Goal: Communication & Community: Answer question/provide support

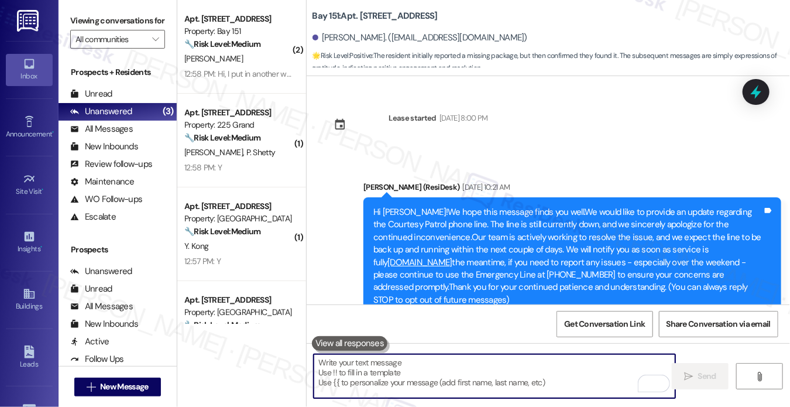
scroll to position [1349, 0]
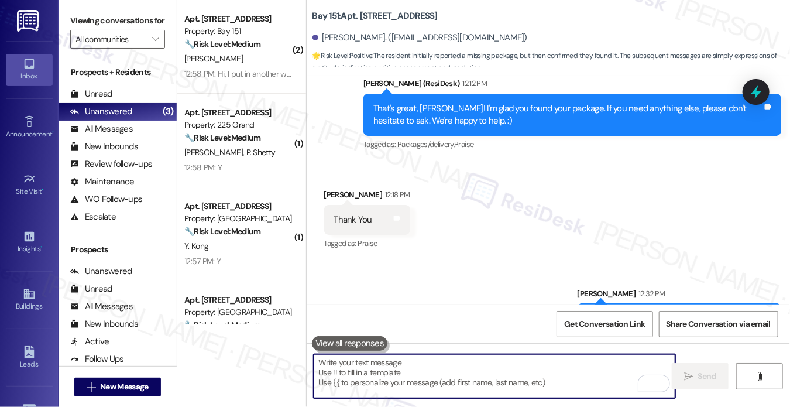
click at [614, 312] on div "You're very welcome! Have a great week ahead!" at bounding box center [675, 318] width 175 height 12
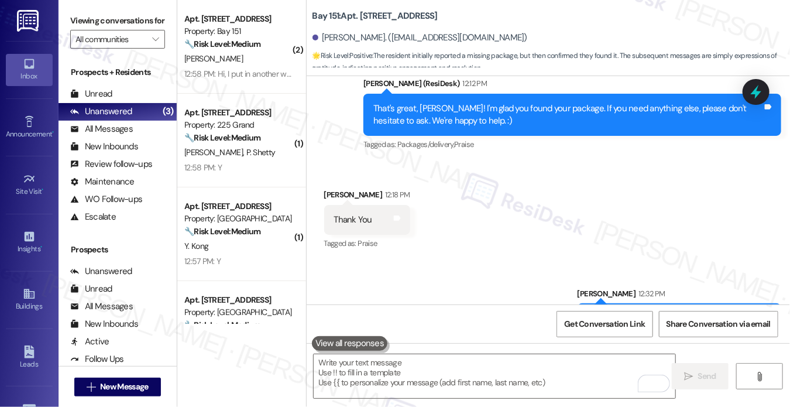
click at [614, 312] on div "You're very welcome! Have a great week ahead!" at bounding box center [675, 318] width 175 height 12
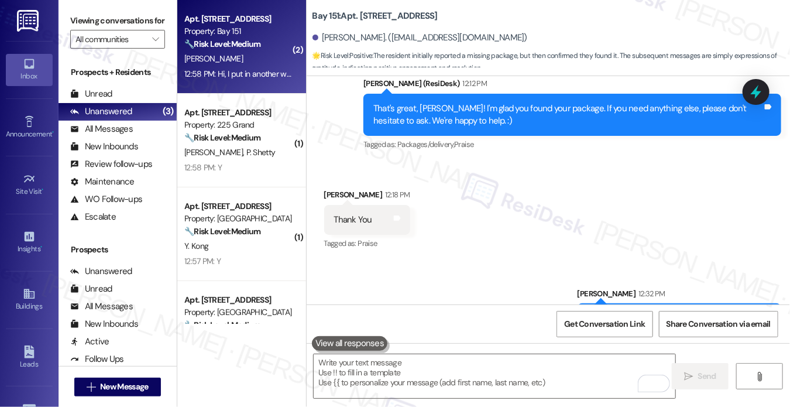
click at [247, 74] on div "12:58 PM: Hi, I put in another work order for the same issue just yesterday. 12…" at bounding box center [302, 73] width 236 height 11
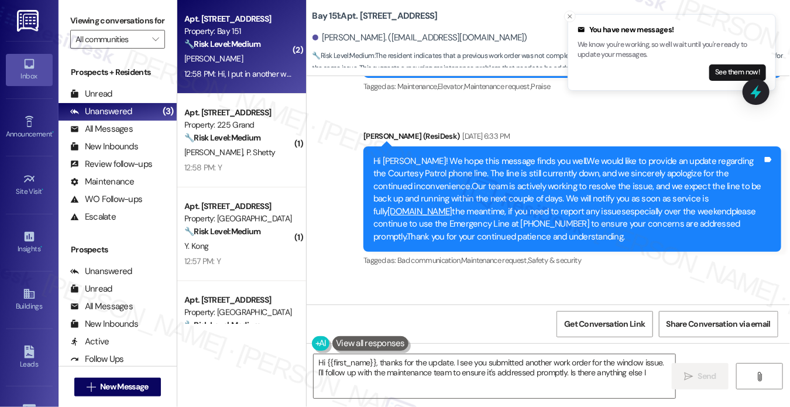
scroll to position [29871, 0]
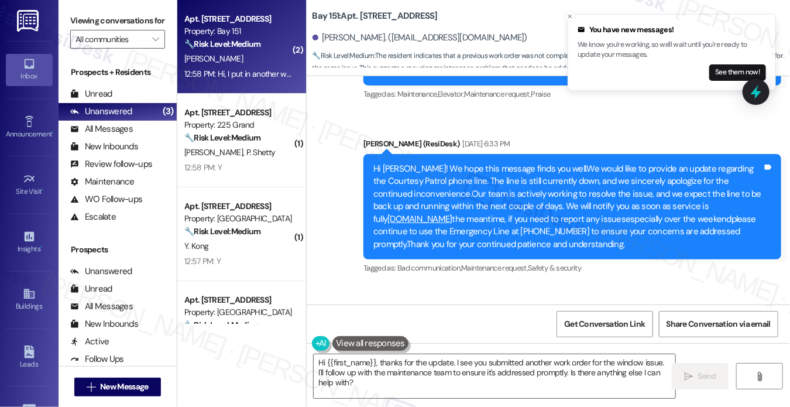
click at [366, 12] on b "Bay 151: Apt. 3412, 225 Chosin Few Way" at bounding box center [375, 16] width 125 height 12
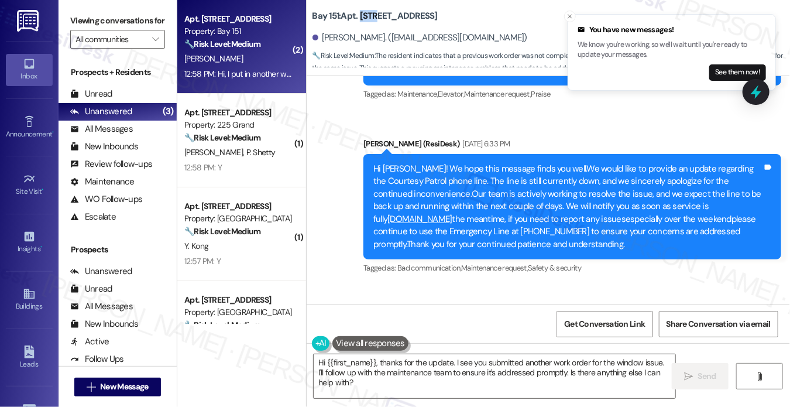
copy b "3412"
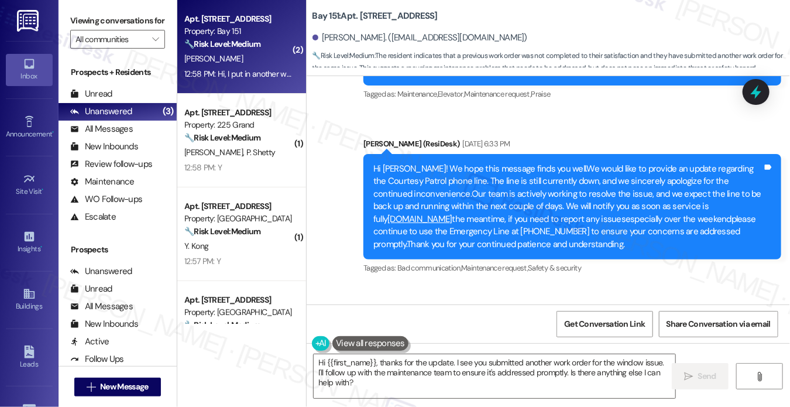
click at [81, 15] on label "Viewing conversations for" at bounding box center [117, 21] width 95 height 18
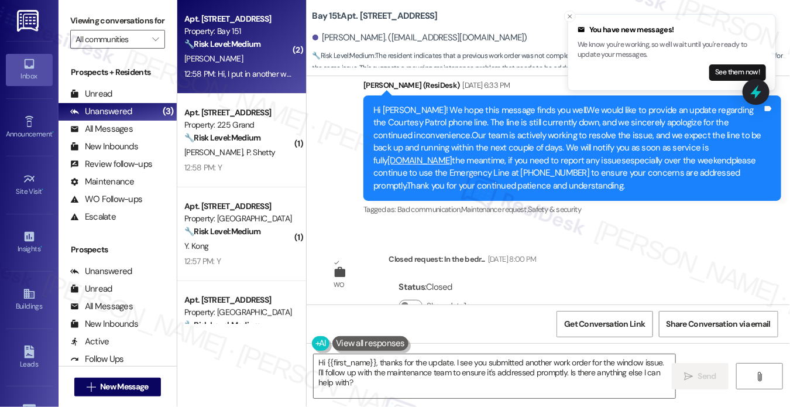
scroll to position [29988, 0]
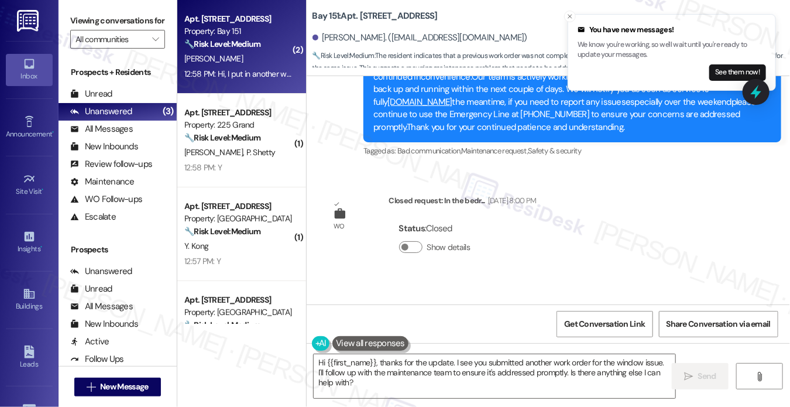
click at [363, 15] on b "Bay 151: Apt. 3412, 225 Chosin Few Way" at bounding box center [375, 16] width 125 height 12
copy b "3412"
drag, startPoint x: 77, startPoint y: 11, endPoint x: 97, endPoint y: 21, distance: 21.7
click at [77, 12] on label "Viewing conversations for" at bounding box center [117, 21] width 95 height 18
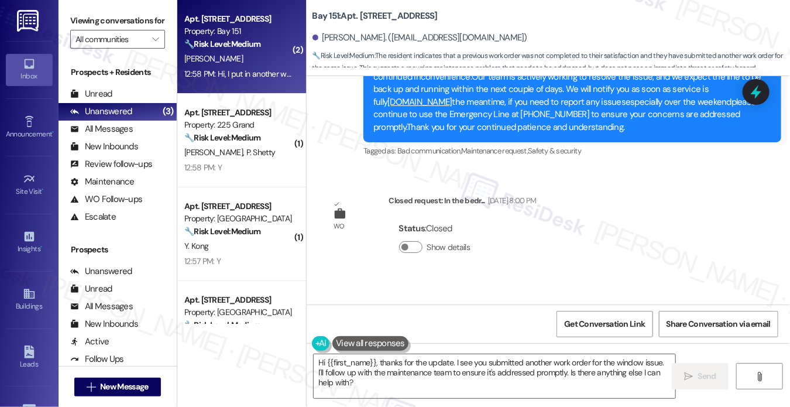
click at [87, 13] on label "Viewing conversations for" at bounding box center [117, 21] width 95 height 18
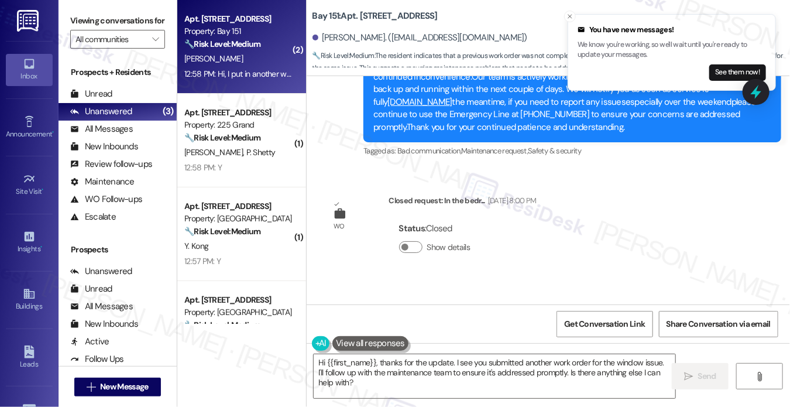
drag, startPoint x: 142, startPoint y: 373, endPoint x: 149, endPoint y: 373, distance: 7.0
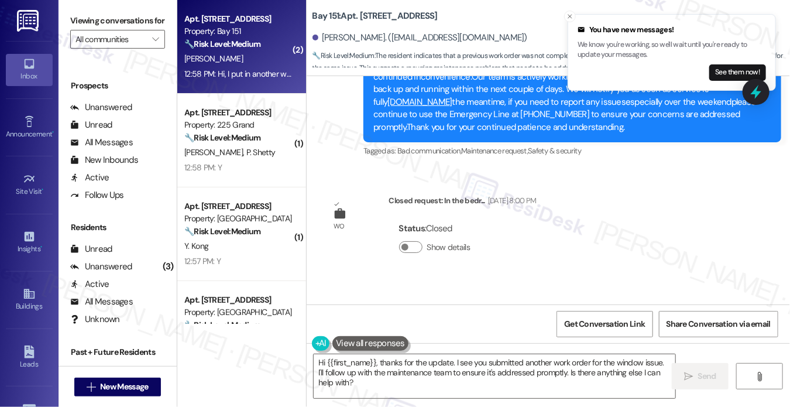
scroll to position [195, 0]
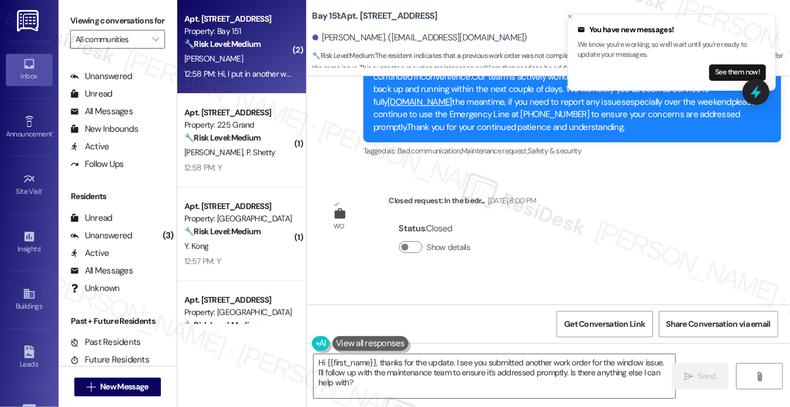
drag, startPoint x: 149, startPoint y: 373, endPoint x: 630, endPoint y: 180, distance: 518.6
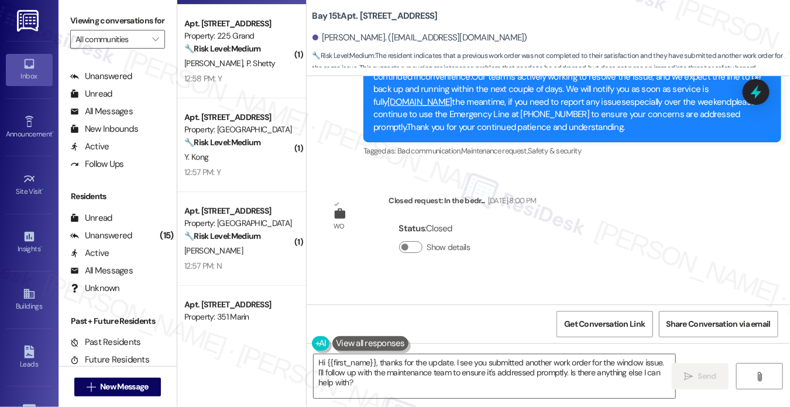
scroll to position [0, 0]
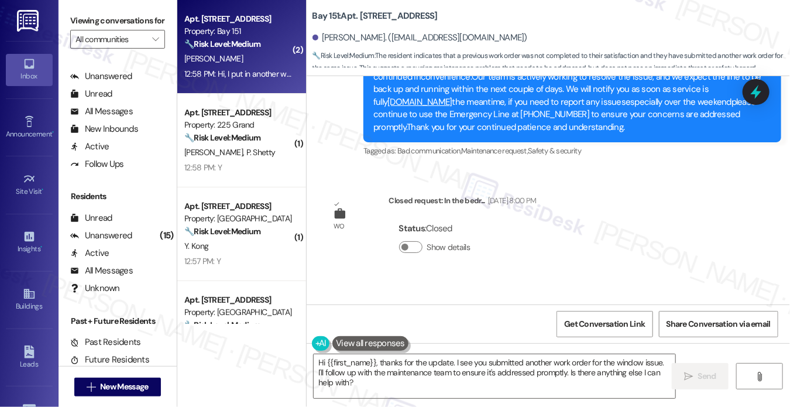
click at [364, 11] on b "Bay 151: Apt. 3412, 225 Chosin Few Way" at bounding box center [375, 16] width 125 height 12
copy b "3412"
click at [393, 369] on textarea "Hi {{first_name}}, thanks for the update. I see you submitted another work orde…" at bounding box center [495, 376] width 362 height 44
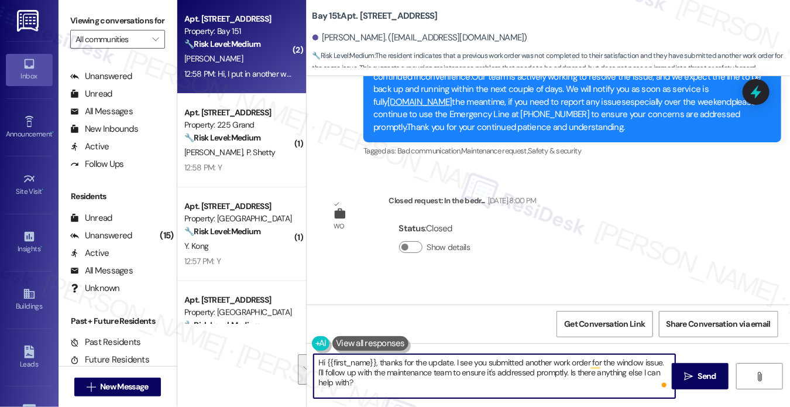
drag, startPoint x: 406, startPoint y: 388, endPoint x: 658, endPoint y: 350, distance: 254.7
click at [658, 350] on div "Hi {{first_name}}, thanks for the update. I see you submitted another work orde…" at bounding box center [549, 387] width 484 height 88
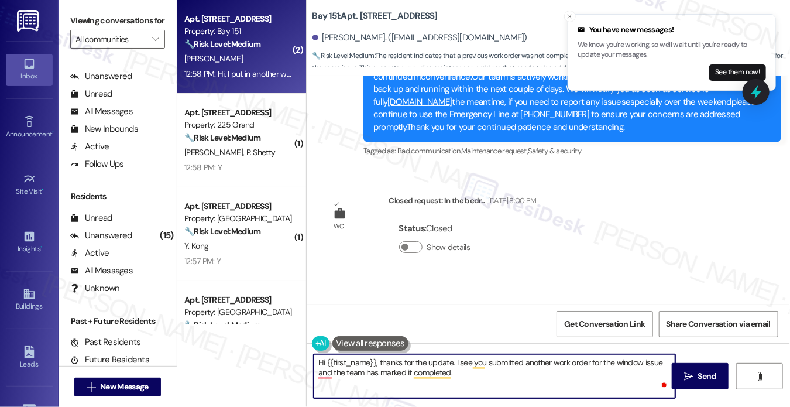
paste textarea "Our maintenance team visited your home today to take a look at the reported mai…"
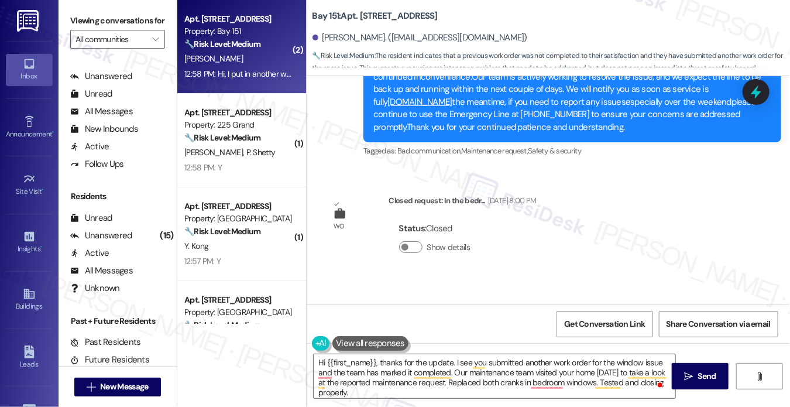
click at [97, 5] on div "Viewing conversations for All communities " at bounding box center [118, 30] width 118 height 60
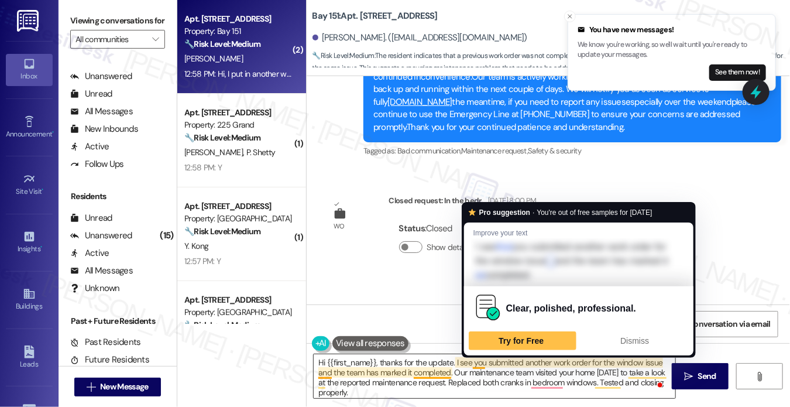
click at [472, 365] on textarea "Hi {{first_name}}, thanks for the update. I see you submitted another work orde…" at bounding box center [495, 376] width 362 height 44
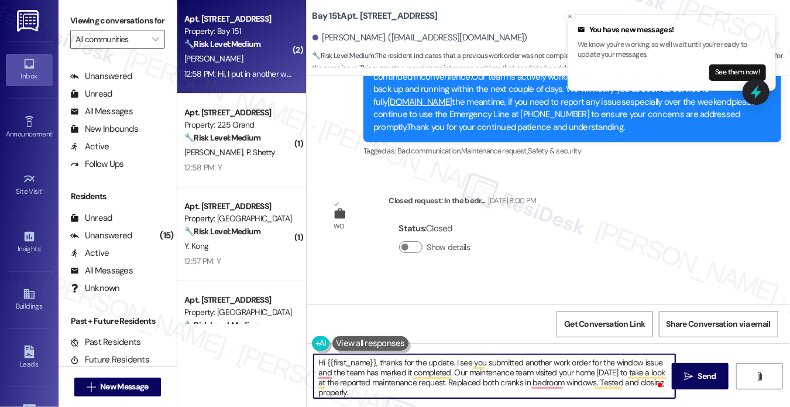
click at [455, 361] on textarea "Hi {{first_name}}, thanks for the update. I see you submitted another work orde…" at bounding box center [495, 376] width 362 height 44
click at [588, 360] on textarea "Hi {{first_name}}, thanks for the update. I see you submitted another work orde…" at bounding box center [495, 376] width 362 height 44
drag, startPoint x: 501, startPoint y: 371, endPoint x: 527, endPoint y: 383, distance: 28.8
click at [527, 383] on textarea "Hi {{first_name}}, thanks for the update. I see you submitted another work orde…" at bounding box center [495, 376] width 362 height 44
click at [532, 395] on textarea "Hi {{first_name}}, thanks for the update. I see you submitted another work orde…" at bounding box center [495, 376] width 362 height 44
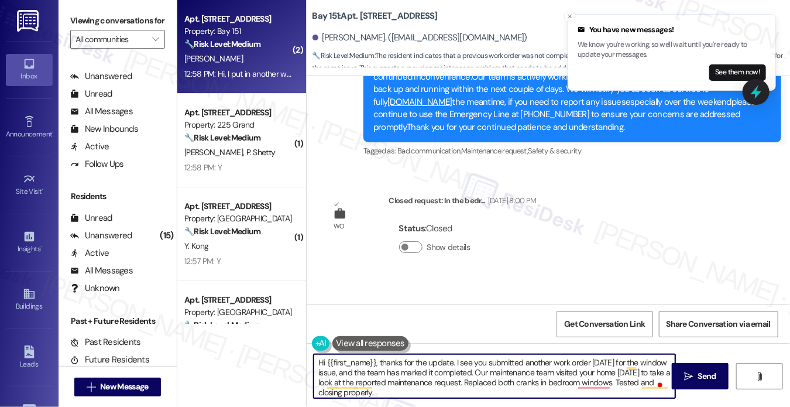
click at [581, 370] on textarea "Hi {{first_name}}, thanks for the update. I see you submitted another work orde…" at bounding box center [495, 376] width 362 height 44
click at [577, 381] on textarea "Hi {{first_name}}, thanks for the update. I see you submitted another work orde…" at bounding box center [495, 376] width 362 height 44
drag, startPoint x: 581, startPoint y: 390, endPoint x: 576, endPoint y: 382, distance: 9.4
click at [576, 382] on textarea "Hi {{first_name}}, thanks for the update. I see you submitted another work orde…" at bounding box center [495, 376] width 362 height 44
click at [560, 390] on textarea "Hi {{first_name}}, thanks for the update. I see you submitted another work orde…" at bounding box center [495, 376] width 362 height 44
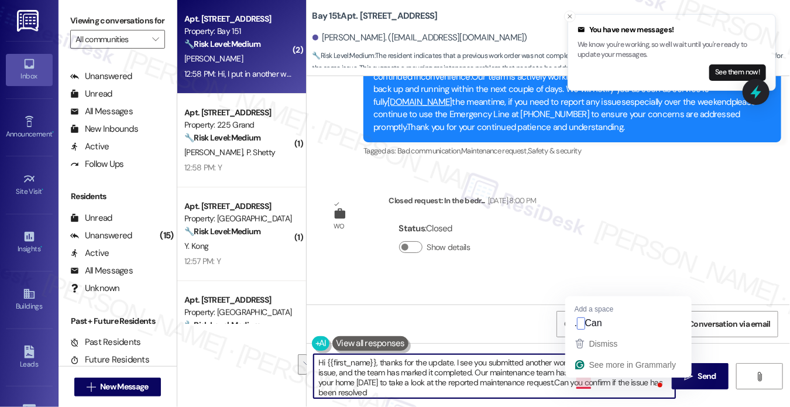
drag, startPoint x: 572, startPoint y: 390, endPoint x: 578, endPoint y: 382, distance: 10.6
click at [578, 382] on textarea "Hi {{first_name}}, thanks for the update. I see you submitted another work orde…" at bounding box center [495, 376] width 362 height 44
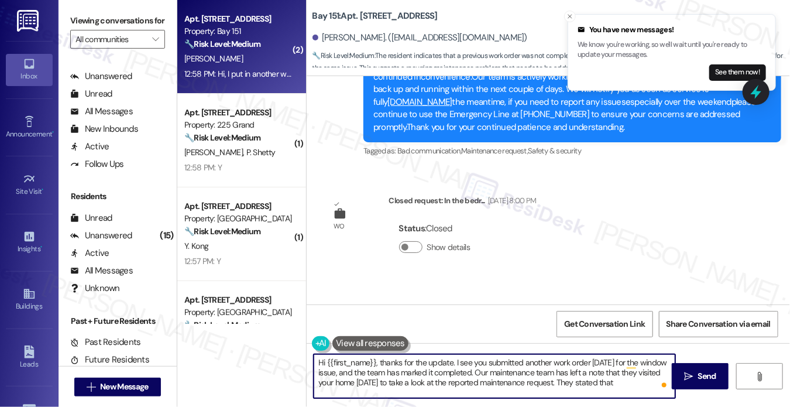
paste textarea "Replaced both cranks in bedroom windows. Tested and closing properly."
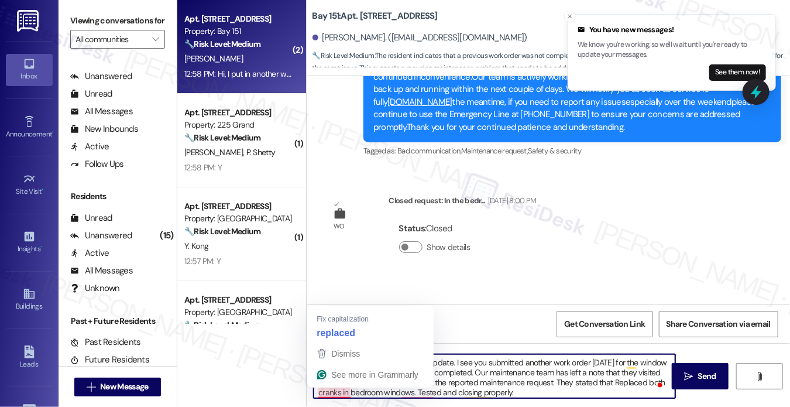
click at [318, 393] on textarea "Hi {{first_name}}, thanks for the update. I see you submitted another work orde…" at bounding box center [495, 376] width 362 height 44
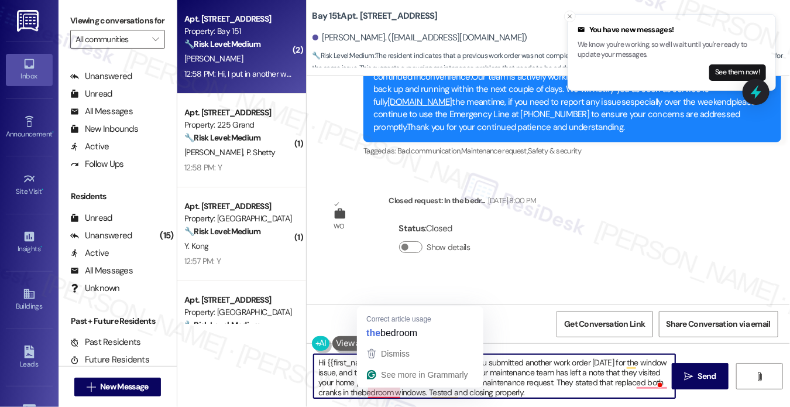
type textarea "Hi {{first_name}}, thanks for the update. I see you submitted another work orde…"
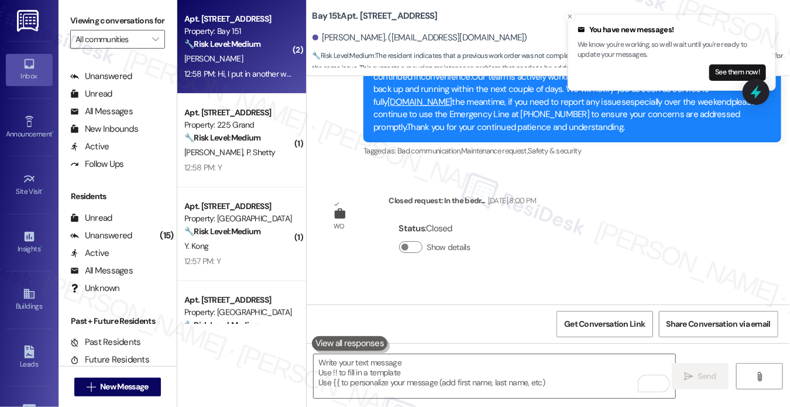
drag, startPoint x: 84, startPoint y: 19, endPoint x: 95, endPoint y: 6, distance: 16.6
click at [83, 19] on label "Viewing conversations for" at bounding box center [117, 21] width 95 height 18
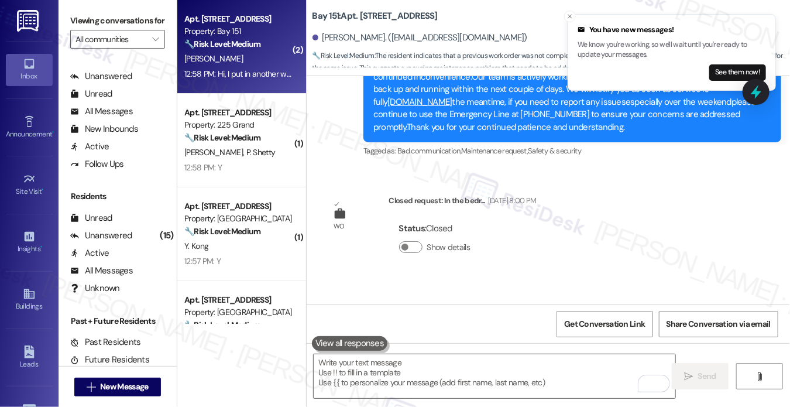
click at [87, 25] on label "Viewing conversations for" at bounding box center [117, 21] width 95 height 18
click at [569, 13] on icon "Close toast" at bounding box center [570, 16] width 7 height 7
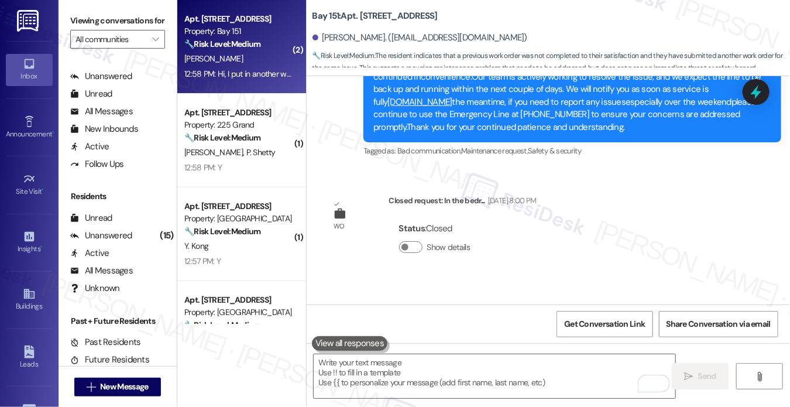
click at [525, 32] on div "Linda Luo. (lindaluox@icloud.com)" at bounding box center [552, 37] width 478 height 23
click at [98, 22] on label "Viewing conversations for" at bounding box center [117, 21] width 95 height 18
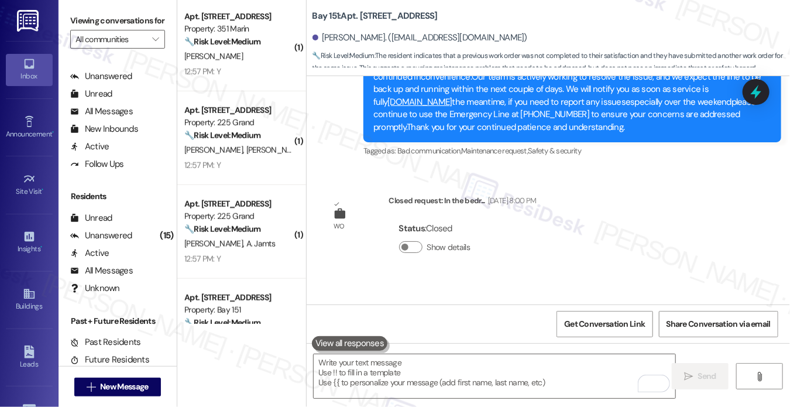
scroll to position [468, 0]
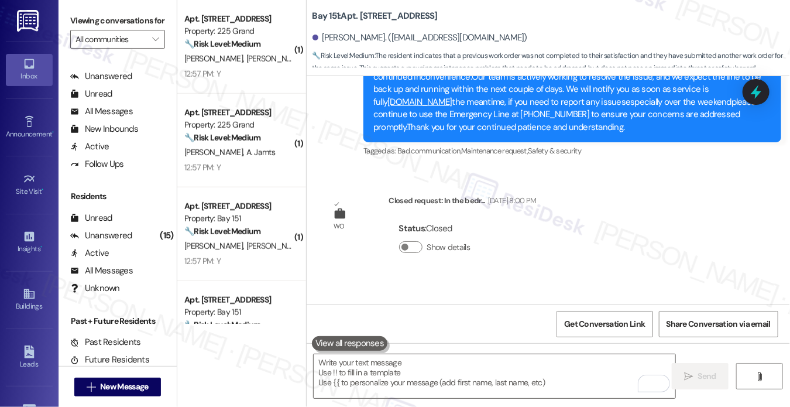
click at [83, 24] on label "Viewing conversations for" at bounding box center [117, 21] width 95 height 18
click at [398, 383] on textarea "To enrich screen reader interactions, please activate Accessibility in Grammarl…" at bounding box center [495, 376] width 362 height 44
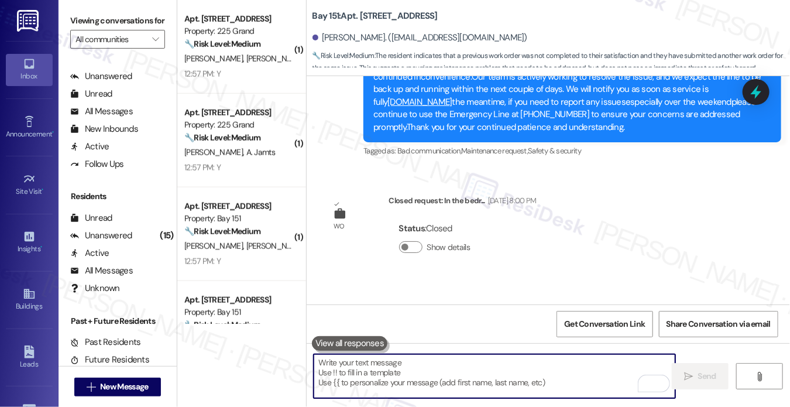
paste textarea "Hi {{first_name}}, thanks for your update! I saw that you submitted another wor…"
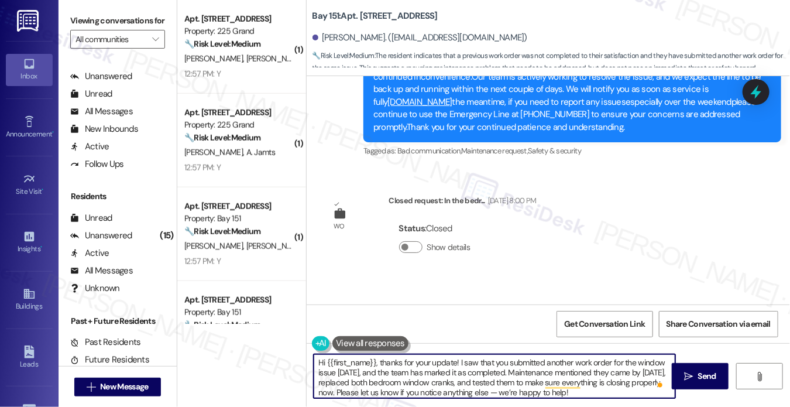
click at [443, 365] on textarea "Hi {{first_name}}, thanks for your update! I saw that you submitted another wor…" at bounding box center [495, 376] width 362 height 44
click at [444, 365] on textarea "Hi {{first_name}}, thanks for your update! I saw that you submitted another wor…" at bounding box center [495, 376] width 362 height 44
click at [563, 366] on textarea "Hi {{first_name}}, thanks for your update! I saw that you submitted another wor…" at bounding box center [495, 376] width 362 height 44
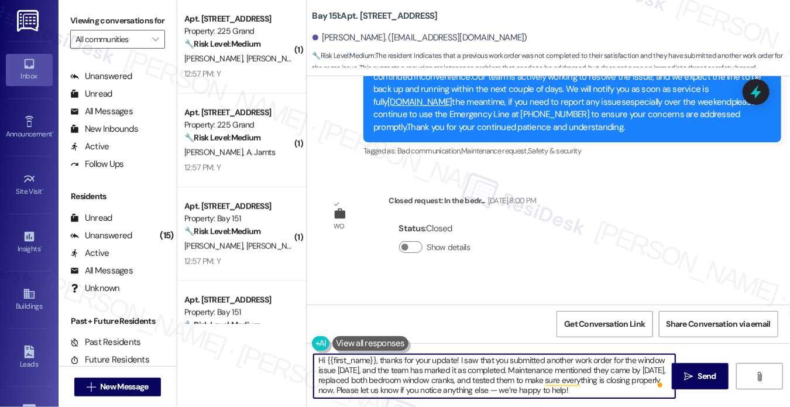
click at [518, 390] on textarea "Hi {{first_name}}, thanks for your update! I saw that you submitted another wor…" at bounding box center [495, 376] width 362 height 44
drag, startPoint x: 429, startPoint y: 390, endPoint x: 436, endPoint y: 390, distance: 7.0
click at [429, 390] on textarea "Hi {{first_name}}, thanks for your update! I saw that you submitted another wor…" at bounding box center [495, 376] width 362 height 44
drag, startPoint x: 524, startPoint y: 387, endPoint x: 579, endPoint y: 382, distance: 55.2
click at [519, 386] on textarea "Hi {{first_name}}, thanks for your update! I saw that you submitted another wor…" at bounding box center [495, 376] width 362 height 44
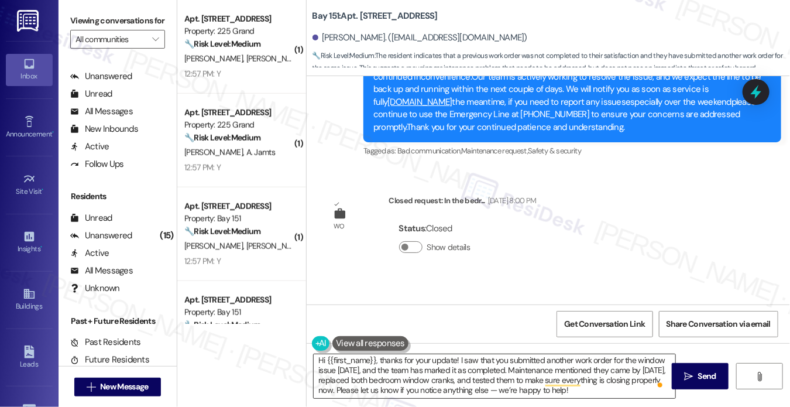
drag, startPoint x: 680, startPoint y: 379, endPoint x: 628, endPoint y: 379, distance: 52.7
click at [630, 379] on div "Hi {{first_name}}, thanks for your update! I saw that you submitted another wor…" at bounding box center [549, 387] width 484 height 88
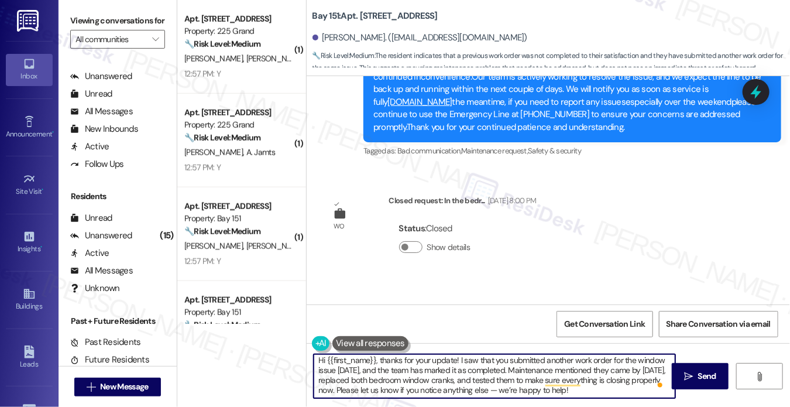
click at [607, 386] on textarea "Hi {{first_name}}, thanks for your update! I saw that you submitted another wor…" at bounding box center [495, 376] width 362 height 44
drag, startPoint x: 529, startPoint y: 386, endPoint x: 514, endPoint y: 386, distance: 14.6
click at [514, 386] on textarea "Hi {{first_name}}, thanks for your update! I saw that you submitted another wor…" at bounding box center [495, 376] width 362 height 44
drag, startPoint x: 610, startPoint y: 391, endPoint x: 602, endPoint y: 384, distance: 10.4
click at [610, 391] on textarea "Hi {{first_name}}, thanks for your update! I saw that you submitted another wor…" at bounding box center [495, 376] width 362 height 44
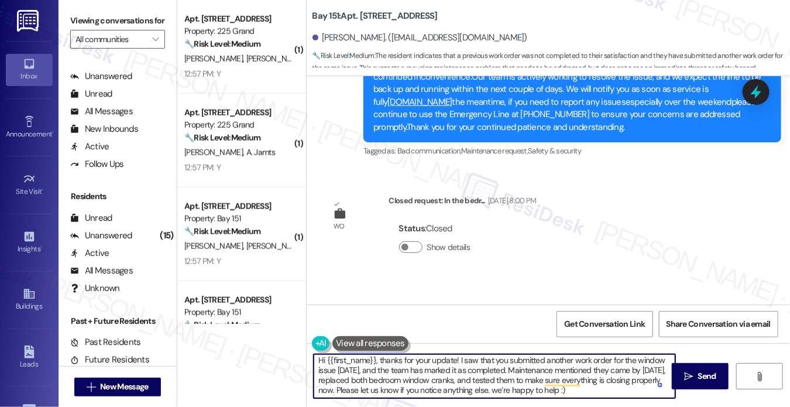
click at [523, 388] on textarea "Hi {{first_name}}, thanks for your update! I saw that you submitted another wor…" at bounding box center [495, 376] width 362 height 44
type textarea "Hi {{first_name}}, thanks for your update! I saw that you submitted another wor…"
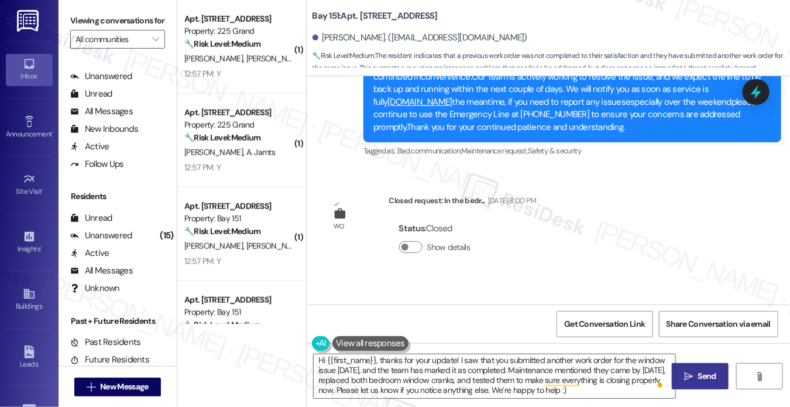
drag, startPoint x: 687, startPoint y: 382, endPoint x: 677, endPoint y: 381, distance: 10.6
click at [687, 382] on button " Send" at bounding box center [700, 376] width 57 height 26
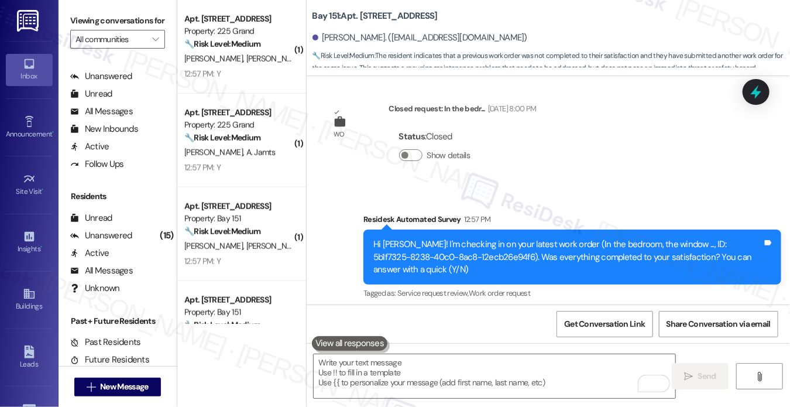
scroll to position [29932, 0]
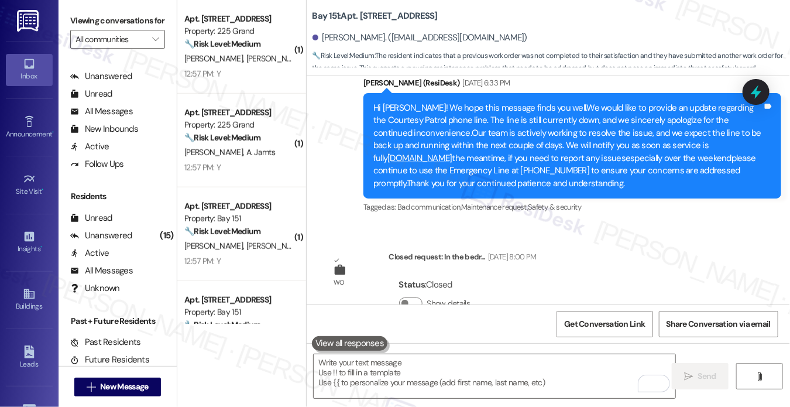
click at [592, 386] on div "Hi Linda! I'm checking in on your latest work order (In the bedroom, the window…" at bounding box center [568, 404] width 389 height 37
click at [598, 386] on div "Hi Linda! I'm checking in on your latest work order (In the bedroom, the window…" at bounding box center [568, 404] width 389 height 37
click at [601, 386] on div "Hi Linda! I'm checking in on your latest work order (In the bedroom, the window…" at bounding box center [568, 404] width 389 height 37
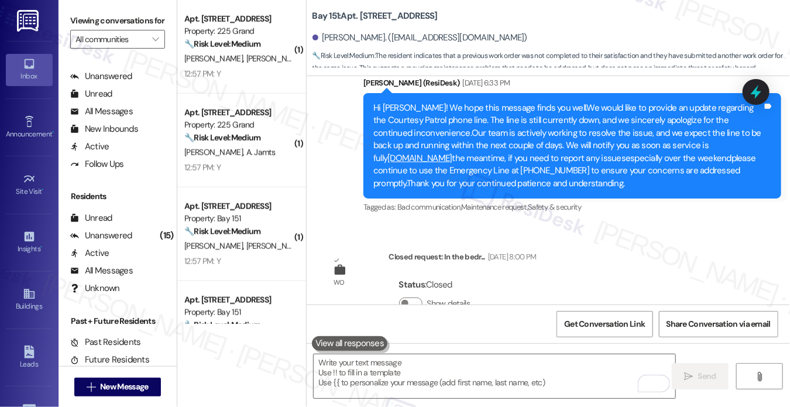
click at [601, 386] on div "Hi Linda! I'm checking in on your latest work order (In the bedroom, the window…" at bounding box center [568, 404] width 389 height 37
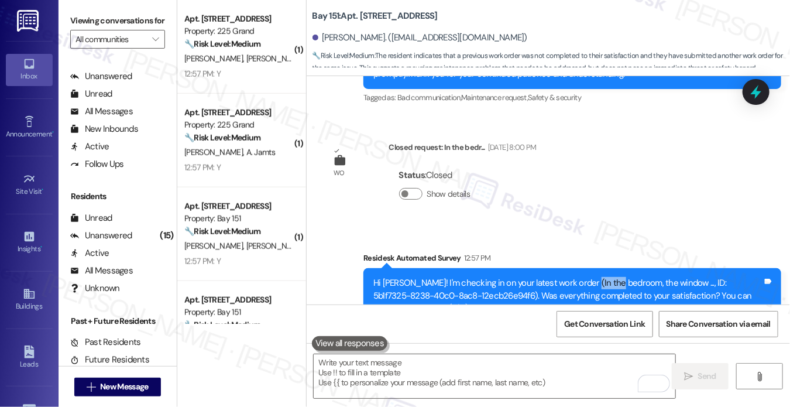
scroll to position [30108, 0]
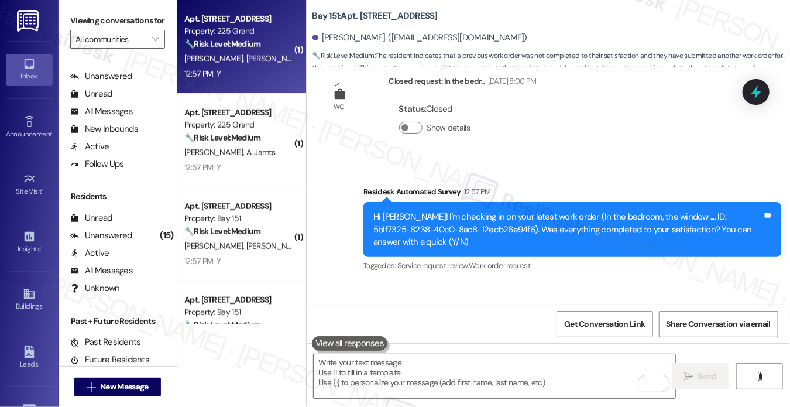
click at [239, 52] on div "K. Xu H. Gong Y. Gu" at bounding box center [238, 59] width 111 height 15
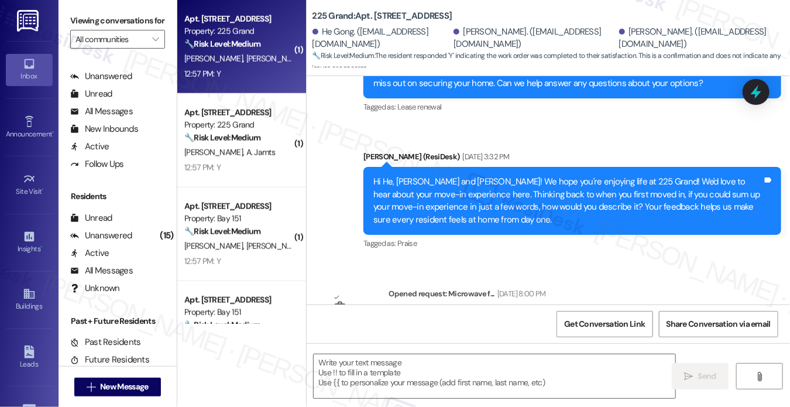
type textarea "Fetching suggested responses. Please feel free to read through the conversation…"
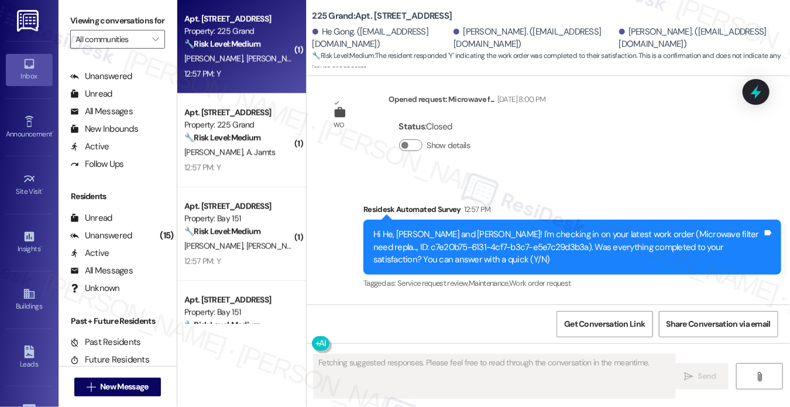
scroll to position [673, 0]
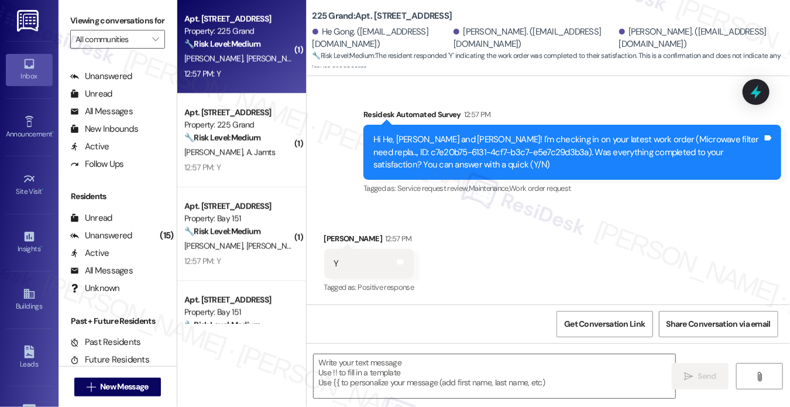
click at [101, 16] on label "Viewing conversations for" at bounding box center [117, 21] width 95 height 18
click at [387, 362] on textarea at bounding box center [495, 376] width 362 height 44
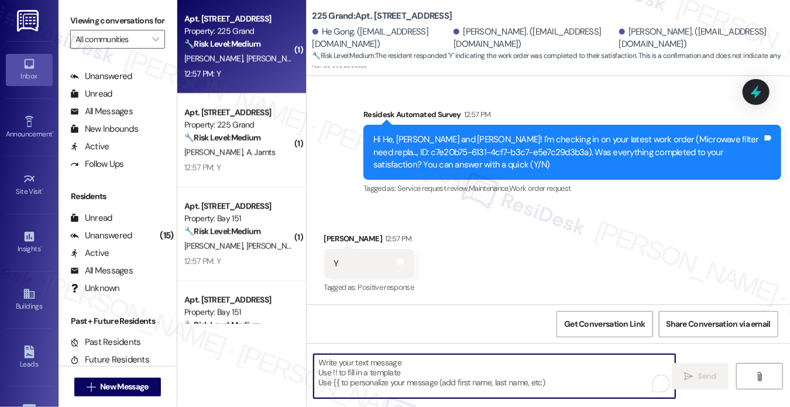
paste textarea "Hi {{first_name}}! I'm glad to hear that the latest work order was completed to…"
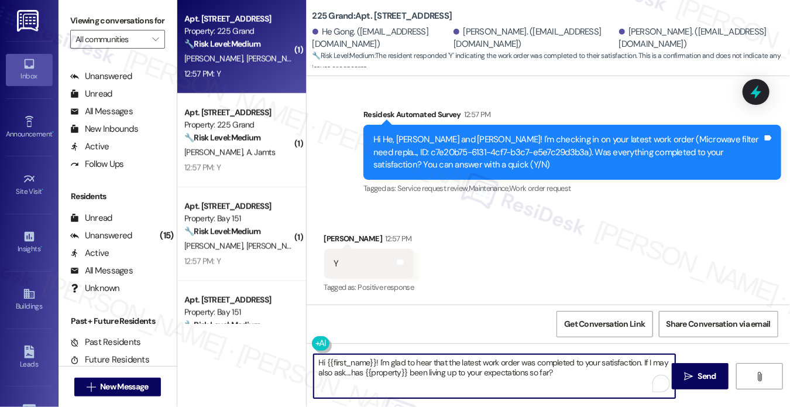
click at [326, 239] on div "Keyi Xu 12:57 PM" at bounding box center [369, 240] width 90 height 16
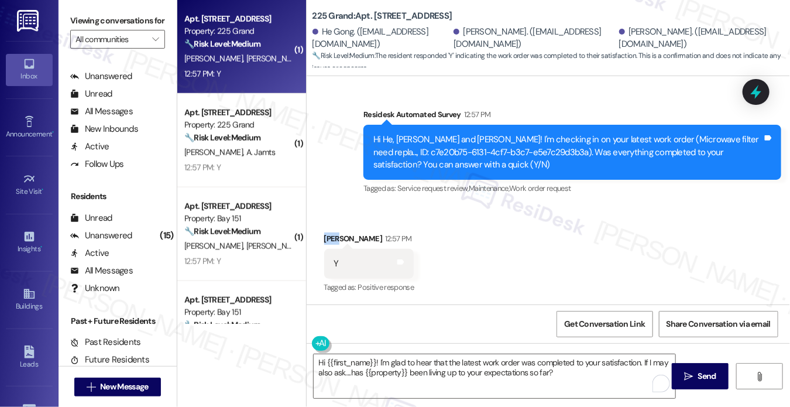
click at [326, 239] on div "Keyi Xu 12:57 PM" at bounding box center [369, 240] width 90 height 16
copy div "Keyi"
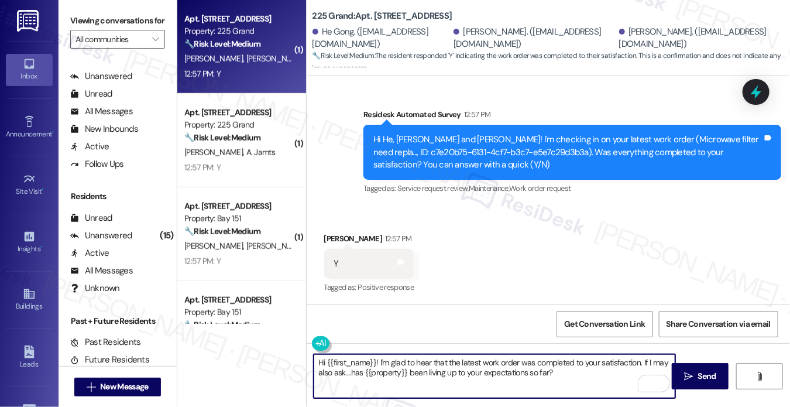
drag, startPoint x: 326, startPoint y: 359, endPoint x: 375, endPoint y: 352, distance: 49.7
click at [375, 352] on div "Hi {{first_name}}! I'm glad to hear that the latest work order was completed to…" at bounding box center [549, 387] width 484 height 88
paste textarea "Keyi"
click at [434, 365] on textarea "Hi Keyi! I'm glad to hear that the latest work order was completed to your sati…" at bounding box center [495, 376] width 362 height 44
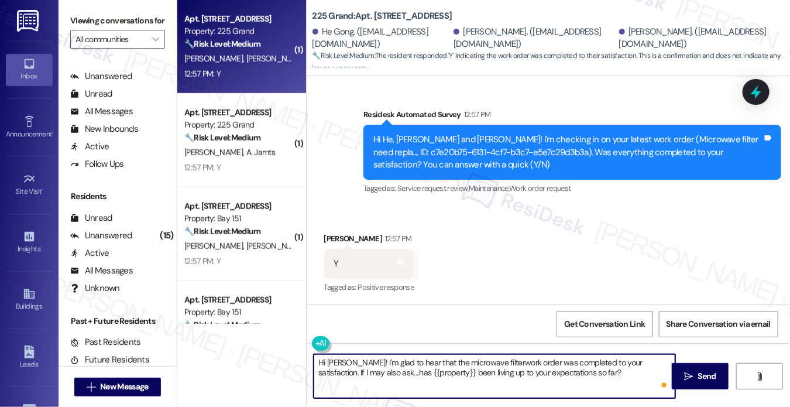
type textarea "Hi Keyi! I'm glad to hear that the microwave filter work order was completed to…"
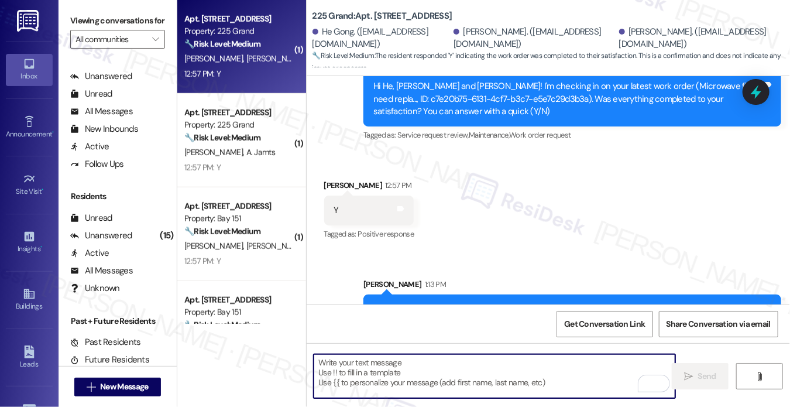
scroll to position [768, 0]
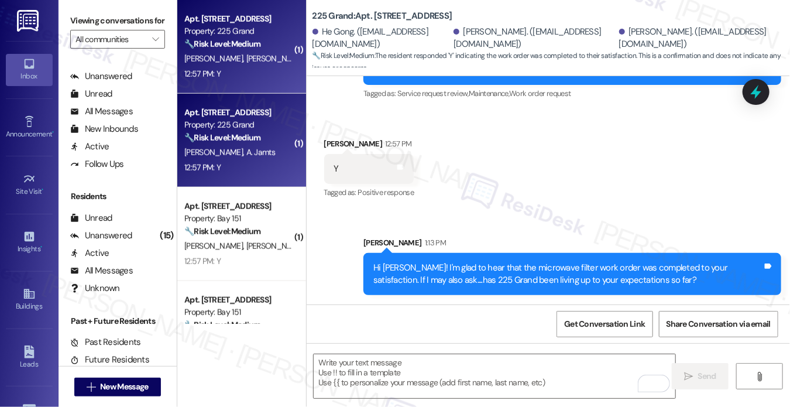
click at [278, 117] on div "Apt. 506, 225 Grand Street" at bounding box center [238, 113] width 108 height 12
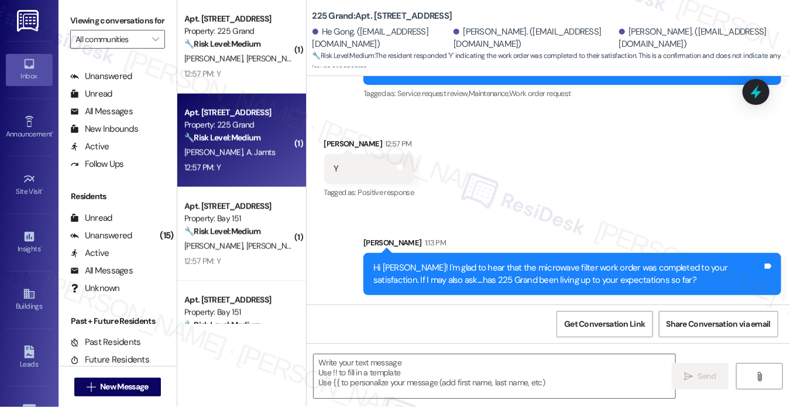
type textarea "Fetching suggested responses. Please feel free to read through the conversation…"
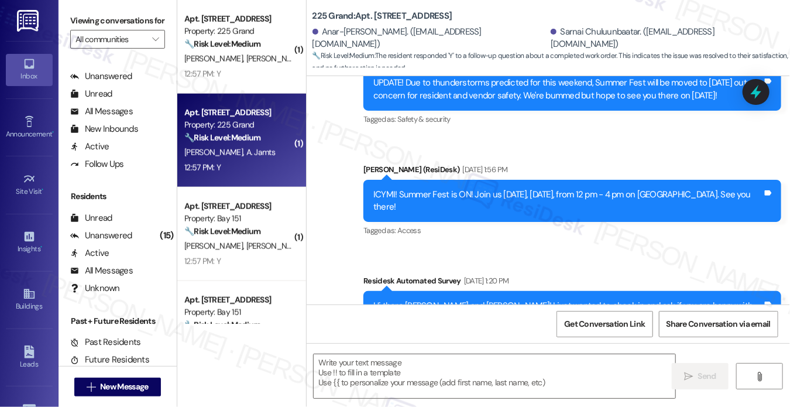
type textarea "Fetching suggested responses. Please feel free to read through the conversation…"
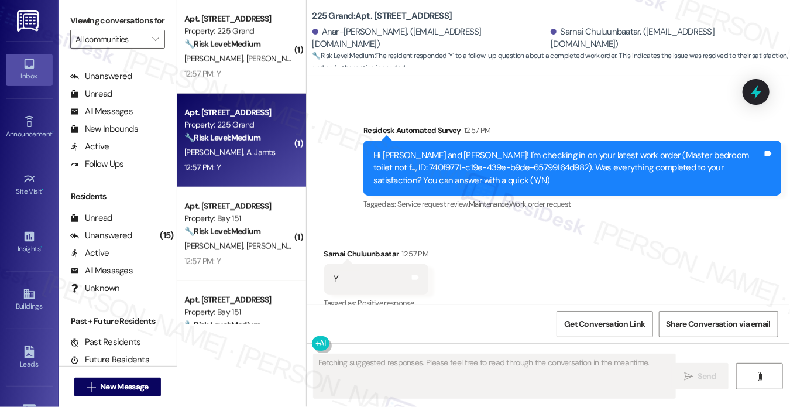
scroll to position [3552, 0]
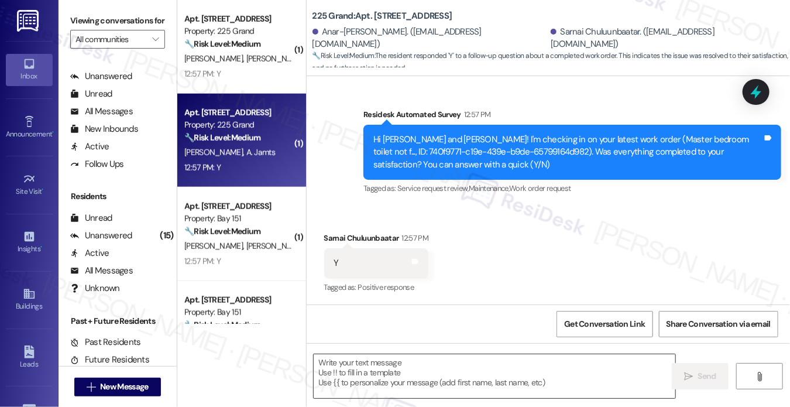
click at [391, 365] on textarea at bounding box center [495, 376] width 362 height 44
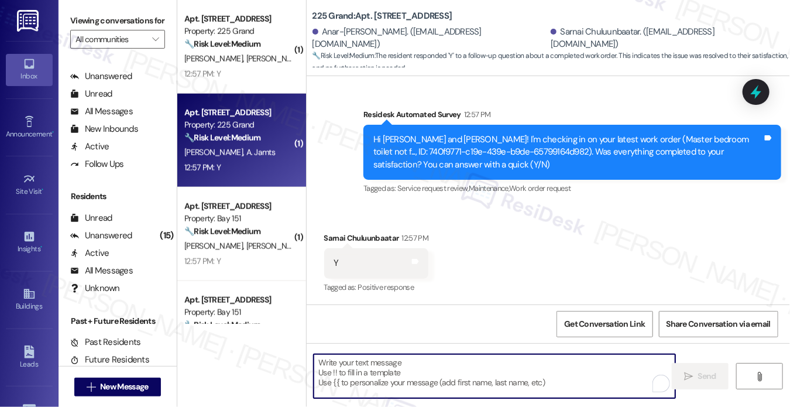
paste textarea "Keyi"
type textarea "Keyi"
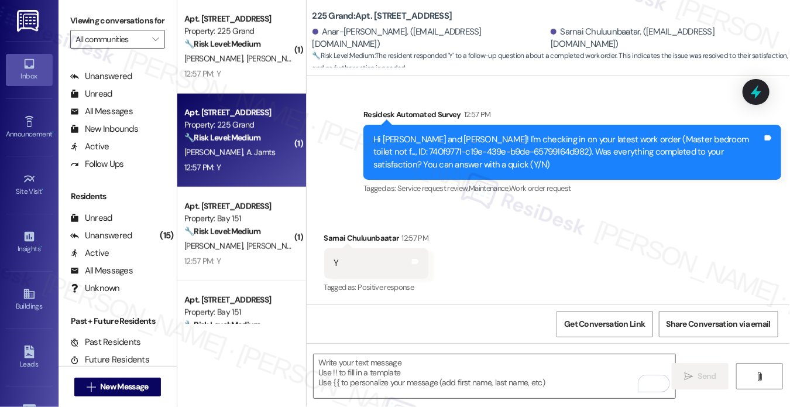
drag, startPoint x: 101, startPoint y: 11, endPoint x: 108, endPoint y: 14, distance: 7.9
click at [101, 11] on div "Viewing conversations for All communities " at bounding box center [118, 30] width 118 height 60
click at [369, 372] on textarea "To enrich screen reader interactions, please activate Accessibility in Grammarl…" at bounding box center [495, 376] width 362 height 44
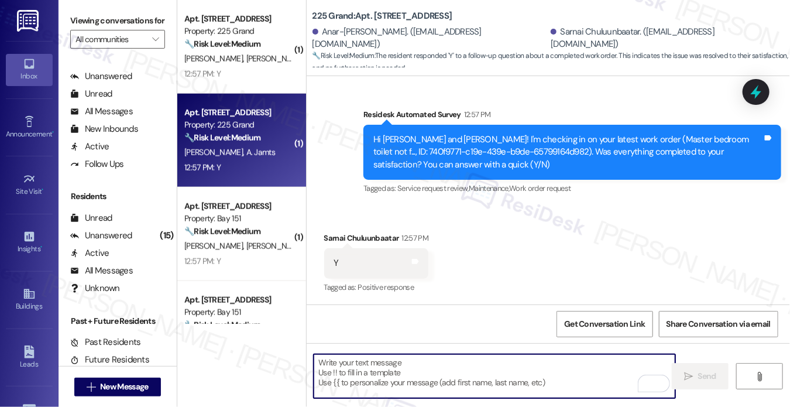
paste textarea "Hi {{first_name}}! I'm glad to hear that the latest work order was completed to…"
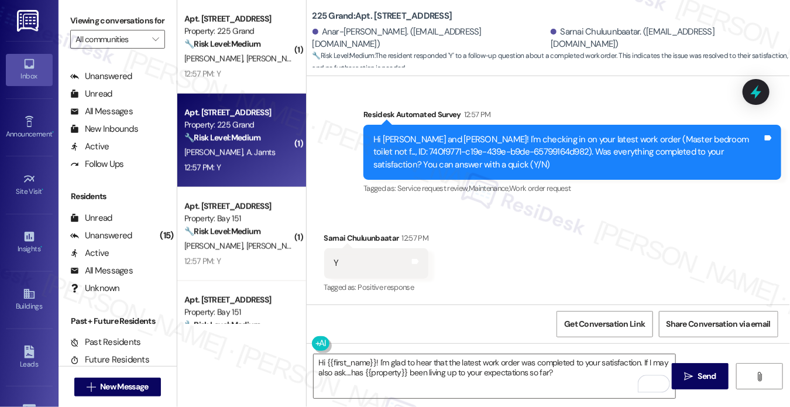
click at [328, 234] on div "Sarnai Chuluunbaatar 12:57 PM" at bounding box center [376, 240] width 105 height 16
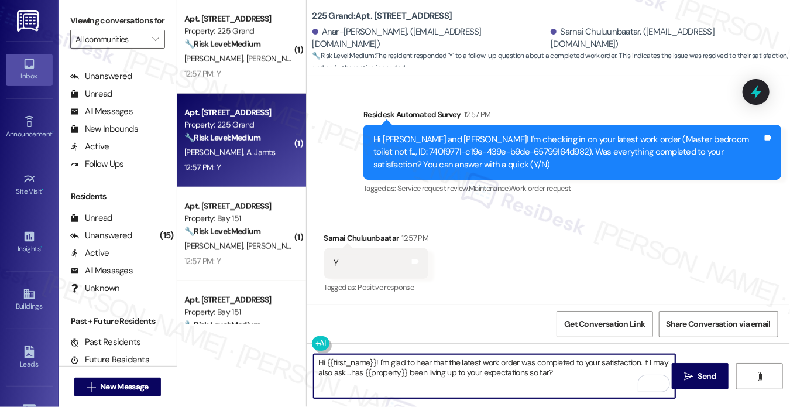
drag, startPoint x: 326, startPoint y: 362, endPoint x: 376, endPoint y: 354, distance: 51.1
click at [376, 354] on textarea "Hi {{first_name}}! I'm glad to hear that the latest work order was completed to…" at bounding box center [495, 376] width 362 height 44
click at [335, 240] on div "Sarnai Chuluunbaatar 12:57 PM" at bounding box center [376, 240] width 105 height 16
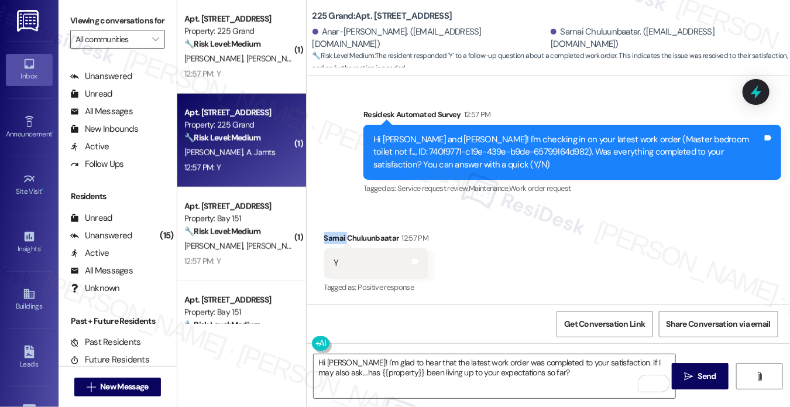
click at [335, 240] on div "Sarnai Chuluunbaatar 12:57 PM" at bounding box center [376, 240] width 105 height 16
copy div "Sarnai"
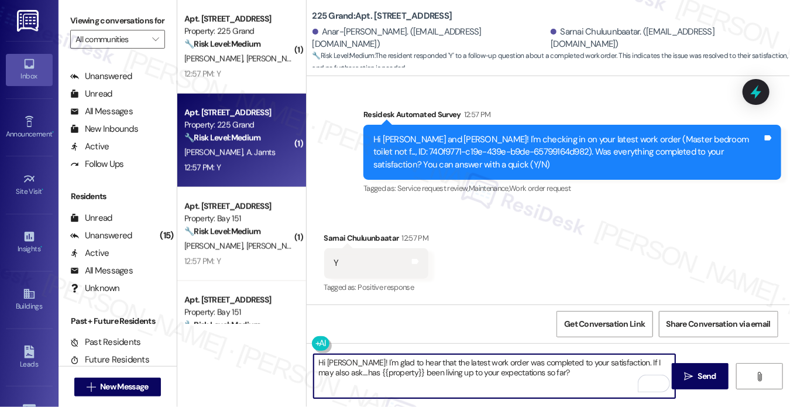
click at [333, 358] on textarea "Hi Samai! I'm glad to hear that the latest work order was completed to your sat…" at bounding box center [495, 376] width 362 height 44
click at [334, 358] on textarea "Hi Samai! I'm glad to hear that the latest work order was completed to your sat…" at bounding box center [495, 376] width 362 height 44
paste textarea "rn"
type textarea "Hi Sarnai! I'm glad to hear that the latest work order was completed to your sa…"
click at [681, 368] on button " Send" at bounding box center [700, 376] width 57 height 26
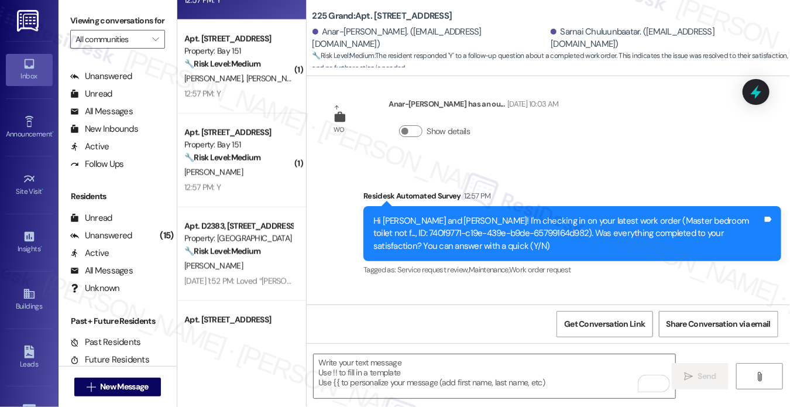
scroll to position [527, 0]
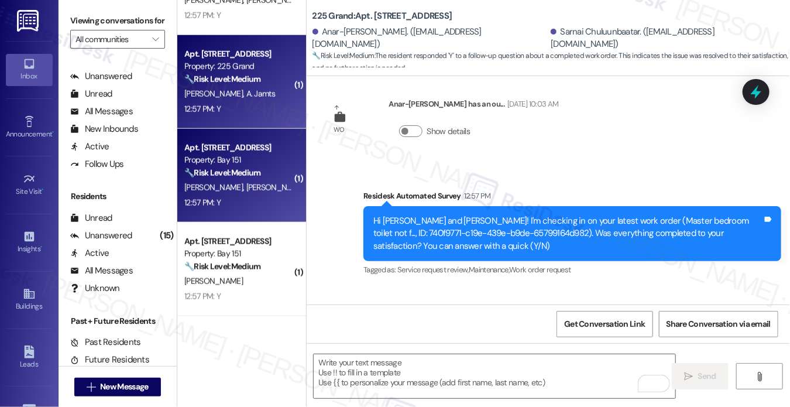
click at [241, 164] on div "Property: Bay 151" at bounding box center [238, 160] width 108 height 12
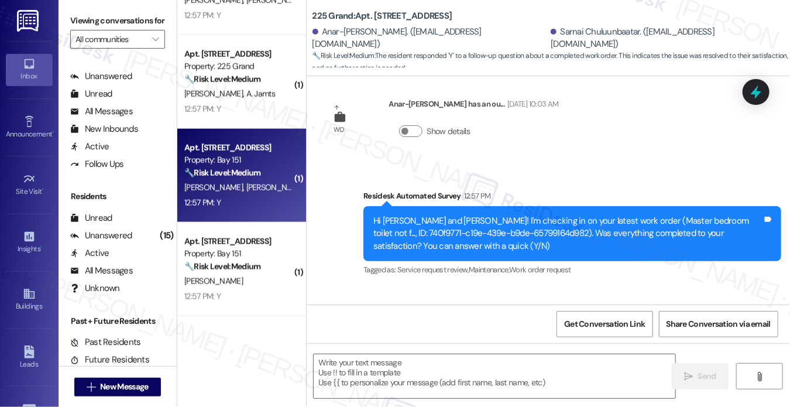
type textarea "Fetching suggested responses. Please feel free to read through the conversation…"
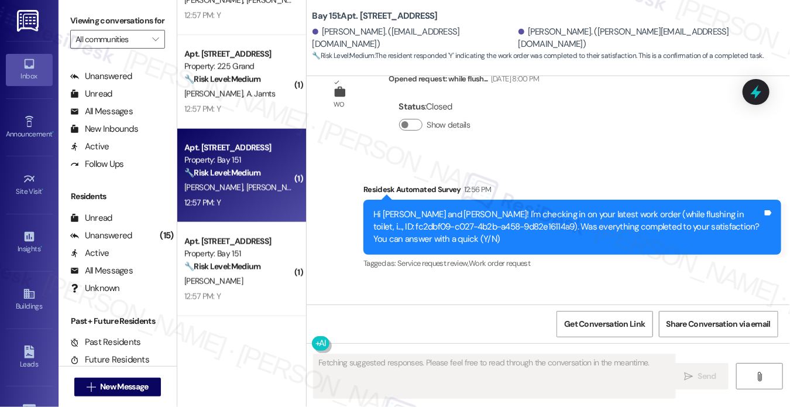
scroll to position [9346, 0]
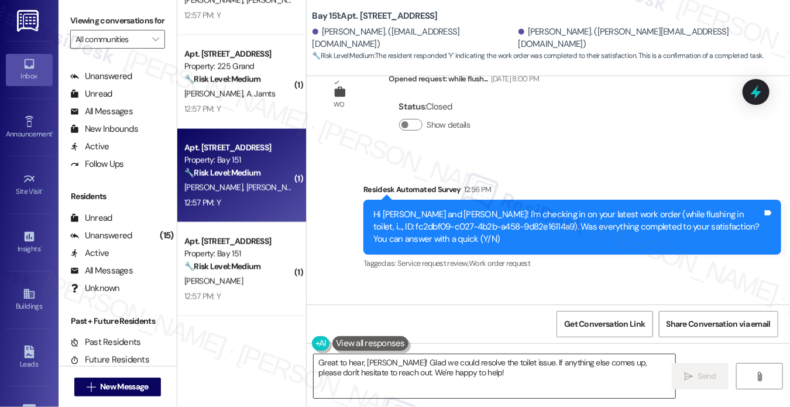
click at [513, 375] on textarea "Great to hear, Priyanka! Glad we could resolve the toilet issue. If anything el…" at bounding box center [495, 376] width 362 height 44
drag, startPoint x: 75, startPoint y: 18, endPoint x: 132, endPoint y: 46, distance: 63.9
click at [75, 18] on label "Viewing conversations for" at bounding box center [117, 21] width 95 height 18
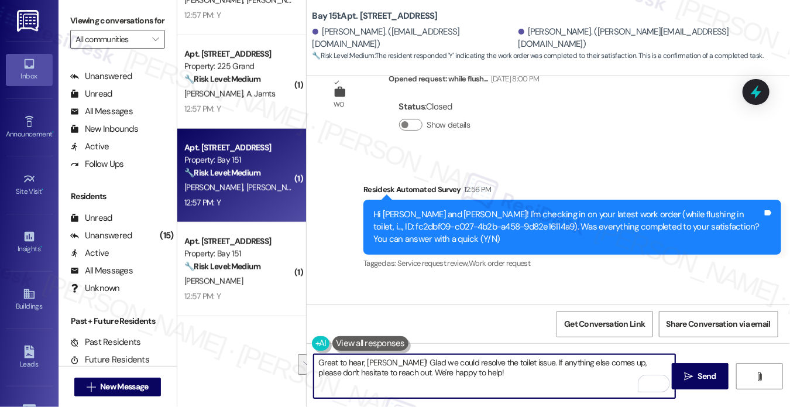
drag, startPoint x: 562, startPoint y: 377, endPoint x: 525, endPoint y: 354, distance: 44.2
click at [525, 354] on textarea "Great to hear, Priyanka! Glad we could resolve the toilet issue. If anything el…" at bounding box center [495, 376] width 362 height 44
paste textarea "I may also ask....has {{property}} been living up to your expectations so far?"
type textarea "Great to hear, Priyanka! Glad we could resolve the toilet issue. If I may also …"
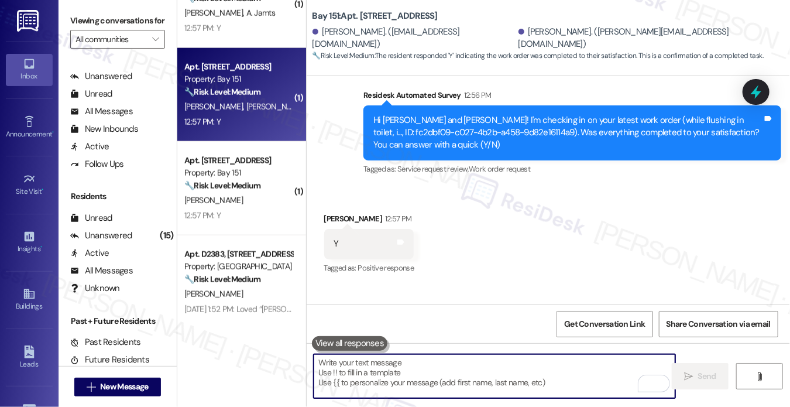
scroll to position [703, 0]
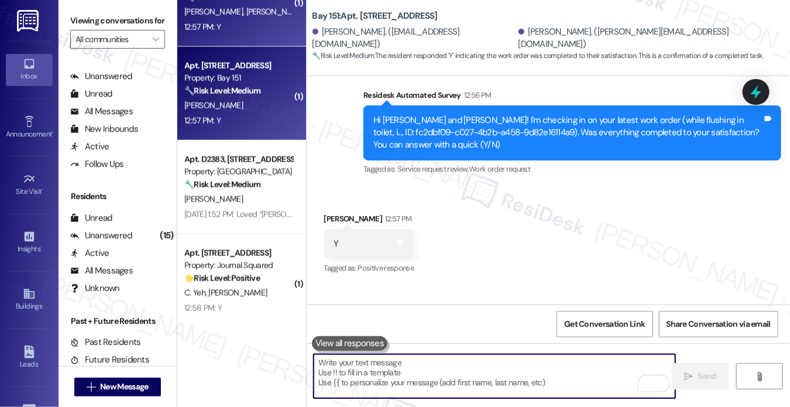
click at [249, 124] on div "12:57 PM: Y 12:57 PM: Y" at bounding box center [238, 121] width 111 height 15
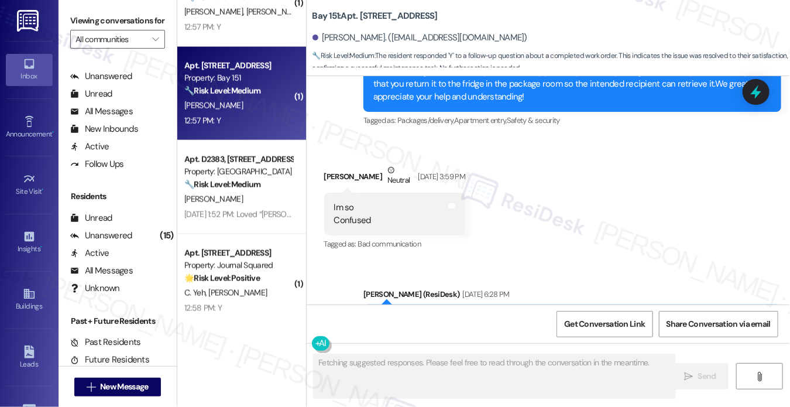
scroll to position [9283, 0]
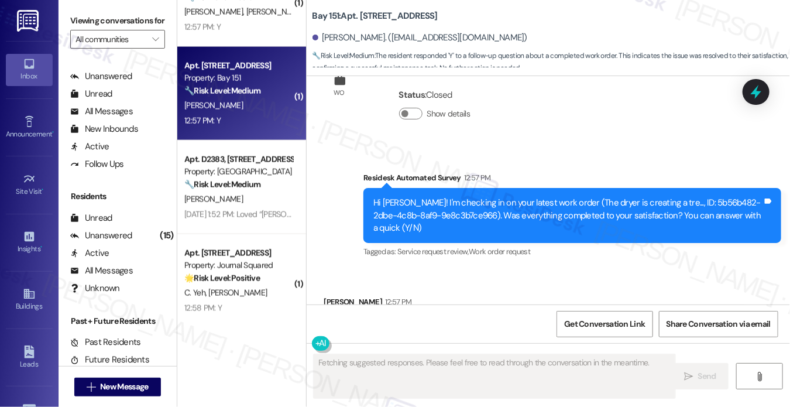
click at [609, 188] on div "Hi Matthew! I'm checking in on your latest work order (The dryer is creating a …" at bounding box center [573, 215] width 418 height 55
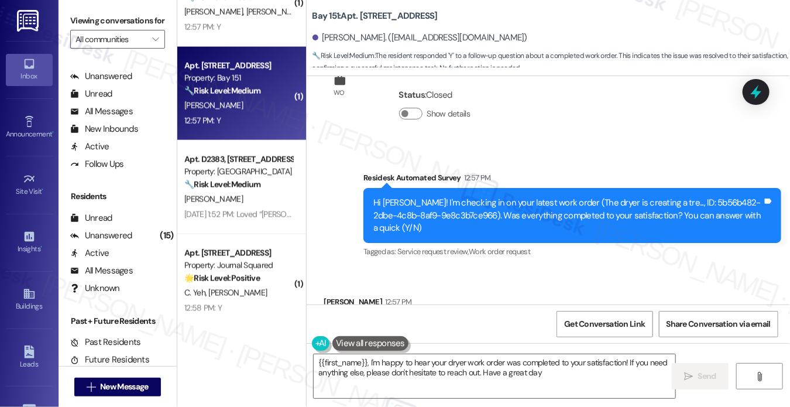
type textarea "{{first_name}}, I'm happy to hear your dryer work order was completed to your s…"
drag, startPoint x: 95, startPoint y: 35, endPoint x: 102, endPoint y: 44, distance: 12.5
click at [95, 30] on label "Viewing conversations for" at bounding box center [117, 21] width 95 height 18
click at [501, 367] on textarea "{{first_name}}, I'm happy to hear your dryer work order was completed to your s…" at bounding box center [495, 376] width 362 height 44
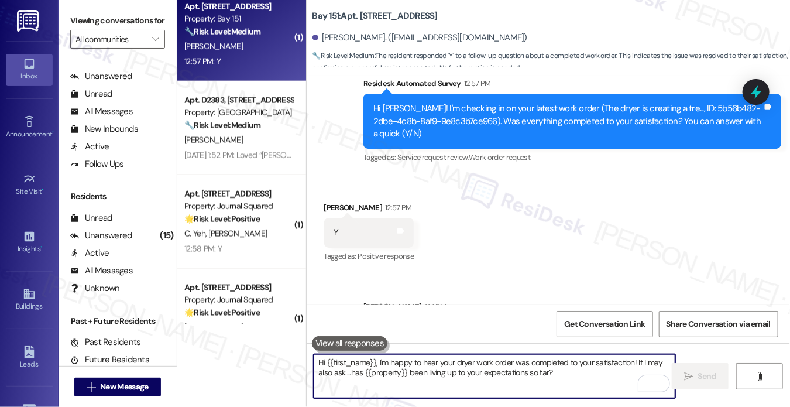
scroll to position [820, 0]
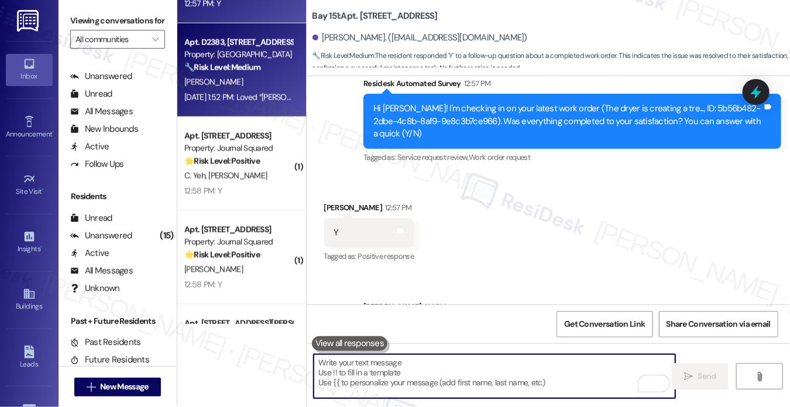
click at [264, 79] on div "[PERSON_NAME]" at bounding box center [238, 82] width 111 height 15
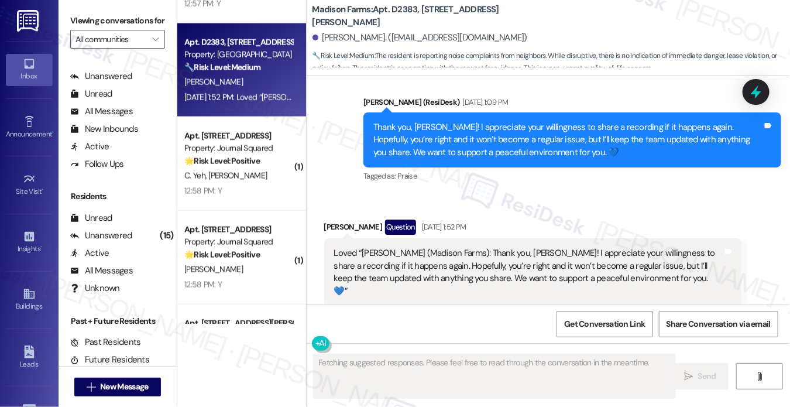
scroll to position [1663, 0]
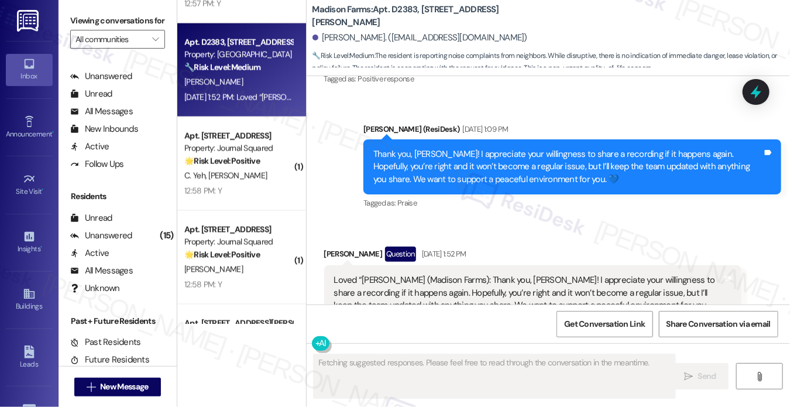
click at [448, 177] on div "Thank you, [PERSON_NAME]! I appreciate your willingness to share a recording if…" at bounding box center [568, 166] width 389 height 37
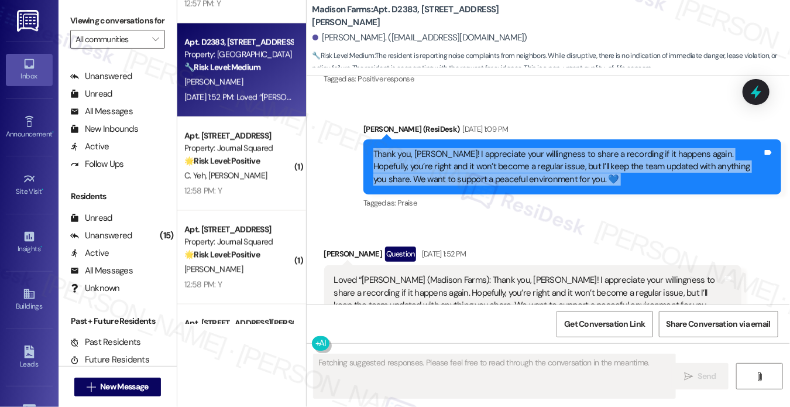
click at [448, 177] on div "Thank you, [PERSON_NAME]! I appreciate your willingness to share a recording if…" at bounding box center [568, 166] width 389 height 37
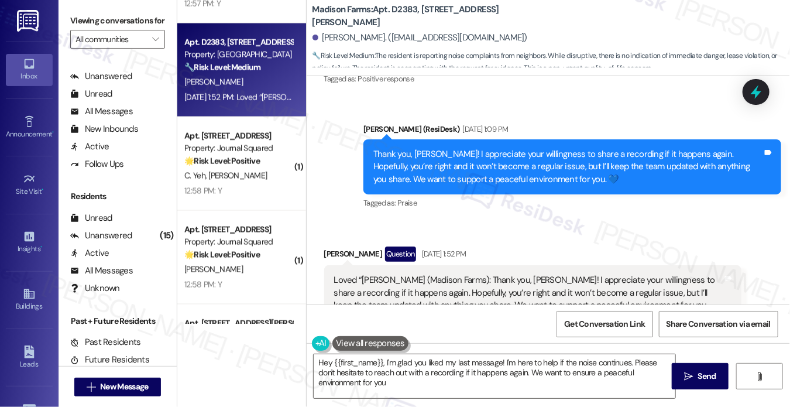
type textarea "Hey {{first_name}}, I'm glad you liked my last message! I'm here to help if the…"
click at [639, 121] on div "Sent via SMS [PERSON_NAME] (ResiDesk) [DATE] 1:09 PM Thank you, [PERSON_NAME]! …" at bounding box center [573, 167] width 436 height 107
click at [579, 166] on div "Thank you, [PERSON_NAME]! I appreciate your willingness to share a recording if…" at bounding box center [568, 166] width 389 height 37
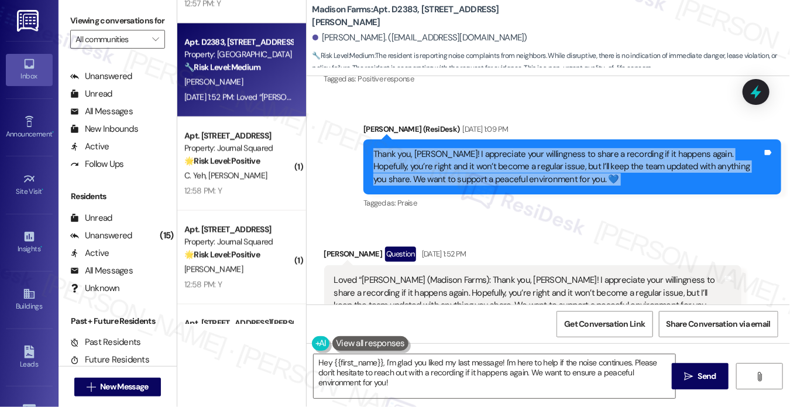
click at [579, 166] on div "Thank you, [PERSON_NAME]! I appreciate your willingness to share a recording if…" at bounding box center [568, 166] width 389 height 37
click at [475, 158] on div "Thank you, [PERSON_NAME]! I appreciate your willingness to share a recording if…" at bounding box center [568, 166] width 389 height 37
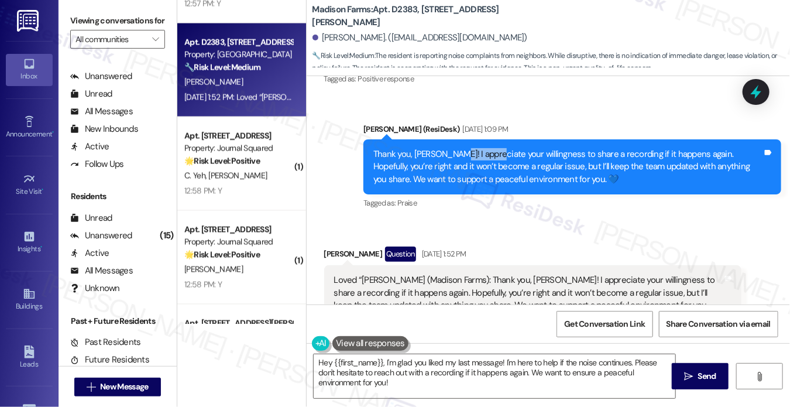
click at [475, 158] on div "Thank you, [PERSON_NAME]! I appreciate your willingness to share a recording if…" at bounding box center [568, 166] width 389 height 37
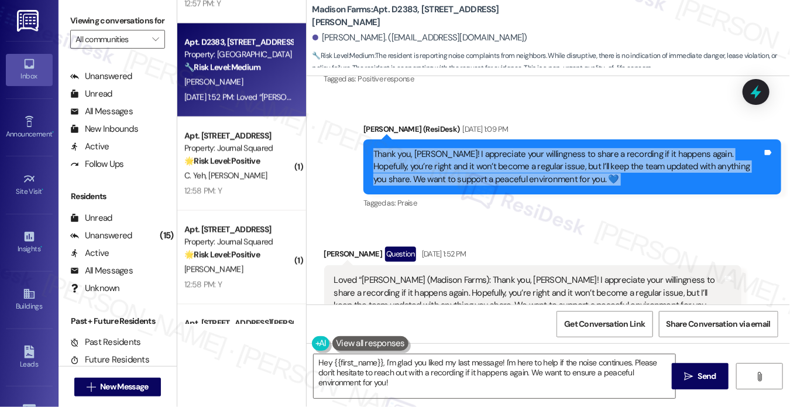
click at [475, 158] on div "Thank you, [PERSON_NAME]! I appreciate your willingness to share a recording if…" at bounding box center [568, 166] width 389 height 37
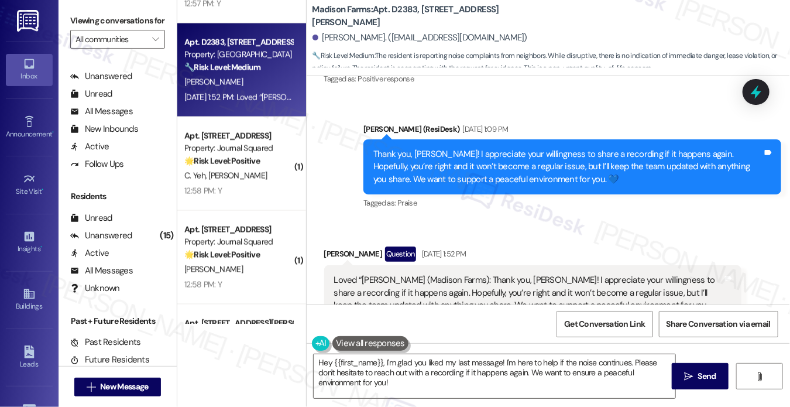
click at [505, 121] on div "Sent via SMS [PERSON_NAME] (ResiDesk) [DATE] 1:09 PM Thank you, [PERSON_NAME]! …" at bounding box center [573, 167] width 436 height 107
click at [482, 169] on div "Thank you, [PERSON_NAME]! I appreciate your willingness to share a recording if…" at bounding box center [568, 166] width 389 height 37
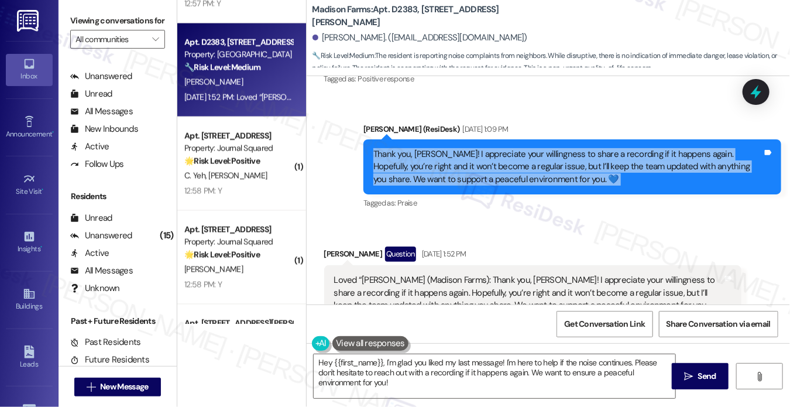
click at [482, 169] on div "Thank you, [PERSON_NAME]! I appreciate your willingness to share a recording if…" at bounding box center [568, 166] width 389 height 37
click at [613, 152] on div "Thank you, [PERSON_NAME]! I appreciate your willingness to share a recording if…" at bounding box center [568, 166] width 389 height 37
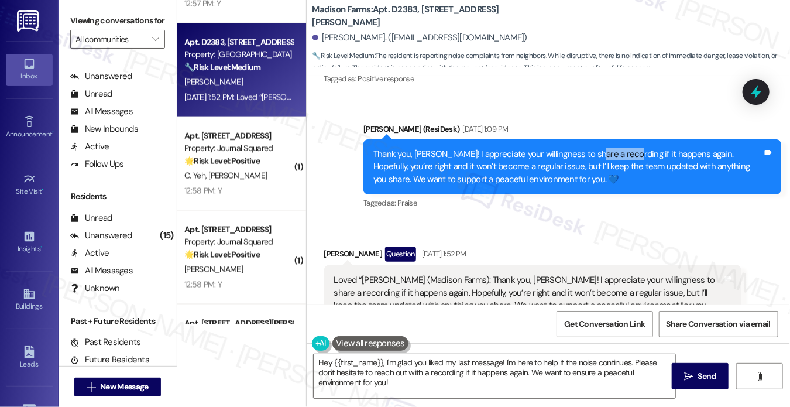
click at [613, 152] on div "Thank you, [PERSON_NAME]! I appreciate your willingness to share a recording if…" at bounding box center [568, 166] width 389 height 37
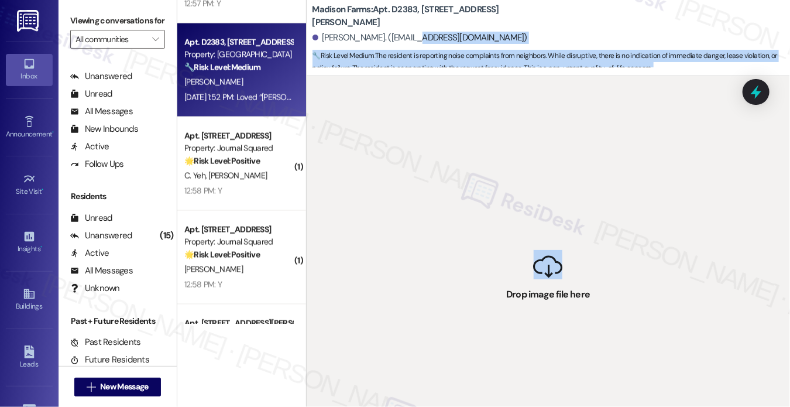
drag, startPoint x: 552, startPoint y: 265, endPoint x: 475, endPoint y: 127, distance: 158.0
click at [422, 33] on div "Madison Farms: Apt. D2383, [STREET_ADDRESS][PERSON_NAME][PERSON_NAME]. ([EMAIL_…" at bounding box center [548, 203] width 485 height 407
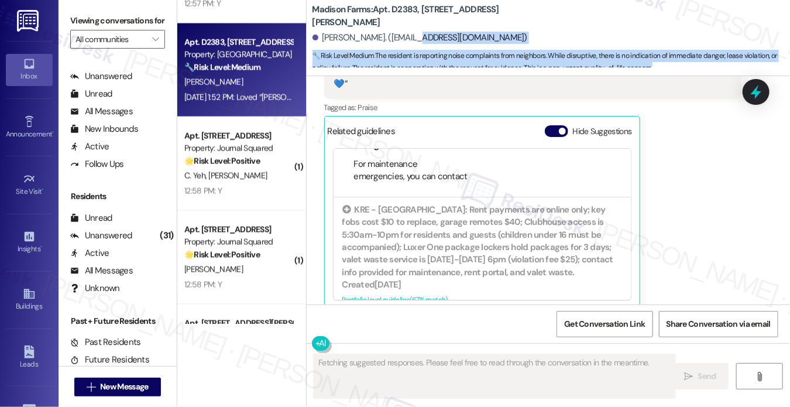
scroll to position [351, 0]
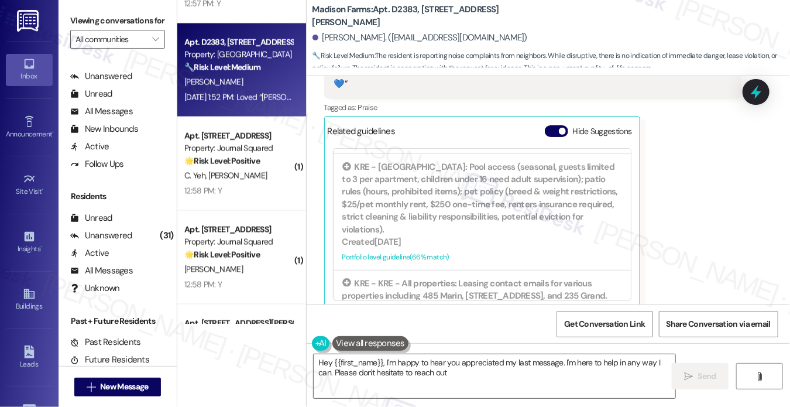
click at [570, 125] on div "Hide Suggestions" at bounding box center [591, 131] width 92 height 12
type textarea "Hey {{first_name}}, I'm happy to hear you appreciated my last message. I'm here…"
click at [562, 128] on span "button" at bounding box center [562, 131] width 7 height 7
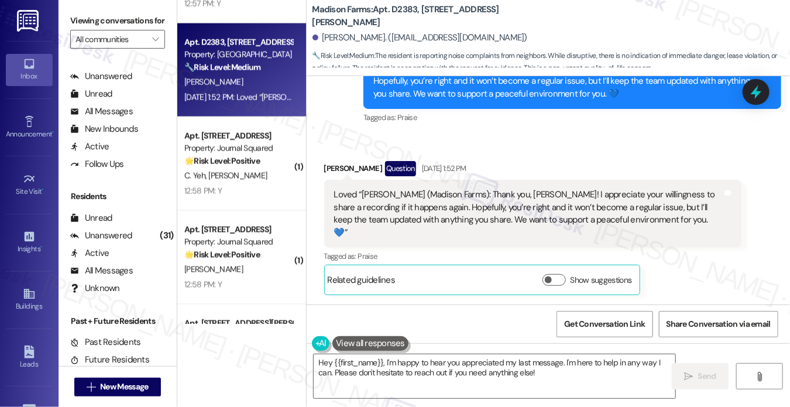
scroll to position [1734, 0]
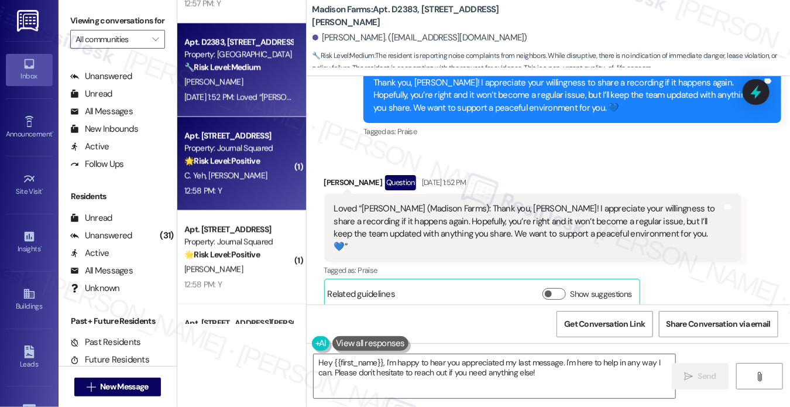
click at [227, 142] on div "Property: Journal Squared" at bounding box center [238, 148] width 108 height 12
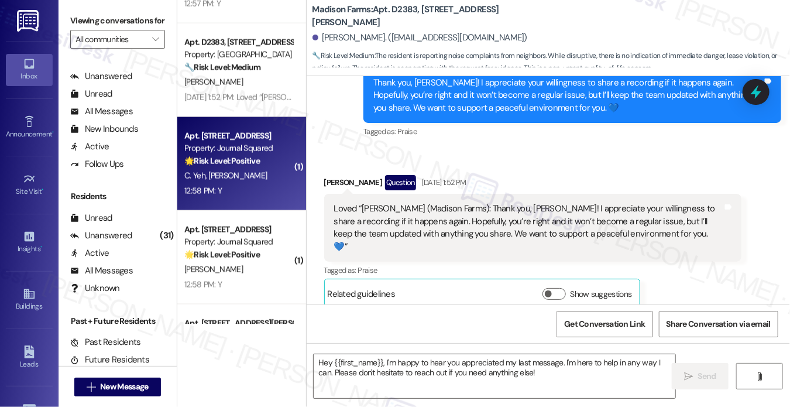
type textarea "Fetching suggested responses. Please feel free to read through the conversation…"
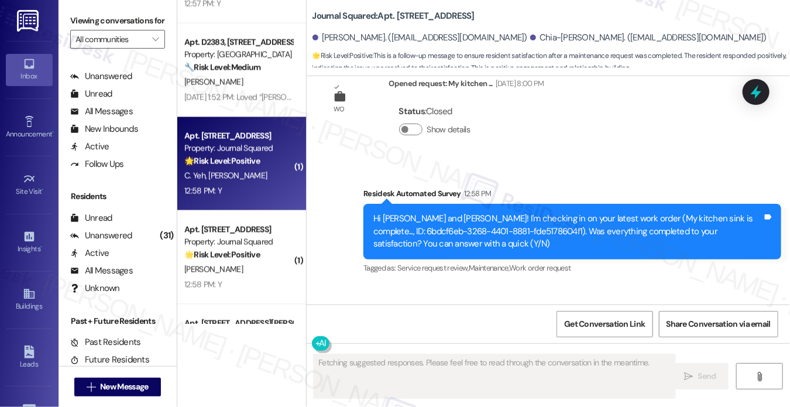
scroll to position [1801, 0]
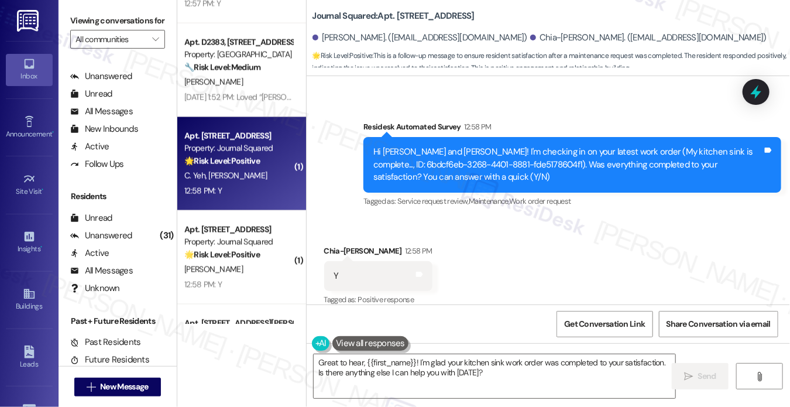
drag, startPoint x: 94, startPoint y: 35, endPoint x: 124, endPoint y: 57, distance: 37.7
click at [94, 30] on label "Viewing conversations for" at bounding box center [117, 21] width 95 height 18
click at [480, 378] on textarea "Great to hear, {{first_name}}! I'm glad your kitchen sink work order was comple…" at bounding box center [495, 376] width 362 height 44
drag, startPoint x: 89, startPoint y: 17, endPoint x: 95, endPoint y: 20, distance: 6.5
click at [89, 17] on label "Viewing conversations for" at bounding box center [117, 21] width 95 height 18
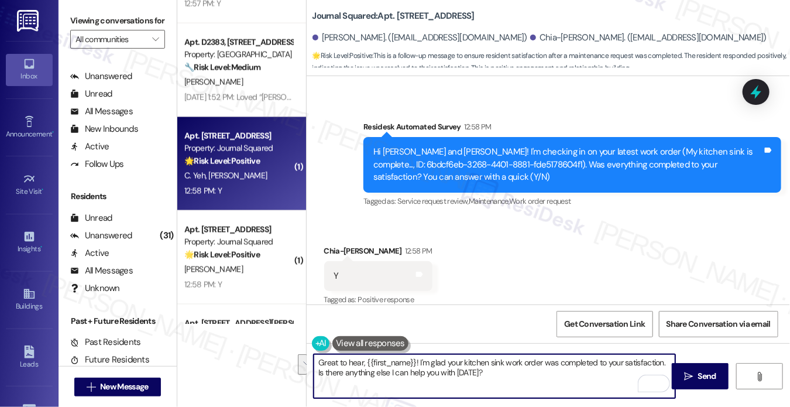
drag, startPoint x: 544, startPoint y: 379, endPoint x: 665, endPoint y: 351, distance: 124.5
click at [665, 351] on div "Great to hear, {{first_name}}! I'm glad your kitchen sink work order was comple…" at bounding box center [549, 387] width 484 height 88
paste textarea "f I may also ask....has {{property}} been living up to your expectations so far"
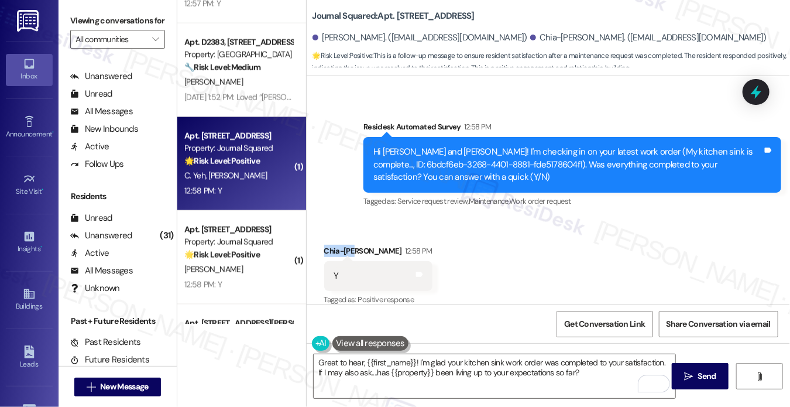
drag, startPoint x: 321, startPoint y: 237, endPoint x: 354, endPoint y: 236, distance: 32.8
click at [354, 236] on div "Received via SMS Chia-[PERSON_NAME] 12:58 PM Y Tags and notes Tagged as: Positi…" at bounding box center [379, 276] width 126 height 81
copy div "Chia-Wei"
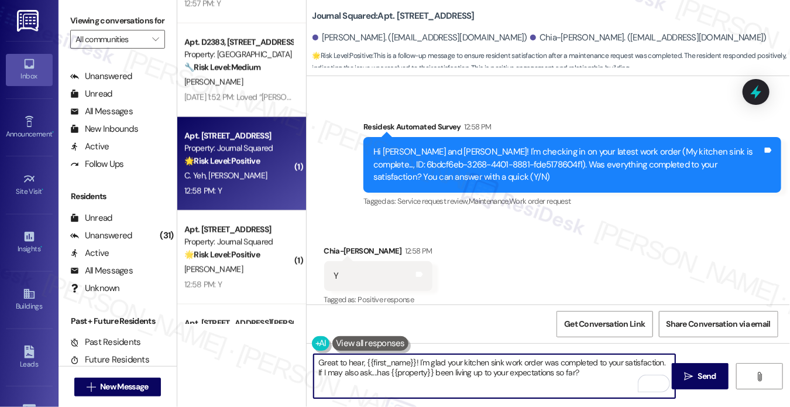
drag, startPoint x: 365, startPoint y: 358, endPoint x: 414, endPoint y: 348, distance: 50.7
click at [414, 348] on div "Great to hear, {{first_name}}! I'm glad your kitchen sink work order was comple…" at bounding box center [549, 387] width 484 height 88
paste textarea "Chia-Wei"
type textarea "Great to hear, [PERSON_NAME]! I'm glad your kitchen sink work order was complet…"
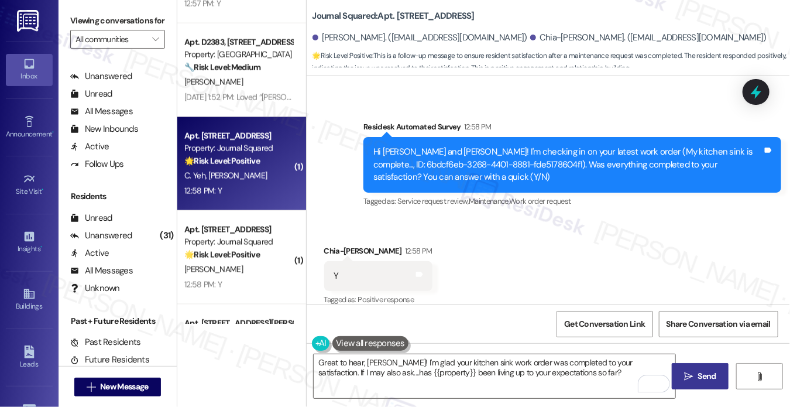
click at [693, 365] on button " Send" at bounding box center [700, 376] width 57 height 26
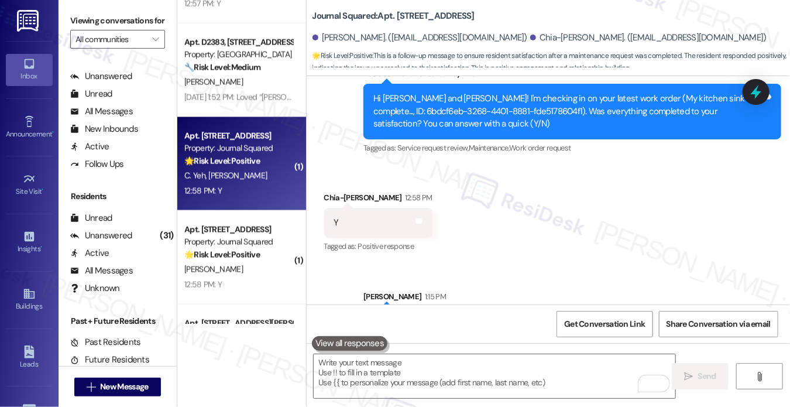
scroll to position [1894, 0]
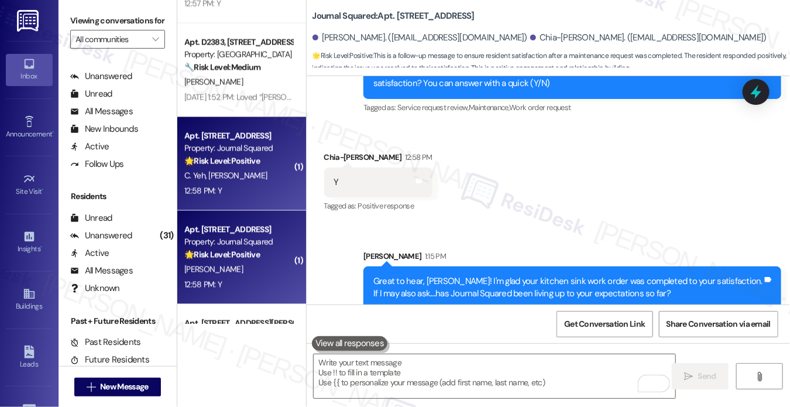
click at [244, 266] on div "[PERSON_NAME]" at bounding box center [238, 269] width 111 height 15
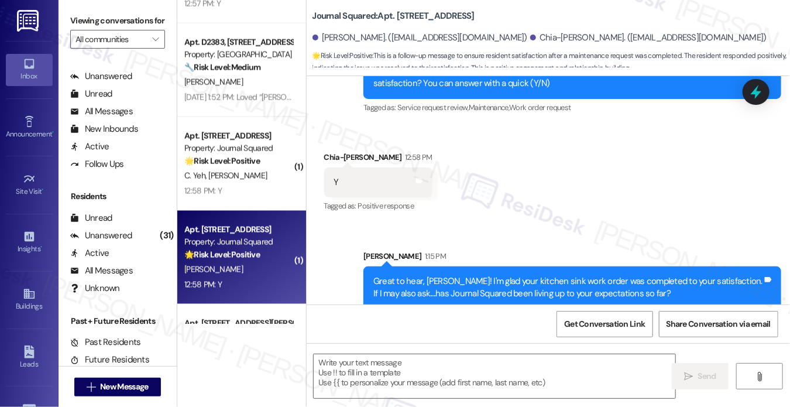
type textarea "Fetching suggested responses. Please feel free to read through the conversation…"
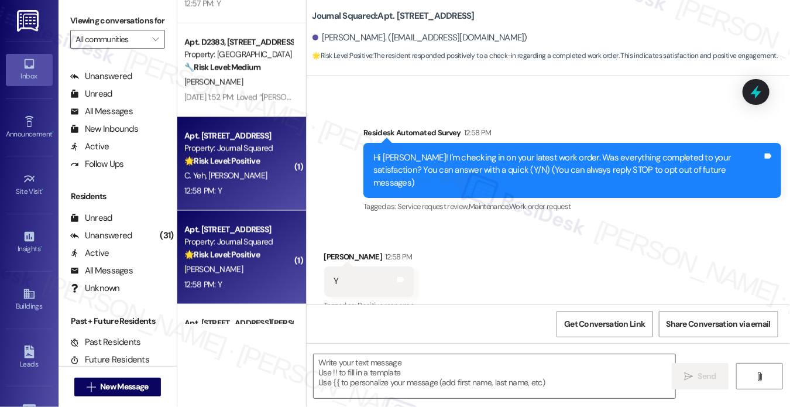
scroll to position [60, 0]
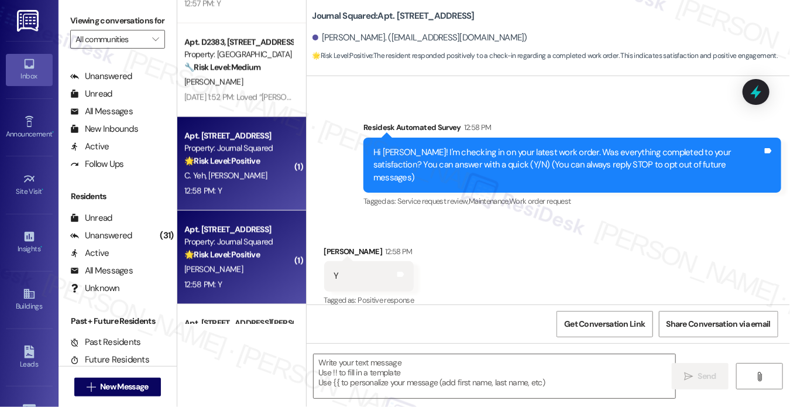
type textarea "Fetching suggested responses. Please feel free to read through the conversation…"
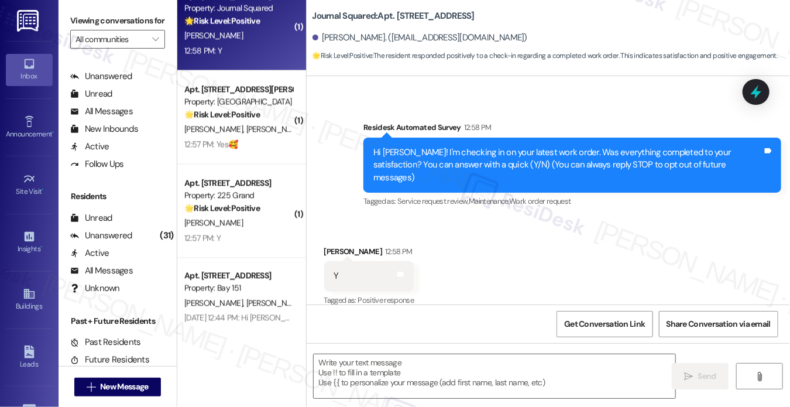
scroll to position [60, 0]
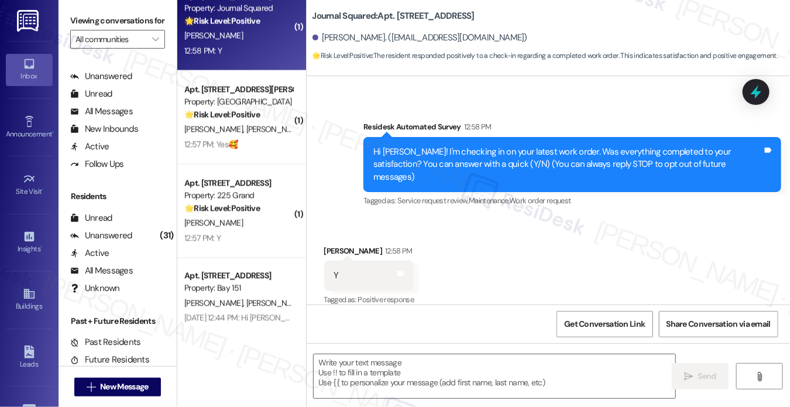
click at [84, 25] on label "Viewing conversations for" at bounding box center [117, 21] width 95 height 18
click at [348, 355] on textarea at bounding box center [495, 376] width 362 height 44
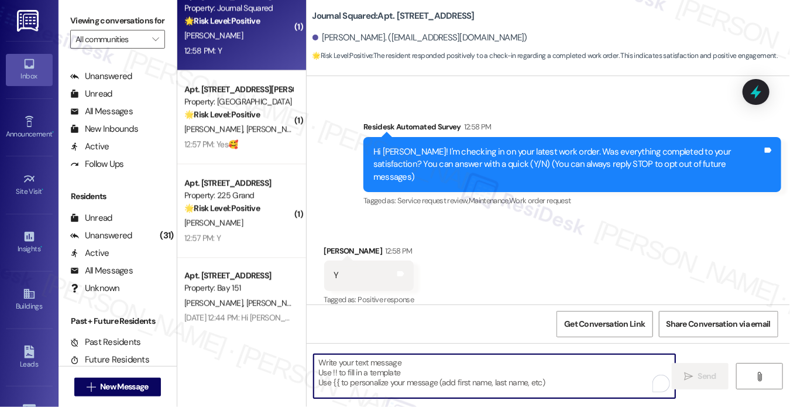
paste textarea "Hi {{first_name}}! I'm glad to hear that the latest work order was completed to…"
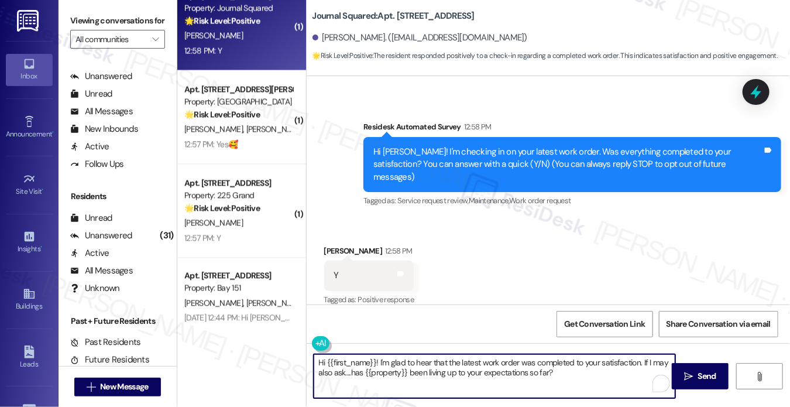
type textarea "Hi {{first_name}}! I'm glad to hear that the latest work order was completed to…"
click at [334, 245] on div "[PERSON_NAME] 12:58 PM" at bounding box center [369, 253] width 90 height 16
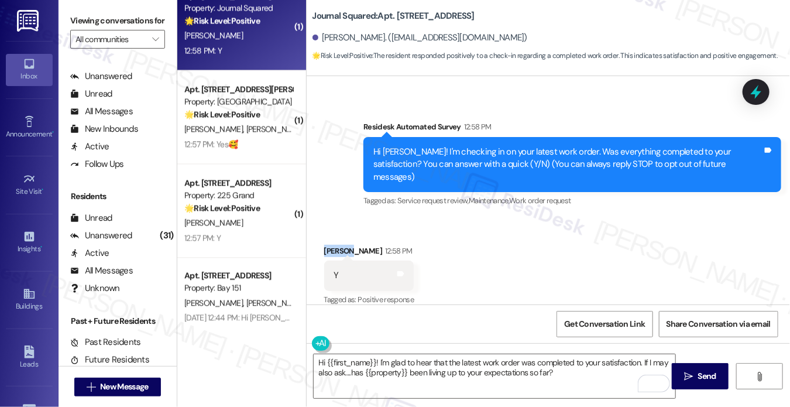
click at [334, 245] on div "[PERSON_NAME] 12:58 PM" at bounding box center [369, 253] width 90 height 16
click at [515, 383] on textarea "Hi {{first_name}}! I'm glad to hear that the latest work order was completed to…" at bounding box center [495, 376] width 362 height 44
click at [698, 376] on span "Send" at bounding box center [707, 376] width 18 height 12
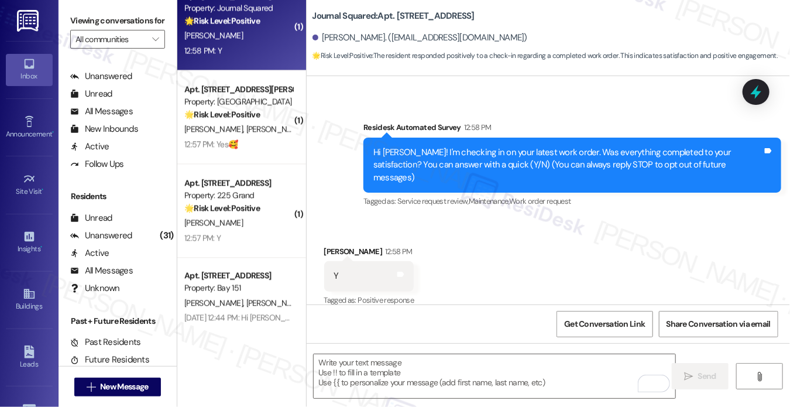
scroll to position [155, 0]
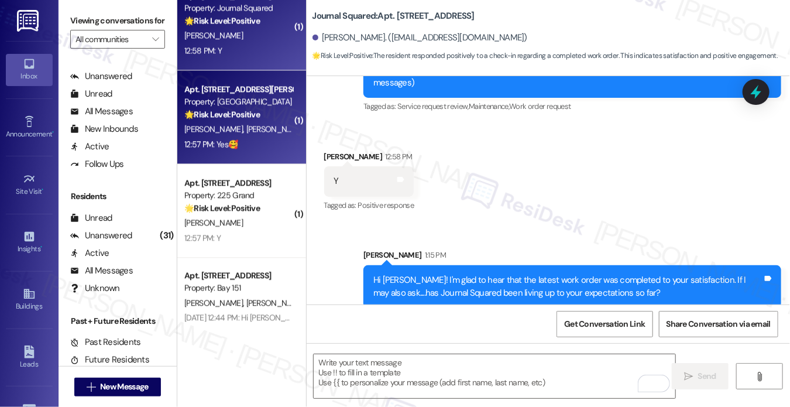
click at [263, 159] on div "Apt. F2264, [STREET_ADDRESS][PERSON_NAME] Property: Madison Farms 🌟 Risk Level:…" at bounding box center [241, 117] width 129 height 94
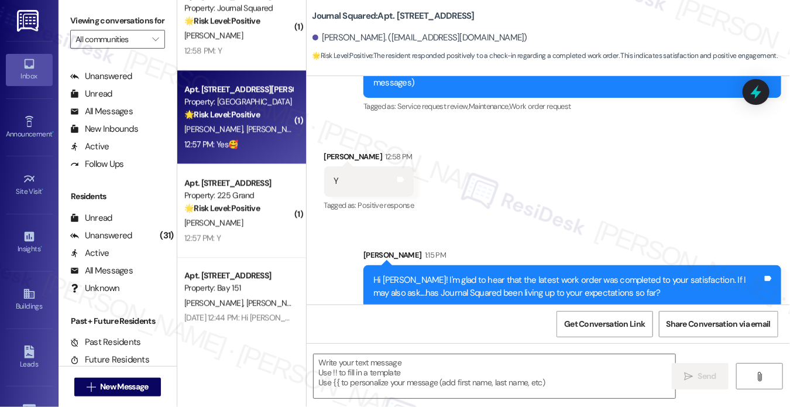
type textarea "Fetching suggested responses. Please feel free to read through the conversation…"
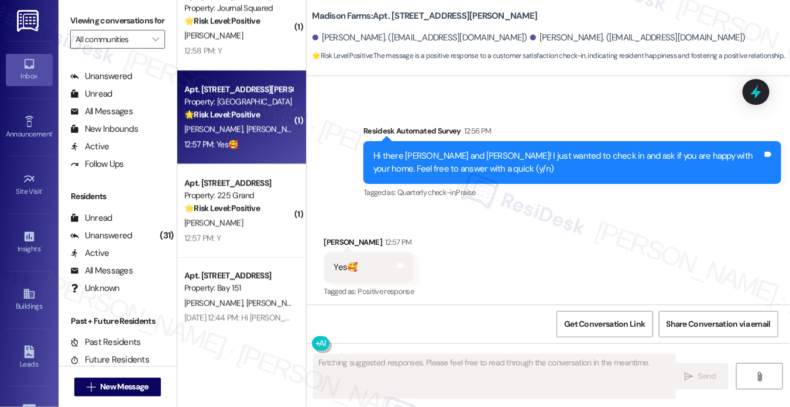
scroll to position [875, 0]
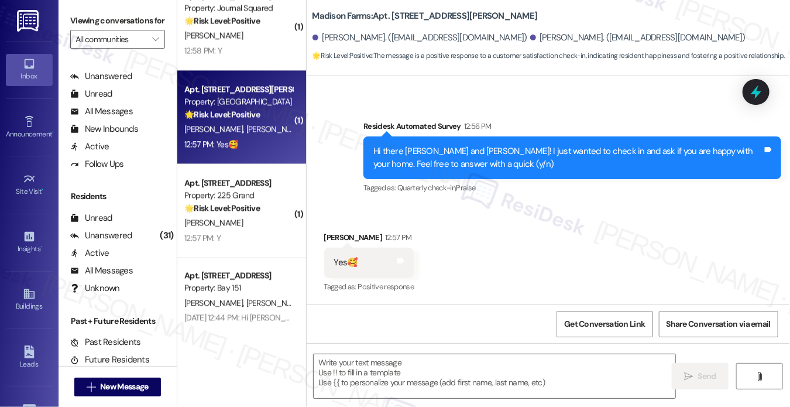
click at [445, 156] on div "Hi there [PERSON_NAME] and [PERSON_NAME]! I just wanted to check in and ask if …" at bounding box center [568, 157] width 389 height 25
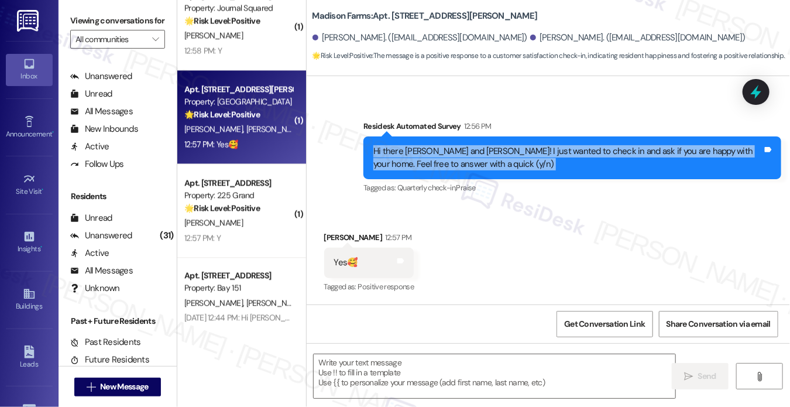
click at [445, 156] on div "Hi there [PERSON_NAME] and [PERSON_NAME]! I just wanted to check in and ask if …" at bounding box center [568, 157] width 389 height 25
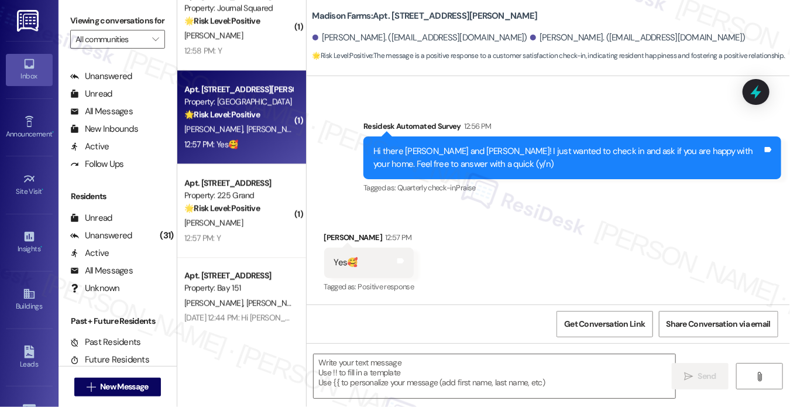
click at [68, 24] on div "Viewing conversations for All communities " at bounding box center [118, 30] width 118 height 60
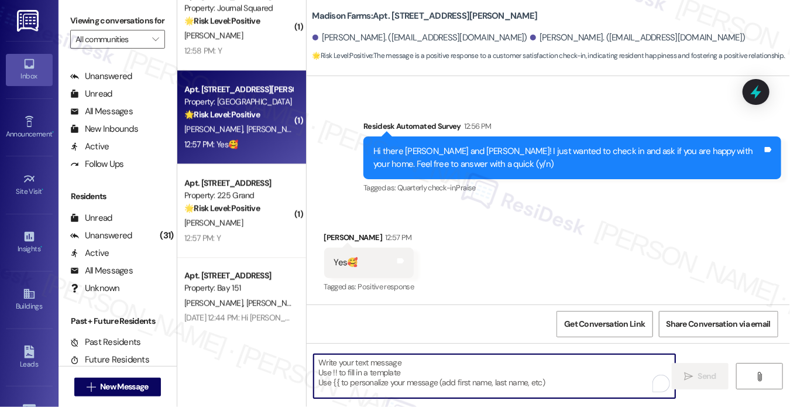
click at [433, 375] on textarea "To enrich screen reader interactions, please activate Accessibility in Grammarl…" at bounding box center [495, 376] width 362 height 44
paste textarea "That’s wonderful to hear, [PERSON_NAME], thank you! If you’re comfortable, woul…"
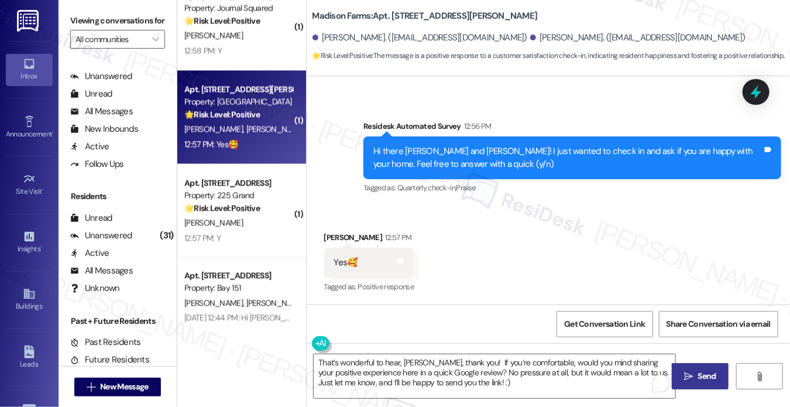
click at [335, 236] on div "[PERSON_NAME] 12:57 PM" at bounding box center [369, 239] width 90 height 16
copy div "[PERSON_NAME]"
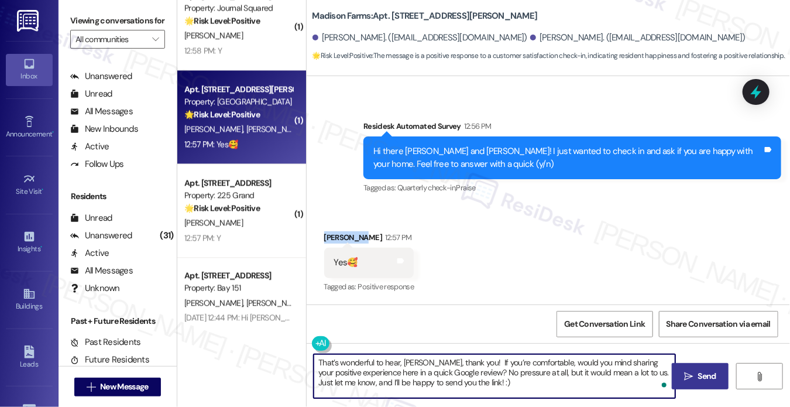
click at [410, 363] on textarea "That’s wonderful to hear, [PERSON_NAME], thank you! If you’re comfortable, woul…" at bounding box center [495, 376] width 362 height 44
paste textarea "[PERSON_NAME]"
click at [509, 387] on textarea "That’s wonderful to hear, [PERSON_NAME], thank you! If you’re comfortable, woul…" at bounding box center [495, 376] width 362 height 44
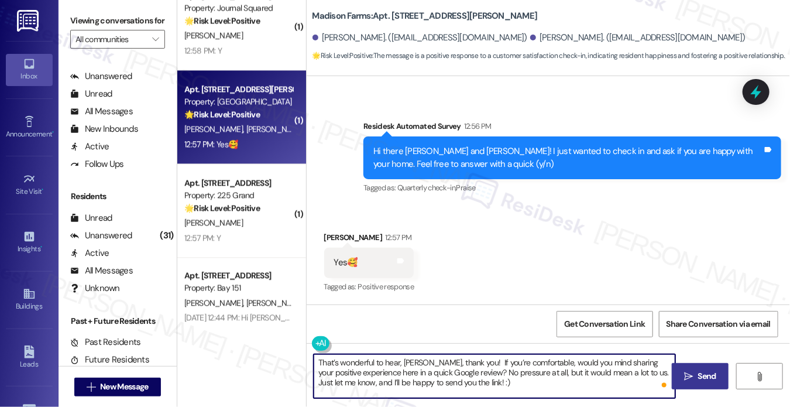
click at [509, 387] on textarea "That’s wonderful to hear, [PERSON_NAME], thank you! If you’re comfortable, woul…" at bounding box center [495, 376] width 362 height 44
click at [690, 227] on div "Received via SMS [PERSON_NAME] 12:57 PM Yes🥰 Tags and notes Tagged as: Positive…" at bounding box center [549, 254] width 484 height 99
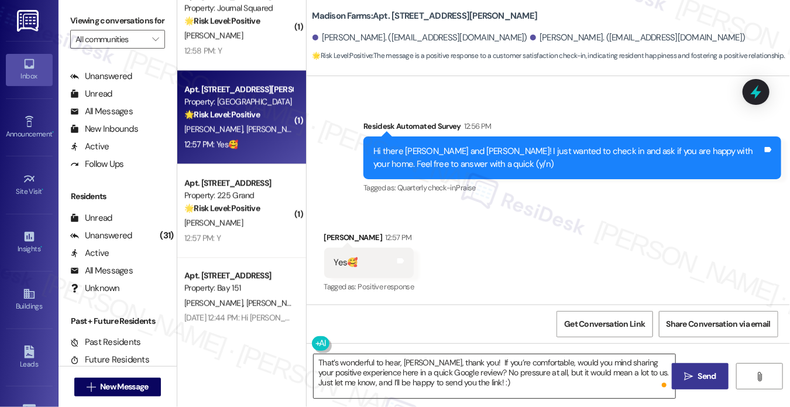
click at [508, 379] on textarea "That’s wonderful to hear, [PERSON_NAME], thank you! If you’re comfortable, woul…" at bounding box center [495, 376] width 362 height 44
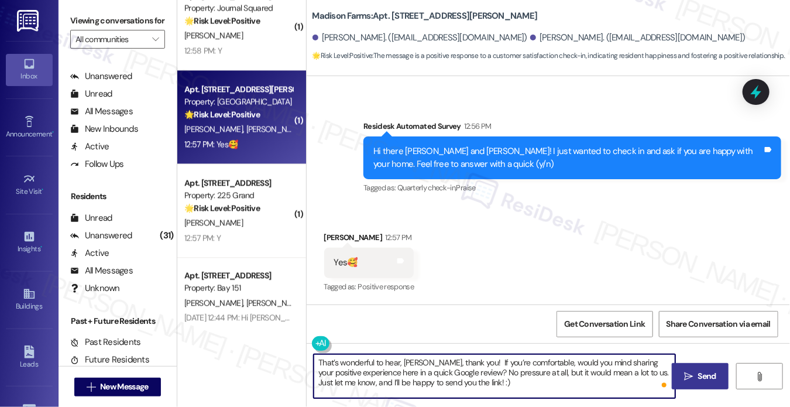
click at [386, 374] on textarea "That’s wonderful to hear, [PERSON_NAME], thank you! If you’re comfortable, woul…" at bounding box center [495, 376] width 362 height 44
click at [590, 383] on textarea "That’s wonderful to hear, [PERSON_NAME], thank you! If you’re comfortable, woul…" at bounding box center [495, 376] width 362 height 44
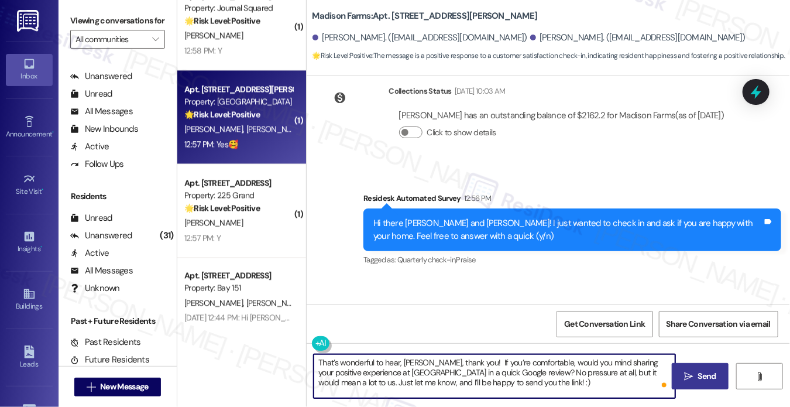
scroll to position [875, 0]
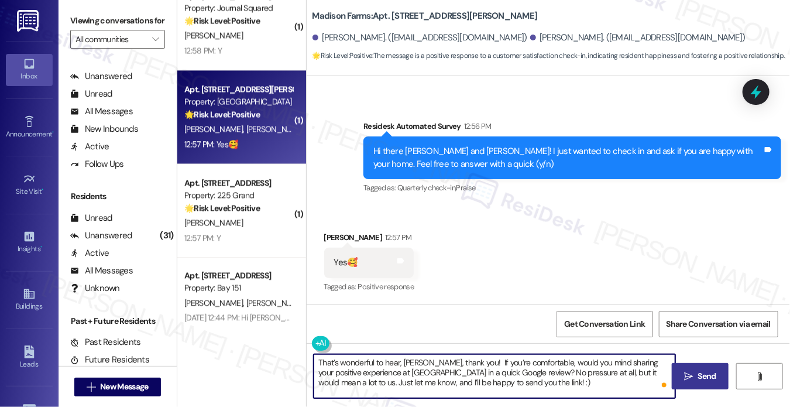
type textarea "That’s wonderful to hear, [PERSON_NAME], thank you! If you’re comfortable, woul…"
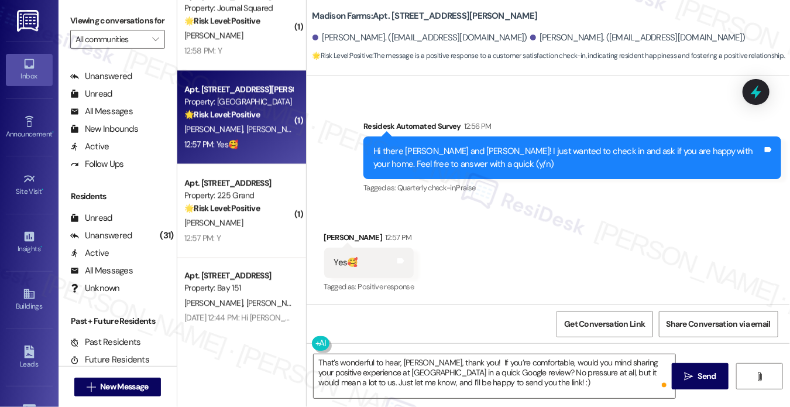
drag, startPoint x: 677, startPoint y: 375, endPoint x: 414, endPoint y: 323, distance: 268.5
click at [414, 323] on div "Lease started [DATE] 8:00 PM Announcement, sent via SMS [PERSON_NAME] (ResiDesk…" at bounding box center [549, 279] width 484 height 407
click at [553, 369] on textarea "That’s wonderful to hear, [PERSON_NAME], thank you! If you’re comfortable, woul…" at bounding box center [495, 376] width 362 height 44
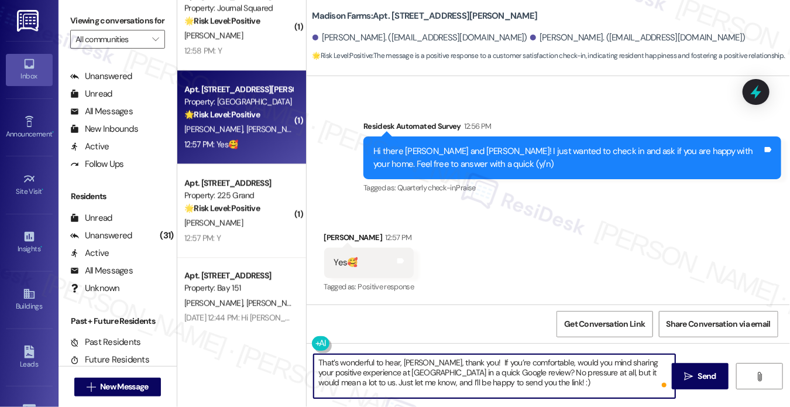
click at [553, 369] on textarea "That’s wonderful to hear, [PERSON_NAME], thank you! If you’re comfortable, woul…" at bounding box center [495, 376] width 362 height 44
click at [588, 378] on textarea "That’s wonderful to hear, [PERSON_NAME], thank you! If you’re comfortable, woul…" at bounding box center [495, 376] width 362 height 44
click at [571, 386] on textarea "That’s wonderful to hear, [PERSON_NAME], thank you! If you’re comfortable, woul…" at bounding box center [495, 376] width 362 height 44
click at [706, 381] on span "Send" at bounding box center [707, 376] width 18 height 12
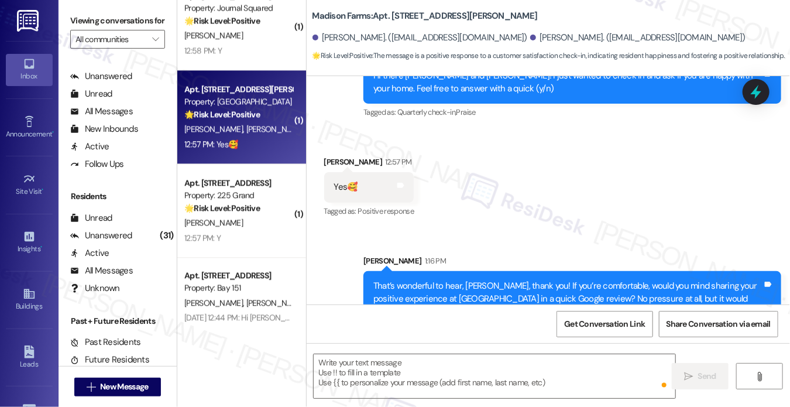
scroll to position [982, 0]
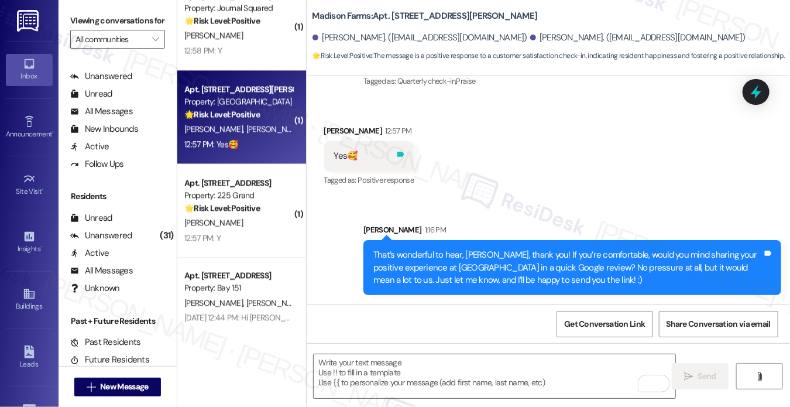
click at [405, 152] on icon at bounding box center [401, 154] width 7 height 5
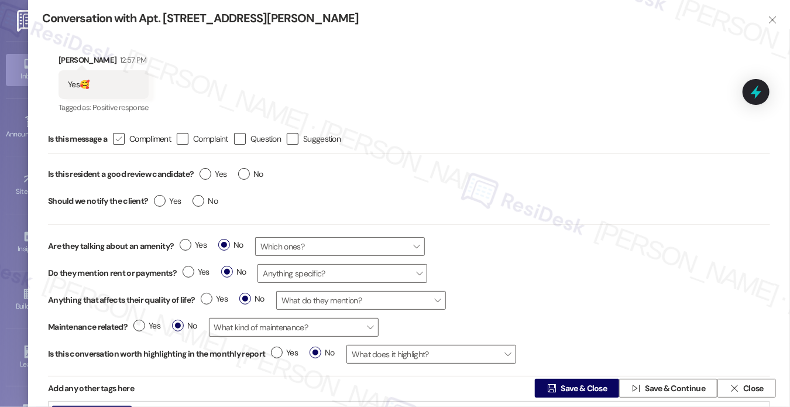
click at [119, 135] on icon "" at bounding box center [119, 139] width 8 height 12
click at [115, 135] on input " Compliment" at bounding box center [111, 139] width 8 height 8
checkbox input "true"
click at [204, 175] on label "Yes" at bounding box center [213, 174] width 27 height 12
click at [204, 175] on input "Yes" at bounding box center [213, 175] width 27 height 15
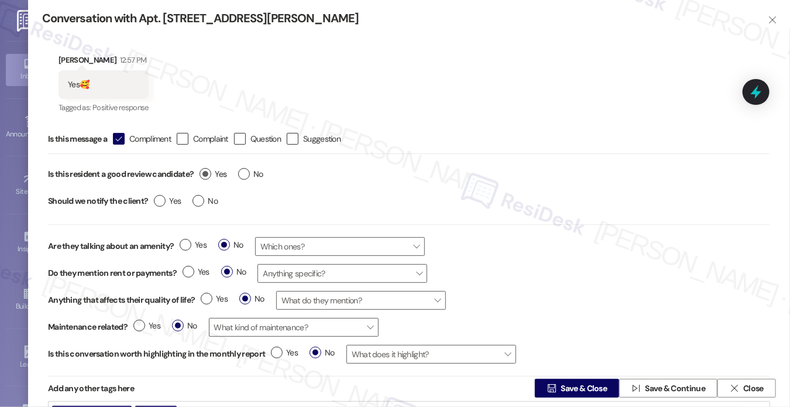
radio input "true"
click at [196, 201] on label "No" at bounding box center [205, 201] width 25 height 12
click at [196, 201] on input "No" at bounding box center [205, 202] width 25 height 15
radio input "true"
click at [561, 388] on span "Save & Close" at bounding box center [584, 388] width 46 height 12
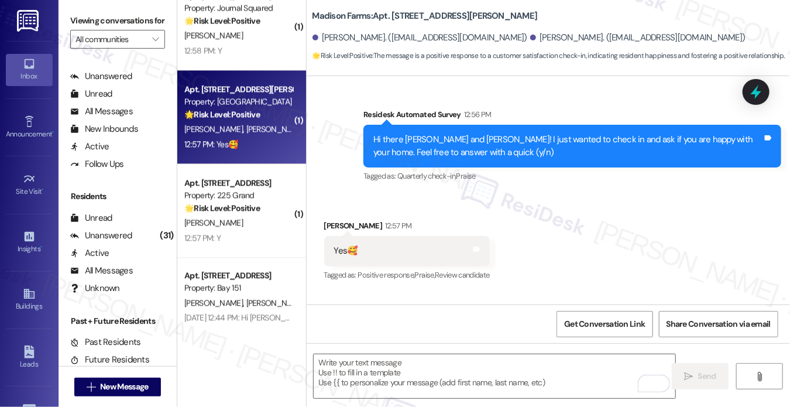
scroll to position [999, 0]
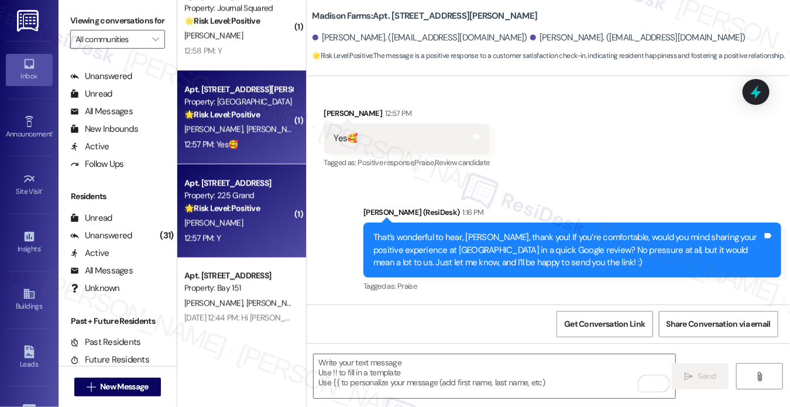
click at [281, 203] on div "🌟 Risk Level: Positive The message is a follow-up on a completed work order and…" at bounding box center [238, 208] width 108 height 12
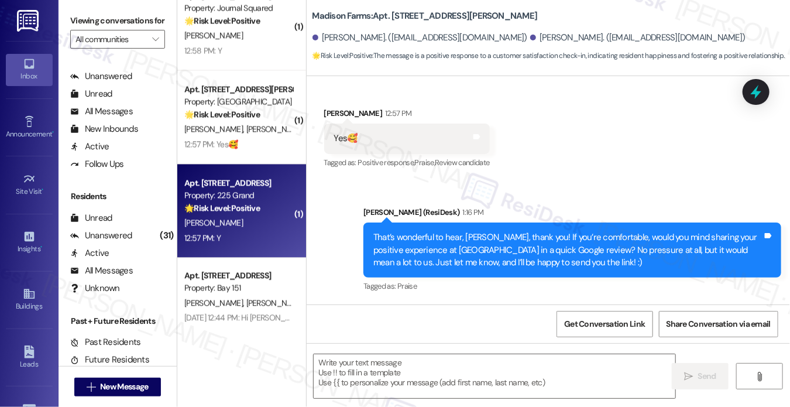
type textarea "Fetching suggested responses. Please feel free to read through the conversation…"
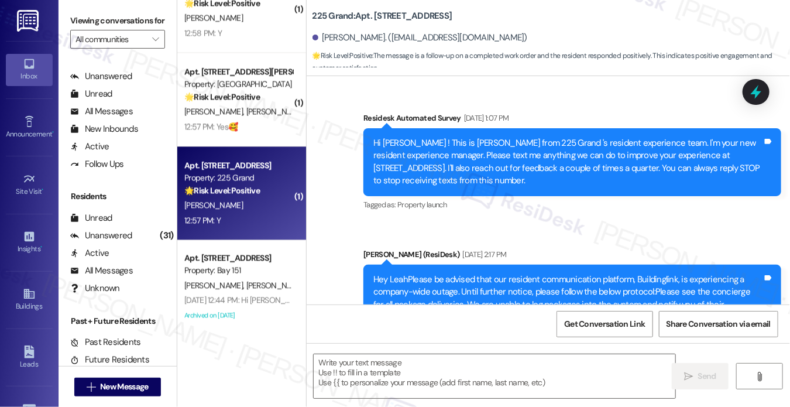
scroll to position [1081, 0]
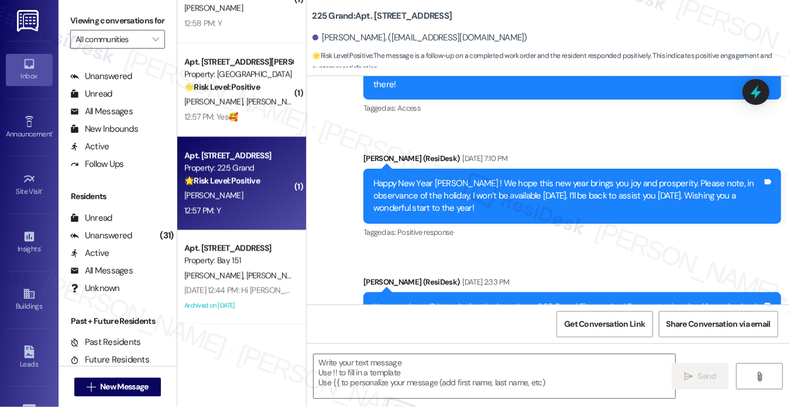
type textarea "Fetching suggested responses. Please feel free to read through the conversation…"
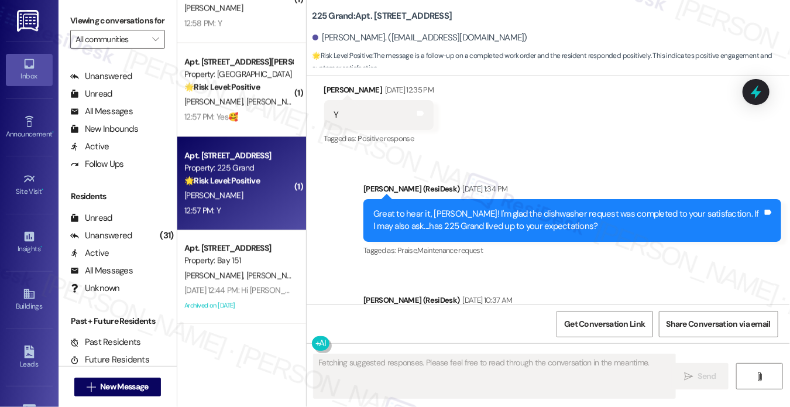
scroll to position [5634, 0]
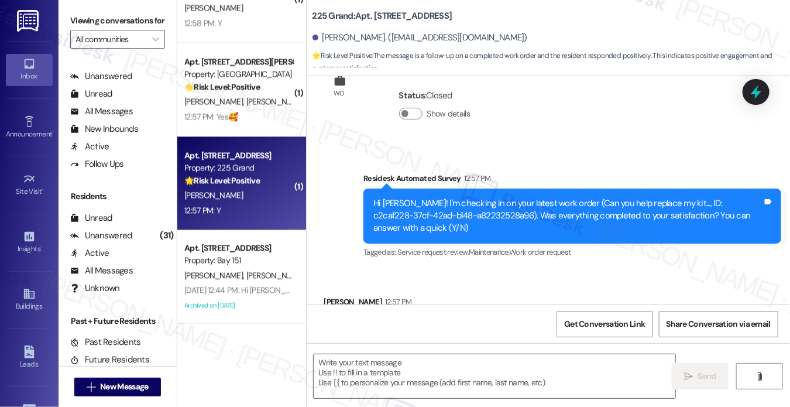
drag, startPoint x: 84, startPoint y: 22, endPoint x: 150, endPoint y: 64, distance: 78.4
click at [84, 22] on label "Viewing conversations for" at bounding box center [117, 21] width 95 height 18
click at [416, 371] on textarea at bounding box center [495, 376] width 362 height 44
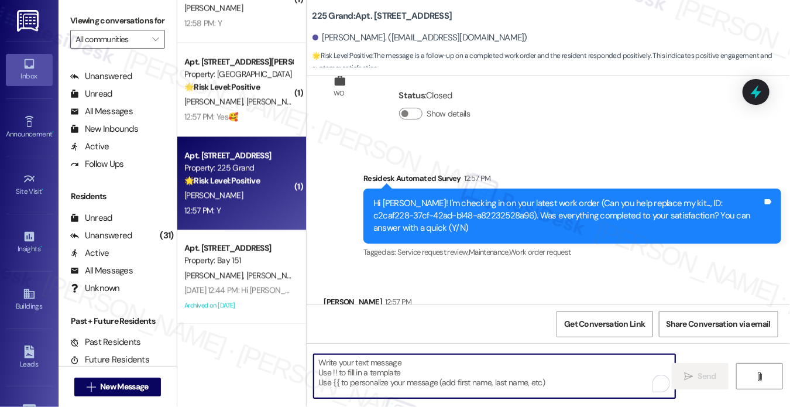
paste textarea "Hi {{first_name}}! I'm glad to hear that the latest work order was completed to…"
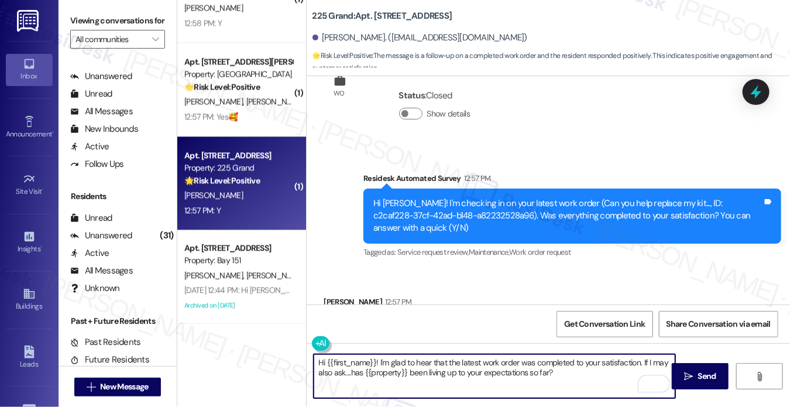
type textarea "Hi {{first_name}}! I'm glad to hear that the latest work order was completed to…"
click at [331, 296] on div "Leah Jacobson 12:57 PM" at bounding box center [369, 304] width 90 height 16
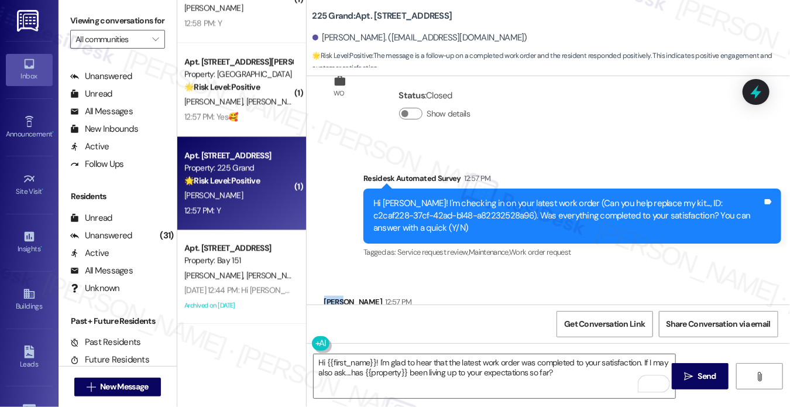
click at [331, 296] on div "Leah Jacobson 12:57 PM" at bounding box center [369, 304] width 90 height 16
click at [693, 373] on icon "" at bounding box center [688, 376] width 9 height 9
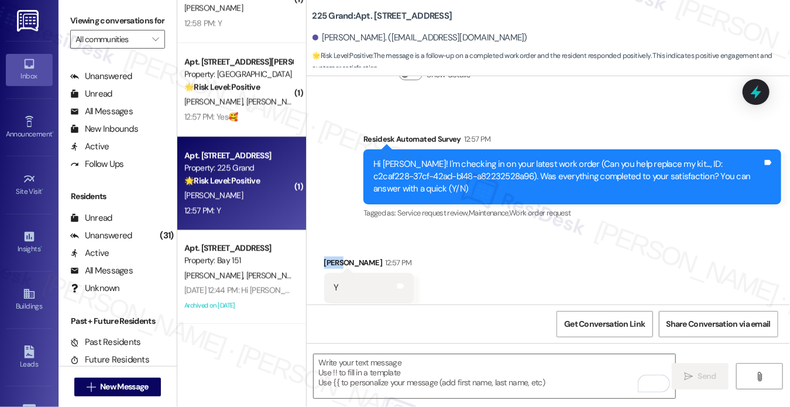
scroll to position [5729, 0]
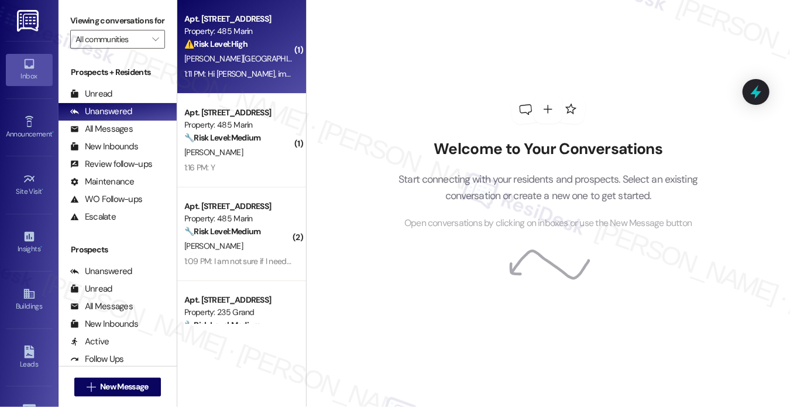
click at [229, 78] on div "1:11 PM: Hi Jane, im the Maintenance Manager. I don't remember putting a work o…" at bounding box center [350, 73] width 333 height 11
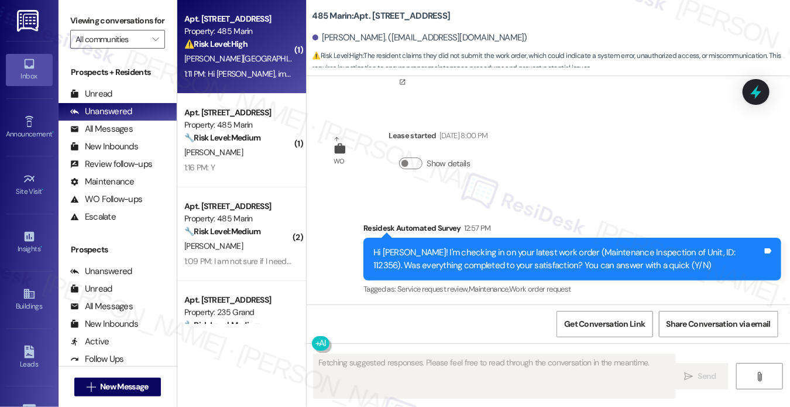
scroll to position [4236, 0]
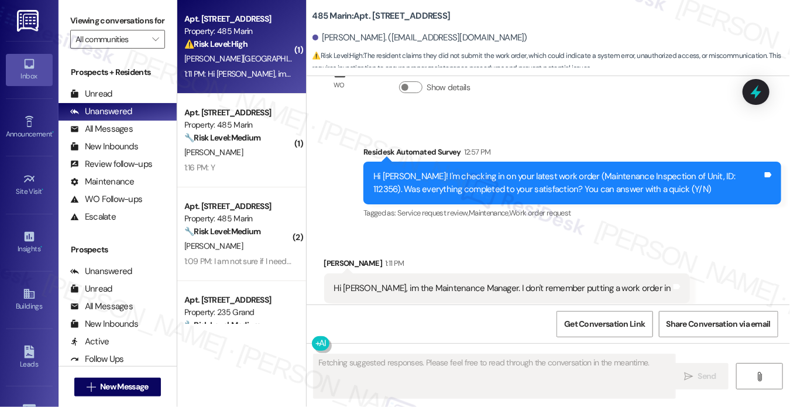
click at [429, 282] on div "Hi Jane, im the Maintenance Manager. I don't remember putting a work order in" at bounding box center [503, 288] width 338 height 12
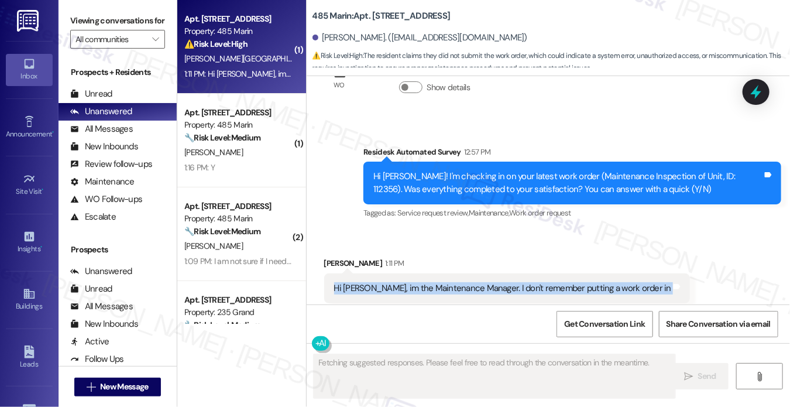
click at [429, 282] on div "Hi Jane, im the Maintenance Manager. I don't remember putting a work order in" at bounding box center [503, 288] width 338 height 12
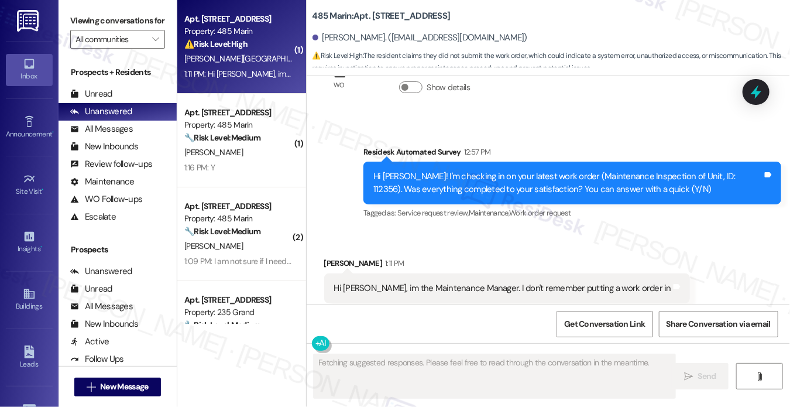
click at [403, 170] on div "Hi Alexandro! I'm checking in on your latest work order (Maintenance Inspection…" at bounding box center [568, 182] width 389 height 25
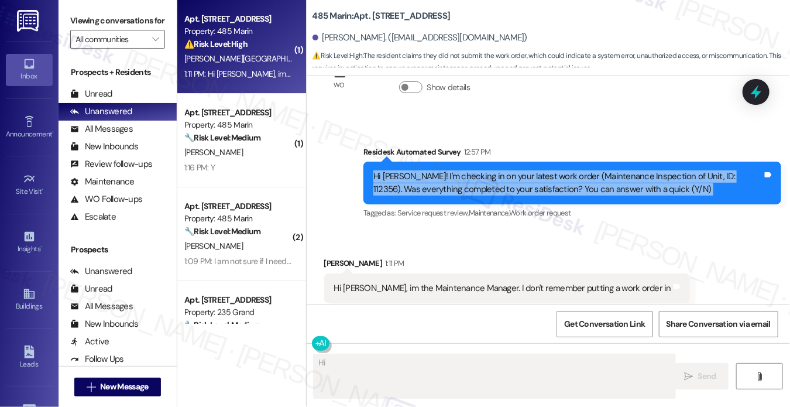
click at [403, 170] on div "Hi Alexandro! I'm checking in on your latest work order (Maintenance Inspection…" at bounding box center [568, 182] width 389 height 25
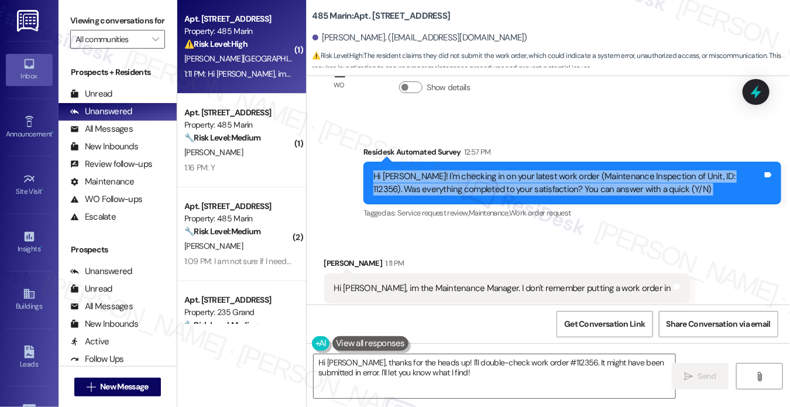
click at [515, 170] on div "Hi Alexandro! I'm checking in on your latest work order (Maintenance Inspection…" at bounding box center [568, 182] width 389 height 25
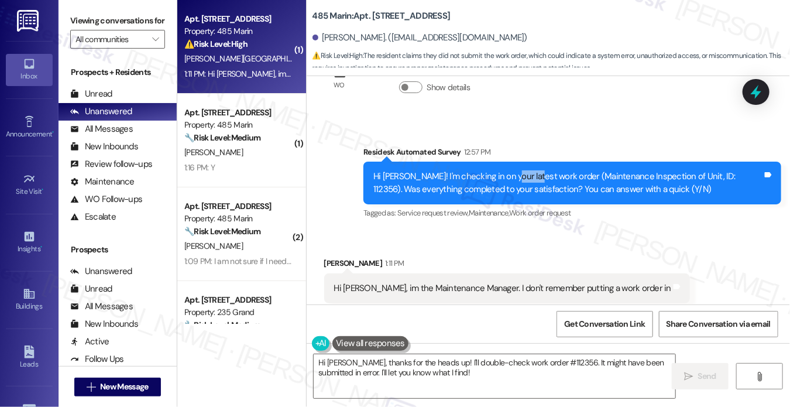
click at [515, 170] on div "Hi Alexandro! I'm checking in on your latest work order (Maintenance Inspection…" at bounding box center [568, 182] width 389 height 25
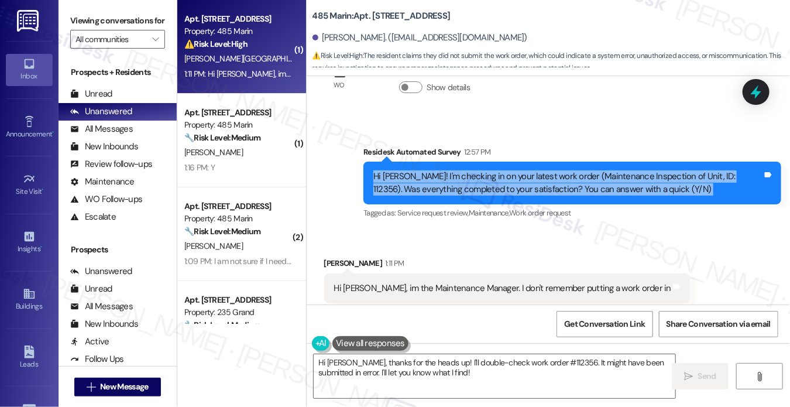
click at [515, 170] on div "Hi Alexandro! I'm checking in on your latest work order (Maintenance Inspection…" at bounding box center [568, 182] width 389 height 25
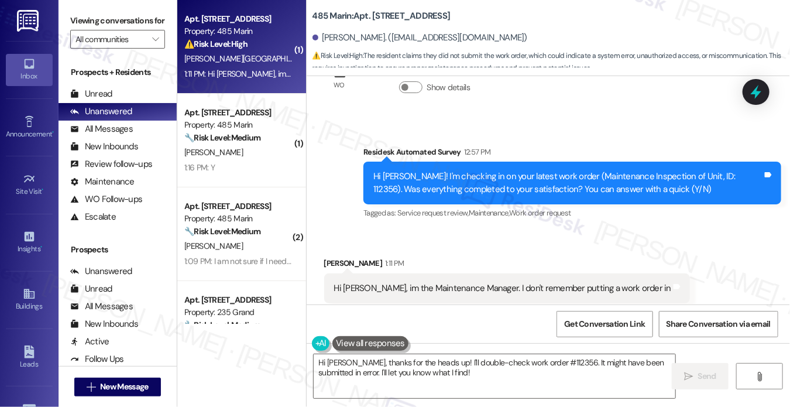
click at [545, 87] on div "Announcement, sent via SMS Jane (ResiDesk) Feb 27, 2023 at 1:31 PM Today is the…" at bounding box center [549, 190] width 484 height 228
click at [551, 162] on div "Hi Alexandro! I'm checking in on your latest work order (Maintenance Inspection…" at bounding box center [573, 183] width 418 height 43
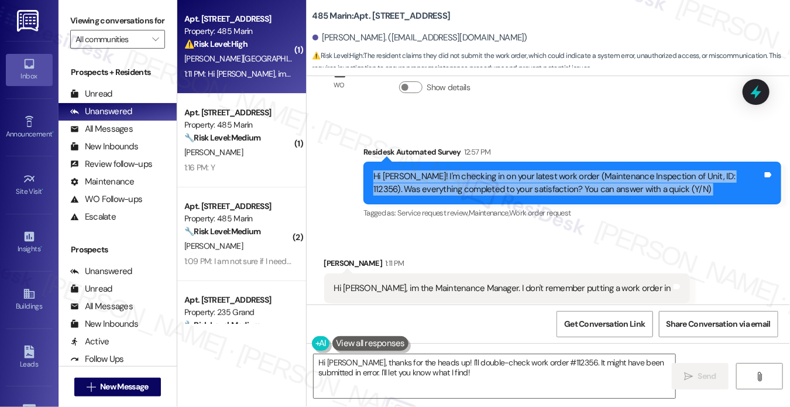
click at [551, 162] on div "Hi Alexandro! I'm checking in on your latest work order (Maintenance Inspection…" at bounding box center [573, 183] width 418 height 43
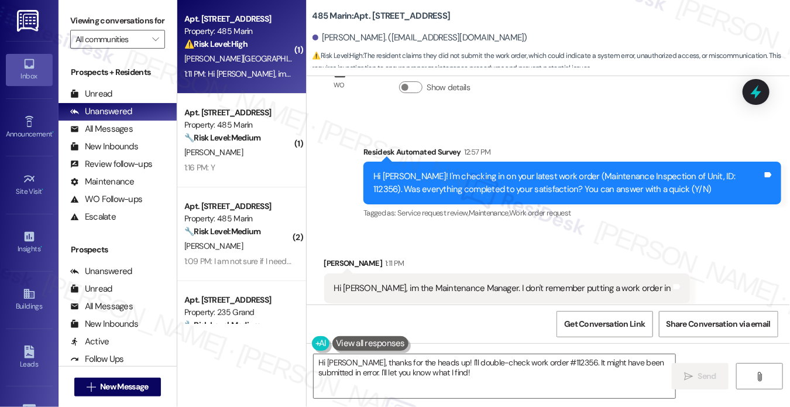
click at [376, 12] on b "485 Marin: Apt. 1505, 485 Marin Blvd." at bounding box center [382, 16] width 138 height 12
copy b "1505"
click at [459, 282] on div "Hi Jane, im the Maintenance Manager. I don't remember putting a work order in" at bounding box center [503, 288] width 338 height 12
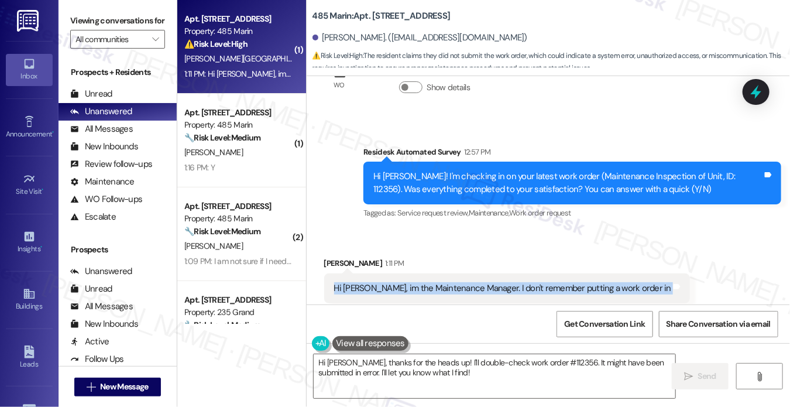
click at [459, 282] on div "Hi Jane, im the Maintenance Manager. I don't remember putting a work order in" at bounding box center [503, 288] width 338 height 12
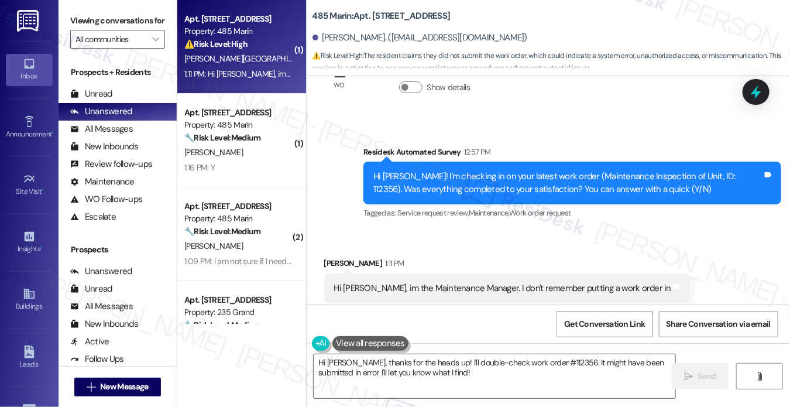
click at [86, 9] on div "Viewing conversations for All communities " at bounding box center [118, 30] width 118 height 60
click at [376, 11] on b "485 Marin: Apt. 1505, 485 Marin Blvd." at bounding box center [382, 16] width 138 height 12
copy b "1505"
drag, startPoint x: 87, startPoint y: 20, endPoint x: 136, endPoint y: 8, distance: 50.7
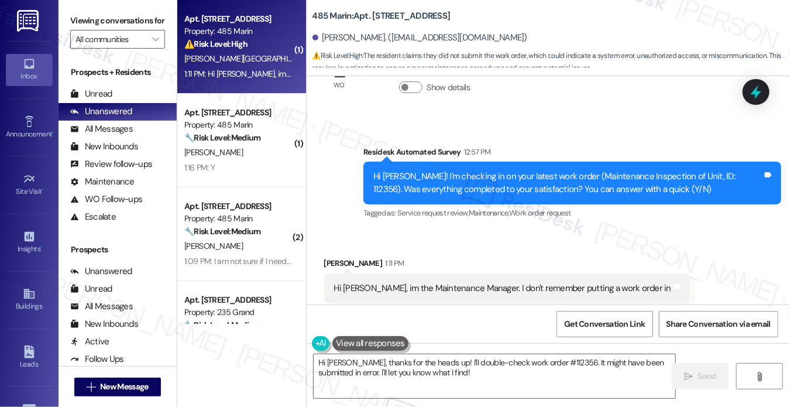
click at [87, 20] on label "Viewing conversations for" at bounding box center [117, 21] width 95 height 18
click at [447, 282] on div "Hi Jane, im the Maintenance Manager. I don't remember putting a work order in" at bounding box center [503, 288] width 338 height 12
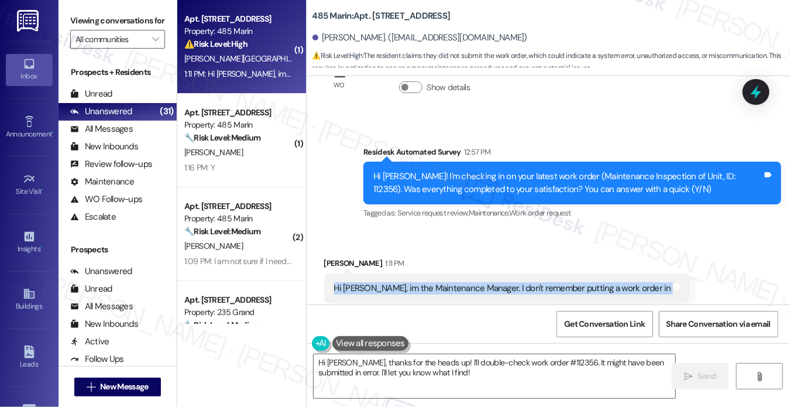
click at [447, 282] on div "Hi Jane, im the Maintenance Manager. I don't remember putting a work order in" at bounding box center [503, 288] width 338 height 12
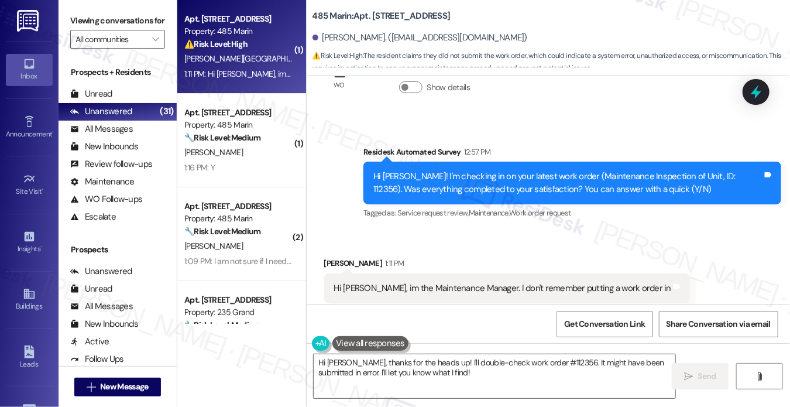
click at [550, 170] on div "Hi Alexandro! I'm checking in on your latest work order (Maintenance Inspection…" at bounding box center [568, 182] width 389 height 25
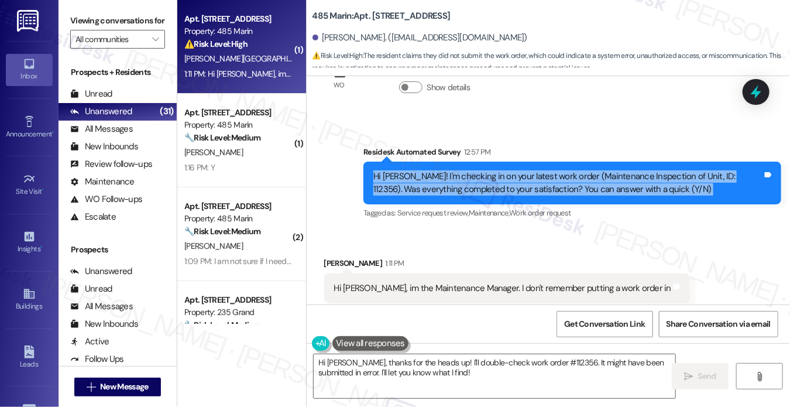
click at [550, 170] on div "Hi Alexandro! I'm checking in on your latest work order (Maintenance Inspection…" at bounding box center [568, 182] width 389 height 25
click at [663, 170] on div "Hi Alexandro! I'm checking in on your latest work order (Maintenance Inspection…" at bounding box center [568, 182] width 389 height 25
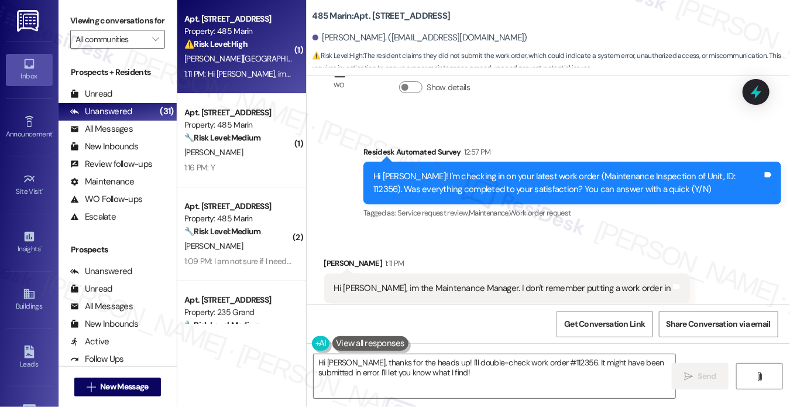
click at [695, 170] on div "Hi Alexandro! I'm checking in on your latest work order (Maintenance Inspection…" at bounding box center [568, 182] width 389 height 25
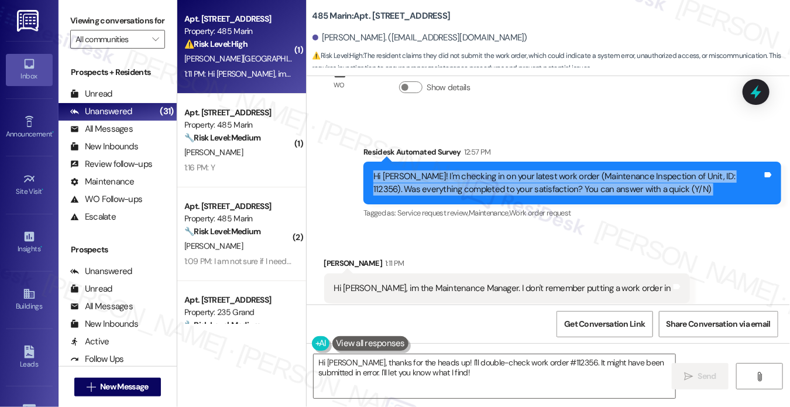
click at [695, 170] on div "Hi Alexandro! I'm checking in on your latest work order (Maintenance Inspection…" at bounding box center [568, 182] width 389 height 25
click at [539, 365] on textarea "Hi Alexandro, thanks for the heads up! I'll double-check work order #112356. It…" at bounding box center [495, 376] width 362 height 44
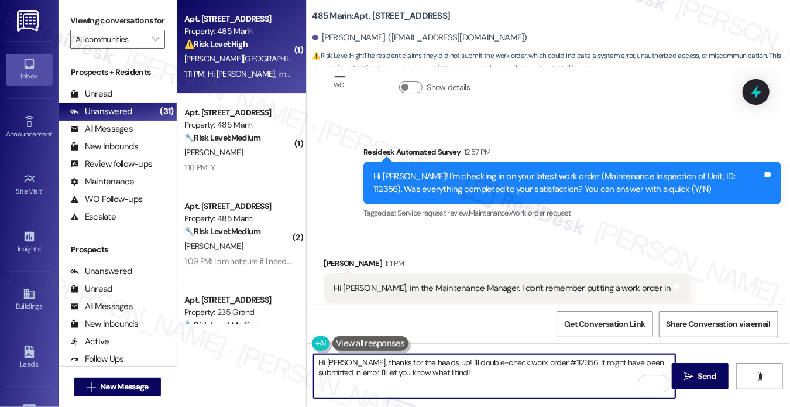
click at [716, 170] on div "Hi Alexandro! I'm checking in on your latest work order (Maintenance Inspection…" at bounding box center [568, 182] width 389 height 25
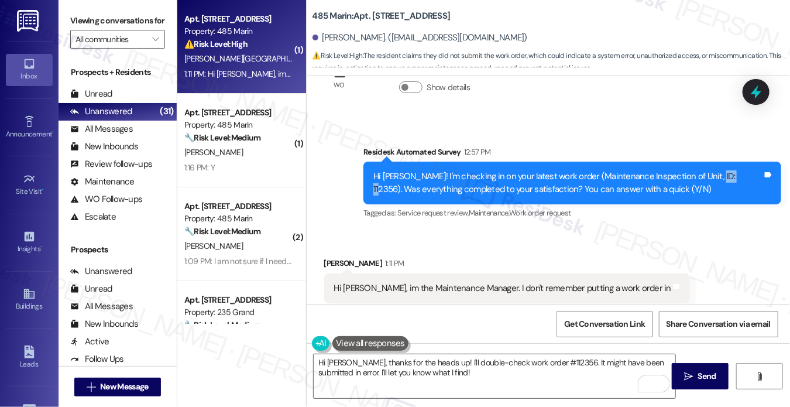
click at [716, 170] on div "Hi Alexandro! I'm checking in on your latest work order (Maintenance Inspection…" at bounding box center [568, 182] width 389 height 25
copy div "112356"
drag, startPoint x: 79, startPoint y: 6, endPoint x: 124, endPoint y: 8, distance: 44.5
click at [80, 6] on div "Viewing conversations for All communities " at bounding box center [118, 30] width 118 height 60
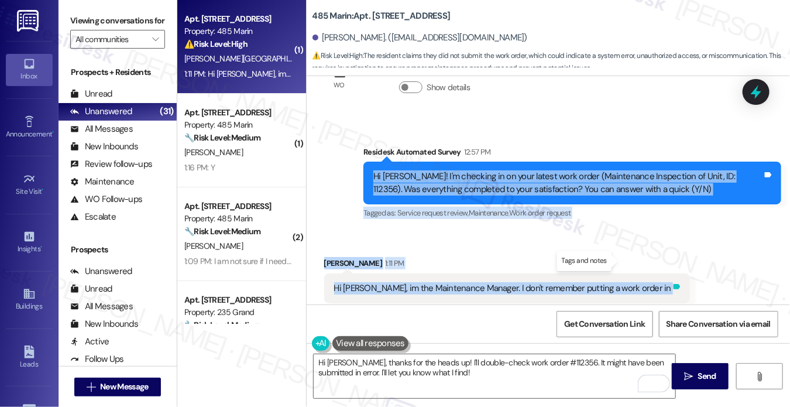
drag, startPoint x: 360, startPoint y: 147, endPoint x: 626, endPoint y: 259, distance: 288.9
click at [626, 259] on div "Announcement, sent via SMS Jane (ResiDesk) Feb 27, 2023 at 1:31 PM Today is the…" at bounding box center [549, 190] width 484 height 228
copy div "Hi Alexandro! I'm checking in on your latest work order (Maintenance Inspection…"
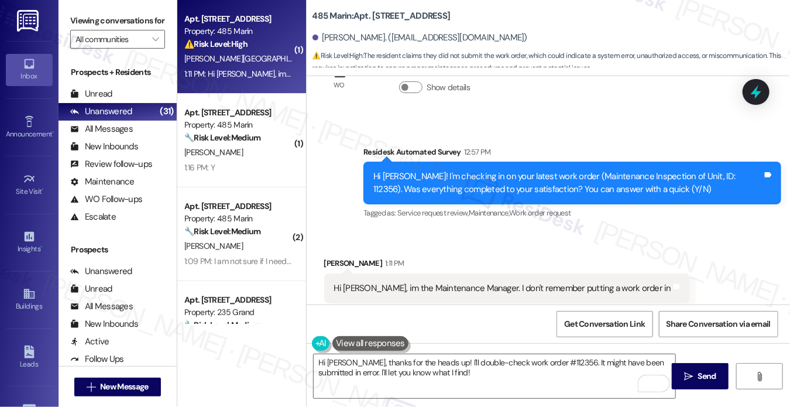
click at [92, 21] on label "Viewing conversations for" at bounding box center [117, 21] width 95 height 18
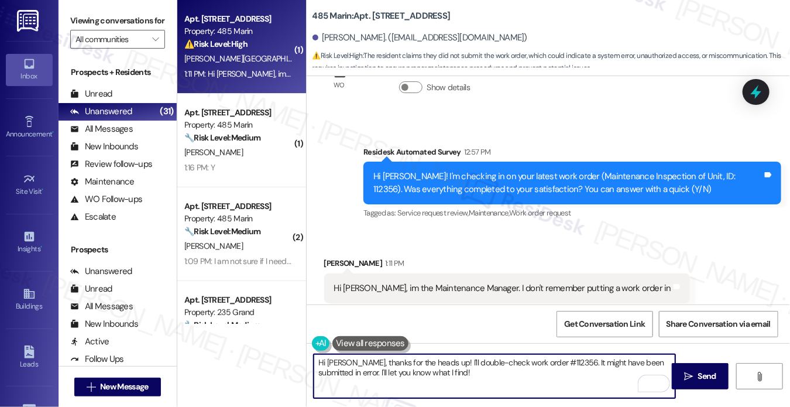
click at [438, 373] on textarea "Hi Alexandro, thanks for the heads up! I'll double-check work order #112356. It…" at bounding box center [495, 376] width 362 height 44
paste textarea "you for clarifying. I don’t see that work order in our system either, so it loo…"
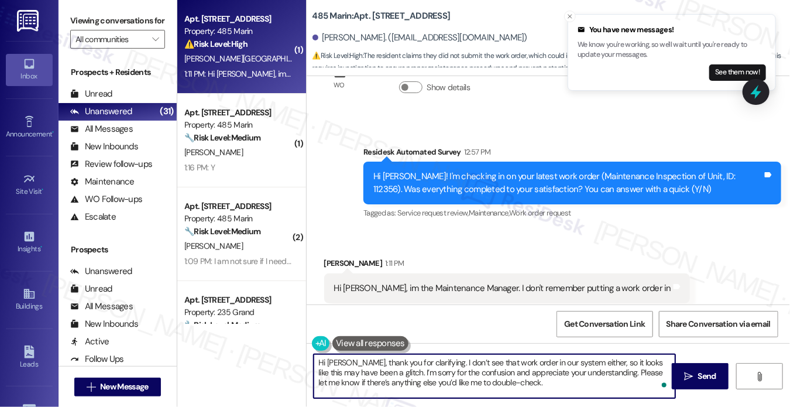
click at [520, 388] on textarea "Hi Alexandro, thank you for clarifying. I don’t see that work order in our syst…" at bounding box center [495, 376] width 362 height 44
type textarea "Hi Alexandro, thank you for clarifying. I don’t see that work order in our syst…"
click at [565, 203] on div "Survey, sent via SMS Residesk Automated Survey 12:57 PM Hi Alexandro! I'm check…" at bounding box center [573, 184] width 436 height 94
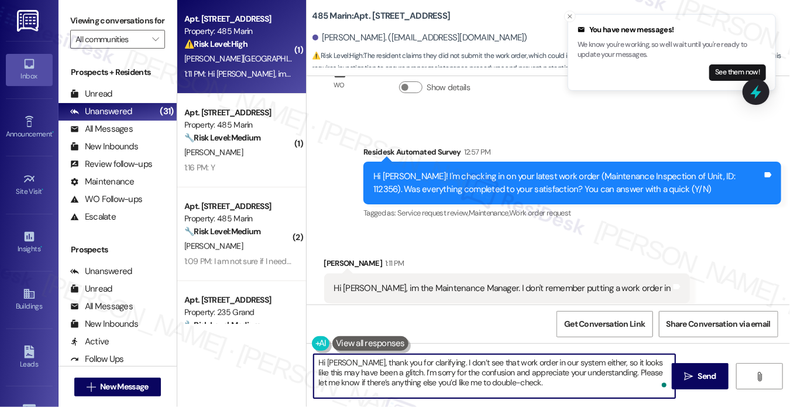
click at [551, 365] on textarea "Hi Alexandro, thank you for clarifying. I don’t see that work order in our syst…" at bounding box center [495, 376] width 362 height 44
click at [451, 381] on textarea "Hi Alexandro, thank you for clarifying. I don’t see that work order in our syst…" at bounding box center [495, 376] width 362 height 44
click at [491, 368] on textarea "Hi Alexandro, thank you for clarifying. I don’t see that work order in our syst…" at bounding box center [495, 376] width 362 height 44
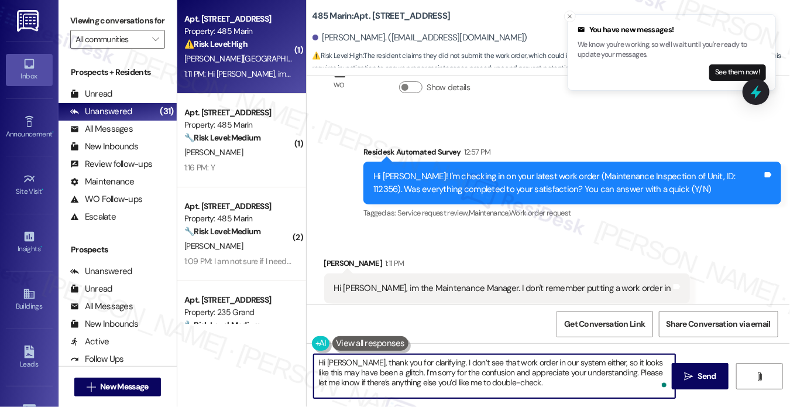
click at [491, 368] on textarea "Hi Alexandro, thank you for clarifying. I don’t see that work order in our syst…" at bounding box center [495, 376] width 362 height 44
click at [583, 371] on textarea "Hi Alexandro, thank you for clarifying. I don’t see that work order in our syst…" at bounding box center [495, 376] width 362 height 44
click at [686, 372] on icon "" at bounding box center [688, 376] width 9 height 9
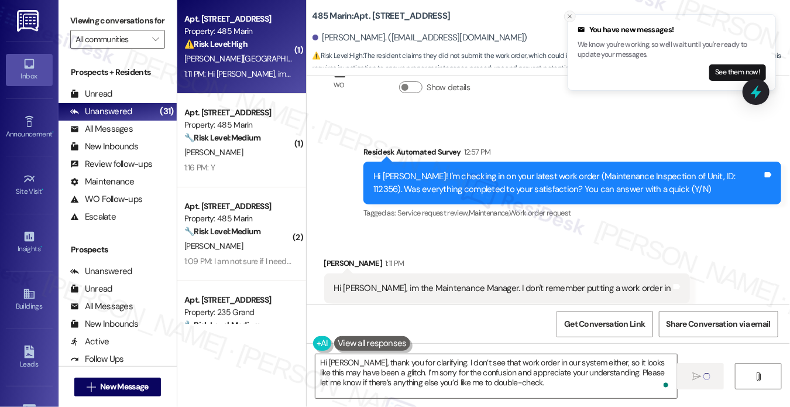
click at [566, 16] on button "Close toast" at bounding box center [570, 17] width 12 height 12
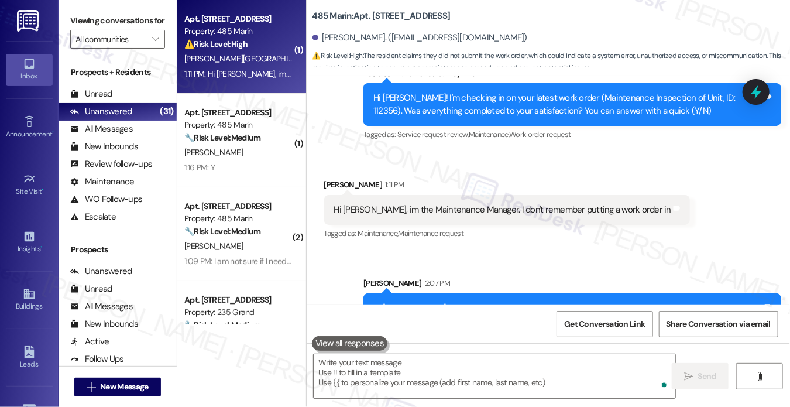
scroll to position [4343, 0]
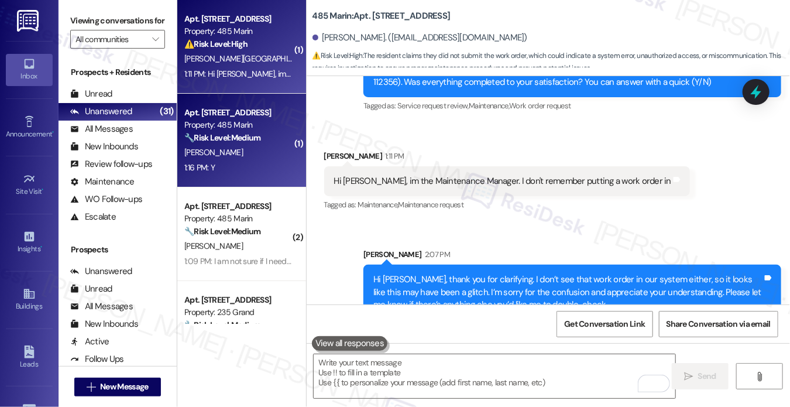
click at [279, 128] on div "Property: 485 Marin" at bounding box center [238, 125] width 108 height 12
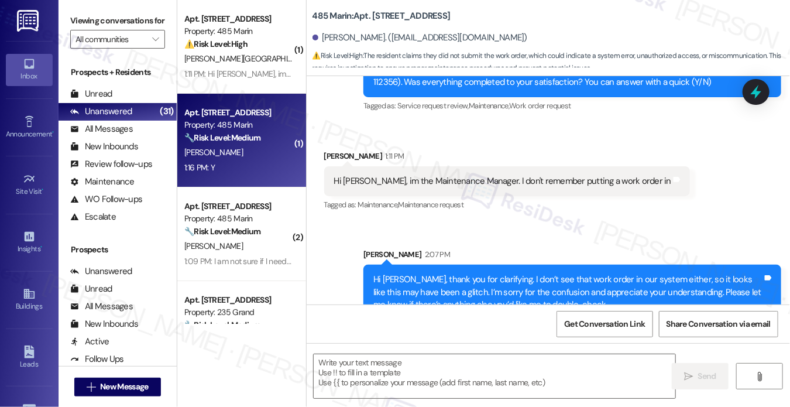
type textarea "Fetching suggested responses. Please feel free to read through the conversation…"
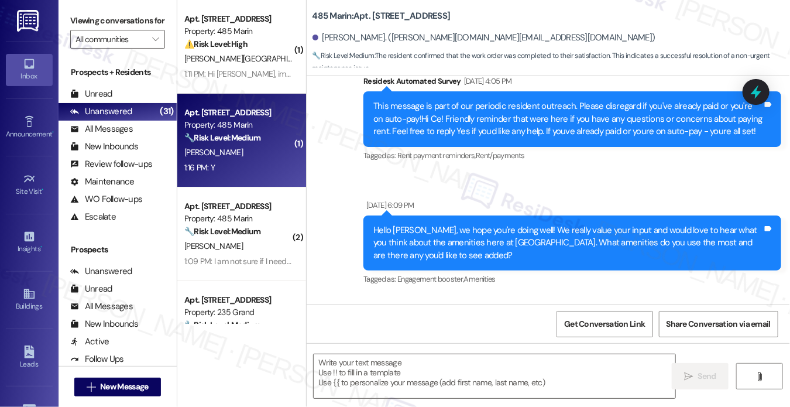
type textarea "Fetching suggested responses. Please feel free to read through the conversation…"
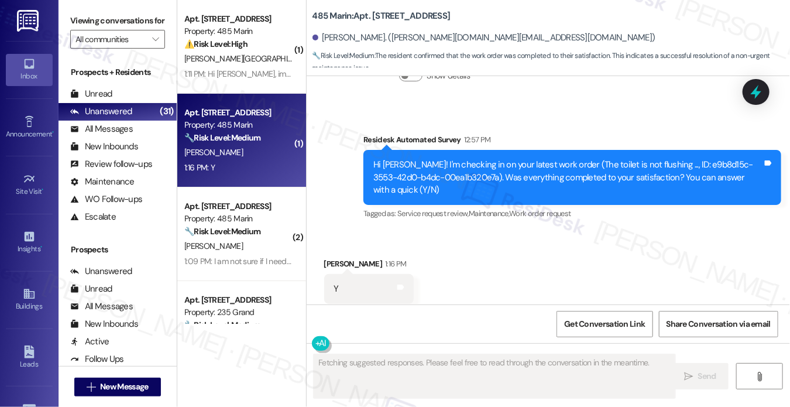
scroll to position [1540, 0]
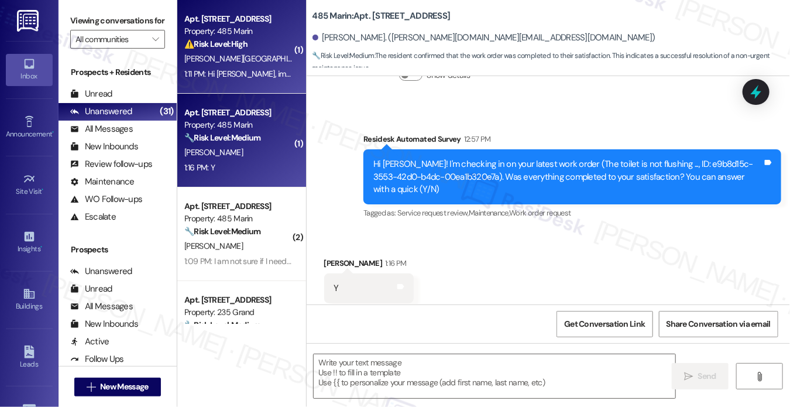
drag, startPoint x: 88, startPoint y: 23, endPoint x: 191, endPoint y: 86, distance: 121.1
click at [88, 23] on label "Viewing conversations for" at bounding box center [117, 21] width 95 height 18
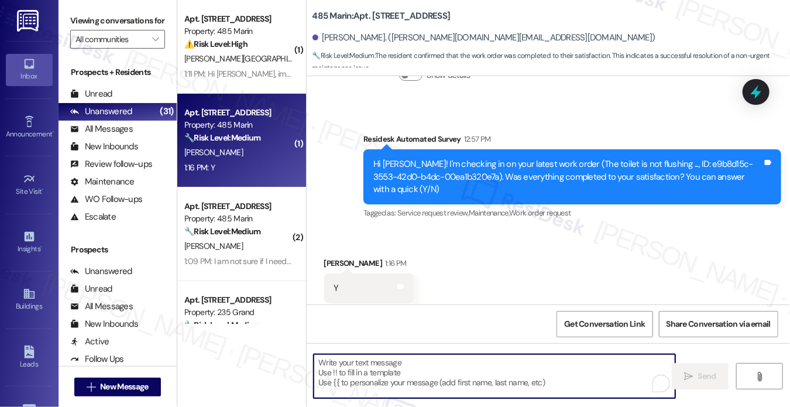
click at [413, 371] on textarea "To enrich screen reader interactions, please activate Accessibility in Grammarl…" at bounding box center [495, 376] width 362 height 44
paste textarea "Hi {{first_name}}! I'm glad to hear that the latest work order was completed to…"
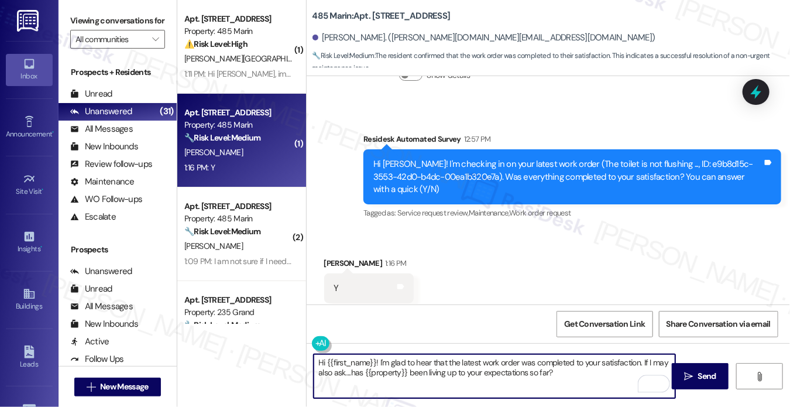
click at [479, 158] on div "Hi Ce! I'm checking in on your latest work order (The toilet is not flushing ..…" at bounding box center [568, 176] width 389 height 37
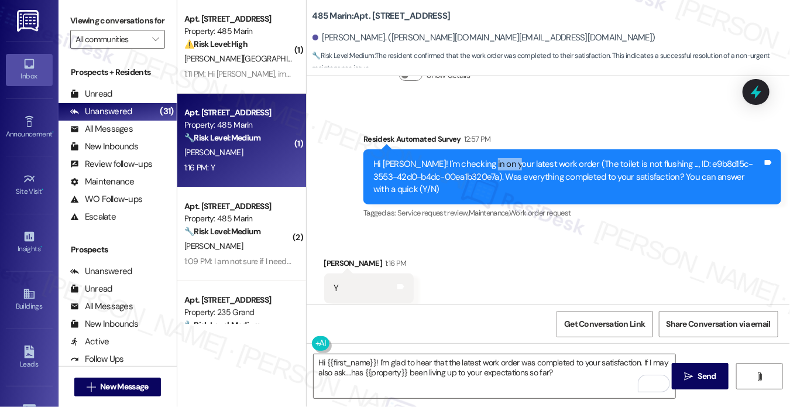
click at [479, 158] on div "Hi Ce! I'm checking in on your latest work order (The toilet is not flushing ..…" at bounding box center [568, 176] width 389 height 37
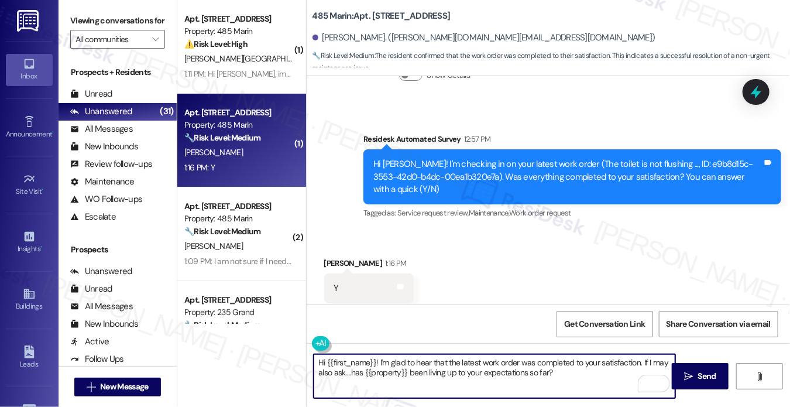
click at [460, 361] on textarea "Hi {{first_name}}! I'm glad to hear that the latest work order was completed to…" at bounding box center [495, 376] width 362 height 44
click at [460, 360] on textarea "Hi {{first_name}}! I'm glad to hear that the latest work order was completed to…" at bounding box center [495, 376] width 362 height 44
type textarea "Hi {{first_name}}! I'm glad to hear that the toilet work order was completed to…"
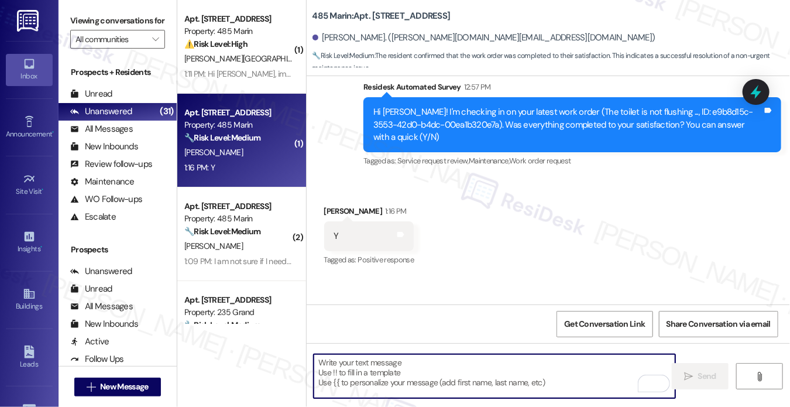
scroll to position [1635, 0]
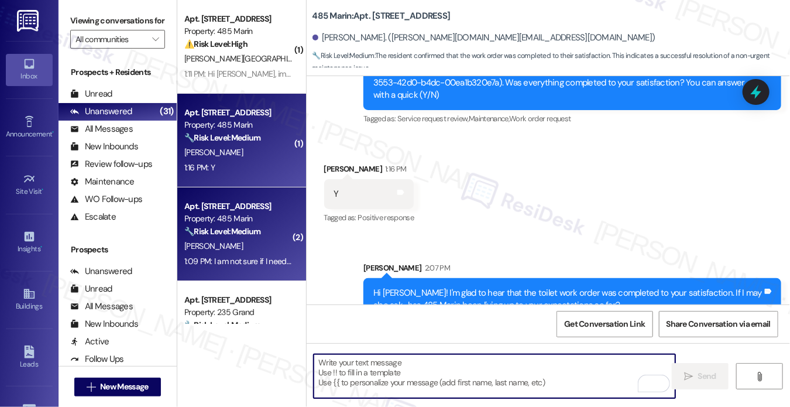
click at [241, 203] on div "Apt. 730, 485 Marin Blvd." at bounding box center [238, 206] width 108 height 12
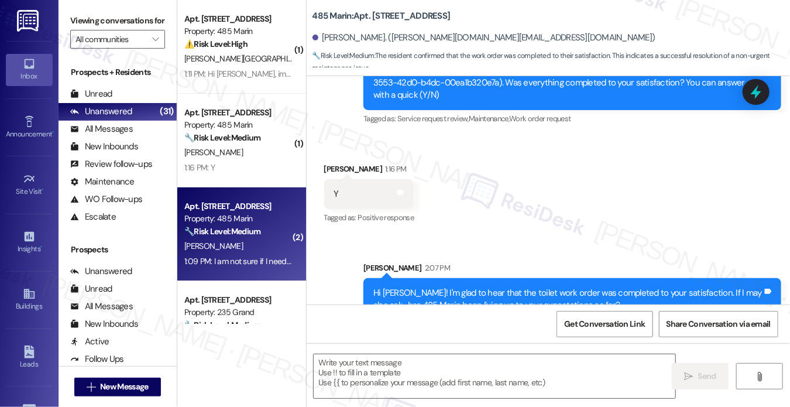
type textarea "Fetching suggested responses. Please feel free to read through the conversation…"
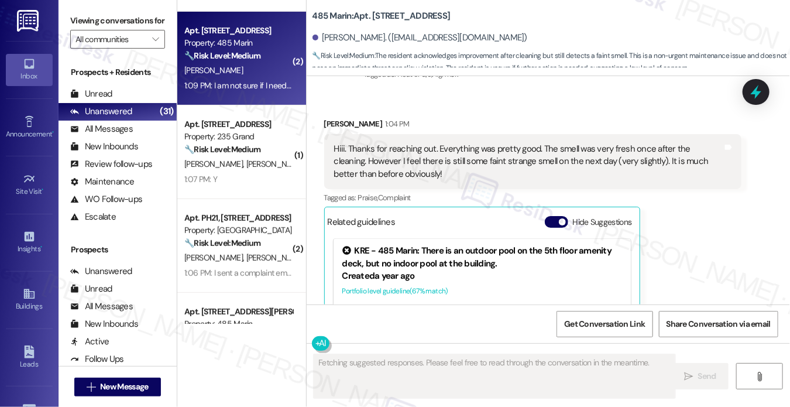
scroll to position [2832, 0]
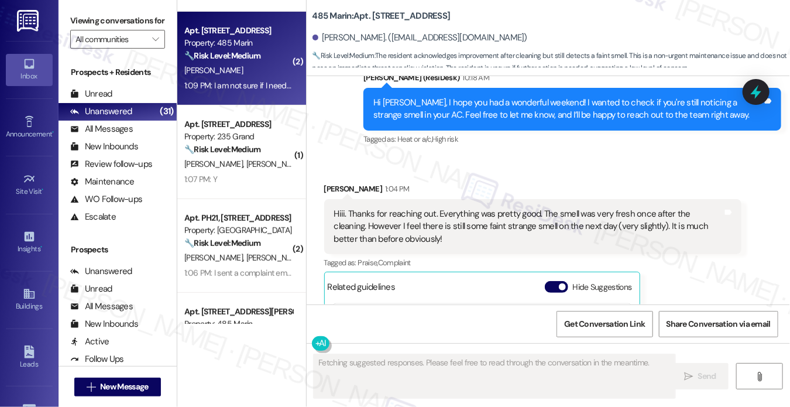
click at [388, 213] on div "Hiii. Thanks for reaching out. Everything was pretty good. The smell was very f…" at bounding box center [528, 226] width 389 height 37
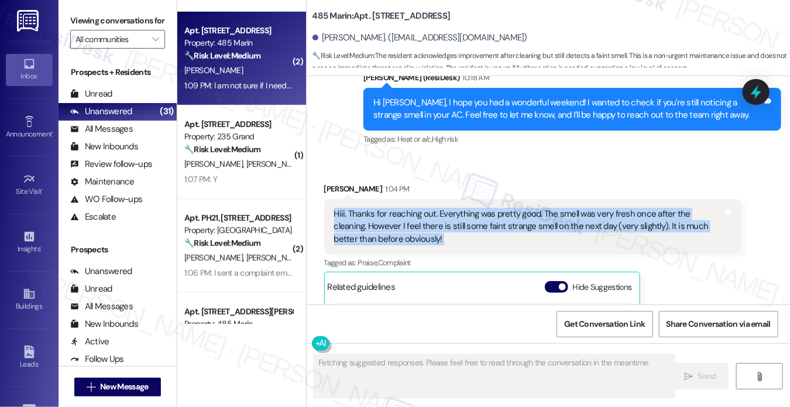
click at [388, 213] on div "Hiii. Thanks for reaching out. Everything was pretty good. The smell was very f…" at bounding box center [528, 226] width 389 height 37
click at [525, 227] on div "Hiii. Thanks for reaching out. Everything was pretty good. The smell was very f…" at bounding box center [528, 226] width 389 height 37
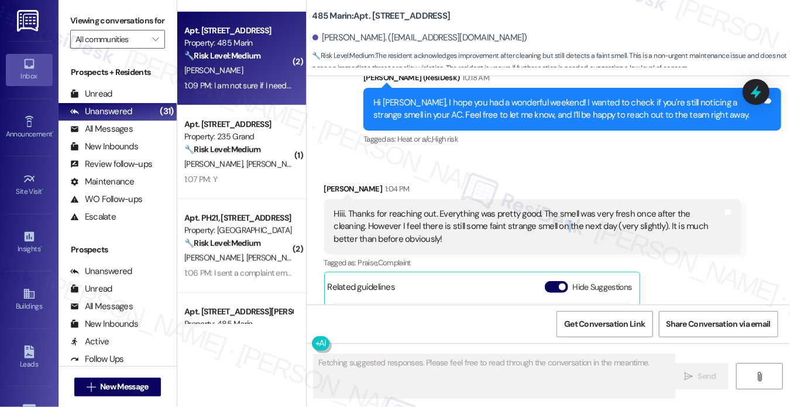
click at [525, 227] on div "Hiii. Thanks for reaching out. Everything was pretty good. The smell was very f…" at bounding box center [528, 226] width 389 height 37
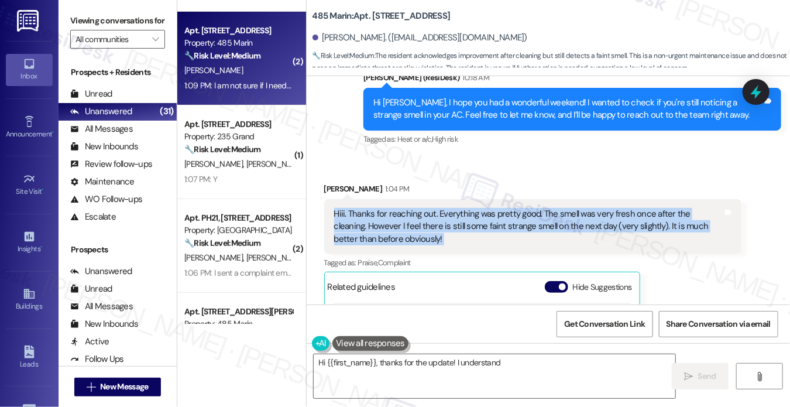
click at [525, 227] on div "Hiii. Thanks for reaching out. Everything was pretty good. The smell was very f…" at bounding box center [528, 226] width 389 height 37
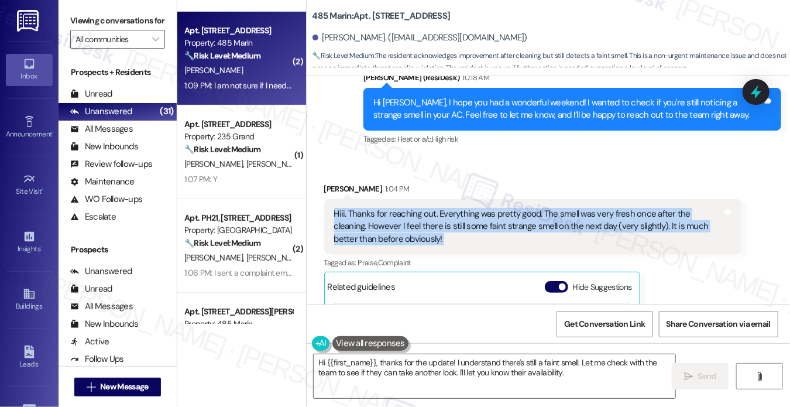
click at [425, 230] on div "Hiii. Thanks for reaching out. Everything was pretty good. The smell was very f…" at bounding box center [528, 226] width 389 height 37
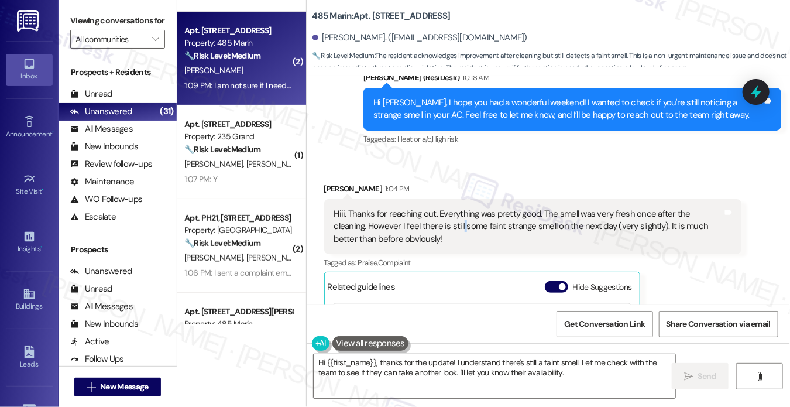
click at [425, 230] on div "Hiii. Thanks for reaching out. Everything was pretty good. The smell was very f…" at bounding box center [528, 226] width 389 height 37
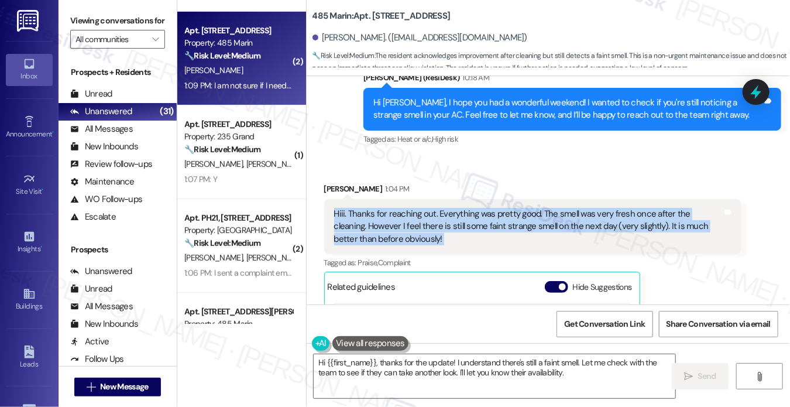
click at [425, 230] on div "Hiii. Thanks for reaching out. Everything was pretty good. The smell was very f…" at bounding box center [528, 226] width 389 height 37
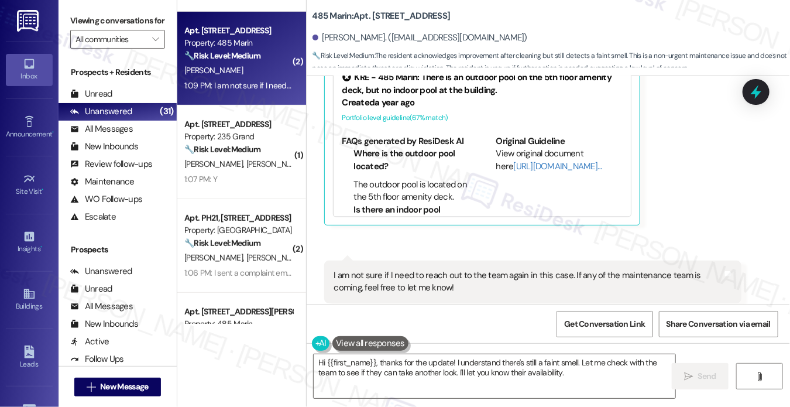
scroll to position [3125, 0]
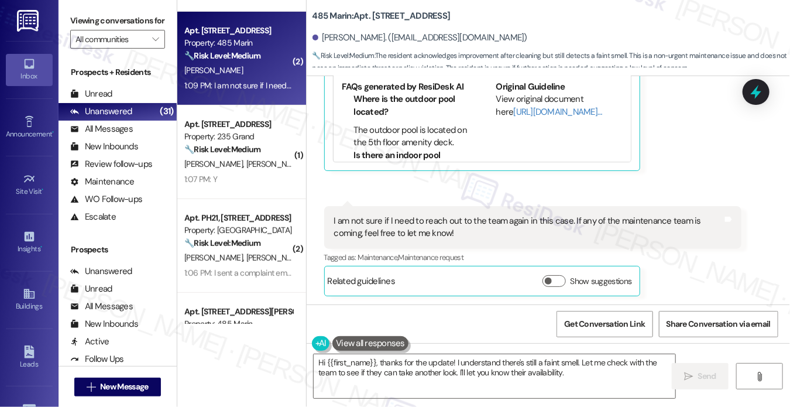
click at [412, 229] on div "I am not sure if I need to reach out to the team again in this case. If any of …" at bounding box center [528, 227] width 389 height 25
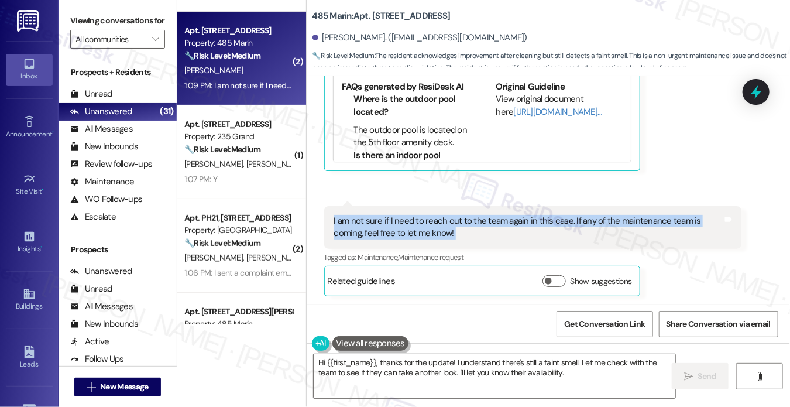
click at [412, 229] on div "I am not sure if I need to reach out to the team again in this case. If any of …" at bounding box center [528, 227] width 389 height 25
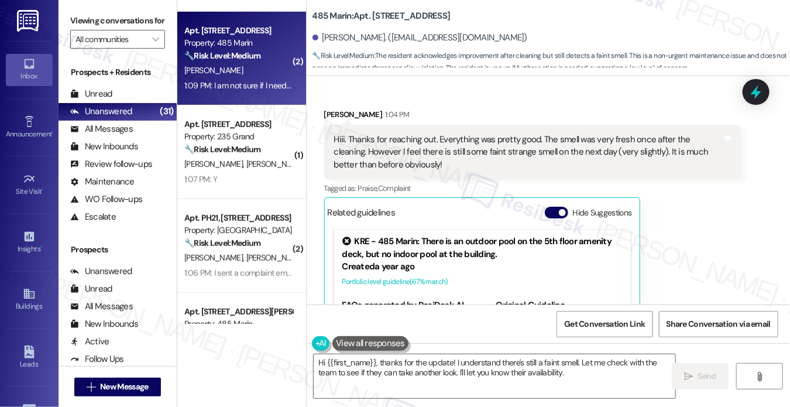
scroll to position [3067, 0]
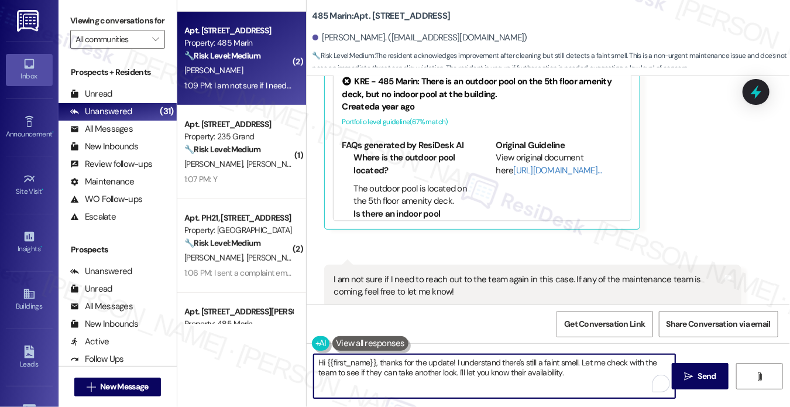
drag, startPoint x: 595, startPoint y: 374, endPoint x: 518, endPoint y: 360, distance: 78.5
click at [518, 360] on textarea "Hi {{first_name}}, thanks for the update! I understand there's still a faint sm…" at bounding box center [495, 376] width 362 height 44
click at [512, 364] on textarea "Hi {{first_name}}, thanks for the update! I understand there's still a faint sm…" at bounding box center [495, 376] width 362 height 44
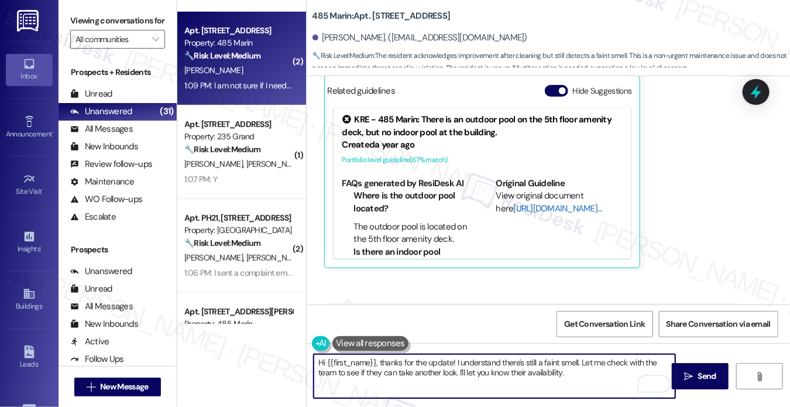
scroll to position [2949, 0]
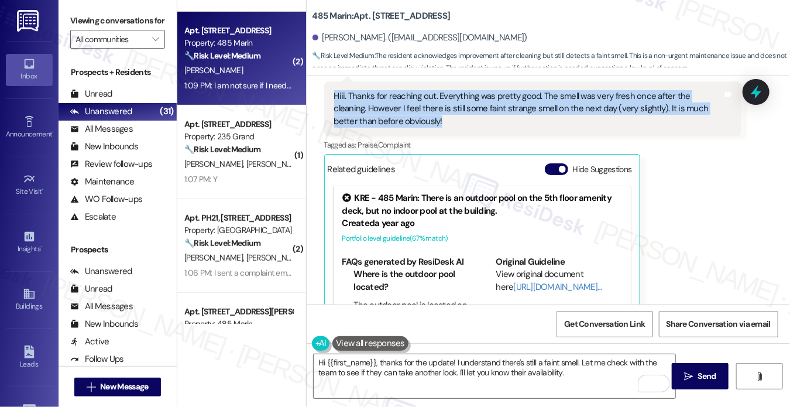
drag, startPoint x: 327, startPoint y: 89, endPoint x: 414, endPoint y: 119, distance: 92.8
click at [413, 119] on div "Hiii. Thanks for reaching out. Everything was pretty good. The smell was very f…" at bounding box center [533, 108] width 418 height 55
click at [553, 165] on button "Hide Suggestions" at bounding box center [556, 169] width 23 height 12
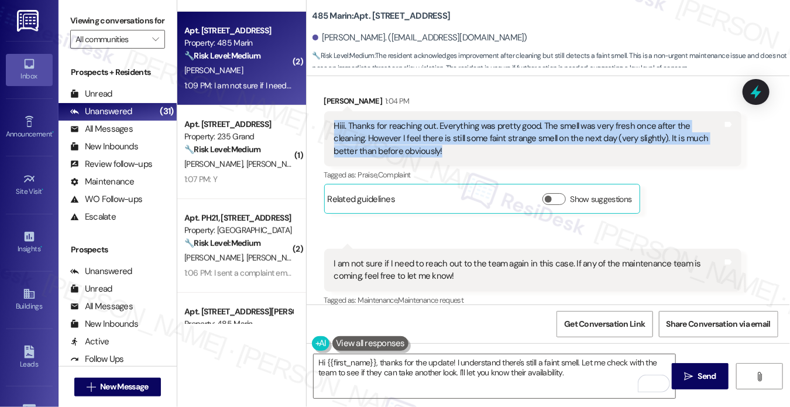
scroll to position [2891, 0]
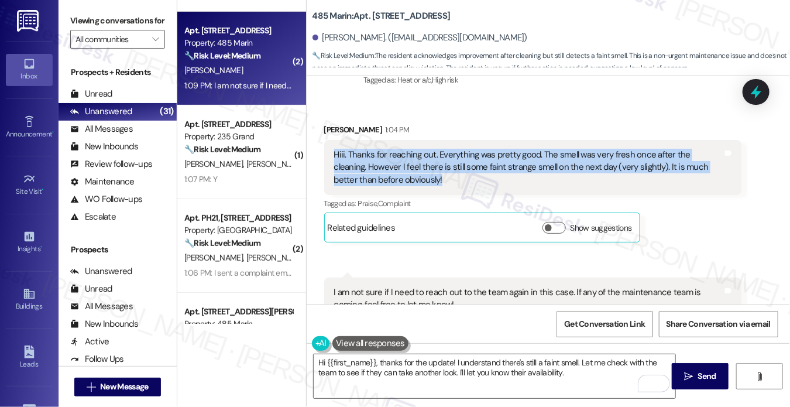
click at [357, 163] on div "Hiii. Thanks for reaching out. Everything was pretty good. The smell was very f…" at bounding box center [528, 167] width 389 height 37
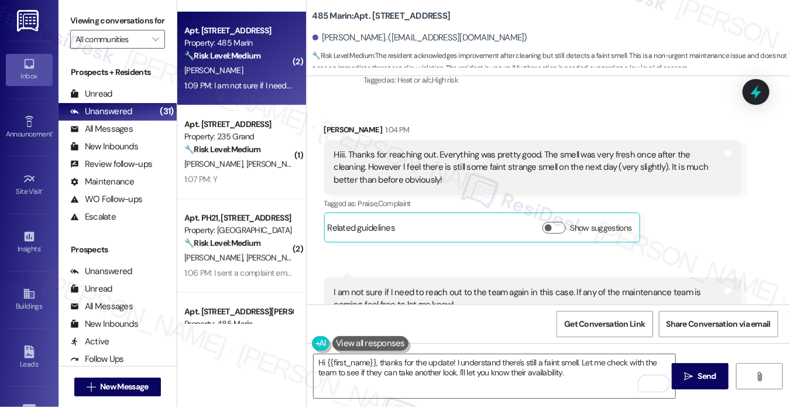
click at [340, 159] on div "Hiii. Thanks for reaching out. Everything was pretty good. The smell was very f…" at bounding box center [528, 167] width 389 height 37
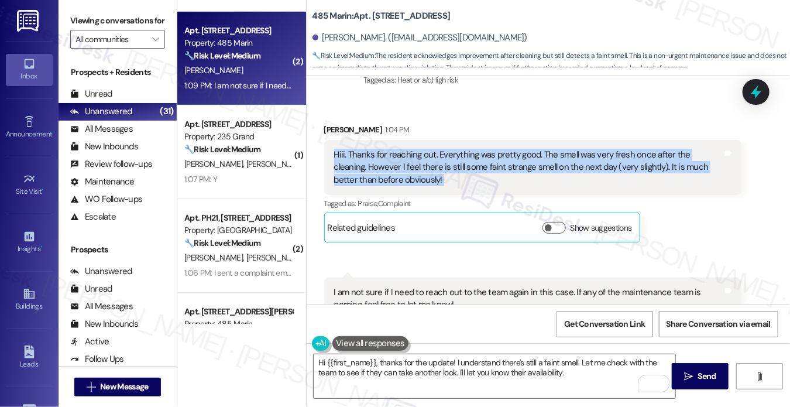
click at [340, 159] on div "Hiii. Thanks for reaching out. Everything was pretty good. The smell was very f…" at bounding box center [528, 167] width 389 height 37
copy div "Hiii. Thanks for reaching out. Everything was pretty good. The smell was very f…"
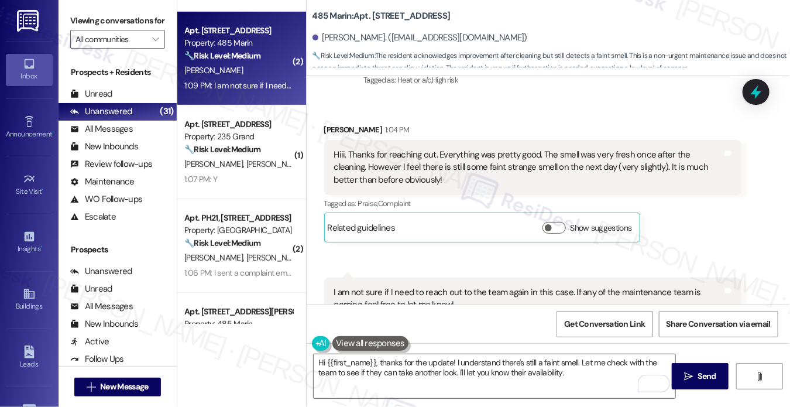
click at [98, 19] on label "Viewing conversations for" at bounding box center [117, 21] width 95 height 18
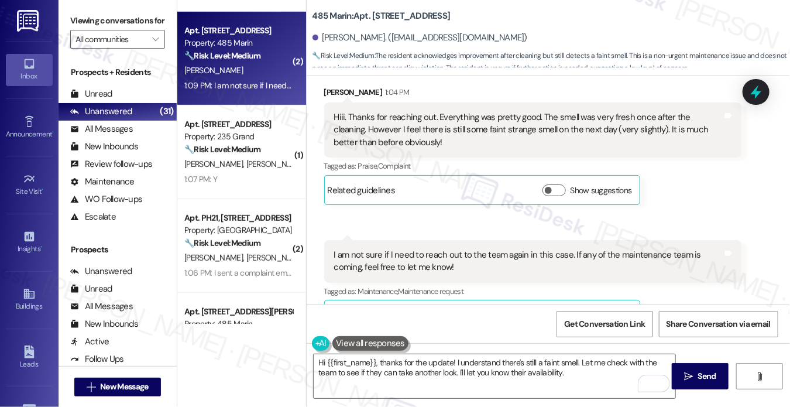
scroll to position [2962, 0]
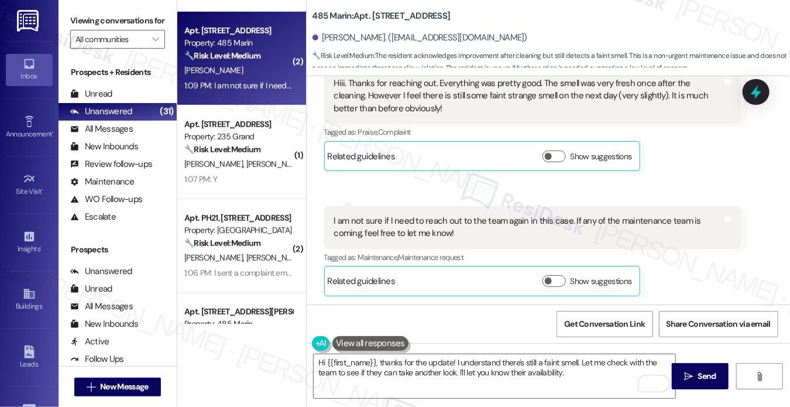
click at [402, 233] on div "I am not sure if I need to reach out to the team again in this case. If any of …" at bounding box center [528, 227] width 389 height 25
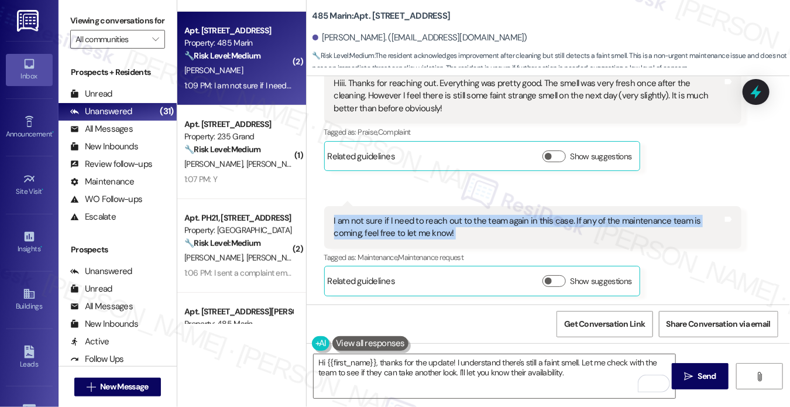
click at [402, 233] on div "I am not sure if I need to reach out to the team again in this case. If any of …" at bounding box center [528, 227] width 389 height 25
copy div "I am not sure if I need to reach out to the team again in this case. If any of …"
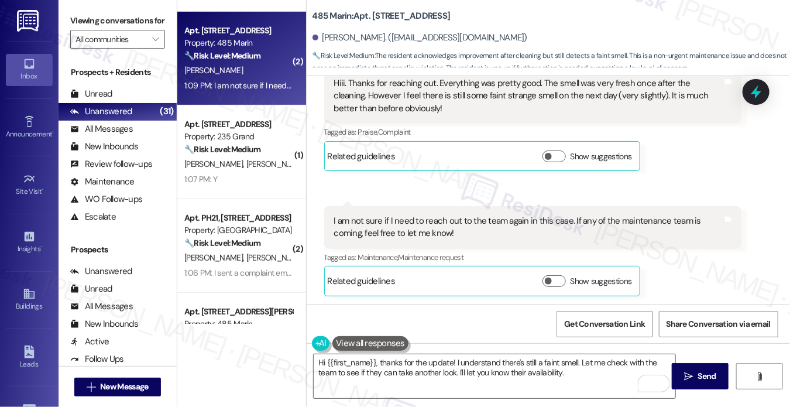
click at [81, 6] on div "Viewing conversations for All communities " at bounding box center [118, 30] width 118 height 60
click at [403, 229] on div "I am not sure if I need to reach out to the team again in this case. If any of …" at bounding box center [528, 227] width 389 height 25
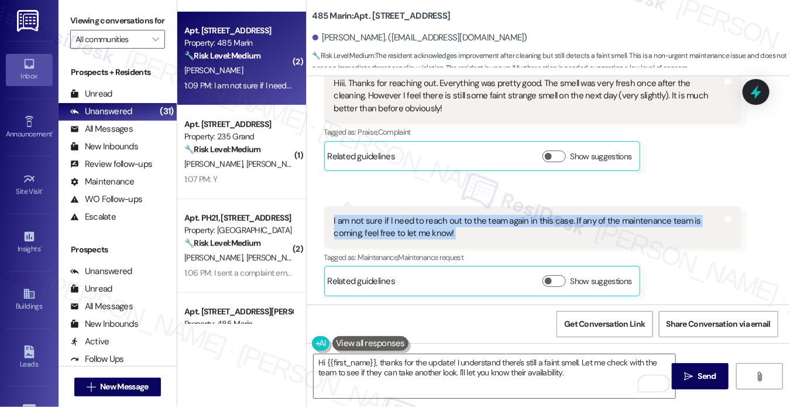
click at [403, 229] on div "I am not sure if I need to reach out to the team again in this case. If any of …" at bounding box center [528, 227] width 389 height 25
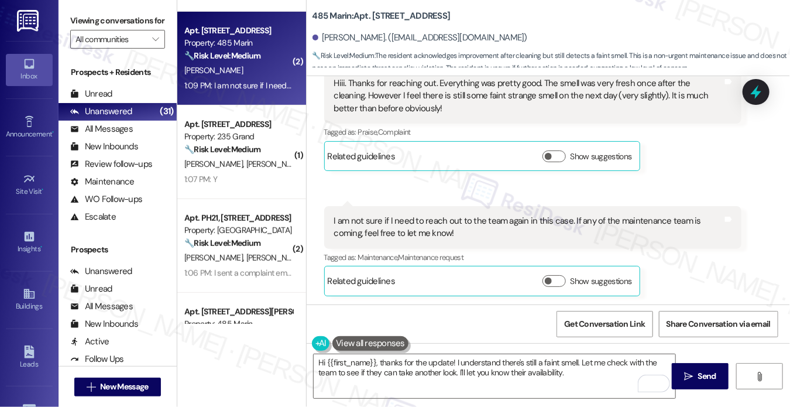
click at [75, 28] on label "Viewing conversations for" at bounding box center [117, 21] width 95 height 18
click at [592, 374] on textarea "Hi {{first_name}}, thanks for the update! I understand there's still a faint sm…" at bounding box center [495, 376] width 362 height 44
click at [77, 17] on label "Viewing conversations for" at bounding box center [117, 21] width 95 height 18
click at [358, 226] on div "I am not sure if I need to reach out to the team again in this case. If any of …" at bounding box center [528, 227] width 389 height 25
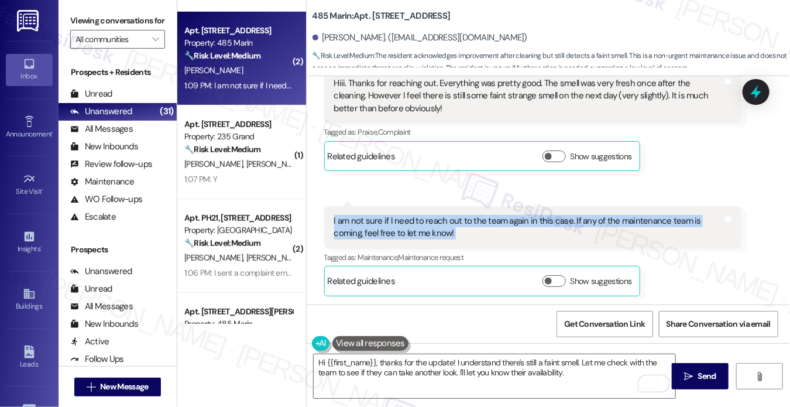
click at [358, 226] on div "I am not sure if I need to reach out to the team again in this case. If any of …" at bounding box center [528, 227] width 389 height 25
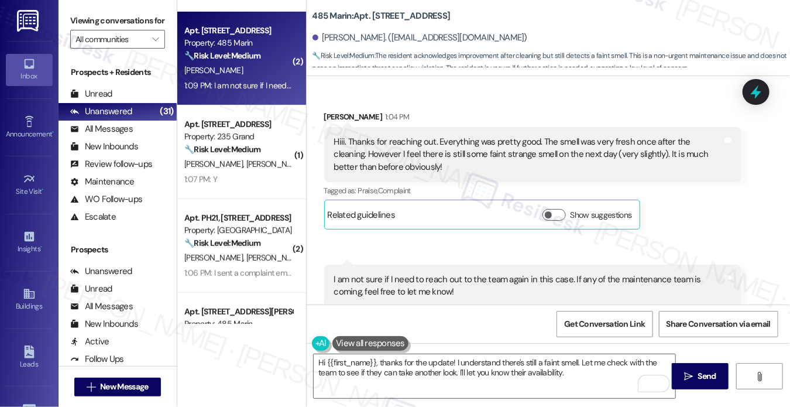
click at [74, 7] on div "Viewing conversations for All communities " at bounding box center [118, 30] width 118 height 60
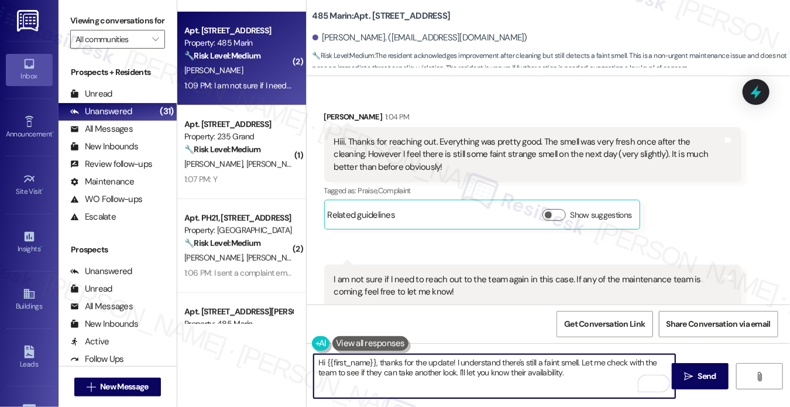
click at [405, 372] on textarea "Hi {{first_name}}, thanks for the update! I understand there's still a faint sm…" at bounding box center [495, 376] width 362 height 44
paste textarea "you for sharing that with me — I’m glad to hear the cleaning made a big differe…"
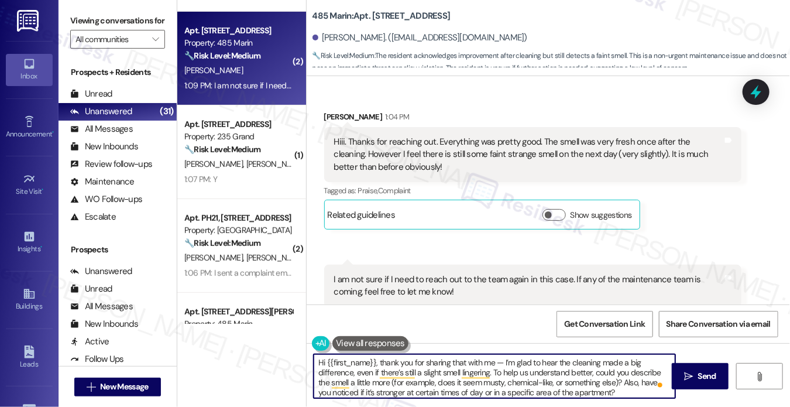
click at [501, 361] on textarea "Hi {{first_name}}, thank you for sharing that with me — I’m glad to hear the cl…" at bounding box center [495, 376] width 362 height 44
drag, startPoint x: 622, startPoint y: 381, endPoint x: 387, endPoint y: 381, distance: 234.8
click at [389, 381] on textarea "Hi {{first_name}}, thank you for sharing that with me. I’m glad to hear the cle…" at bounding box center [495, 376] width 362 height 44
drag, startPoint x: 416, startPoint y: 384, endPoint x: 518, endPoint y: 386, distance: 101.9
click at [595, 377] on textarea "Hi {{first_name}}, thank you for sharing that with me. I’m glad to hear the cle…" at bounding box center [495, 376] width 362 height 44
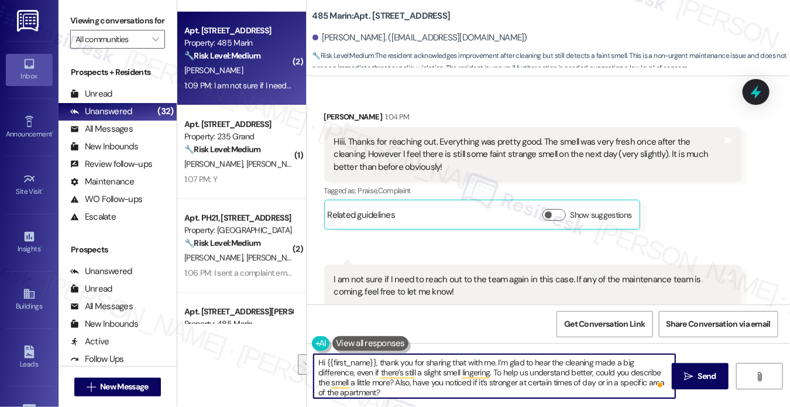
click at [468, 387] on textarea "Hi {{first_name}}, thank you for sharing that with me. I’m glad to hear the cle…" at bounding box center [495, 376] width 362 height 44
click at [459, 385] on textarea "Hi {{first_name}}, thank you for sharing that with me. I’m glad to hear the cle…" at bounding box center [495, 376] width 362 height 44
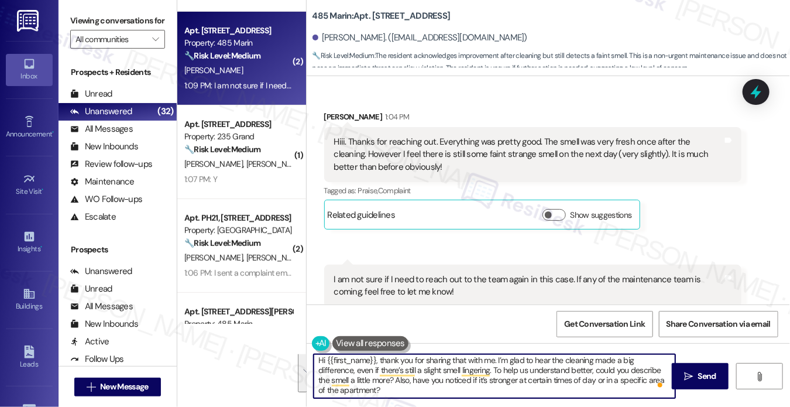
click at [430, 381] on textarea "Hi {{first_name}}, thank you for sharing that with me. I’m glad to hear the cle…" at bounding box center [495, 376] width 362 height 44
click at [406, 389] on textarea "Hi {{first_name}}, thank you for sharing that with me. I’m glad to hear the cle…" at bounding box center [495, 376] width 362 height 44
click at [582, 380] on textarea "Hi {{first_name}}, thank you for sharing that with me. I’m glad to hear the cle…" at bounding box center [495, 376] width 362 height 44
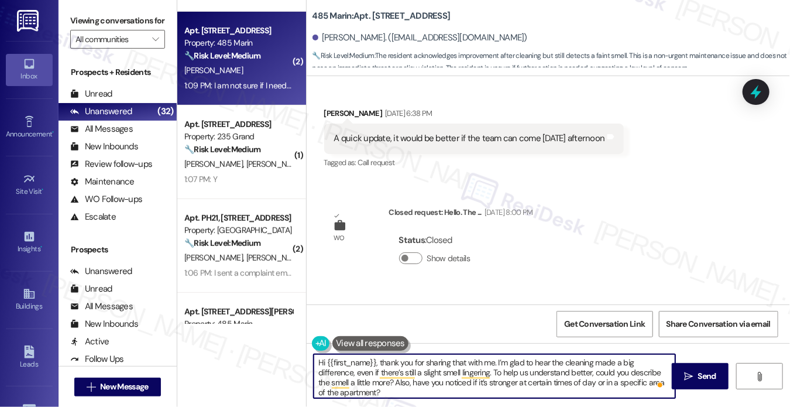
scroll to position [2026, 0]
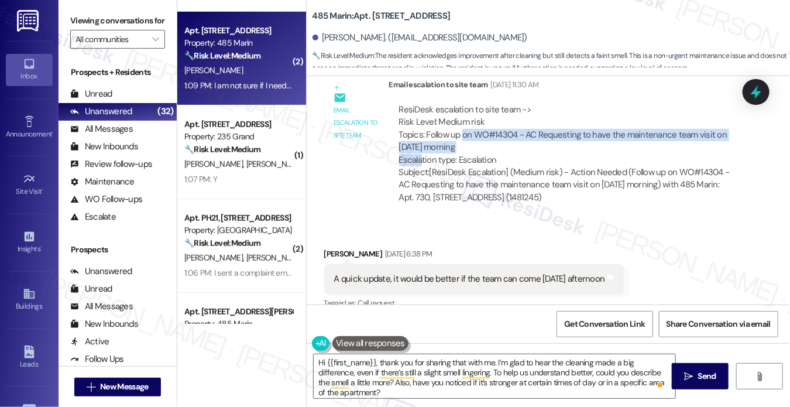
drag, startPoint x: 461, startPoint y: 128, endPoint x: 506, endPoint y: 143, distance: 47.4
click at [506, 143] on div "ResiDesk escalation to site team -> Risk Level: Medium risk Topics: Follow up o…" at bounding box center [565, 135] width 333 height 63
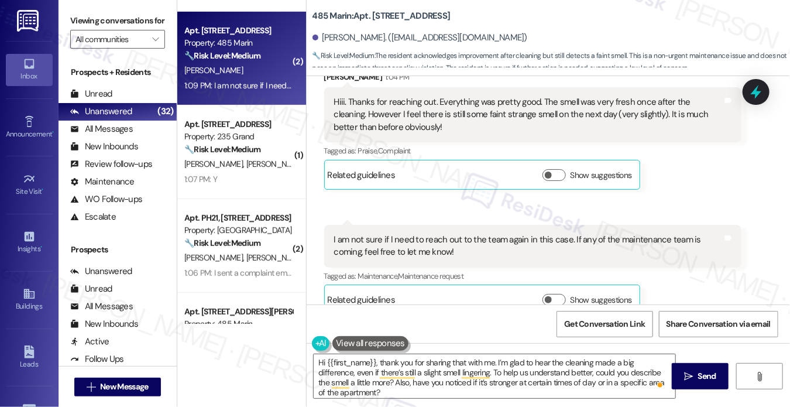
scroll to position [2962, 0]
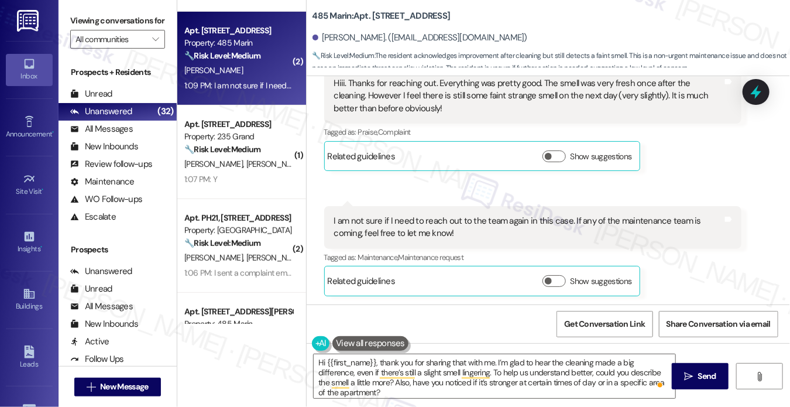
click at [521, 221] on div "I am not sure if I need to reach out to the team again in this case. If any of …" at bounding box center [528, 227] width 389 height 25
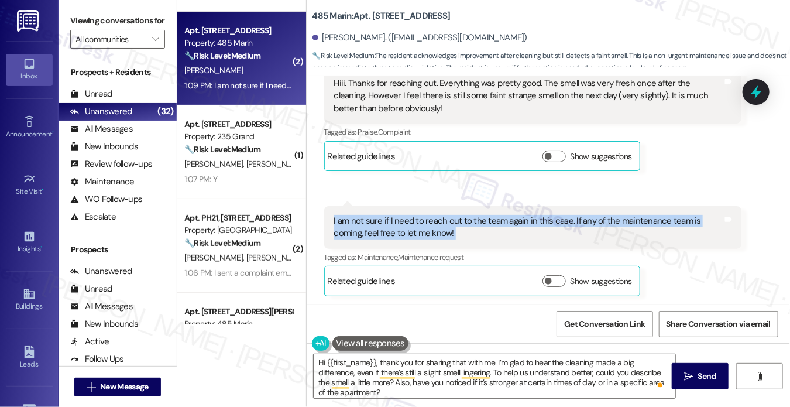
click at [521, 221] on div "I am not sure if I need to reach out to the team again in this case. If any of …" at bounding box center [528, 227] width 389 height 25
click at [478, 380] on textarea "Hi {{first_name}}, thank you for sharing that with me. I’m glad to hear the cle…" at bounding box center [495, 376] width 362 height 44
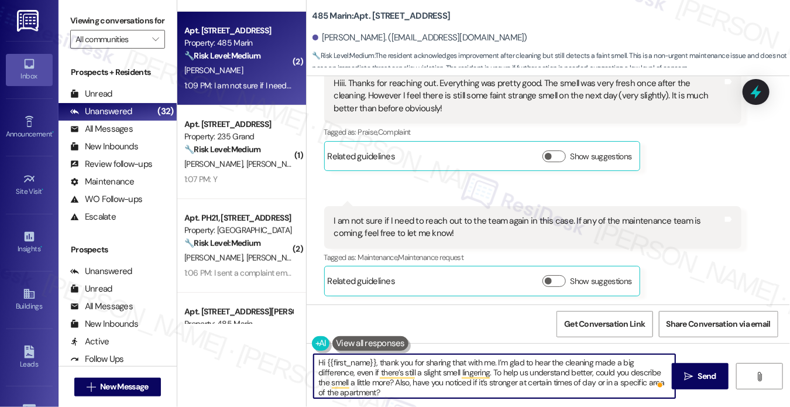
click at [407, 383] on textarea "Hi {{first_name}}, thank you for sharing that with me. I’m glad to hear the cle…" at bounding box center [495, 376] width 362 height 44
click at [524, 371] on textarea "Hi {{first_name}}, thank you for sharing that with me. I’m glad to hear the cle…" at bounding box center [495, 376] width 362 height 44
drag, startPoint x: 452, startPoint y: 395, endPoint x: 603, endPoint y: 376, distance: 152.3
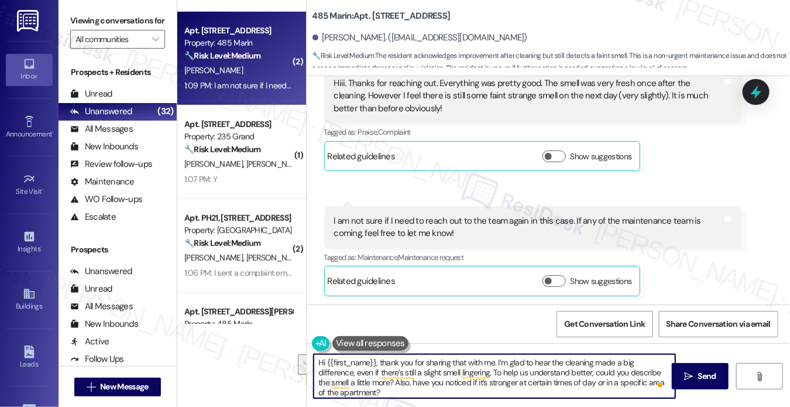
click at [595, 379] on textarea "Hi {{first_name}}, thank you for sharing that with me. I’m glad to hear the cle…" at bounding box center [495, 376] width 362 height 44
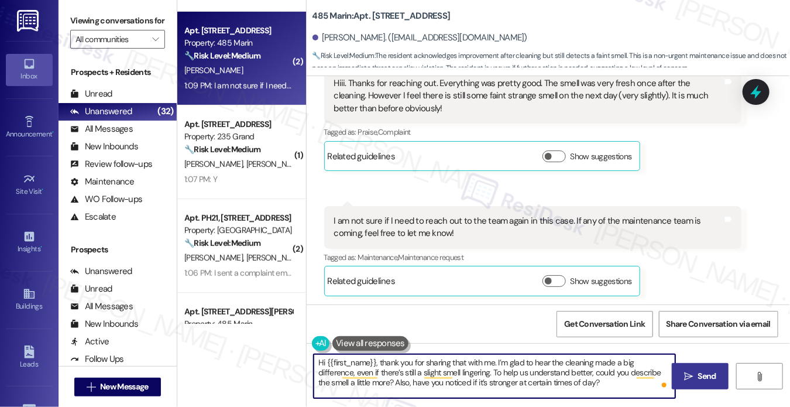
type textarea "Hi {{first_name}}, thank you for sharing that with me. I’m glad to hear the cle…"
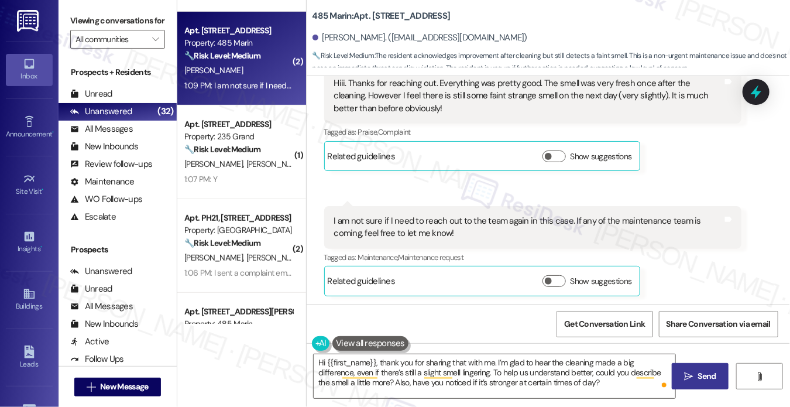
click at [693, 374] on icon "" at bounding box center [688, 376] width 9 height 9
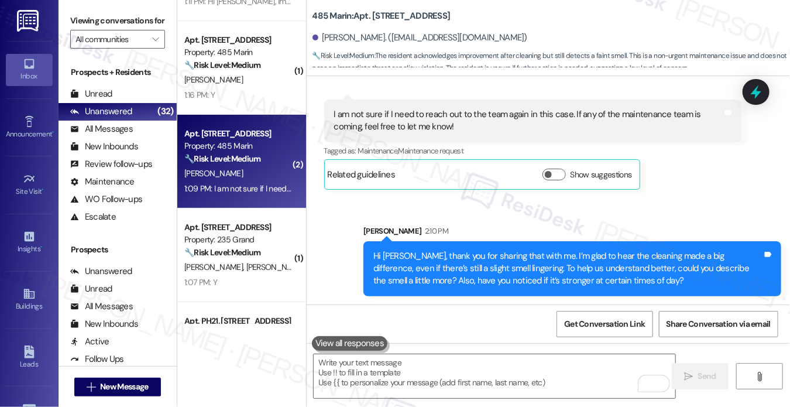
scroll to position [117, 0]
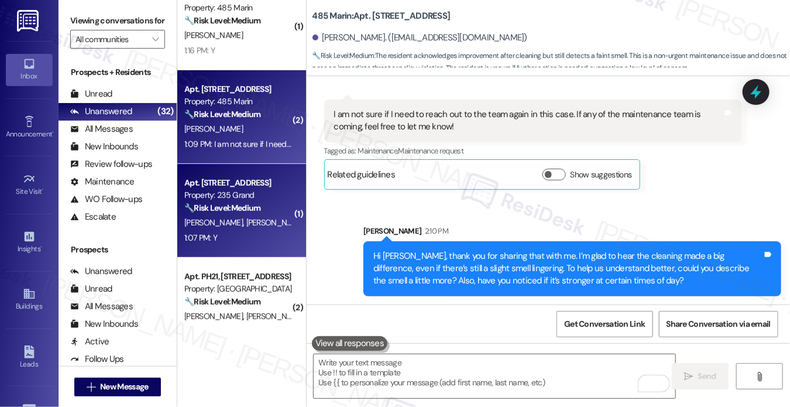
click at [252, 202] on div "🔧 Risk Level: Medium The resident responded 'Y' to confirm that the work order …" at bounding box center [238, 208] width 108 height 12
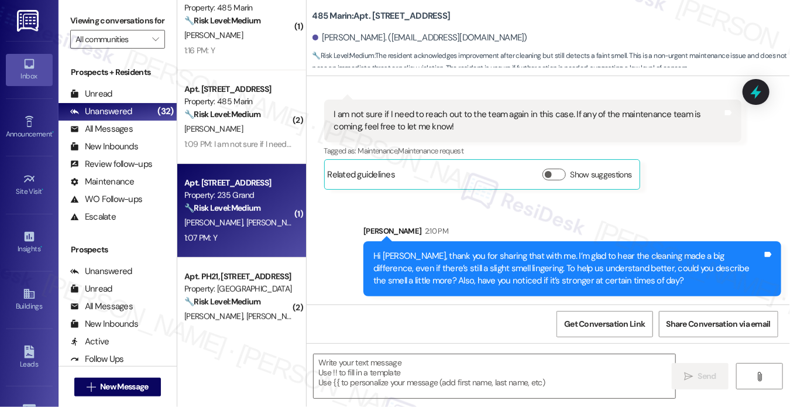
type textarea "Fetching suggested responses. Please feel free to read through the conversation…"
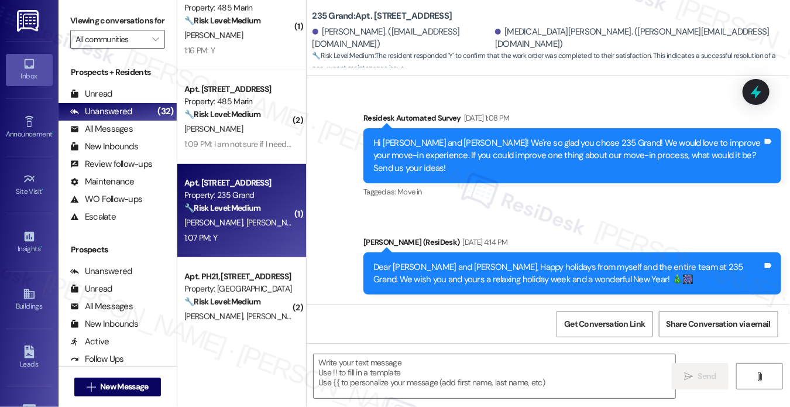
scroll to position [9071, 0]
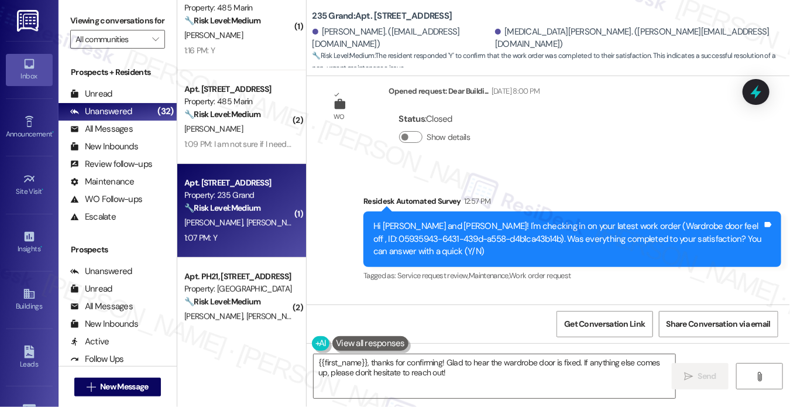
drag, startPoint x: 82, startPoint y: 20, endPoint x: 89, endPoint y: 9, distance: 13.2
click at [82, 20] on label "Viewing conversations for" at bounding box center [117, 21] width 95 height 18
click at [400, 356] on textarea "{{first_name}}, thanks for confirming! Glad to hear the wardrobe door is fixed.…" at bounding box center [495, 376] width 362 height 44
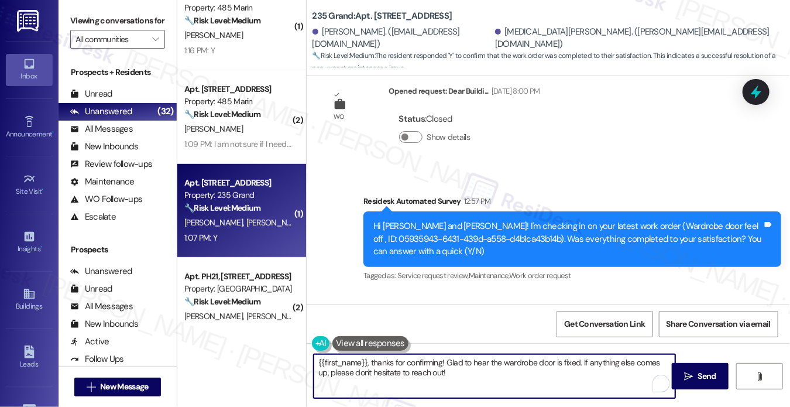
click at [400, 357] on textarea "{{first_name}}, thanks for confirming! Glad to hear the wardrobe door is fixed.…" at bounding box center [495, 376] width 362 height 44
drag, startPoint x: 400, startPoint y: 357, endPoint x: 417, endPoint y: 357, distance: 16.4
click at [400, 357] on textarea "{{first_name}}, thanks for confirming! Glad to hear the wardrobe door is fixed.…" at bounding box center [495, 376] width 362 height 44
click at [460, 359] on textarea "{{first_name}}, thanks for confirming! Glad to hear the wardrobe door is fixed.…" at bounding box center [495, 376] width 362 height 44
click at [316, 361] on textarea "{{first_name}}, thanks for confirming! Glad to hear the wardrobe door is fixed.…" at bounding box center [495, 376] width 362 height 44
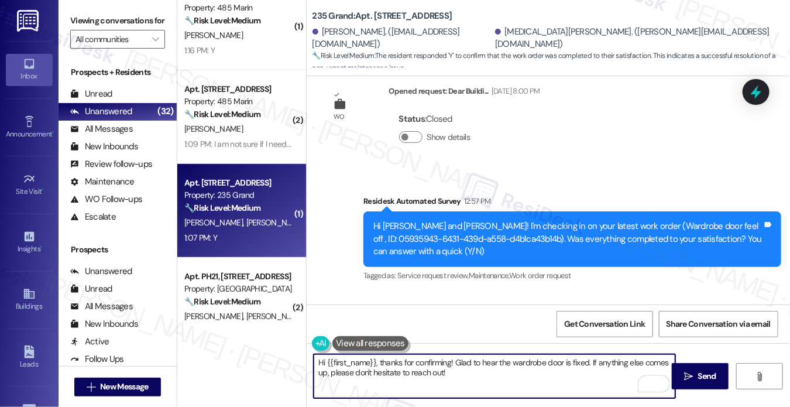
click at [568, 373] on textarea "Hi {{first_name}}, thanks for confirming! Glad to hear the wardrobe door is fix…" at bounding box center [495, 376] width 362 height 44
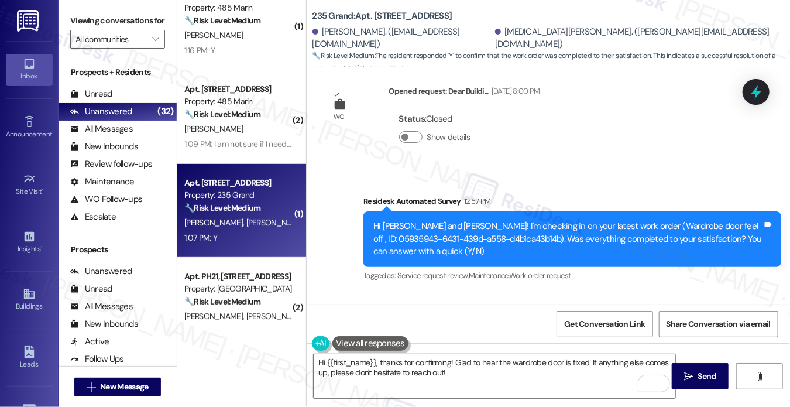
click at [89, 13] on label "Viewing conversations for" at bounding box center [117, 21] width 95 height 18
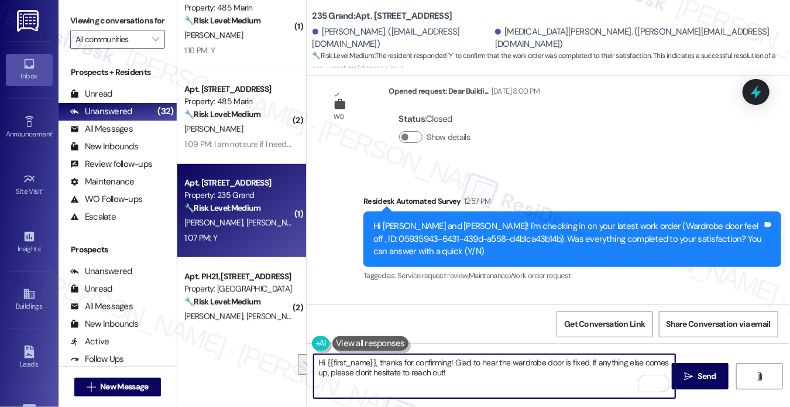
drag, startPoint x: 531, startPoint y: 371, endPoint x: 591, endPoint y: 362, distance: 60.9
click at [590, 362] on textarea "Hi {{first_name}}, thanks for confirming! Glad to hear the wardrobe door is fix…" at bounding box center [495, 376] width 362 height 44
paste textarea "I may also ask....has {{property}} been living up to your expectations so far?"
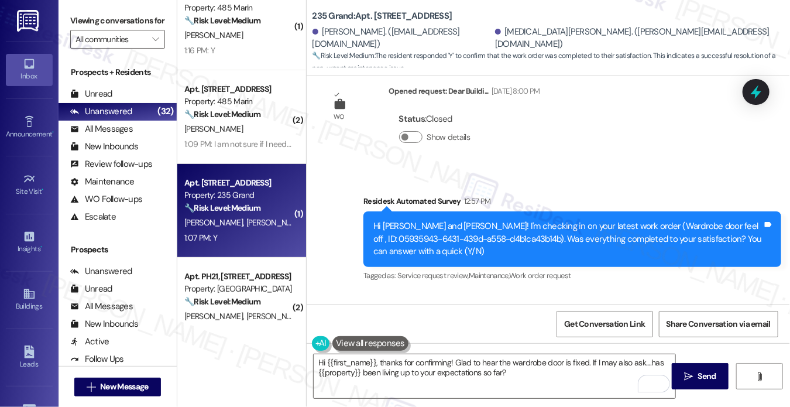
click at [334, 319] on div "Nikita Paykin 1:07 PM" at bounding box center [396, 327] width 144 height 16
copy div "Nikita"
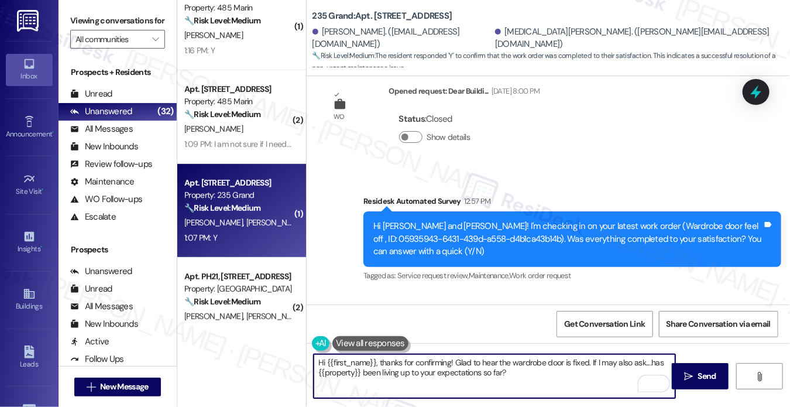
drag, startPoint x: 327, startPoint y: 360, endPoint x: 375, endPoint y: 361, distance: 48.0
click at [375, 362] on textarea "Hi {{first_name}}, thanks for confirming! Glad to hear the wardrobe door is fix…" at bounding box center [495, 376] width 362 height 44
paste textarea "Nikita"
type textarea "Hi Nikita, thanks for confirming! Glad to hear the wardrobe door is fixed. If I…"
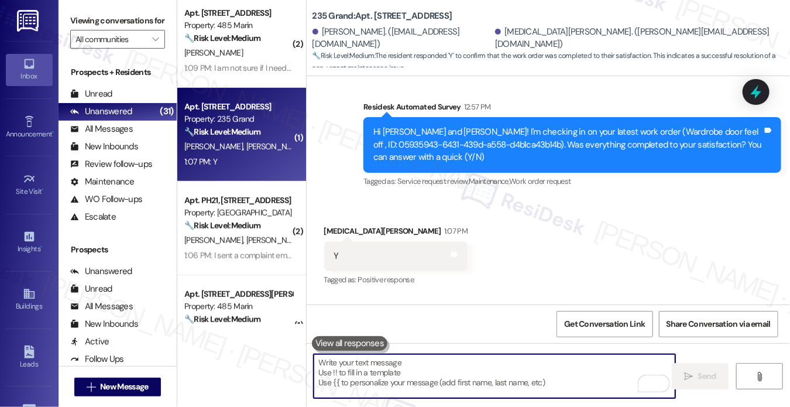
scroll to position [351, 0]
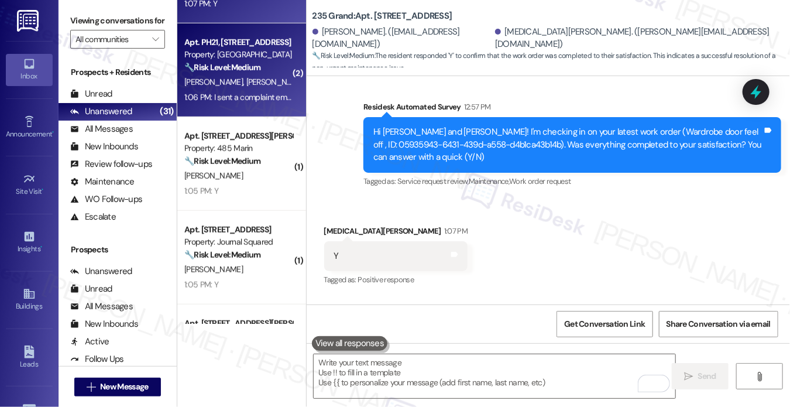
click at [261, 86] on div "X. Jiang D. Zeng" at bounding box center [238, 82] width 111 height 15
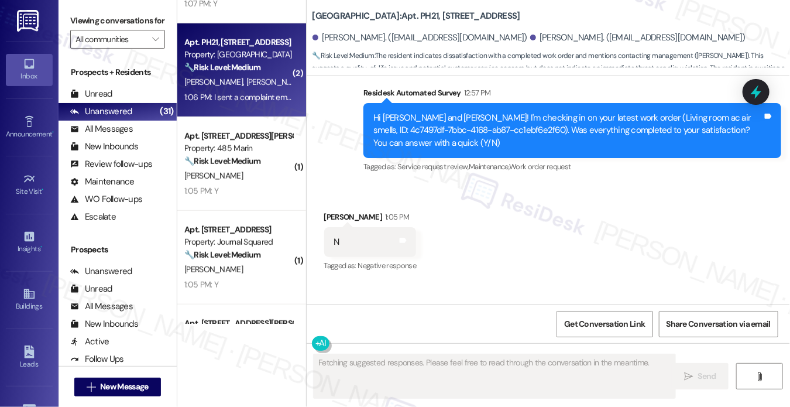
scroll to position [1480, 0]
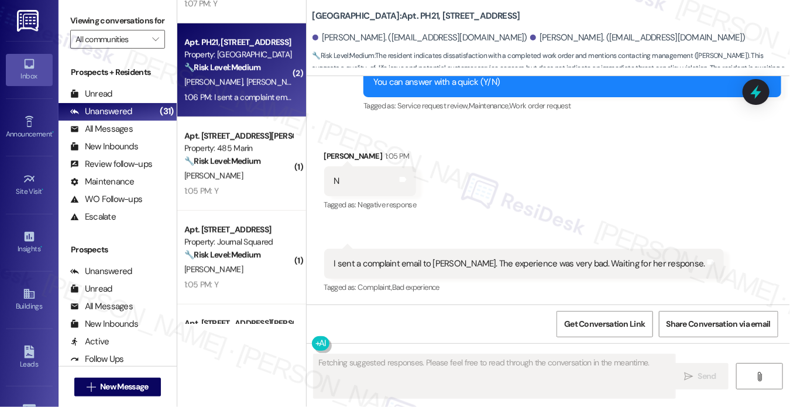
click at [420, 263] on div "I sent a complaint email to Tiffany. The experience was very bad. Waiting for h…" at bounding box center [519, 264] width 371 height 12
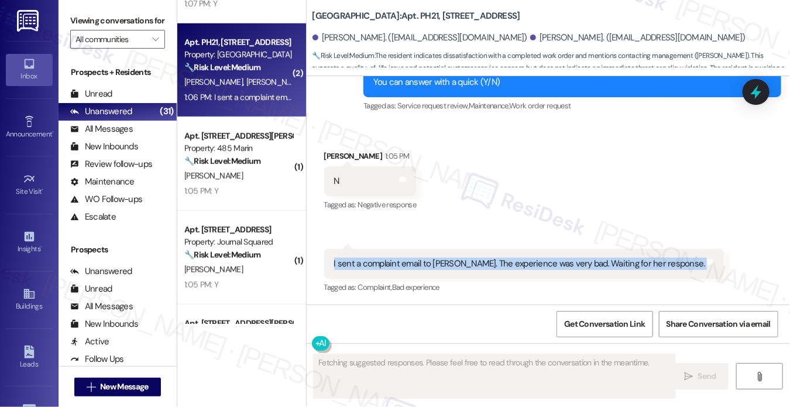
click at [420, 263] on div "I sent a complaint email to Tiffany. The experience was very bad. Waiting for h…" at bounding box center [519, 264] width 371 height 12
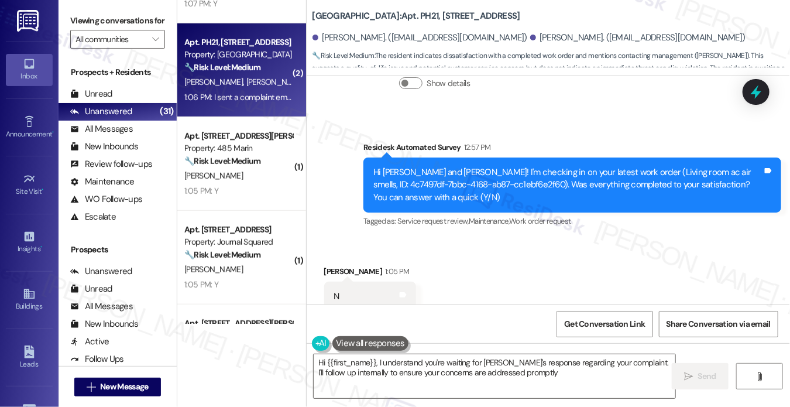
scroll to position [1363, 0]
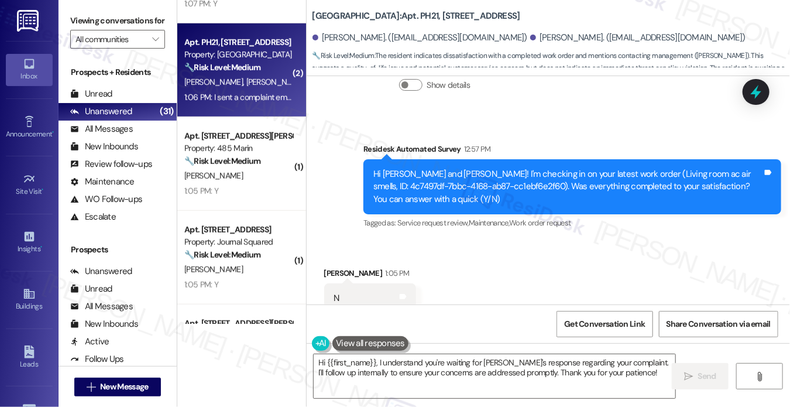
click at [413, 177] on div "Hi Danli and Xiaoshi! I'm checking in on your latest work order (Living room ac…" at bounding box center [568, 186] width 389 height 37
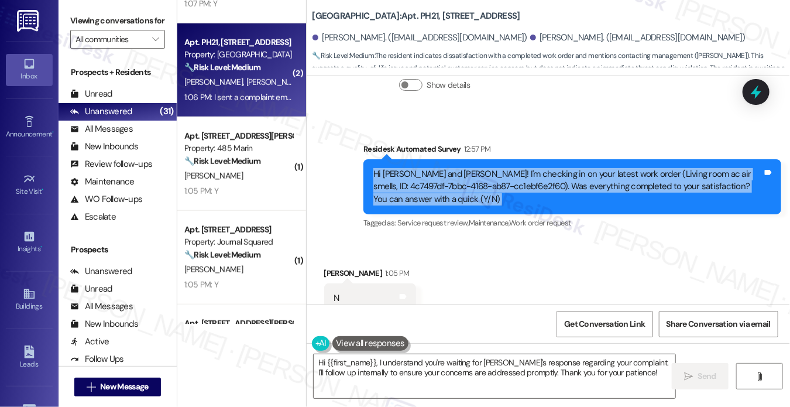
click at [413, 177] on div "Hi Danli and Xiaoshi! I'm checking in on your latest work order (Living room ac…" at bounding box center [568, 186] width 389 height 37
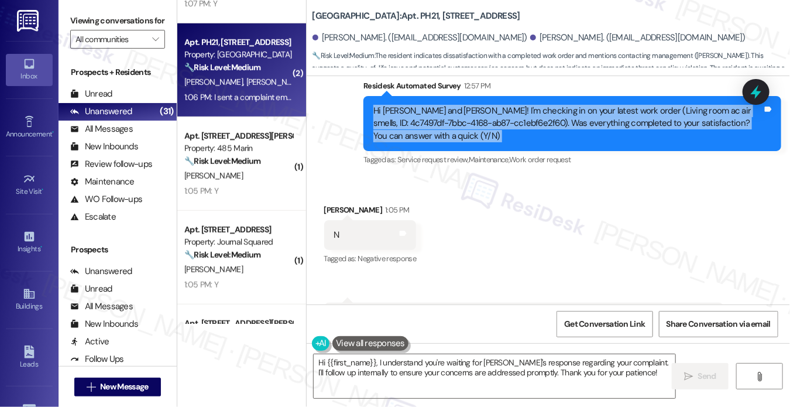
scroll to position [1480, 0]
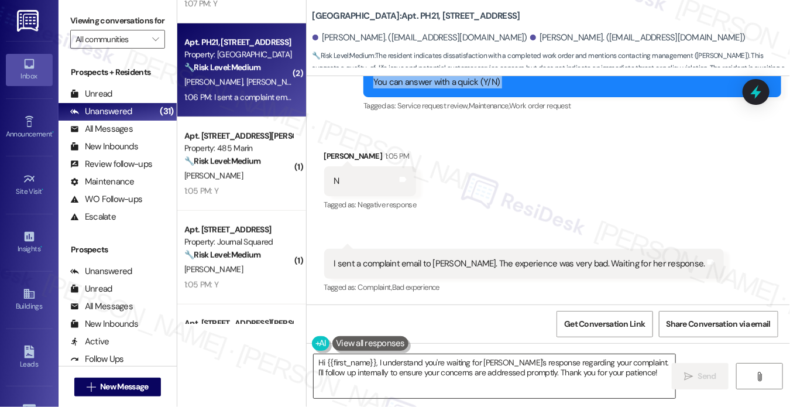
click at [426, 358] on textarea "Hi {{first_name}}, I understand you're waiting for Tiffany's response regarding…" at bounding box center [495, 376] width 362 height 44
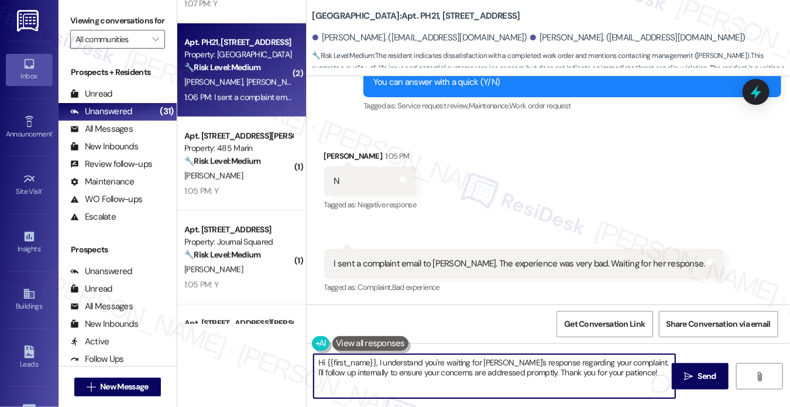
click at [426, 358] on textarea "Hi {{first_name}}, I understand you're waiting for Tiffany's response regarding…" at bounding box center [495, 376] width 362 height 44
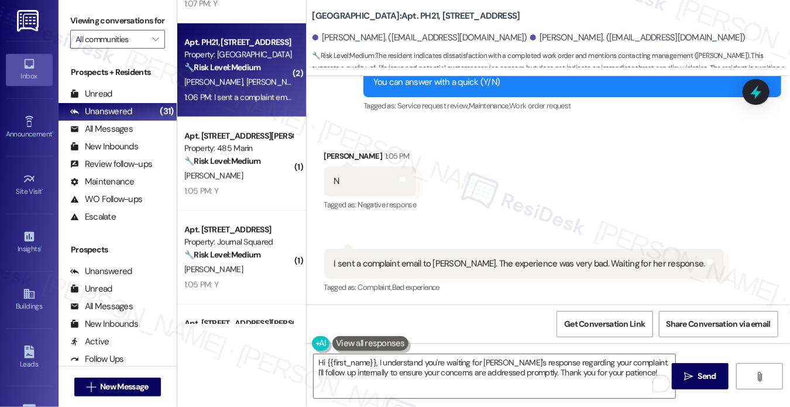
click at [556, 183] on div "Received via SMS Xiaoshi Jiang 1:05 PM N Tags and notes Tagged as: Negative res…" at bounding box center [549, 214] width 484 height 181
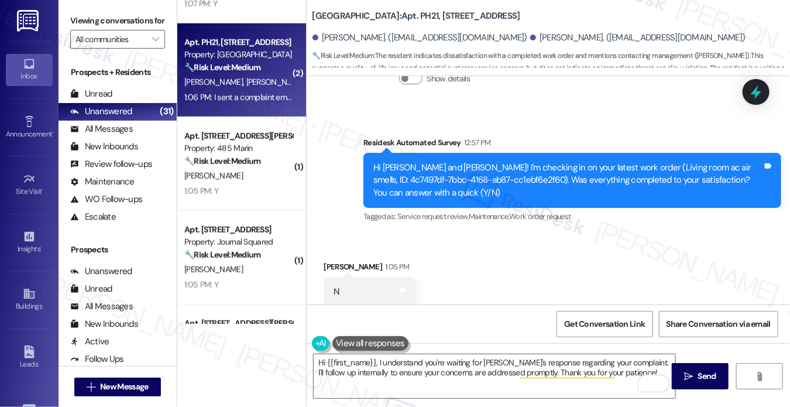
scroll to position [1363, 0]
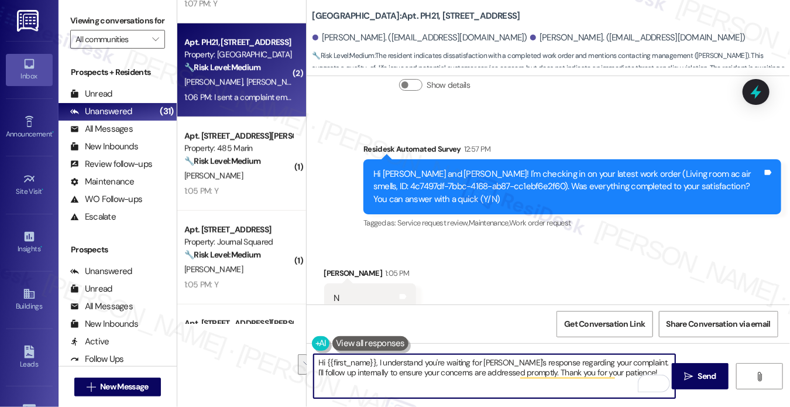
drag, startPoint x: 628, startPoint y: 376, endPoint x: 632, endPoint y: 362, distance: 14.8
click at [632, 362] on textarea "Hi {{first_name}}, I understand you're waiting for Tiffany's response regarding…" at bounding box center [495, 376] width 362 height 44
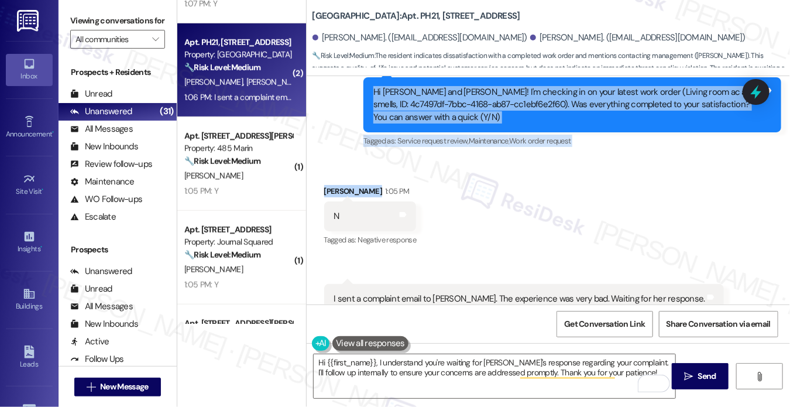
scroll to position [1480, 0]
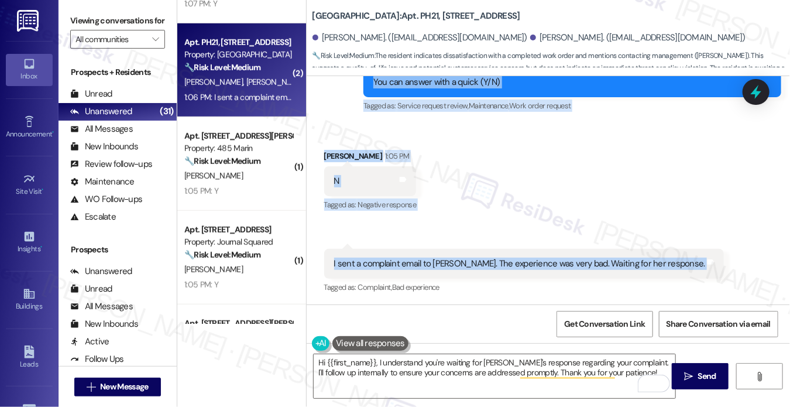
drag, startPoint x: 367, startPoint y: 174, endPoint x: 667, endPoint y: 264, distance: 313.0
click at [667, 264] on div "Lease started Mar 14, 2025 at 8:00 PM Survey, sent via SMS Residesk Automated S…" at bounding box center [549, 190] width 484 height 228
copy div "Hi Danli and Xiaoshi! I'm checking in on your latest work order (Living room ac…"
click at [636, 157] on div "Received via SMS Xiaoshi Jiang 1:05 PM N Tags and notes Tagged as: Negative res…" at bounding box center [549, 214] width 484 height 181
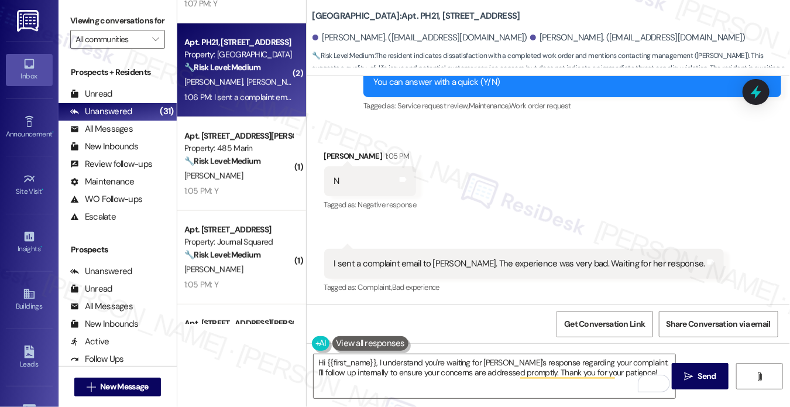
click at [82, 15] on label "Viewing conversations for" at bounding box center [117, 21] width 95 height 18
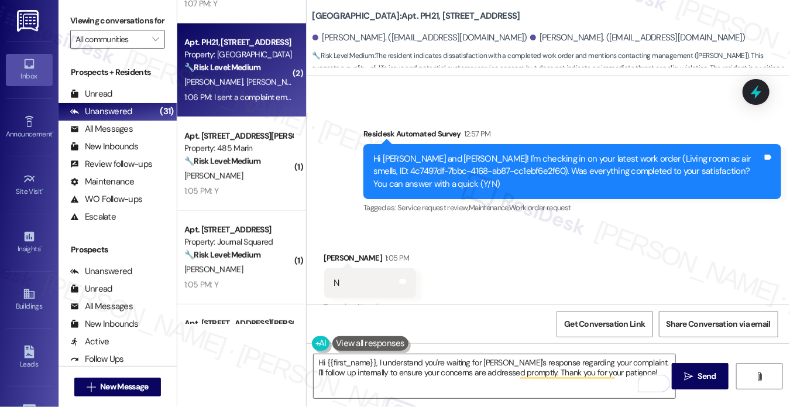
scroll to position [1246, 0]
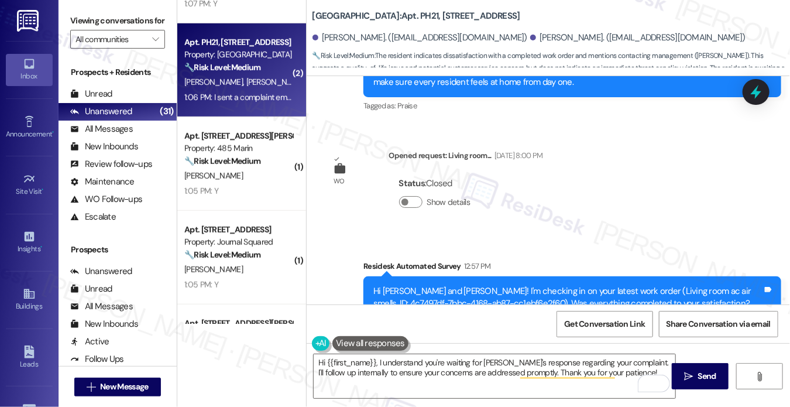
click at [397, 13] on b "Grove Pointe: Apt. PH21, 100 C. Columbus Drive" at bounding box center [417, 16] width 208 height 12
click at [396, 13] on b "Grove Pointe: Apt. PH21, 100 C. Columbus Drive" at bounding box center [417, 16] width 208 height 12
copy b "PH21"
click at [95, 23] on label "Viewing conversations for" at bounding box center [117, 21] width 95 height 18
click at [89, 15] on label "Viewing conversations for" at bounding box center [117, 21] width 95 height 18
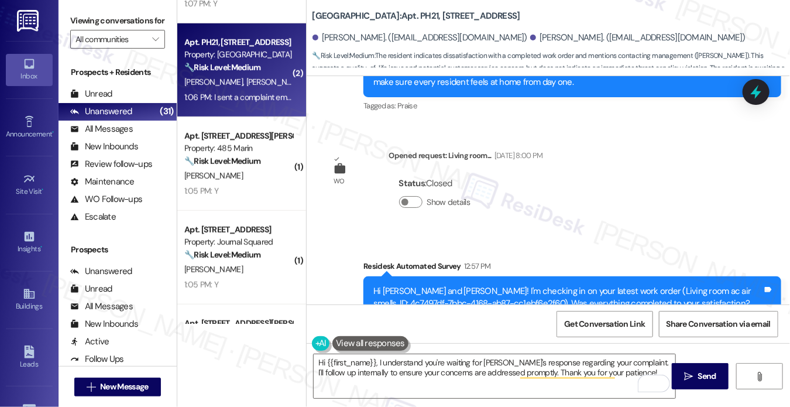
click at [76, 23] on label "Viewing conversations for" at bounding box center [117, 21] width 95 height 18
drag, startPoint x: 81, startPoint y: 21, endPoint x: 146, endPoint y: 20, distance: 65.0
click at [81, 21] on label "Viewing conversations for" at bounding box center [117, 21] width 95 height 18
click at [390, 13] on b "Grove Pointe: Apt. PH21, 100 C. Columbus Drive" at bounding box center [417, 16] width 208 height 12
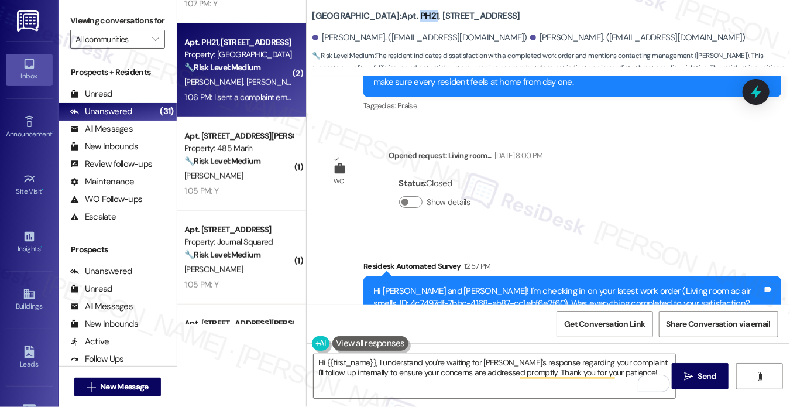
copy b "PH21"
click at [91, 24] on label "Viewing conversations for" at bounding box center [117, 21] width 95 height 18
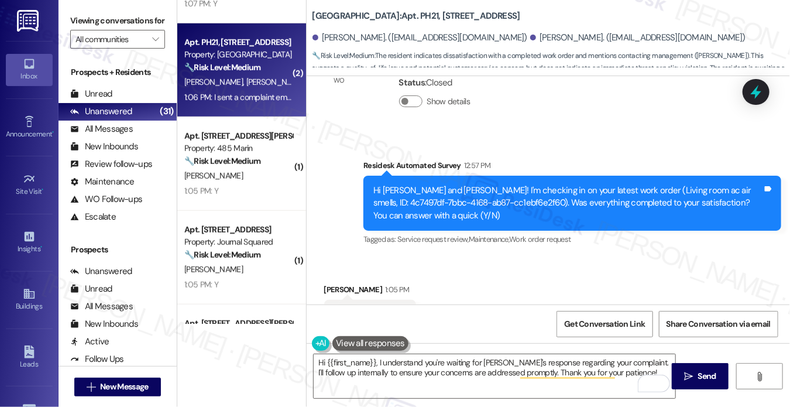
scroll to position [1480, 0]
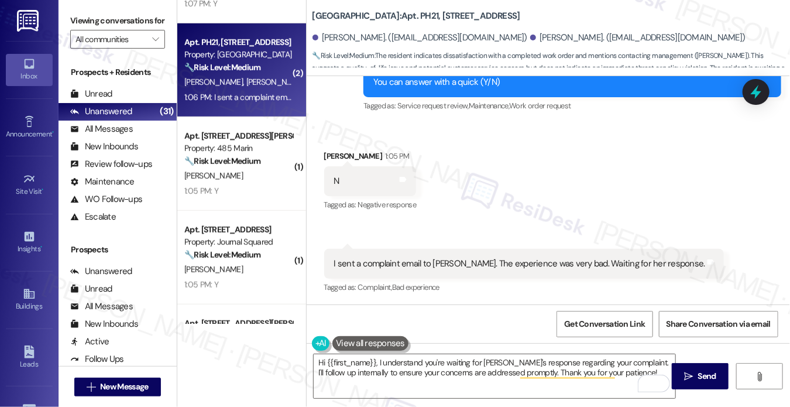
click at [81, 16] on label "Viewing conversations for" at bounding box center [117, 21] width 95 height 18
click at [97, 9] on div "Viewing conversations for All communities " at bounding box center [118, 30] width 118 height 60
click at [420, 279] on div "Tagged as: Complaint , Click to highlight conversations about Complaint Bad exp…" at bounding box center [524, 287] width 400 height 17
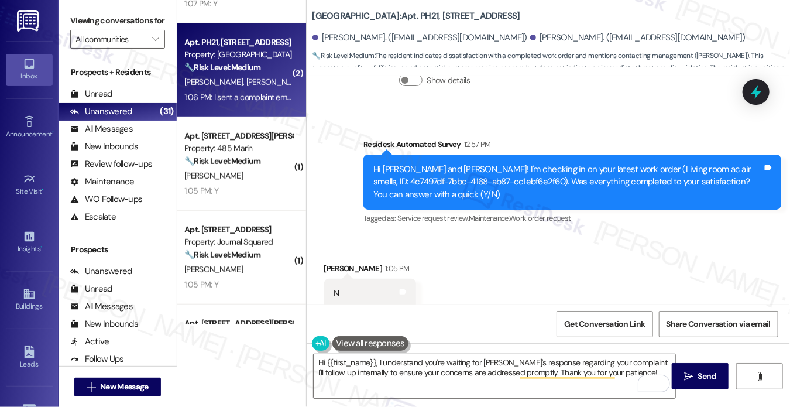
scroll to position [1363, 0]
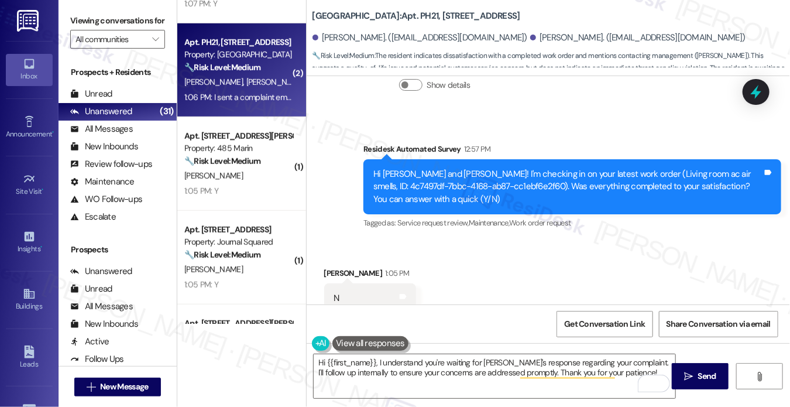
click at [518, 175] on div "Hi Danli and Xiaoshi! I'm checking in on your latest work order (Living room ac…" at bounding box center [568, 186] width 389 height 37
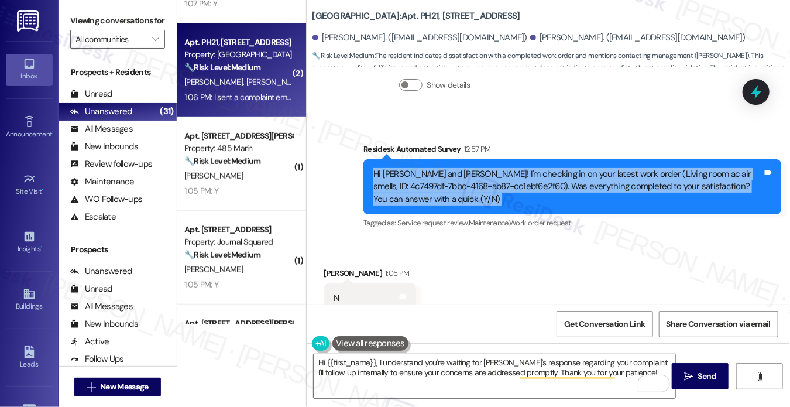
click at [518, 175] on div "Hi Danli and Xiaoshi! I'm checking in on your latest work order (Living room ac…" at bounding box center [568, 186] width 389 height 37
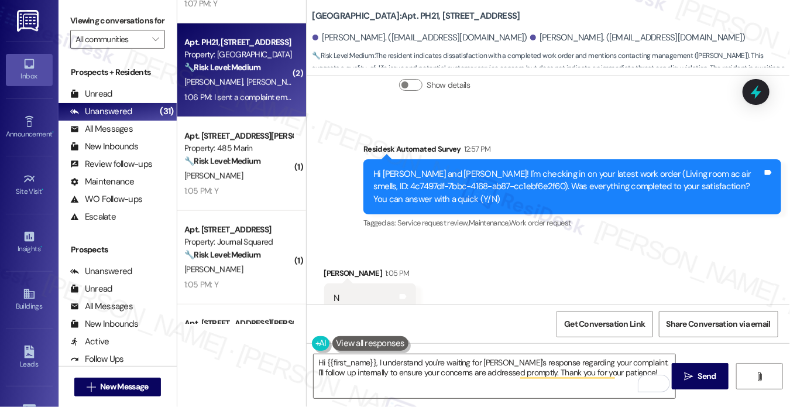
drag, startPoint x: 94, startPoint y: 21, endPoint x: 138, endPoint y: 26, distance: 44.2
click at [94, 21] on label "Viewing conversations for" at bounding box center [117, 21] width 95 height 18
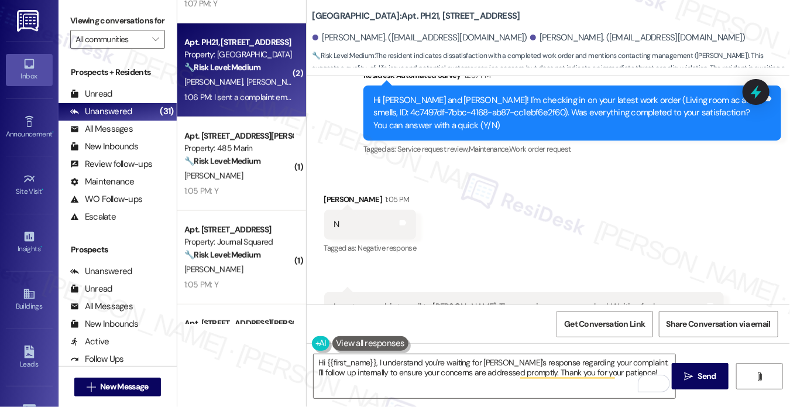
scroll to position [1480, 0]
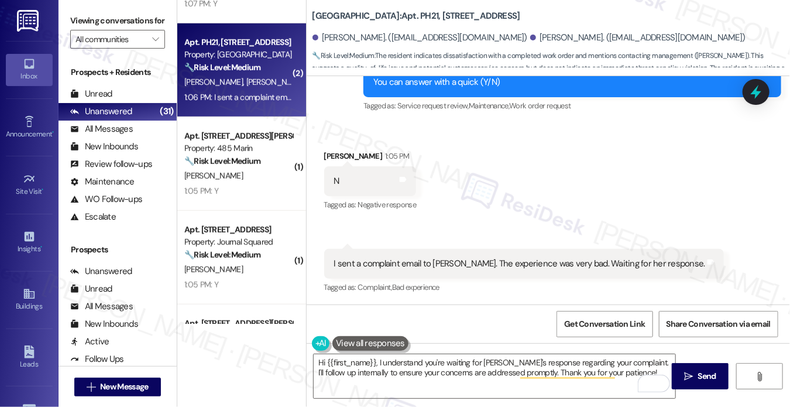
click at [484, 268] on div "I sent a complaint email to Tiffany. The experience was very bad. Waiting for h…" at bounding box center [519, 264] width 371 height 12
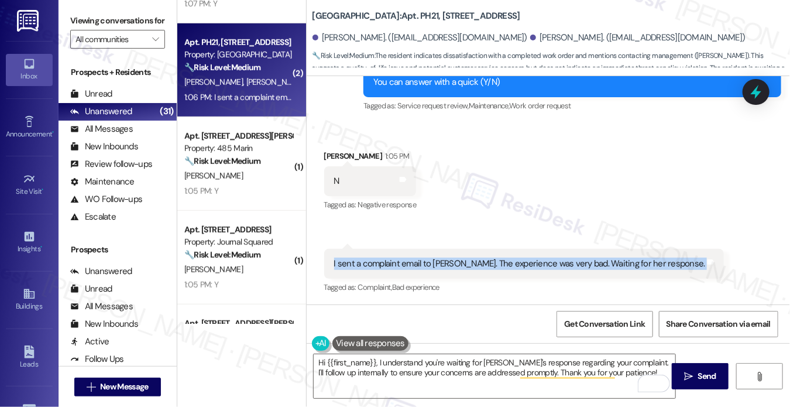
click at [484, 268] on div "I sent a complaint email to Tiffany. The experience was very bad. Waiting for h…" at bounding box center [519, 264] width 371 height 12
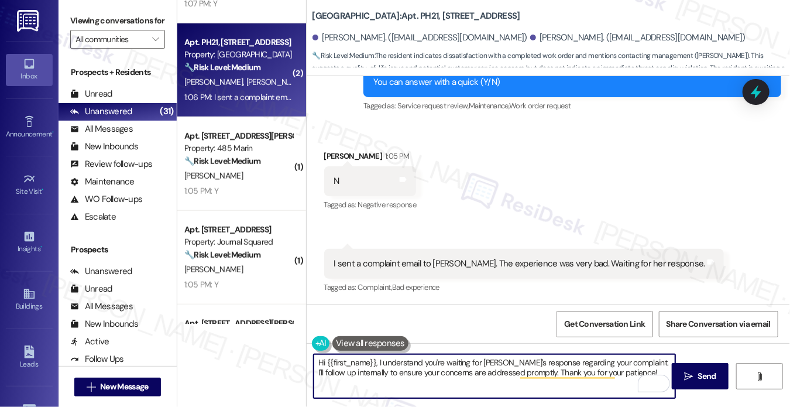
click at [486, 371] on textarea "Hi {{first_name}}, I understand you're waiting for Tiffany's response regarding…" at bounding box center [495, 376] width 362 height 44
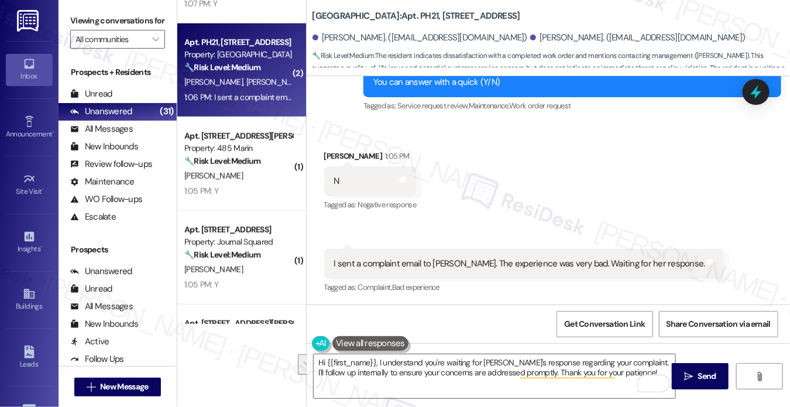
drag, startPoint x: 85, startPoint y: 21, endPoint x: 206, endPoint y: 109, distance: 149.2
click at [85, 21] on label "Viewing conversations for" at bounding box center [117, 21] width 95 height 18
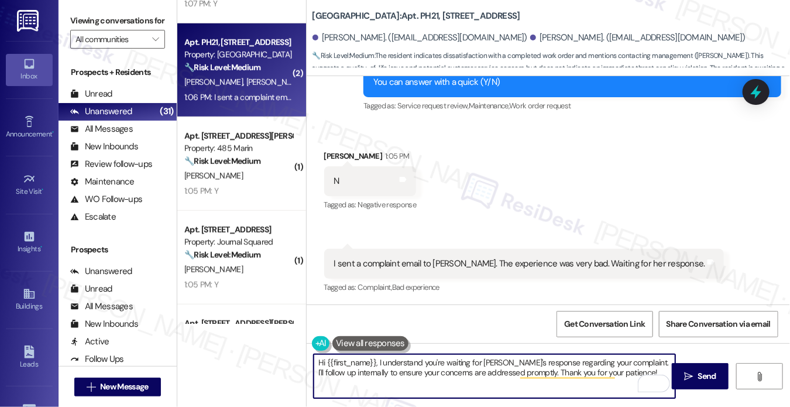
click at [426, 372] on textarea "Hi {{first_name}}, I understand you're waiting for Tiffany's response regarding…" at bounding box center [495, 376] width 362 height 44
paste textarea "Xiaoshi, thank you for letting me know — I’m really sorry to hear your experien…"
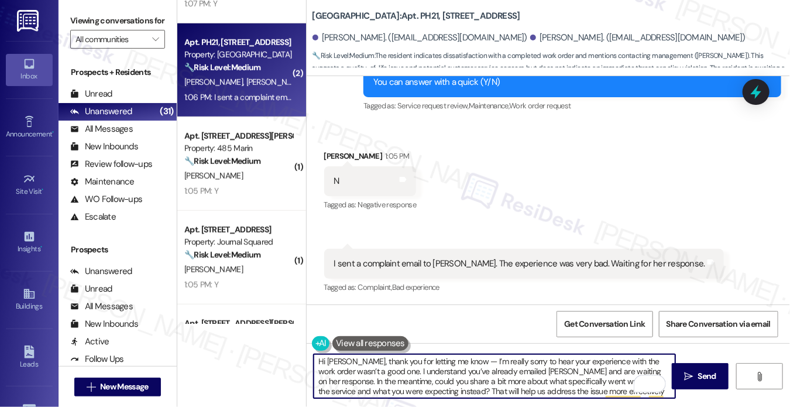
scroll to position [0, 0]
drag, startPoint x: 459, startPoint y: 364, endPoint x: 453, endPoint y: 363, distance: 6.5
click at [453, 363] on textarea "Hi Xiaoshi, thank you for letting me know — I’m really sorry to hear your exper…" at bounding box center [495, 376] width 362 height 44
click at [485, 359] on textarea "Hi Xiaoshi, thank you for letting me know and I’m really sorry to hear your exp…" at bounding box center [495, 376] width 362 height 44
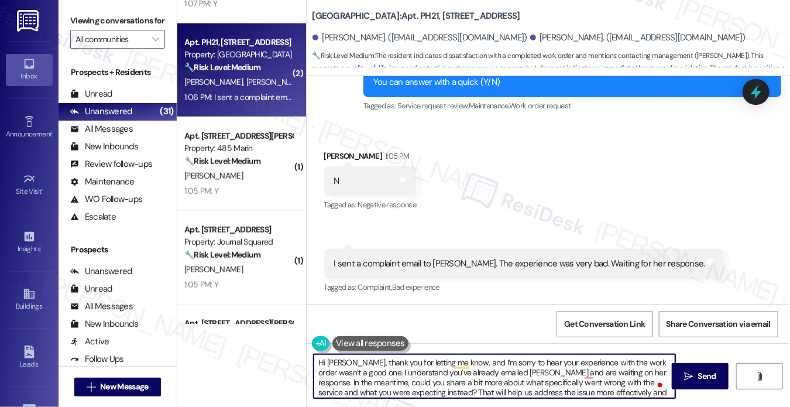
click at [403, 376] on textarea "Hi Xiaoshi, thank you for letting me know, and I’m sorry to hear your experienc…" at bounding box center [495, 376] width 362 height 44
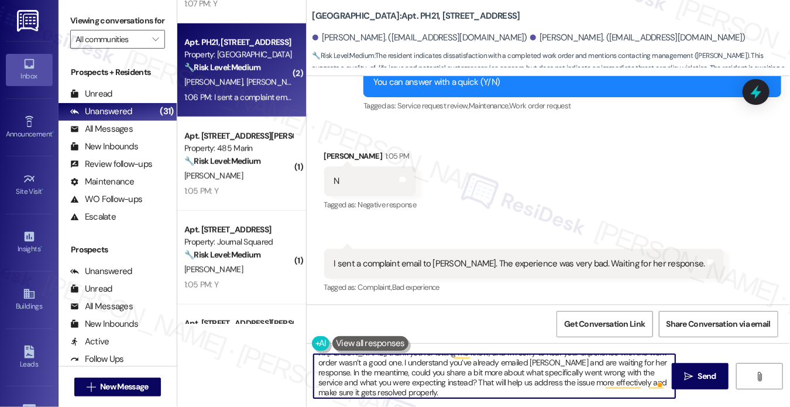
scroll to position [12, 0]
click at [413, 386] on textarea "Hi Xiaoshi, thank you for letting me know, and I’m sorry to hear your experienc…" at bounding box center [495, 376] width 362 height 44
drag, startPoint x: 437, startPoint y: 389, endPoint x: 424, endPoint y: 382, distance: 15.2
click at [424, 382] on textarea "Hi Xiaoshi, thank you for letting me know, and I’m sorry to hear your experienc…" at bounding box center [495, 376] width 362 height 44
click at [423, 388] on textarea "Hi Xiaoshi, thank you for letting me know, and I’m sorry to hear your experienc…" at bounding box center [495, 376] width 362 height 44
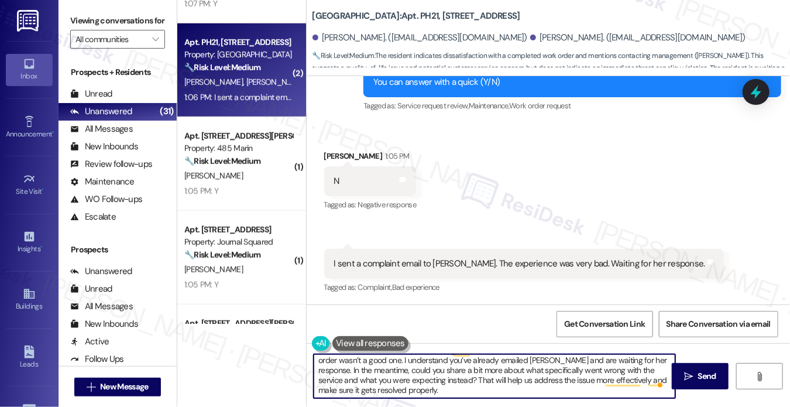
click at [423, 388] on textarea "Hi Xiaoshi, thank you for letting me know, and I’m sorry to hear your experienc…" at bounding box center [495, 376] width 362 height 44
click at [419, 393] on textarea "Hi Xiaoshi, thank you for letting me know, and I’m sorry to hear your experienc…" at bounding box center [495, 376] width 362 height 44
click at [433, 388] on textarea "Hi Xiaoshi, thank you for letting me know, and I’m sorry to hear your experienc…" at bounding box center [495, 376] width 362 height 44
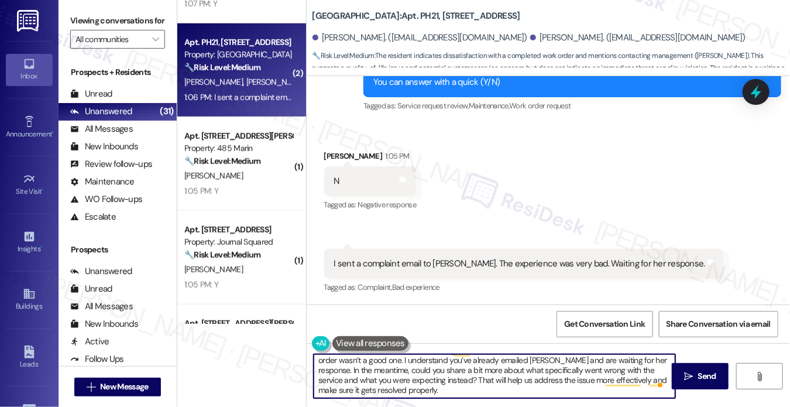
click at [443, 369] on textarea "Hi Xiaoshi, thank you for letting me know, and I’m sorry to hear your experienc…" at bounding box center [495, 376] width 362 height 44
click at [453, 380] on textarea "Hi Xiaoshi, thank you for letting me know, and I’m sorry to hear your experienc…" at bounding box center [495, 376] width 362 height 44
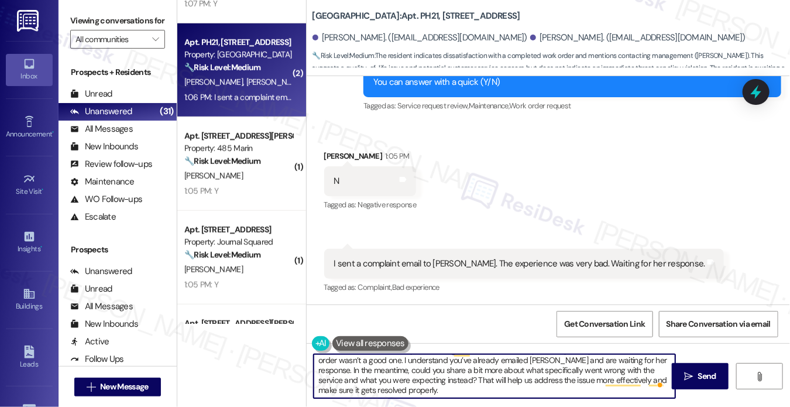
click at [453, 380] on textarea "Hi Xiaoshi, thank you for letting me know, and I’m sorry to hear your experienc…" at bounding box center [495, 376] width 362 height 44
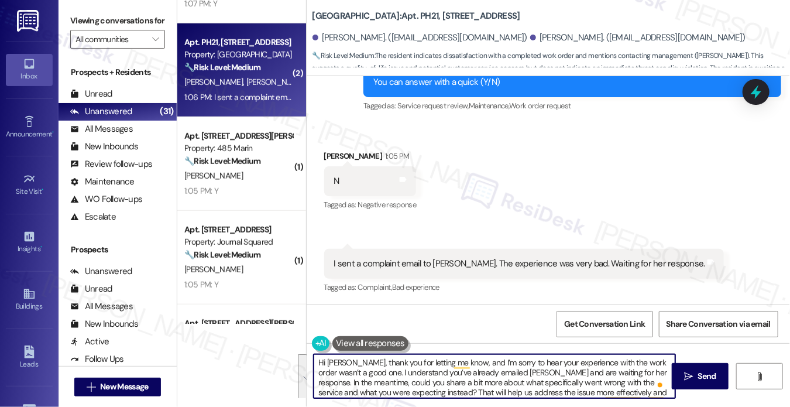
click at [432, 376] on textarea "Hi Xiaoshi, thank you for letting me know, and I’m sorry to hear your experienc…" at bounding box center [495, 376] width 362 height 44
click at [501, 259] on div "I sent a complaint email to Tiffany. The experience was very bad. Waiting for h…" at bounding box center [519, 264] width 371 height 12
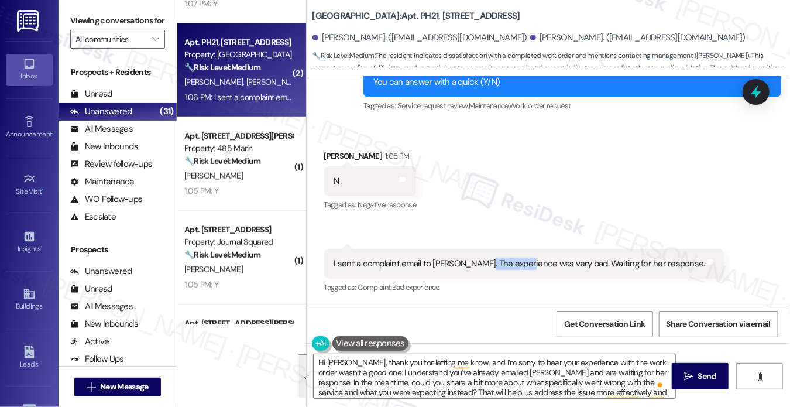
click at [501, 259] on div "I sent a complaint email to Tiffany. The experience was very bad. Waiting for h…" at bounding box center [519, 264] width 371 height 12
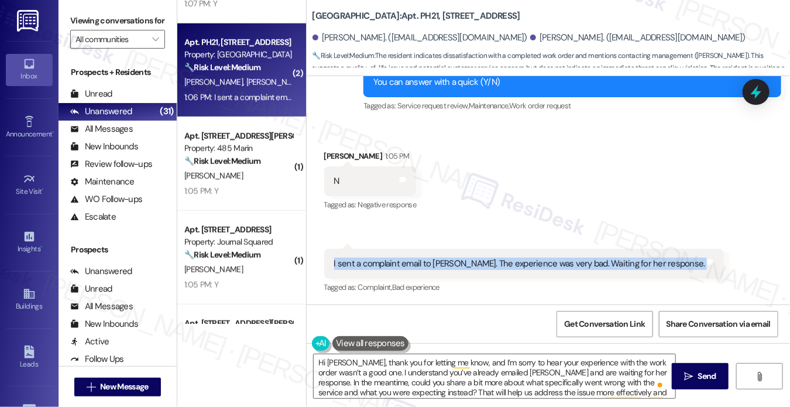
click at [501, 259] on div "I sent a complaint email to Tiffany. The experience was very bad. Waiting for h…" at bounding box center [519, 264] width 371 height 12
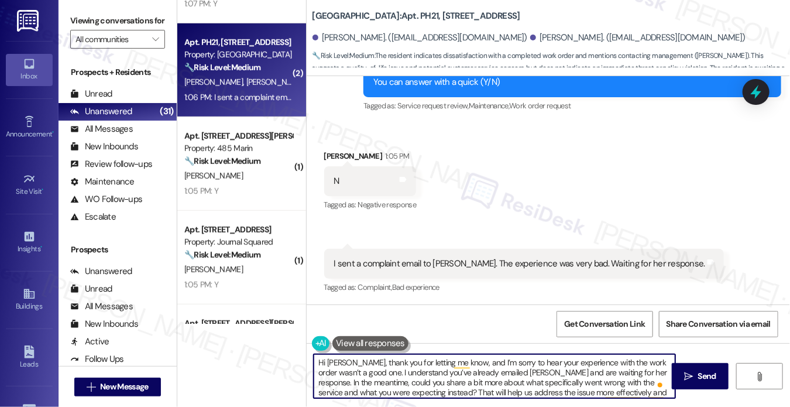
click at [453, 364] on textarea "Hi Xiaoshi, thank you for letting me know, and I’m sorry to hear your experienc…" at bounding box center [495, 376] width 362 height 44
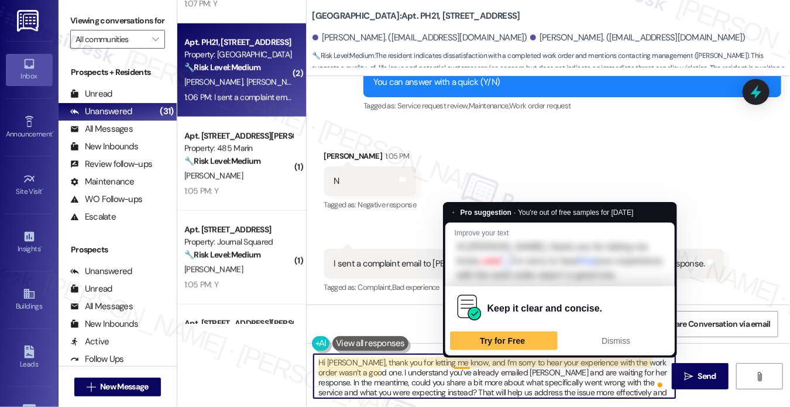
click at [453, 364] on textarea "Hi Xiaoshi, thank you for letting me know, and I’m sorry to hear your experienc…" at bounding box center [495, 376] width 362 height 44
click at [430, 365] on textarea "Hi Xiaoshi, thank you for letting me know, and I’m sorry to hear your experienc…" at bounding box center [495, 376] width 362 height 44
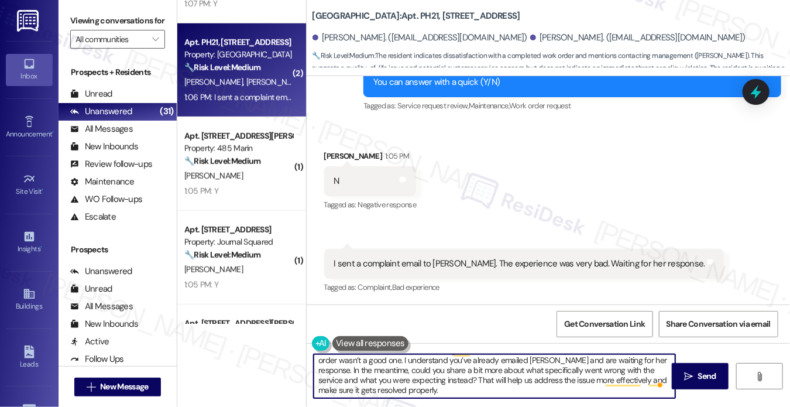
click at [559, 362] on textarea "Hi Xiaoshi, thank you for letting me know, and I’m sorry to hear your experienc…" at bounding box center [495, 376] width 362 height 44
click at [430, 396] on textarea "Hi Xiaoshi, thank you for letting me know, and I’m sorry to hear your experienc…" at bounding box center [495, 376] width 362 height 44
click at [448, 369] on textarea "Hi Xiaoshi, thank you for letting me know, and I’m sorry to hear your experienc…" at bounding box center [495, 376] width 362 height 44
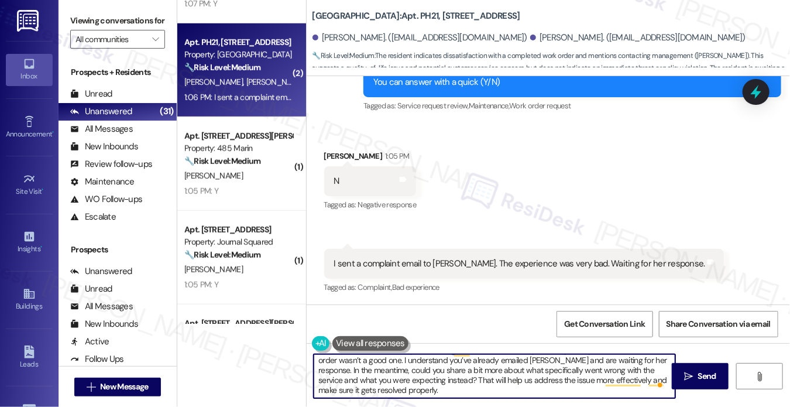
click at [448, 369] on textarea "Hi Xiaoshi, thank you for letting me know, and I’m sorry to hear your experienc…" at bounding box center [495, 376] width 362 height 44
click at [537, 386] on textarea "Hi Xiaoshi, thank you for letting me know, and I’m sorry to hear your experienc…" at bounding box center [495, 376] width 362 height 44
click at [429, 388] on textarea "Hi Xiaoshi, thank you for letting me know, and I’m sorry to hear your experienc…" at bounding box center [495, 376] width 362 height 44
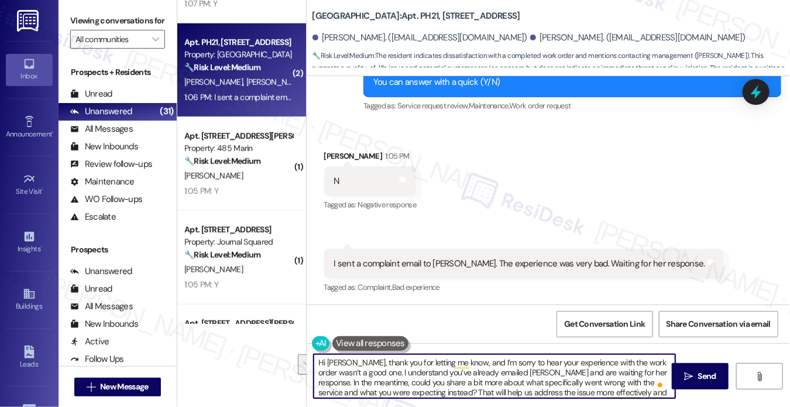
drag, startPoint x: 409, startPoint y: 379, endPoint x: 623, endPoint y: 382, distance: 214.3
click at [623, 382] on textarea "Hi Xiaoshi, thank you for letting me know, and I’m sorry to hear your experienc…" at bounding box center [495, 376] width 362 height 44
drag, startPoint x: 608, startPoint y: 395, endPoint x: 628, endPoint y: 379, distance: 25.1
click at [628, 379] on textarea "Hi Xiaoshi, thank you for letting me know, and I’m sorry to hear your experienc…" at bounding box center [495, 376] width 362 height 44
type textarea "Hi Xiaoshi, thank you for letting me know, and I’m sorry to hear your experienc…"
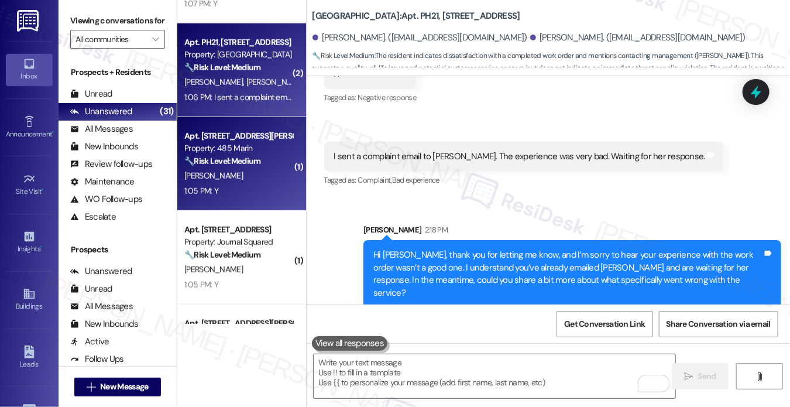
click at [268, 176] on div "S. Khalid" at bounding box center [238, 176] width 111 height 15
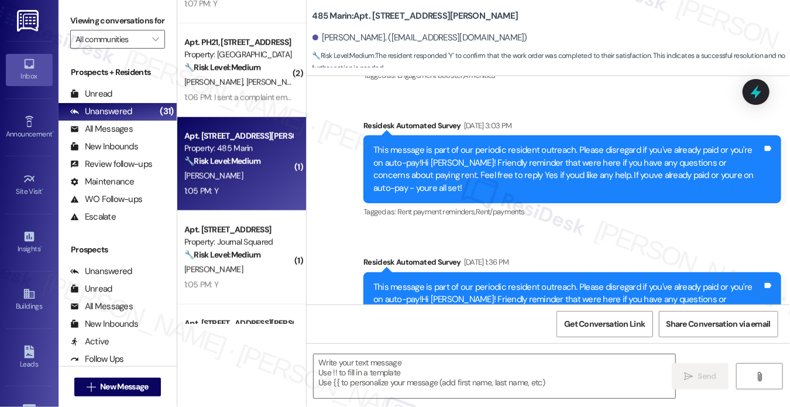
type textarea "Fetching suggested responses. Please feel free to read through the conversation…"
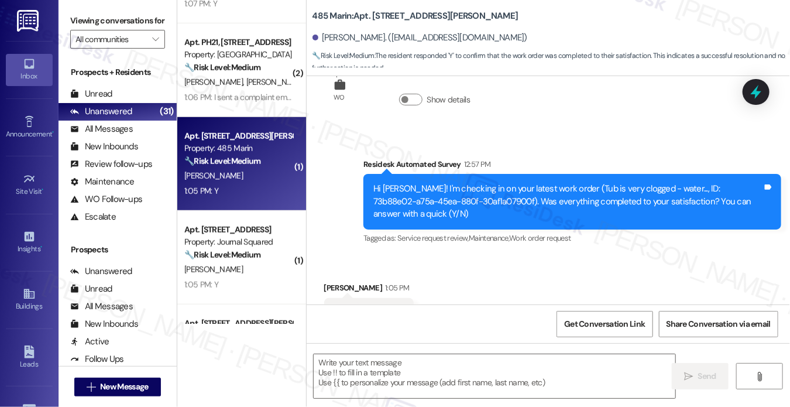
click at [80, 9] on div "Viewing conversations for All communities " at bounding box center [118, 30] width 118 height 60
click at [438, 362] on textarea at bounding box center [495, 376] width 362 height 44
paste textarea "Hi {{first_name}}! I'm glad to hear that the latest work order was completed to…"
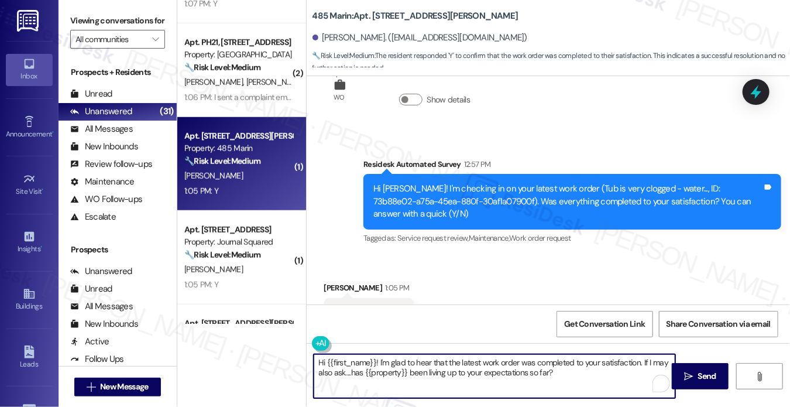
click at [337, 282] on div "Sofia Khalid 1:05 PM" at bounding box center [369, 290] width 90 height 16
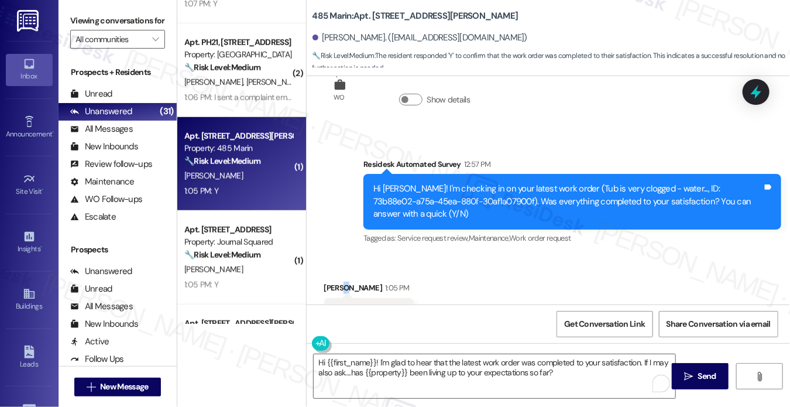
click at [337, 282] on div "Sofia Khalid 1:05 PM" at bounding box center [369, 290] width 90 height 16
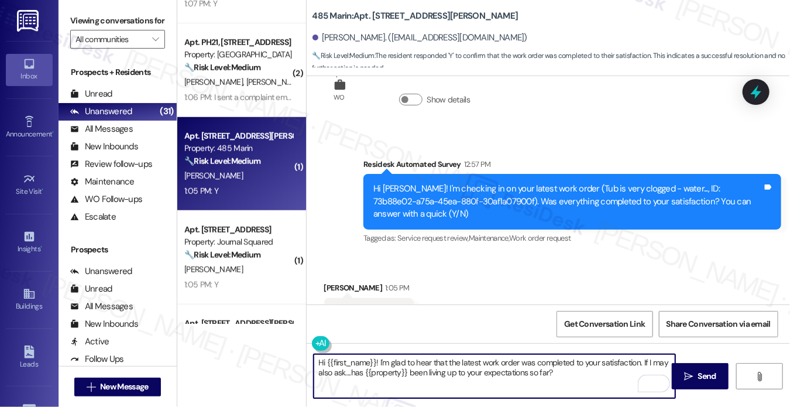
click at [465, 362] on textarea "Hi {{first_name}}! I'm glad to hear that the latest work order was completed to…" at bounding box center [495, 376] width 362 height 44
type textarea "Hi {{first_name}}! I'm glad to hear that the clogged tub work order was complet…"
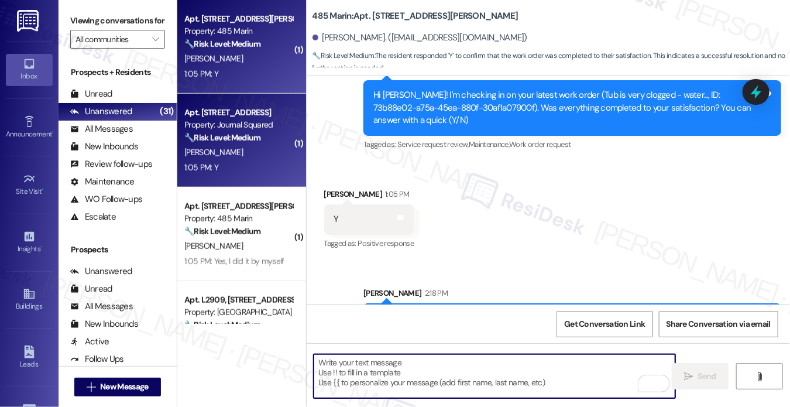
click at [280, 158] on div "D. Kolani" at bounding box center [238, 152] width 111 height 15
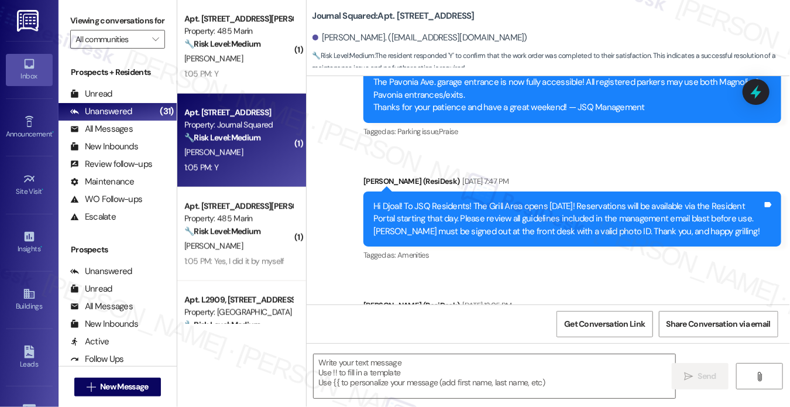
type textarea "Fetching suggested responses. Please feel free to read through the conversation…"
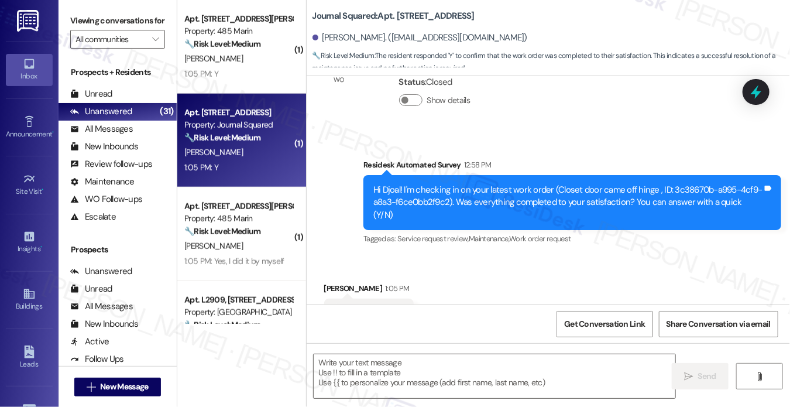
click at [483, 230] on div "Tagged as: Service request review , Click to highlight conversations about Serv…" at bounding box center [573, 238] width 418 height 17
click at [495, 184] on div "Hi Djoal! I'm checking in on your latest work order (Closet door came off hinge…" at bounding box center [568, 202] width 389 height 37
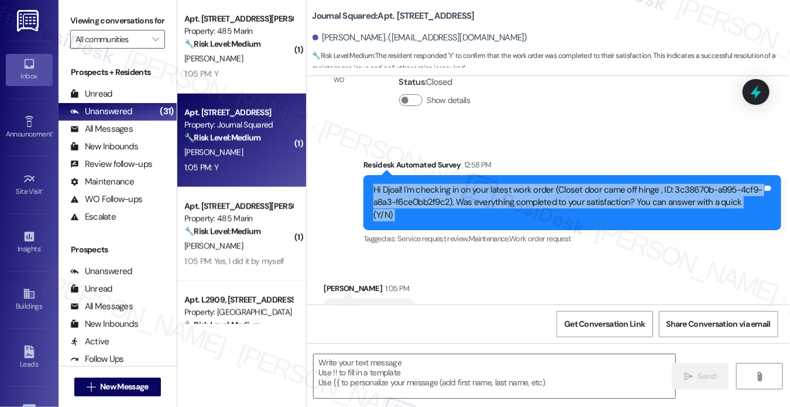
click at [495, 184] on div "Hi Djoal! I'm checking in on your latest work order (Closet door came off hinge…" at bounding box center [568, 202] width 389 height 37
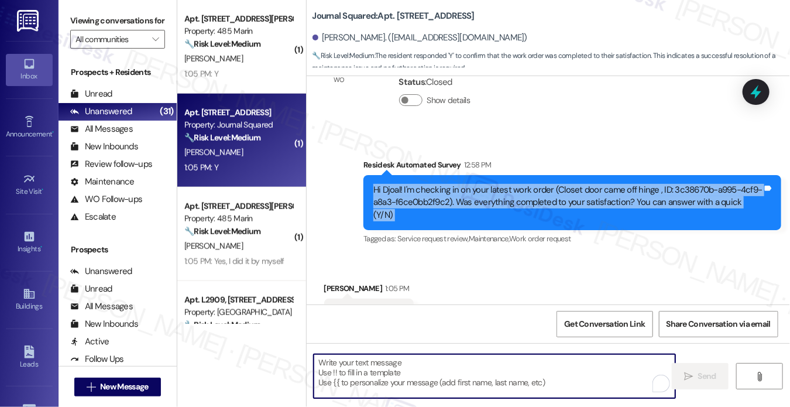
click at [450, 368] on textarea "To enrich screen reader interactions, please activate Accessibility in Grammarl…" at bounding box center [495, 376] width 362 height 44
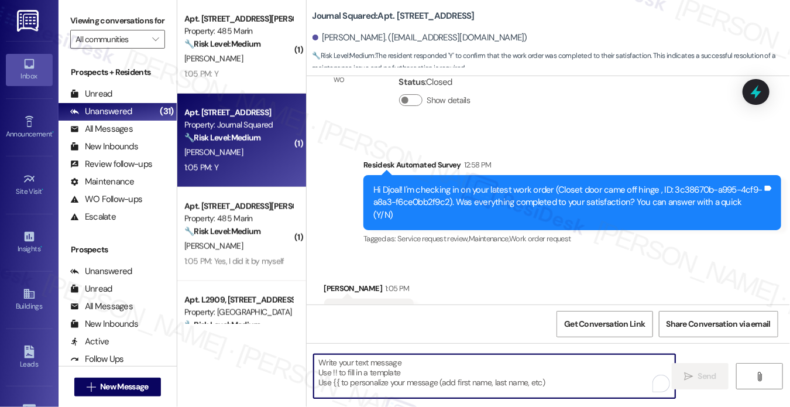
paste textarea "Hi {{first_name}}! I'm glad to hear that the latest work order was completed to…"
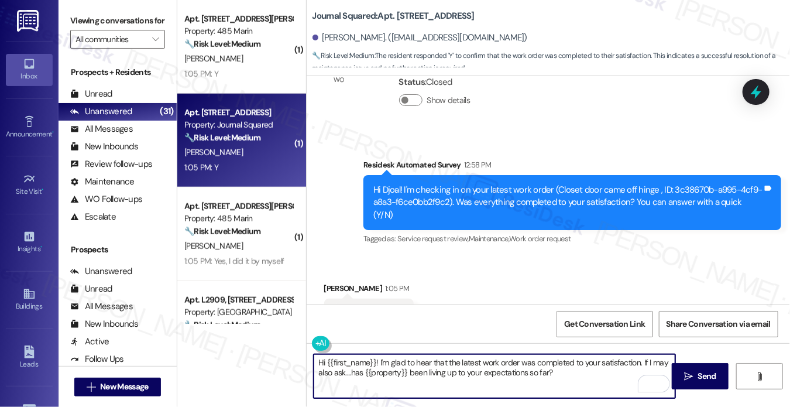
click at [328, 282] on div "Djoal Kolani 1:05 PM" at bounding box center [369, 290] width 90 height 16
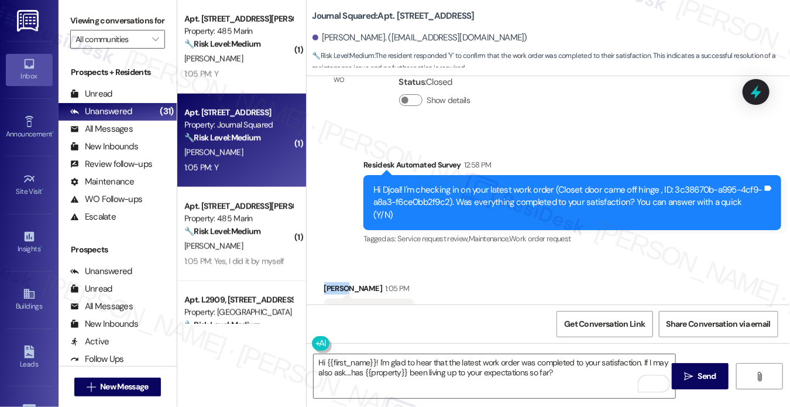
click at [328, 282] on div "Djoal Kolani 1:05 PM" at bounding box center [369, 290] width 90 height 16
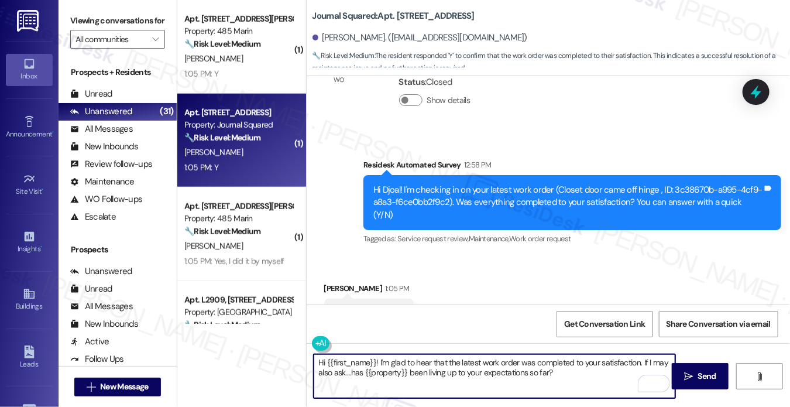
drag, startPoint x: 374, startPoint y: 361, endPoint x: 326, endPoint y: 354, distance: 49.0
click at [326, 354] on textarea "Hi {{first_name}}! I'm glad to hear that the latest work order was completed to…" at bounding box center [495, 376] width 362 height 44
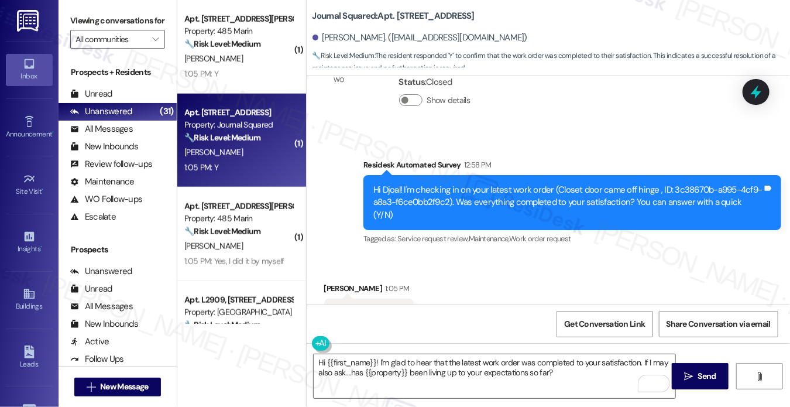
click at [327, 282] on div "Djoal Kolani 1:05 PM" at bounding box center [369, 290] width 90 height 16
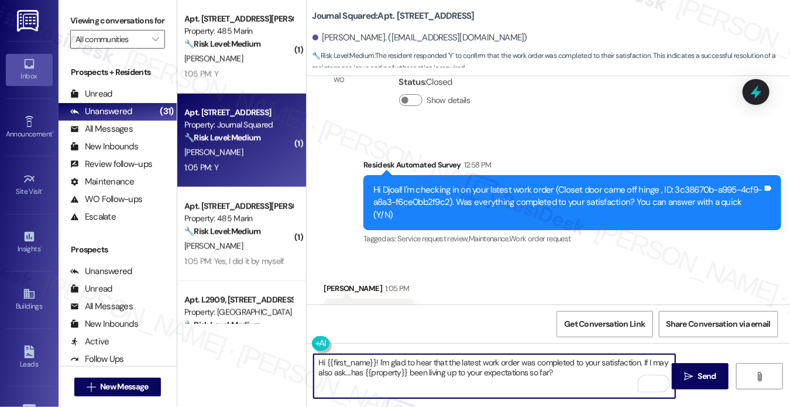
click at [471, 361] on textarea "Hi {{first_name}}! I'm glad to hear that the latest work order was completed to…" at bounding box center [495, 376] width 362 height 44
click at [523, 357] on textarea "Hi {{first_name}}! I'm glad to hear that the closet work order was completed to…" at bounding box center [495, 376] width 362 height 44
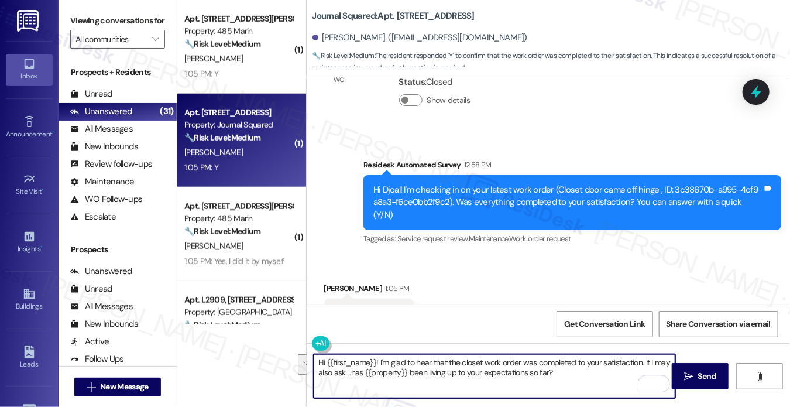
type textarea "Hi {{first_name}}! I'm glad to hear that the closet work order was completed to…"
click at [556, 263] on div "Received via SMS Djoal Kolani 1:05 PM Y Tags and notes Tagged as: Positive resp…" at bounding box center [549, 305] width 484 height 99
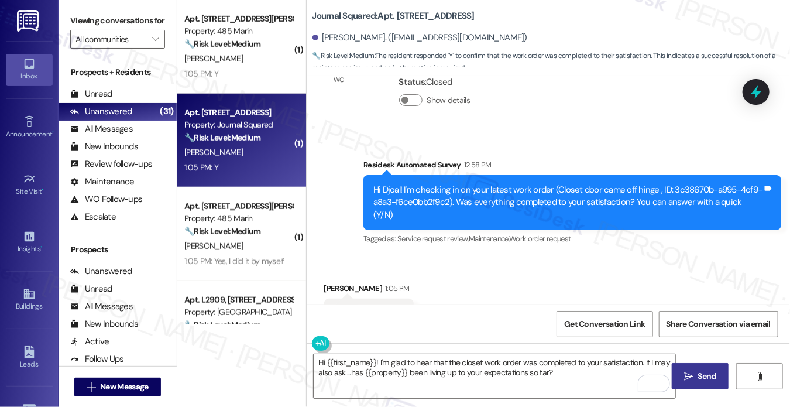
click at [683, 373] on span " Send" at bounding box center [700, 376] width 37 height 12
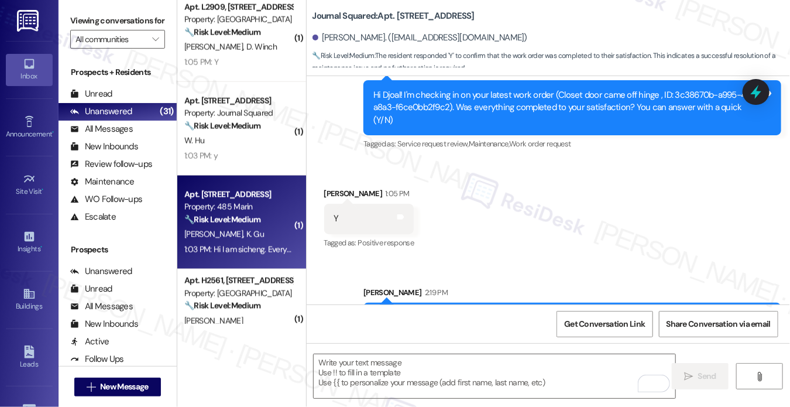
scroll to position [527, 0]
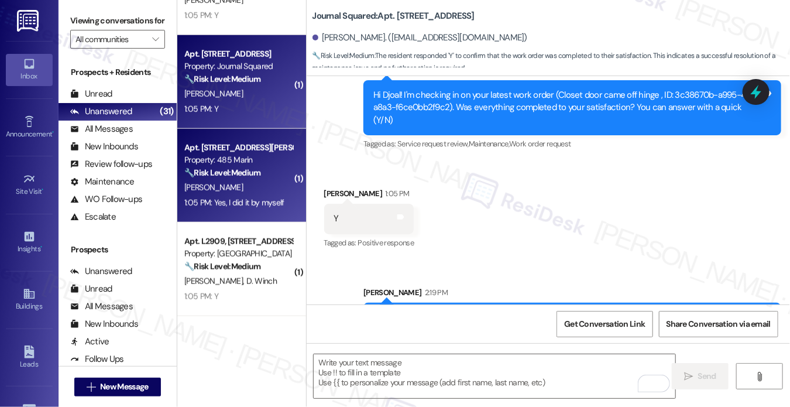
click at [253, 172] on strong "🔧 Risk Level: Medium" at bounding box center [222, 172] width 76 height 11
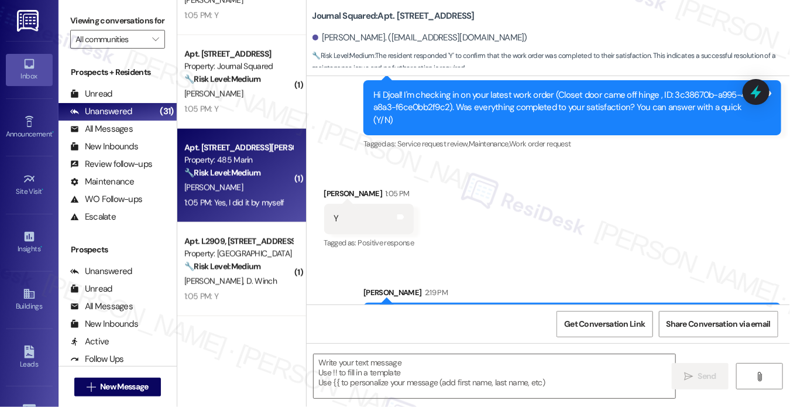
type textarea "Fetching suggested responses. Please feel free to read through the conversation…"
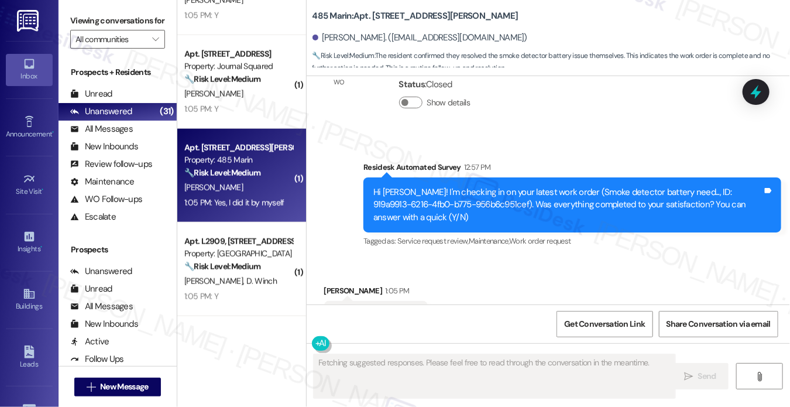
scroll to position [6339, 0]
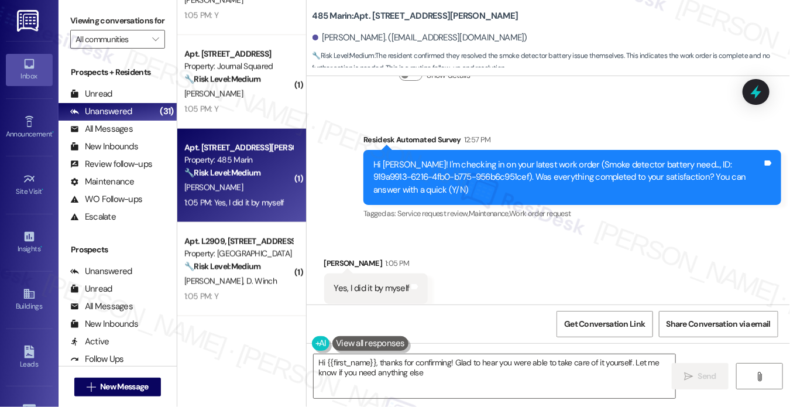
type textarea "Hi {{first_name}}, thanks for confirming! Glad to hear you were able to take ca…"
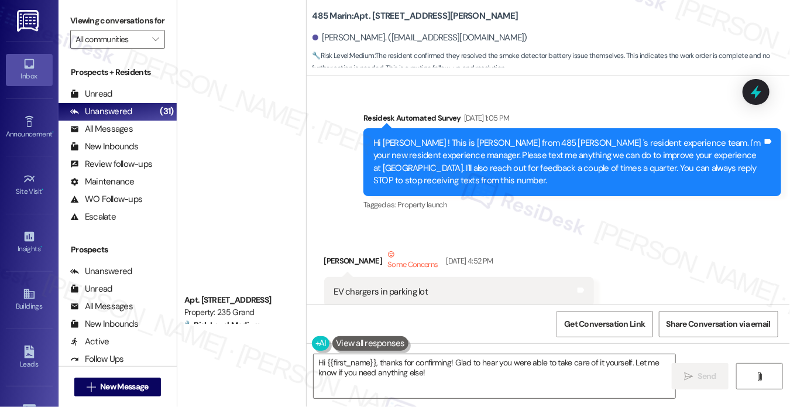
scroll to position [6339, 0]
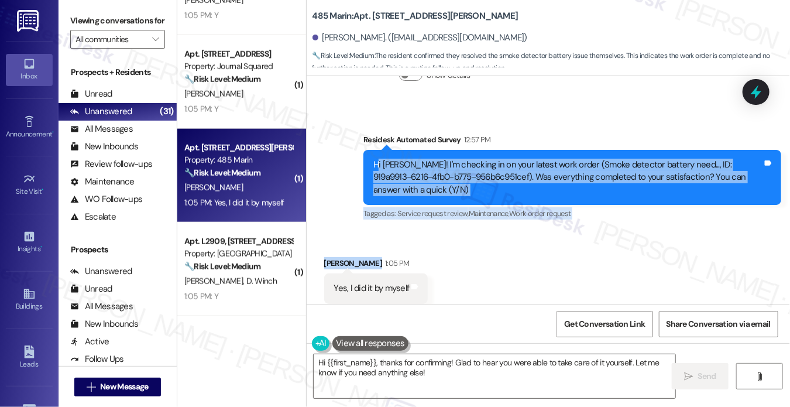
drag, startPoint x: 0, startPoint y: 0, endPoint x: 416, endPoint y: 238, distance: 479.6
click at [416, 238] on div "Survey, sent via SMS Residesk Automated Survey Sep 02, 2022 at 1:05 PM Hi Sheng…" at bounding box center [549, 190] width 484 height 228
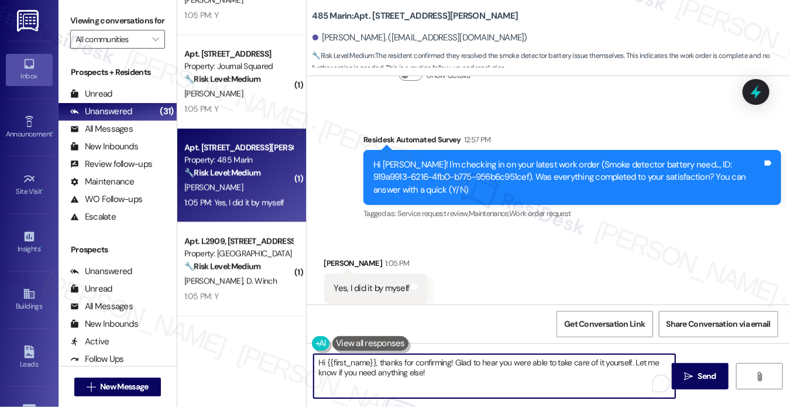
click at [471, 381] on textarea "Hi {{first_name}}, thanks for confirming! Glad to hear you were able to take ca…" at bounding box center [495, 376] width 362 height 44
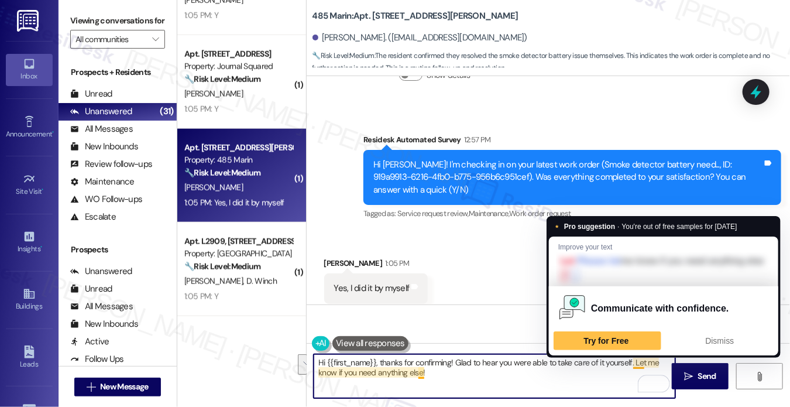
drag, startPoint x: 534, startPoint y: 382, endPoint x: 632, endPoint y: 359, distance: 101.1
click at [632, 359] on textarea "Hi {{first_name}}, thanks for confirming! Glad to hear you were able to take ca…" at bounding box center [495, 376] width 362 height 44
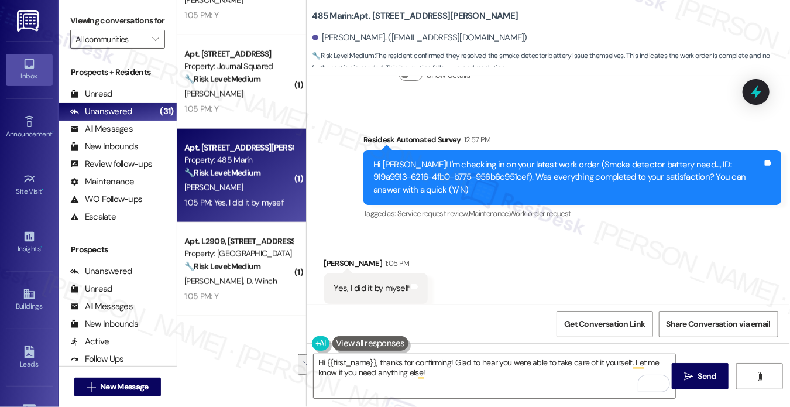
click at [375, 159] on div "Hi Shengjia! I'm checking in on your latest work order (Smoke detector battery …" at bounding box center [568, 177] width 389 height 37
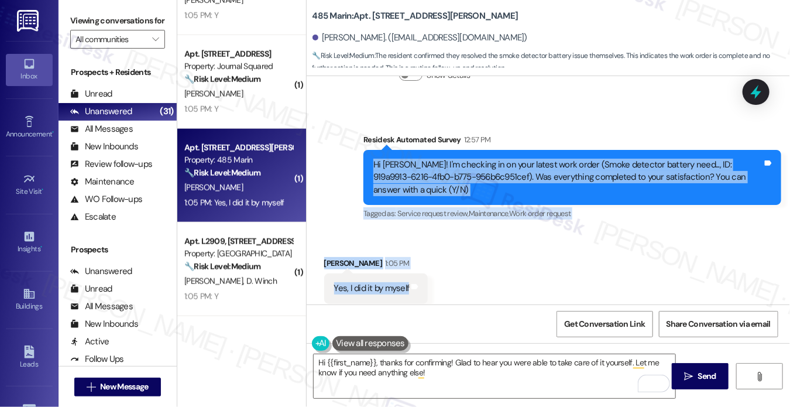
drag, startPoint x: 370, startPoint y: 131, endPoint x: 406, endPoint y: 266, distance: 139.9
click at [406, 266] on div "Survey, sent via SMS Residesk Automated Survey Sep 02, 2022 at 1:05 PM Hi Sheng…" at bounding box center [549, 190] width 484 height 228
copy div "Hi Shengjia! I'm checking in on your latest work order (Smoke detector battery …"
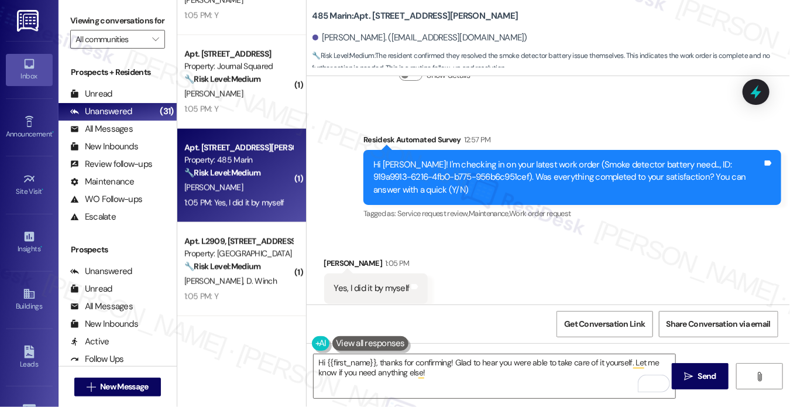
drag, startPoint x: 94, startPoint y: 18, endPoint x: 173, endPoint y: 68, distance: 93.9
click at [94, 18] on label "Viewing conversations for" at bounding box center [117, 21] width 95 height 18
click at [82, 22] on label "Viewing conversations for" at bounding box center [117, 21] width 95 height 18
click at [94, 30] on label "Viewing conversations for" at bounding box center [117, 21] width 95 height 18
drag, startPoint x: 75, startPoint y: 29, endPoint x: 97, endPoint y: 41, distance: 24.9
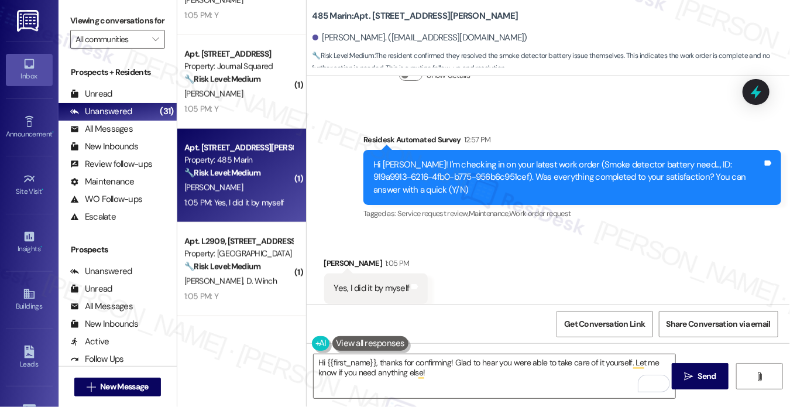
click at [75, 29] on label "Viewing conversations for" at bounding box center [117, 21] width 95 height 18
click at [431, 374] on textarea "Hi {{first_name}}, thanks for confirming! Glad to hear you were able to take ca…" at bounding box center [495, 376] width 362 height 44
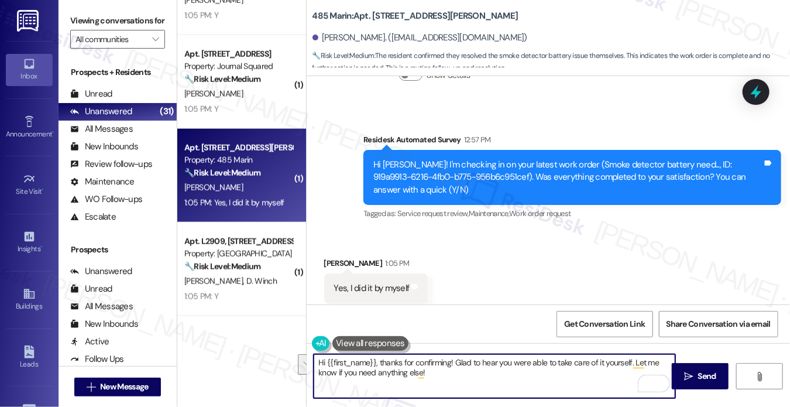
paste textarea "Shengjia, thank you for letting me know. I appreciate you taking care of the sm…"
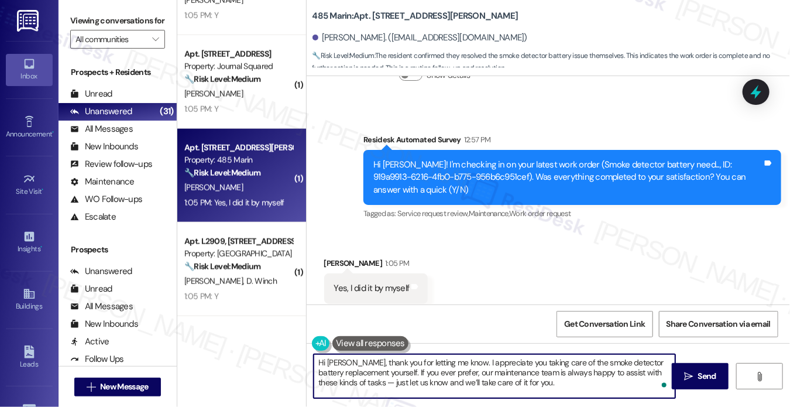
click at [571, 376] on textarea "Hi Shengjia, thank you for letting me know. I appreciate you taking care of the…" at bounding box center [495, 376] width 362 height 44
drag, startPoint x: 546, startPoint y: 381, endPoint x: 367, endPoint y: 382, distance: 179.1
click at [367, 382] on textarea "Hi Shengjia, thank you for letting me know. I appreciate you taking care of the…" at bounding box center [495, 376] width 362 height 44
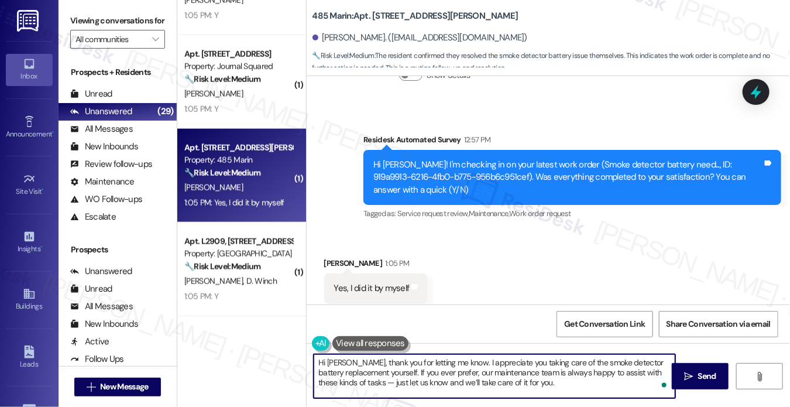
click at [527, 378] on textarea "Hi Shengjia, thank you for letting me know. I appreciate you taking care of the…" at bounding box center [495, 376] width 362 height 44
drag, startPoint x: 545, startPoint y: 381, endPoint x: 362, endPoint y: 383, distance: 182.7
click at [362, 383] on textarea "Hi Shengjia, thank you for letting me know. I appreciate you taking care of the…" at bounding box center [495, 376] width 362 height 44
drag, startPoint x: 541, startPoint y: 386, endPoint x: 363, endPoint y: 385, distance: 178.0
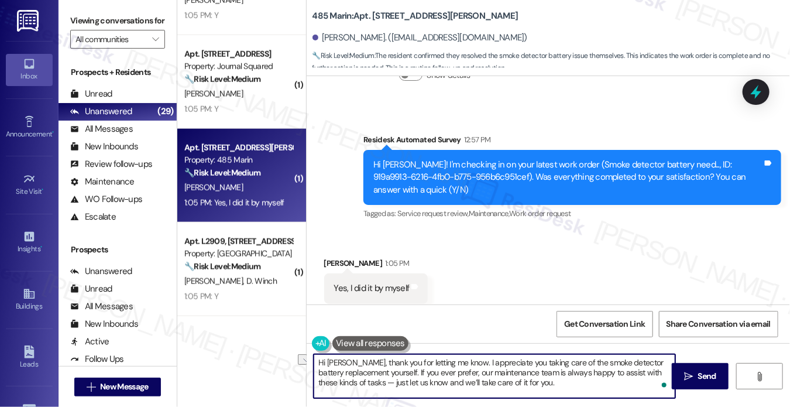
click at [363, 385] on textarea "Hi Shengjia, thank you for letting me know. I appreciate you taking care of the…" at bounding box center [495, 376] width 362 height 44
click at [420, 365] on textarea "Hi Shengjia, thank you for letting me know. I appreciate you taking care of the…" at bounding box center [495, 376] width 362 height 44
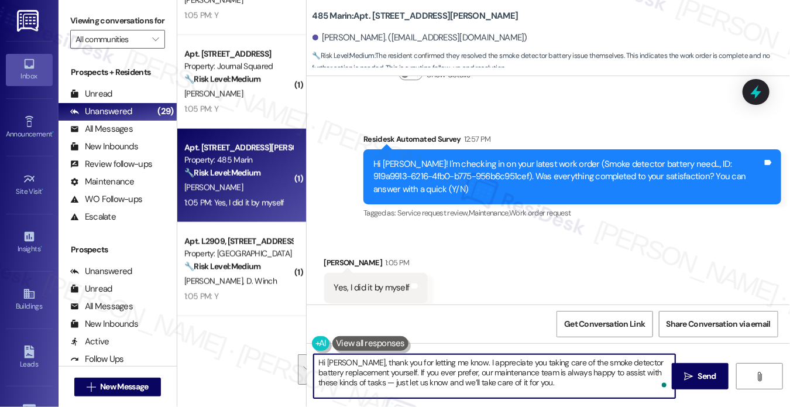
click at [438, 378] on textarea "Hi Shengjia, thank you for letting me know. I appreciate you taking care of the…" at bounding box center [495, 376] width 362 height 44
click at [466, 358] on textarea "Hi Shengjia, thank you for letting me know. I appreciate you taking care of the…" at bounding box center [495, 376] width 362 height 44
click at [551, 375] on textarea "Hi Shengjia, thank you for letting me know. I appreciate you taking care of the…" at bounding box center [495, 376] width 362 height 44
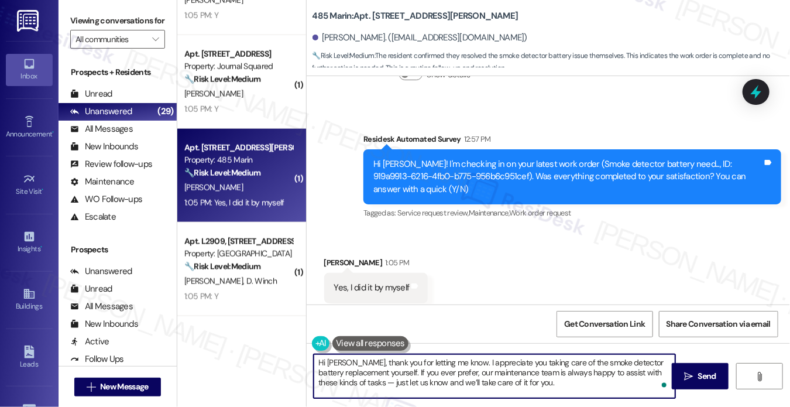
click at [559, 382] on textarea "Hi Shengjia, thank you for letting me know. I appreciate you taking care of the…" at bounding box center [495, 376] width 362 height 44
drag, startPoint x: 555, startPoint y: 382, endPoint x: 362, endPoint y: 388, distance: 193.3
click at [362, 388] on textarea "Hi Shengjia, thank you for letting me know. I appreciate you taking care of the…" at bounding box center [495, 376] width 362 height 44
click at [457, 366] on textarea "Hi Shengjia, thank you for letting me know. I appreciate you taking care of the…" at bounding box center [495, 376] width 362 height 44
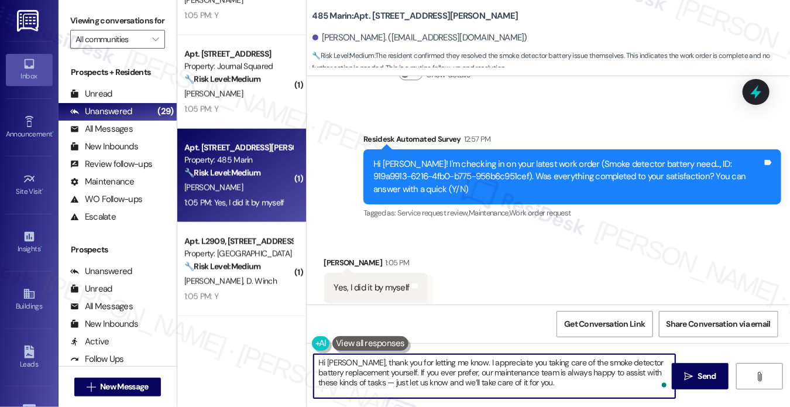
click at [457, 366] on textarea "Hi Shengjia, thank you for letting me know. I appreciate you taking care of the…" at bounding box center [495, 376] width 362 height 44
click at [548, 382] on textarea "Hi Shengjia, thank you for letting me know. I appreciate you taking care of the…" at bounding box center [495, 376] width 362 height 44
drag, startPoint x: 574, startPoint y: 385, endPoint x: 363, endPoint y: 386, distance: 210.8
click at [363, 386] on textarea "Hi Shengjia, thank you for letting me know. I appreciate you taking care of the…" at bounding box center [495, 376] width 362 height 44
click at [366, 382] on textarea "Hi Shengjia, thank you for letting me know. I appreciate you taking care of the…" at bounding box center [495, 376] width 362 height 44
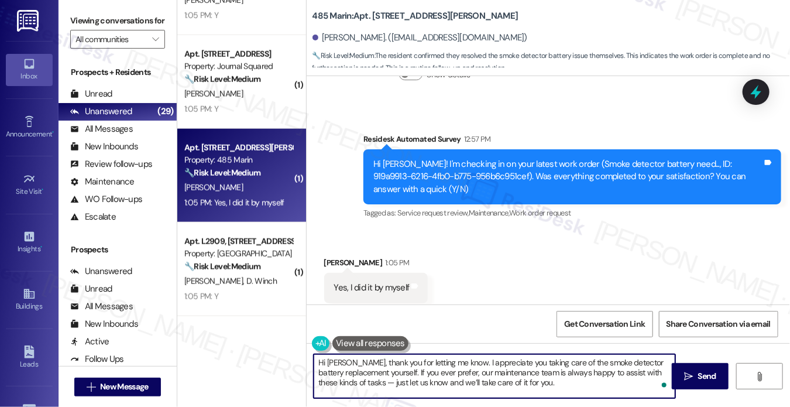
drag, startPoint x: 370, startPoint y: 381, endPoint x: 362, endPoint y: 380, distance: 7.6
click at [362, 380] on textarea "Hi Shengjia, thank you for letting me know. I appreciate you taking care of the…" at bounding box center [495, 376] width 362 height 44
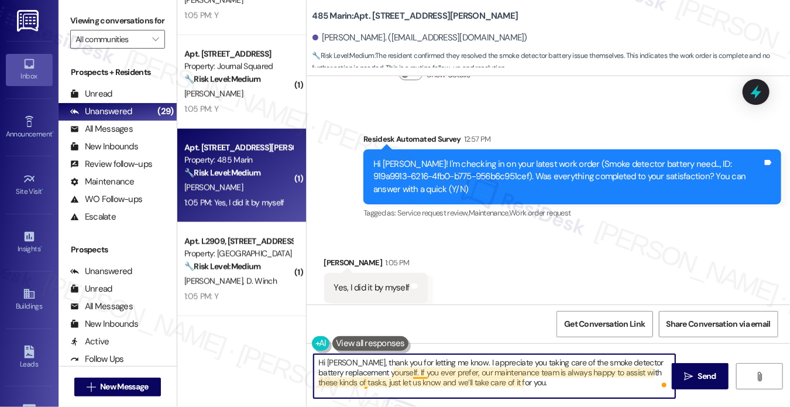
click at [416, 371] on textarea "Hi Shengjia, thank you for letting me know. I appreciate you taking care of the…" at bounding box center [495, 376] width 362 height 44
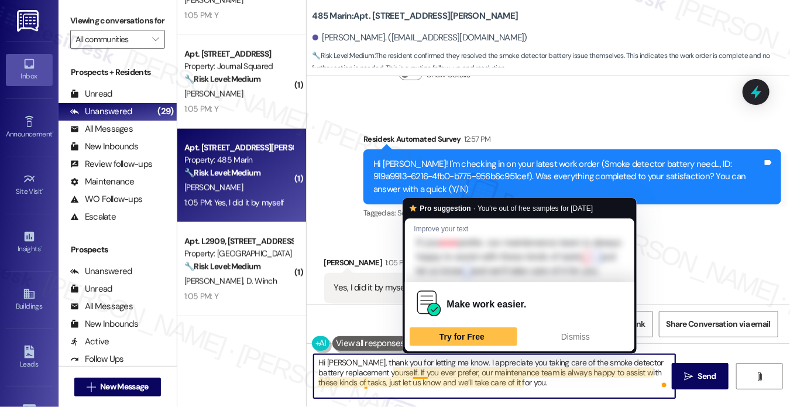
click at [416, 371] on textarea "Hi Shengjia, thank you for letting me know. I appreciate you taking care of the…" at bounding box center [495, 376] width 362 height 44
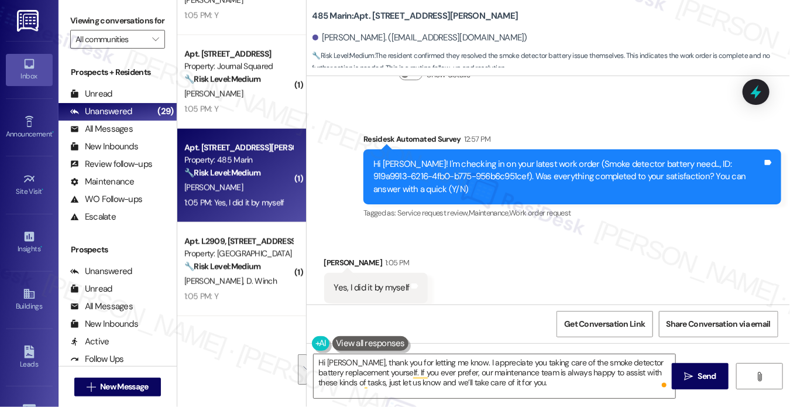
click at [380, 197] on div "Survey, sent via SMS Residesk Automated Survey 12:57 PM Hi Shengjia! I'm checki…" at bounding box center [573, 177] width 436 height 107
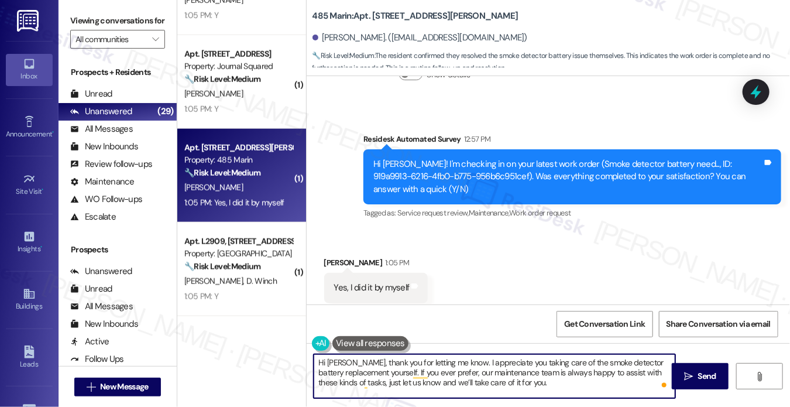
click at [406, 365] on textarea "Hi Shengjia, thank you for letting me know. I appreciate you taking care of the…" at bounding box center [495, 376] width 362 height 44
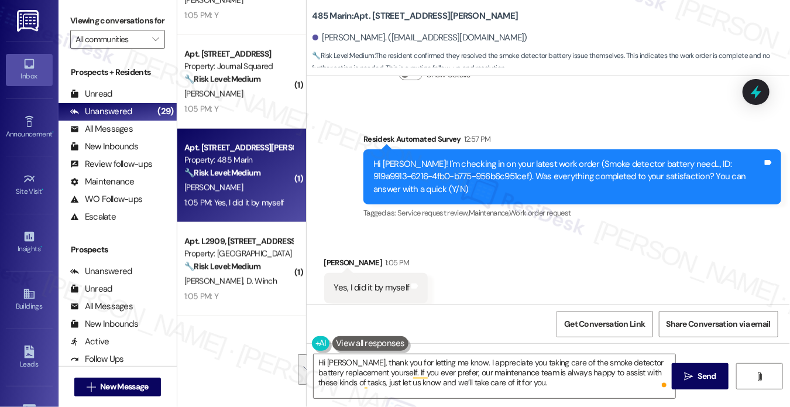
click at [527, 289] on div "Received via SMS Shengjia Pang 1:05 PM Yes, I did it by myself Tags and notes T…" at bounding box center [549, 279] width 484 height 99
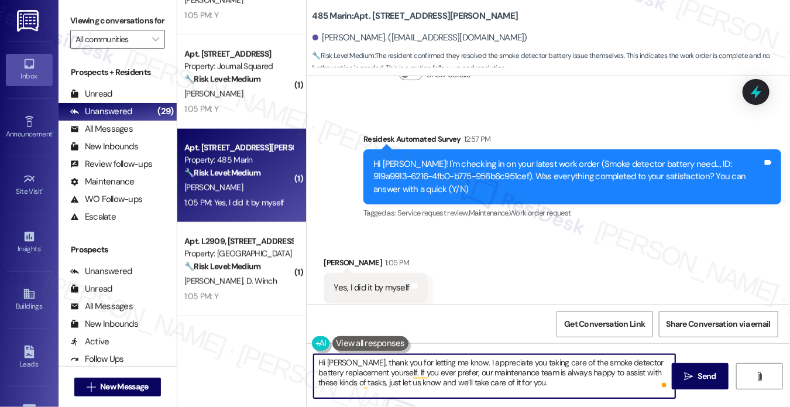
click at [562, 363] on textarea "Hi Shengjia, thank you for letting me know. I appreciate you taking care of the…" at bounding box center [495, 376] width 362 height 44
click at [472, 381] on textarea "Hi Shengjia, thank you for letting me know. I appreciate you taking care of the…" at bounding box center [495, 376] width 362 height 44
click at [452, 370] on textarea "Hi Shengjia, thank you for letting me know. I appreciate you taking care of the…" at bounding box center [495, 376] width 362 height 44
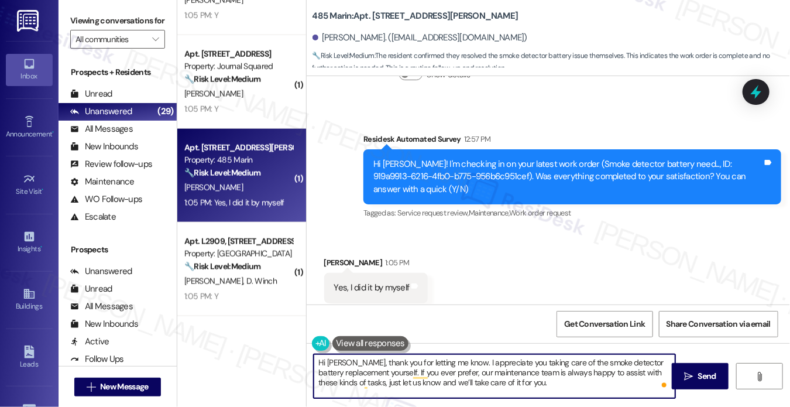
click at [452, 370] on textarea "Hi Shengjia, thank you for letting me know. I appreciate you taking care of the…" at bounding box center [495, 376] width 362 height 44
click at [460, 372] on textarea "Hi Shengjia, thank you for letting me know. I appreciate you taking care of the…" at bounding box center [495, 376] width 362 height 44
click at [575, 379] on textarea "Hi Shengjia, thank you for letting me know. I appreciate you taking care of the…" at bounding box center [495, 376] width 362 height 44
click at [518, 362] on textarea "Hi Shengjia, thank you for letting me know. I appreciate you taking care of the…" at bounding box center [495, 376] width 362 height 44
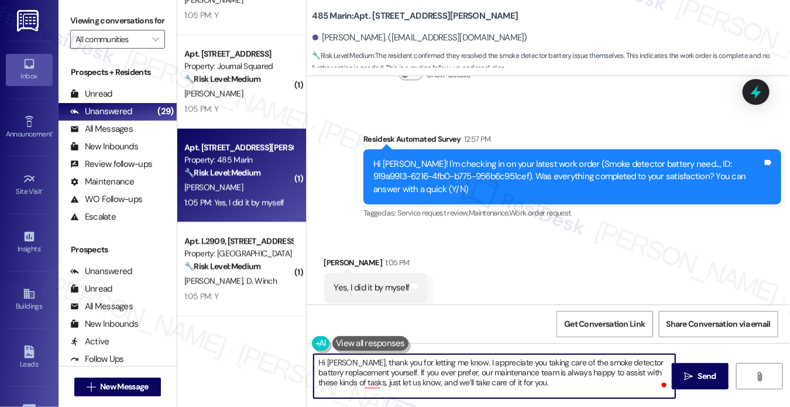
click at [518, 362] on textarea "Hi Shengjia, thank you for letting me know. I appreciate you taking care of the…" at bounding box center [495, 376] width 362 height 44
click at [575, 379] on textarea "Hi Shengjia, thank you for letting me know. I appreciate you taking care of the…" at bounding box center [495, 376] width 362 height 44
type textarea "Hi Shengjia, thank you for letting me know. I appreciate you taking care of the…"
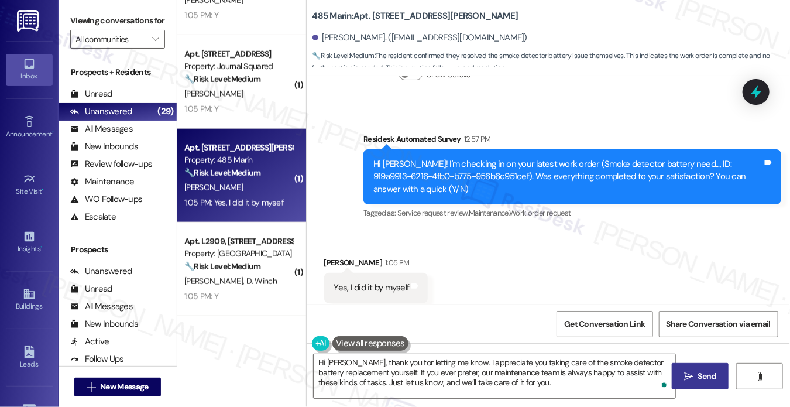
click at [704, 379] on span "Send" at bounding box center [707, 376] width 18 height 12
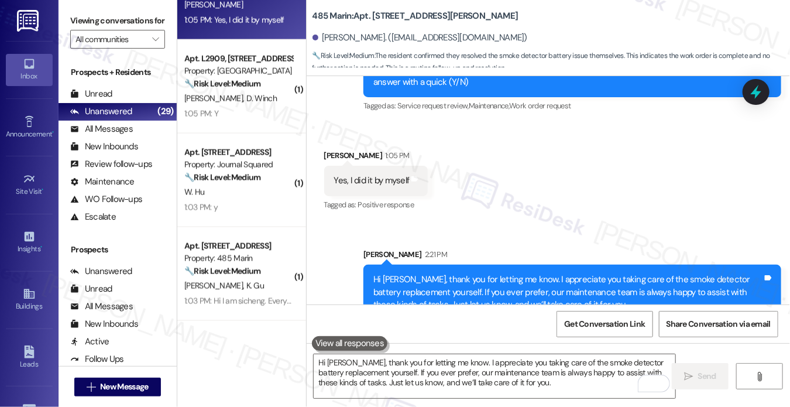
scroll to position [761, 0]
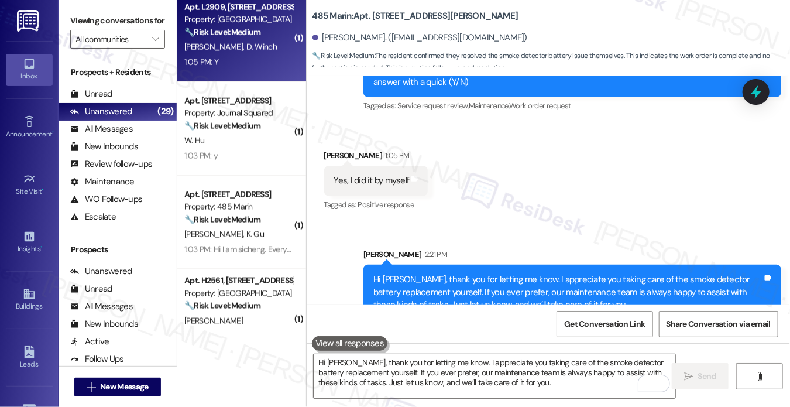
click at [248, 51] on div "C. Yorty D. Winch" at bounding box center [238, 47] width 111 height 15
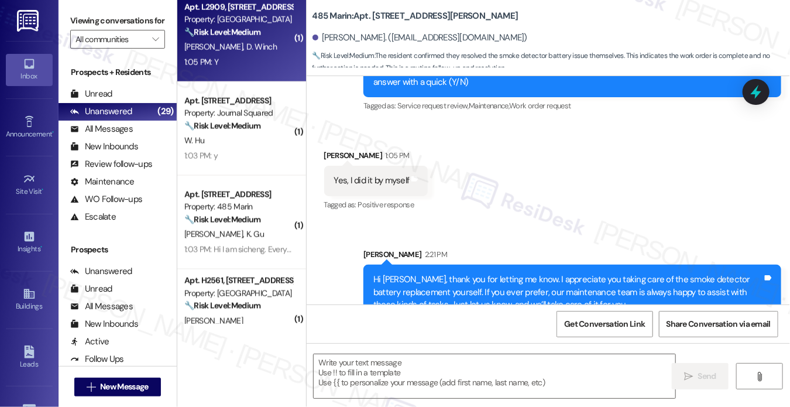
type textarea "Fetching suggested responses. Please feel free to read through the conversation…"
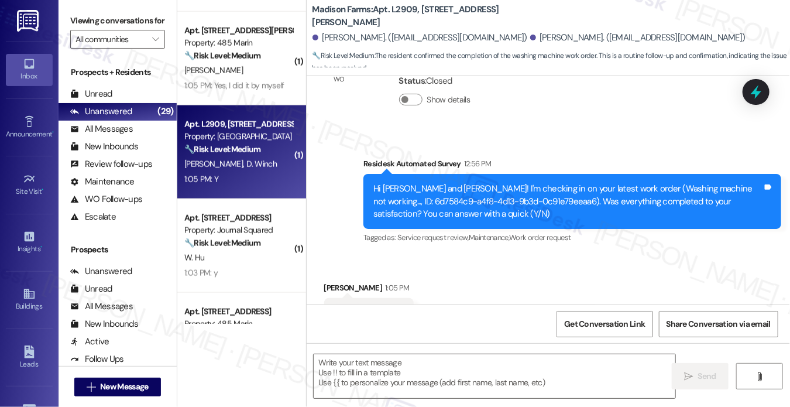
scroll to position [878, 0]
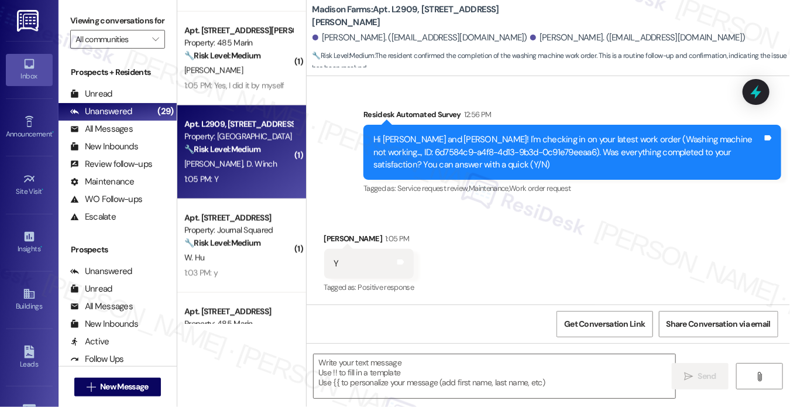
type textarea "Fetching suggested responses. Please feel free to read through the conversation…"
drag, startPoint x: 91, startPoint y: 21, endPoint x: 117, endPoint y: 35, distance: 29.1
click at [92, 21] on label "Viewing conversations for" at bounding box center [117, 21] width 95 height 18
click at [347, 383] on textarea at bounding box center [495, 376] width 362 height 44
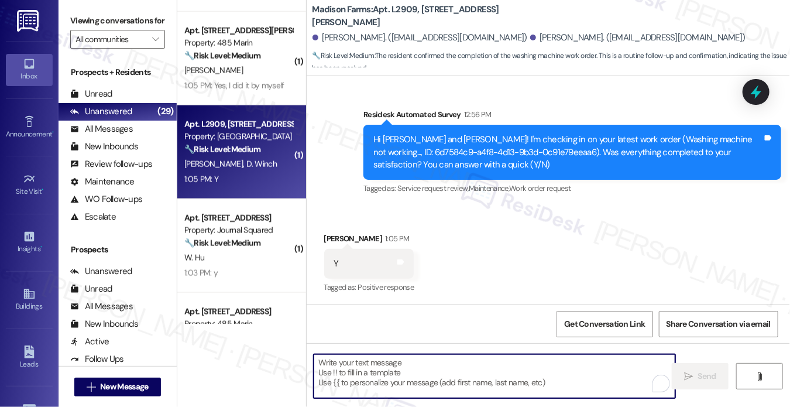
paste textarea "Hi {{first_name}}! I'm glad to hear that the latest work order was completed to…"
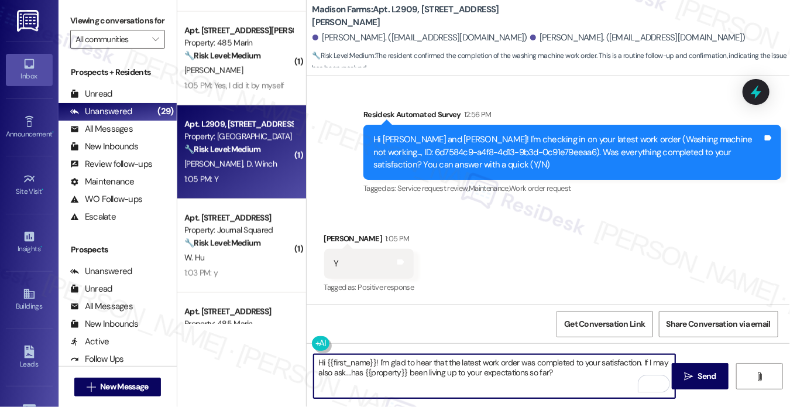
click at [328, 236] on div "Daren Winch 1:05 PM" at bounding box center [369, 240] width 90 height 16
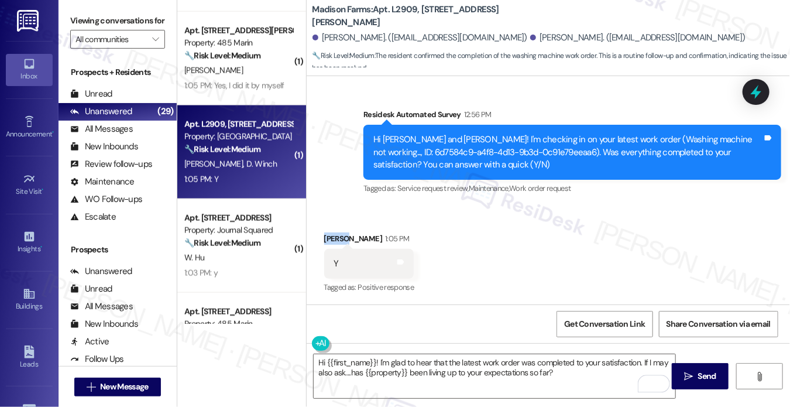
click at [328, 236] on div "Daren Winch 1:05 PM" at bounding box center [369, 240] width 90 height 16
copy div "Daren"
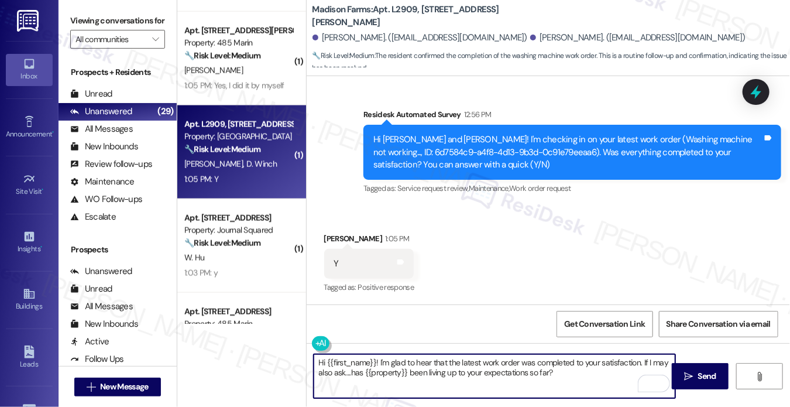
drag, startPoint x: 326, startPoint y: 359, endPoint x: 372, endPoint y: 358, distance: 46.8
click at [372, 358] on textarea "Hi {{first_name}}! I'm glad to hear that the latest work order was completed to…" at bounding box center [495, 376] width 362 height 44
paste textarea "Daren"
click at [438, 361] on textarea "Hi Daren! I'm glad to hear that the latest work order was completed to your sat…" at bounding box center [495, 376] width 362 height 44
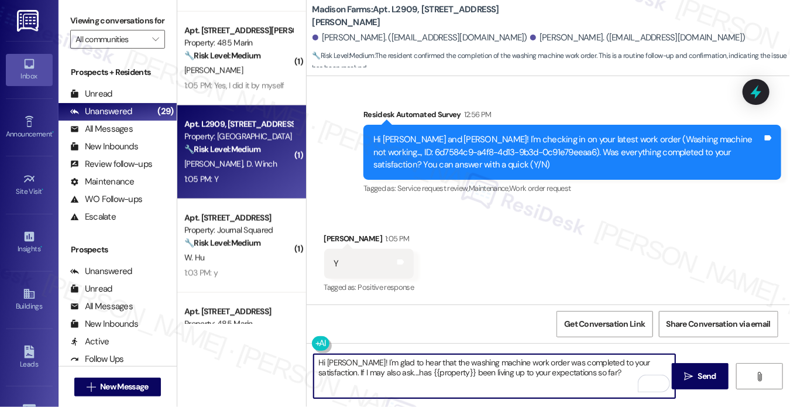
click at [606, 375] on textarea "Hi Daren! I'm glad to hear that the washing machine work order was completed to…" at bounding box center [495, 376] width 362 height 44
type textarea "Hi Daren! I'm glad to hear that the washing machine work order was completed to…"
click at [706, 376] on span "Send" at bounding box center [707, 376] width 18 height 12
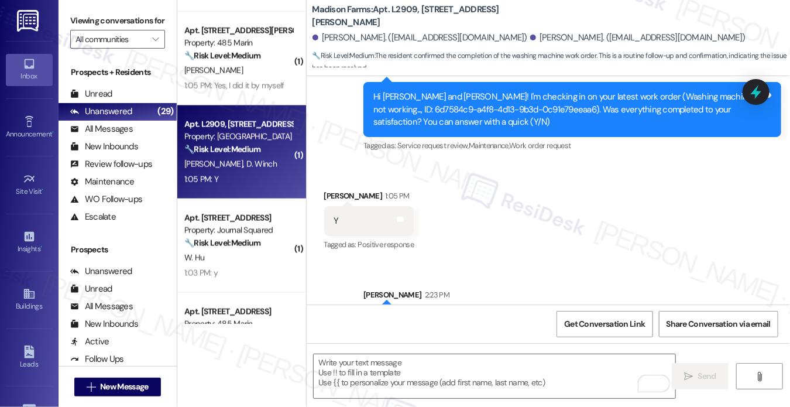
scroll to position [972, 0]
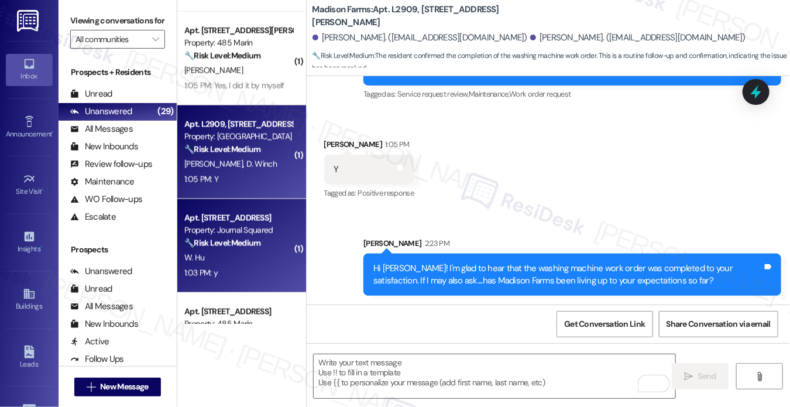
click at [271, 241] on div "🔧 Risk Level: Medium The resident is simply confirming the completion of a work…" at bounding box center [238, 243] width 108 height 12
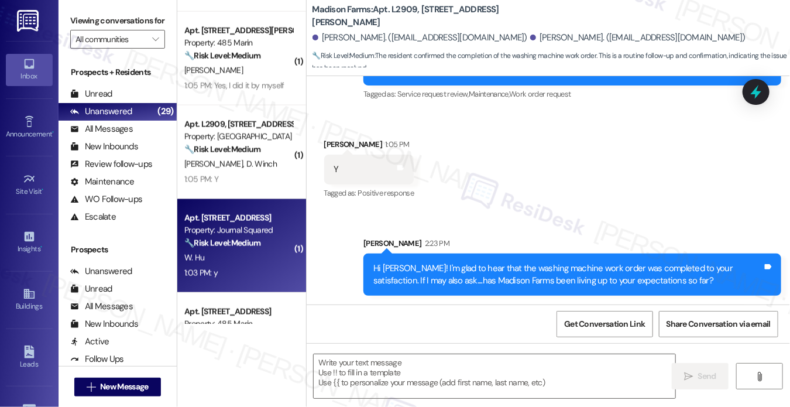
type textarea "Fetching suggested responses. Please feel free to read through the conversation…"
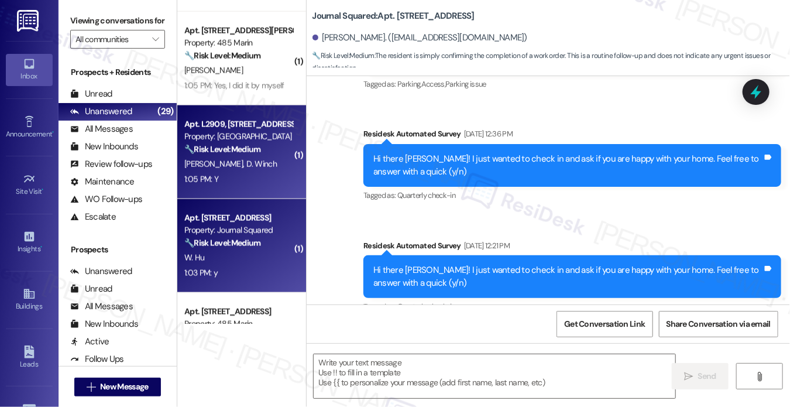
scroll to position [748, 0]
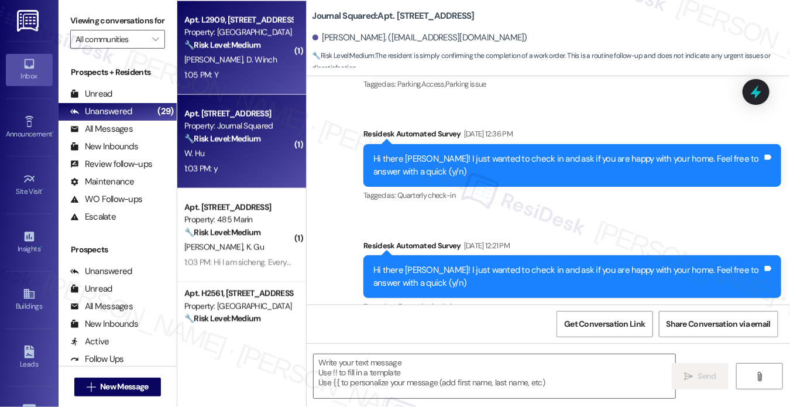
type textarea "Fetching suggested responses. Please feel free to read through the conversation…"
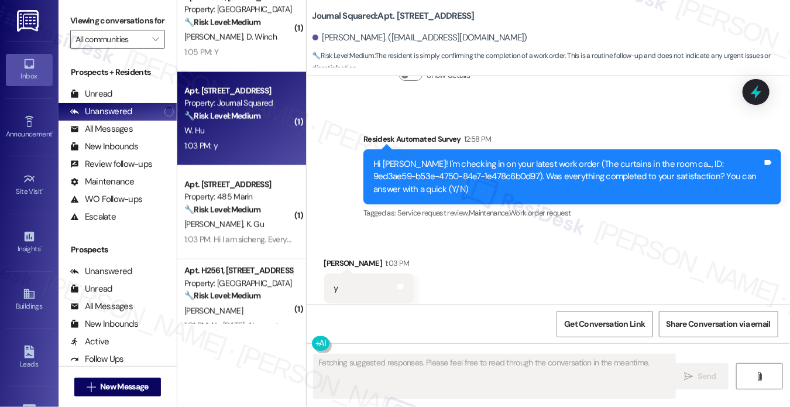
scroll to position [761, 0]
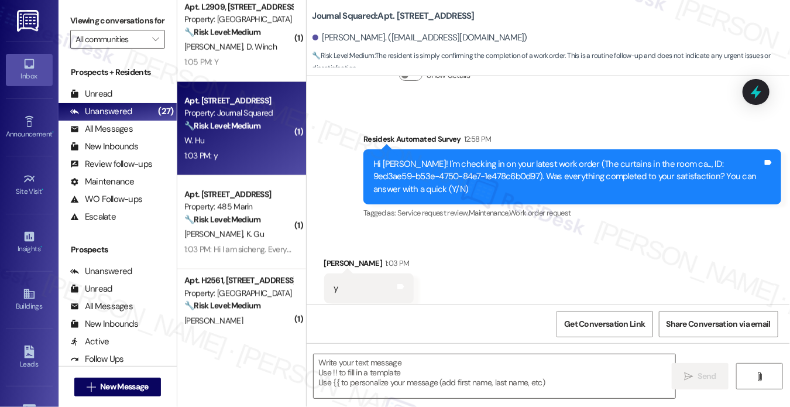
click at [446, 158] on div "Hi Weilun! I'm checking in on your latest work order (The curtains in the room …" at bounding box center [568, 176] width 389 height 37
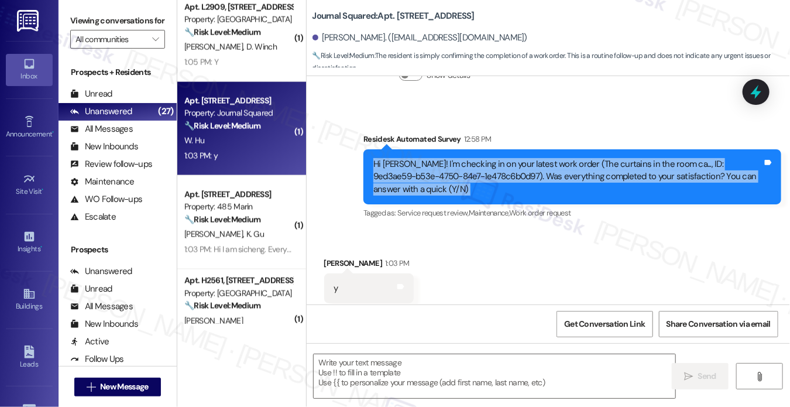
click at [446, 158] on div "Hi Weilun! I'm checking in on your latest work order (The curtains in the room …" at bounding box center [568, 176] width 389 height 37
click at [366, 385] on textarea at bounding box center [495, 376] width 362 height 44
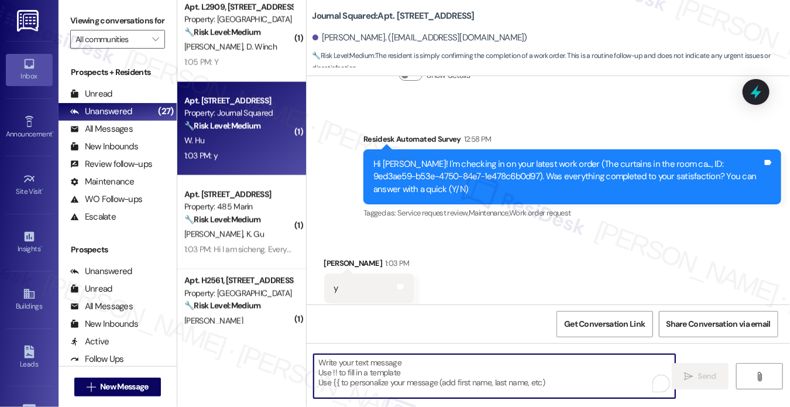
paste textarea "Daren"
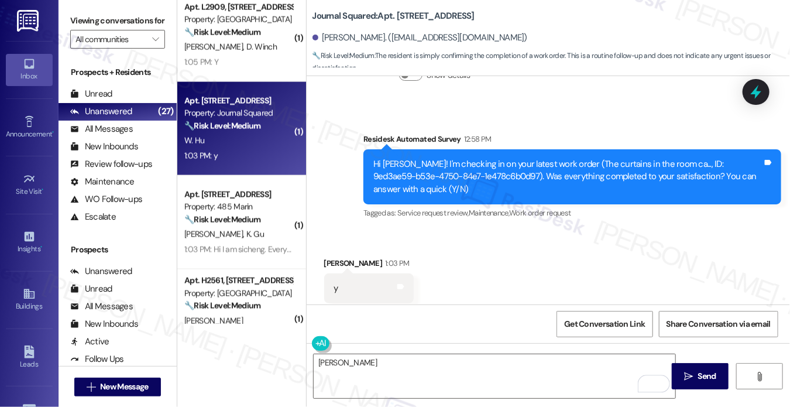
drag, startPoint x: 103, startPoint y: 16, endPoint x: 122, endPoint y: 28, distance: 22.1
click at [103, 16] on label "Viewing conversations for" at bounding box center [117, 21] width 95 height 18
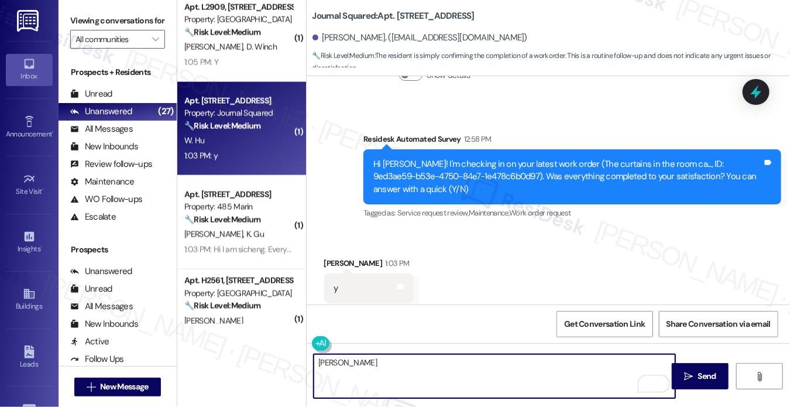
click at [383, 369] on textarea "Daren" at bounding box center [495, 376] width 362 height 44
paste textarea "Hi {{first_name}}! I'm glad to hear that the latest work order was completed to…"
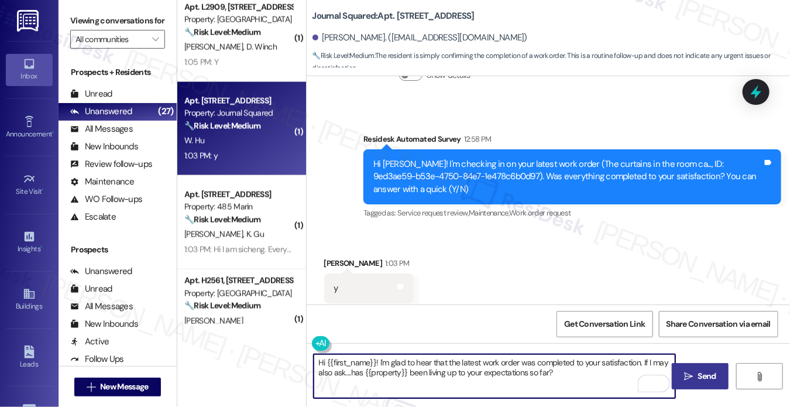
type textarea "Hi {{first_name}}! I'm glad to hear that the latest work order was completed to…"
click at [695, 365] on button " Send" at bounding box center [700, 376] width 57 height 26
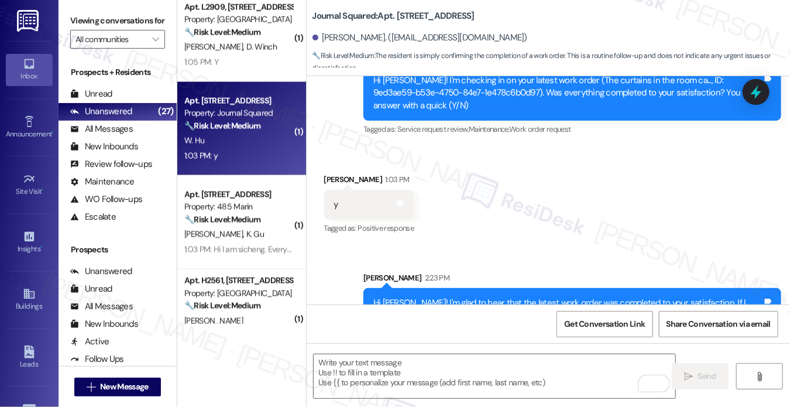
scroll to position [9048, 0]
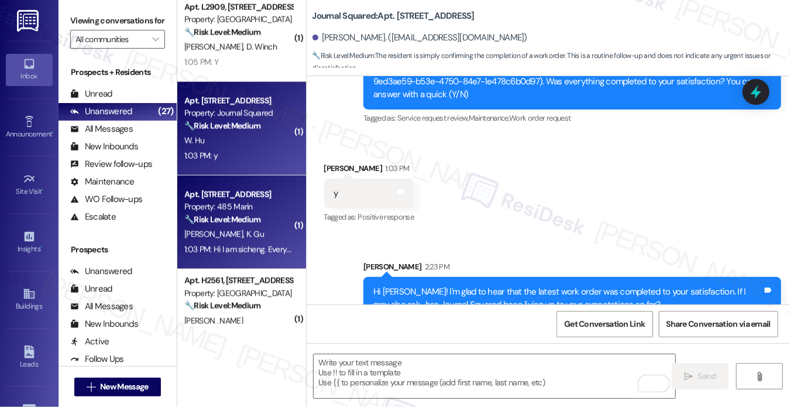
click at [241, 205] on div "Property: 485 Marin" at bounding box center [238, 207] width 108 height 12
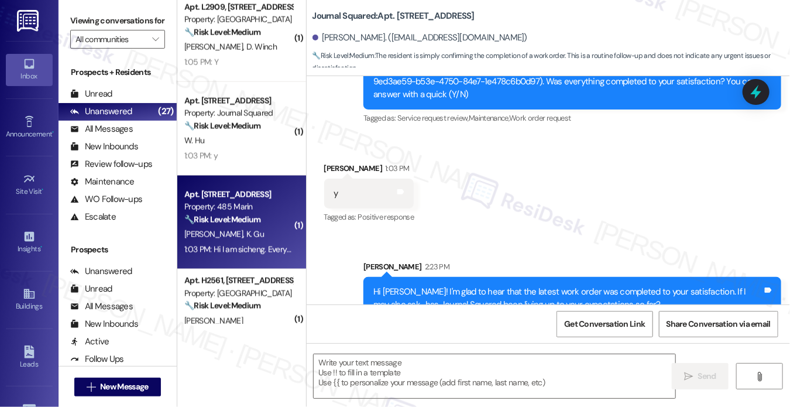
type textarea "Fetching suggested responses. Please feel free to read through the conversation…"
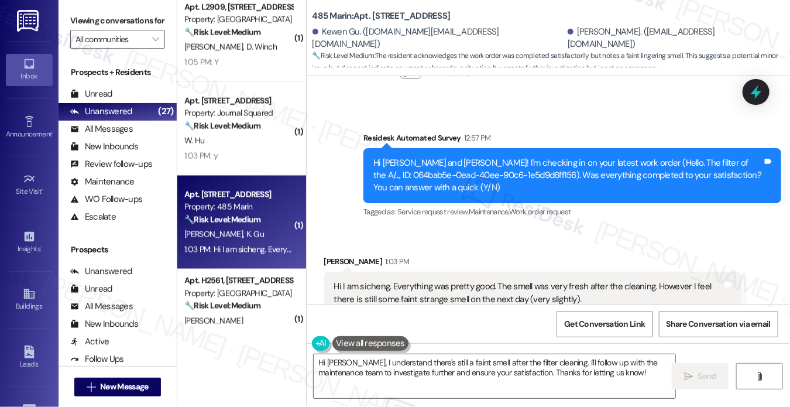
scroll to position [509, 0]
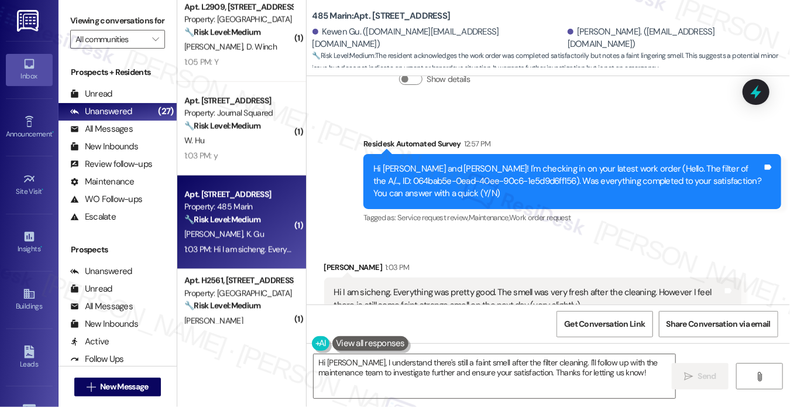
click at [433, 285] on div "Hi I am sicheng. Everything was pretty good. The smell was very fresh after the…" at bounding box center [533, 298] width 418 height 43
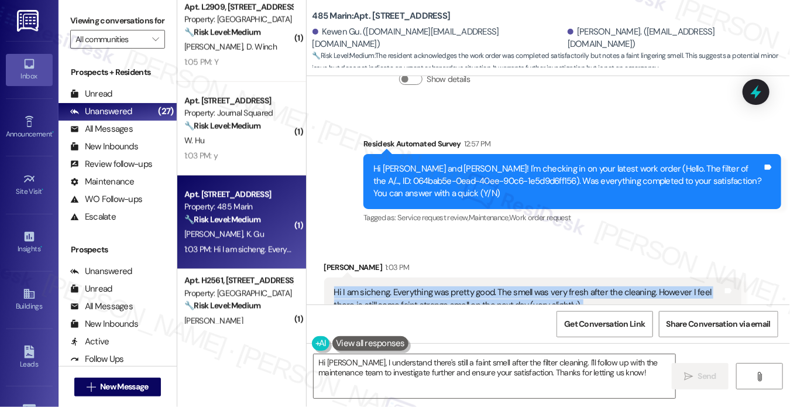
click at [433, 285] on div "Hi I am sicheng. Everything was pretty good. The smell was very fresh after the…" at bounding box center [533, 298] width 418 height 43
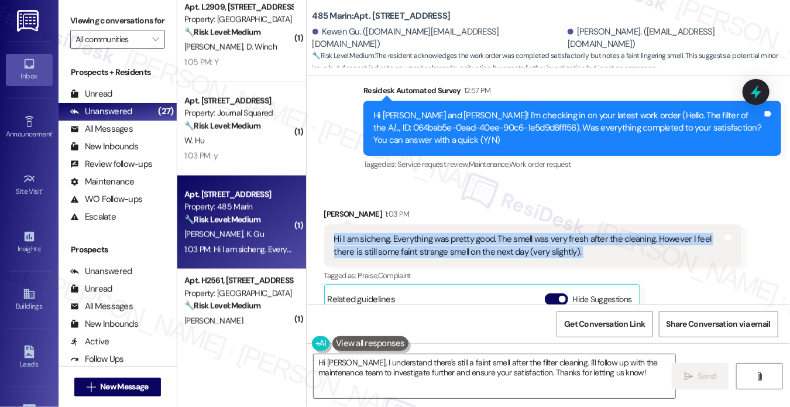
scroll to position [626, 0]
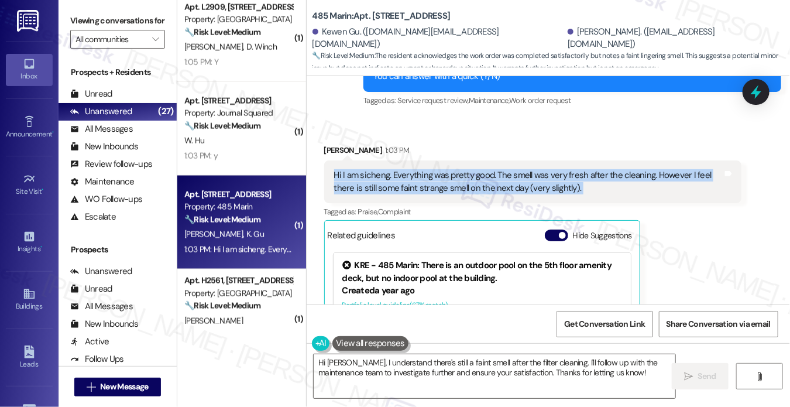
click at [527, 182] on div "Hi I am sicheng. Everything was pretty good. The smell was very fresh after the…" at bounding box center [528, 181] width 389 height 25
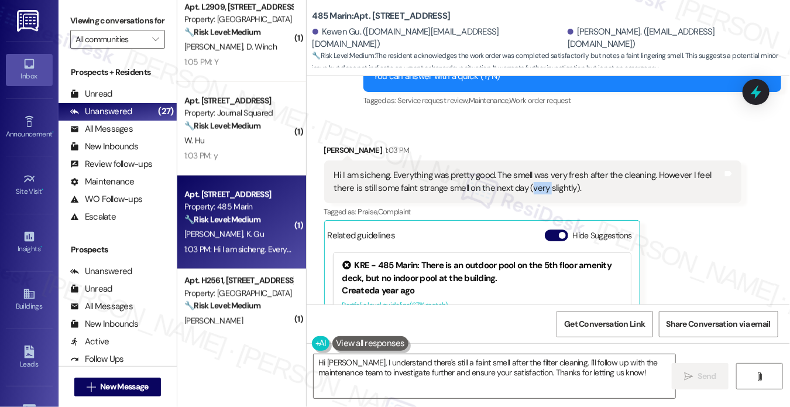
click at [527, 182] on div "Hi I am sicheng. Everything was pretty good. The smell was very fresh after the…" at bounding box center [528, 181] width 389 height 25
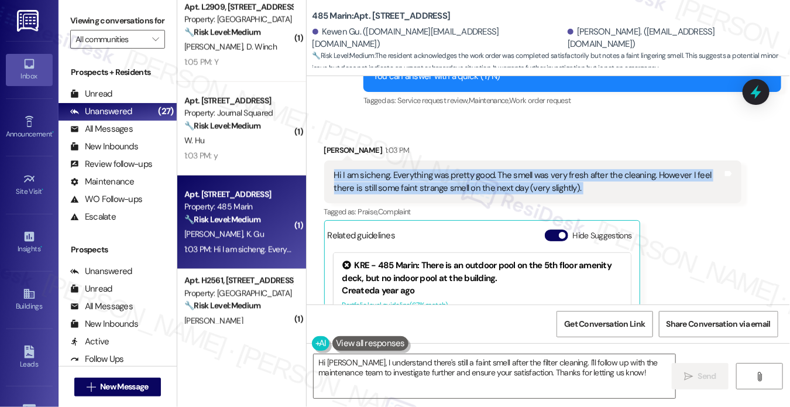
click at [527, 182] on div "Hi I am sicheng. Everything was pretty good. The smell was very fresh after the…" at bounding box center [528, 181] width 389 height 25
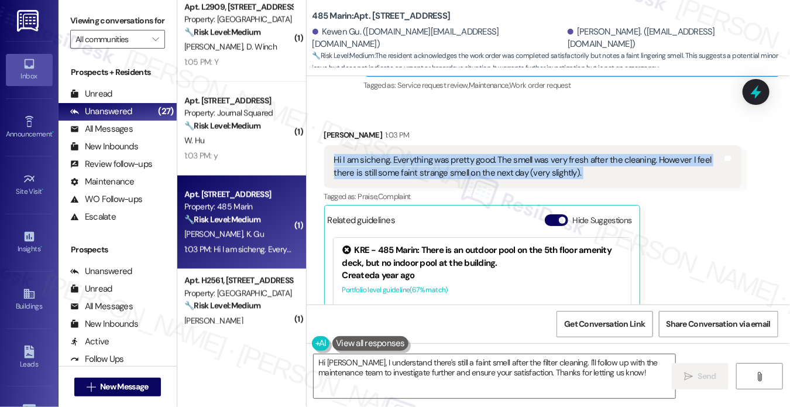
scroll to position [569, 0]
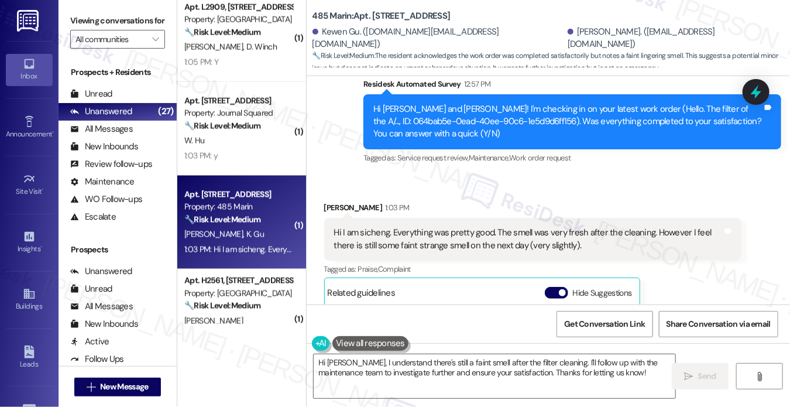
click at [389, 121] on div "Hi Kewen and Sicheng! I'm checking in on your latest work order (Hello. The fil…" at bounding box center [568, 121] width 389 height 37
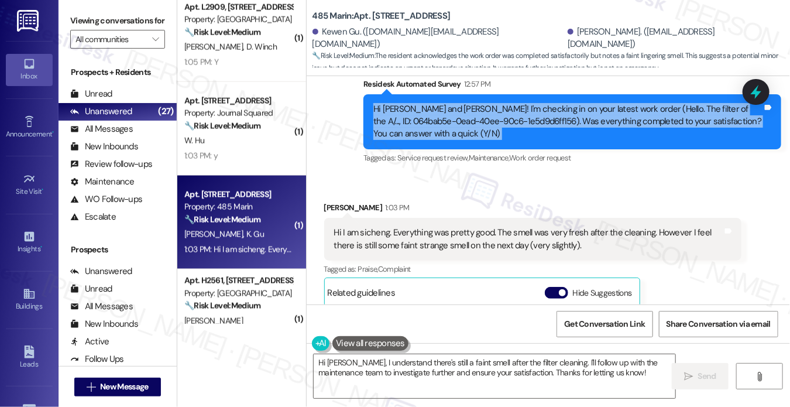
click at [389, 121] on div "Hi Kewen and Sicheng! I'm checking in on your latest work order (Hello. The fil…" at bounding box center [568, 121] width 389 height 37
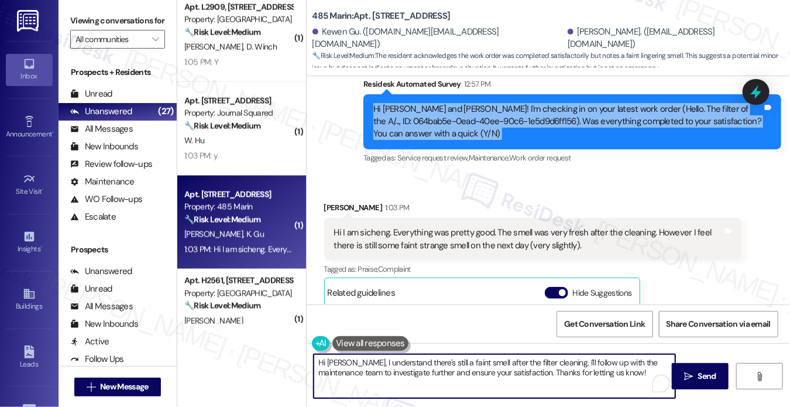
click at [517, 361] on textarea "Hi Sicheng, I understand there's still a faint smell after the filter cleaning.…" at bounding box center [495, 376] width 362 height 44
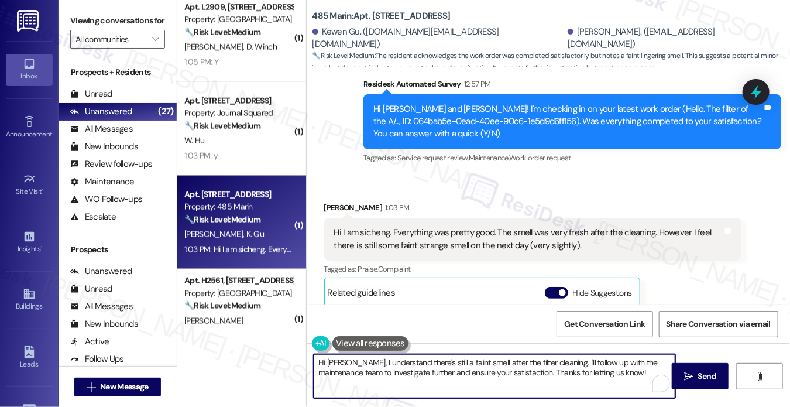
click at [517, 361] on textarea "Hi Sicheng, I understand there's still a faint smell after the filter cleaning.…" at bounding box center [495, 376] width 362 height 44
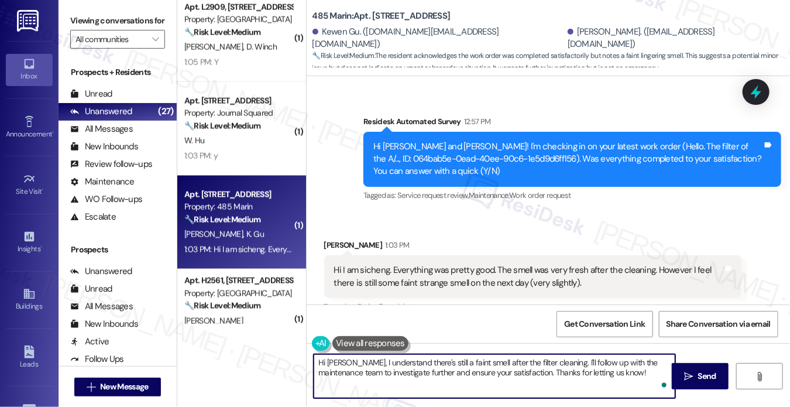
scroll to position [568, 0]
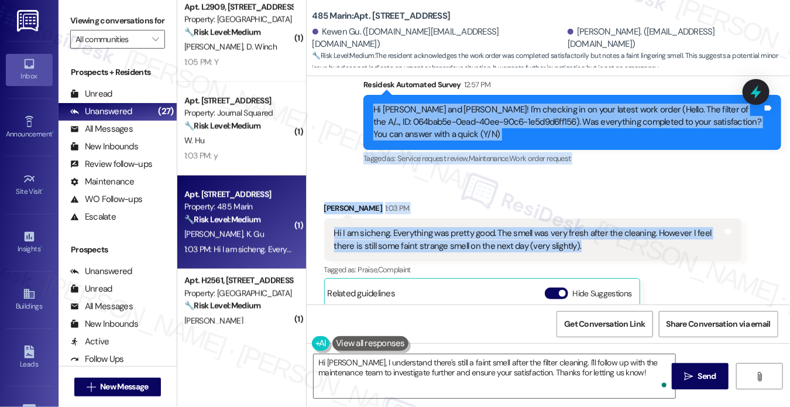
drag, startPoint x: 382, startPoint y: 105, endPoint x: 658, endPoint y: 242, distance: 308.4
click at [658, 242] on div "Lease started Aug 31, 2025 at 8:00 PM Survey, sent via SMS Residesk Automated S…" at bounding box center [549, 190] width 484 height 228
copy div "Hi Kewen and Sicheng! I'm checking in on your latest work order (Hello. The fil…"
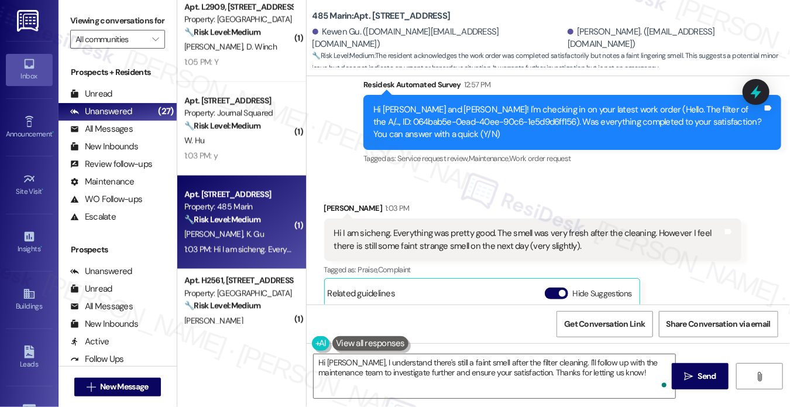
click at [82, 28] on label "Viewing conversations for" at bounding box center [117, 21] width 95 height 18
click at [467, 386] on textarea "Hi Sicheng, I understand there's still a faint smell after the filter cleaning.…" at bounding box center [495, 376] width 362 height 44
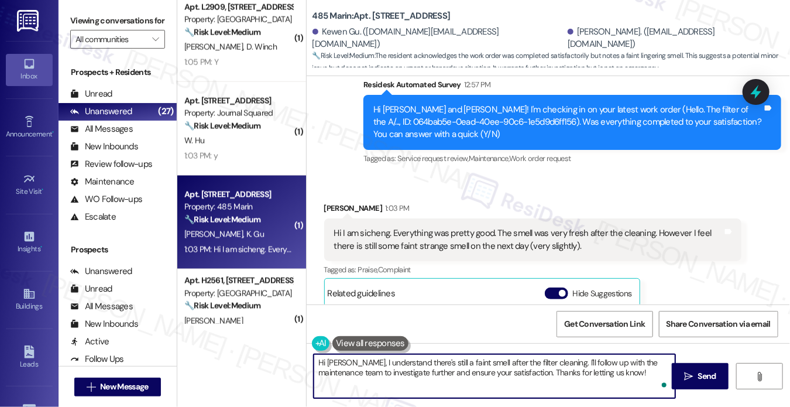
click at [485, 367] on textarea "Hi Sicheng, I understand there's still a faint smell after the filter cleaning.…" at bounding box center [495, 376] width 362 height 44
click at [592, 367] on textarea "Hi Sicheng, I understand there's still a faint smell after the filter cleaning.…" at bounding box center [495, 376] width 362 height 44
drag, startPoint x: 653, startPoint y: 372, endPoint x: 556, endPoint y: 361, distance: 98.5
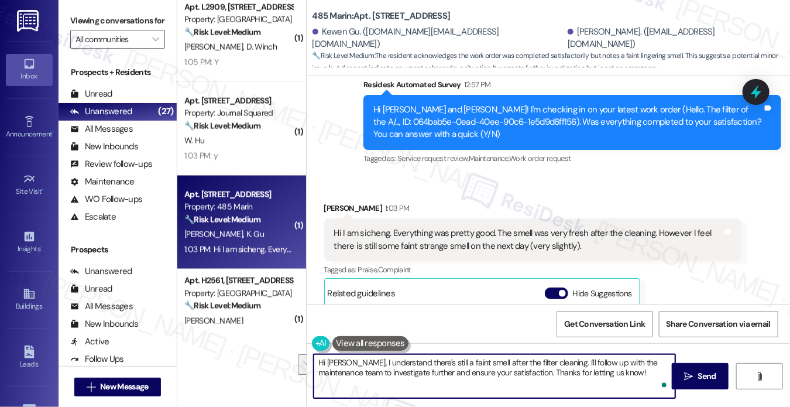
click at [556, 361] on textarea "Hi Sicheng, I understand there's still a faint smell after the filter cleaning.…" at bounding box center [495, 376] width 362 height 44
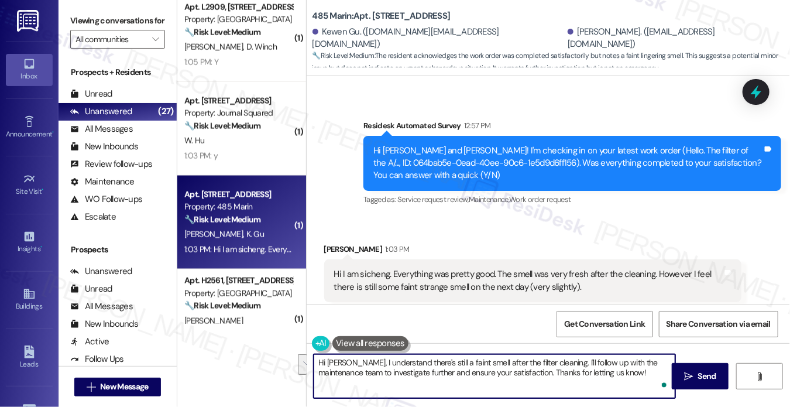
scroll to position [510, 0]
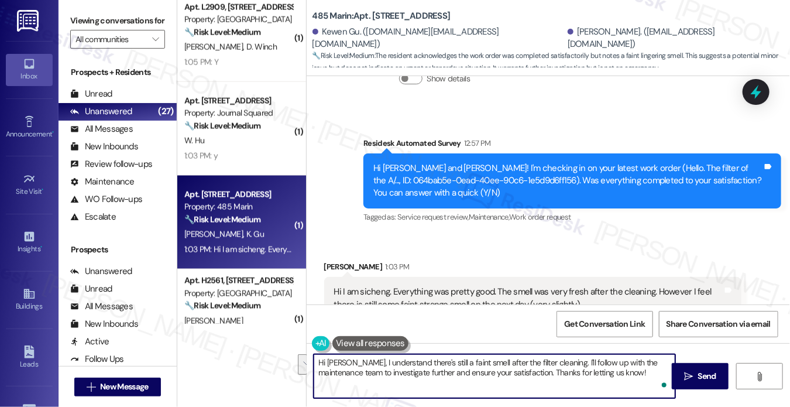
click at [592, 175] on div "Hi Kewen and Sicheng! I'm checking in on your latest work order (Hello. The fil…" at bounding box center [568, 180] width 389 height 37
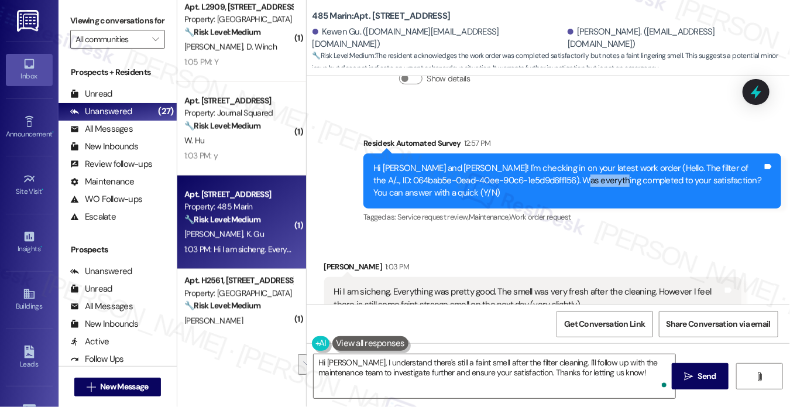
click at [592, 175] on div "Hi Kewen and Sicheng! I'm checking in on your latest work order (Hello. The fil…" at bounding box center [568, 180] width 389 height 37
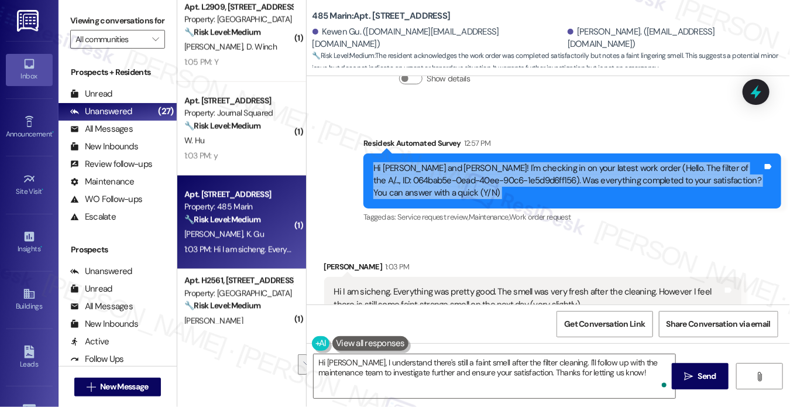
click at [592, 175] on div "Hi Kewen and Sicheng! I'm checking in on your latest work order (Hello. The fil…" at bounding box center [568, 180] width 389 height 37
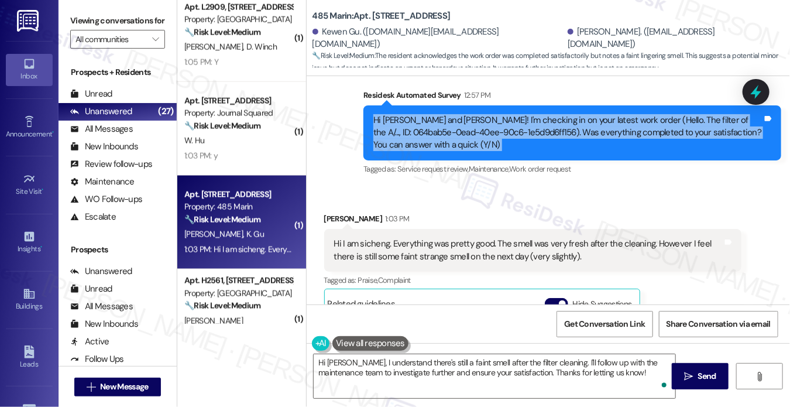
scroll to position [686, 0]
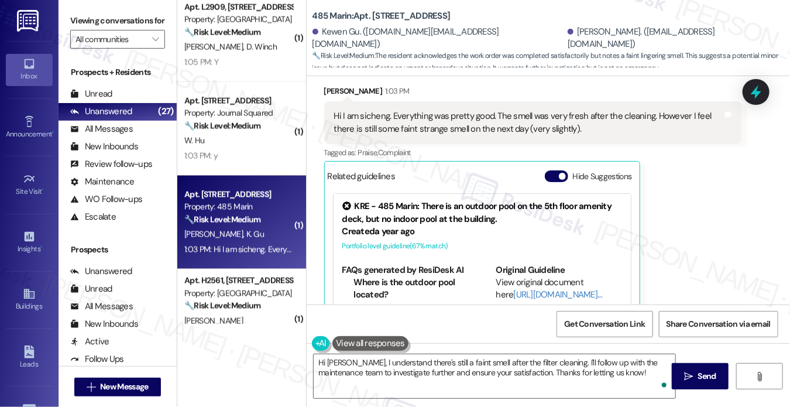
click at [482, 118] on div "Hi I am sicheng. Everything was pretty good. The smell was very fresh after the…" at bounding box center [528, 122] width 389 height 25
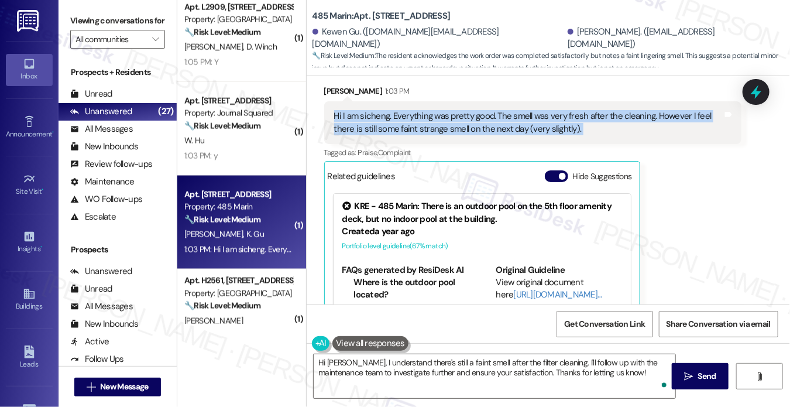
click at [482, 118] on div "Hi I am sicheng. Everything was pretty good. The smell was very fresh after the…" at bounding box center [528, 122] width 389 height 25
click at [554, 171] on button "Hide Suggestions" at bounding box center [556, 176] width 23 height 12
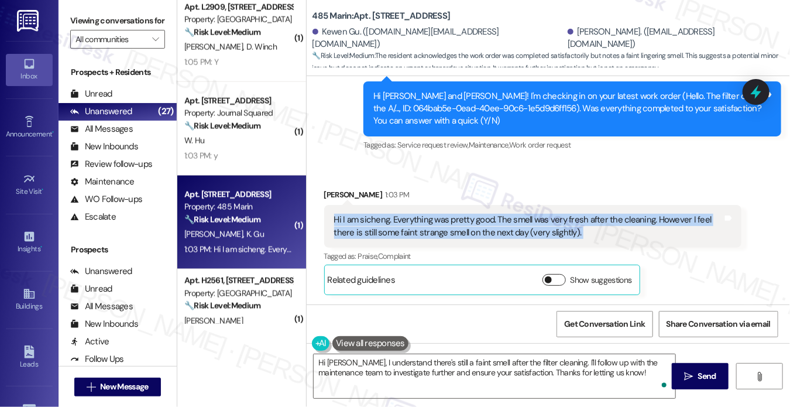
scroll to position [581, 0]
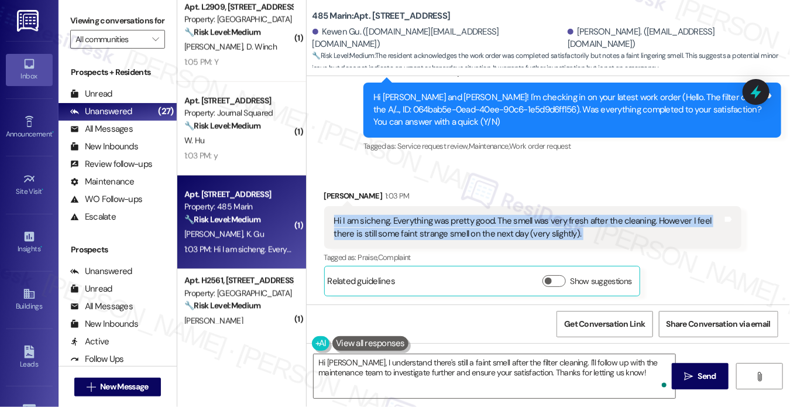
click at [506, 231] on div "Hi I am sicheng. Everything was pretty good. The smell was very fresh after the…" at bounding box center [528, 227] width 389 height 25
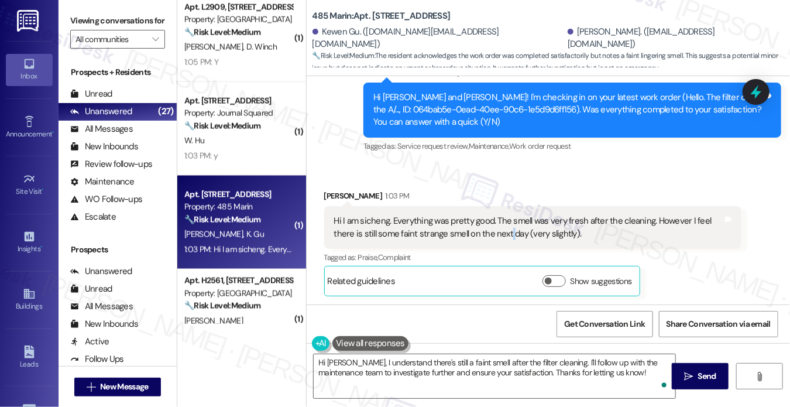
click at [506, 231] on div "Hi I am sicheng. Everything was pretty good. The smell was very fresh after the…" at bounding box center [528, 227] width 389 height 25
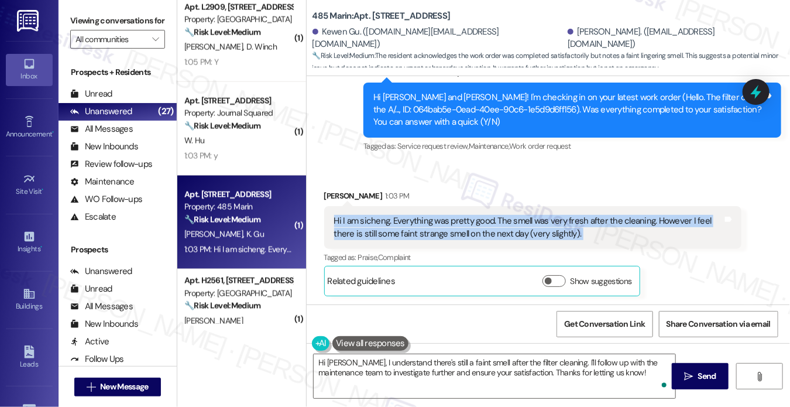
click at [506, 231] on div "Hi I am sicheng. Everything was pretty good. The smell was very fresh after the…" at bounding box center [528, 227] width 389 height 25
click at [470, 241] on div "Hi I am sicheng. Everything was pretty good. The smell was very fresh after the…" at bounding box center [533, 227] width 418 height 43
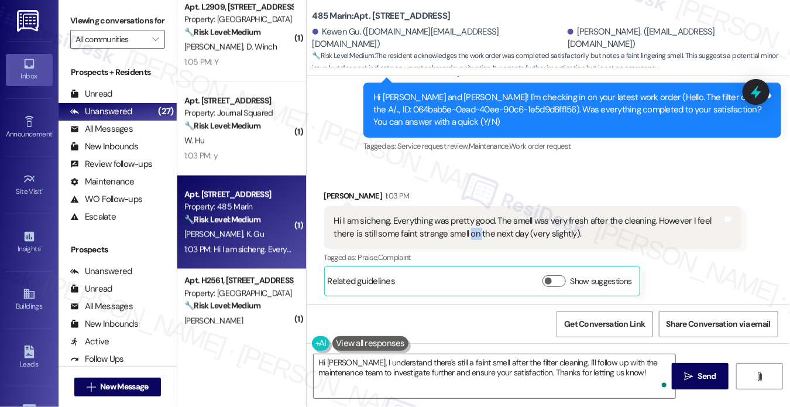
click at [470, 241] on div "Hi I am sicheng. Everything was pretty good. The smell was very fresh after the…" at bounding box center [533, 227] width 418 height 43
drag, startPoint x: 92, startPoint y: 25, endPoint x: 241, endPoint y: 143, distance: 190.1
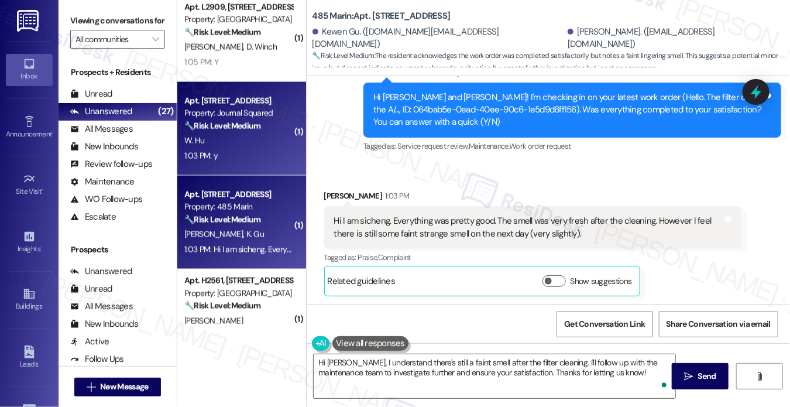
click at [92, 25] on label "Viewing conversations for" at bounding box center [117, 21] width 95 height 18
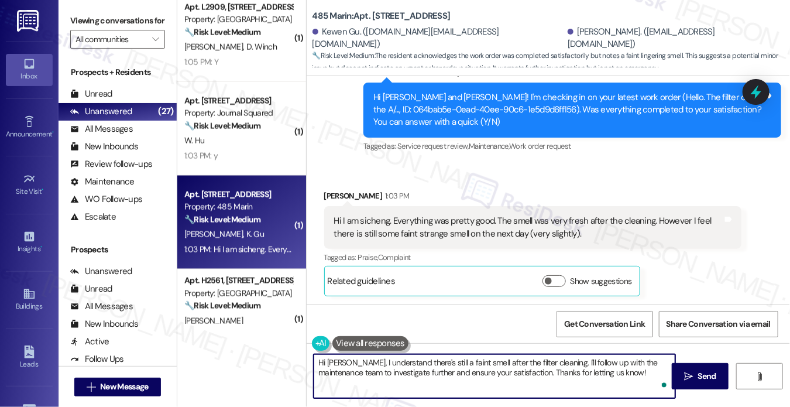
click at [430, 379] on textarea "Hi Sicheng, I understand there's still a faint smell after the filter cleaning.…" at bounding box center [495, 376] width 362 height 44
paste textarea "thank you for sharing that with me — I’m glad to hear the cleaning helped and t…"
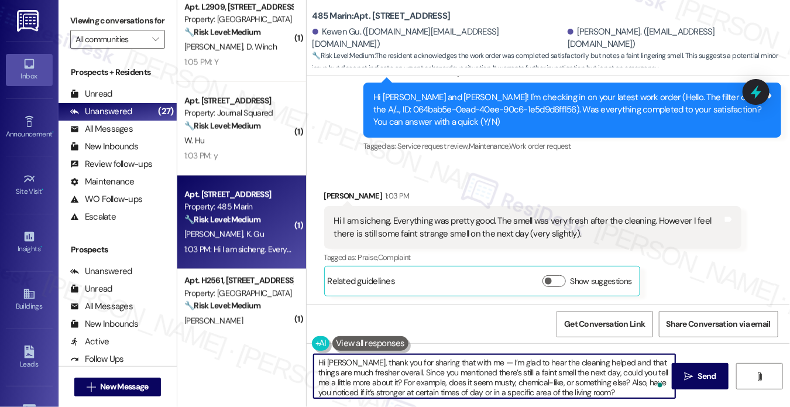
click at [472, 361] on textarea "Hi Sicheng, thank you for sharing that with me — I’m glad to hear the cleaning …" at bounding box center [495, 376] width 362 height 44
drag, startPoint x: 482, startPoint y: 362, endPoint x: 471, endPoint y: 363, distance: 11.2
click at [471, 363] on textarea "Hi Sicheng, thank you for sharing that with me — I’m glad to hear the cleaning …" at bounding box center [495, 376] width 362 height 44
click at [522, 357] on textarea "Hi Sicheng, thank you for sharing that with me. I’m glad to hear the cleaning h…" at bounding box center [495, 376] width 362 height 44
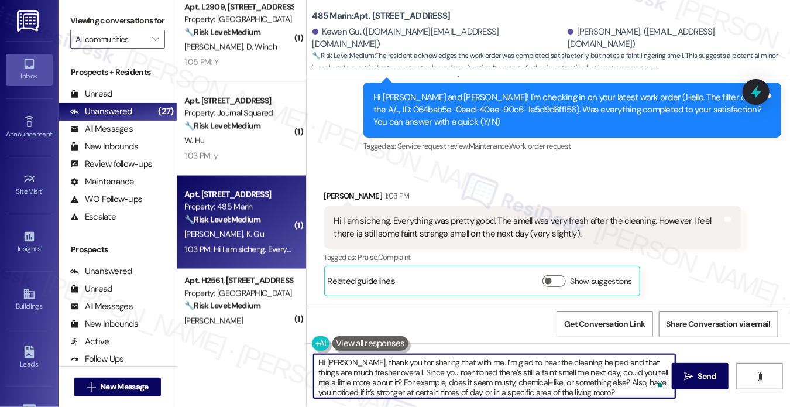
click at [522, 357] on textarea "Hi Sicheng, thank you for sharing that with me. I’m glad to hear the cleaning h…" at bounding box center [495, 376] width 362 height 44
click at [536, 203] on div "Sicheng Yang 1:03 PM" at bounding box center [533, 198] width 418 height 16
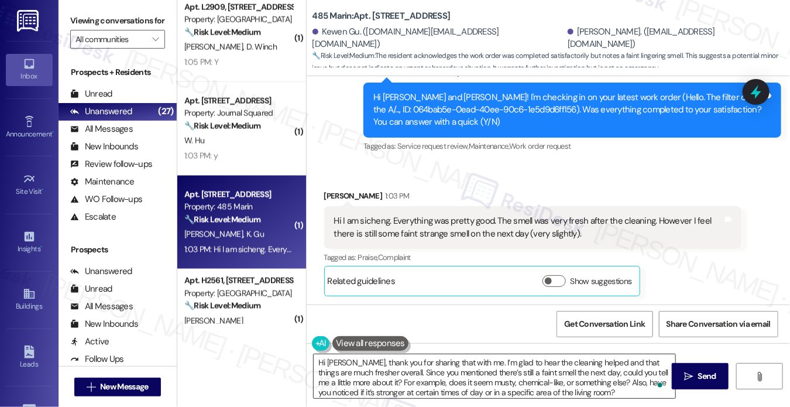
click at [610, 381] on textarea "Hi Sicheng, thank you for sharing that with me. I’m glad to hear the cleaning h…" at bounding box center [495, 376] width 362 height 44
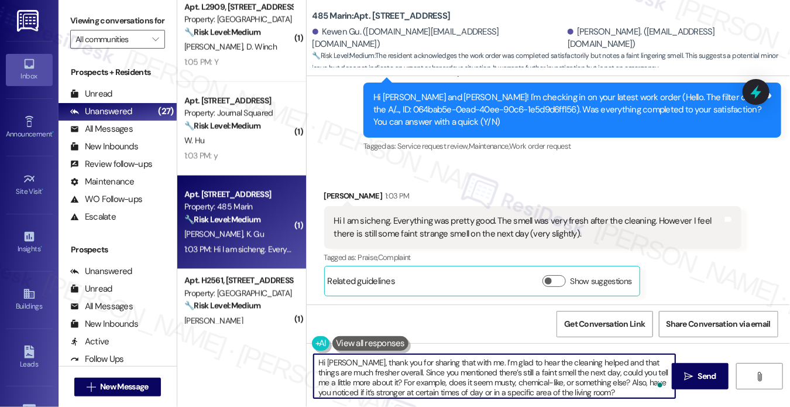
click at [610, 381] on textarea "Hi Sicheng, thank you for sharing that with me. I’m glad to hear the cleaning h…" at bounding box center [495, 376] width 362 height 44
click at [391, 366] on textarea "Hi Sicheng, thank you for sharing that with me. I’m glad to hear the cleaning h…" at bounding box center [495, 376] width 362 height 44
click at [466, 377] on textarea "Hi Sicheng, thank you for sharing that with me. I’m glad to hear the cleaning h…" at bounding box center [495, 376] width 362 height 44
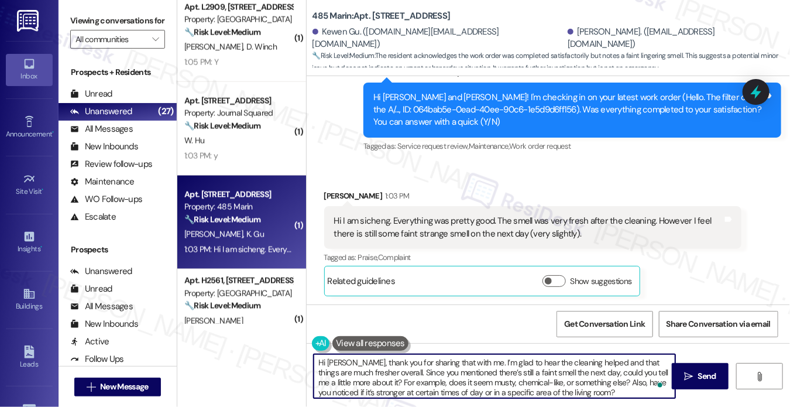
click at [522, 377] on textarea "Hi Sicheng, thank you for sharing that with me. I’m glad to hear the cleaning h…" at bounding box center [495, 376] width 362 height 44
click at [555, 377] on textarea "Hi Sicheng, thank you for sharing that with me. I’m glad to hear the cleaning h…" at bounding box center [495, 376] width 362 height 44
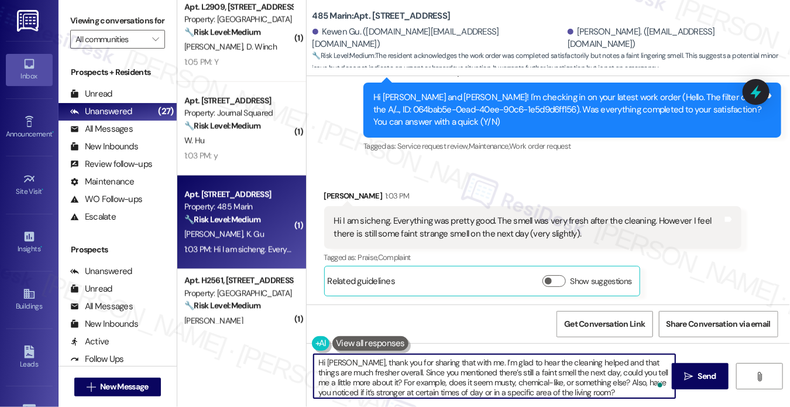
click at [555, 377] on textarea "Hi Sicheng, thank you for sharing that with me. I’m glad to hear the cleaning h…" at bounding box center [495, 376] width 362 height 44
click at [519, 377] on textarea "Hi Sicheng, thank you for sharing that with me. I’m glad to hear the cleaning h…" at bounding box center [495, 376] width 362 height 44
drag, startPoint x: 366, startPoint y: 381, endPoint x: 619, endPoint y: 378, distance: 252.3
click at [619, 378] on textarea "Hi Sicheng, thank you for sharing that with me. I’m glad to hear the cleaning h…" at bounding box center [495, 376] width 362 height 44
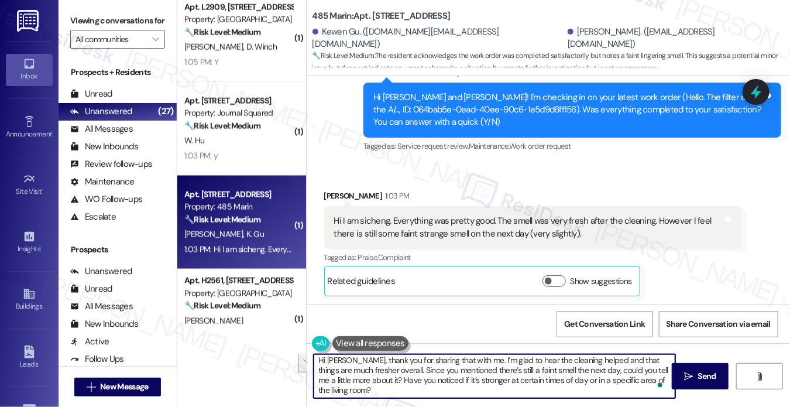
drag, startPoint x: 442, startPoint y: 394, endPoint x: 553, endPoint y: 380, distance: 111.5
click at [553, 380] on textarea "Hi Sicheng, thank you for sharing that with me. I’m glad to hear the cleaning h…" at bounding box center [495, 376] width 362 height 44
type textarea "Hi Sicheng, thank you for sharing that with me. I’m glad to hear the cleaning h…"
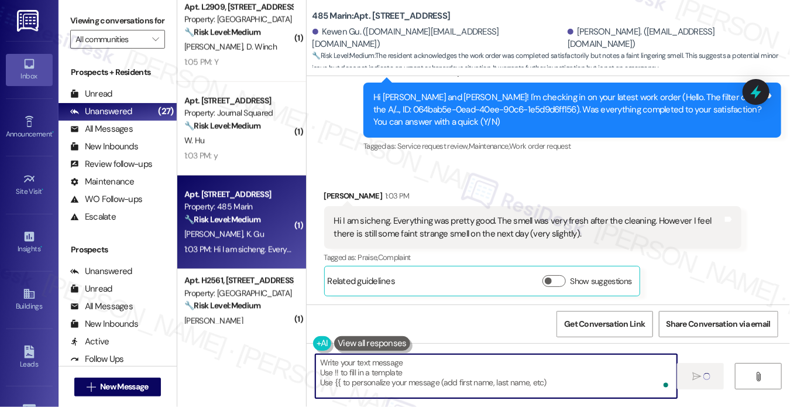
type textarea "Fetching suggested responses. Please feel free to read through the conversation…"
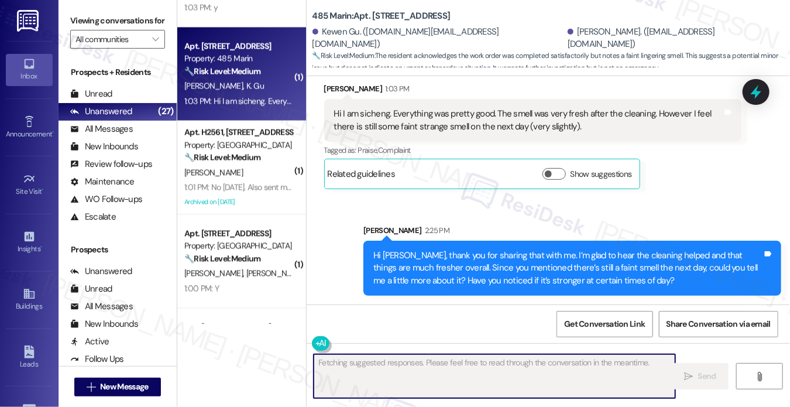
scroll to position [995, 0]
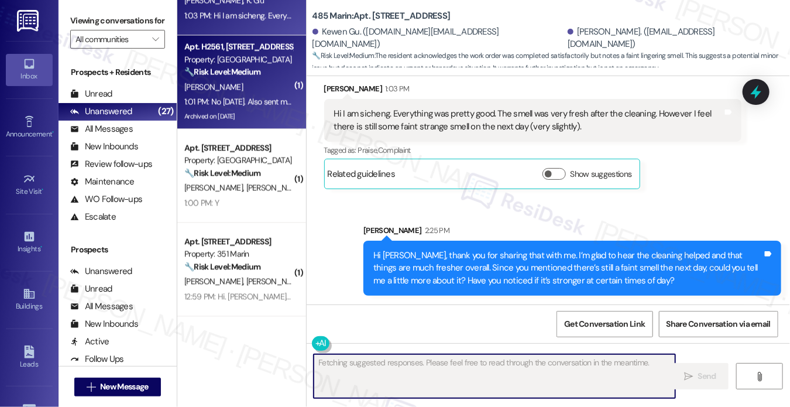
click at [249, 98] on div "1:01 PM: No coming Thursday. Also sent message about a storage cage I changed m…" at bounding box center [436, 101] width 505 height 11
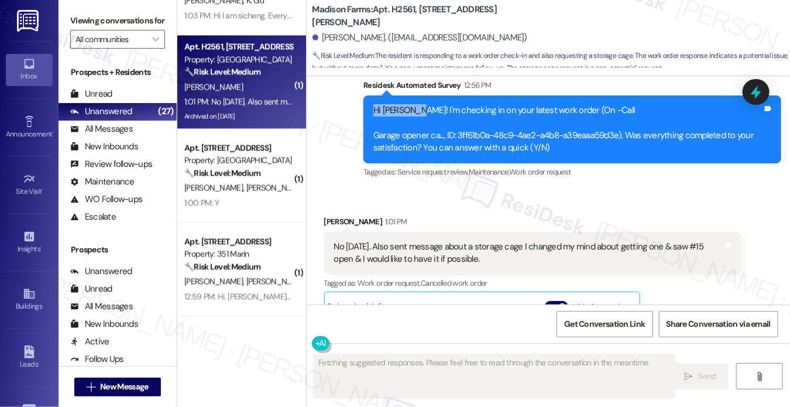
scroll to position [2606, 0]
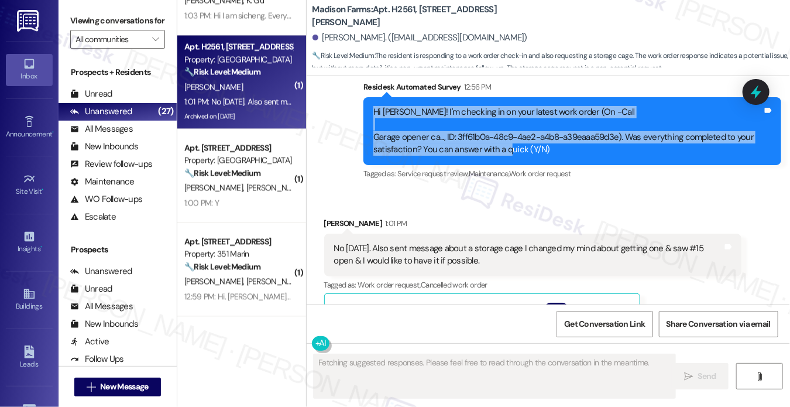
drag, startPoint x: 367, startPoint y: 84, endPoint x: 505, endPoint y: 147, distance: 151.9
click at [505, 147] on div "Hi Diane! I'm checking in on your latest work order (On -Call Garage opener ca.…" at bounding box center [573, 131] width 418 height 68
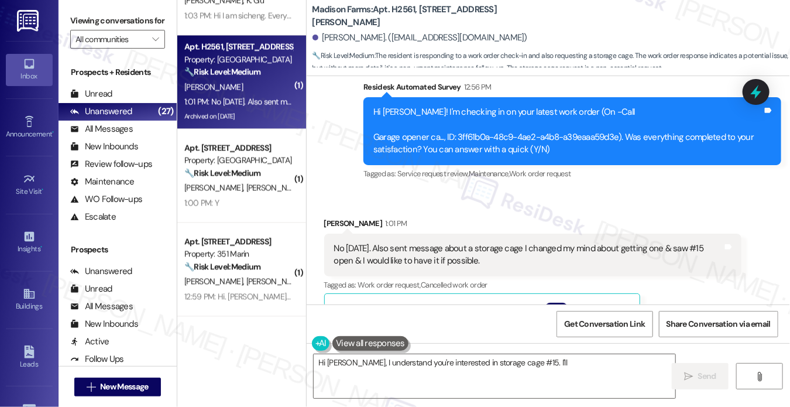
click at [400, 251] on div "No coming Thursday. Also sent message about a storage cage I changed my mind ab…" at bounding box center [528, 254] width 389 height 25
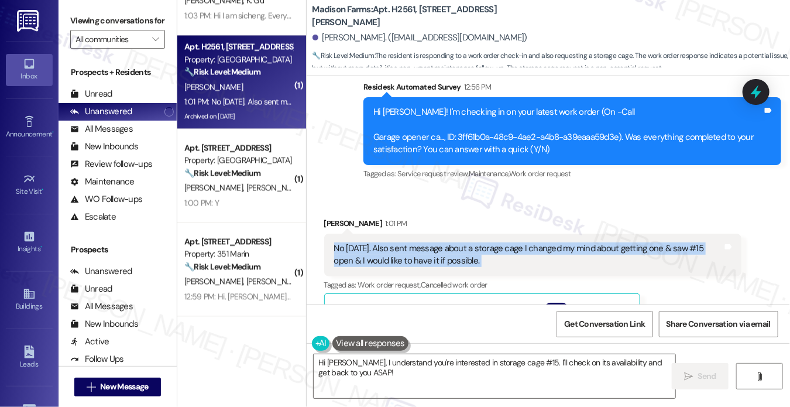
click at [400, 251] on div "No coming Thursday. Also sent message about a storage cage I changed my mind ab…" at bounding box center [528, 254] width 389 height 25
click at [490, 242] on div "No coming Thursday. Also sent message about a storage cage I changed my mind ab…" at bounding box center [528, 254] width 389 height 25
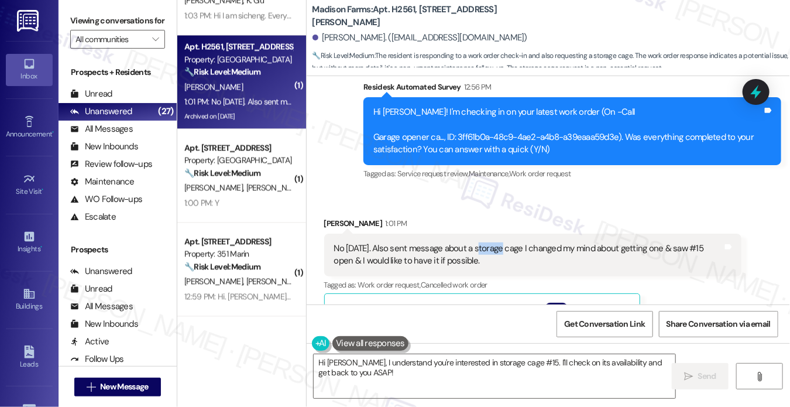
click at [490, 242] on div "No coming Thursday. Also sent message about a storage cage I changed my mind ab…" at bounding box center [528, 254] width 389 height 25
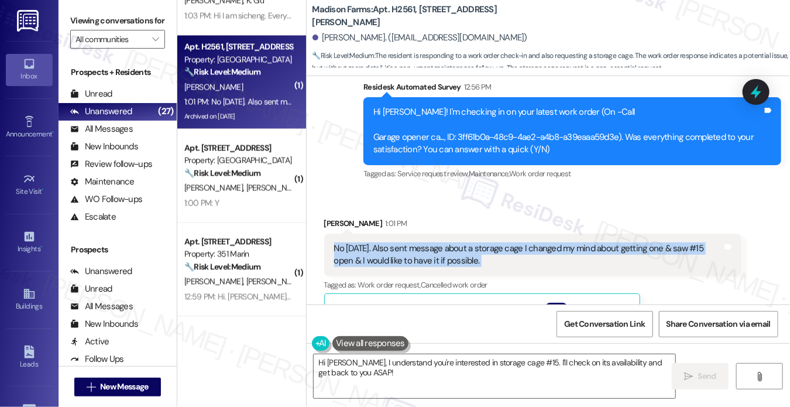
click at [490, 242] on div "No coming Thursday. Also sent message about a storage cage I changed my mind ab…" at bounding box center [528, 254] width 389 height 25
click at [457, 245] on div "No coming Thursday. Also sent message about a storage cage I changed my mind ab…" at bounding box center [528, 254] width 389 height 25
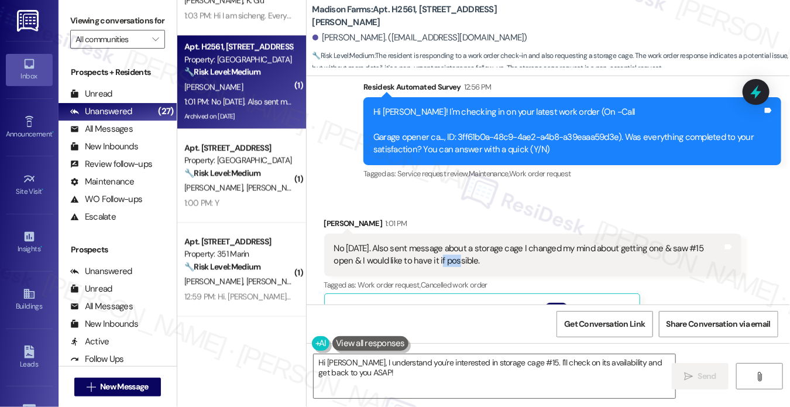
click at [457, 245] on div "No coming Thursday. Also sent message about a storage cage I changed my mind ab…" at bounding box center [528, 254] width 389 height 25
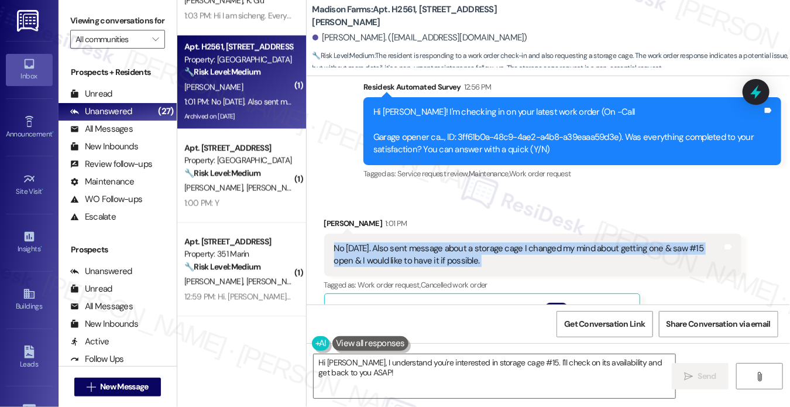
click at [459, 245] on div "No coming Thursday. Also sent message about a storage cage I changed my mind ab…" at bounding box center [528, 254] width 389 height 25
click at [413, 246] on div "No coming Thursday. Also sent message about a storage cage I changed my mind ab…" at bounding box center [528, 254] width 389 height 25
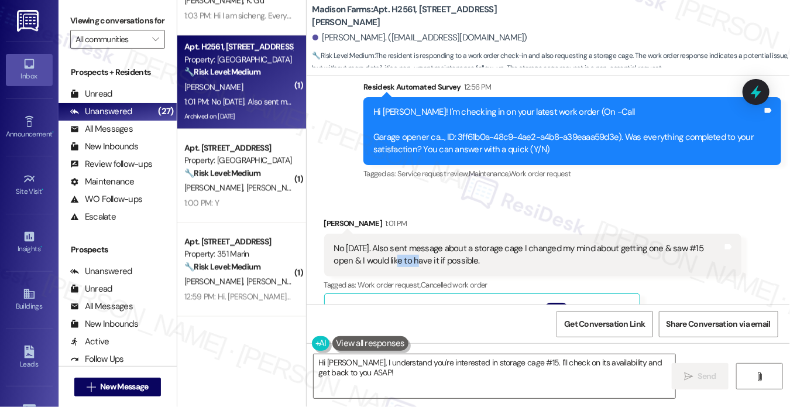
click at [413, 246] on div "No coming Thursday. Also sent message about a storage cage I changed my mind ab…" at bounding box center [528, 254] width 389 height 25
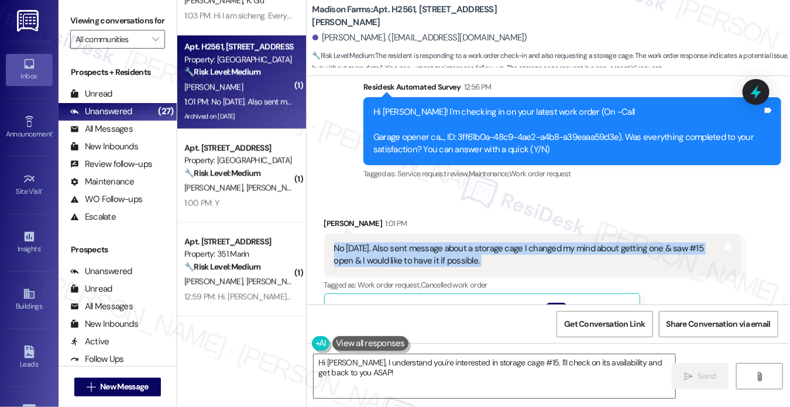
click at [413, 246] on div "No coming Thursday. Also sent message about a storage cage I changed my mind ab…" at bounding box center [528, 254] width 389 height 25
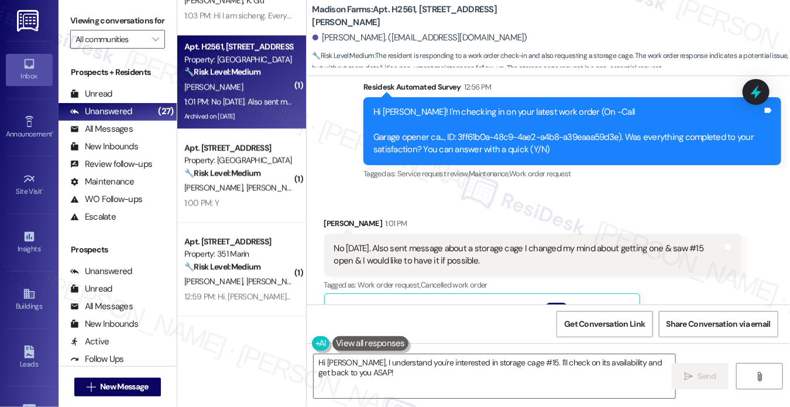
click at [84, 17] on label "Viewing conversations for" at bounding box center [117, 21] width 95 height 18
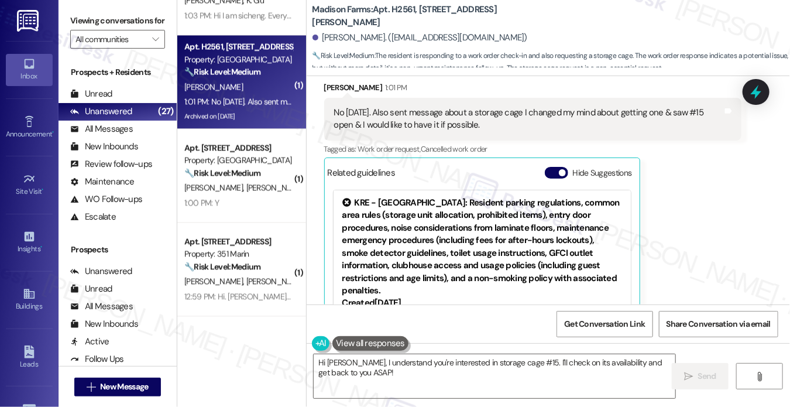
scroll to position [2784, 0]
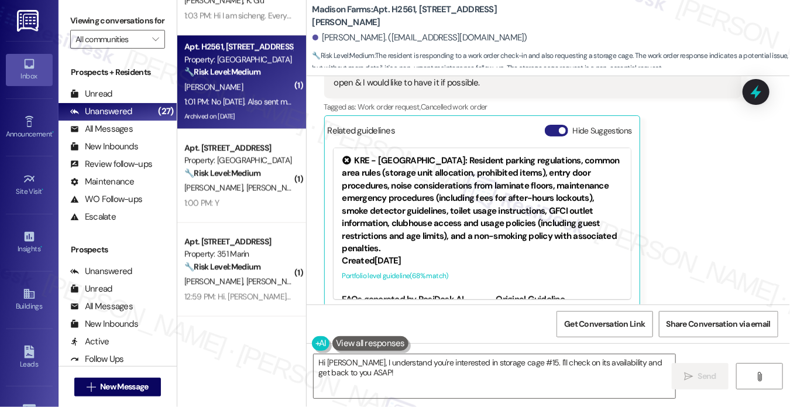
click at [556, 125] on button "Hide Suggestions" at bounding box center [556, 131] width 23 height 12
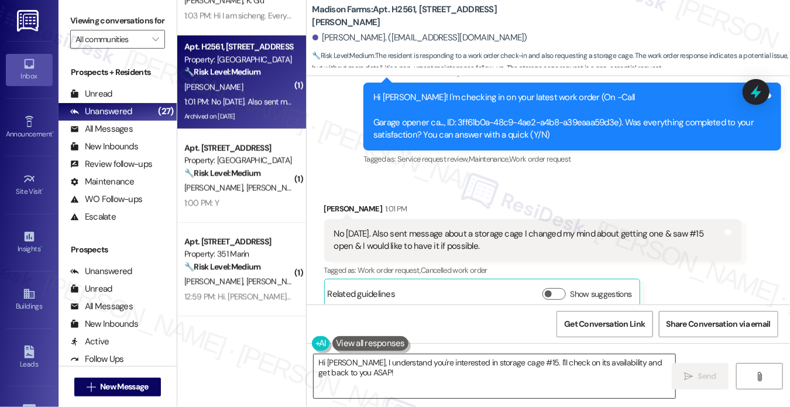
click at [358, 374] on textarea "Hi Diane, I understand you're interested in storage cage #15. I'll check on its…" at bounding box center [495, 376] width 362 height 44
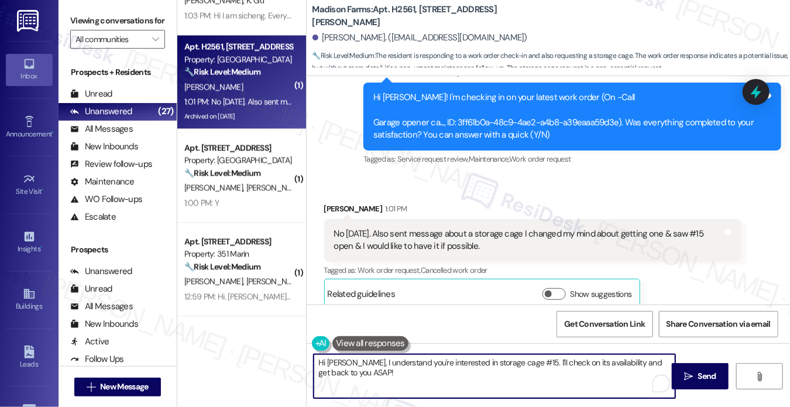
drag, startPoint x: 406, startPoint y: 375, endPoint x: 403, endPoint y: 364, distance: 12.1
click at [403, 364] on textarea "Hi Diane, I understand you're interested in storage cage #15. I'll check on its…" at bounding box center [495, 376] width 362 height 44
click at [451, 228] on div "No coming Thursday. Also sent message about a storage cage I changed my mind ab…" at bounding box center [528, 240] width 389 height 25
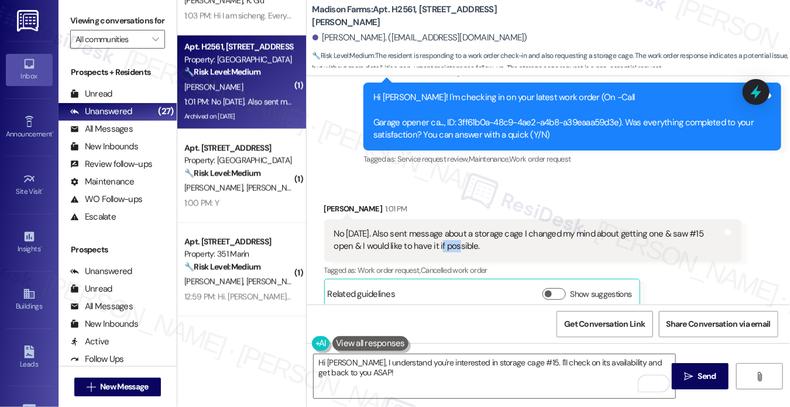
click at [451, 228] on div "No coming Thursday. Also sent message about a storage cage I changed my mind ab…" at bounding box center [528, 240] width 389 height 25
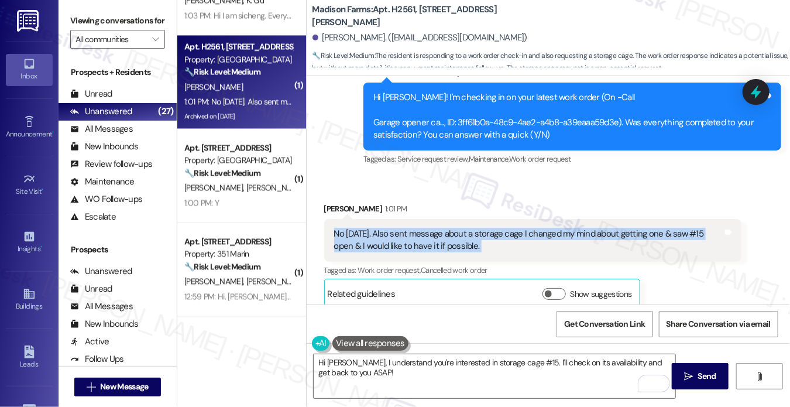
click at [451, 228] on div "No coming Thursday. Also sent message about a storage cage I changed my mind ab…" at bounding box center [528, 240] width 389 height 25
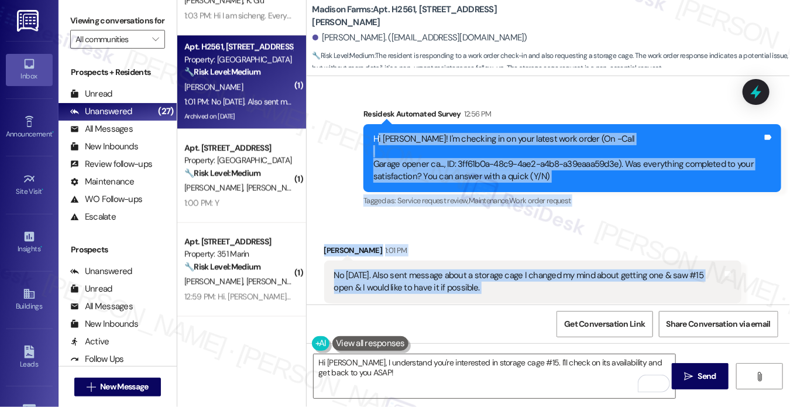
scroll to position [2588, 0]
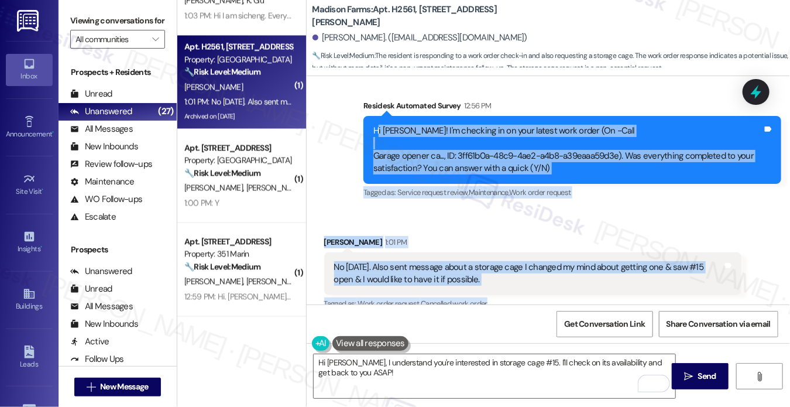
drag, startPoint x: 375, startPoint y: 139, endPoint x: 518, endPoint y: 269, distance: 192.7
click at [518, 269] on div "Lease started Apr 30, 2025 at 8:00 PM Announcement, sent via SMS Jane (ResiDesk…" at bounding box center [549, 190] width 484 height 228
copy div "i Diane! I'm checking in on your latest work order (On -Call Garage opener ca..…"
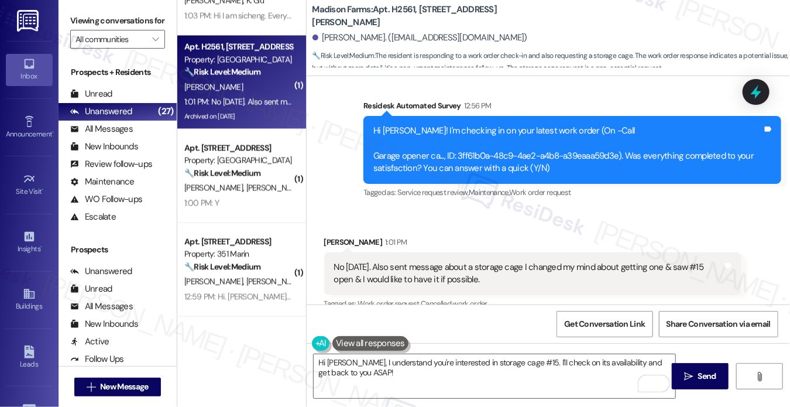
click at [96, 23] on label "Viewing conversations for" at bounding box center [117, 21] width 95 height 18
click at [396, 261] on div "No coming Thursday. Also sent message about a storage cage I changed my mind ab…" at bounding box center [528, 273] width 389 height 25
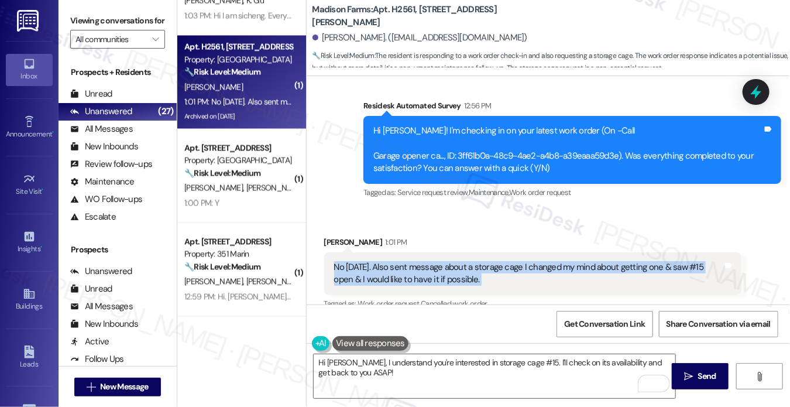
click at [396, 261] on div "No coming Thursday. Also sent message about a storage cage I changed my mind ab…" at bounding box center [528, 273] width 389 height 25
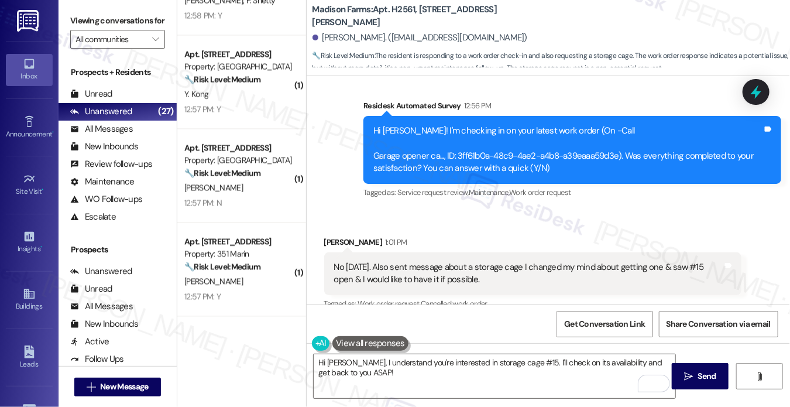
click at [79, 23] on label "Viewing conversations for" at bounding box center [117, 21] width 95 height 18
click at [460, 374] on textarea "Hi Diane, I understand you're interested in storage cage #15. I'll check on its…" at bounding box center [495, 376] width 362 height 44
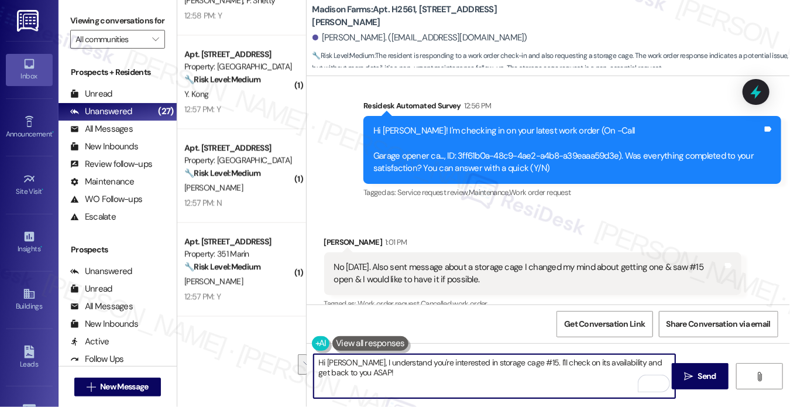
paste textarea "thank you for letting me know. I see the work for your garage opener is schedul…"
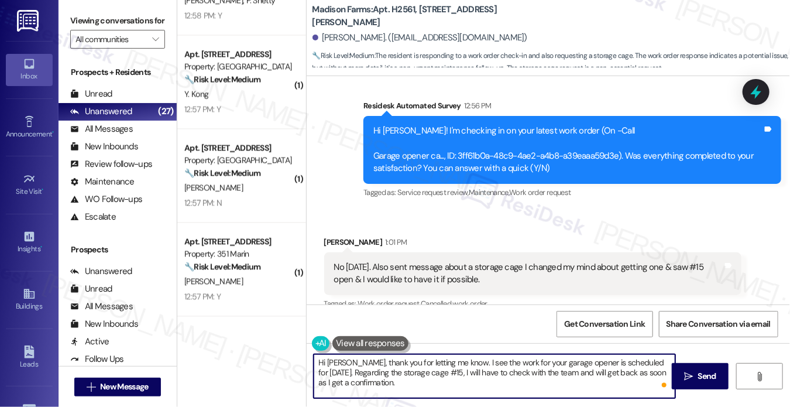
click at [549, 264] on div "No coming Thursday. Also sent message about a storage cage I changed my mind ab…" at bounding box center [528, 273] width 389 height 25
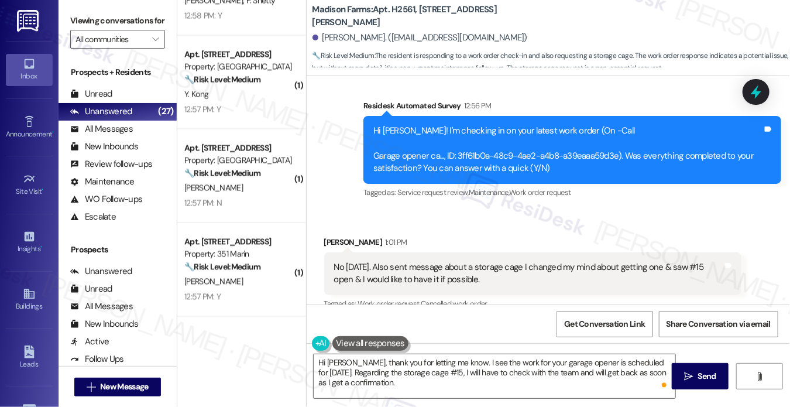
click at [549, 264] on div "No coming Thursday. Also sent message about a storage cage I changed my mind ab…" at bounding box center [528, 273] width 389 height 25
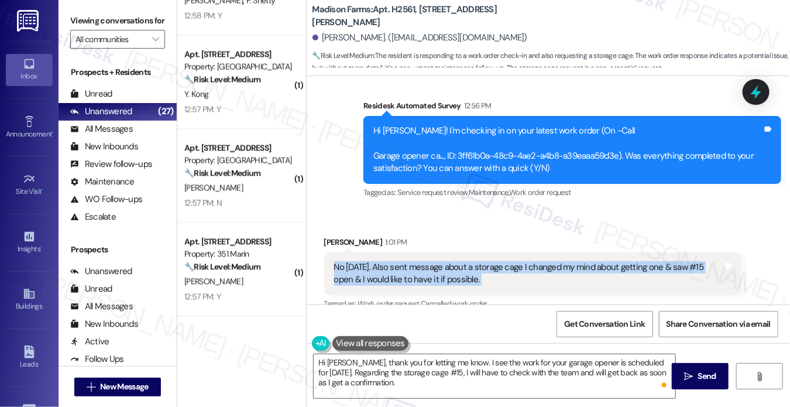
click at [549, 264] on div "No coming Thursday. Also sent message about a storage cage I changed my mind ab…" at bounding box center [528, 273] width 389 height 25
click at [544, 261] on div "No coming Thursday. Also sent message about a storage cage I changed my mind ab…" at bounding box center [528, 273] width 389 height 25
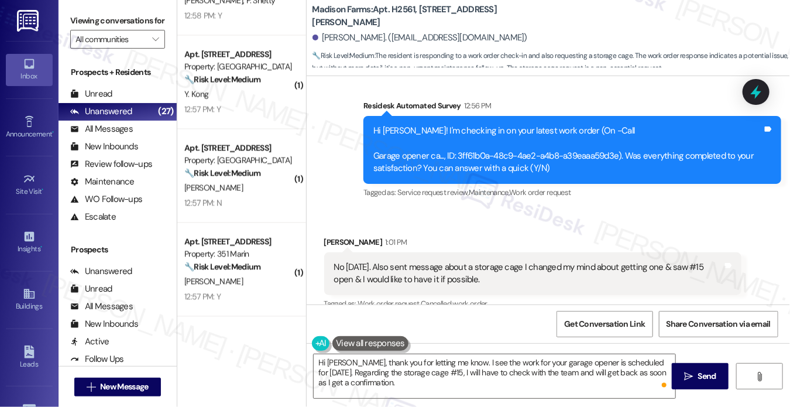
click at [544, 261] on div "No coming Thursday. Also sent message about a storage cage I changed my mind ab…" at bounding box center [528, 273] width 389 height 25
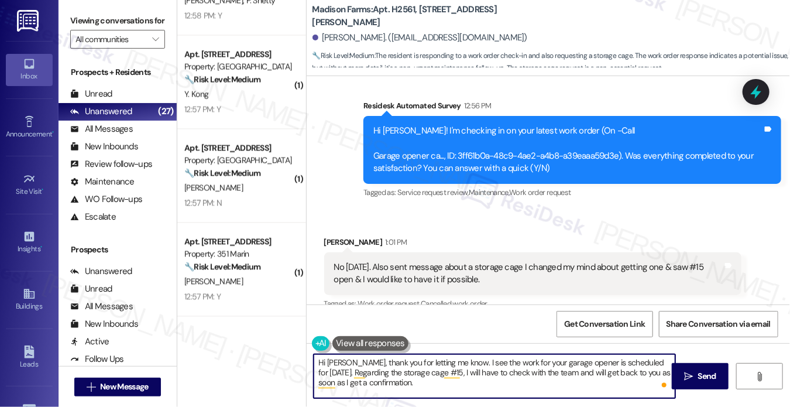
click at [502, 390] on textarea "Hi Diane, thank you for letting me know. I see the work for your garage opener …" at bounding box center [495, 376] width 362 height 44
click at [492, 370] on textarea "Hi Diane, thank you for letting me know. I see the work for your garage opener …" at bounding box center [495, 376] width 362 height 44
click at [540, 374] on textarea "Hi Diane, thank you for letting me know. I see the work for your garage opener …" at bounding box center [495, 376] width 362 height 44
type textarea "Hi Diane, thank you for letting me know. I see the work for your garage opener …"
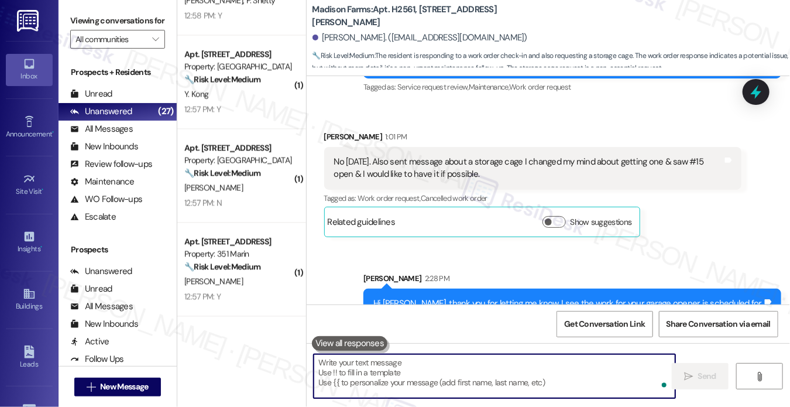
scroll to position [2728, 0]
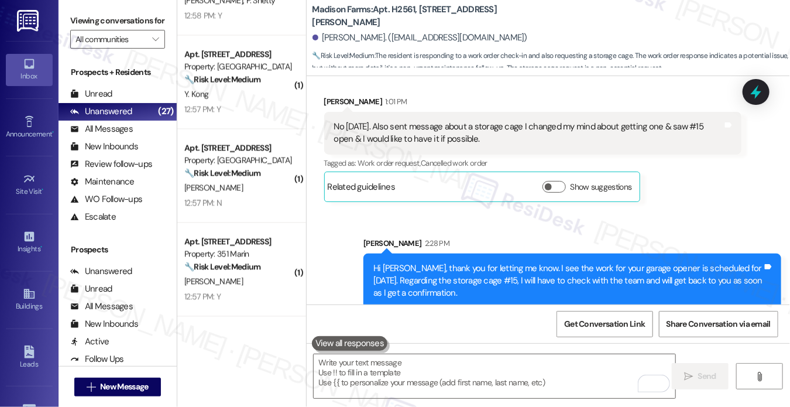
click at [504, 262] on div "Hi Diane, thank you for letting me know. I see the work for your garage opener …" at bounding box center [568, 280] width 389 height 37
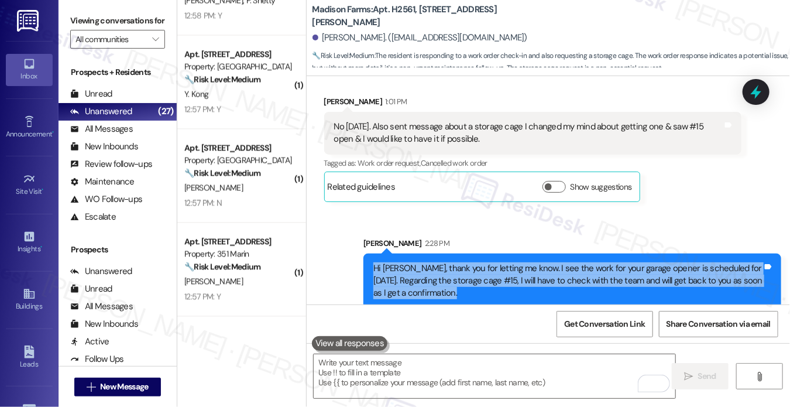
click at [504, 262] on div "Hi Diane, thank you for letting me know. I see the work for your garage opener …" at bounding box center [568, 280] width 389 height 37
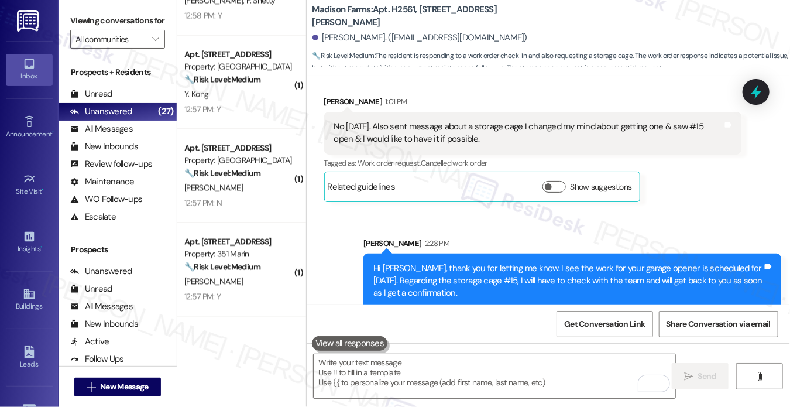
click at [701, 156] on div "Tagged as: Work order request , Click to highlight conversations about Work ord…" at bounding box center [533, 163] width 418 height 17
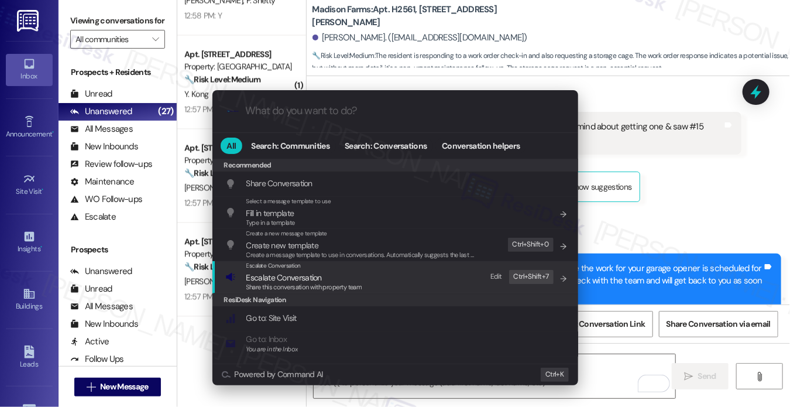
click at [403, 279] on div "Escalate Conversation Escalate Conversation Share this conversation with proper…" at bounding box center [396, 277] width 342 height 32
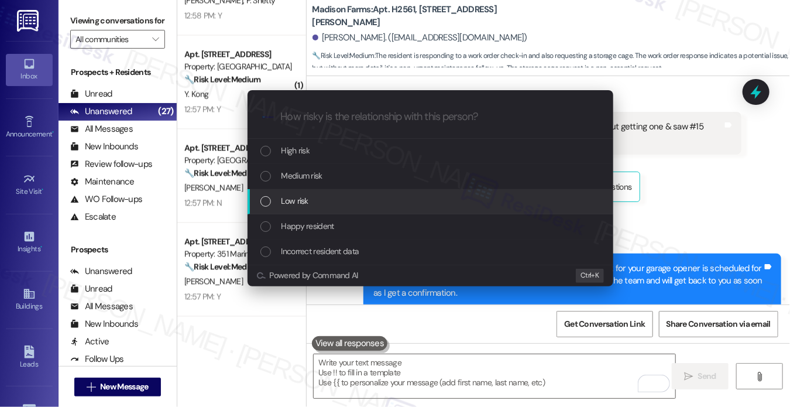
click at [301, 200] on span "Low risk" at bounding box center [295, 200] width 27 height 13
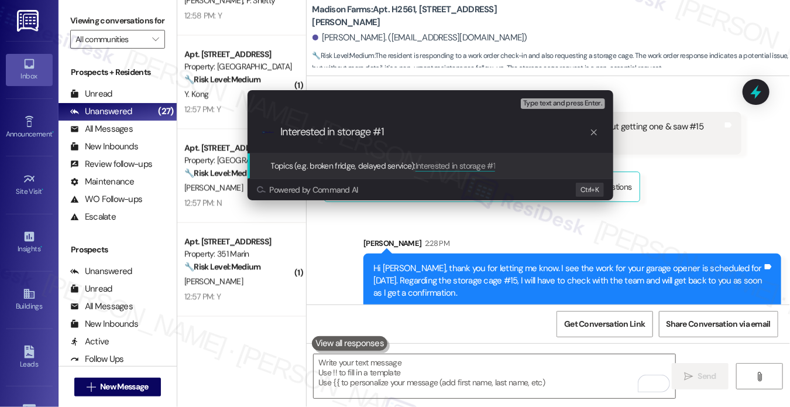
type input "Interested in storage #15"
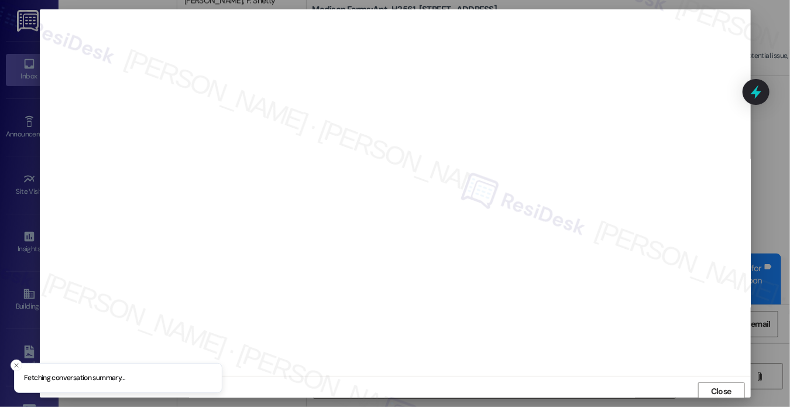
scroll to position [3, 0]
click at [717, 384] on button "Close" at bounding box center [721, 388] width 47 height 19
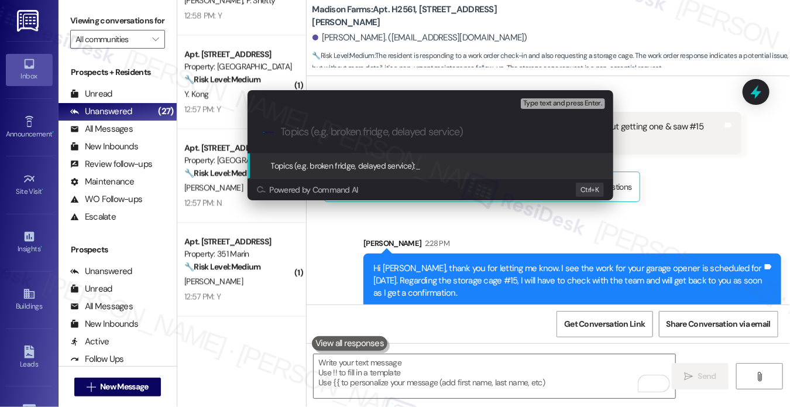
paste input "Interested in storage #15"
type input "Interested in storage #15"
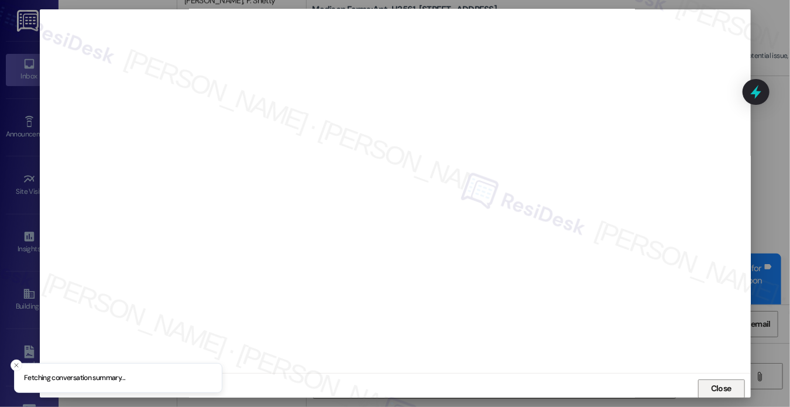
click at [719, 380] on button "Close" at bounding box center [721, 388] width 47 height 19
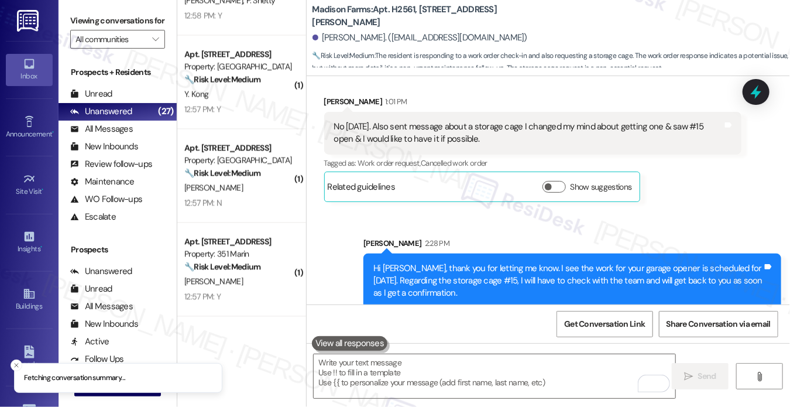
click at [398, 14] on b "Madison Farms: Apt. H2561, 4883 Riley Road" at bounding box center [430, 16] width 234 height 25
copy b "H2561"
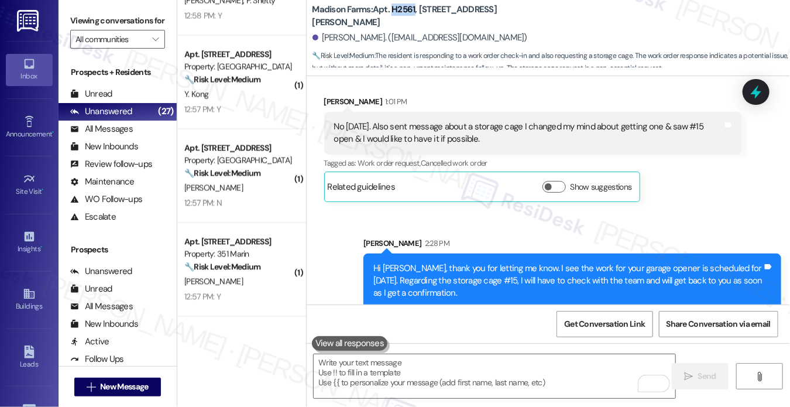
copy b "H2561"
click at [767, 90] on div at bounding box center [756, 91] width 35 height 33
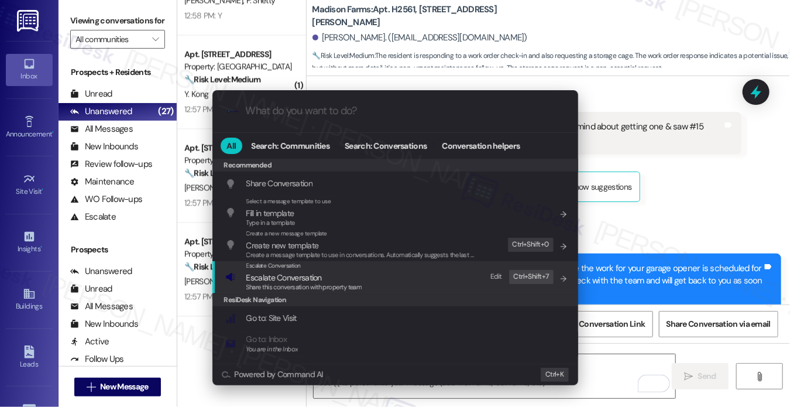
click at [364, 283] on div "Escalate Conversation Escalate Conversation Share this conversation with proper…" at bounding box center [396, 277] width 342 height 32
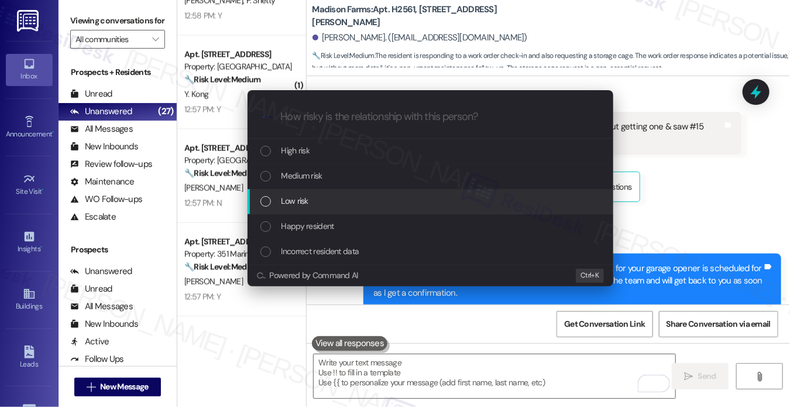
click at [329, 194] on div "Low risk" at bounding box center [431, 201] width 366 height 25
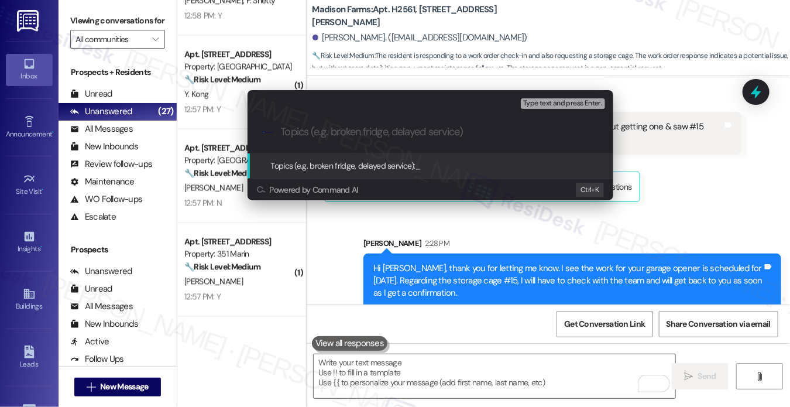
paste input "H2561"
type input "H2561"
click at [592, 131] on icon "progress bar" at bounding box center [594, 132] width 6 height 6
click at [703, 156] on div "Escalate Conversation Low risk Topics (e.g. broken fridge, delayed service) Any…" at bounding box center [395, 203] width 790 height 407
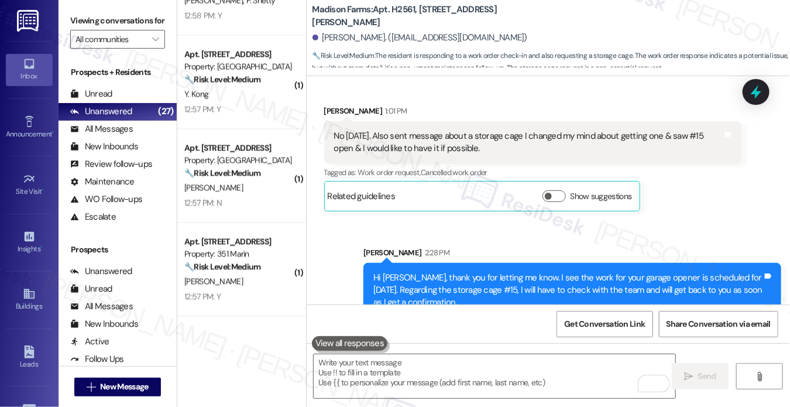
scroll to position [2728, 0]
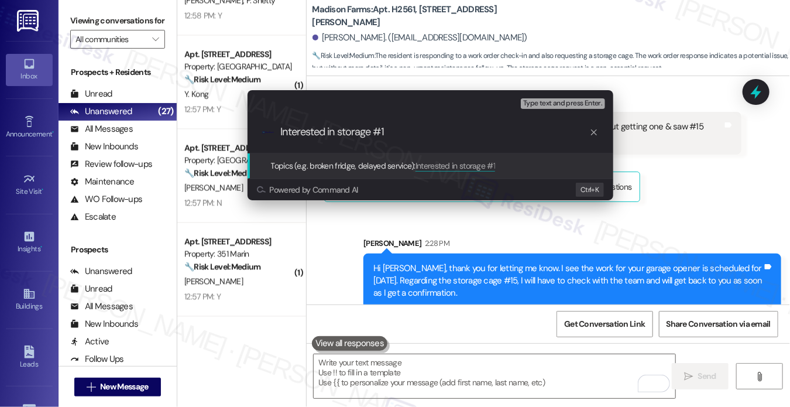
type input "Interested in storage #15"
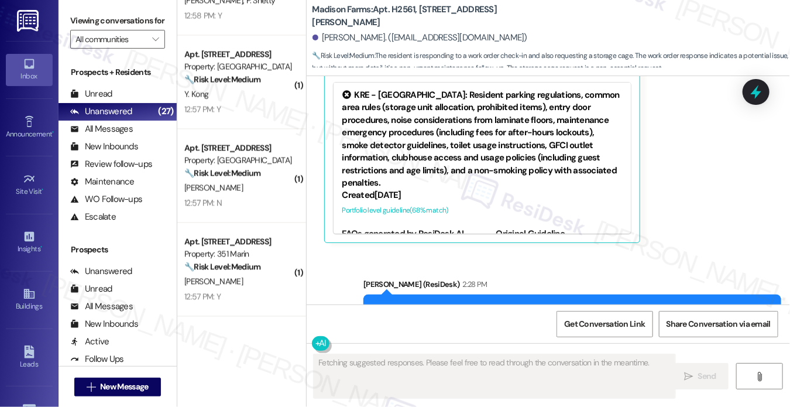
scroll to position [2908, 0]
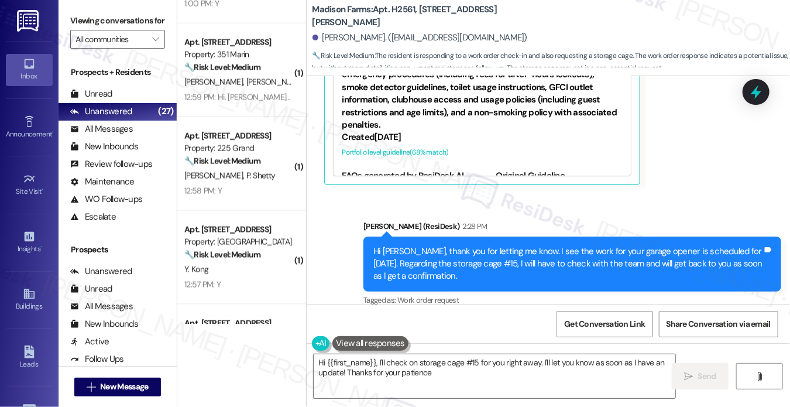
type textarea "Hi {{first_name}}, I'll check on storage cage #15 for you right away. I'll let …"
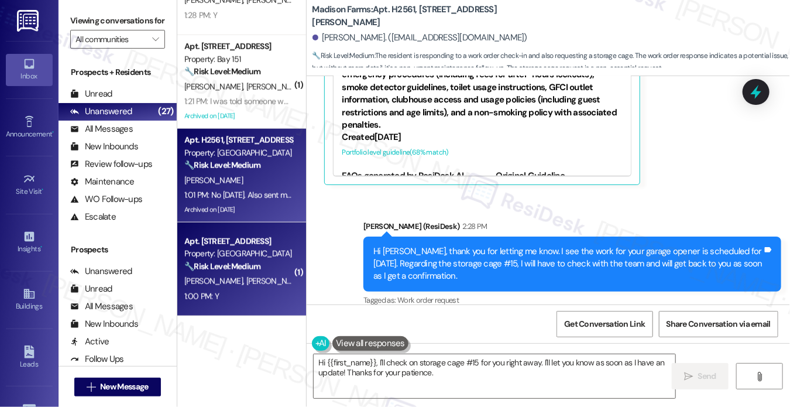
click at [265, 258] on div "Property: 18 Park" at bounding box center [238, 254] width 108 height 12
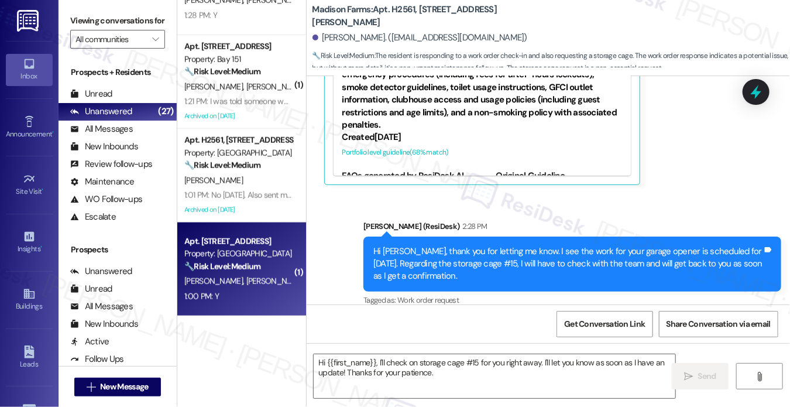
type textarea "Fetching suggested responses. Please feel free to read through the conversation…"
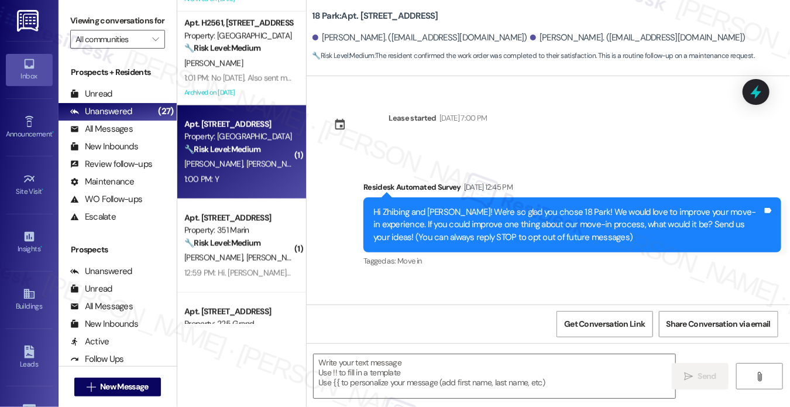
scroll to position [3034, 0]
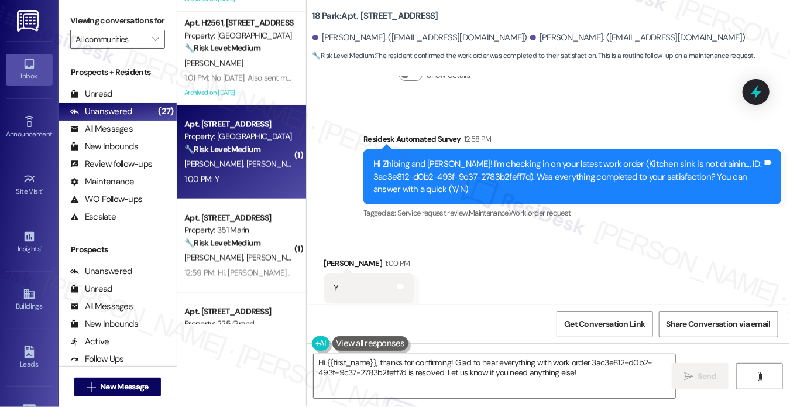
drag, startPoint x: 84, startPoint y: 16, endPoint x: 91, endPoint y: 20, distance: 7.6
click at [84, 16] on label "Viewing conversations for" at bounding box center [117, 21] width 95 height 18
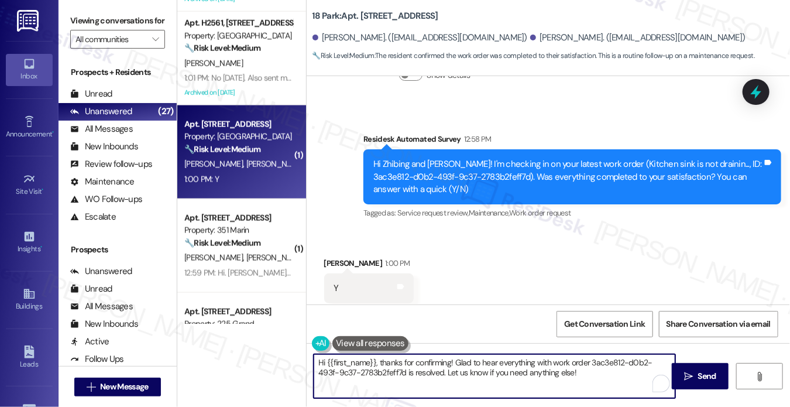
click at [394, 367] on textarea "Hi {{first_name}}, thanks for confirming! Glad to hear everything with work ord…" at bounding box center [495, 376] width 362 height 44
paste textarea "! I'm glad to hear that the latest work order was completed to your satisfactio…"
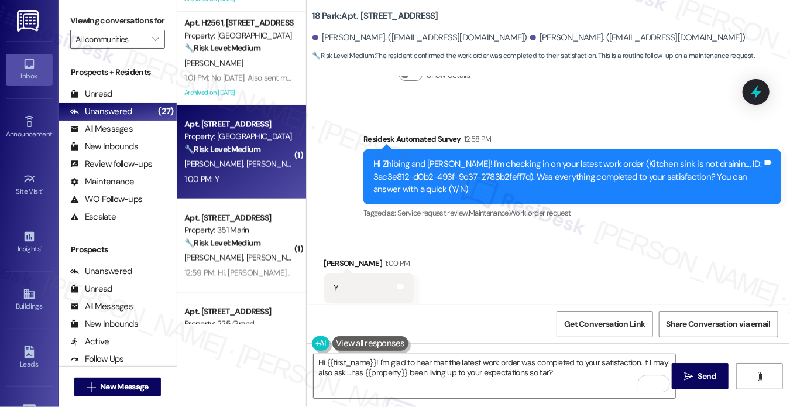
click at [326, 257] on div "John Brooks 1:00 PM" at bounding box center [369, 265] width 90 height 16
copy div "John"
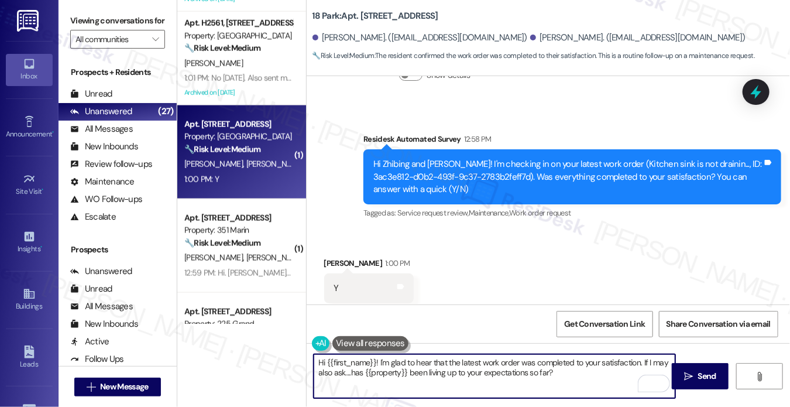
drag, startPoint x: 326, startPoint y: 365, endPoint x: 375, endPoint y: 353, distance: 50.6
click at [375, 354] on div "Hi {{first_name}}! I'm glad to hear that the latest work order was completed to…" at bounding box center [494, 376] width 363 height 45
paste textarea "John"
click at [435, 358] on textarea "Hi John! I'm glad to hear that the latest work order was completed to your sati…" at bounding box center [495, 376] width 362 height 44
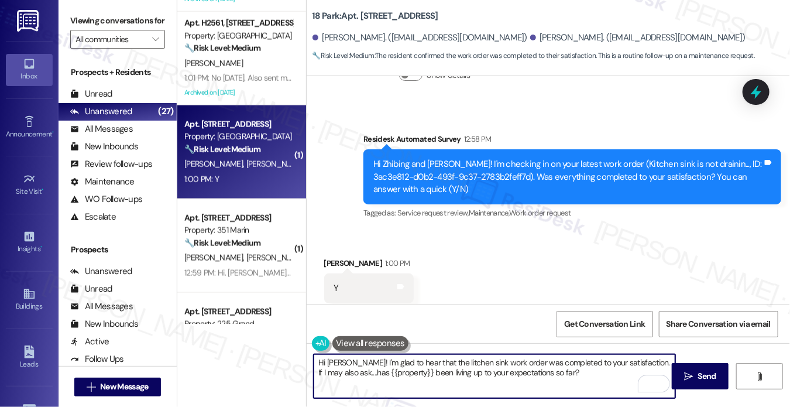
click at [431, 362] on textarea "Hi John! I'm glad to hear that the litchen sink work order was completed to you…" at bounding box center [495, 376] width 362 height 44
click at [427, 363] on textarea "Hi John! I'm glad to hear that the litchen sink work order was completed to you…" at bounding box center [495, 376] width 362 height 44
click at [430, 362] on textarea "Hi John! I'm glad to hear that the litchen sink work order was completed to you…" at bounding box center [495, 376] width 362 height 44
click at [426, 368] on textarea "Hi John! I'm glad to hear that the kitchen sink work order was completed to you…" at bounding box center [495, 376] width 362 height 44
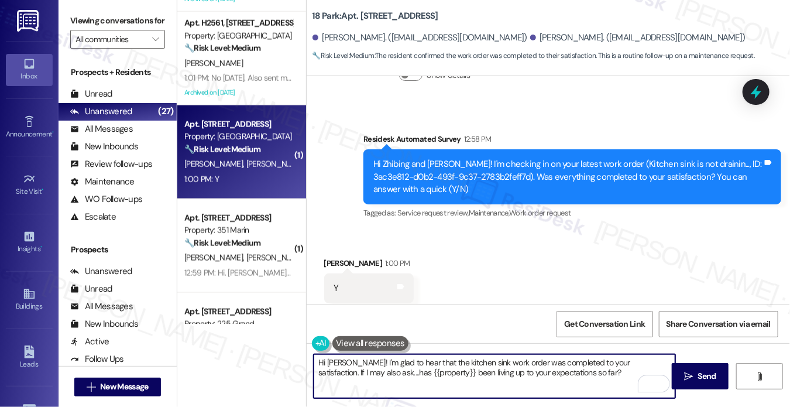
click at [426, 368] on textarea "Hi John! I'm glad to hear that the kitchen sink work order was completed to you…" at bounding box center [495, 376] width 362 height 44
type textarea "Hi John! I'm glad to hear that the kitchen sink work order was completed to you…"
click at [549, 241] on div "Received via SMS John Brooks 1:00 PM Y Tags and notes Tagged as: Positive respo…" at bounding box center [549, 280] width 484 height 99
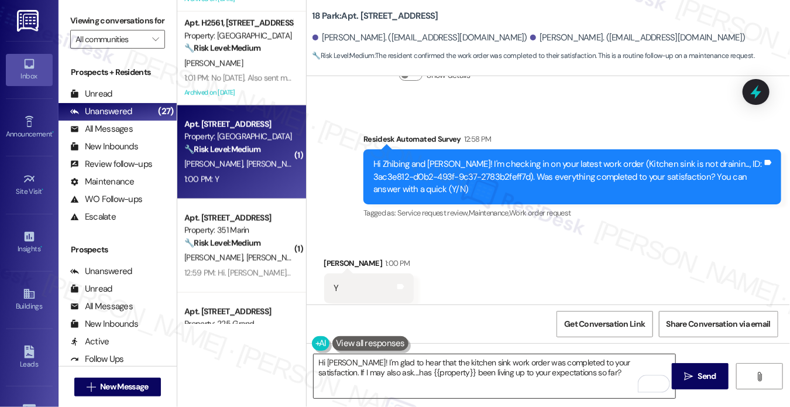
click at [561, 387] on textarea "Hi John! I'm glad to hear that the kitchen sink work order was completed to you…" at bounding box center [495, 376] width 362 height 44
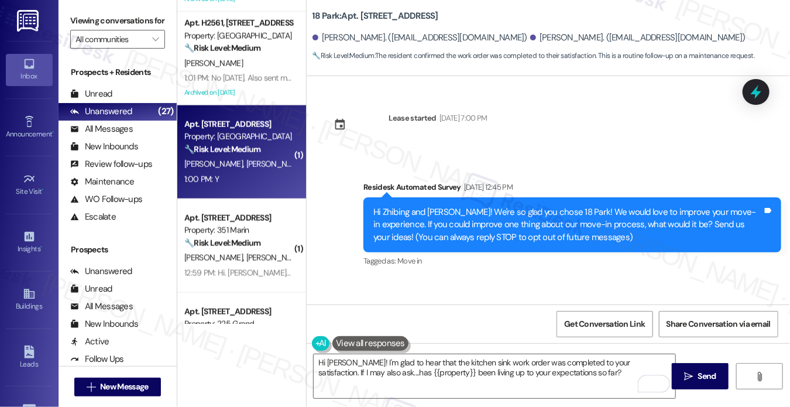
scroll to position [3034, 0]
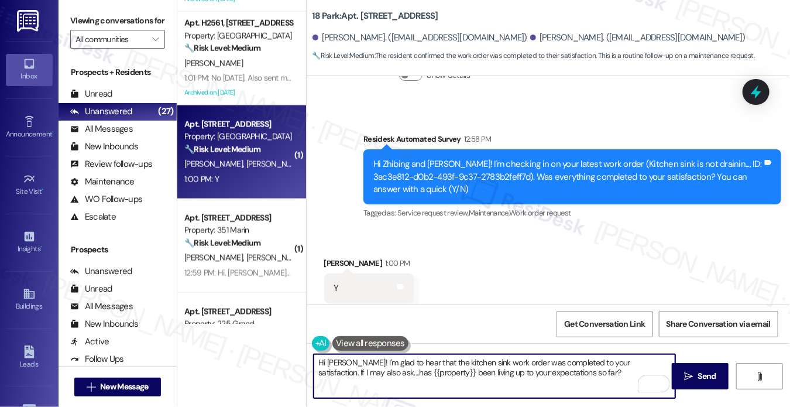
click at [513, 374] on textarea "Hi [PERSON_NAME]! I'm glad to hear that the kitchen sink work order was complet…" at bounding box center [495, 376] width 362 height 44
click at [697, 376] on span "Send" at bounding box center [707, 376] width 23 height 12
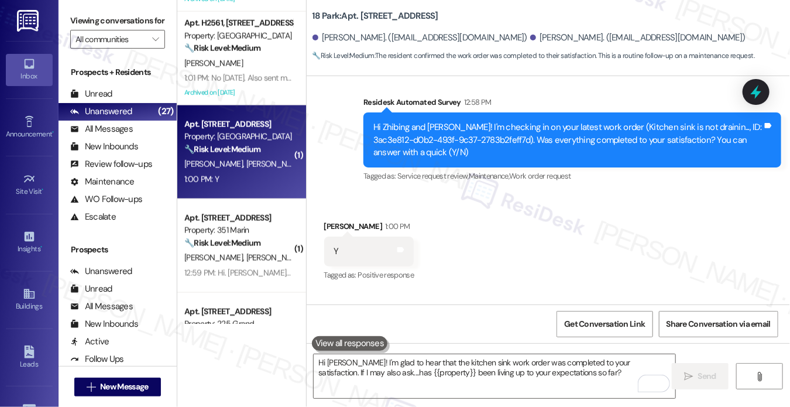
scroll to position [3128, 0]
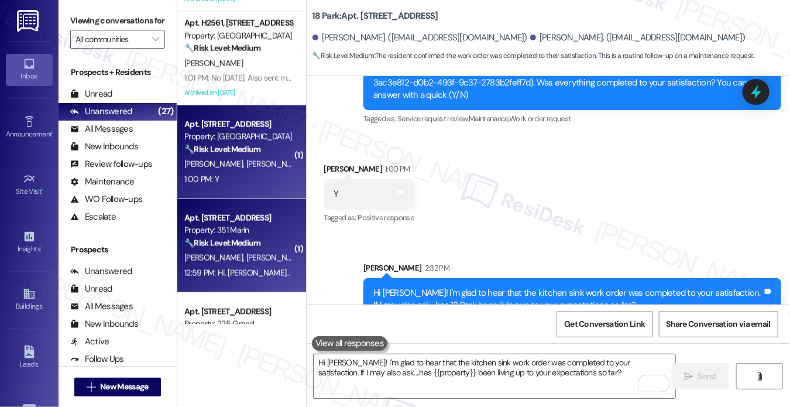
click at [251, 225] on div "Property: 351 Marin" at bounding box center [238, 230] width 108 height 12
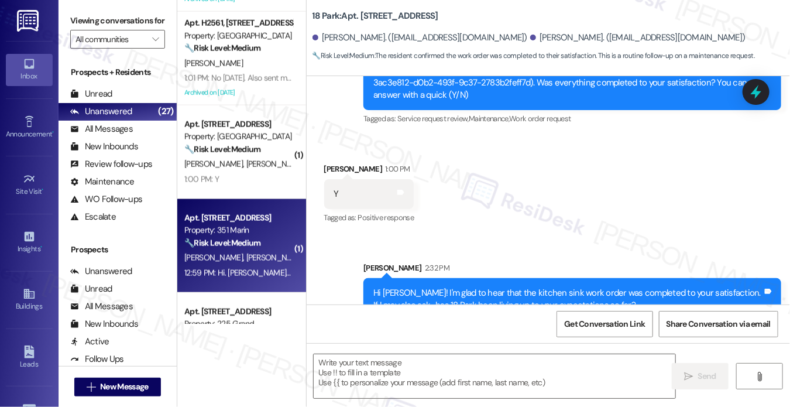
type textarea "Fetching suggested responses. Please feel free to read through the conversation…"
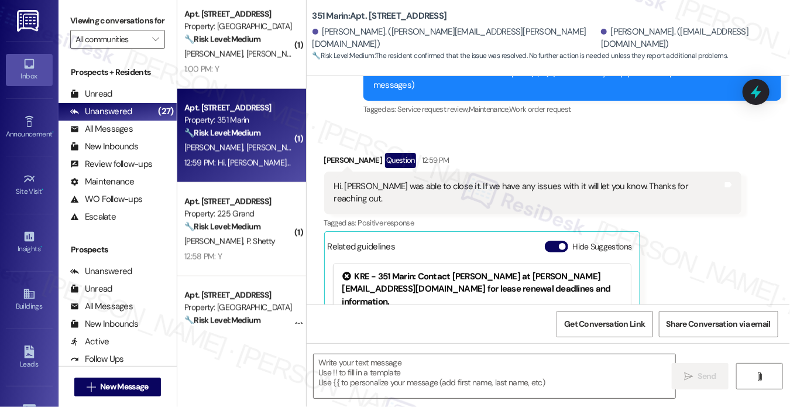
scroll to position [761, 0]
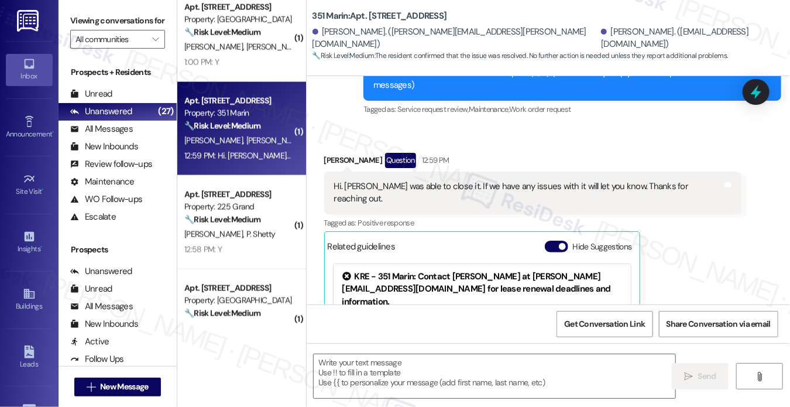
type textarea "Fetching suggested responses. Please feel free to read through the conversation…"
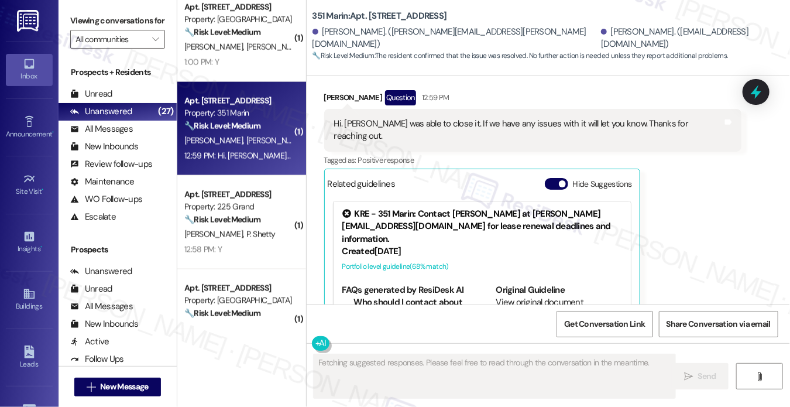
scroll to position [342, 0]
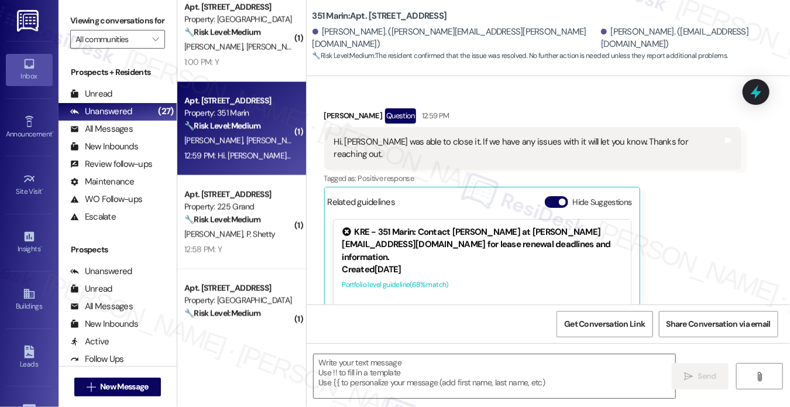
click at [404, 136] on div "Hi. Robert was able to close it. If we have any issues with it will let you kno…" at bounding box center [528, 148] width 389 height 25
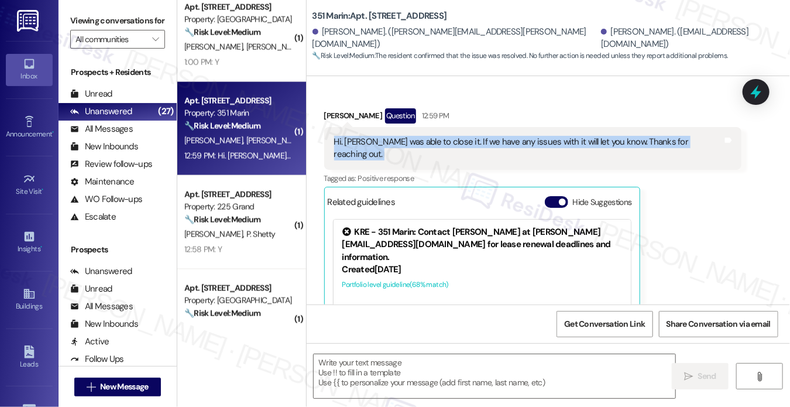
click at [404, 136] on div "Hi. Robert was able to close it. If we have any issues with it will let you kno…" at bounding box center [528, 148] width 389 height 25
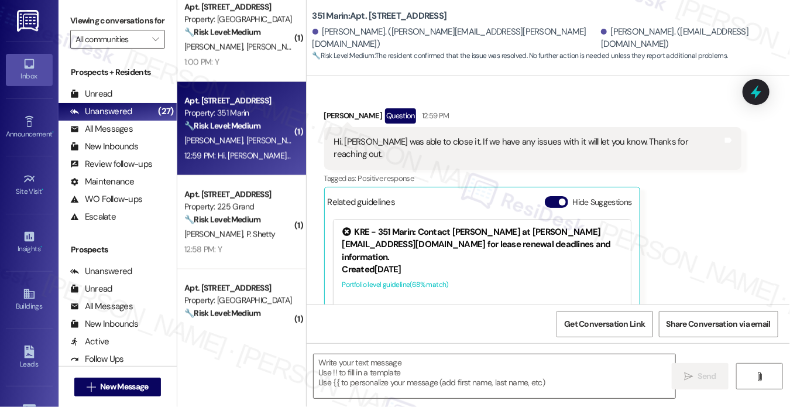
click at [479, 108] on div "Arlene Barreto Jusino Question 12:59 PM" at bounding box center [533, 117] width 418 height 19
click at [500, 127] on div "Hi. Robert was able to close it. If we have any issues with it will let you kno…" at bounding box center [533, 148] width 418 height 43
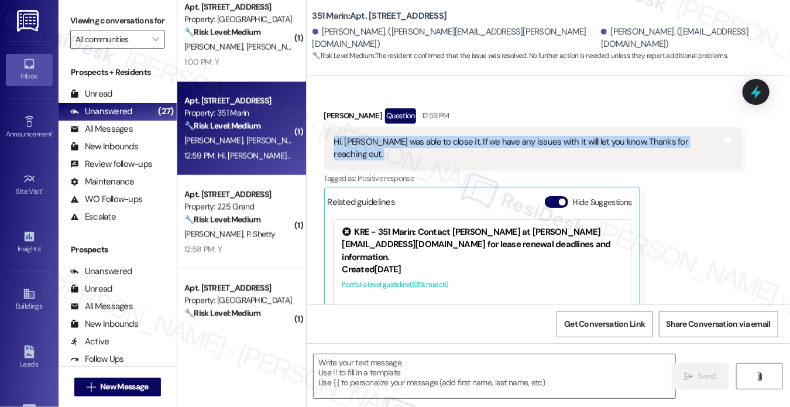
click at [500, 127] on div "Hi. Robert was able to close it. If we have any issues with it will let you kno…" at bounding box center [533, 148] width 418 height 43
click at [625, 127] on div "Hi. Robert was able to close it. If we have any issues with it will let you kno…" at bounding box center [533, 148] width 418 height 43
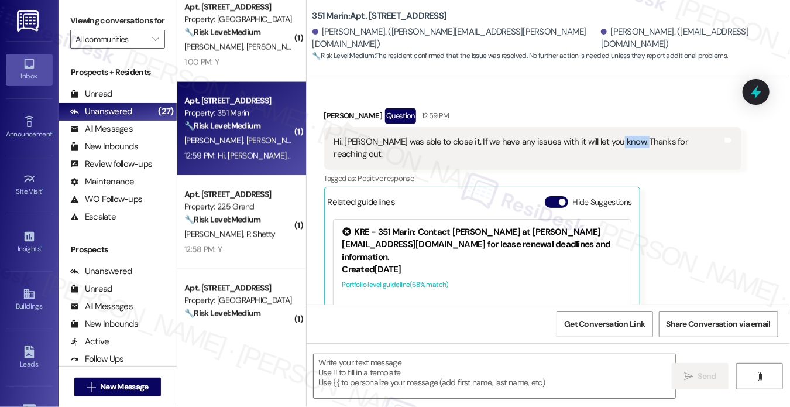
click at [625, 127] on div "Hi. Robert was able to close it. If we have any issues with it will let you kno…" at bounding box center [533, 148] width 418 height 43
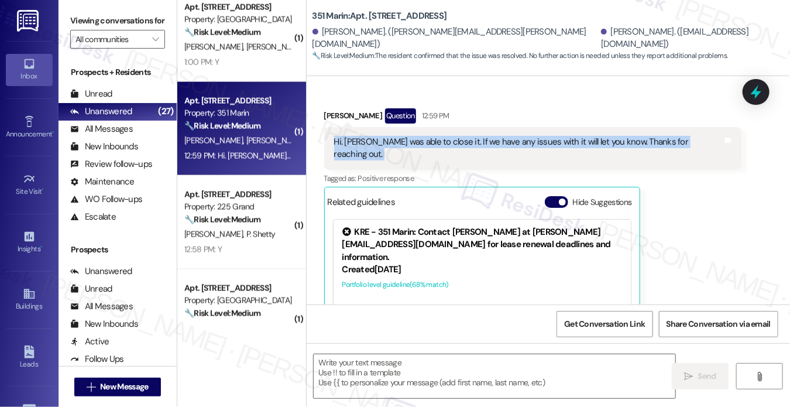
click at [625, 127] on div "Hi. Robert was able to close it. If we have any issues with it will let you kno…" at bounding box center [533, 148] width 418 height 43
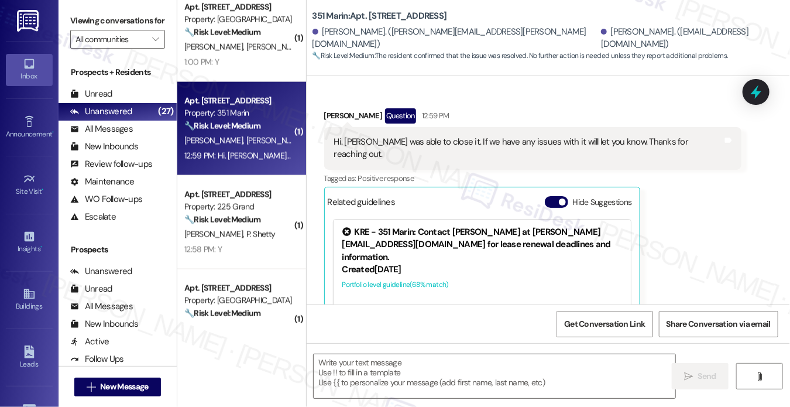
click at [656, 108] on div "Arlene Barreto Jusino Question 12:59 PM" at bounding box center [533, 117] width 418 height 19
click at [578, 136] on div "Hi. Robert was able to close it. If we have any issues with it will let you kno…" at bounding box center [528, 148] width 389 height 25
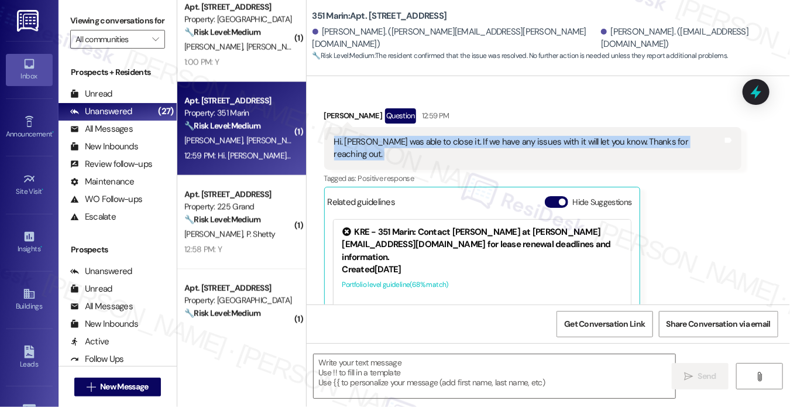
click at [578, 136] on div "Hi. Robert was able to close it. If we have any issues with it will let you kno…" at bounding box center [528, 148] width 389 height 25
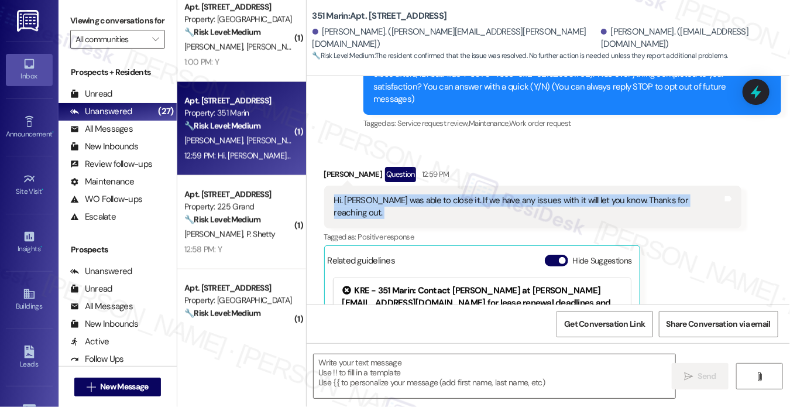
scroll to position [225, 0]
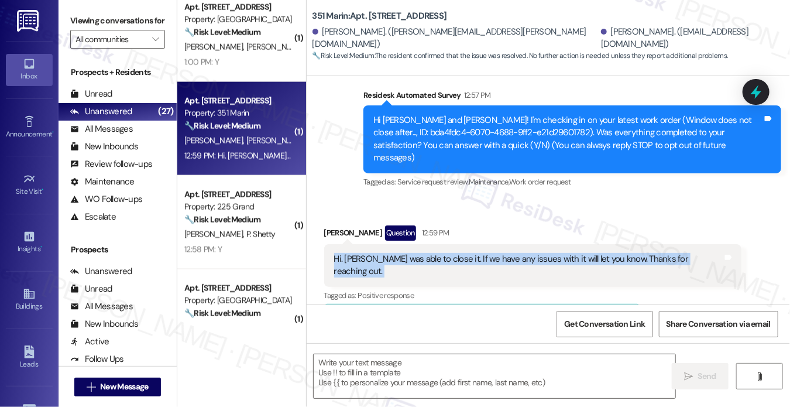
click at [466, 252] on div "Hi. Robert was able to close it. If we have any issues with it will let you kno…" at bounding box center [533, 265] width 418 height 43
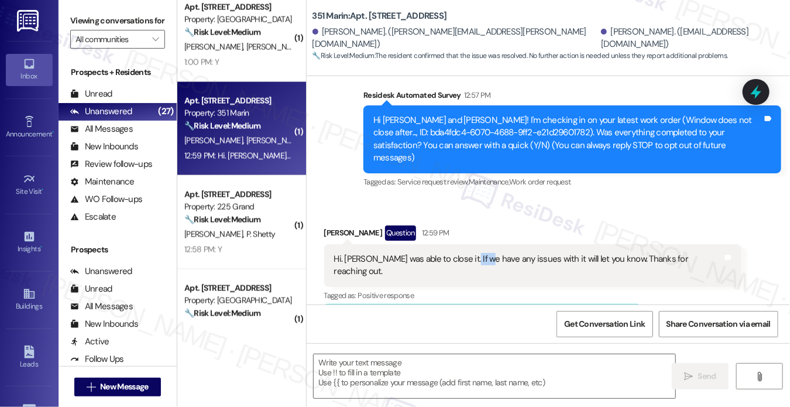
click at [466, 252] on div "Hi. Robert was able to close it. If we have any issues with it will let you kno…" at bounding box center [533, 265] width 418 height 43
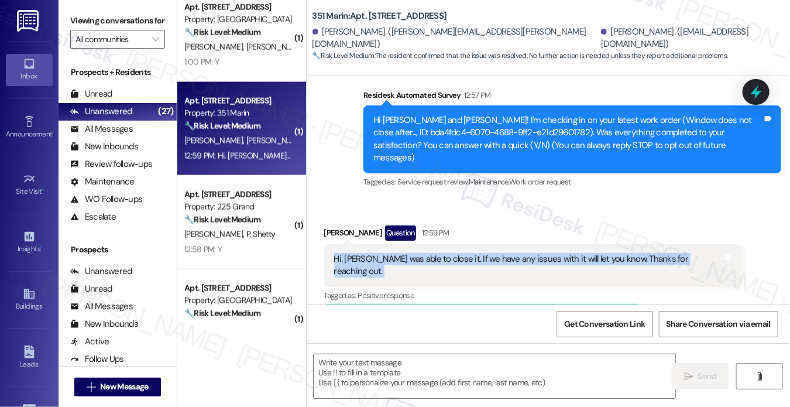
click at [466, 252] on div "Hi. Robert was able to close it. If we have any issues with it will let you kno…" at bounding box center [533, 265] width 418 height 43
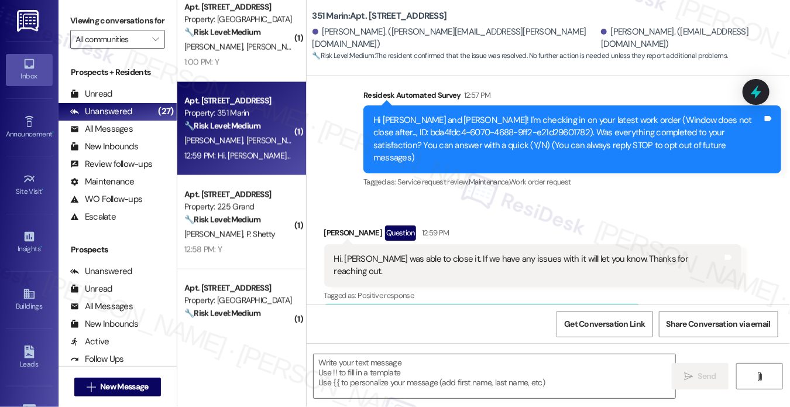
click at [501, 199] on div "Received via SMS Arlene Barreto Jusino Question 12:59 PM Hi. Robert was able to…" at bounding box center [549, 352] width 484 height 307
click at [523, 137] on div "Hi Arlene and Robert! I'm checking in on your latest work order (Window does no…" at bounding box center [568, 139] width 389 height 50
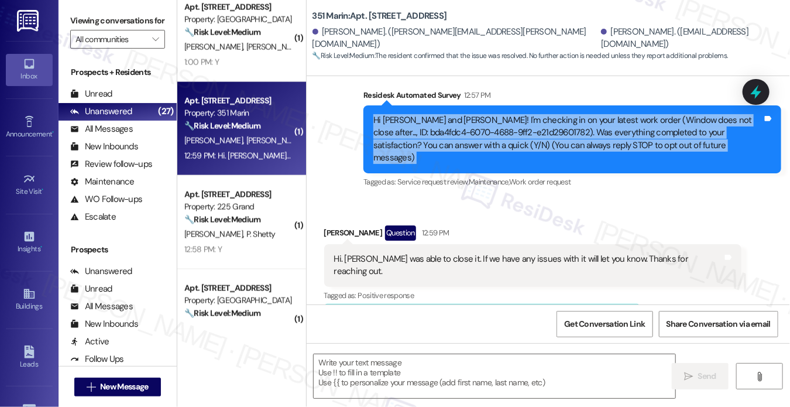
click at [523, 137] on div "Hi Arlene and Robert! I'm checking in on your latest work order (Window does no…" at bounding box center [568, 139] width 389 height 50
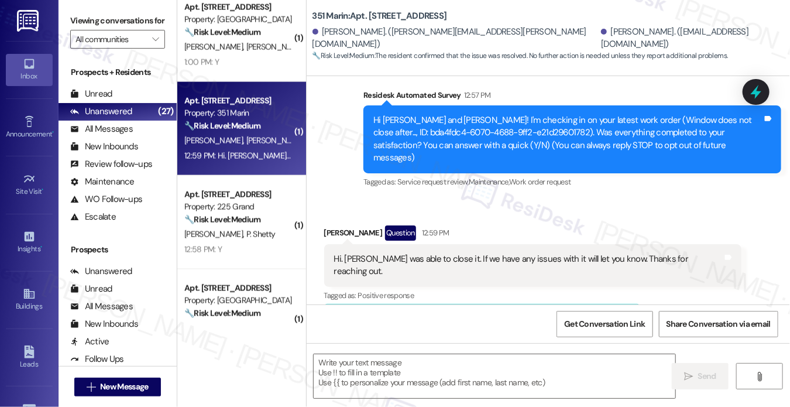
click at [513, 244] on div "Hi. Robert was able to close it. If we have any issues with it will let you kno…" at bounding box center [533, 265] width 418 height 43
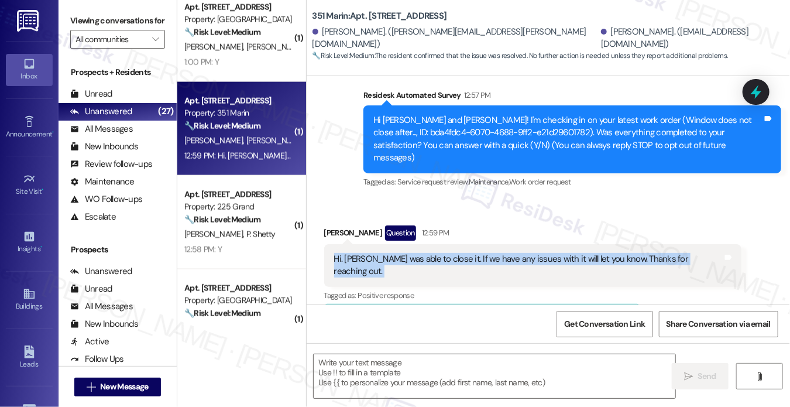
click at [513, 244] on div "Hi. Robert was able to close it. If we have any issues with it will let you kno…" at bounding box center [533, 265] width 418 height 43
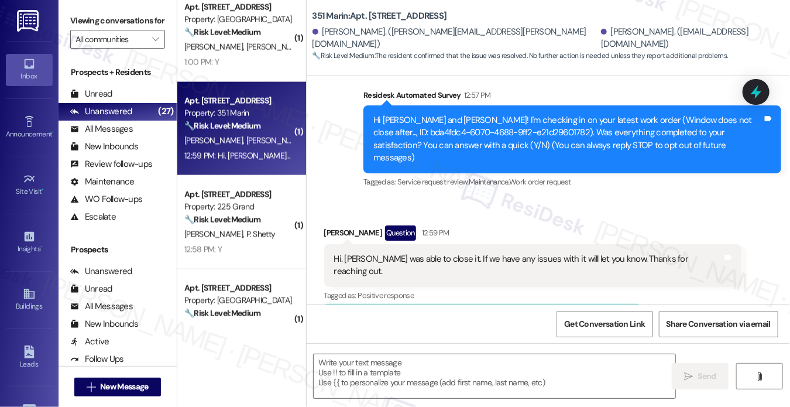
click at [523, 141] on div "Hi Arlene and Robert! I'm checking in on your latest work order (Window does no…" at bounding box center [568, 139] width 389 height 50
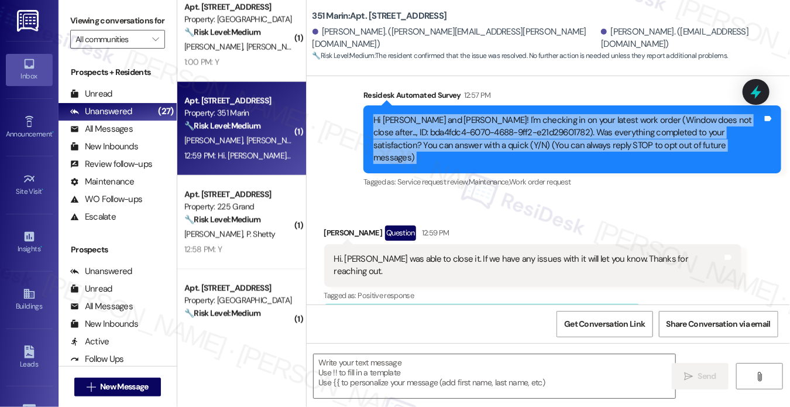
click at [523, 141] on div "Hi Arlene and Robert! I'm checking in on your latest work order (Window does no…" at bounding box center [568, 139] width 389 height 50
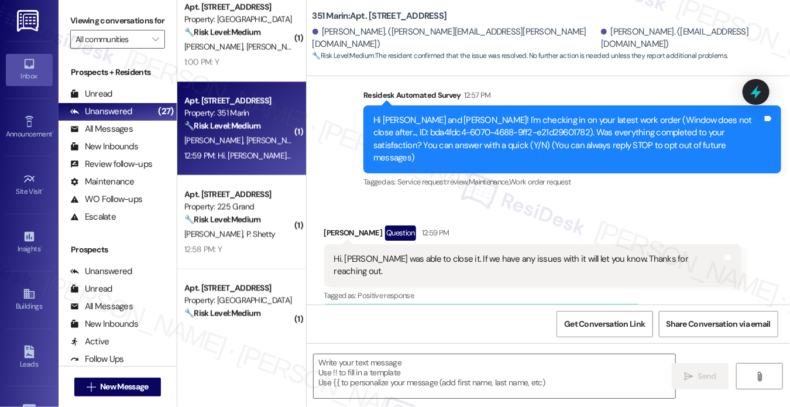
click at [503, 253] on div "Hi. Robert was able to close it. If we have any issues with it will let you kno…" at bounding box center [528, 265] width 389 height 25
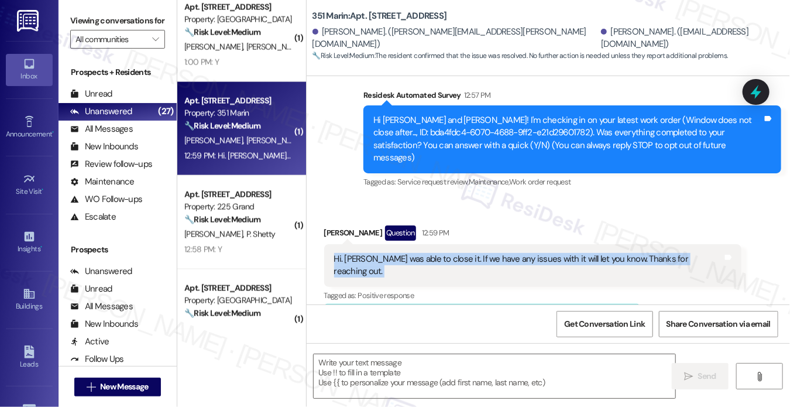
click at [503, 253] on div "Hi. Robert was able to close it. If we have any issues with it will let you kno…" at bounding box center [528, 265] width 389 height 25
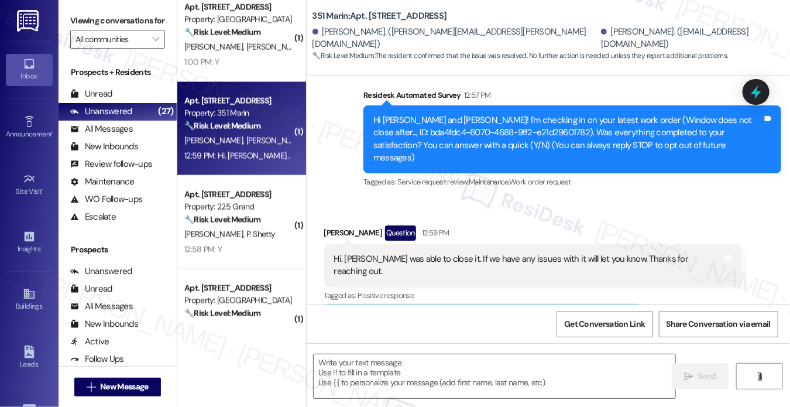
click at [506, 146] on div "Hi Arlene and Robert! I'm checking in on your latest work order (Window does no…" at bounding box center [568, 139] width 389 height 50
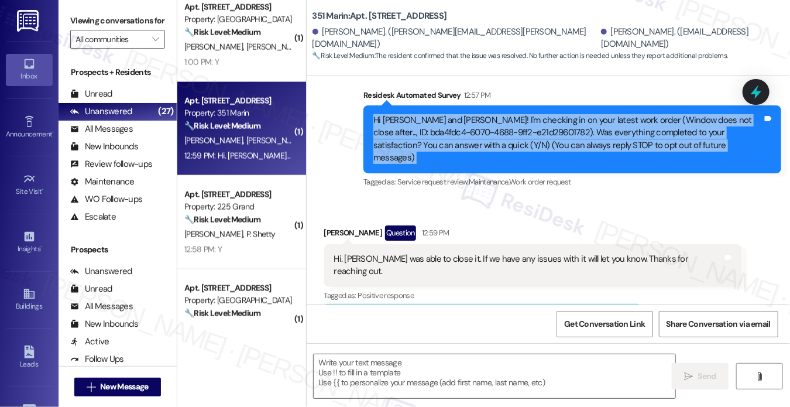
click at [506, 146] on div "Hi Arlene and Robert! I'm checking in on your latest work order (Window does no…" at bounding box center [568, 139] width 389 height 50
click at [480, 131] on div "Hi Arlene and Robert! I'm checking in on your latest work order (Window does no…" at bounding box center [568, 139] width 389 height 50
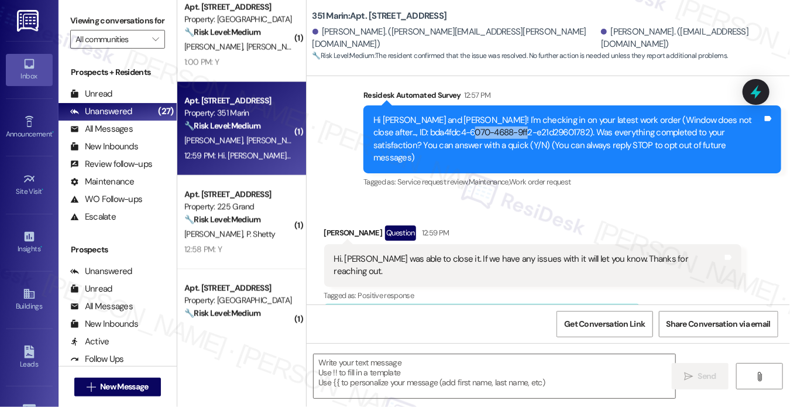
click at [480, 131] on div "Hi Arlene and Robert! I'm checking in on your latest work order (Window does no…" at bounding box center [568, 139] width 389 height 50
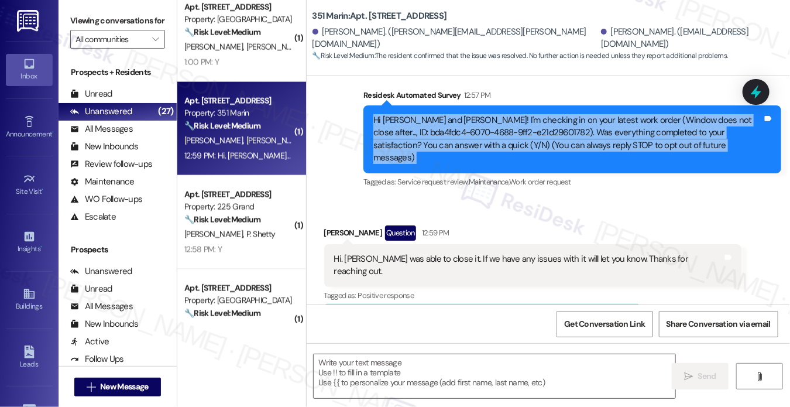
click at [480, 131] on div "Hi Arlene and Robert! I'm checking in on your latest work order (Window does no…" at bounding box center [568, 139] width 389 height 50
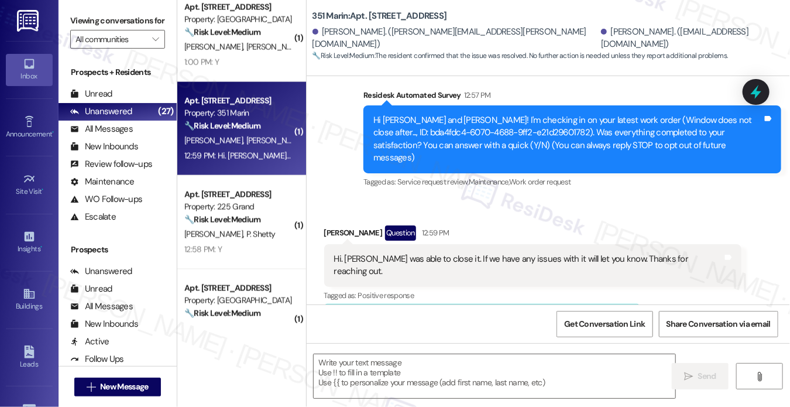
click at [473, 217] on div "Received via SMS Arlene Barreto Jusino Question 12:59 PM Hi. Robert was able to…" at bounding box center [534, 361] width 436 height 289
click at [465, 255] on div "Hi. Robert was able to close it. If we have any issues with it will let you kno…" at bounding box center [533, 265] width 418 height 43
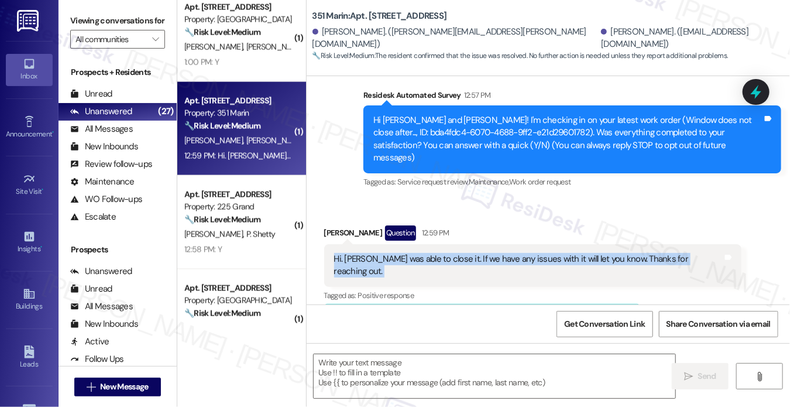
click at [465, 255] on div "Hi. Robert was able to close it. If we have any issues with it will let you kno…" at bounding box center [533, 265] width 418 height 43
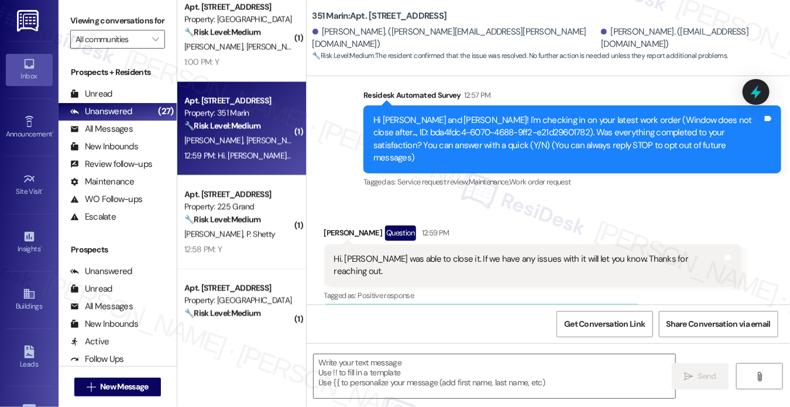
click at [499, 199] on div "Received via SMS Arlene Barreto Jusino Question 12:59 PM Hi. Robert was able to…" at bounding box center [549, 352] width 484 height 307
click at [489, 253] on div "Hi. Robert was able to close it. If we have any issues with it will let you kno…" at bounding box center [528, 265] width 389 height 25
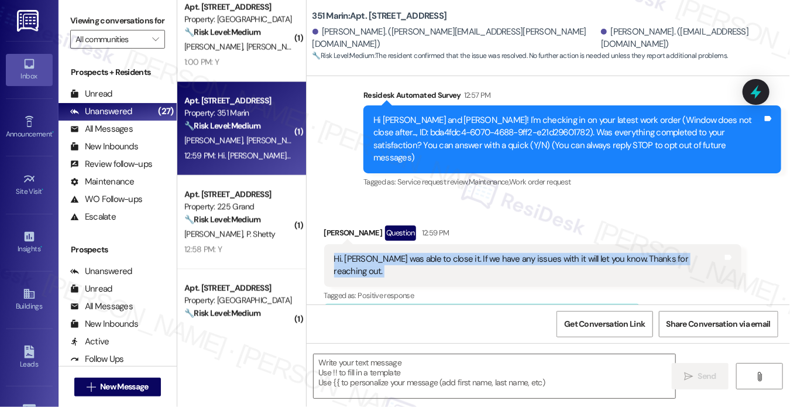
click at [489, 253] on div "Hi. Robert was able to close it. If we have any issues with it will let you kno…" at bounding box center [528, 265] width 389 height 25
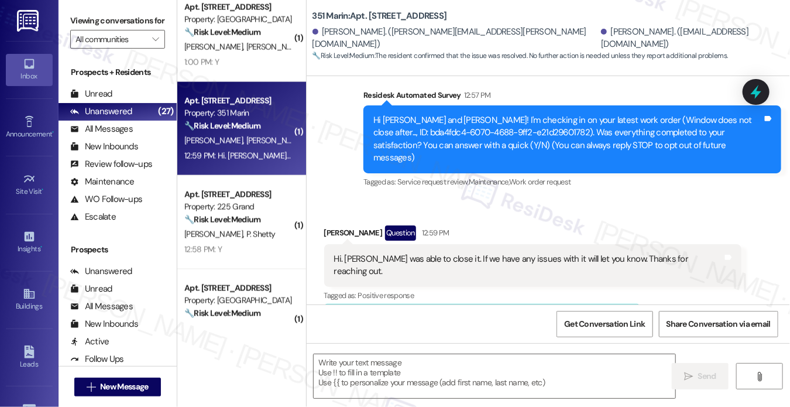
click at [500, 199] on div "Received via SMS Arlene Barreto Jusino Question 12:59 PM Hi. Robert was able to…" at bounding box center [549, 352] width 484 height 307
click at [487, 253] on div "Hi. Robert was able to close it. If we have any issues with it will let you kno…" at bounding box center [528, 265] width 389 height 25
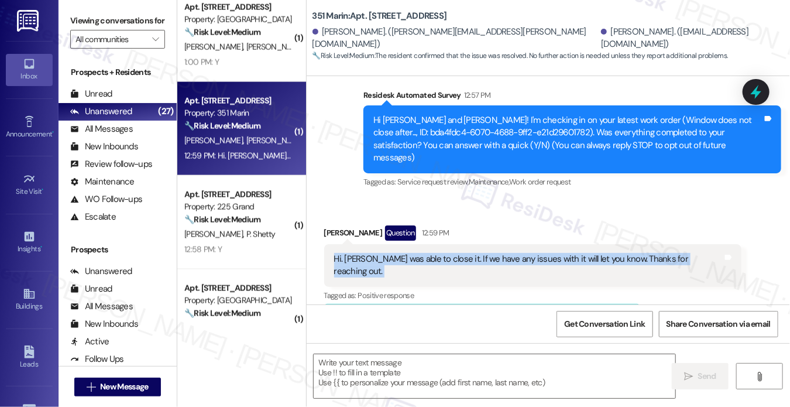
click at [487, 253] on div "Hi. Robert was able to close it. If we have any issues with it will let you kno…" at bounding box center [528, 265] width 389 height 25
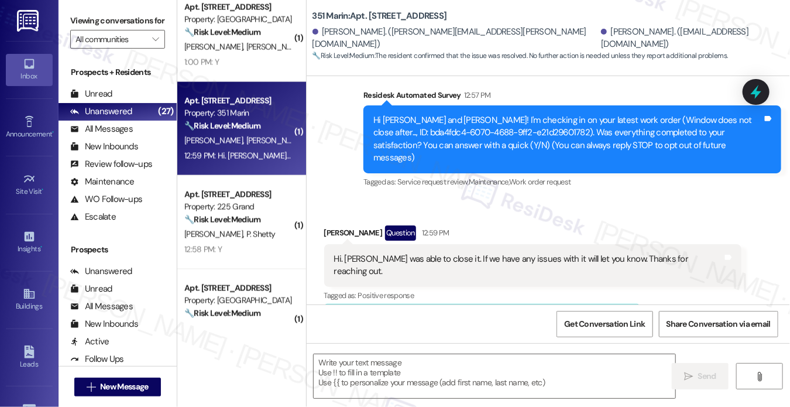
click at [505, 199] on div "Received via SMS Arlene Barreto Jusino Question 12:59 PM Hi. Robert was able to…" at bounding box center [549, 352] width 484 height 307
click at [484, 257] on div "Hi. Robert was able to close it. If we have any issues with it will let you kno…" at bounding box center [533, 265] width 418 height 43
click at [483, 257] on div "Hi. Robert was able to close it. If we have any issues with it will let you kno…" at bounding box center [533, 265] width 418 height 43
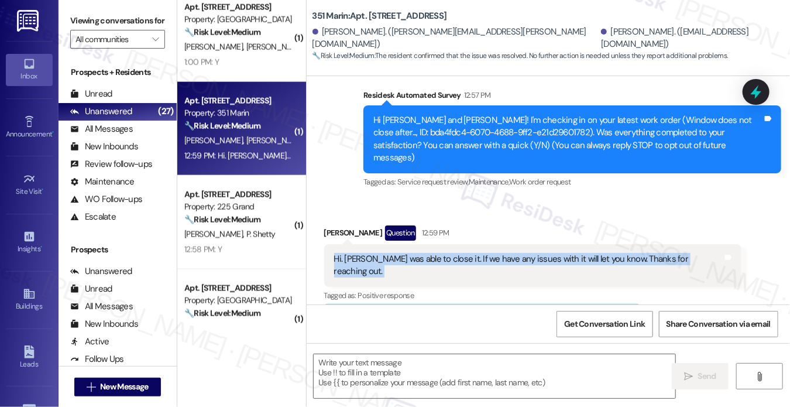
click at [483, 257] on div "Hi. Robert was able to close it. If we have any issues with it will let you kno…" at bounding box center [533, 265] width 418 height 43
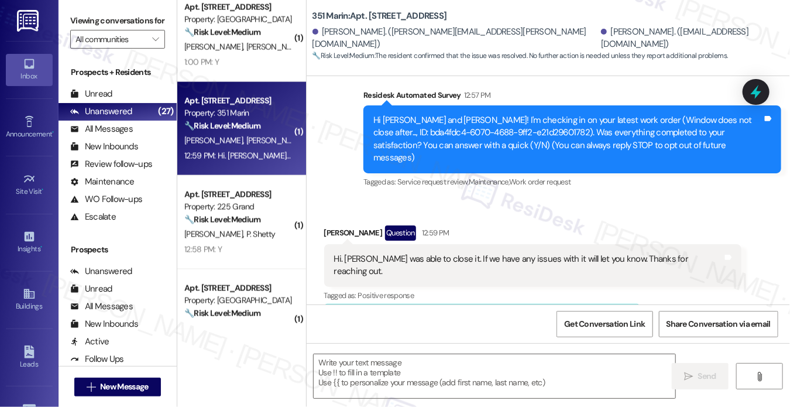
click at [531, 217] on div "Received via SMS Arlene Barreto Jusino Question 12:59 PM Hi. Robert was able to…" at bounding box center [534, 361] width 436 height 289
click at [501, 253] on div "Hi. Robert was able to close it. If we have any issues with it will let you kno…" at bounding box center [528, 265] width 389 height 25
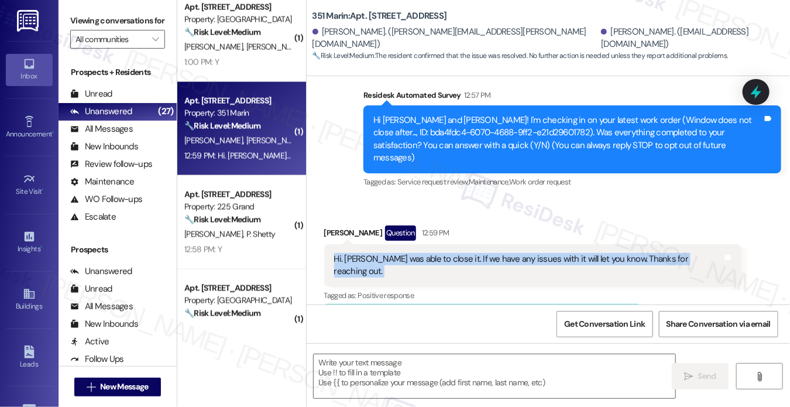
click at [501, 253] on div "Hi. Robert was able to close it. If we have any issues with it will let you kno…" at bounding box center [528, 265] width 389 height 25
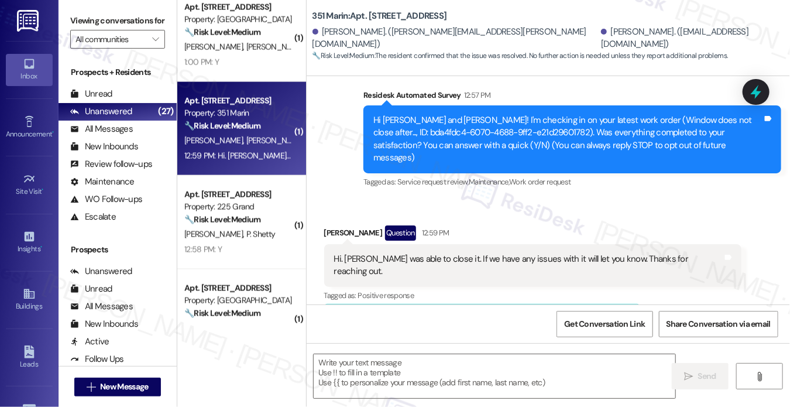
click at [506, 203] on div "Received via SMS Arlene Barreto Jusino Question 12:59 PM Hi. Robert was able to…" at bounding box center [549, 352] width 484 height 307
click at [497, 253] on div "Hi. Robert was able to close it. If we have any issues with it will let you kno…" at bounding box center [528, 265] width 389 height 25
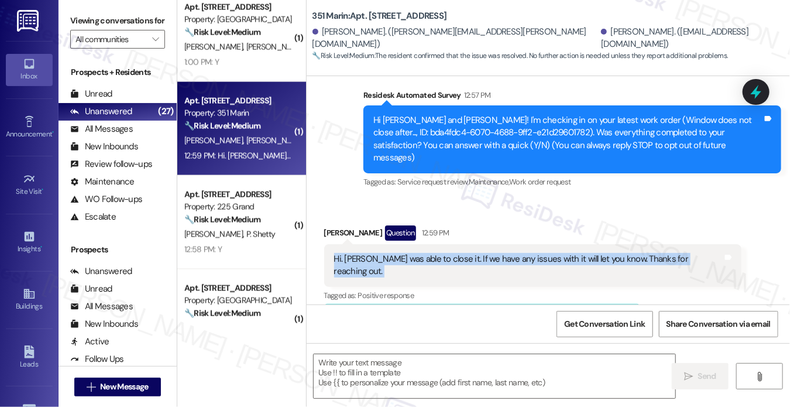
click at [497, 253] on div "Hi. Robert was able to close it. If we have any issues with it will let you kno…" at bounding box center [528, 265] width 389 height 25
click at [458, 253] on div "Hi. Robert was able to close it. If we have any issues with it will let you kno…" at bounding box center [528, 265] width 389 height 25
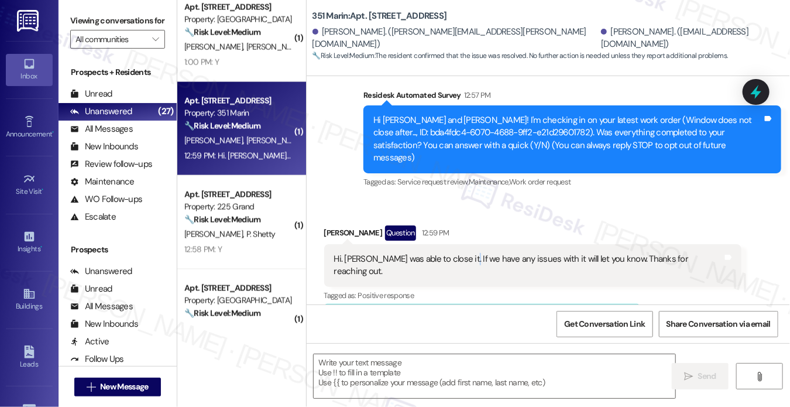
click at [458, 253] on div "Hi. Robert was able to close it. If we have any issues with it will let you kno…" at bounding box center [528, 265] width 389 height 25
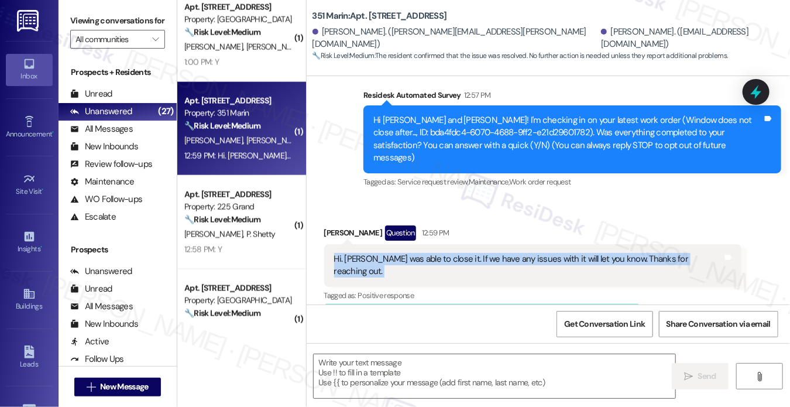
click at [458, 253] on div "Hi. Robert was able to close it. If we have any issues with it will let you kno…" at bounding box center [528, 265] width 389 height 25
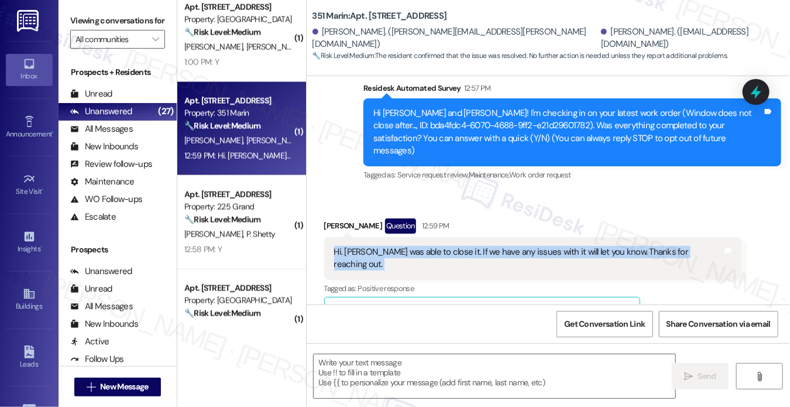
scroll to position [226, 0]
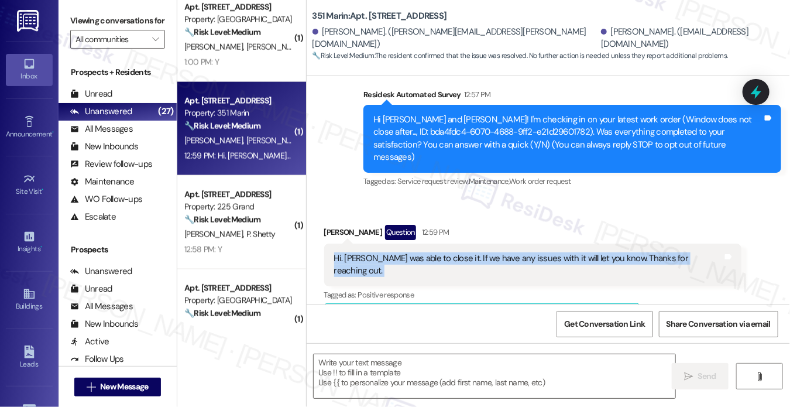
click at [466, 252] on div "Hi. Robert was able to close it. If we have any issues with it will let you kno…" at bounding box center [528, 264] width 389 height 25
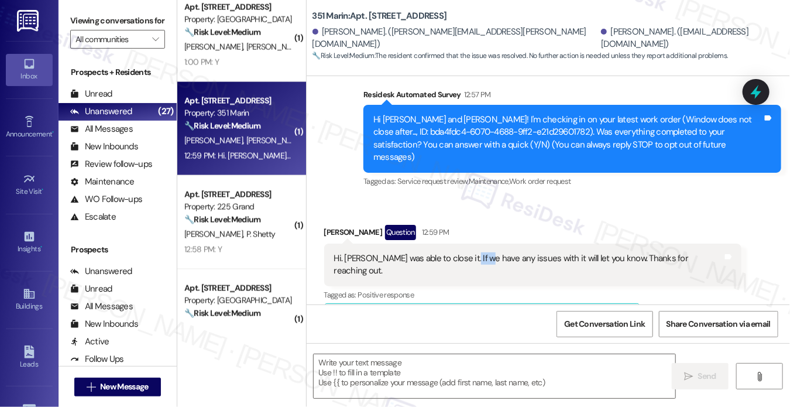
click at [466, 252] on div "Hi. Robert was able to close it. If we have any issues with it will let you kno…" at bounding box center [528, 264] width 389 height 25
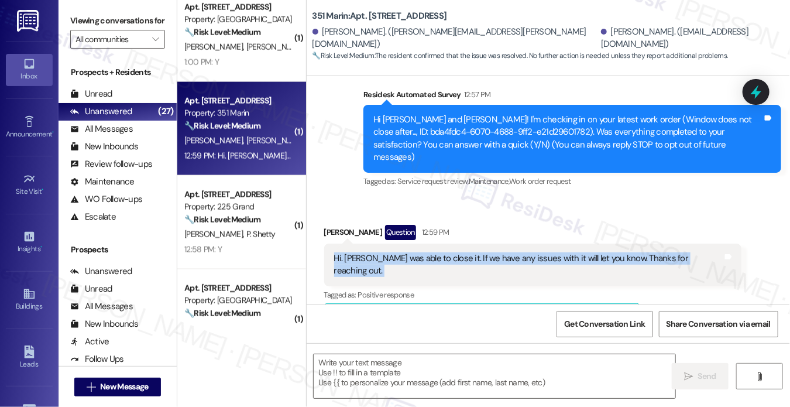
click at [466, 252] on div "Hi. Robert was able to close it. If we have any issues with it will let you kno…" at bounding box center [528, 264] width 389 height 25
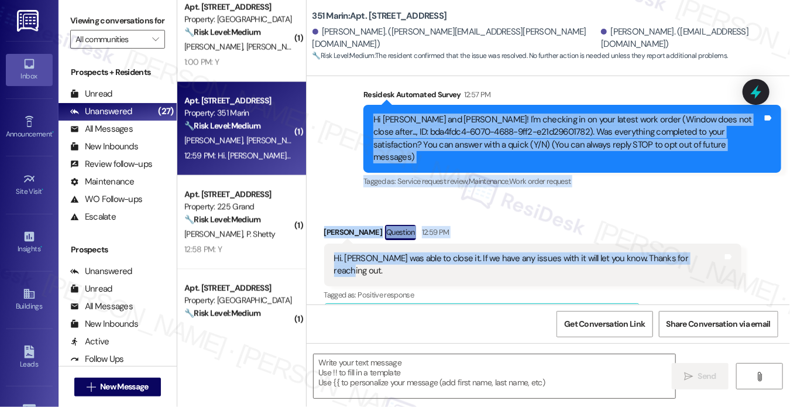
drag, startPoint x: 368, startPoint y: 119, endPoint x: 690, endPoint y: 248, distance: 346.8
click at [690, 248] on div "WO Opened request: Shower hand... Sep 06, 2025 at 8:00 PM Status : Closed Show …" at bounding box center [549, 190] width 484 height 228
copy div "Hi Arlene and Robert! I'm checking in on your latest work order (Window does no…"
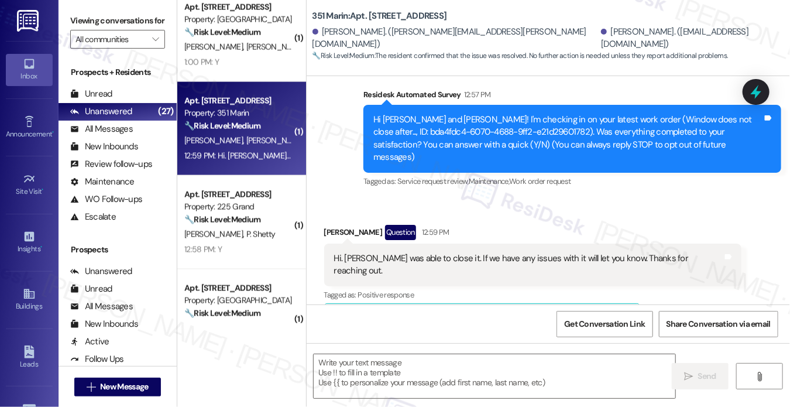
drag, startPoint x: 84, startPoint y: 18, endPoint x: 158, endPoint y: 73, distance: 92.0
click at [84, 18] on label "Viewing conversations for" at bounding box center [117, 21] width 95 height 18
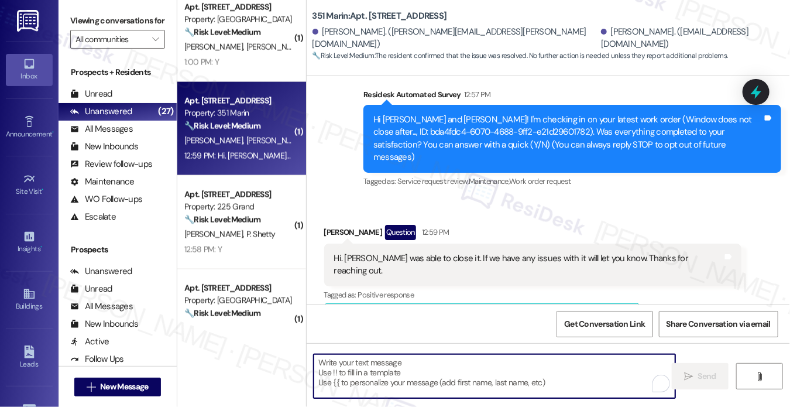
click at [414, 369] on textarea "To enrich screen reader interactions, please activate Accessibility in Grammarl…" at bounding box center [495, 376] width 362 height 44
paste textarea "Hi Arlene, thank you for the update! I’m glad Robert was able to get the window…"
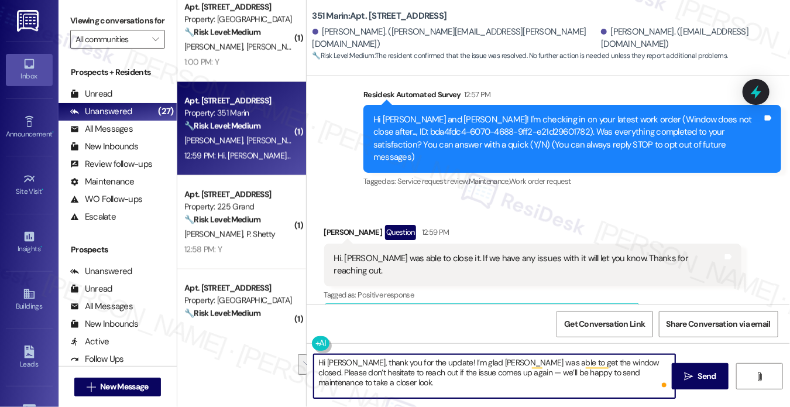
drag, startPoint x: 410, startPoint y: 385, endPoint x: 381, endPoint y: 374, distance: 31.3
click at [381, 374] on textarea "Hi Arlene, thank you for the update! I’m glad Robert was able to get the window…" at bounding box center [495, 376] width 362 height 44
click at [437, 379] on textarea "Hi Arlene, thank you for the update! I’m glad Robert was able to get the window…" at bounding box center [495, 376] width 362 height 44
click at [495, 382] on textarea "Hi Arlene, thank you for the update! I’m glad Robert was able to get the window…" at bounding box center [495, 376] width 362 height 44
drag, startPoint x: 482, startPoint y: 372, endPoint x: 509, endPoint y: 382, distance: 28.2
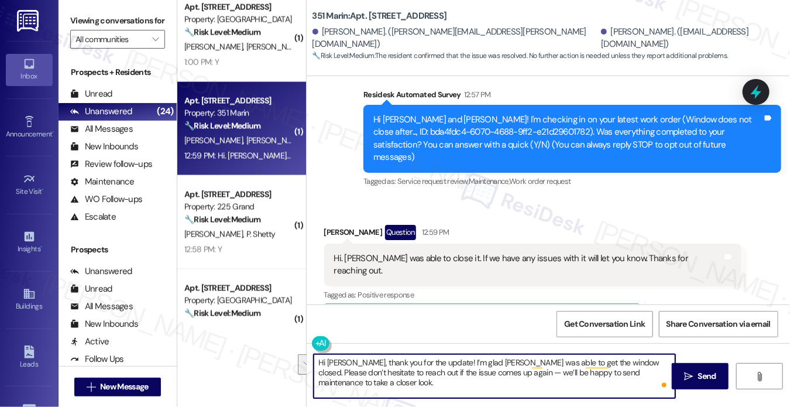
click at [509, 382] on textarea "Hi Arlene, thank you for the update! I’m glad Robert was able to get the window…" at bounding box center [495, 376] width 362 height 44
click at [502, 382] on textarea "Hi Arlene, thank you for the update! I’m glad Robert was able to get the window…" at bounding box center [495, 376] width 362 height 44
drag, startPoint x: 478, startPoint y: 386, endPoint x: 390, endPoint y: 374, distance: 88.6
click at [390, 374] on textarea "Hi Arlene, thank you for the update! I’m glad Robert was able to get the window…" at bounding box center [495, 376] width 362 height 44
click at [579, 378] on textarea "Hi Arlene, thank you for the update! I’m glad Robert was able to get the window…" at bounding box center [495, 376] width 362 height 44
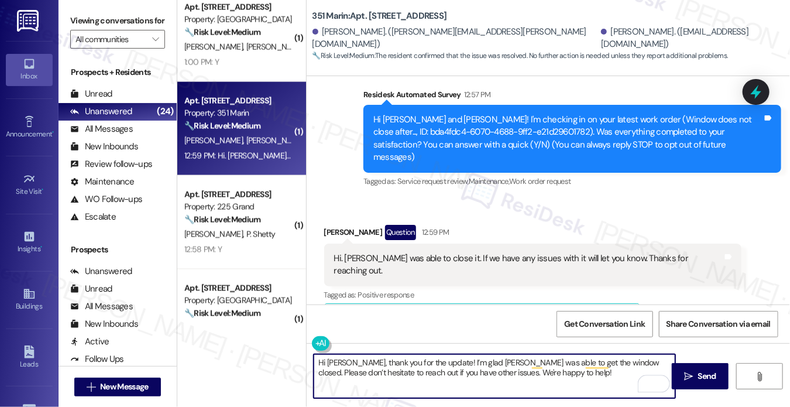
click at [425, 371] on textarea "Hi Arlene, thank you for the update! I’m glad Robert was able to get the window…" at bounding box center [495, 376] width 362 height 44
click at [431, 369] on textarea "Hi Arlene, thank you for the update! I’m glad Robert was able to get the window…" at bounding box center [495, 376] width 362 height 44
type textarea "Hi Arlene, thank you for the update! I’m glad Robert was able to get the window…"
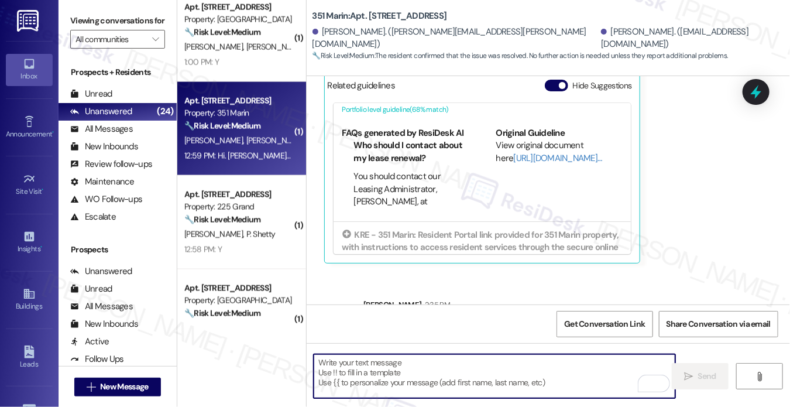
scroll to position [496, 0]
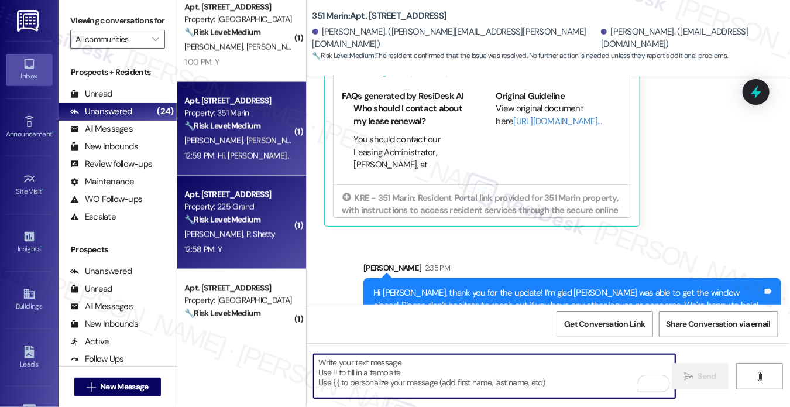
click at [261, 241] on div "S. Bailur P. Shetty" at bounding box center [238, 234] width 111 height 15
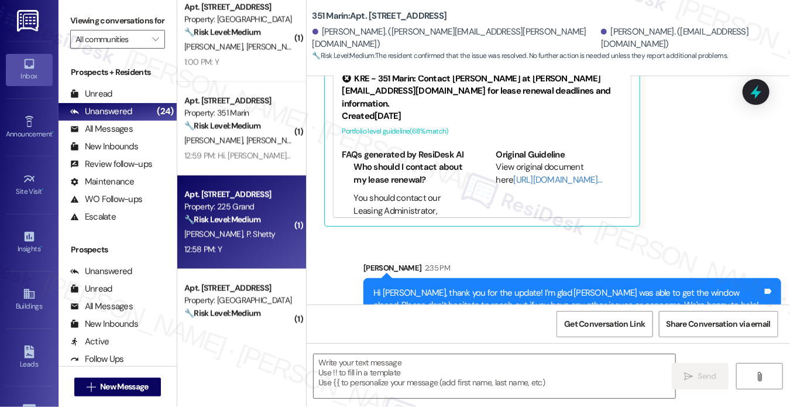
scroll to position [937, 0]
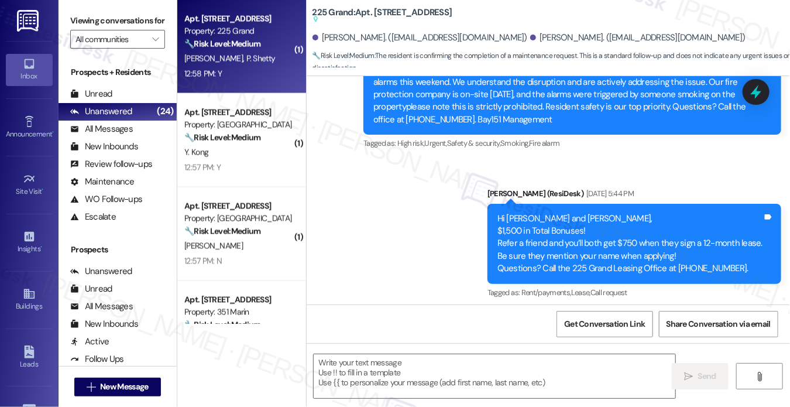
type textarea "Fetching suggested responses. Please feel free to read through the conversation…"
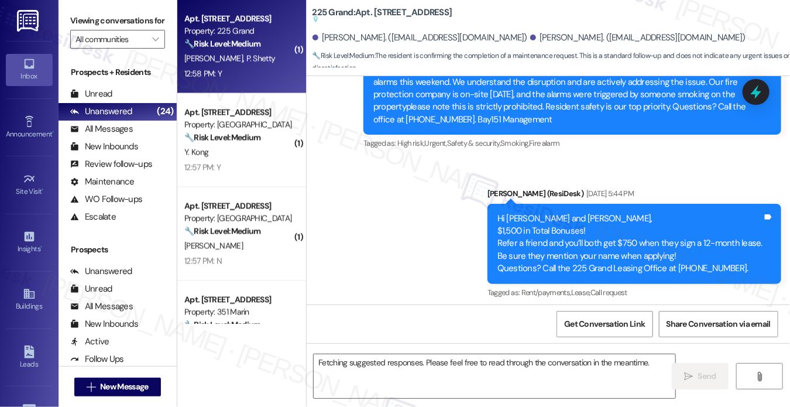
scroll to position [3815, 0]
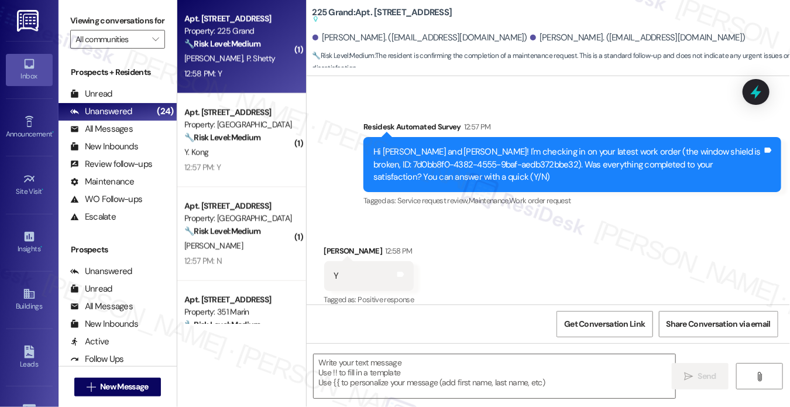
drag, startPoint x: 82, startPoint y: 23, endPoint x: 86, endPoint y: 28, distance: 6.2
click at [82, 23] on label "Viewing conversations for" at bounding box center [117, 21] width 95 height 18
click at [385, 388] on textarea at bounding box center [495, 376] width 362 height 44
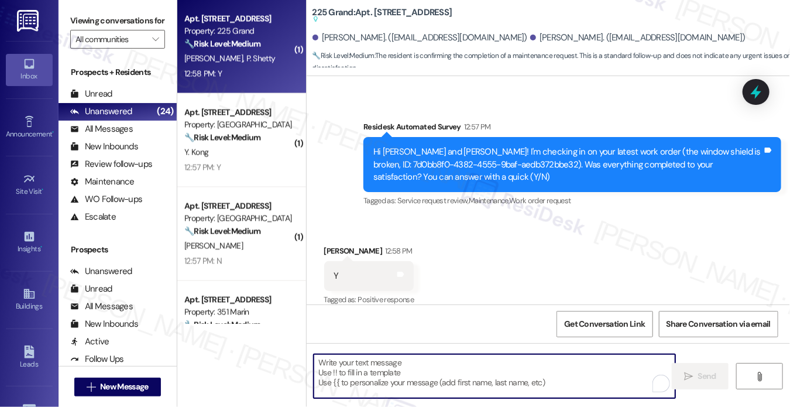
paste textarea "Hi {{first_name}}! I'm glad to hear that the latest work order was completed to…"
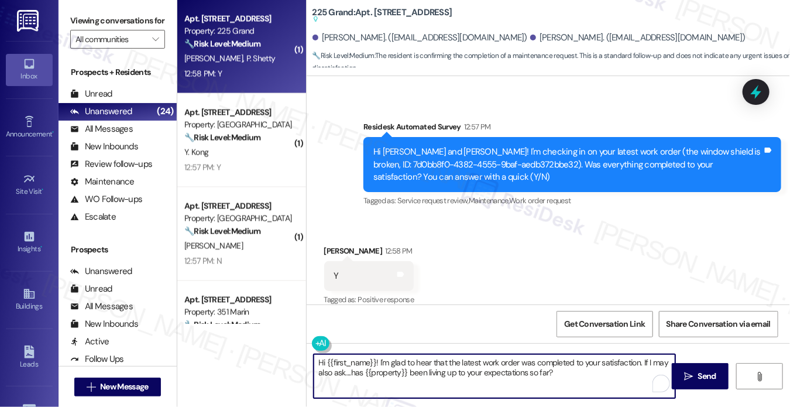
click at [321, 220] on div "Received via SMS Pratheek Nithyananda Shetty 12:58 PM Y Tags and notes Tagged a…" at bounding box center [549, 267] width 484 height 99
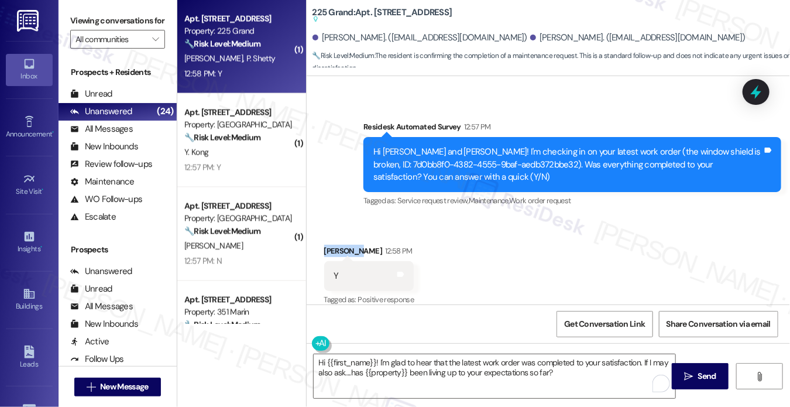
click at [321, 220] on div "Received via SMS Pratheek Nithyananda Shetty 12:58 PM Y Tags and notes Tagged a…" at bounding box center [549, 267] width 484 height 99
click at [468, 360] on textarea "Hi {{first_name}}! I'm glad to hear that the latest work order was completed to…" at bounding box center [495, 376] width 362 height 44
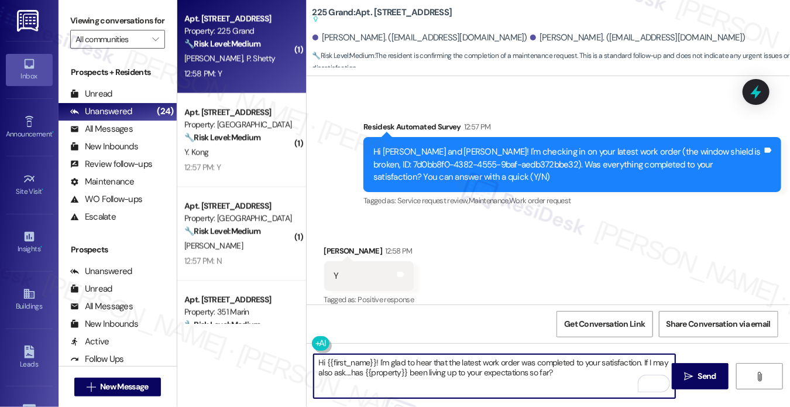
click at [468, 360] on textarea "Hi {{first_name}}! I'm glad to hear that the latest work order was completed to…" at bounding box center [495, 376] width 362 height 44
click at [403, 375] on textarea "Hi {{first_name}}! I'm glad to hear that the window shield work order was compl…" at bounding box center [495, 376] width 362 height 44
click at [575, 376] on textarea "Hi {{first_name}}! I'm glad to hear that the window shield work order was compl…" at bounding box center [495, 376] width 362 height 44
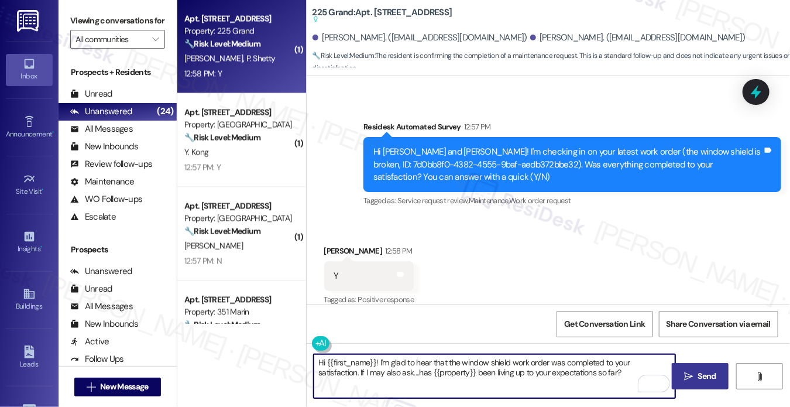
type textarea "Hi {{first_name}}! I'm glad to hear that the window shield work order was compl…"
click at [680, 376] on button " Send" at bounding box center [700, 376] width 57 height 26
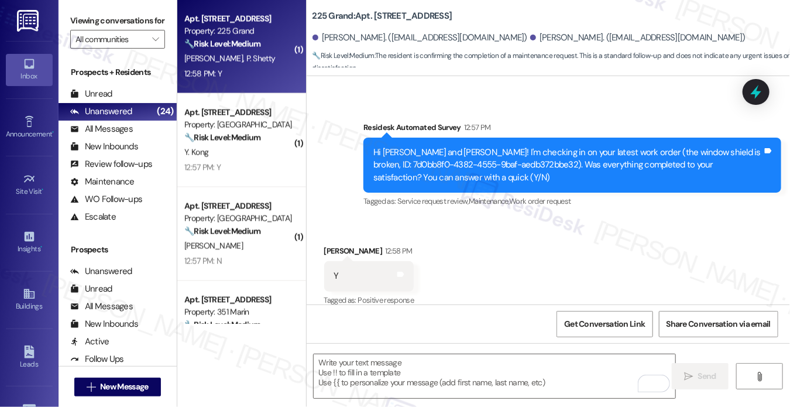
scroll to position [3879, 0]
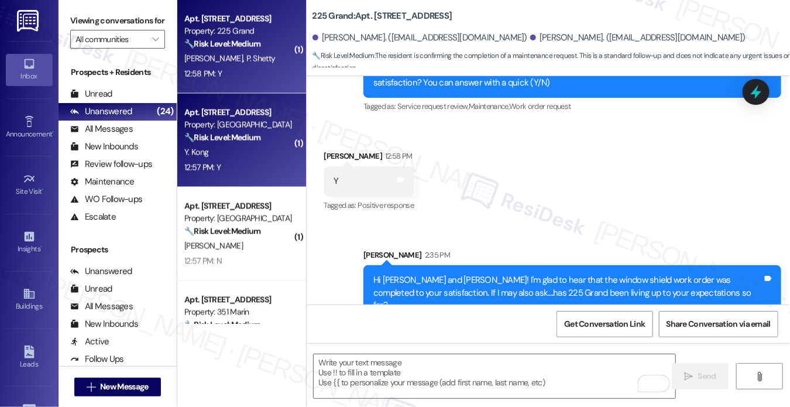
click at [218, 145] on div "Y. Kong" at bounding box center [238, 152] width 111 height 15
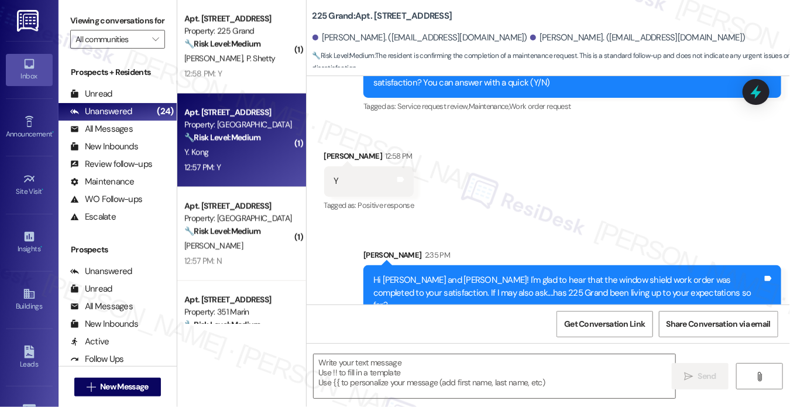
type textarea "Fetching suggested responses. Please feel free to read through the conversation…"
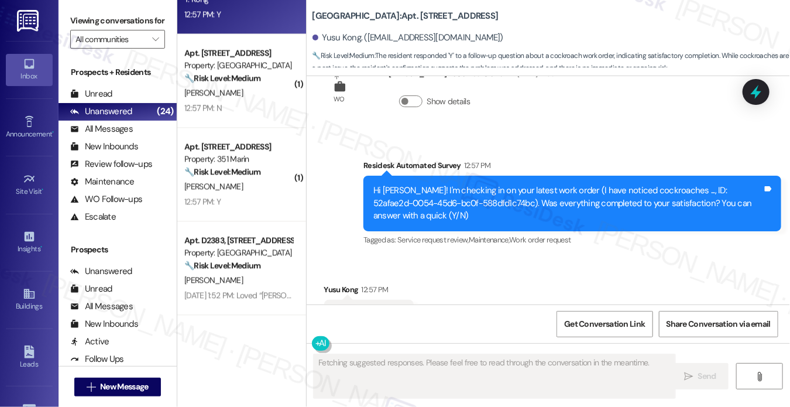
scroll to position [995, 0]
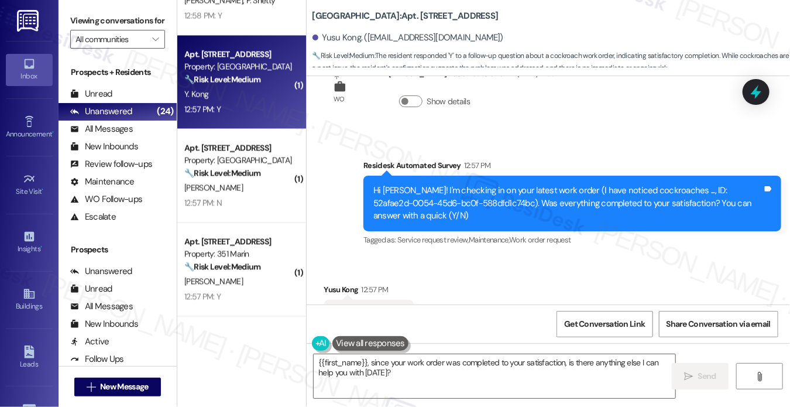
drag, startPoint x: 72, startPoint y: 24, endPoint x: 89, endPoint y: 40, distance: 23.2
click at [72, 24] on label "Viewing conversations for" at bounding box center [117, 21] width 95 height 18
click at [398, 383] on textarea "{{first_name}}, since your work order was completed to your satisfaction, is th…" at bounding box center [495, 376] width 362 height 44
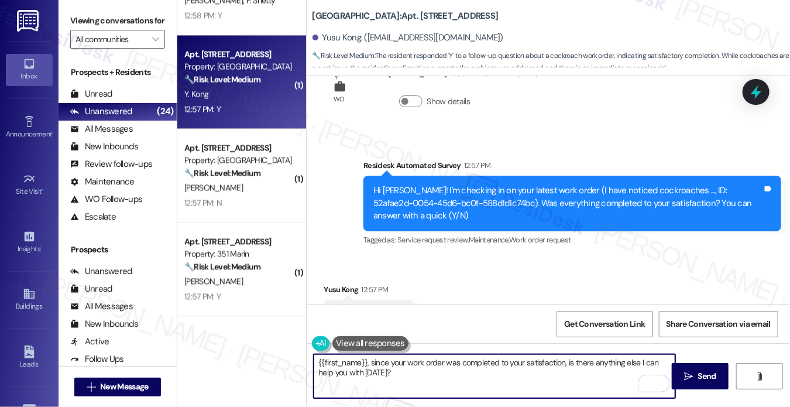
paste textarea "Hi {{first_name}}! I'm glad to hear that the latest work order was completed to…"
type textarea "Hi {{first_name}}! I'm glad to hear that the latest work order was completed to…"
click at [330, 283] on div "Yusu Kong 12:57 PM" at bounding box center [369, 291] width 90 height 16
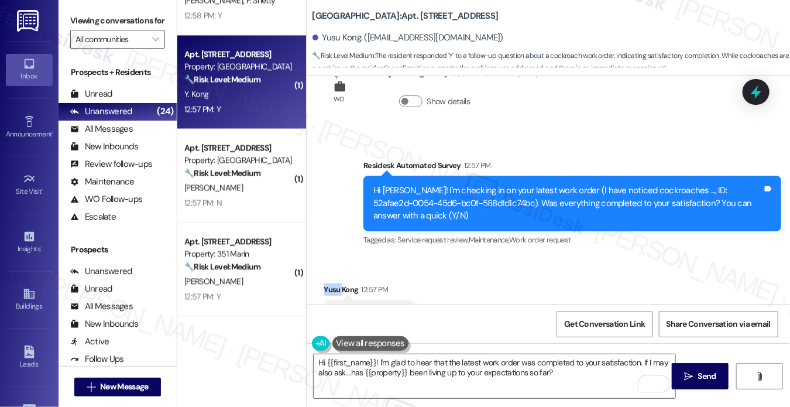
click at [330, 283] on div "Yusu Kong 12:57 PM" at bounding box center [369, 291] width 90 height 16
click at [592, 383] on textarea "Hi {{first_name}}! I'm glad to hear that the latest work order was completed to…" at bounding box center [495, 376] width 362 height 44
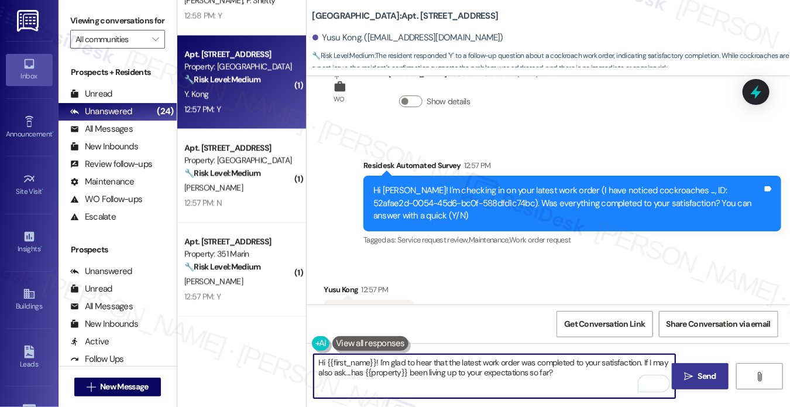
click at [707, 374] on span "Send" at bounding box center [707, 376] width 18 height 12
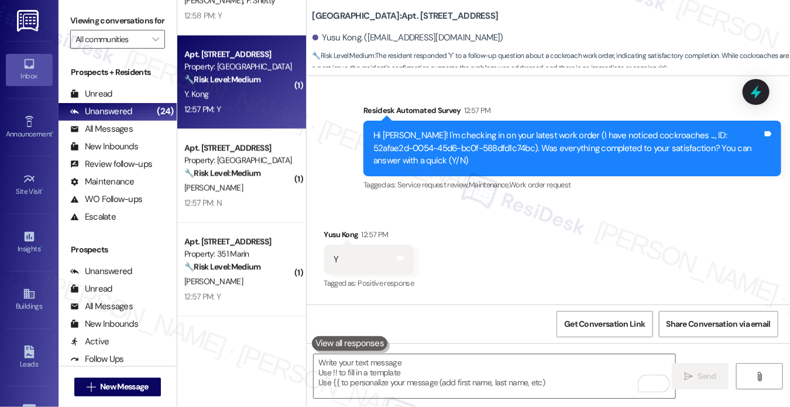
scroll to position [5868, 0]
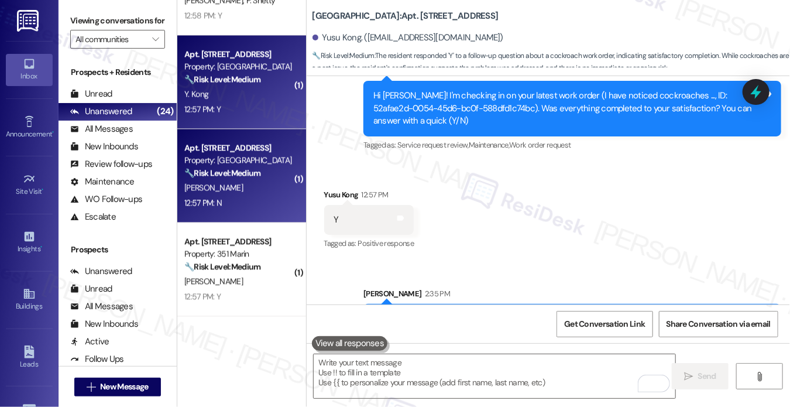
click at [253, 181] on div "[PERSON_NAME]" at bounding box center [238, 187] width 111 height 15
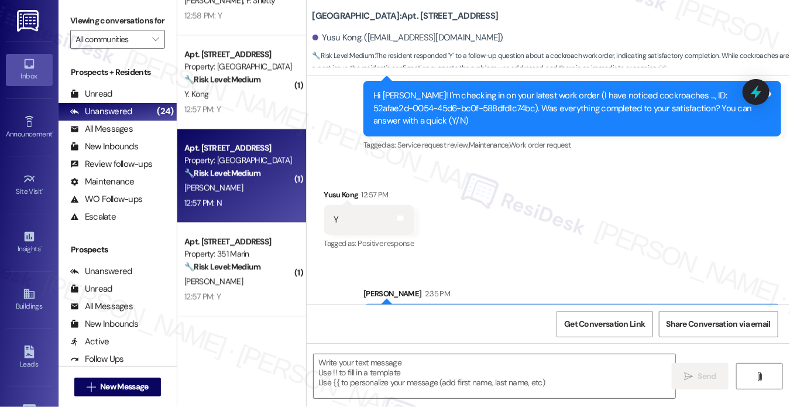
type textarea "Fetching suggested responses. Please feel free to read through the conversation…"
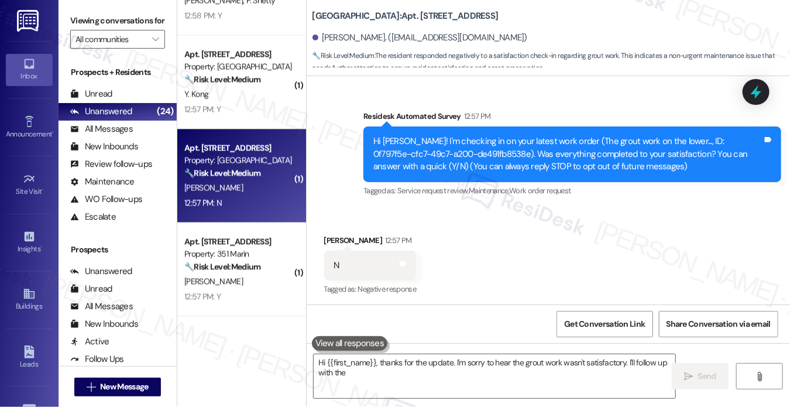
scroll to position [95, 0]
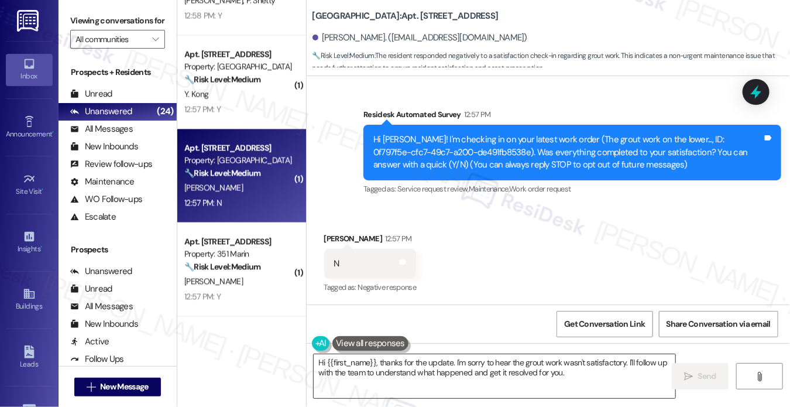
click at [515, 384] on textarea "Hi {{first_name}}, thanks for the update. I'm sorry to hear the grout work wasn…" at bounding box center [495, 376] width 362 height 44
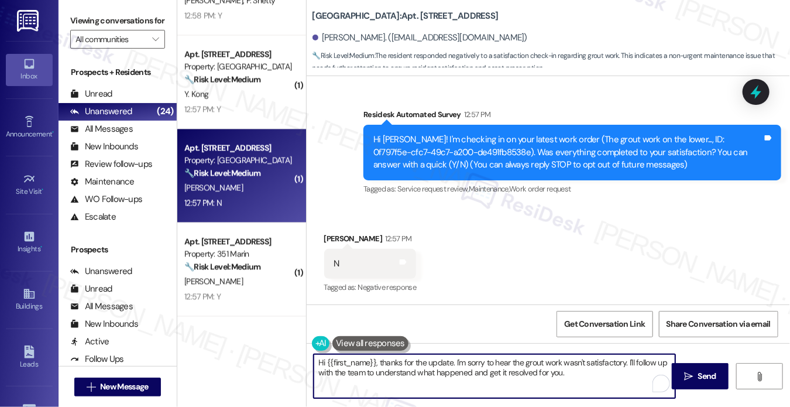
drag, startPoint x: 604, startPoint y: 382, endPoint x: 626, endPoint y: 361, distance: 30.6
click at [626, 361] on textarea "Hi {{first_name}}, thanks for the update. I'm sorry to hear the grout work wasn…" at bounding box center [495, 376] width 362 height 44
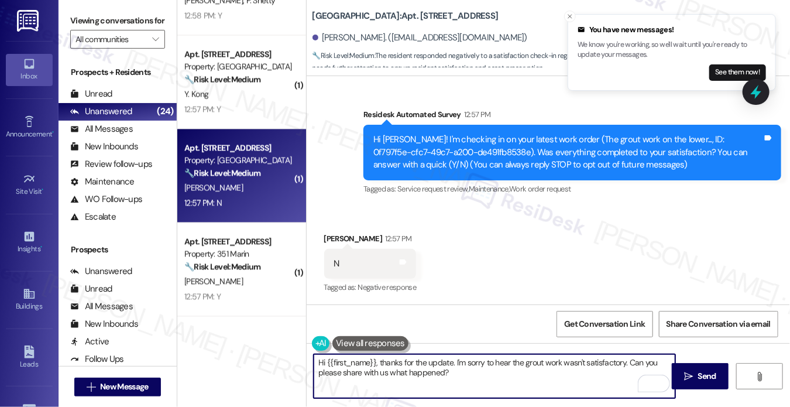
click at [536, 364] on textarea "Hi {{first_name}}, thanks for the update. I'm sorry to hear the grout work wasn…" at bounding box center [495, 376] width 362 height 44
click at [521, 383] on textarea "Hi {{first_name}}, thanks for the update. I'm sorry to hear the grout work wasn…" at bounding box center [495, 376] width 362 height 44
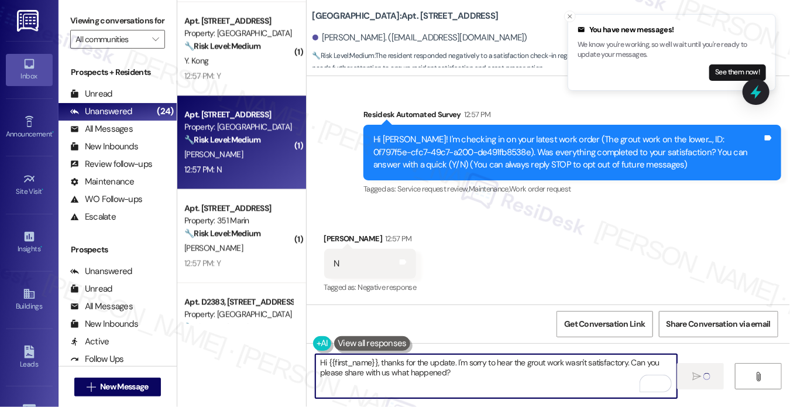
scroll to position [1171, 0]
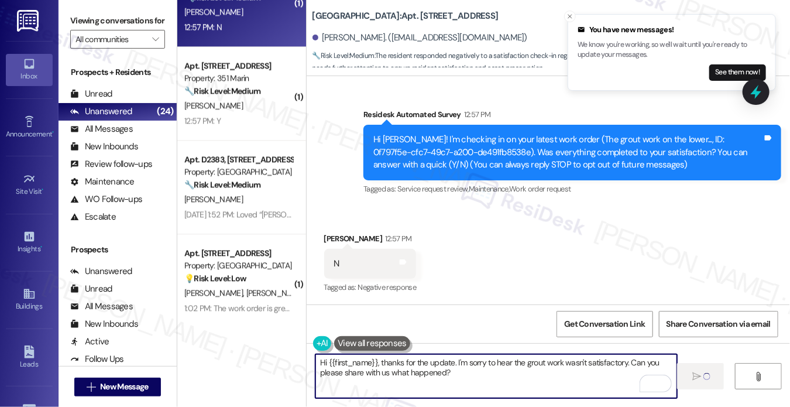
type textarea "Fetching suggested responses. Please feel free to read through the conversation…"
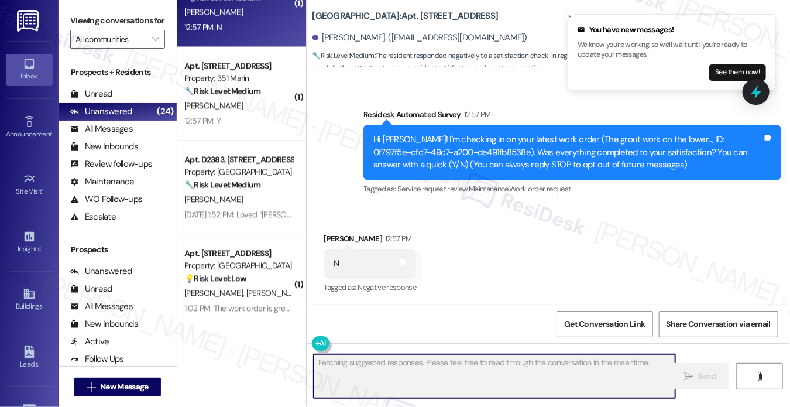
scroll to position [190, 0]
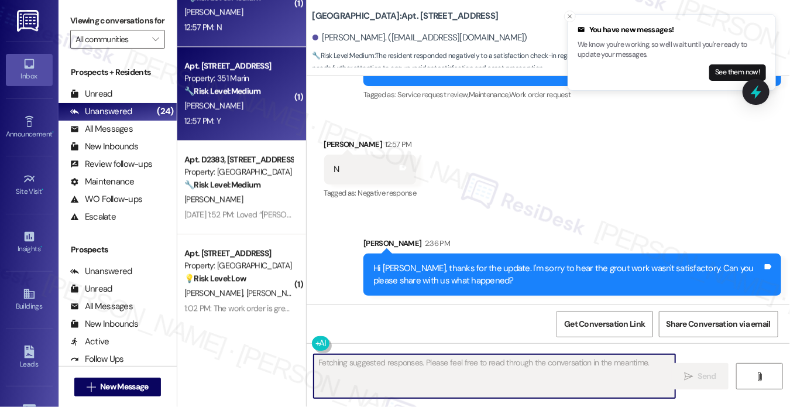
click at [260, 116] on div "12:57 PM: Y 12:57 PM: Y" at bounding box center [238, 121] width 111 height 15
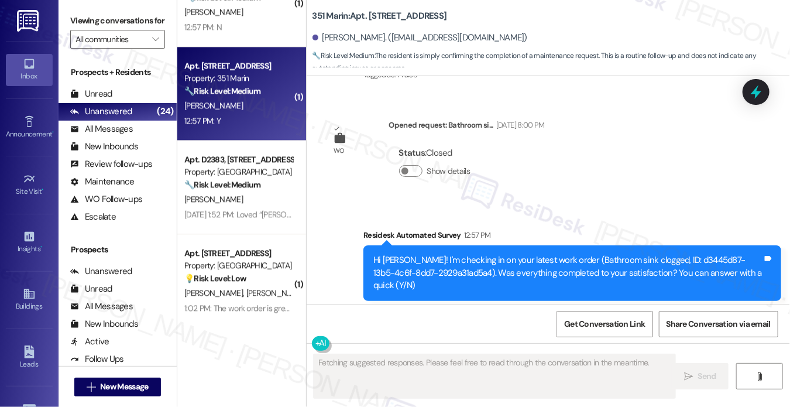
scroll to position [3922, 0]
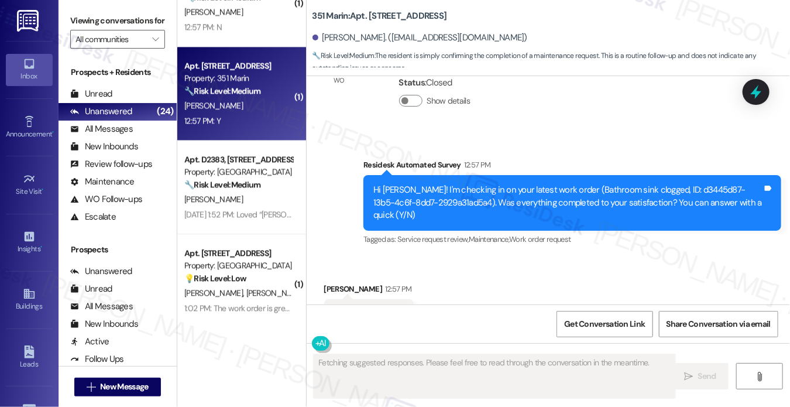
click at [68, 20] on div "Viewing conversations for All communities " at bounding box center [118, 30] width 118 height 60
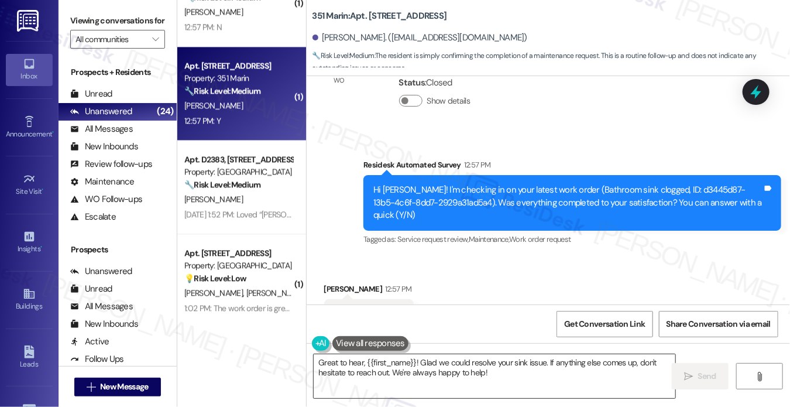
click at [503, 385] on textarea "Great to hear, {{first_name}}! Glad we could resolve your sink issue. If anythi…" at bounding box center [495, 376] width 362 height 44
drag, startPoint x: 78, startPoint y: 21, endPoint x: 318, endPoint y: 205, distance: 302.7
click at [78, 21] on label "Viewing conversations for" at bounding box center [117, 21] width 95 height 18
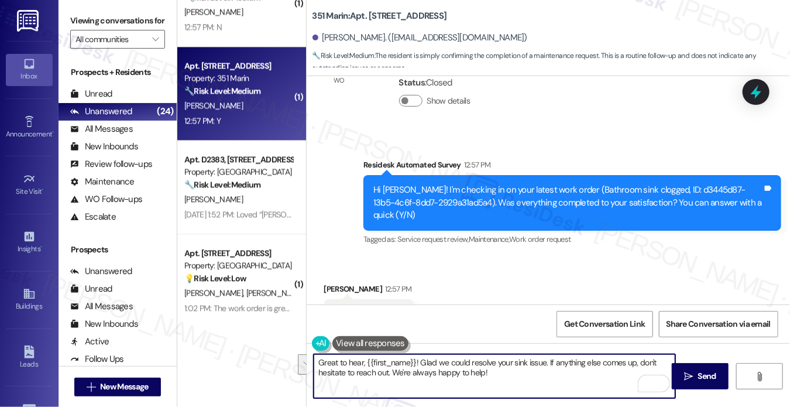
drag, startPoint x: 520, startPoint y: 379, endPoint x: 546, endPoint y: 361, distance: 31.0
click at [546, 361] on textarea "Great to hear, {{first_name}}! Glad we could resolve your sink issue. If anythi…" at bounding box center [495, 376] width 362 height 44
paste textarea "I may also ask....has {{property}} been living up to your expectations so far?"
type textarea "Great to hear, {{first_name}}! Glad we could resolve your sink issue. If I may …"
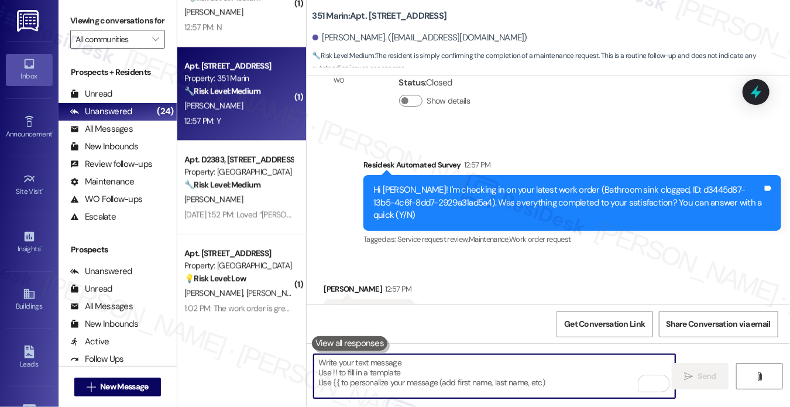
scroll to position [4017, 0]
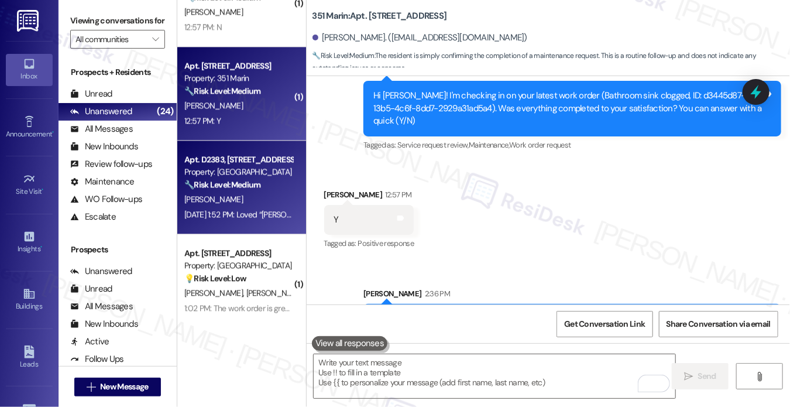
click at [272, 156] on div "Apt. D2383, [STREET_ADDRESS][PERSON_NAME]" at bounding box center [238, 159] width 108 height 12
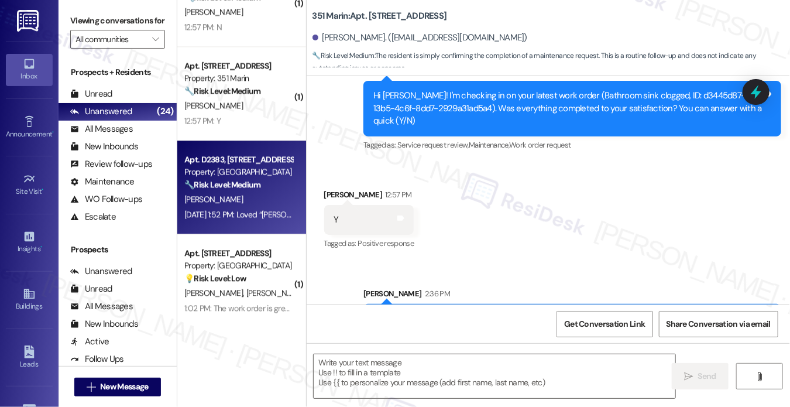
type textarea "Fetching suggested responses. Please feel free to read through the conversation…"
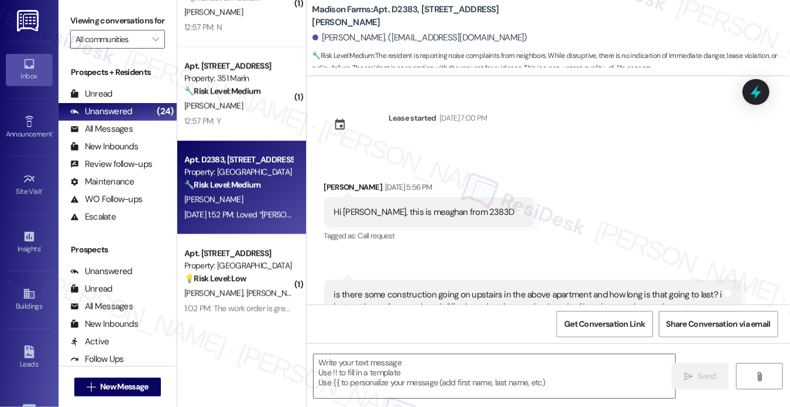
scroll to position [1288, 0]
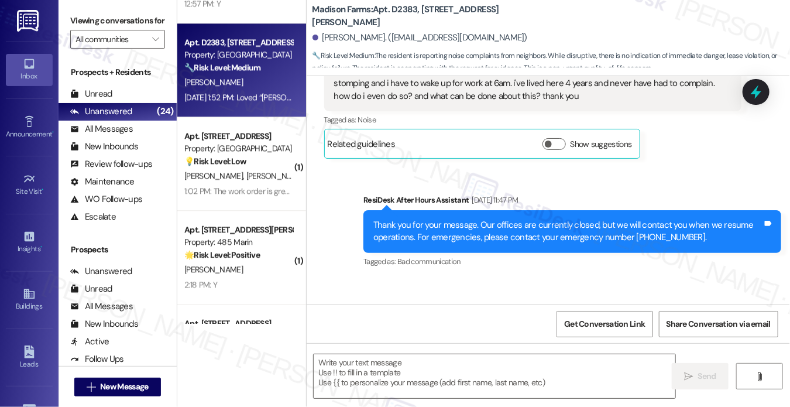
type textarea "Fetching suggested responses. Please feel free to read through the conversation…"
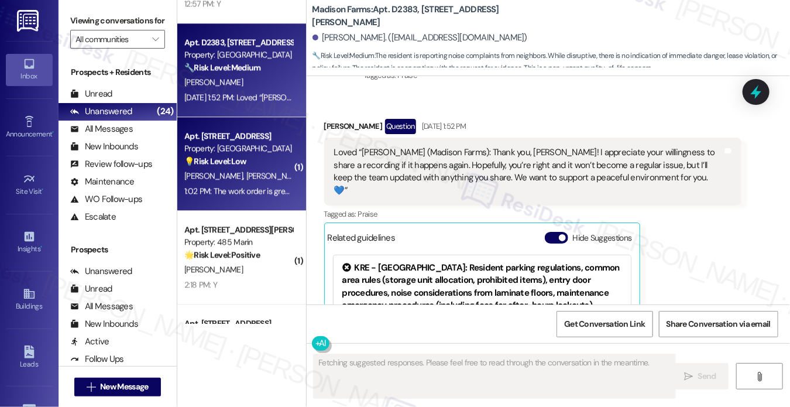
scroll to position [1897, 0]
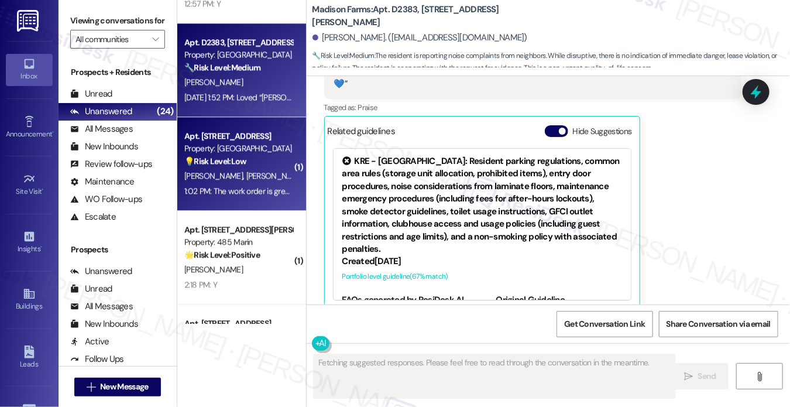
click at [285, 166] on div "💡 Risk Level: Low The resident is expressing satisfaction with the completed wo…" at bounding box center [238, 161] width 108 height 12
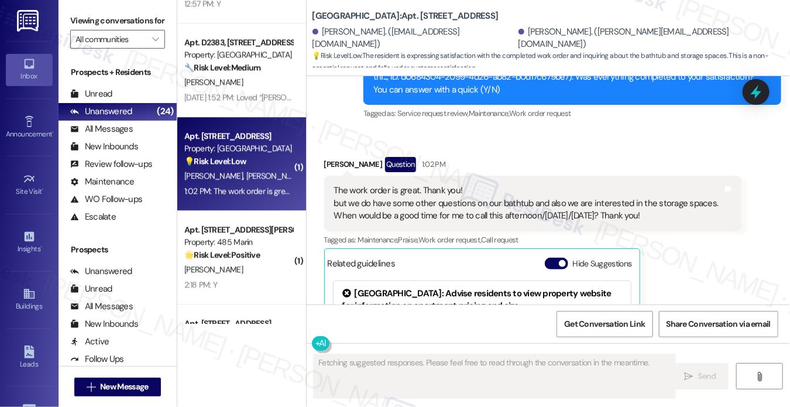
scroll to position [6550, 0]
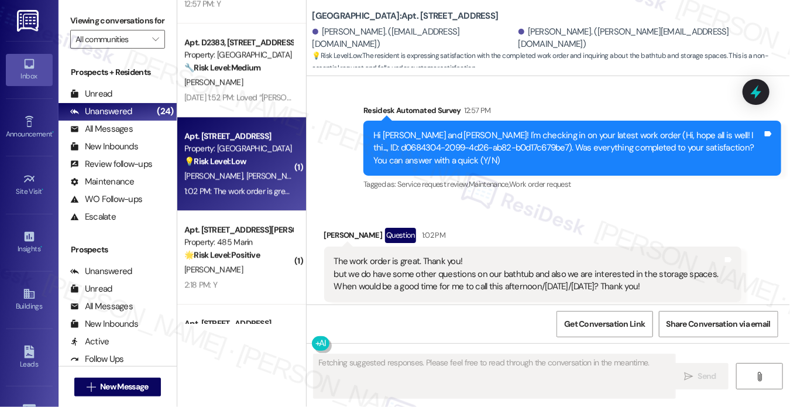
click at [416, 255] on div "The work order is great. Thank you! but we do have some other questions on our …" at bounding box center [528, 273] width 389 height 37
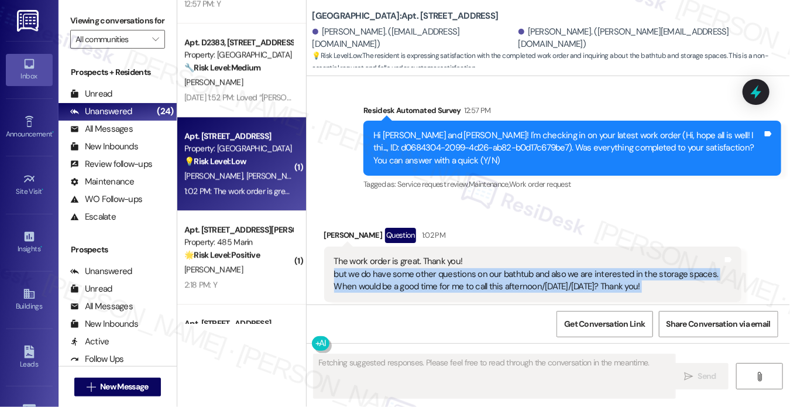
click at [416, 255] on div "The work order is great. Thank you! but we do have some other questions on our …" at bounding box center [528, 273] width 389 height 37
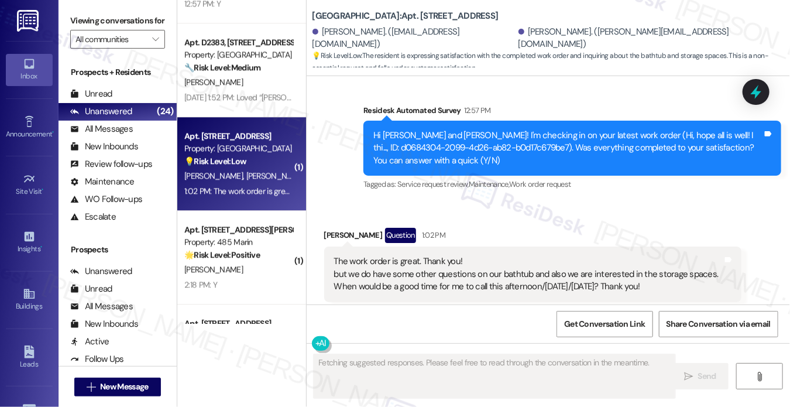
click at [410, 255] on div "The work order is great. Thank you! but we do have some other questions on our …" at bounding box center [528, 273] width 389 height 37
click at [429, 255] on div "The work order is great. Thank you! but we do have some other questions on our …" at bounding box center [528, 273] width 389 height 37
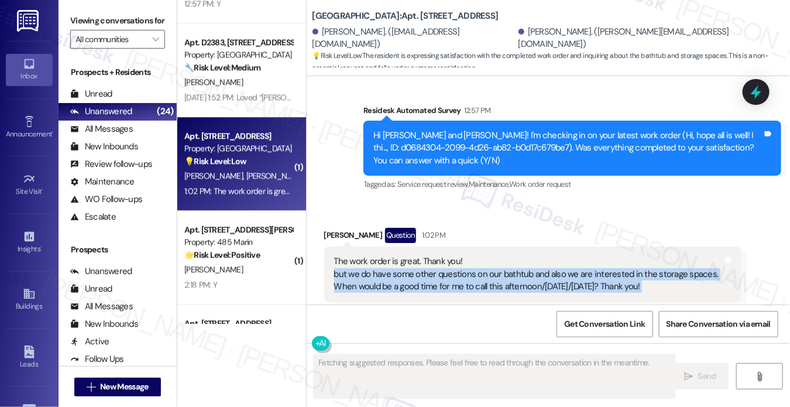
click at [429, 255] on div "The work order is great. Thank you! but we do have some other questions on our …" at bounding box center [528, 273] width 389 height 37
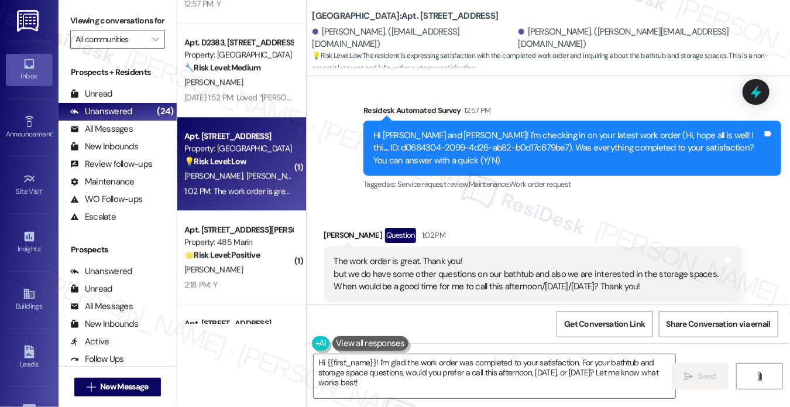
click at [571, 228] on div "Chun Zhang Question 1:02 PM" at bounding box center [533, 237] width 418 height 19
click at [514, 255] on div "The work order is great. Thank you! but we do have some other questions on our …" at bounding box center [528, 273] width 389 height 37
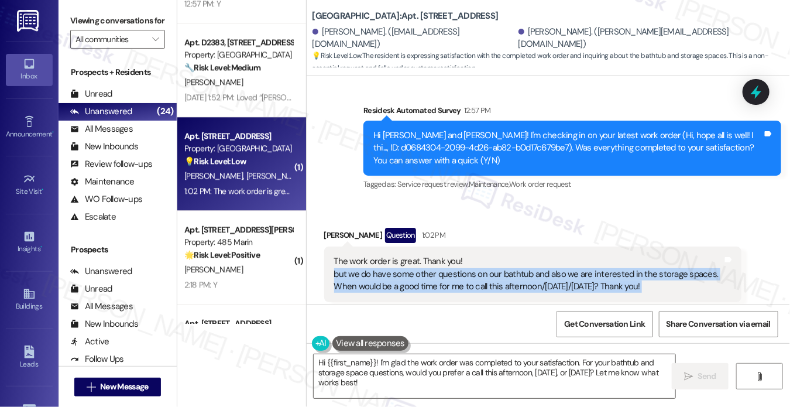
click at [514, 255] on div "The work order is great. Thank you! but we do have some other questions on our …" at bounding box center [528, 273] width 389 height 37
click at [411, 366] on textarea "Hi {{first_name}}! I'm glad the work order was completed to your satisfaction. …" at bounding box center [495, 376] width 362 height 44
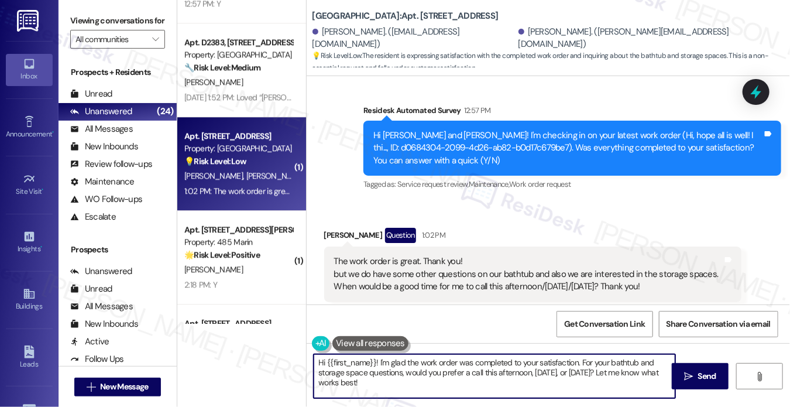
click at [411, 366] on textarea "Hi {{first_name}}! I'm glad the work order was completed to your satisfaction. …" at bounding box center [495, 376] width 362 height 44
click at [646, 219] on div "Received via SMS Chun Zhang Question 1:02 PM The work order is great. Thank you…" at bounding box center [534, 370] width 436 height 302
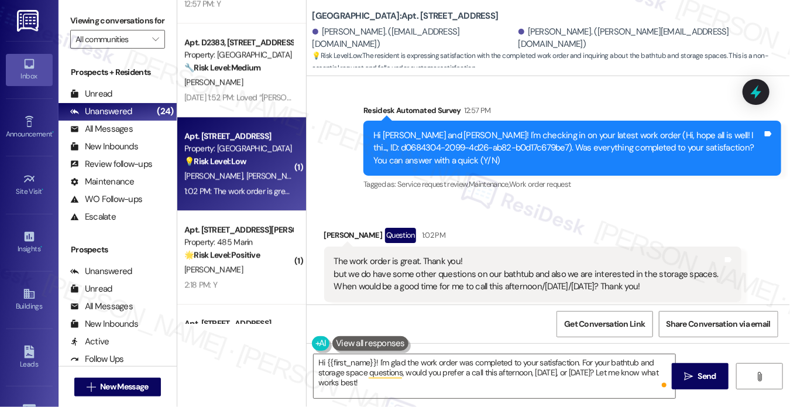
click at [467, 255] on div "The work order is great. Thank you! but we do have some other questions on our …" at bounding box center [528, 273] width 389 height 37
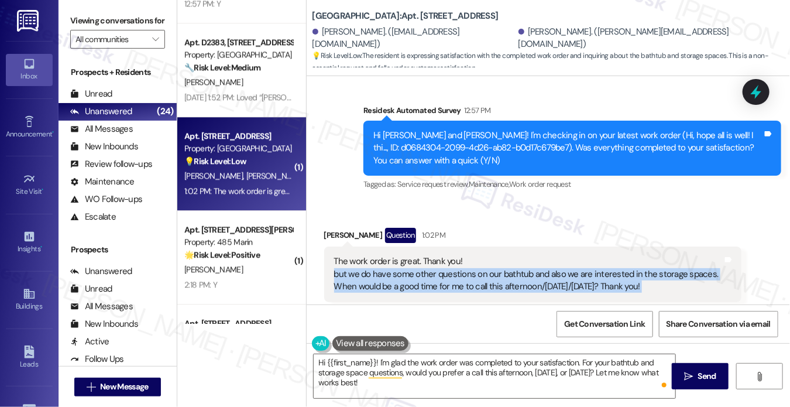
click at [467, 255] on div "The work order is great. Thank you! but we do have some other questions on our …" at bounding box center [528, 273] width 389 height 37
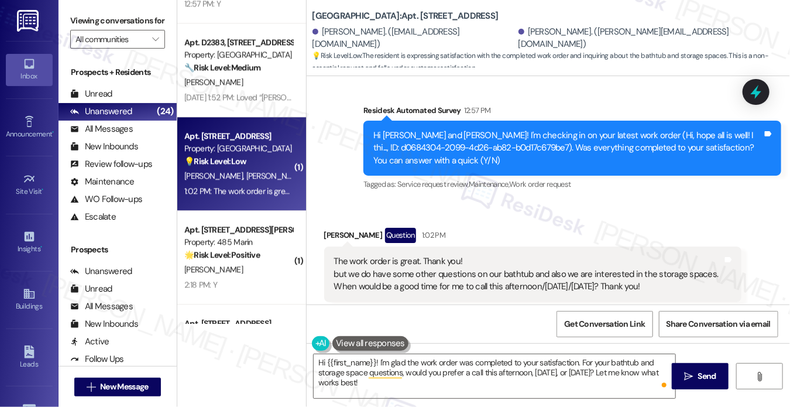
click at [356, 105] on div "Survey, sent via SMS Residesk Automated Survey 12:57 PM Hi Yuhui and Chun! I'm …" at bounding box center [573, 148] width 436 height 107
drag, startPoint x: 359, startPoint y: 94, endPoint x: 676, endPoint y: 244, distance: 350.4
click at [676, 244] on div "Survey, sent via SMS Residesk Automated Survey Aug 31, 2022 at 1:22 PM Hi Yuhui…" at bounding box center [549, 190] width 484 height 228
copy div "Hi Yuhui and Chun! I'm checking in on your latest work order (Hi, hope all is w…"
click at [80, 25] on label "Viewing conversations for" at bounding box center [117, 21] width 95 height 18
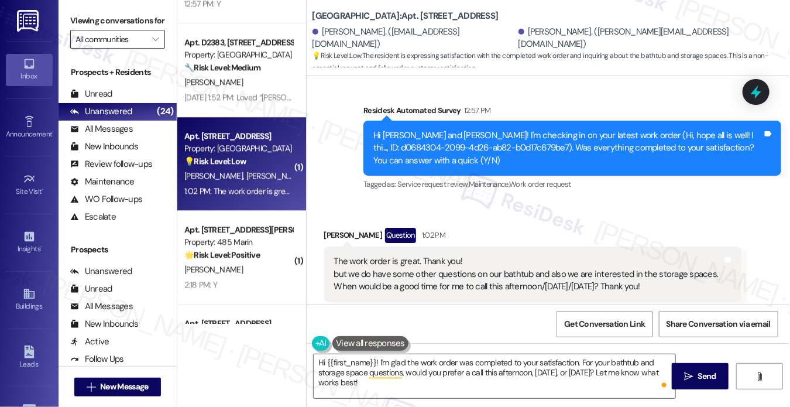
drag, startPoint x: 76, startPoint y: 25, endPoint x: 100, endPoint y: 43, distance: 29.6
click at [76, 25] on label "Viewing conversations for" at bounding box center [117, 21] width 95 height 18
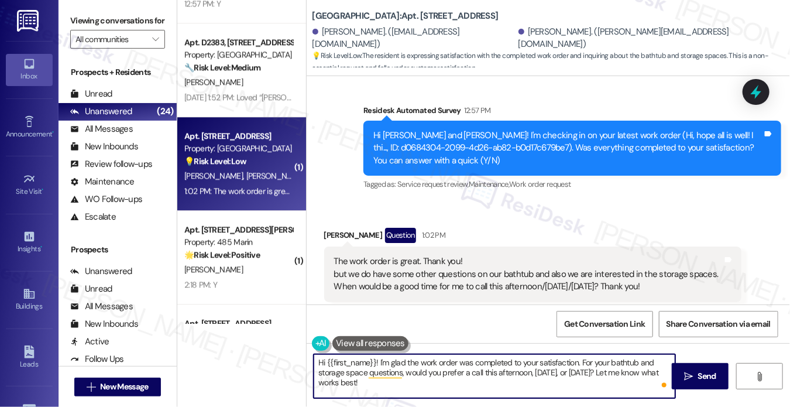
click at [447, 378] on textarea "Hi {{first_name}}! I'm glad the work order was completed to your satisfaction. …" at bounding box center [495, 376] width 362 height 44
paste textarea "Yuhui and Chun! I'm checking in on your latest work order (Hi, hope all is well…"
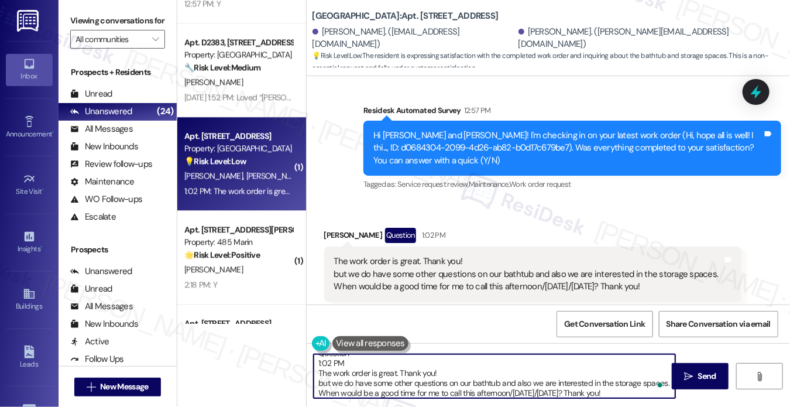
scroll to position [0, 0]
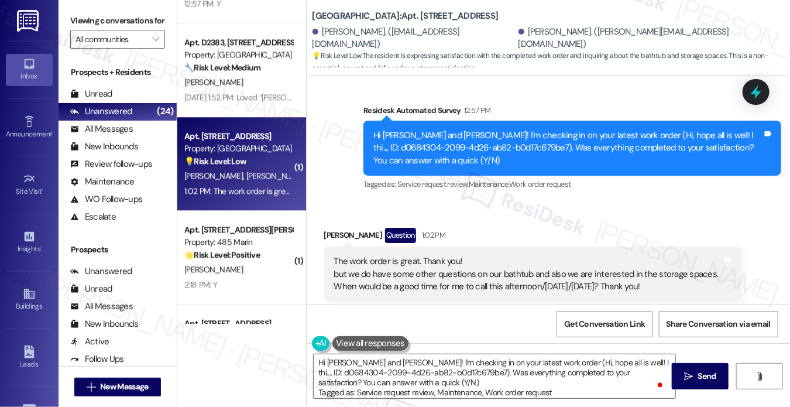
drag, startPoint x: 93, startPoint y: 18, endPoint x: 297, endPoint y: 245, distance: 305.1
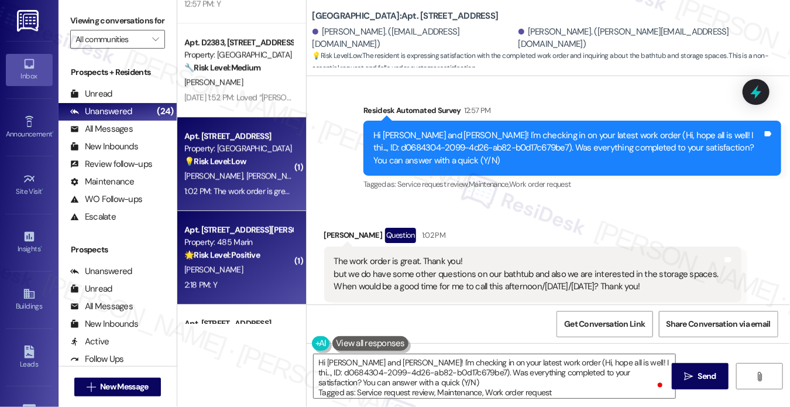
click at [92, 18] on label "Viewing conversations for" at bounding box center [117, 21] width 95 height 18
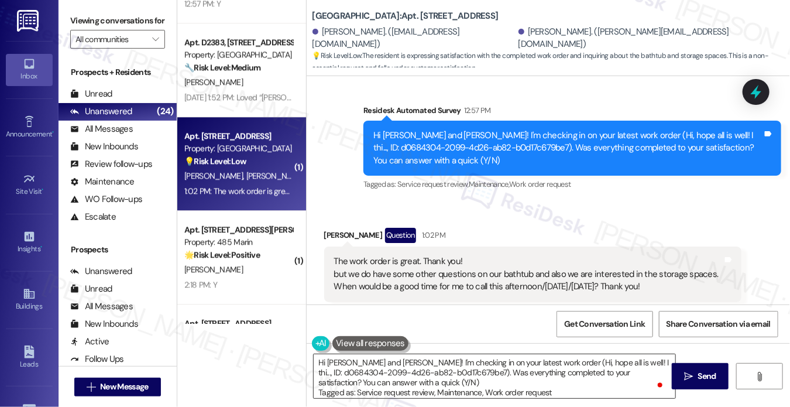
click at [379, 389] on textarea "Hi Yuhui and Chun! I'm checking in on your latest work order (Hi, hope all is w…" at bounding box center [495, 376] width 362 height 44
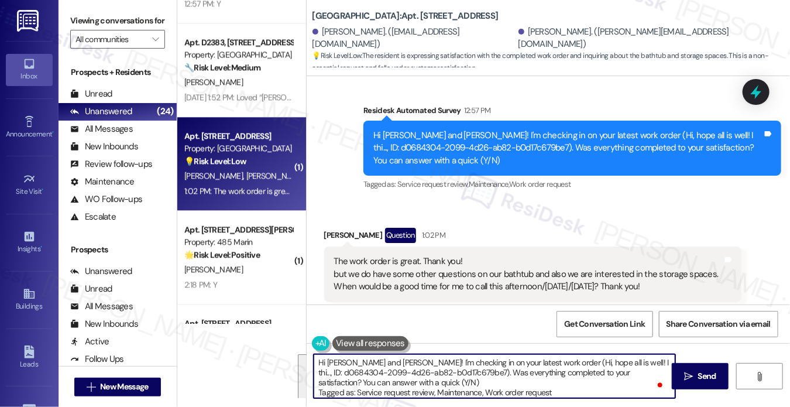
paste textarea "Chun, thank you for letting me know — I’m glad to hear the work order went well…"
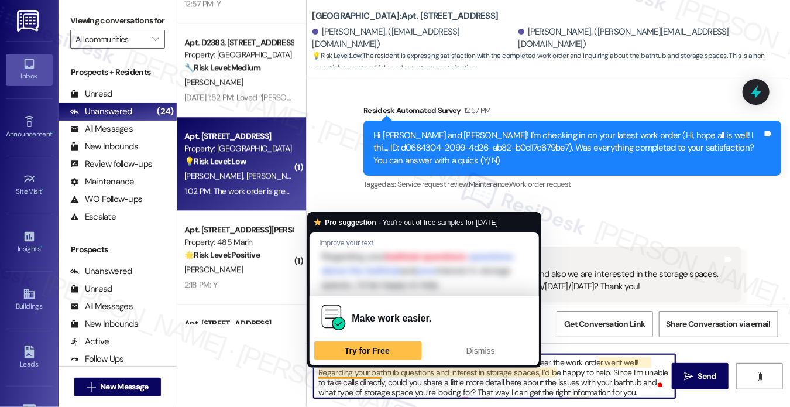
click at [497, 392] on textarea "Hi Chun, thank you for letting me know — I’m glad to hear the work order went w…" at bounding box center [495, 376] width 362 height 44
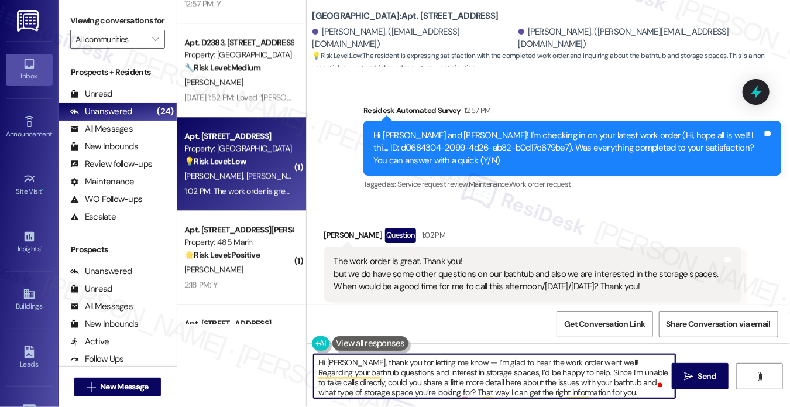
drag, startPoint x: 455, startPoint y: 362, endPoint x: 447, endPoint y: 361, distance: 8.9
click at [447, 361] on textarea "Hi Chun, thank you for letting me know — I’m glad to hear the work order went w…" at bounding box center [495, 376] width 362 height 44
click at [509, 374] on textarea "Hi Chun, thank you for letting me know. I’m glad to hear the work order went we…" at bounding box center [495, 376] width 362 height 44
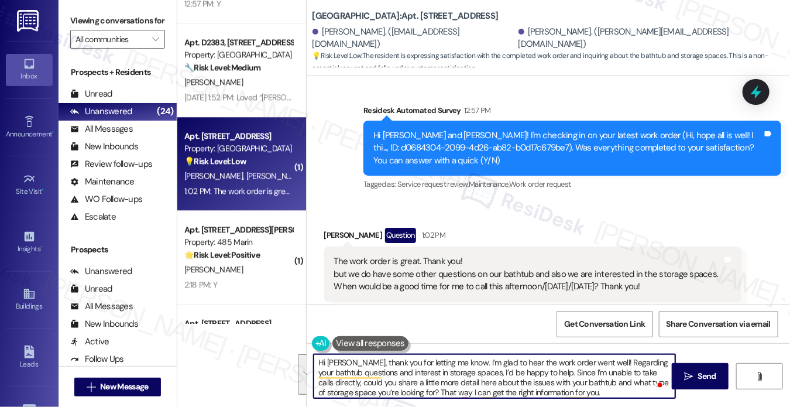
click at [382, 372] on textarea "Hi Chun, thank you for letting me know. I’m glad to hear the work order went we…" at bounding box center [495, 376] width 362 height 44
click at [478, 374] on textarea "Hi Chun, thank you for letting me know. I’m glad to hear the work order went we…" at bounding box center [495, 376] width 362 height 44
click at [537, 374] on textarea "Hi Chun, thank you for letting me know. I’m glad to hear the work order went we…" at bounding box center [495, 376] width 362 height 44
drag, startPoint x: 556, startPoint y: 372, endPoint x: 558, endPoint y: 382, distance: 10.8
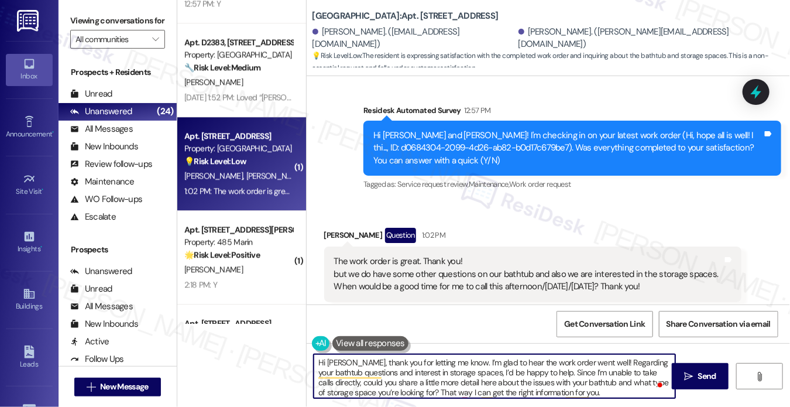
click at [559, 382] on textarea "Hi Chun, thank you for letting me know. I’m glad to hear the work order went we…" at bounding box center [495, 376] width 362 height 44
click at [388, 378] on textarea "Hi Chun, thank you for letting me know. I’m glad to hear the work order went we…" at bounding box center [495, 376] width 362 height 44
click at [453, 390] on textarea "Hi Chun, thank you for letting me know. I’m glad to hear the work order went we…" at bounding box center [495, 376] width 362 height 44
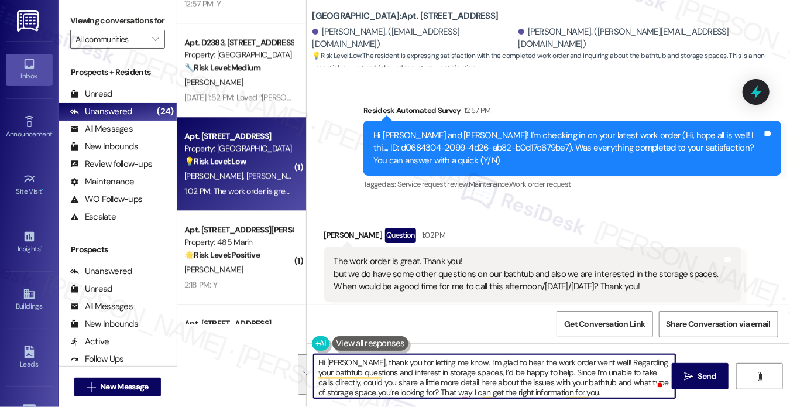
click at [526, 382] on textarea "Hi Chun, thank you for letting me know. I’m glad to hear the work order went we…" at bounding box center [495, 376] width 362 height 44
click at [592, 390] on textarea "Hi Chun, thank you for letting me know. I’m glad to hear the work order went we…" at bounding box center [495, 376] width 362 height 44
drag, startPoint x: 614, startPoint y: 387, endPoint x: 426, endPoint y: 388, distance: 187.3
click at [426, 388] on textarea "Hi Chun, thank you for letting me know. I’m glad to hear the work order went we…" at bounding box center [495, 376] width 362 height 44
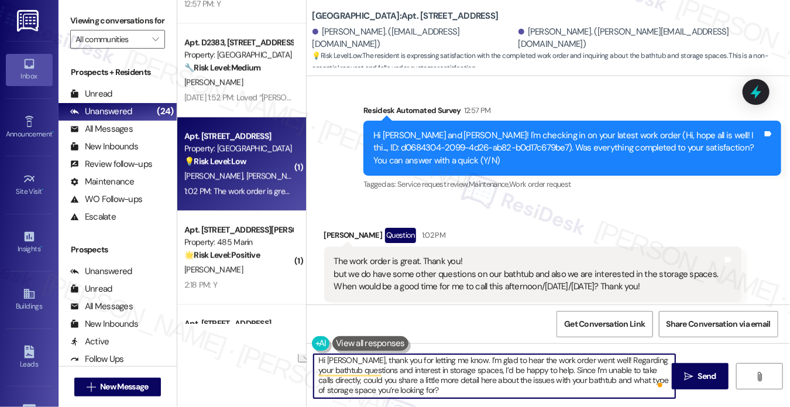
drag, startPoint x: 615, startPoint y: 379, endPoint x: 657, endPoint y: 376, distance: 42.8
click at [657, 376] on textarea "Hi Chun, thank you for letting me know. I’m glad to hear the work order went we…" at bounding box center [495, 376] width 362 height 44
click at [601, 381] on textarea "Hi Chun, thank you for letting me know. I’m glad to hear the work order went we…" at bounding box center [495, 376] width 362 height 44
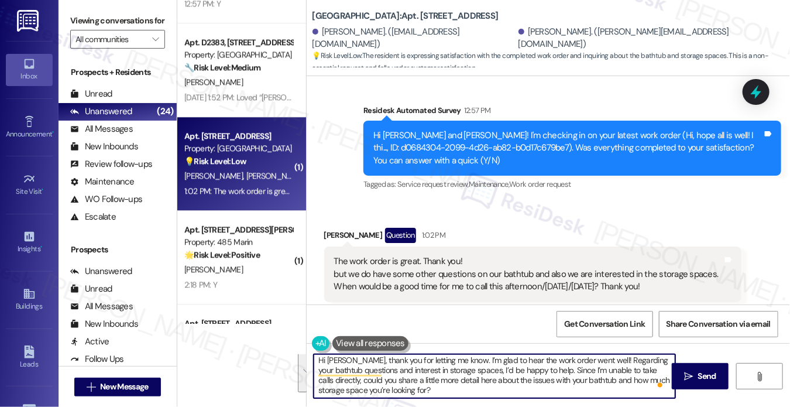
click at [630, 379] on textarea "Hi Chun, thank you for letting me know. I’m glad to hear the work order went we…" at bounding box center [495, 376] width 362 height 44
click at [635, 376] on textarea "Hi Chun, thank you for letting me know. I’m glad to hear the work order went we…" at bounding box center [495, 376] width 362 height 44
click at [468, 385] on textarea "Hi Chun, thank you for letting me know. I’m glad to hear the work order went we…" at bounding box center [495, 376] width 362 height 44
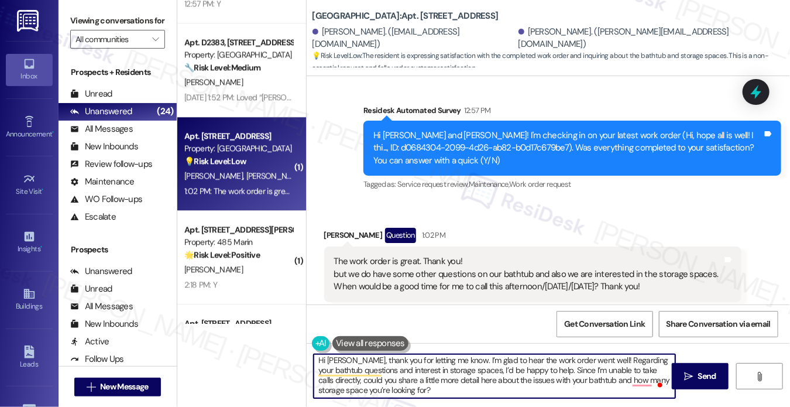
click at [468, 385] on textarea "Hi Chun, thank you for letting me know. I’m glad to hear the work order went we…" at bounding box center [495, 376] width 362 height 44
click at [598, 375] on textarea "Hi Chun, thank you for letting me know. I’m glad to hear the work order went we…" at bounding box center [495, 376] width 362 height 44
click at [459, 364] on textarea "Hi Chun, thank you for letting me know. I’m glad to hear the work order went we…" at bounding box center [495, 376] width 362 height 44
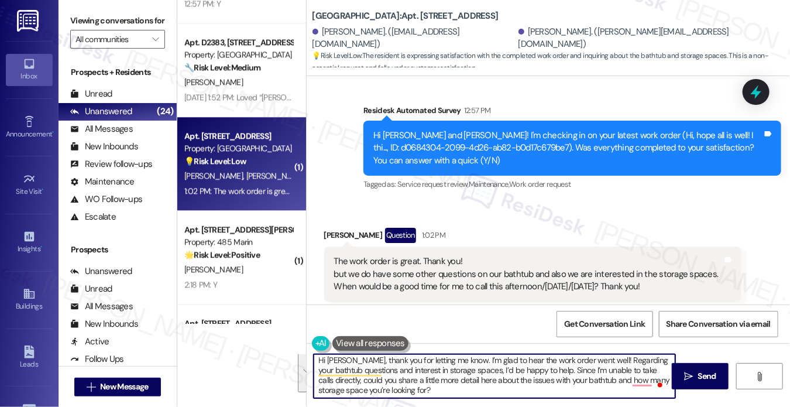
click at [426, 371] on textarea "Hi Chun, thank you for letting me know. I’m glad to hear the work order went we…" at bounding box center [495, 376] width 362 height 44
drag, startPoint x: 426, startPoint y: 371, endPoint x: 440, endPoint y: 372, distance: 14.1
click at [426, 371] on textarea "Hi Chun, thank you for letting me know. I’m glad to hear the work order went we…" at bounding box center [495, 376] width 362 height 44
click at [508, 385] on textarea "Hi Chun, thank you for letting me know. I’m glad to hear the work order went we…" at bounding box center [495, 376] width 362 height 44
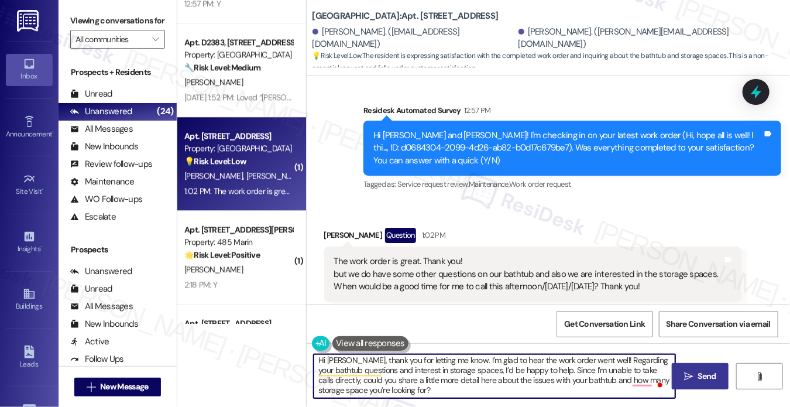
type textarea "Hi Chun, thank you for letting me know. I’m glad to hear the work order went we…"
click at [711, 379] on span "Send" at bounding box center [707, 376] width 18 height 12
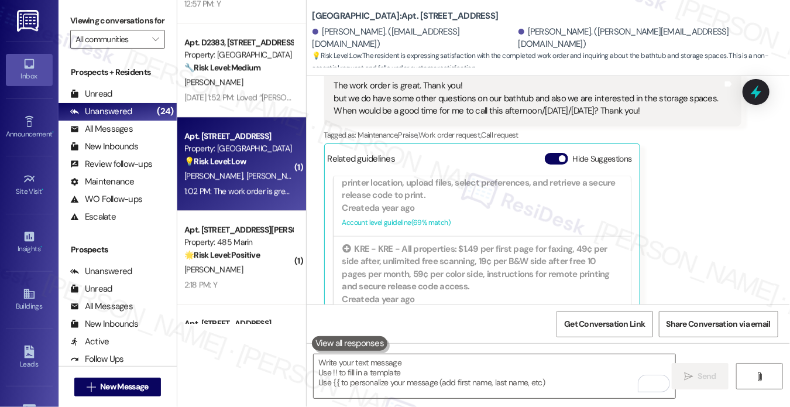
scroll to position [6845, 0]
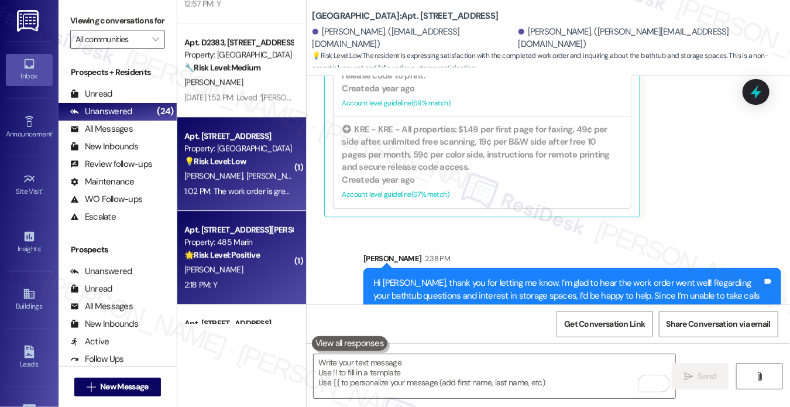
click at [279, 255] on div "🌟 Risk Level: Positive The resident responded positively to a follow-up regardi…" at bounding box center [238, 255] width 108 height 12
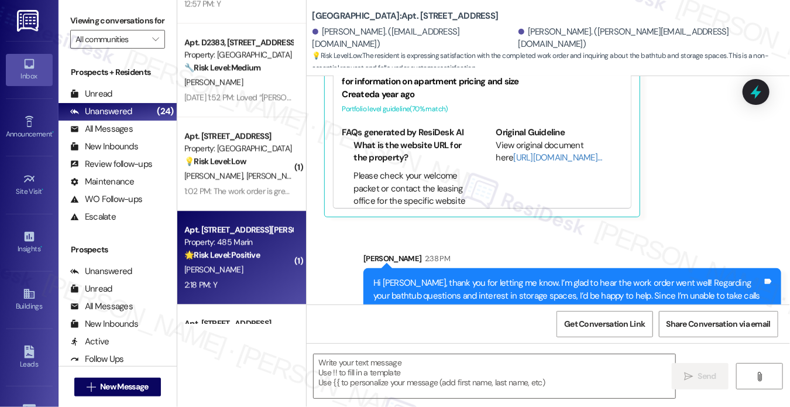
type textarea "Fetching suggested responses. Please feel free to read through the conversation…"
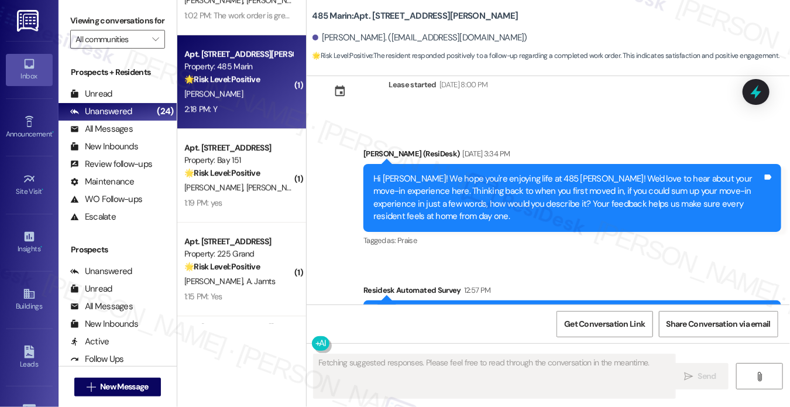
scroll to position [1782, 0]
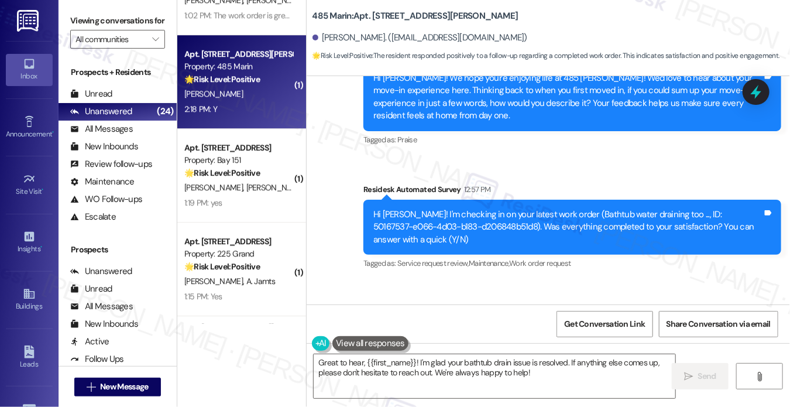
click at [86, 27] on label "Viewing conversations for" at bounding box center [117, 21] width 95 height 18
click at [399, 374] on textarea "Great to hear, {{first_name}}! I'm glad your bathtub drain issue is resolved. I…" at bounding box center [495, 376] width 362 height 44
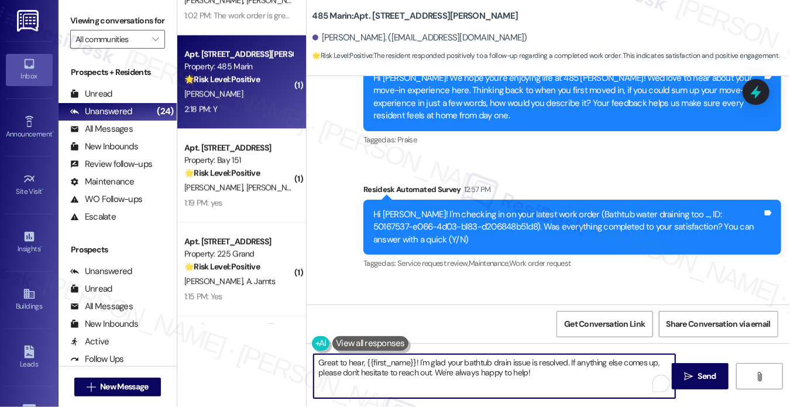
click at [551, 379] on textarea "Great to hear, {{first_name}}! I'm glad your bathtub drain issue is resolved. I…" at bounding box center [495, 376] width 362 height 44
drag, startPoint x: 575, startPoint y: 379, endPoint x: 485, endPoint y: 364, distance: 91.4
click at [485, 364] on textarea "Great to hear, {{first_name}}! I'm glad your bathtub drain issue is resolved. I…" at bounding box center [495, 376] width 362 height 44
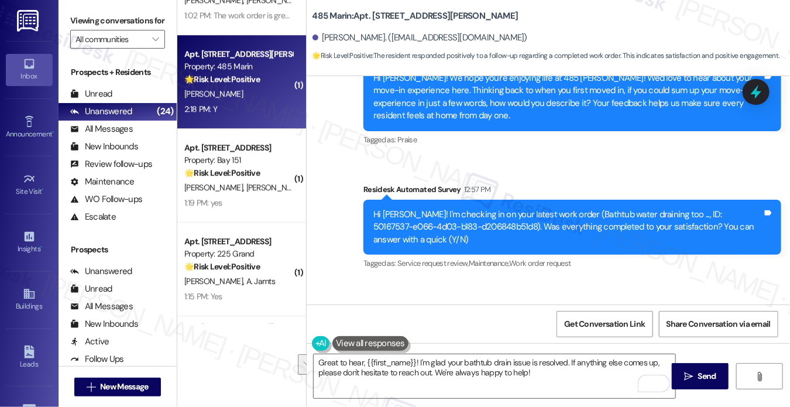
click at [73, 26] on label "Viewing conversations for" at bounding box center [117, 21] width 95 height 18
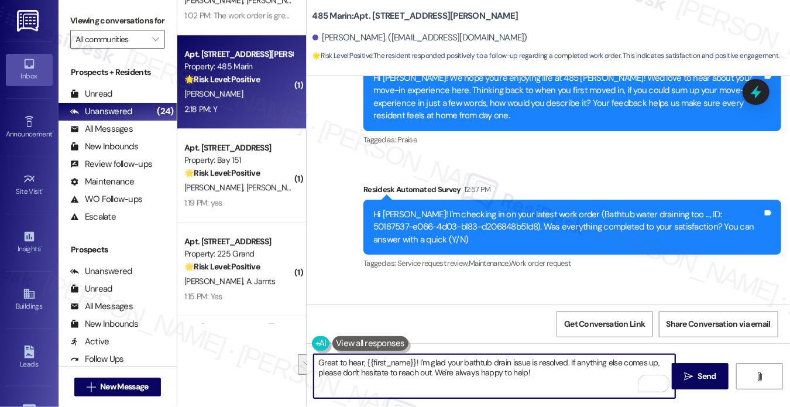
drag, startPoint x: 577, startPoint y: 376, endPoint x: 567, endPoint y: 358, distance: 20.4
click at [567, 358] on textarea "Great to hear, {{first_name}}! I'm glad your bathtub drain issue is resolved. I…" at bounding box center [495, 376] width 362 height 44
paste textarea "I may also ask....has {{property}} been living up to your expectations so far?"
type textarea "Great to hear, {{first_name}}! I'm glad your bathtub drain issue is resolved. I…"
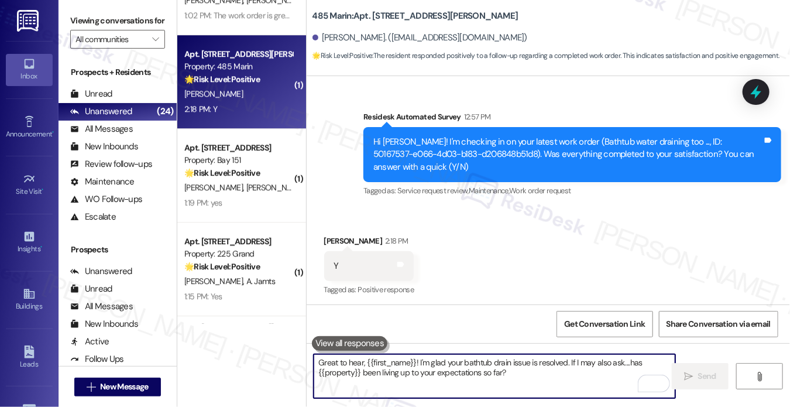
scroll to position [1876, 0]
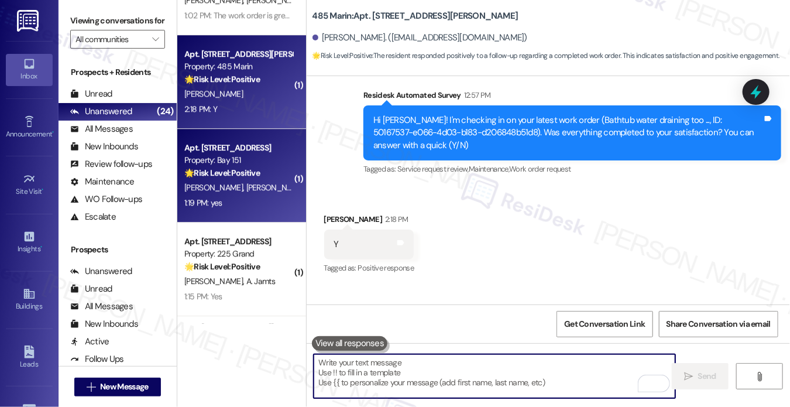
click at [269, 200] on div "1:19 PM: yes 1:19 PM: yes" at bounding box center [238, 203] width 111 height 15
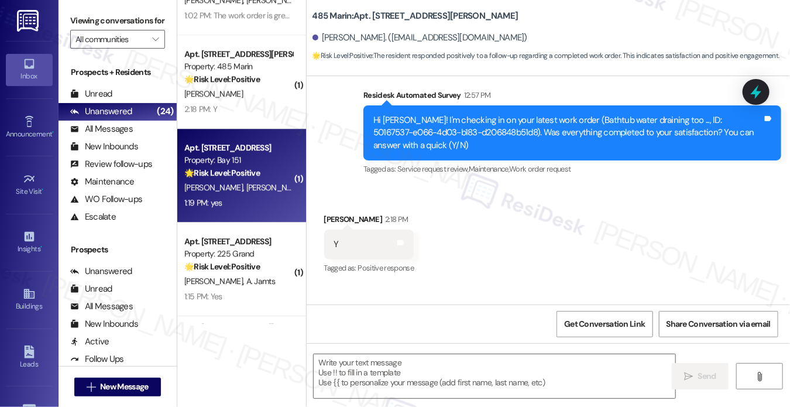
type textarea "Fetching suggested responses. Please feel free to read through the conversation…"
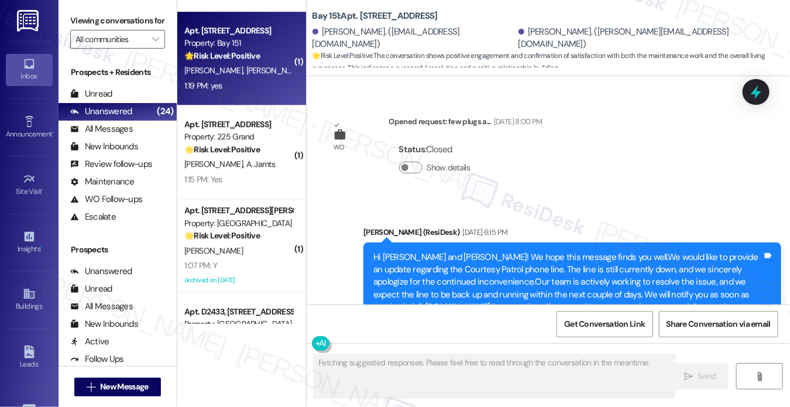
scroll to position [9556, 0]
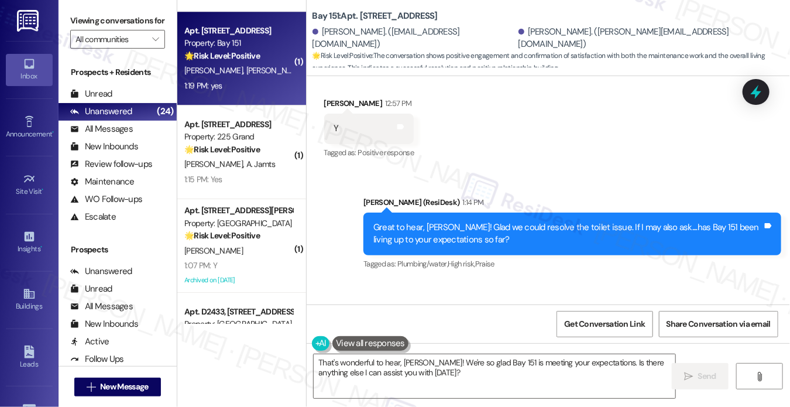
click at [77, 19] on label "Viewing conversations for" at bounding box center [117, 21] width 95 height 18
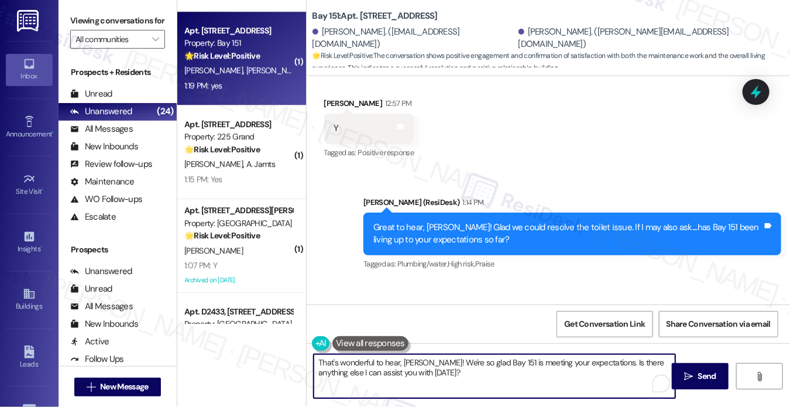
click at [430, 365] on textarea "That's wonderful to hear, [PERSON_NAME]! We're so glad Bay 151 is meeting your …" at bounding box center [495, 376] width 362 height 44
paste textarea "’s wonderful to hear, [PERSON_NAME], thank you! If you’re comfortable, would yo…"
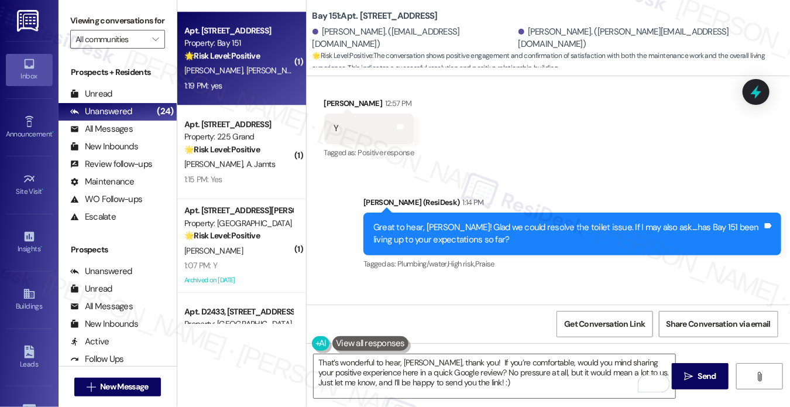
click at [335, 307] on div "Priyanka [PERSON_NAME] 1:19 PM" at bounding box center [369, 315] width 90 height 16
copy div "Priyanka"
click at [412, 367] on textarea "That’s wonderful to hear, [PERSON_NAME], thank you! If you’re comfortable, woul…" at bounding box center [495, 376] width 362 height 44
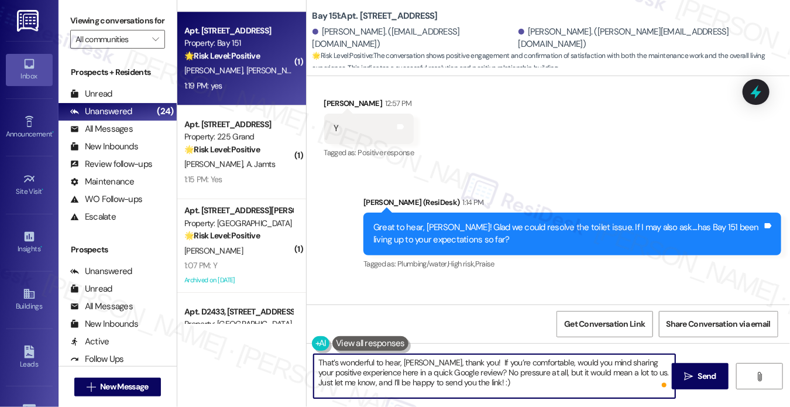
click at [412, 367] on textarea "That’s wonderful to hear, [PERSON_NAME], thank you! If you’re comfortable, woul…" at bounding box center [495, 376] width 362 height 44
paste textarea "Priyanka"
type textarea "That’s wonderful to hear, [PERSON_NAME], thank you! If you’re comfortable, woul…"
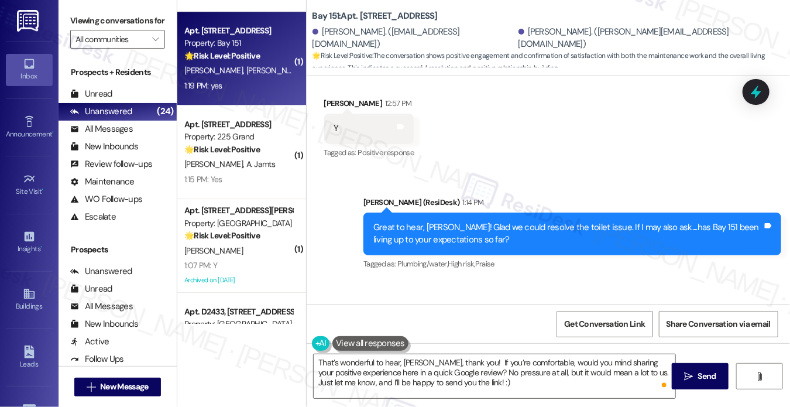
click at [506, 294] on div "Received via SMS [PERSON_NAME] 1:19 PM yes Tags and notes Tagged as: Positive r…" at bounding box center [549, 330] width 484 height 99
click at [695, 368] on button " Send" at bounding box center [700, 376] width 57 height 26
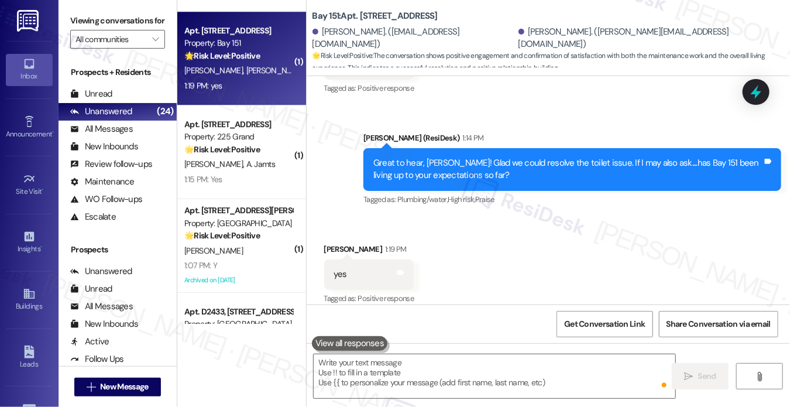
scroll to position [9663, 0]
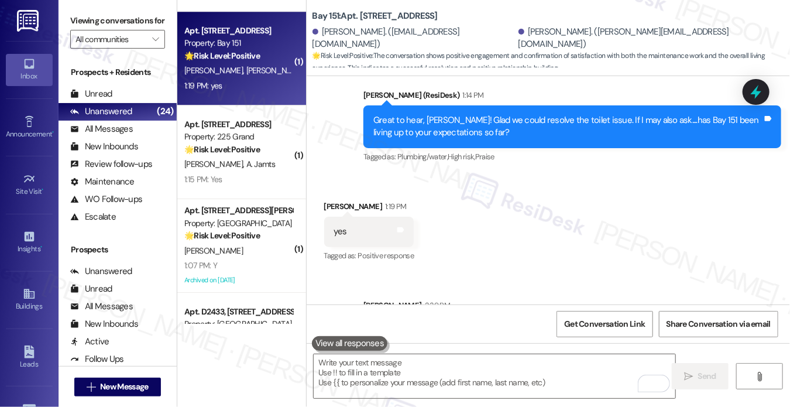
click at [523, 316] on div "That’s wonderful to hear, [PERSON_NAME], thank you! If you’re comfortable, woul…" at bounding box center [573, 343] width 418 height 55
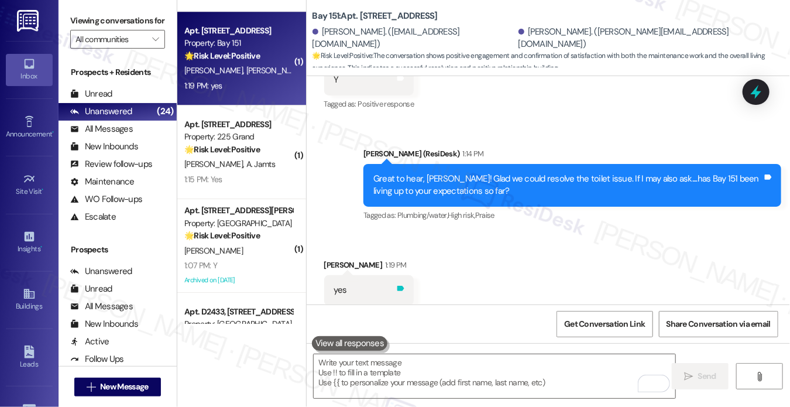
click at [403, 284] on icon at bounding box center [400, 288] width 9 height 9
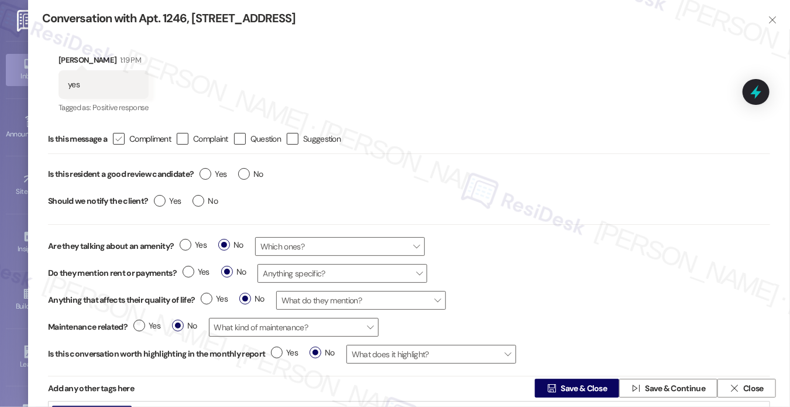
click at [121, 142] on icon "" at bounding box center [119, 139] width 8 height 12
click at [115, 142] on input " Compliment" at bounding box center [111, 139] width 8 height 8
checkbox input "true"
click at [206, 175] on label "Yes" at bounding box center [213, 174] width 27 height 12
click at [206, 175] on input "Yes" at bounding box center [213, 175] width 27 height 15
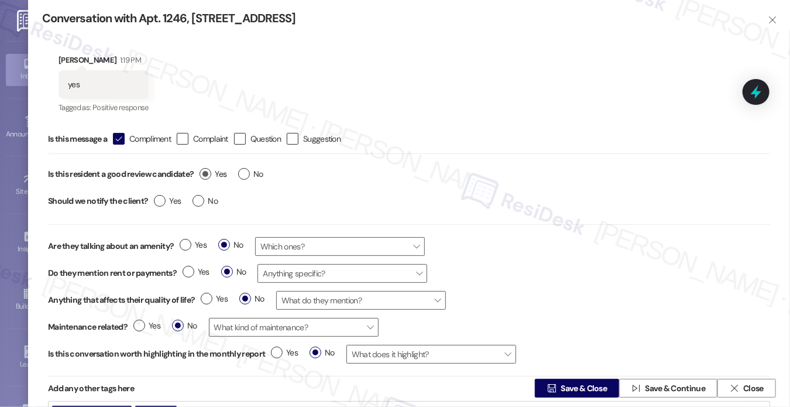
radio input "true"
click at [202, 198] on label "No" at bounding box center [205, 201] width 25 height 12
click at [202, 198] on input "No" at bounding box center [205, 202] width 25 height 15
radio input "true"
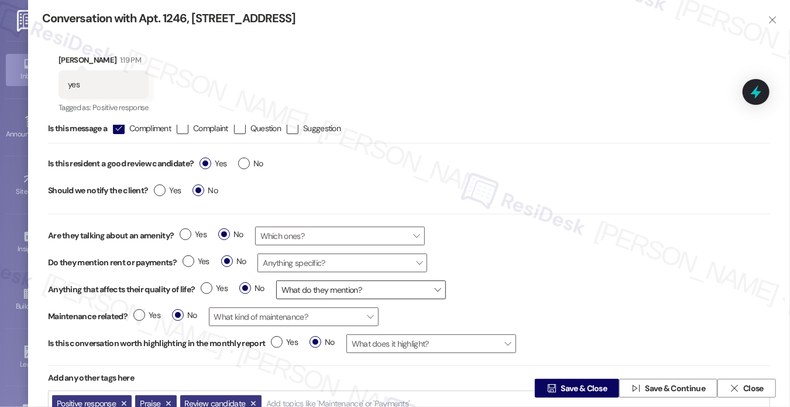
scroll to position [17, 0]
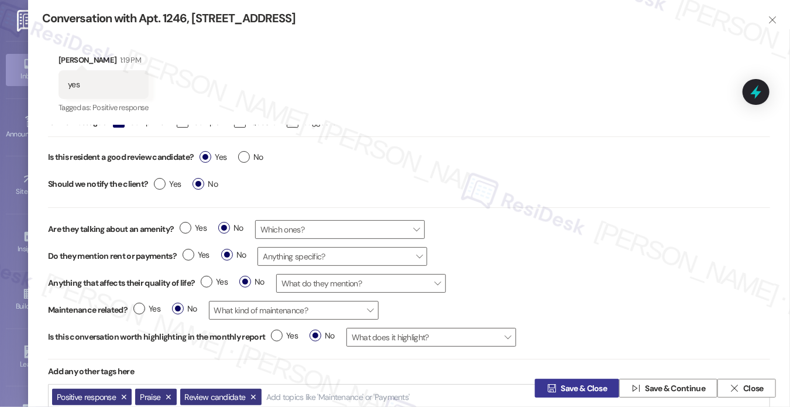
click at [555, 379] on span " Save & Close" at bounding box center [577, 388] width 64 height 18
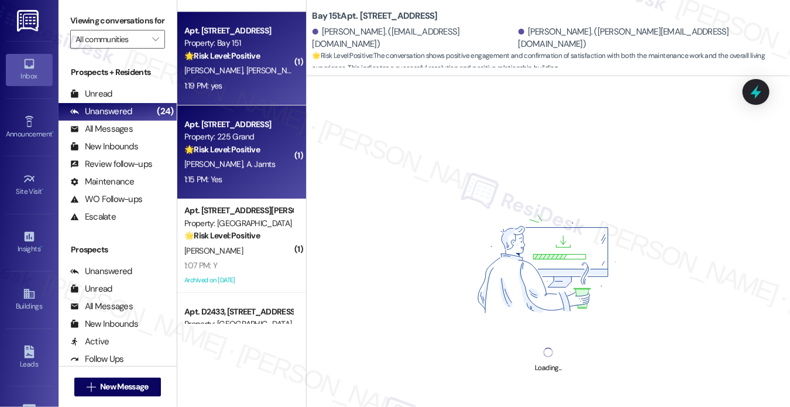
click at [280, 159] on div "[PERSON_NAME] A. Jamts" at bounding box center [238, 164] width 111 height 15
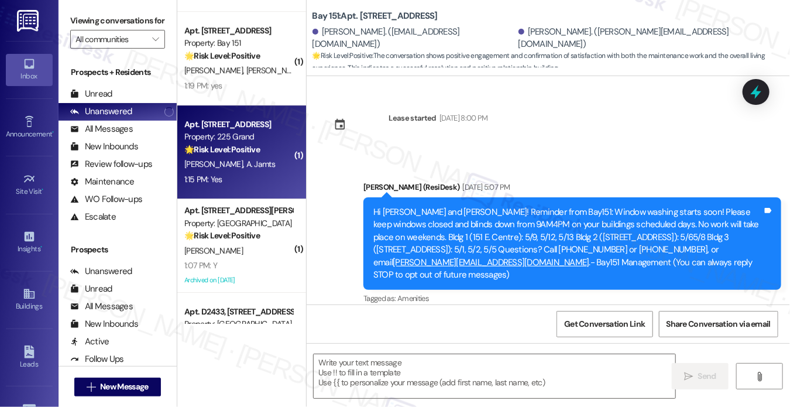
scroll to position [6669, 0]
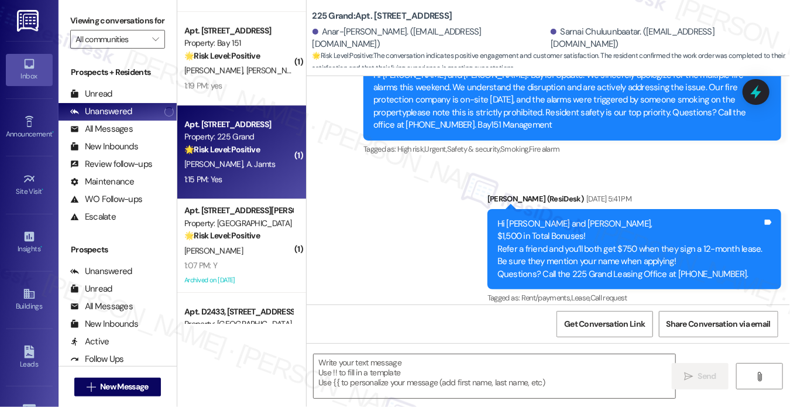
type textarea "Fetching suggested responses. Please feel free to read through the conversation…"
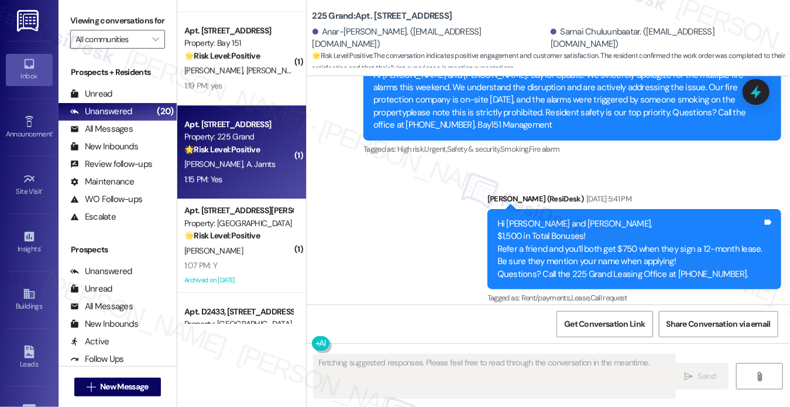
scroll to position [3763, 0]
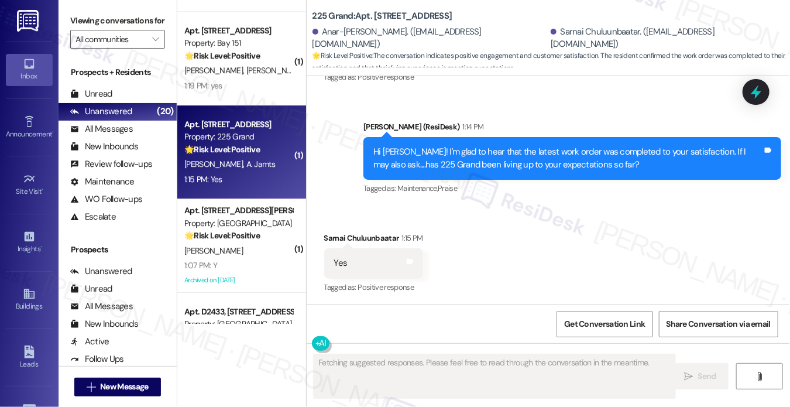
click at [587, 169] on div "Hi [PERSON_NAME]! I'm glad to hear that the latest work order was completed to …" at bounding box center [568, 158] width 389 height 25
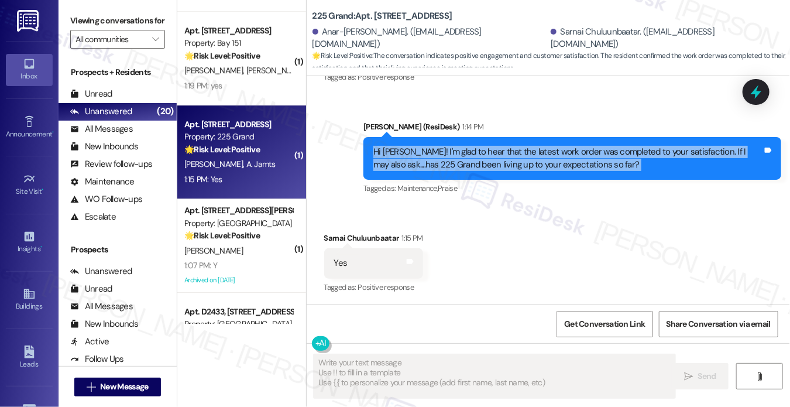
click at [588, 169] on div "Hi [PERSON_NAME]! I'm glad to hear that the latest work order was completed to …" at bounding box center [568, 158] width 389 height 25
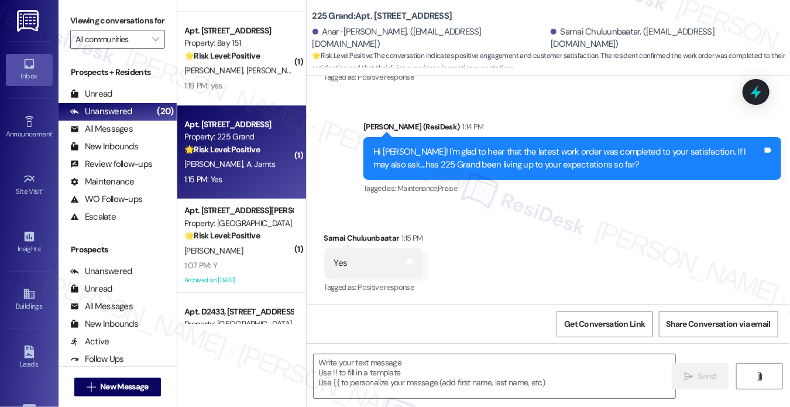
click at [91, 30] on label "Viewing conversations for" at bounding box center [117, 21] width 95 height 18
click at [400, 376] on textarea at bounding box center [495, 376] width 362 height 44
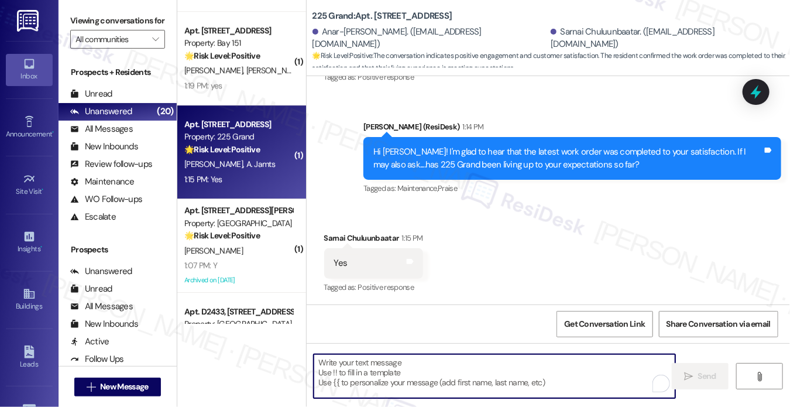
paste textarea "That’s wonderful to hear, [PERSON_NAME], thank you! If you’re comfortable, woul…"
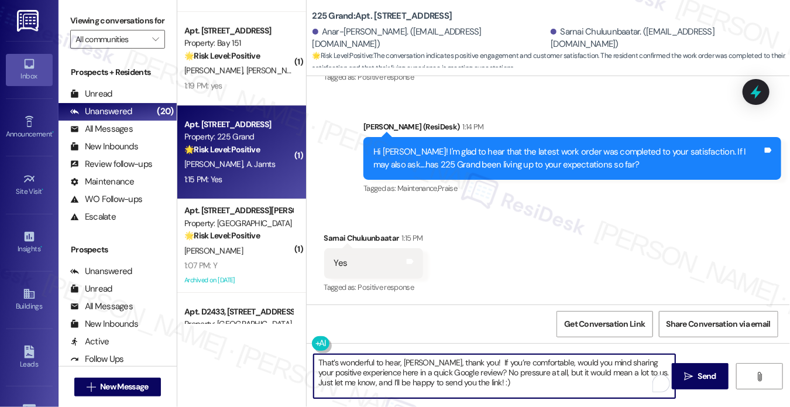
click at [327, 238] on div "Sarnai Chuluunbaatar 1:15 PM" at bounding box center [373, 240] width 99 height 16
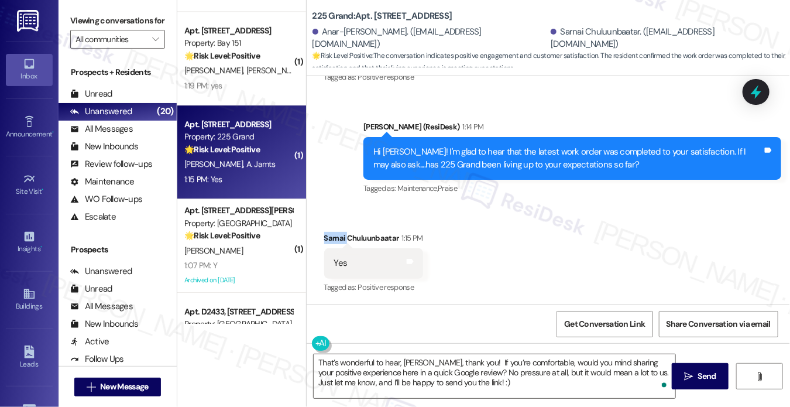
copy div "Sarnai"
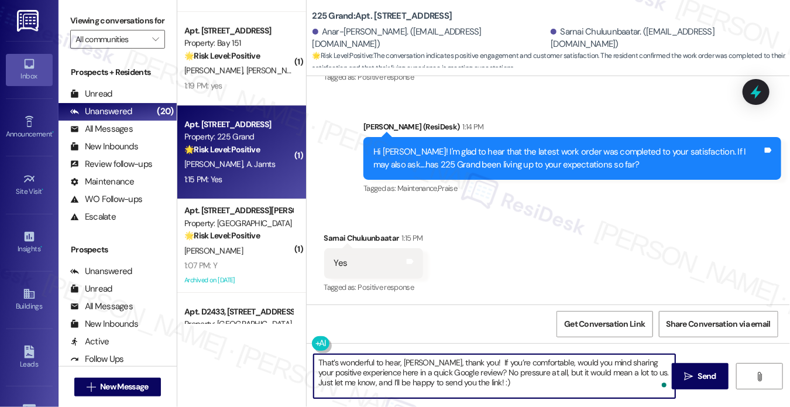
click at [407, 355] on textarea "That’s wonderful to hear, [PERSON_NAME], thank you! If you’re comfortable, woul…" at bounding box center [495, 376] width 362 height 44
paste textarea "Sarnai"
type textarea "That’s wonderful to hear, [PERSON_NAME], thank you! If you’re comfortable, woul…"
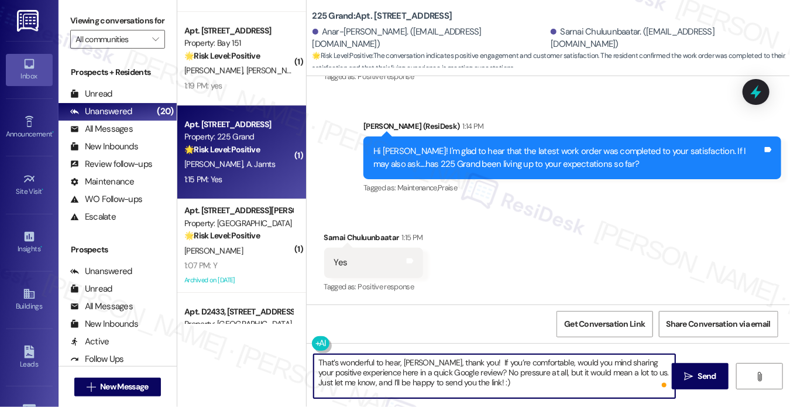
click at [412, 372] on textarea "That’s wonderful to hear, [PERSON_NAME], thank you! If you’re comfortable, woul…" at bounding box center [495, 376] width 362 height 44
click at [524, 374] on textarea "That’s wonderful to hear, [PERSON_NAME], thank you! If you’re comfortable, woul…" at bounding box center [495, 376] width 362 height 44
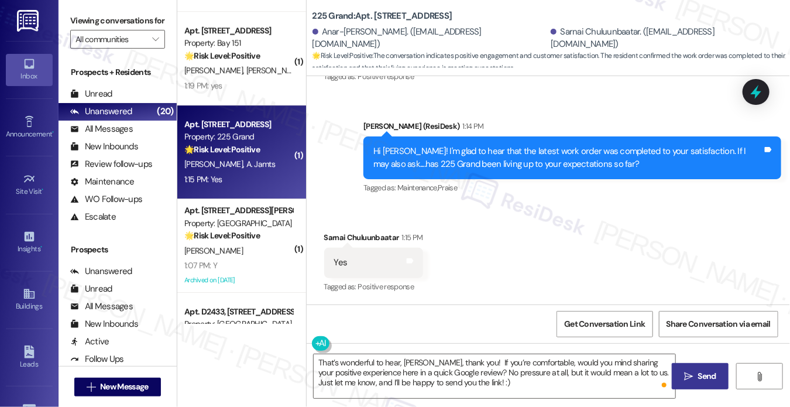
click at [684, 374] on icon "" at bounding box center [688, 376] width 9 height 9
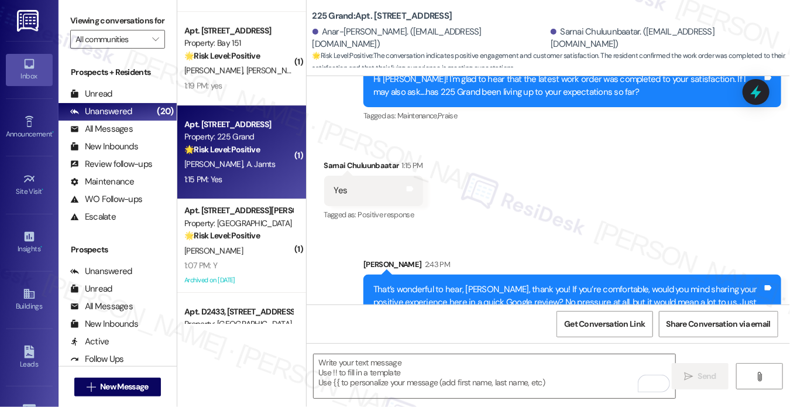
scroll to position [3870, 0]
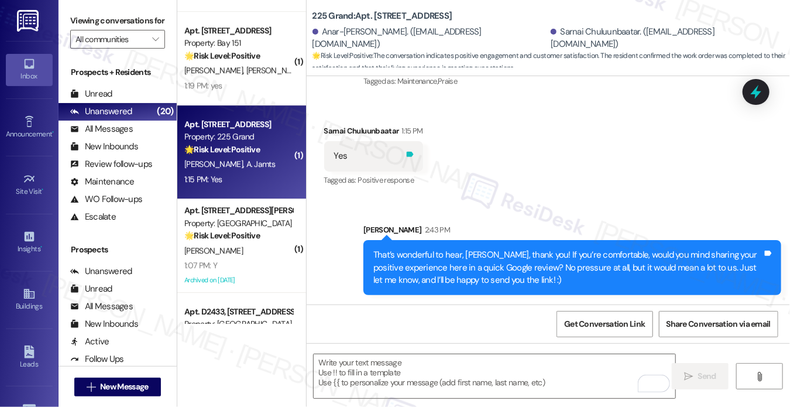
click at [407, 156] on icon at bounding box center [410, 154] width 7 height 5
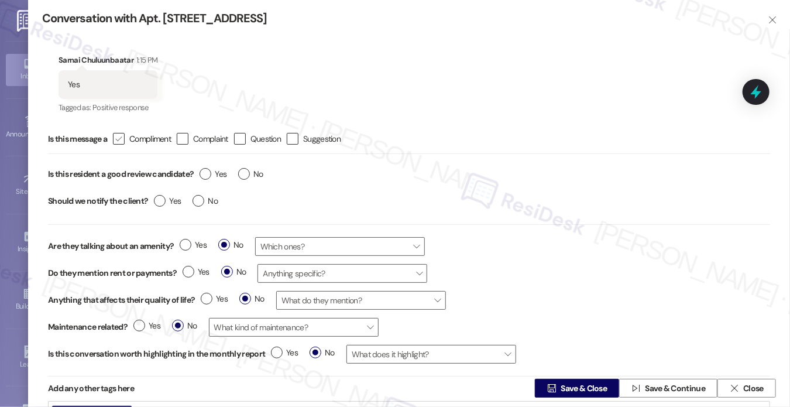
click at [121, 135] on icon "" at bounding box center [119, 139] width 8 height 12
click at [115, 135] on input " Compliment" at bounding box center [111, 139] width 8 height 8
checkbox input "true"
click at [203, 180] on span "Yes" at bounding box center [213, 174] width 27 height 12
click at [203, 180] on input "Yes" at bounding box center [213, 175] width 27 height 15
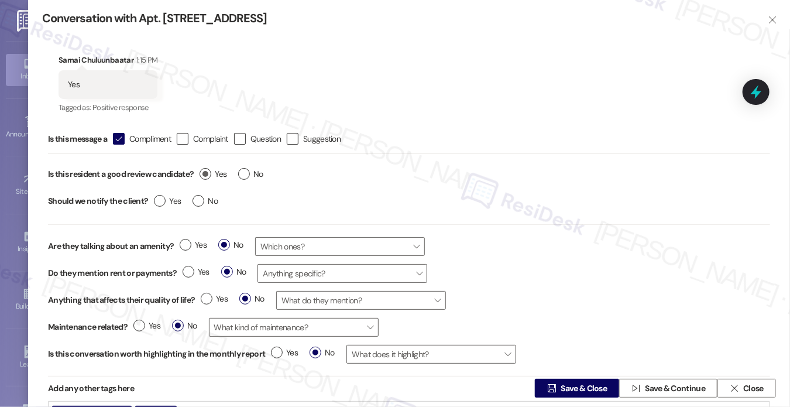
radio input "true"
click at [197, 204] on label "No" at bounding box center [205, 201] width 25 height 12
click at [197, 204] on input "No" at bounding box center [205, 202] width 25 height 15
radio input "true"
click at [566, 386] on span "Save & Close" at bounding box center [584, 388] width 46 height 12
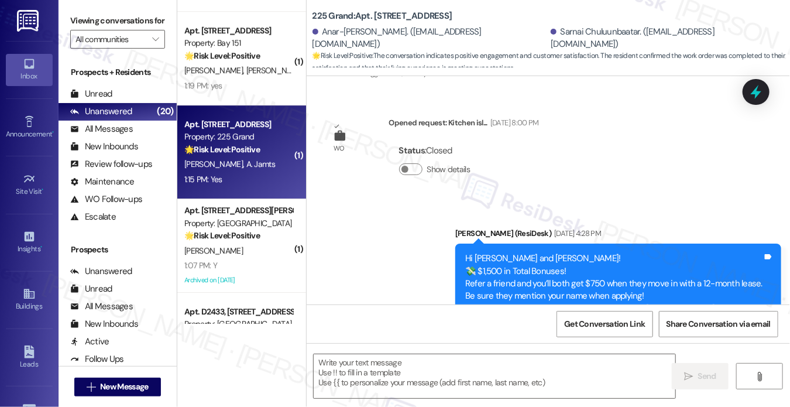
type textarea "Fetching suggested responses. Please feel free to read through the conversation…"
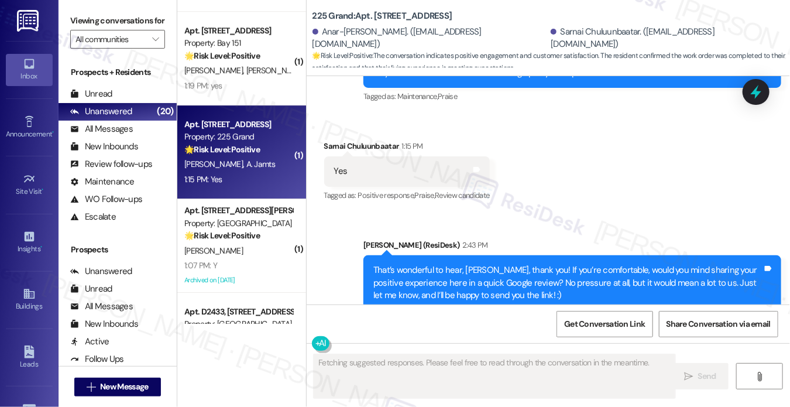
scroll to position [3887, 0]
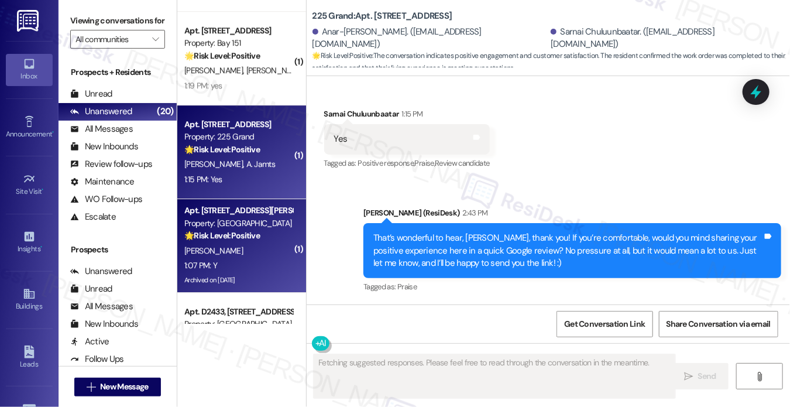
click at [261, 222] on div "Property: [GEOGRAPHIC_DATA]" at bounding box center [238, 223] width 108 height 12
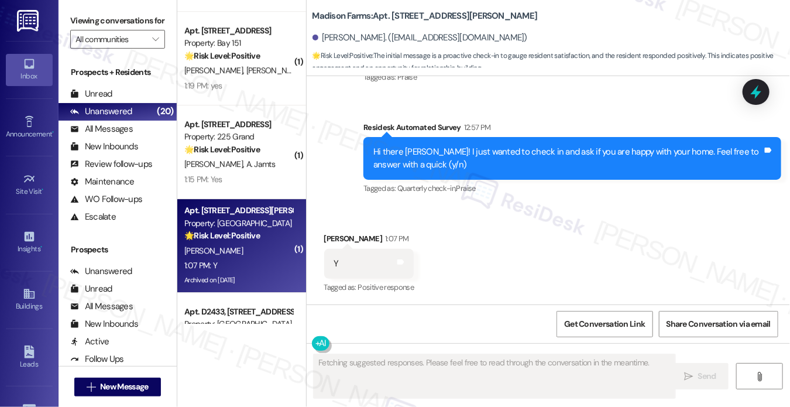
scroll to position [1325, 0]
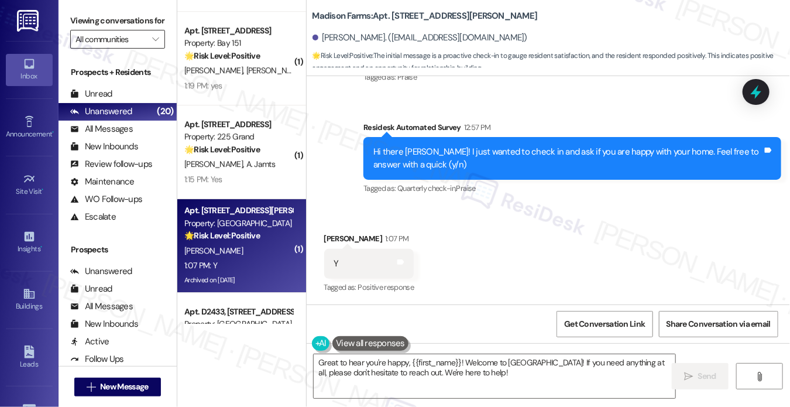
drag, startPoint x: 89, startPoint y: 22, endPoint x: 142, endPoint y: 53, distance: 61.7
click at [89, 22] on label "Viewing conversations for" at bounding box center [117, 21] width 95 height 18
click at [429, 364] on textarea "Great to hear you're happy, {{first_name}}! Welcome to Madison Farms! If you ne…" at bounding box center [495, 376] width 362 height 44
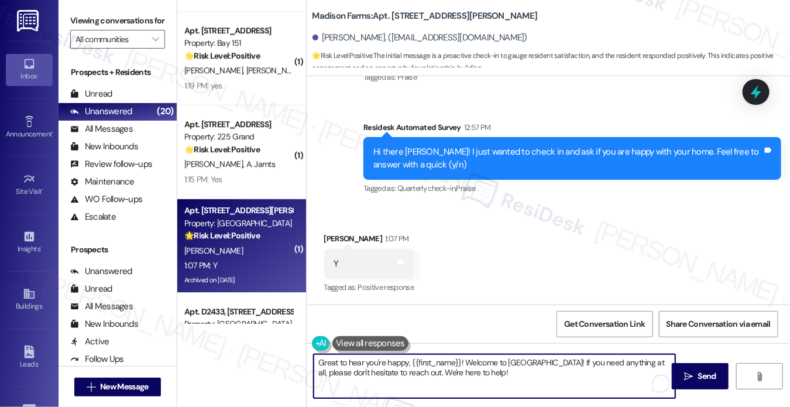
paste textarea "That’s wonderful to hear, Rania, thank you! If you’re comfortable, would you mi…"
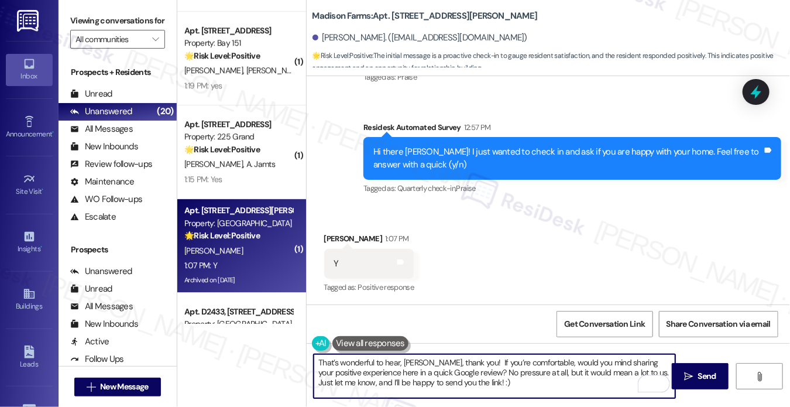
click at [331, 238] on div "Jamesdaniel Brown 1:07 PM" at bounding box center [369, 240] width 90 height 16
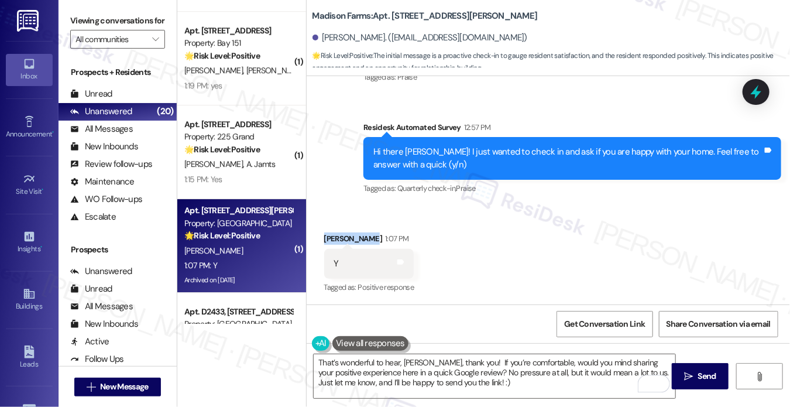
click at [331, 238] on div "Jamesdaniel Brown 1:07 PM" at bounding box center [369, 240] width 90 height 16
copy div "Jamesdaniel"
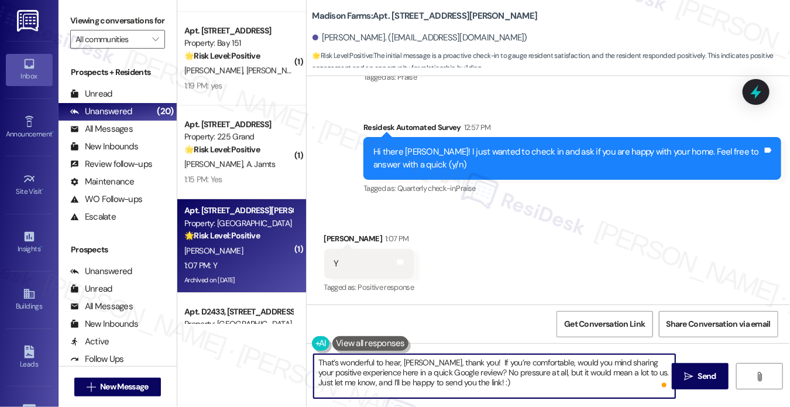
click at [412, 362] on textarea "That’s wonderful to hear, Rania, thank you! If you’re comfortable, would you mi…" at bounding box center [495, 376] width 362 height 44
paste textarea "Jamesdaniel"
click at [477, 367] on textarea "That’s wonderful to hear, Jamesdaniel, thank you! If you’re comfortable, would …" at bounding box center [495, 376] width 362 height 44
click at [550, 372] on textarea "That’s wonderful to hear, Jamesdaniel, thank you! If you’re comfortable, would …" at bounding box center [495, 376] width 362 height 44
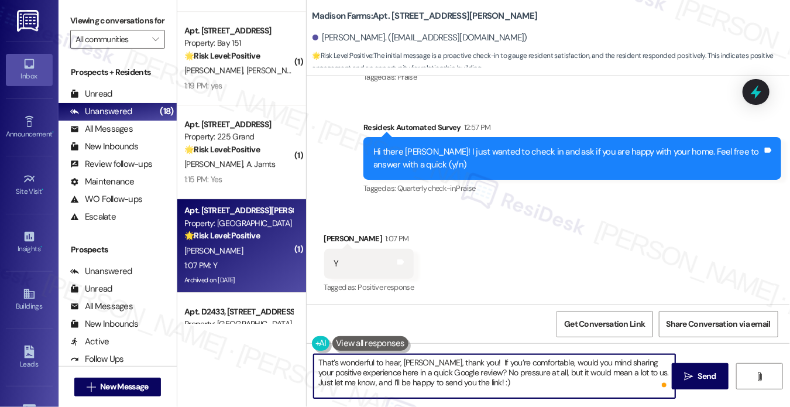
click at [550, 374] on textarea "That’s wonderful to hear, Jamesdaniel, thank you! If you’re comfortable, would …" at bounding box center [495, 376] width 362 height 44
click at [389, 368] on textarea "That’s wonderful to hear, Jamesdaniel, thank you! If you’re comfortable, would …" at bounding box center [495, 376] width 362 height 44
type textarea "That’s wonderful to hear, Jamesdaniel, thank you! If you’re comfortable, would …"
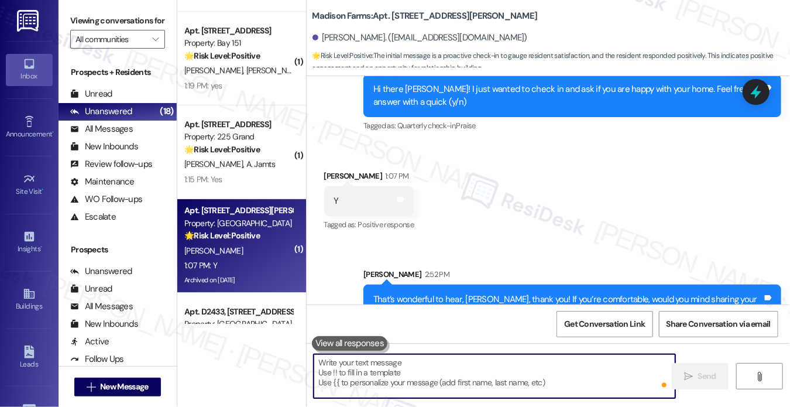
scroll to position [1432, 0]
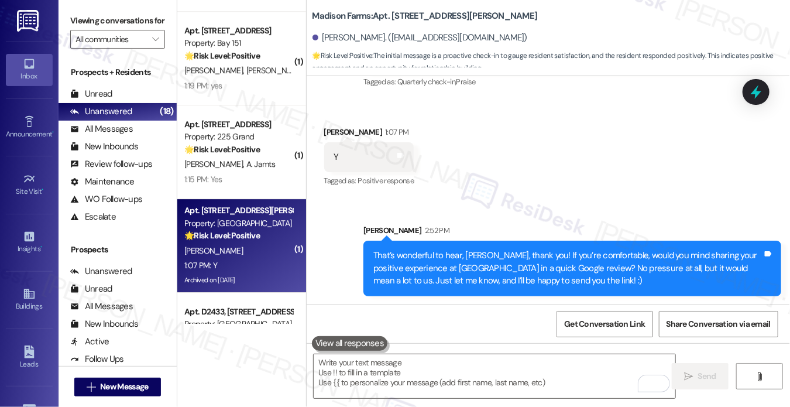
click at [406, 153] on div "Y Tags and notes" at bounding box center [369, 157] width 90 height 30
click at [403, 153] on icon at bounding box center [401, 155] width 7 height 5
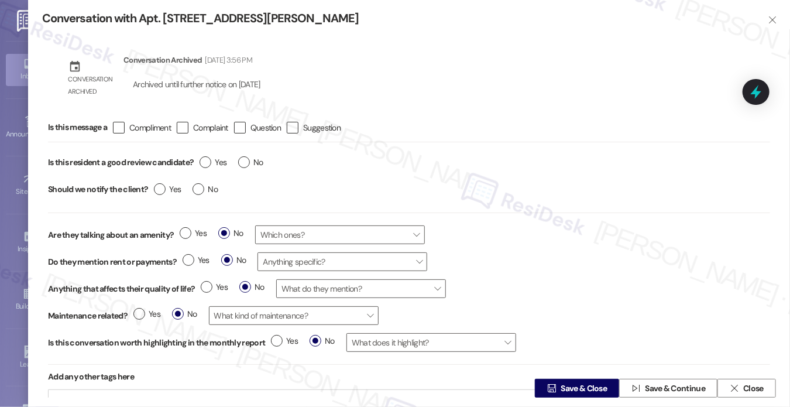
drag, startPoint x: 124, startPoint y: 123, endPoint x: 156, endPoint y: 143, distance: 37.4
click at [122, 122] on icon "" at bounding box center [119, 127] width 8 height 12
click at [115, 124] on input " Compliment" at bounding box center [111, 128] width 8 height 8
checkbox input "true"
click at [207, 170] on input "Yes" at bounding box center [213, 163] width 27 height 15
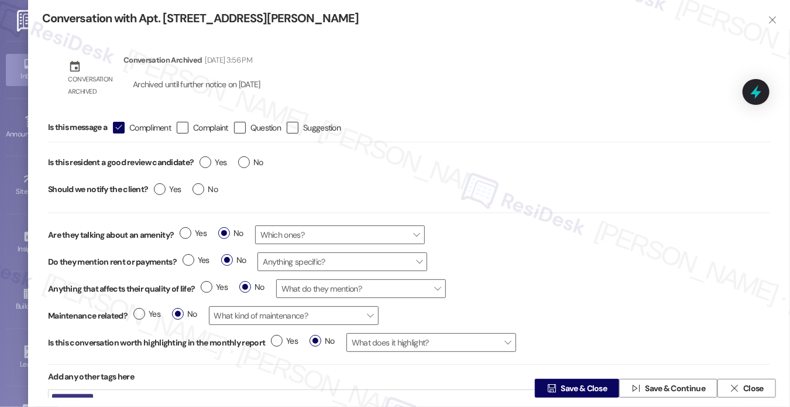
radio input "true"
click at [201, 189] on label "No" at bounding box center [205, 189] width 25 height 12
click at [201, 189] on input "No" at bounding box center [205, 190] width 25 height 15
radio input "true"
click at [570, 386] on span "Save & Close" at bounding box center [584, 388] width 46 height 12
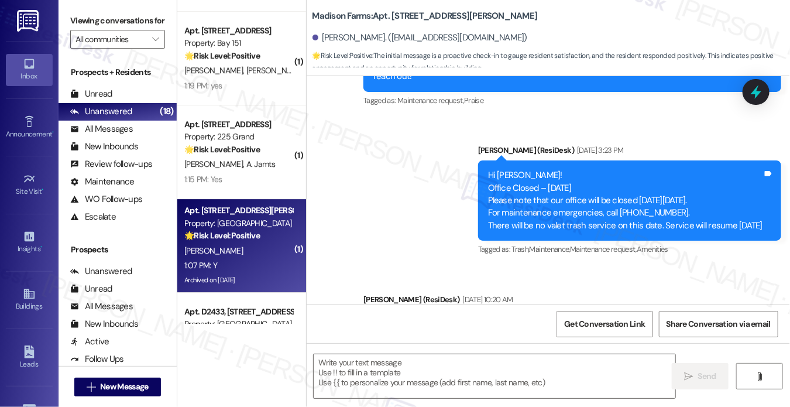
type textarea "Fetching suggested responses. Please feel free to read through the conversation…"
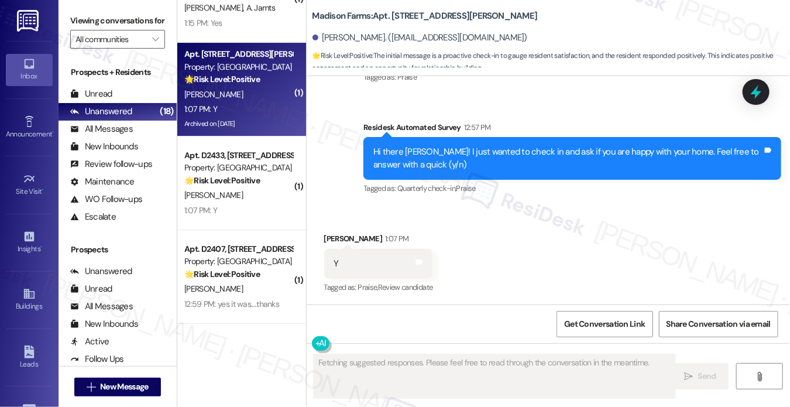
scroll to position [1815, 0]
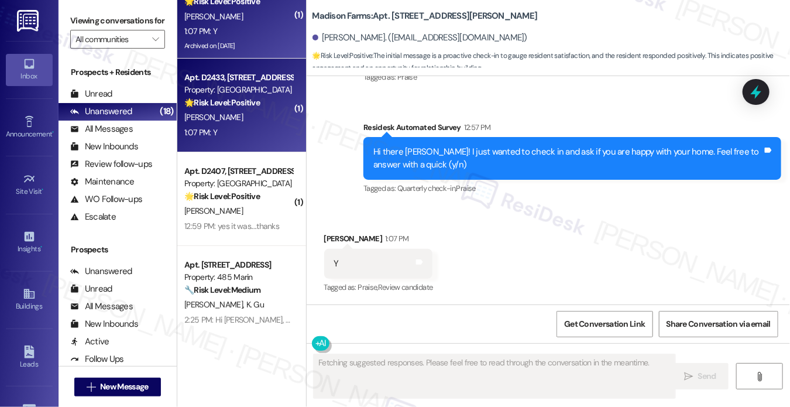
click at [244, 105] on strong "🌟 Risk Level: Positive" at bounding box center [222, 102] width 76 height 11
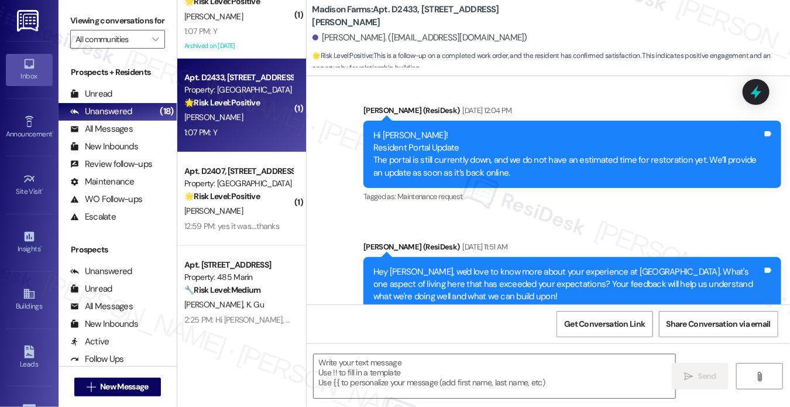
type textarea "Fetching suggested responses. Please feel free to read through the conversation…"
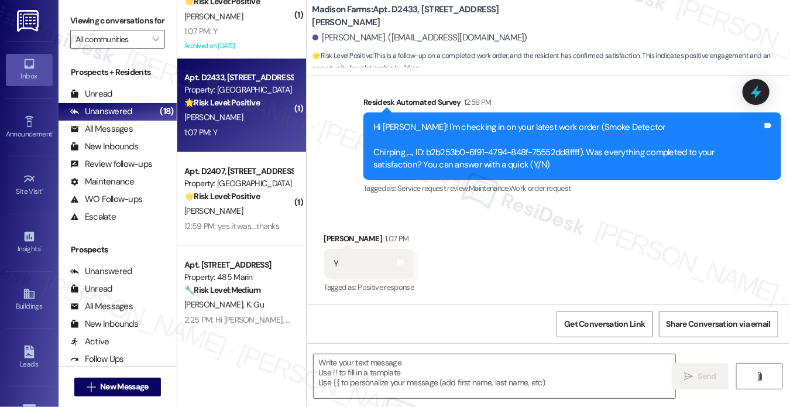
scroll to position [2016, 0]
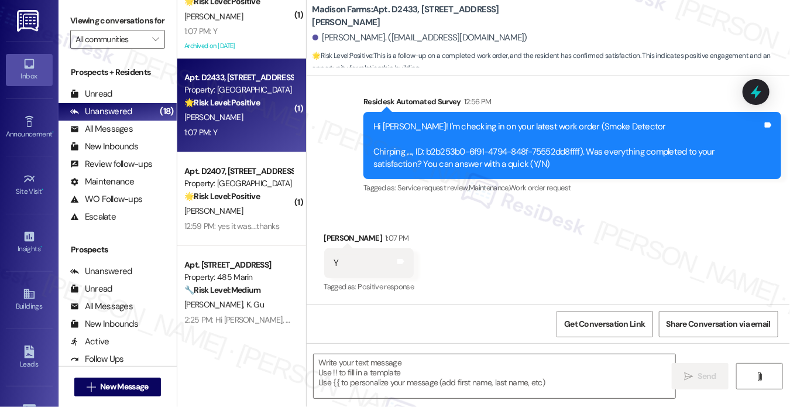
drag, startPoint x: 87, startPoint y: 16, endPoint x: 97, endPoint y: 25, distance: 13.4
click at [87, 16] on label "Viewing conversations for" at bounding box center [117, 21] width 95 height 18
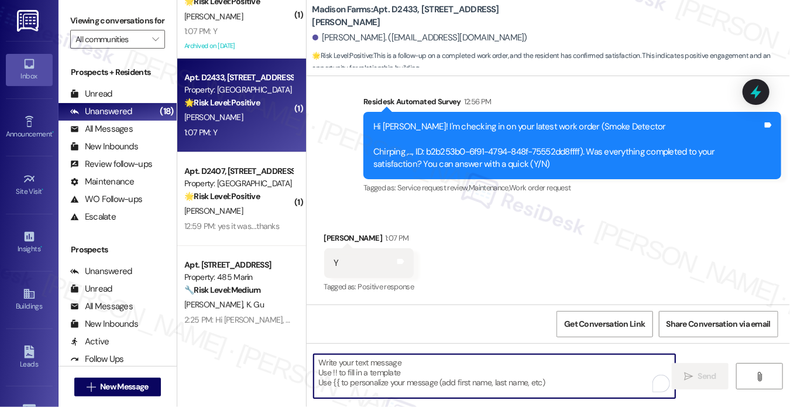
click at [441, 368] on textarea "To enrich screen reader interactions, please activate Accessibility in Grammarl…" at bounding box center [495, 376] width 362 height 44
paste textarea "Hi {{first_name}}! I'm glad to hear that the latest work order was completed to…"
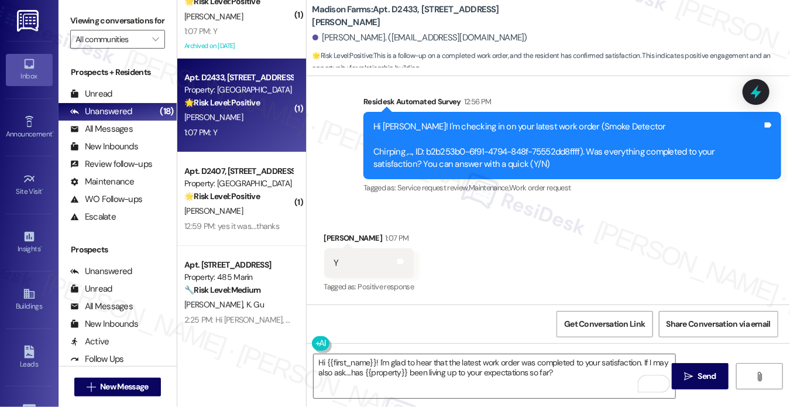
click at [334, 232] on div "Celeste Saunders 1:07 PM" at bounding box center [369, 240] width 90 height 16
click at [580, 386] on textarea "Hi {{first_name}}! I'm glad to hear that the latest work order was completed to…" at bounding box center [495, 376] width 362 height 44
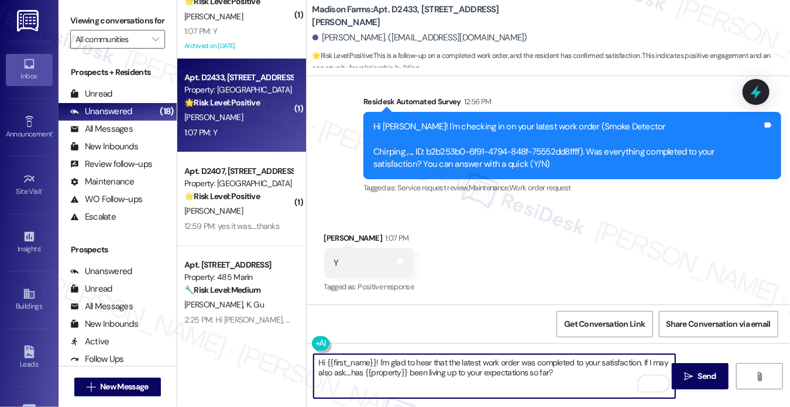
click at [473, 362] on textarea "Hi {{first_name}}! I'm glad to hear that the latest work order was completed to…" at bounding box center [495, 376] width 362 height 44
type textarea "Hi {{first_name}}! I'm glad to hear that the smoke detector work order was comp…"
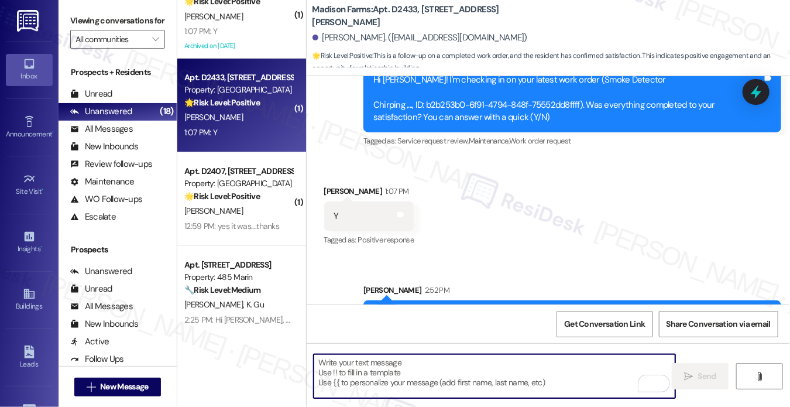
scroll to position [2110, 0]
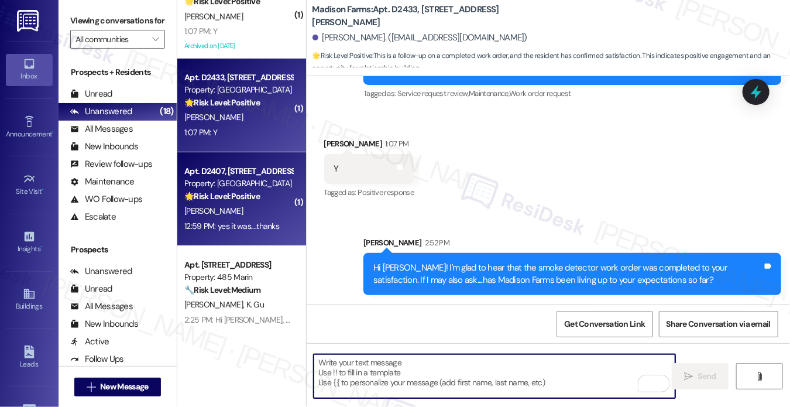
click at [284, 201] on div "🌟 Risk Level: Positive The resident is confirming the satisfactory completion o…" at bounding box center [238, 196] width 108 height 12
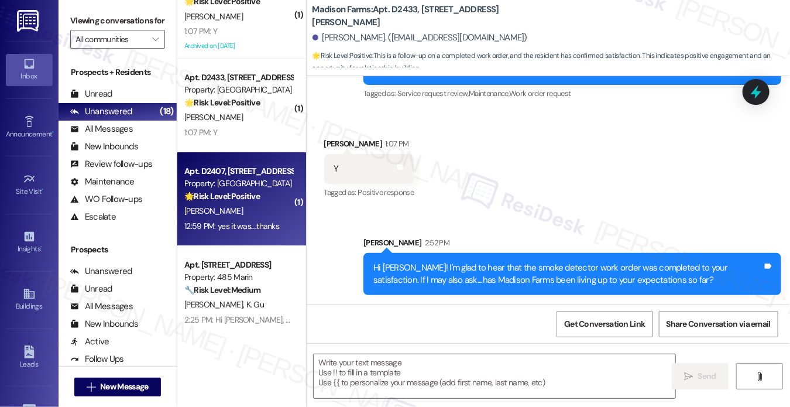
type textarea "Fetching suggested responses. Please feel free to read through the conversation…"
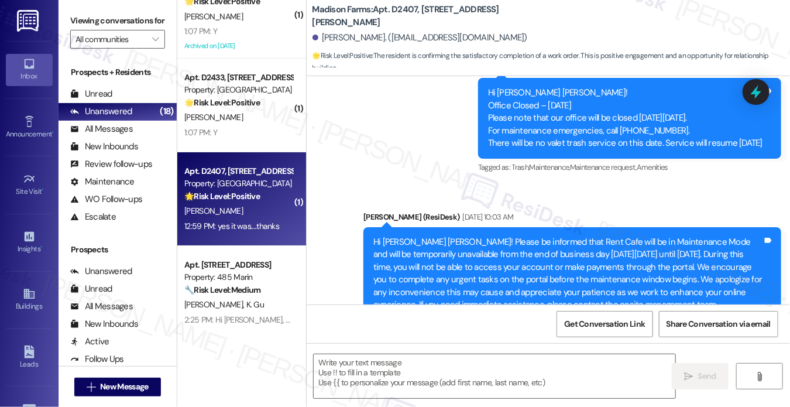
type textarea "Fetching suggested responses. Please feel free to read through the conversation…"
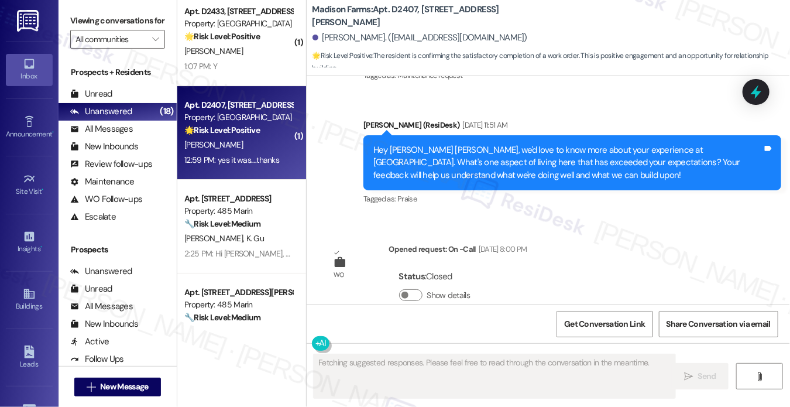
scroll to position [1002, 0]
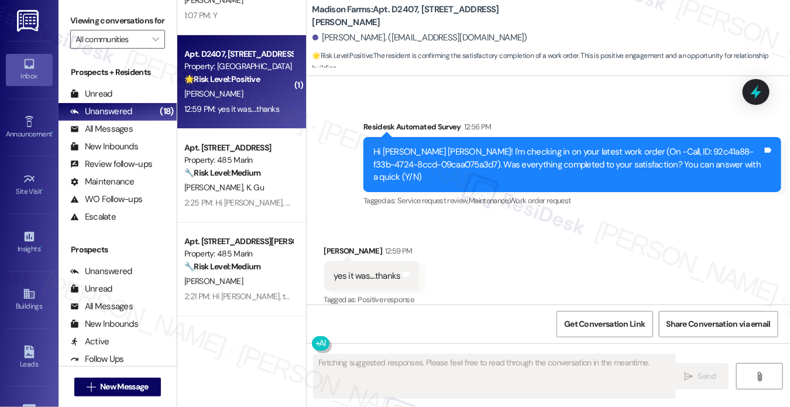
click at [480, 154] on div "Hi Amy Jo! I'm checking in on your latest work order (On -Call, ID: 92c41a88-f3…" at bounding box center [568, 164] width 389 height 37
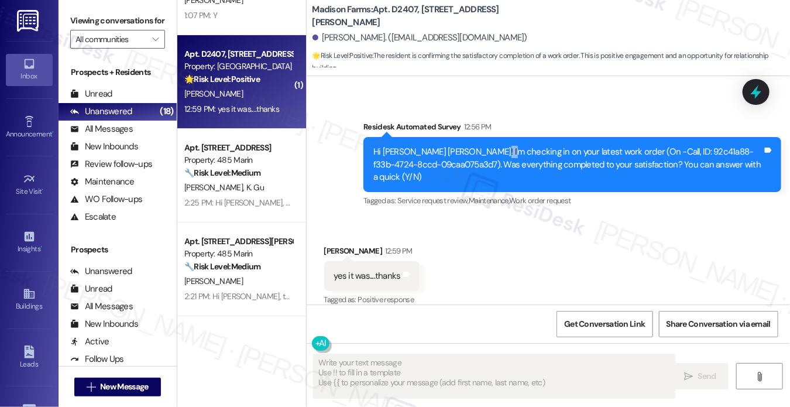
click at [480, 154] on div "Hi Amy Jo! I'm checking in on your latest work order (On -Call, ID: 92c41a88-f3…" at bounding box center [568, 164] width 389 height 37
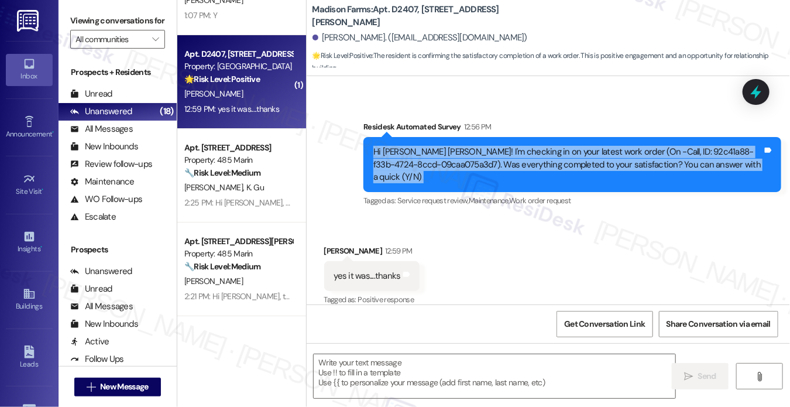
click at [480, 154] on div "Hi Amy Jo! I'm checking in on your latest work order (On -Call, ID: 92c41a88-f3…" at bounding box center [568, 164] width 389 height 37
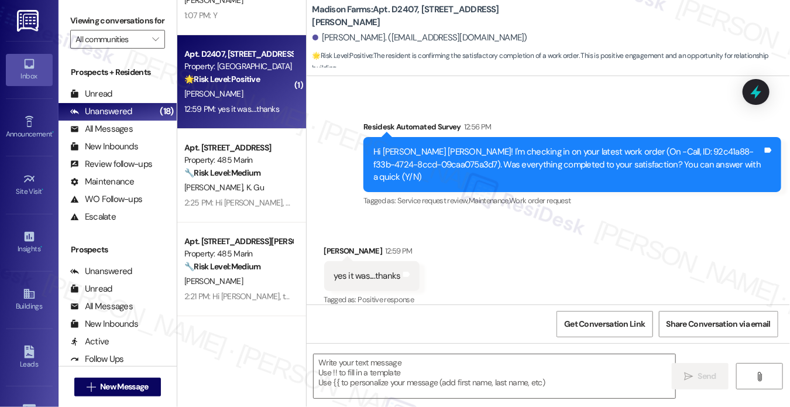
click at [373, 270] on div "yes it was....thanks" at bounding box center [367, 276] width 67 height 12
click at [89, 12] on label "Viewing conversations for" at bounding box center [117, 21] width 95 height 18
click at [407, 349] on div " Send " at bounding box center [549, 387] width 484 height 88
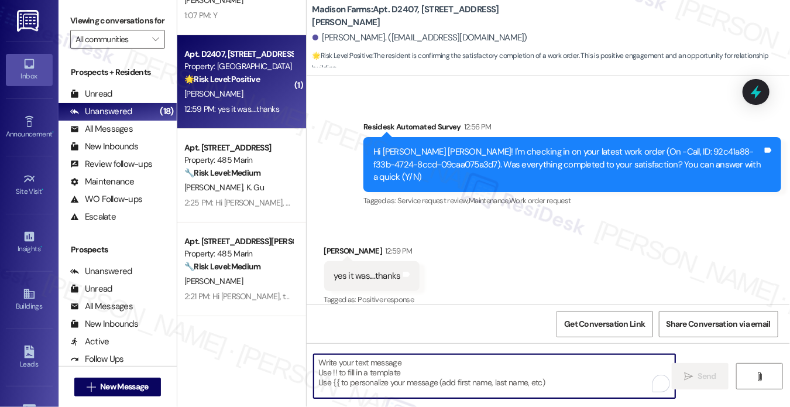
click at [406, 364] on textarea "To enrich screen reader interactions, please activate Accessibility in Grammarl…" at bounding box center [495, 376] width 362 height 44
paste textarea "Hi {{first_name}}! I'm glad to hear that the latest work order was completed to…"
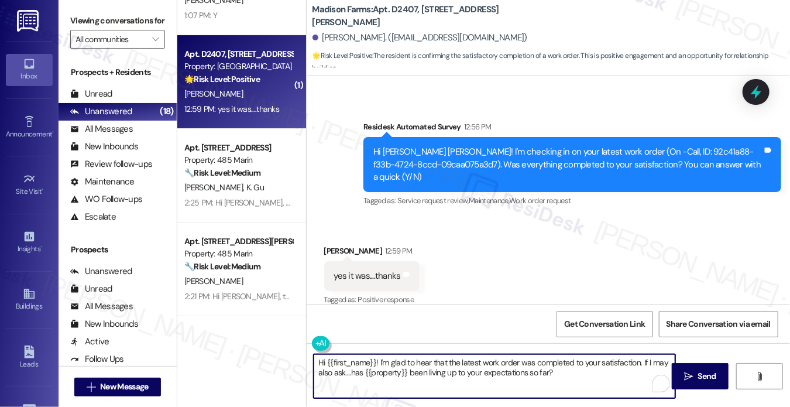
type textarea "Hi {{first_name}}! I'm glad to hear that the latest work order was completed to…"
click at [331, 246] on div "Amy Jo Lingren 12:59 PM" at bounding box center [371, 253] width 95 height 16
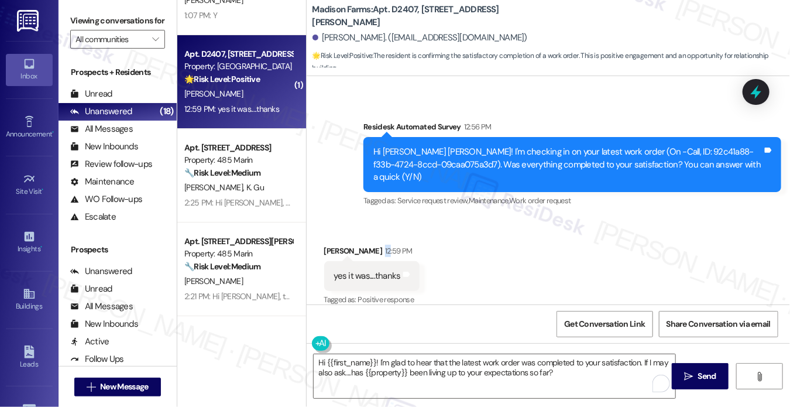
click at [331, 246] on div "Amy Jo Lingren 12:59 PM" at bounding box center [371, 253] width 95 height 16
click at [337, 245] on div "Amy Jo Lingren 12:59 PM" at bounding box center [371, 253] width 95 height 16
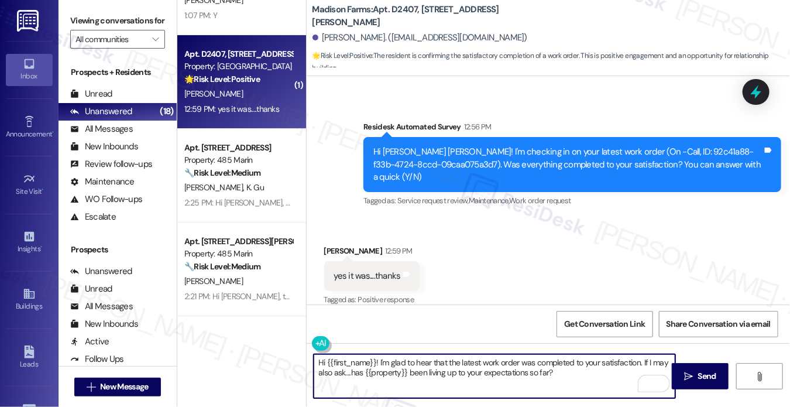
click at [438, 362] on textarea "Hi {{first_name}}! I'm glad to hear that the latest work order was completed to…" at bounding box center [495, 376] width 362 height 44
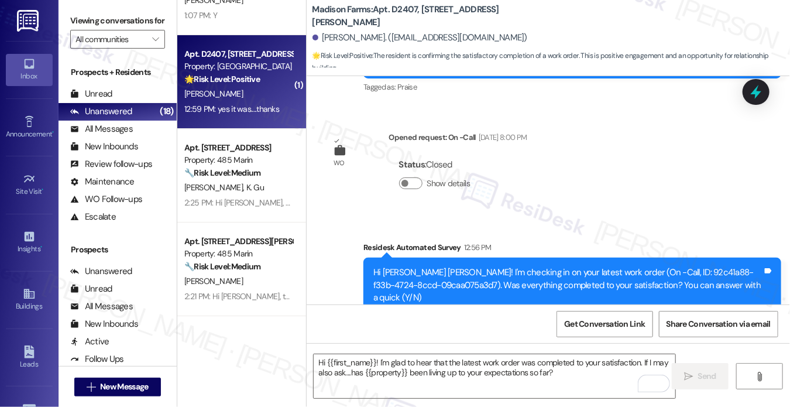
scroll to position [745, 0]
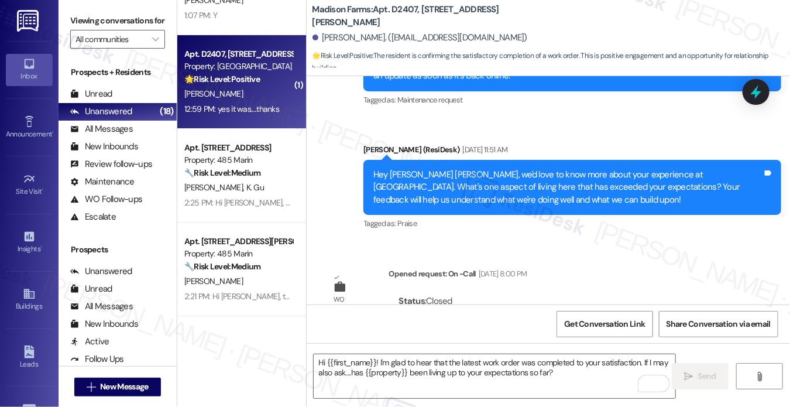
click at [450, 193] on div "Hey [PERSON_NAME] [PERSON_NAME], we'd love to know more about your experience a…" at bounding box center [568, 187] width 389 height 37
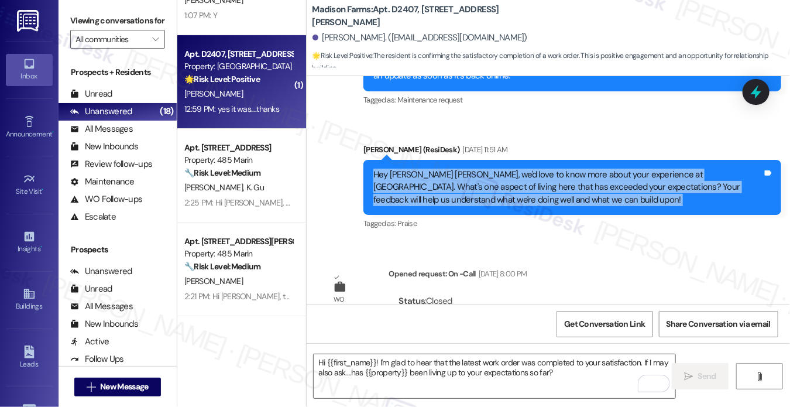
click at [450, 193] on div "Hey [PERSON_NAME] [PERSON_NAME], we'd love to know more about your experience a…" at bounding box center [568, 187] width 389 height 37
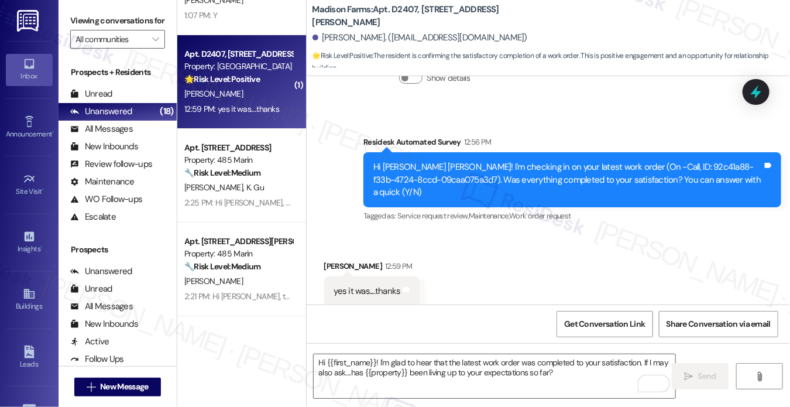
scroll to position [1096, 0]
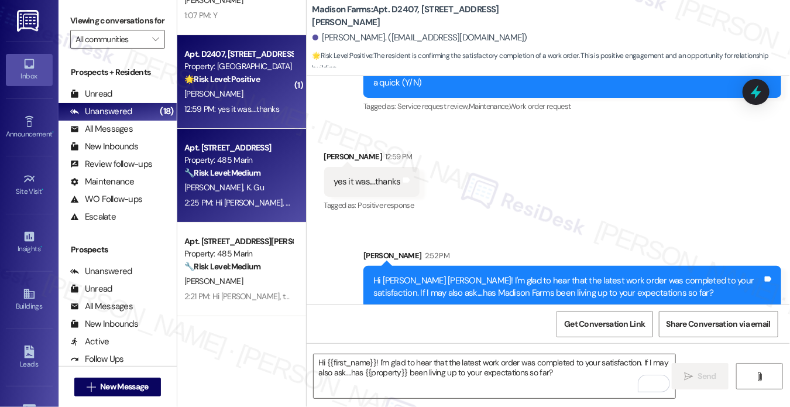
click at [265, 182] on div "[PERSON_NAME] [PERSON_NAME]" at bounding box center [238, 187] width 111 height 15
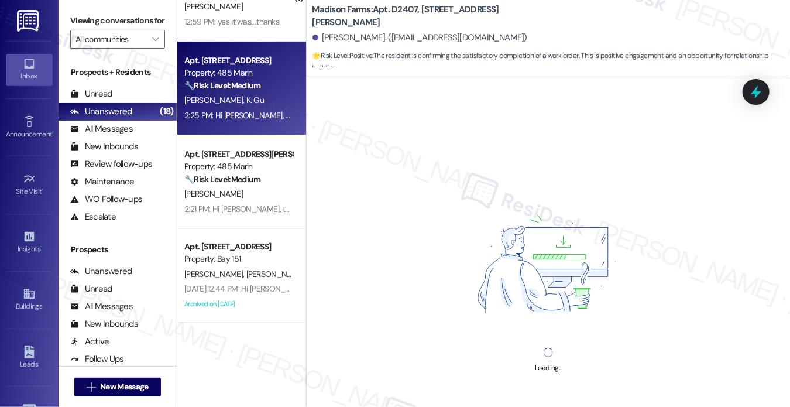
scroll to position [2108, 0]
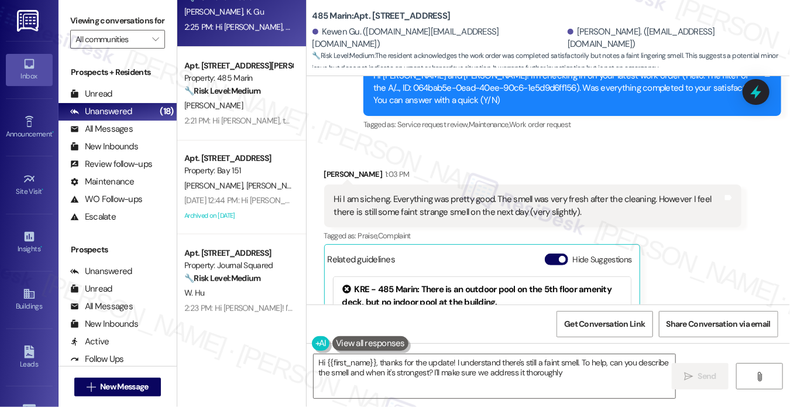
type textarea "Hi {{first_name}}, thanks for the update! I understand there's still a faint sm…"
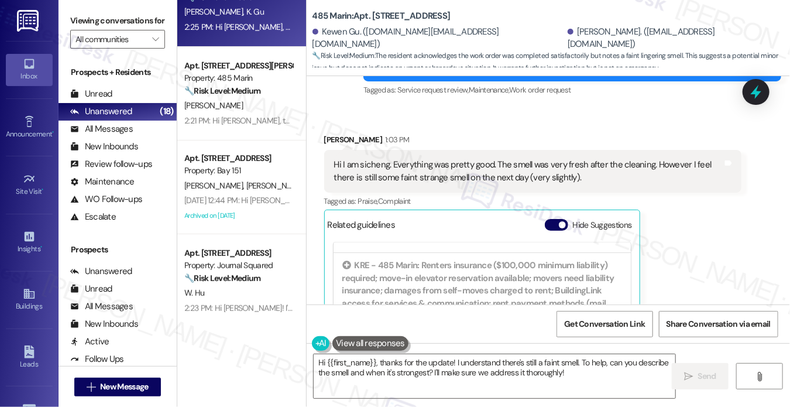
scroll to position [868, 0]
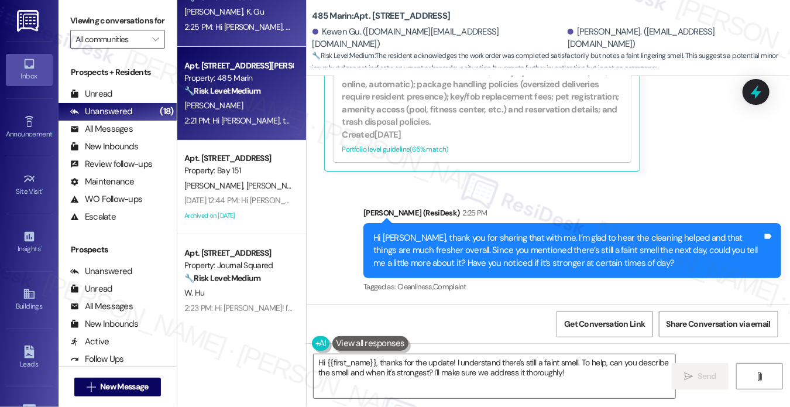
click at [241, 117] on div "2:21 PM: Hi [PERSON_NAME], thank you for letting me know. I appreciate you taki…" at bounding box center [660, 120] width 953 height 11
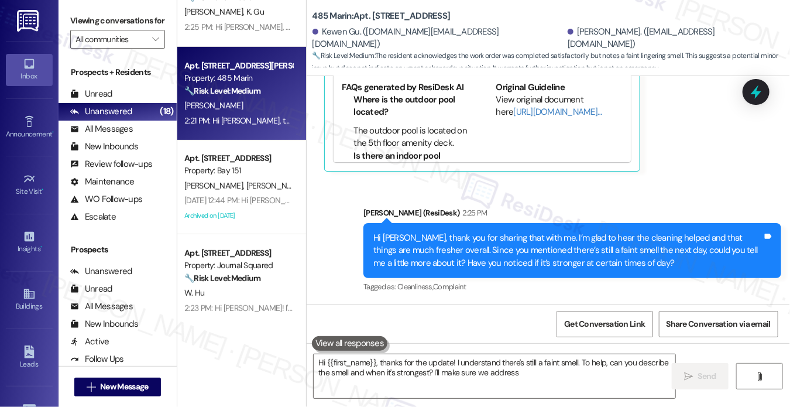
type textarea "Hi {{first_name}}, thanks for the update! I understand there's still a faint sm…"
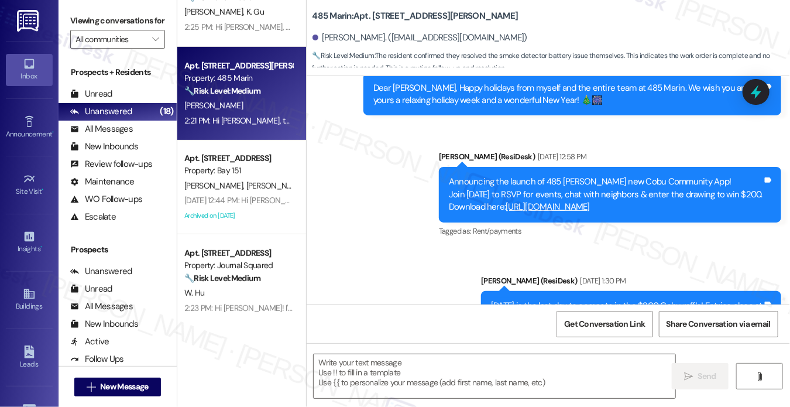
type textarea "Fetching suggested responses. Please feel free to read through the conversation…"
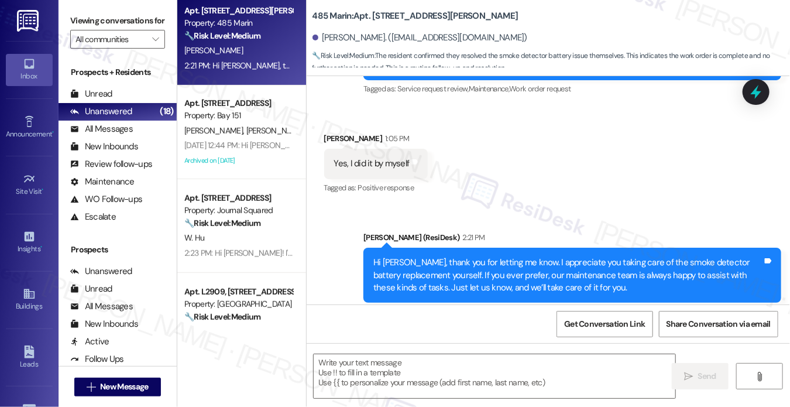
scroll to position [2205, 0]
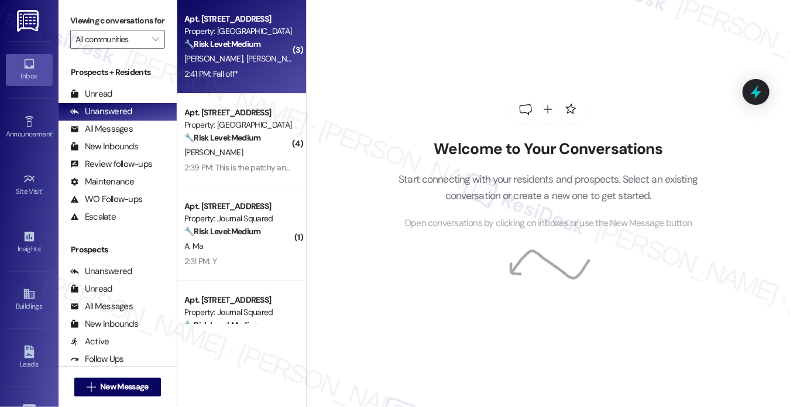
click at [246, 57] on span "[PERSON_NAME]" at bounding box center [275, 58] width 59 height 11
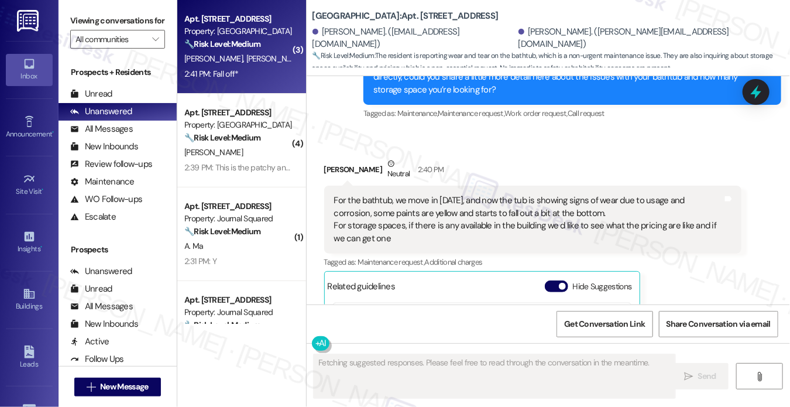
scroll to position [6913, 0]
click at [389, 195] on div "For the bathtub, we move in [DATE], and now the tub is showing signs of wear du…" at bounding box center [528, 220] width 389 height 50
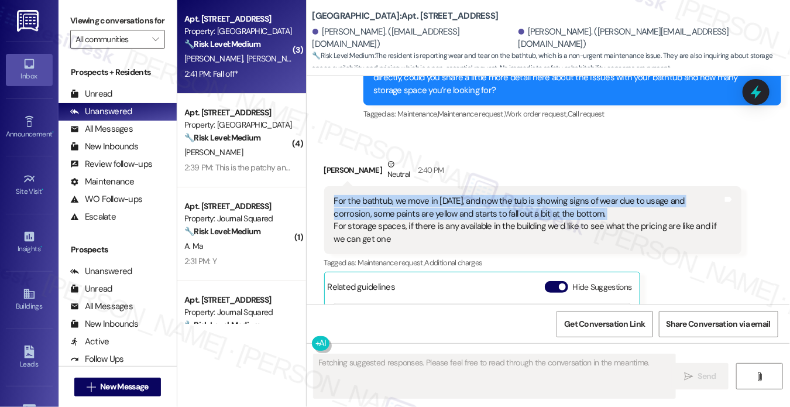
click at [389, 195] on div "For the bathtub, we move in [DATE], and now the tub is showing signs of wear du…" at bounding box center [528, 220] width 389 height 50
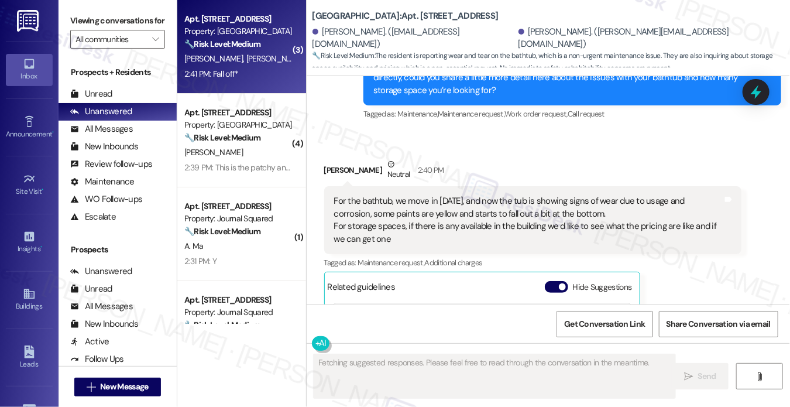
click at [488, 195] on div "For the bathtub, we move in [DATE], and now the tub is showing signs of wear du…" at bounding box center [528, 220] width 389 height 50
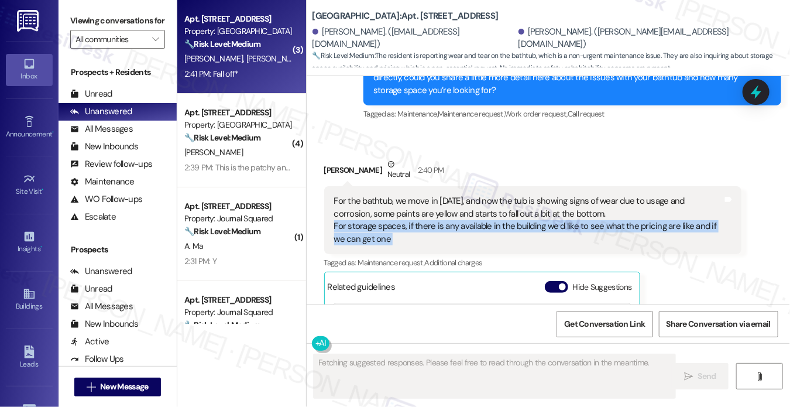
click at [488, 195] on div "For the bathtub, we move in [DATE], and now the tub is showing signs of wear du…" at bounding box center [528, 220] width 389 height 50
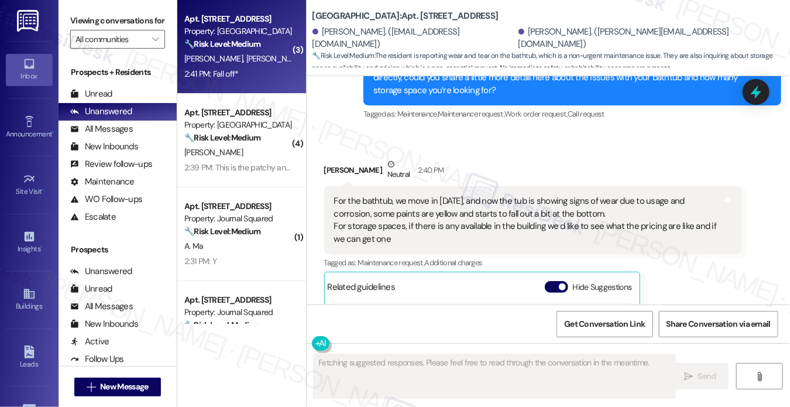
click at [525, 195] on div "For the bathtub, we move in [DATE], and now the tub is showing signs of wear du…" at bounding box center [528, 220] width 389 height 50
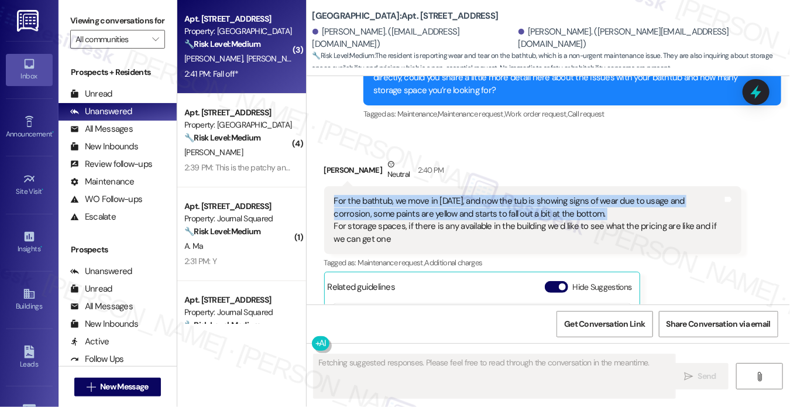
click at [525, 195] on div "For the bathtub, we move in [DATE], and now the tub is showing signs of wear du…" at bounding box center [528, 220] width 389 height 50
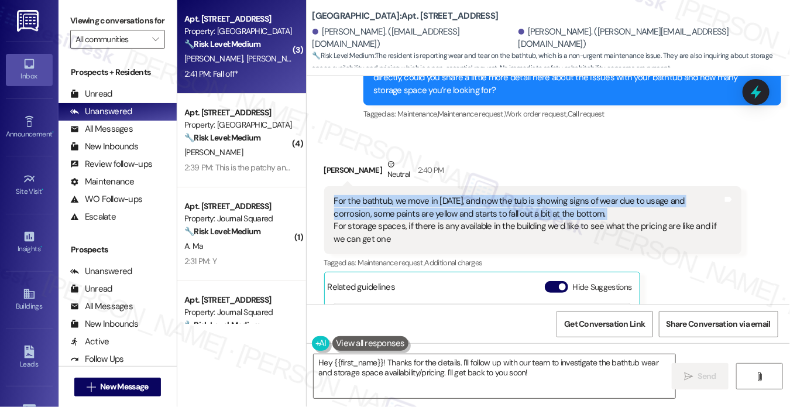
click at [362, 195] on div "For the bathtub, we move in [DATE], and now the tub is showing signs of wear du…" at bounding box center [528, 220] width 389 height 50
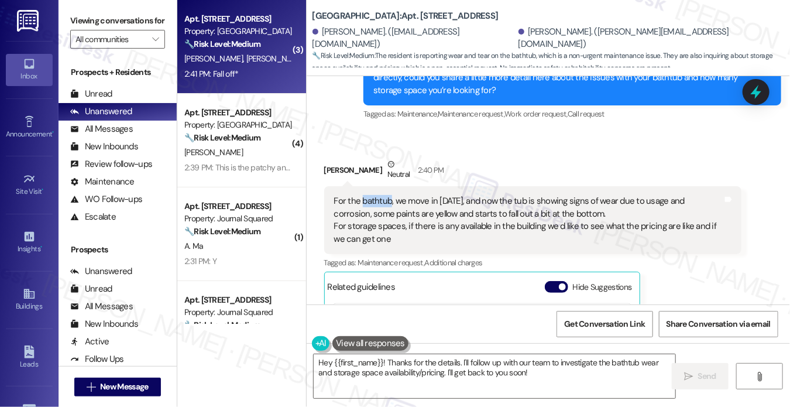
click at [362, 195] on div "For the bathtub, we move in [DATE], and now the tub is showing signs of wear du…" at bounding box center [528, 220] width 389 height 50
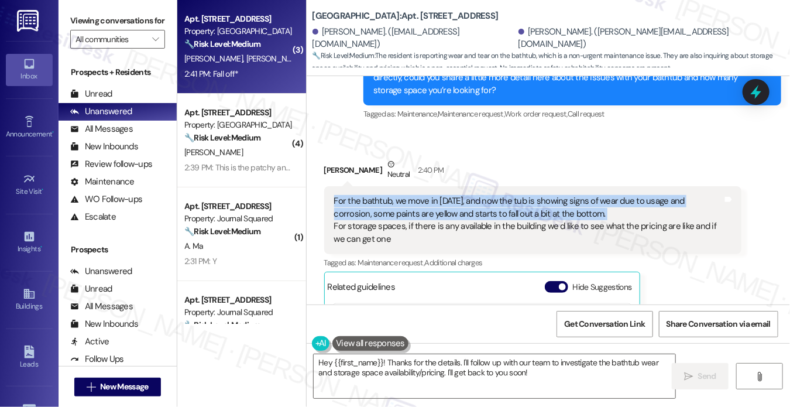
click at [362, 195] on div "For the bathtub, we move in [DATE], and now the tub is showing signs of wear du…" at bounding box center [528, 220] width 389 height 50
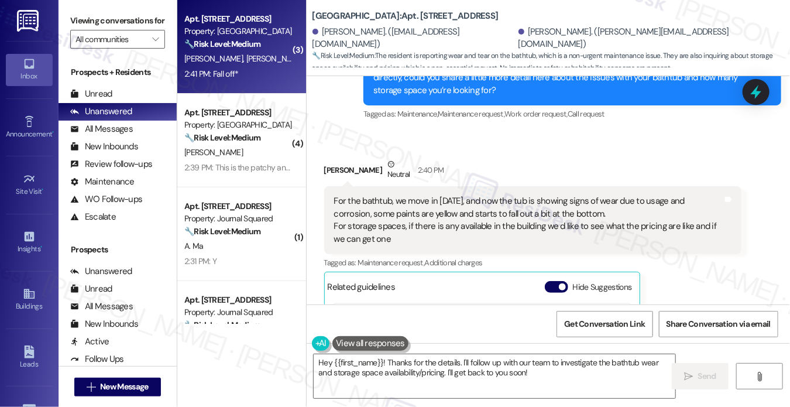
click at [409, 197] on div "For the bathtub, we move in [DATE], and now the tub is showing signs of wear du…" at bounding box center [528, 220] width 389 height 50
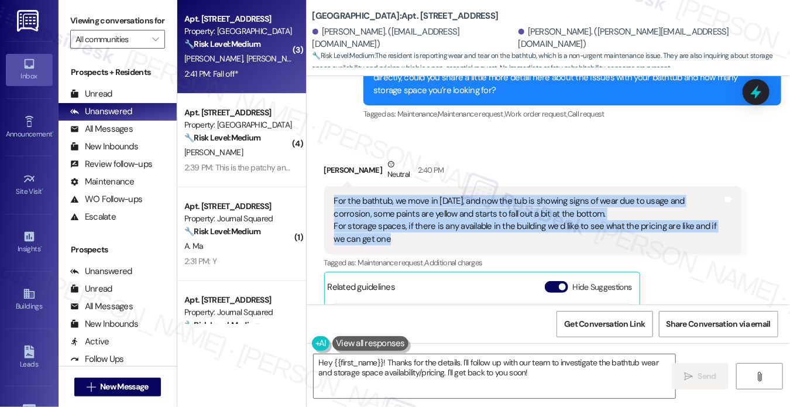
drag, startPoint x: 450, startPoint y: 197, endPoint x: 330, endPoint y: 163, distance: 124.7
click at [330, 186] on div "For the bathtub, we move in [DATE], and now the tub is showing signs of wear du…" at bounding box center [533, 220] width 418 height 68
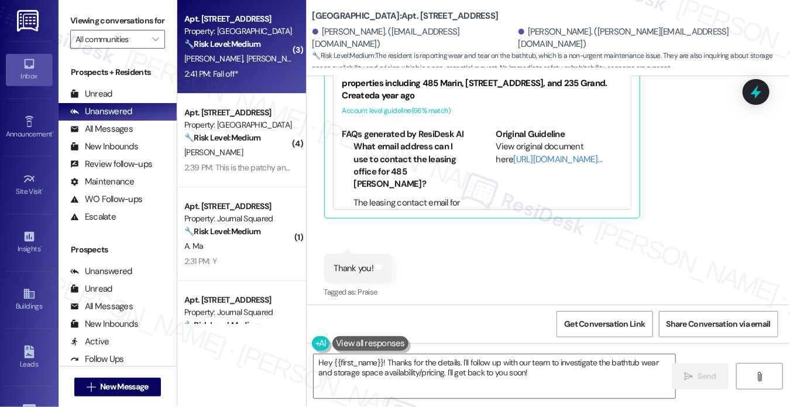
scroll to position [6971, 0]
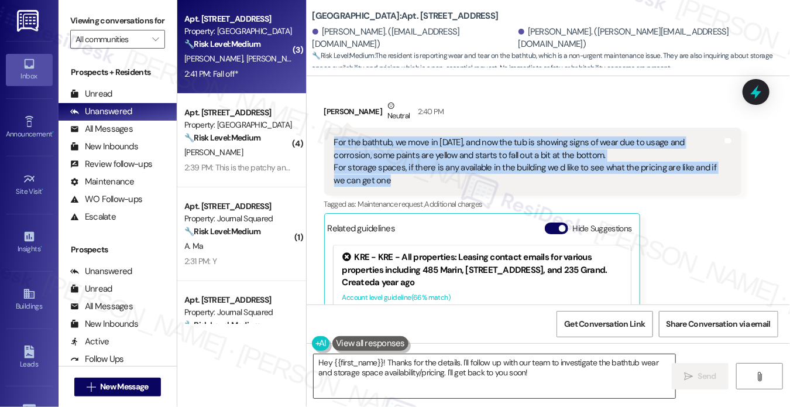
click at [494, 371] on textarea "Hey {{first_name}}! Thanks for the details. I'll follow up with our team to inv…" at bounding box center [495, 376] width 362 height 44
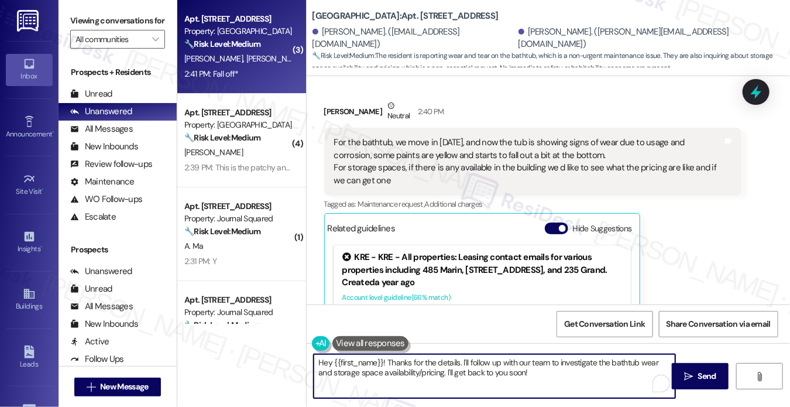
click at [494, 371] on textarea "Hey {{first_name}}! Thanks for the details. I'll follow up with our team to inv…" at bounding box center [495, 376] width 362 height 44
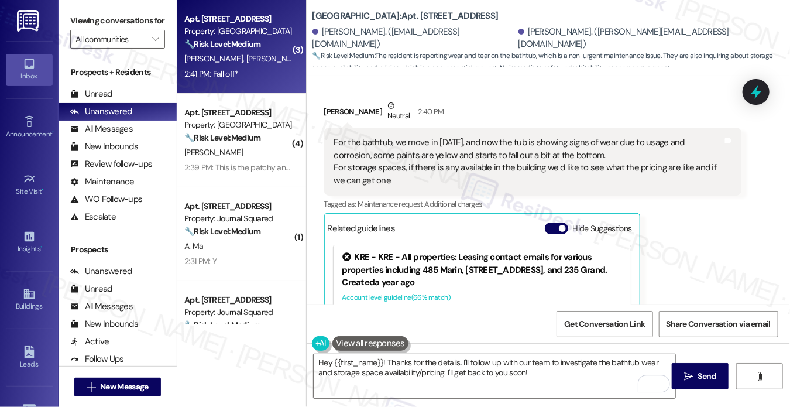
click at [356, 136] on div "For the bathtub, we move in [DATE], and now the tub is showing signs of wear du…" at bounding box center [528, 161] width 389 height 50
click at [372, 136] on div "For the bathtub, we move in [DATE], and now the tub is showing signs of wear du…" at bounding box center [528, 161] width 389 height 50
click at [357, 136] on div "For the bathtub, we move in [DATE], and now the tub is showing signs of wear du…" at bounding box center [528, 161] width 389 height 50
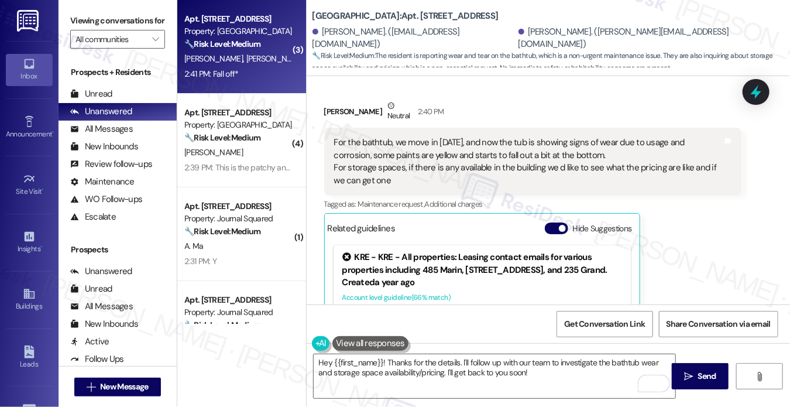
click at [77, 16] on label "Viewing conversations for" at bounding box center [117, 21] width 95 height 18
click at [513, 136] on div "For the bathtub, we move in [DATE], and now the tub is showing signs of wear du…" at bounding box center [528, 161] width 389 height 50
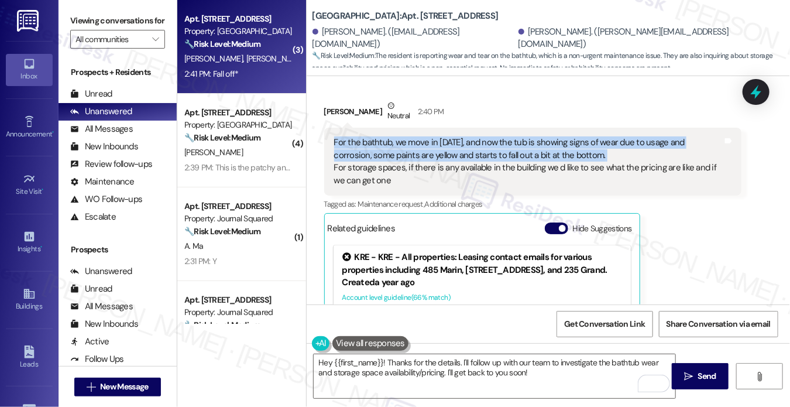
click at [513, 136] on div "For the bathtub, we move in [DATE], and now the tub is showing signs of wear du…" at bounding box center [528, 161] width 389 height 50
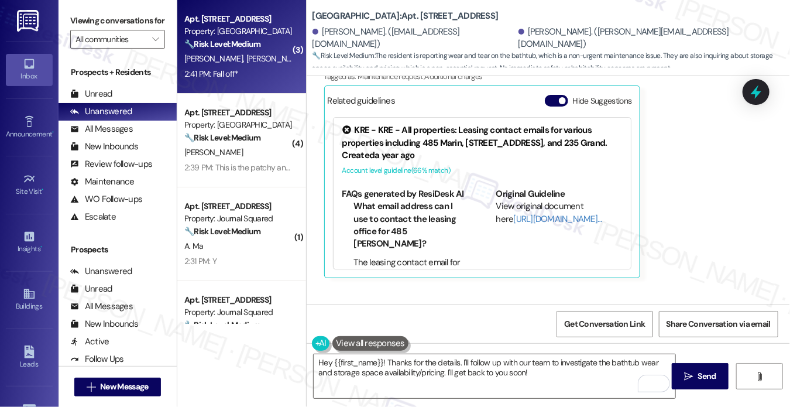
scroll to position [6913, 0]
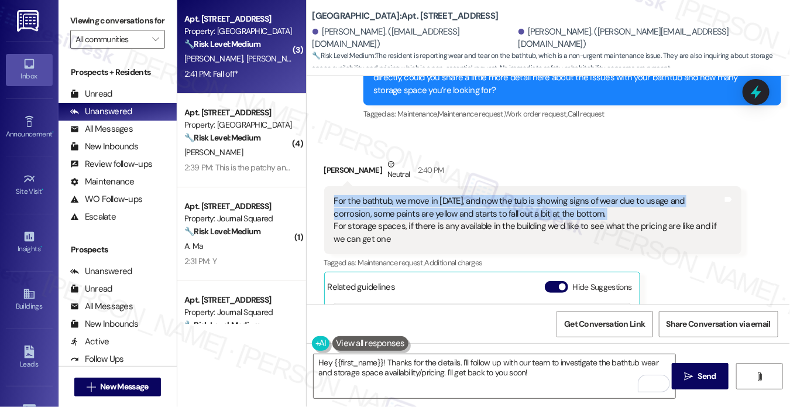
click at [583, 195] on div "For the bathtub, we move in [DATE], and now the tub is showing signs of wear du…" at bounding box center [528, 220] width 389 height 50
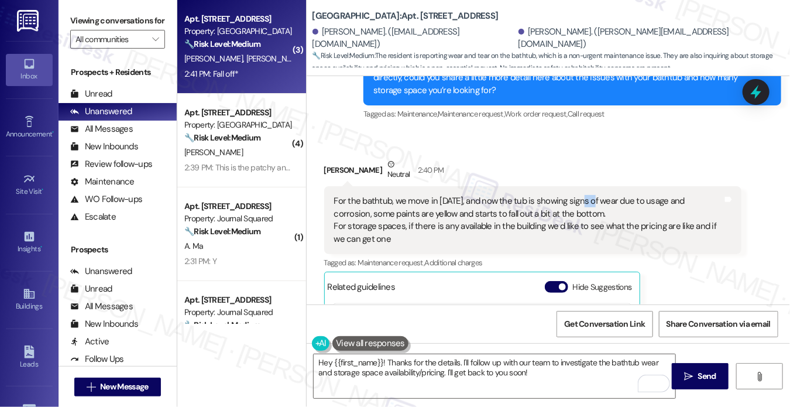
click at [583, 195] on div "For the bathtub, we move in [DATE], and now the tub is showing signs of wear du…" at bounding box center [528, 220] width 389 height 50
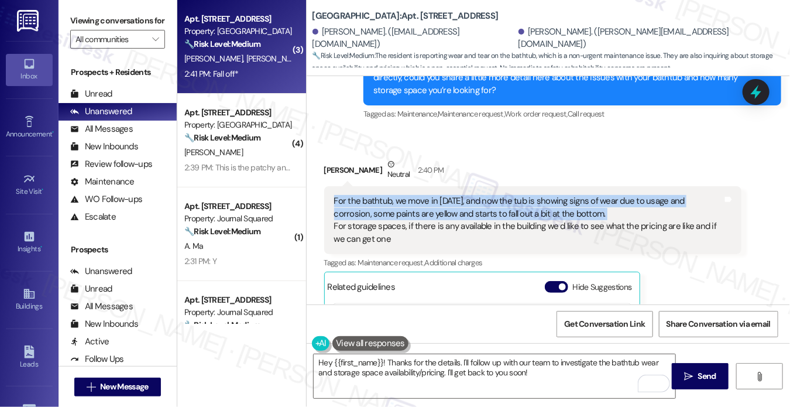
click at [583, 195] on div "For the bathtub, we move in [DATE], and now the tub is showing signs of wear du…" at bounding box center [528, 220] width 389 height 50
click at [560, 195] on div "For the bathtub, we move in [DATE], and now the tub is showing signs of wear du…" at bounding box center [528, 220] width 389 height 50
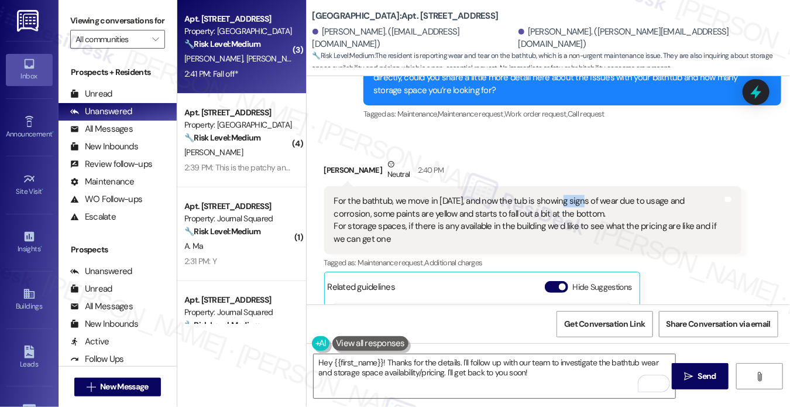
click at [560, 195] on div "For the bathtub, we move in [DATE], and now the tub is showing signs of wear du…" at bounding box center [528, 220] width 389 height 50
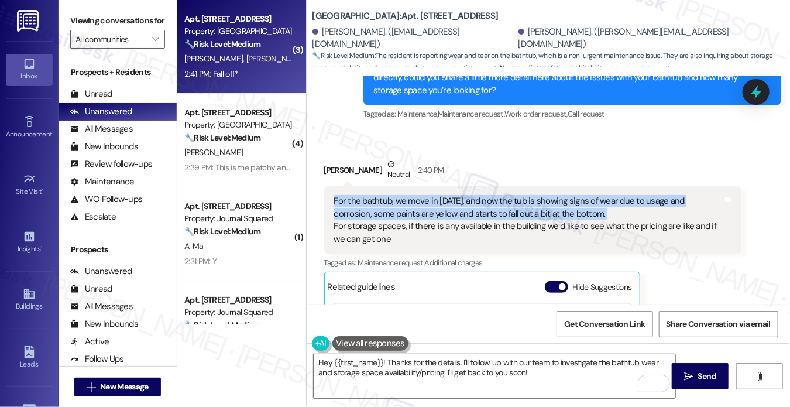
click at [560, 195] on div "For the bathtub, we move in [DATE], and now the tub is showing signs of wear du…" at bounding box center [528, 220] width 389 height 50
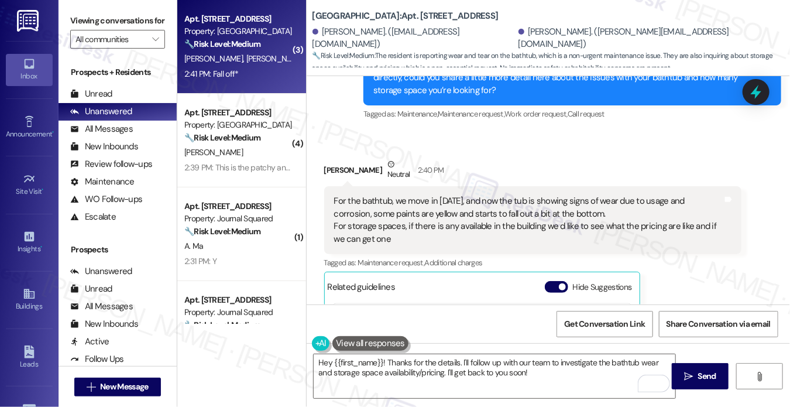
click at [74, 30] on label "Viewing conversations for" at bounding box center [117, 21] width 95 height 18
click at [342, 186] on div "For the bathtub, we move in [DATE], and now the tub is showing signs of wear du…" at bounding box center [533, 220] width 418 height 68
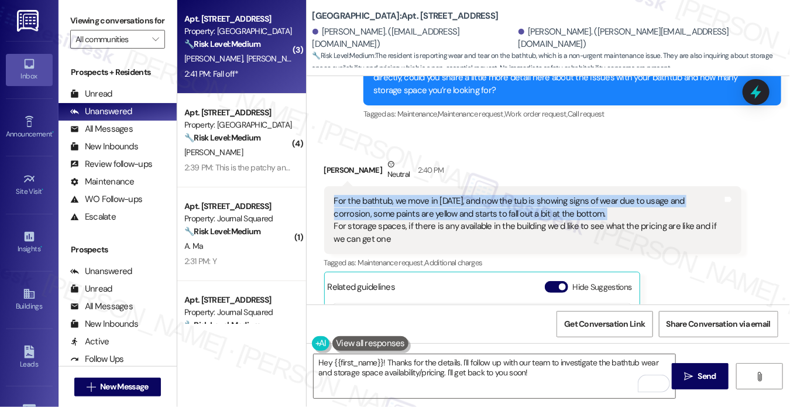
click at [342, 186] on div "For the bathtub, we move in [DATE], and now the tub is showing signs of wear du…" at bounding box center [533, 220] width 418 height 68
click at [375, 195] on div "For the bathtub, we move in [DATE], and now the tub is showing signs of wear du…" at bounding box center [528, 220] width 389 height 50
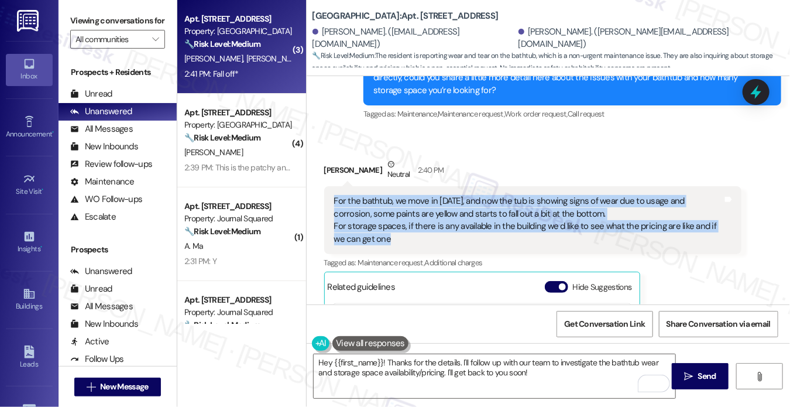
drag, startPoint x: 392, startPoint y: 193, endPoint x: 334, endPoint y: 158, distance: 67.8
click at [334, 195] on div "For the bathtub, we move in [DATE], and now the tub is showing signs of wear du…" at bounding box center [528, 220] width 389 height 50
copy div "For the bathtub, we move in [DATE], and now the tub is showing signs of wear du…"
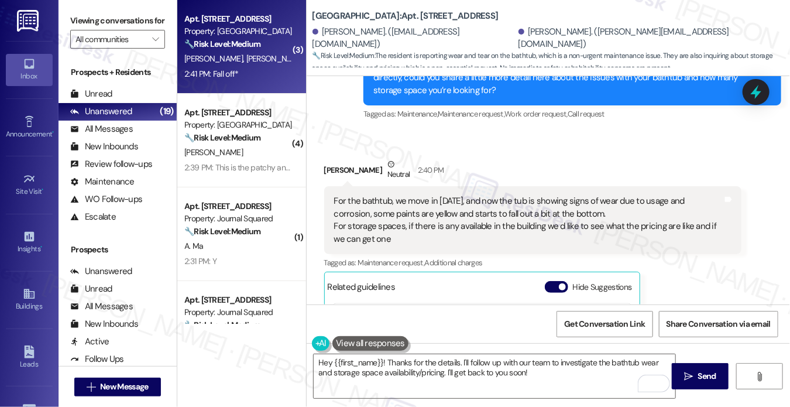
click at [87, 16] on label "Viewing conversations for" at bounding box center [117, 21] width 95 height 18
click at [90, 20] on label "Viewing conversations for" at bounding box center [117, 21] width 95 height 18
drag, startPoint x: 82, startPoint y: 14, endPoint x: 98, endPoint y: 25, distance: 19.0
click at [82, 14] on label "Viewing conversations for" at bounding box center [117, 21] width 95 height 18
click at [426, 195] on div "For the bathtub, we move in [DATE], and now the tub is showing signs of wear du…" at bounding box center [528, 220] width 389 height 50
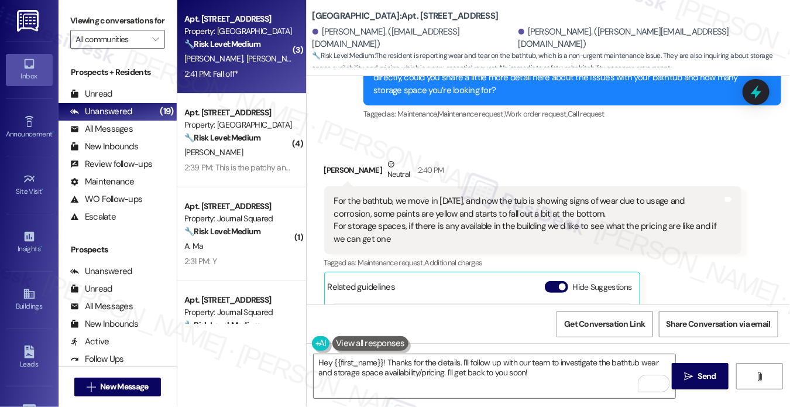
click at [426, 195] on div "For the bathtub, we move in [DATE], and now the tub is showing signs of wear du…" at bounding box center [528, 220] width 389 height 50
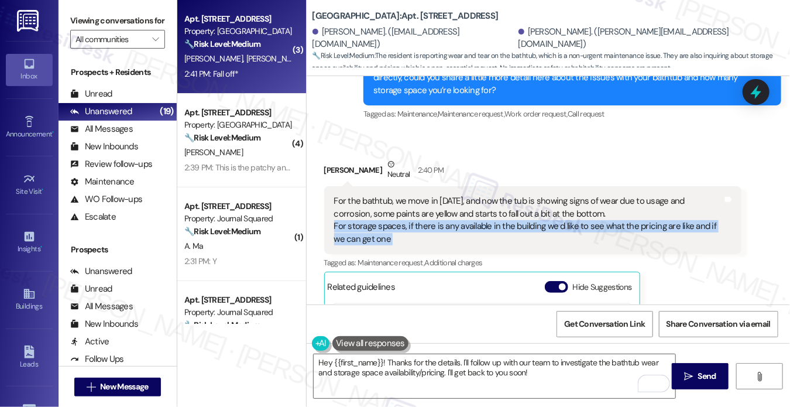
click at [426, 195] on div "For the bathtub, we move in [DATE], and now the tub is showing signs of wear du…" at bounding box center [528, 220] width 389 height 50
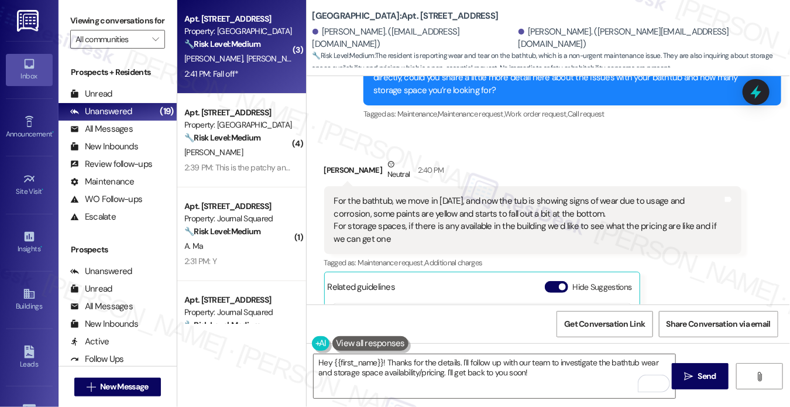
click at [493, 195] on div "For the bathtub, we move in [DATE], and now the tub is showing signs of wear du…" at bounding box center [528, 220] width 389 height 50
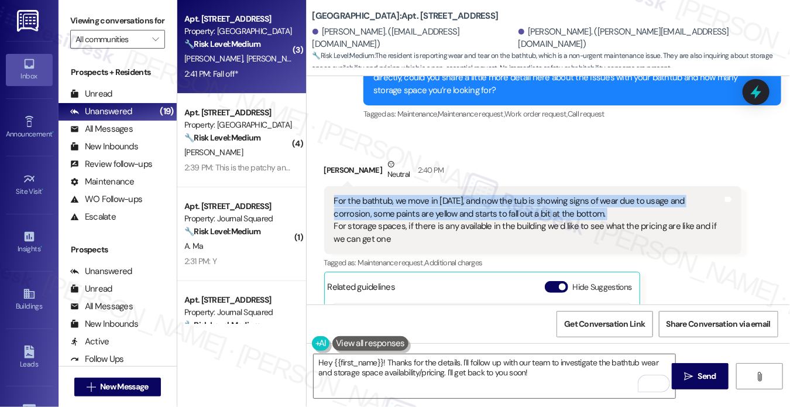
click at [493, 195] on div "For the bathtub, we move in [DATE], and now the tub is showing signs of wear du…" at bounding box center [528, 220] width 389 height 50
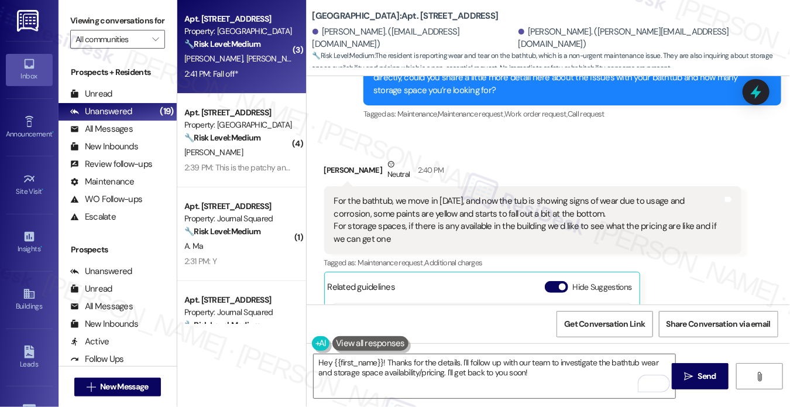
click at [384, 201] on div "For the bathtub, we move in [DATE], and now the tub is showing signs of wear du…" at bounding box center [528, 220] width 389 height 50
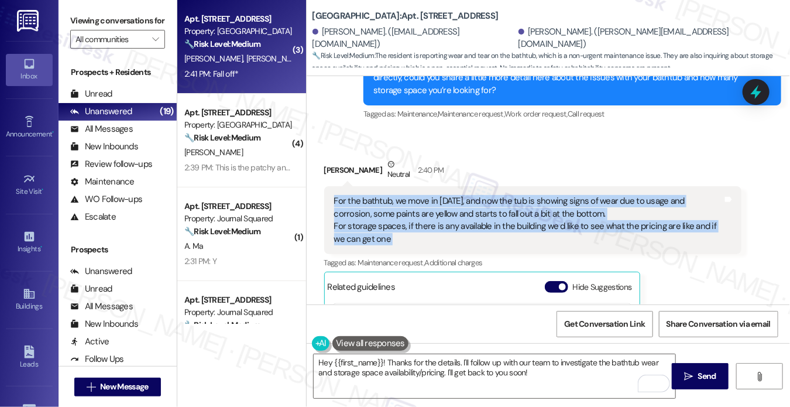
drag, startPoint x: 385, startPoint y: 201, endPoint x: 324, endPoint y: 166, distance: 70.1
click at [324, 186] on div "For the bathtub, we move in [DATE], and now the tub is showing signs of wear du…" at bounding box center [533, 220] width 418 height 68
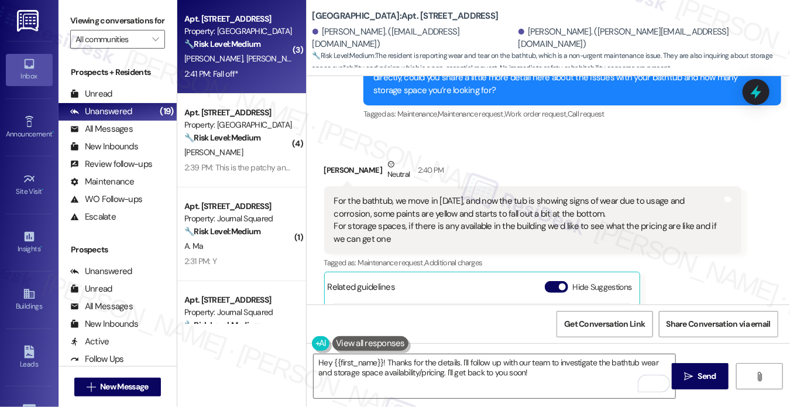
click at [75, 10] on div "Viewing conversations for All communities " at bounding box center [118, 30] width 118 height 60
click at [84, 23] on label "Viewing conversations for" at bounding box center [117, 21] width 95 height 18
click at [84, 25] on label "Viewing conversations for" at bounding box center [117, 21] width 95 height 18
click at [73, 16] on label "Viewing conversations for" at bounding box center [117, 21] width 95 height 18
click at [98, 25] on label "Viewing conversations for" at bounding box center [117, 21] width 95 height 18
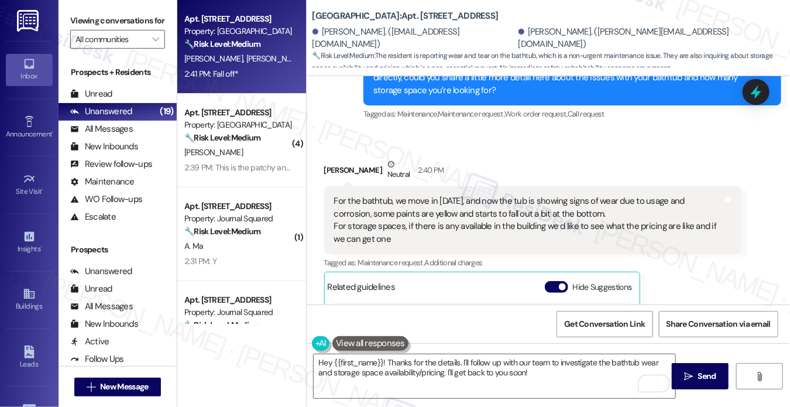
click at [81, 22] on label "Viewing conversations for" at bounding box center [117, 21] width 95 height 18
click at [83, 30] on label "Viewing conversations for" at bounding box center [117, 21] width 95 height 18
click at [390, 195] on div "For the bathtub, we move in [DATE], and now the tub is showing signs of wear du…" at bounding box center [528, 220] width 389 height 50
click at [391, 195] on div "For the bathtub, we move in [DATE], and now the tub is showing signs of wear du…" at bounding box center [528, 220] width 389 height 50
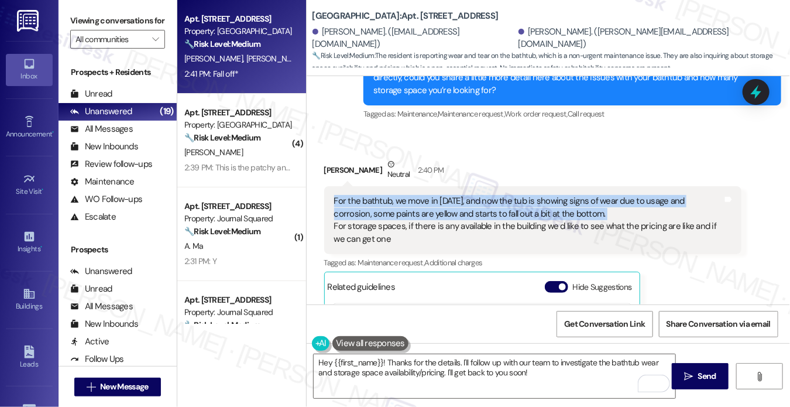
click at [391, 195] on div "For the bathtub, we move in [DATE], and now the tub is showing signs of wear du…" at bounding box center [528, 220] width 389 height 50
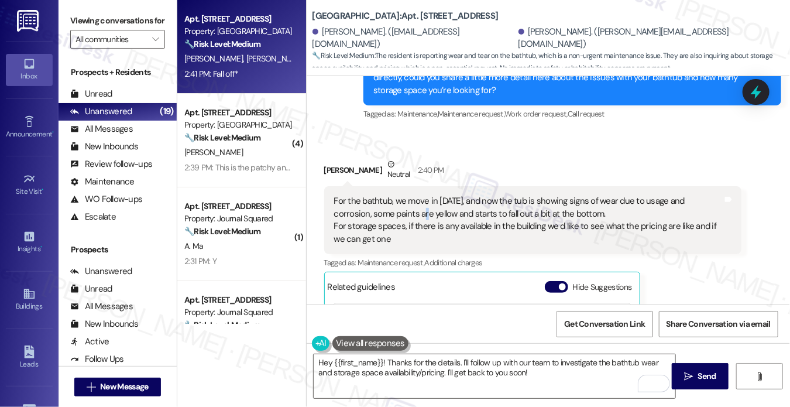
click at [391, 195] on div "For the bathtub, we move in [DATE], and now the tub is showing signs of wear du…" at bounding box center [528, 220] width 389 height 50
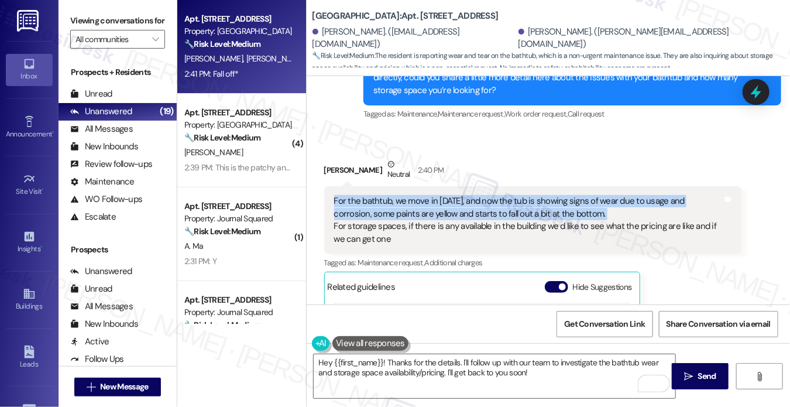
click at [391, 195] on div "For the bathtub, we move in [DATE], and now the tub is showing signs of wear du…" at bounding box center [528, 220] width 389 height 50
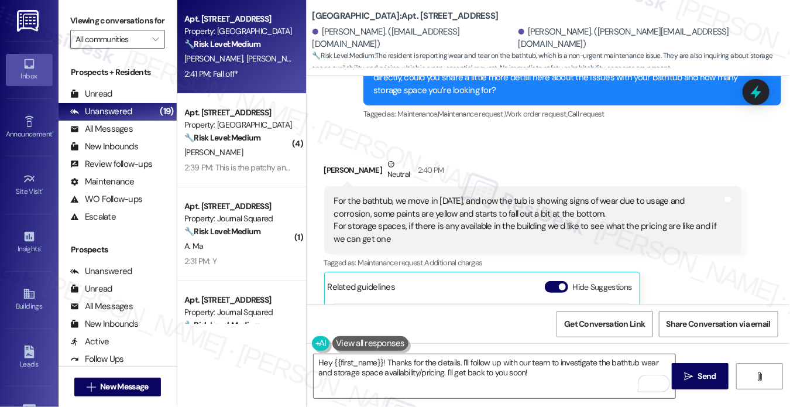
click at [467, 132] on div "Received via SMS [PERSON_NAME] Neutral 2:40 PM For the bathtub, we move in [DAT…" at bounding box center [549, 385] width 484 height 506
click at [387, 195] on div "For the bathtub, we move in [DATE], and now the tub is showing signs of wear du…" at bounding box center [528, 220] width 389 height 50
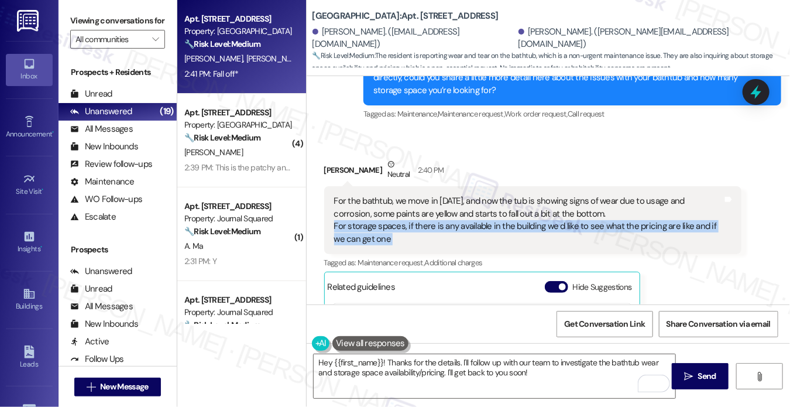
click at [387, 195] on div "For the bathtub, we move in [DATE], and now the tub is showing signs of wear du…" at bounding box center [528, 220] width 389 height 50
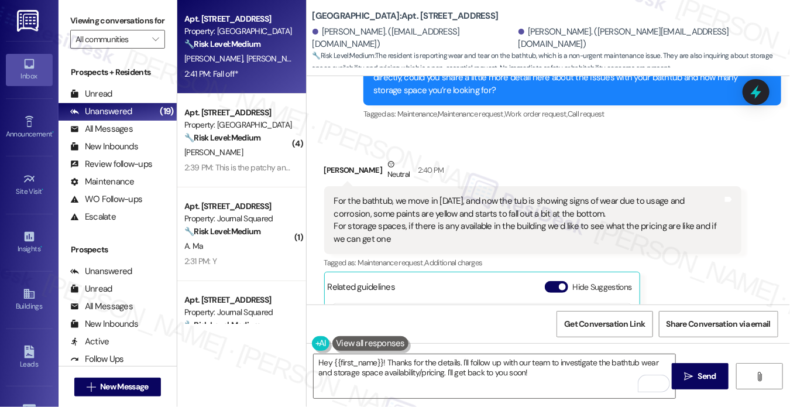
click at [485, 158] on div "[PERSON_NAME] Neutral 2:40 PM" at bounding box center [533, 172] width 418 height 29
click at [485, 195] on div "For the bathtub, we move in [DATE], and now the tub is showing signs of wear du…" at bounding box center [528, 220] width 389 height 50
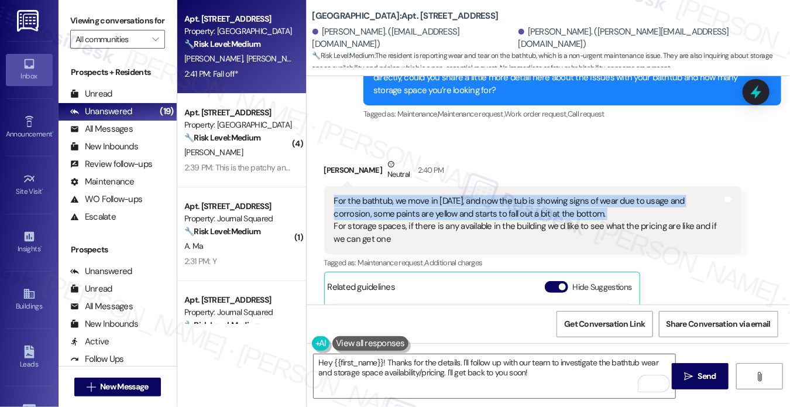
click at [485, 195] on div "For the bathtub, we move in [DATE], and now the tub is showing signs of wear du…" at bounding box center [528, 220] width 389 height 50
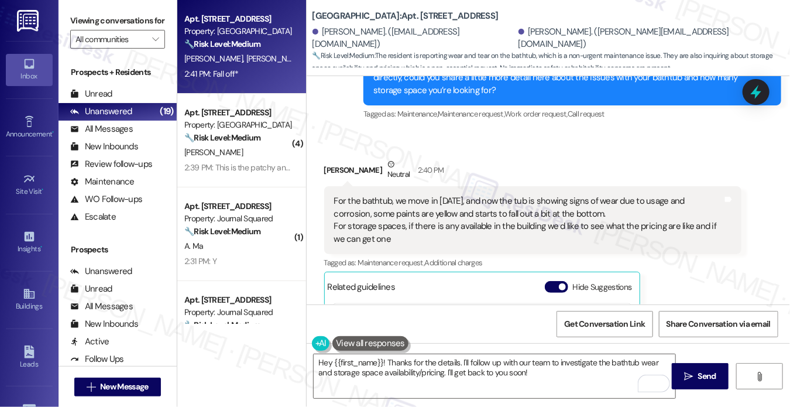
click at [500, 158] on div "[PERSON_NAME] Neutral 2:40 PM" at bounding box center [533, 172] width 418 height 29
click at [425, 195] on div "For the bathtub, we move in [DATE], and now the tub is showing signs of wear du…" at bounding box center [528, 220] width 389 height 50
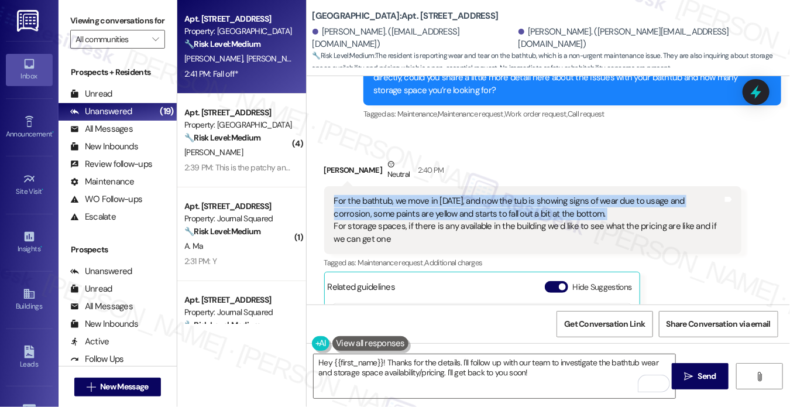
click at [425, 195] on div "For the bathtub, we move in [DATE], and now the tub is showing signs of wear du…" at bounding box center [528, 220] width 389 height 50
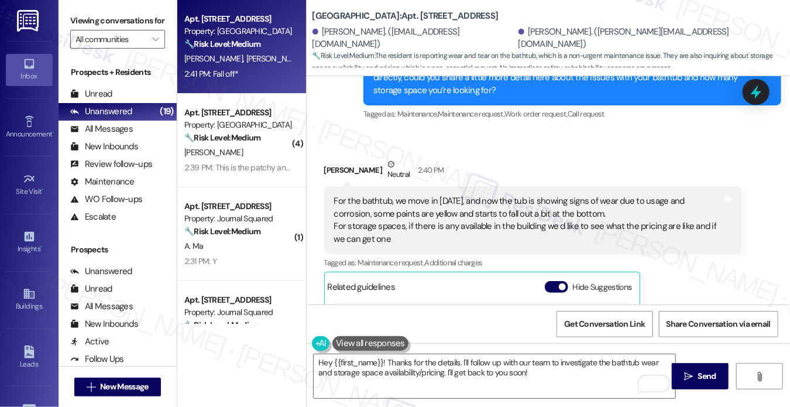
click at [485, 158] on div "[PERSON_NAME] Neutral 2:40 PM" at bounding box center [533, 172] width 418 height 29
click at [373, 195] on div "For the bathtub, we move in [DATE], and now the tub is showing signs of wear du…" at bounding box center [528, 220] width 389 height 50
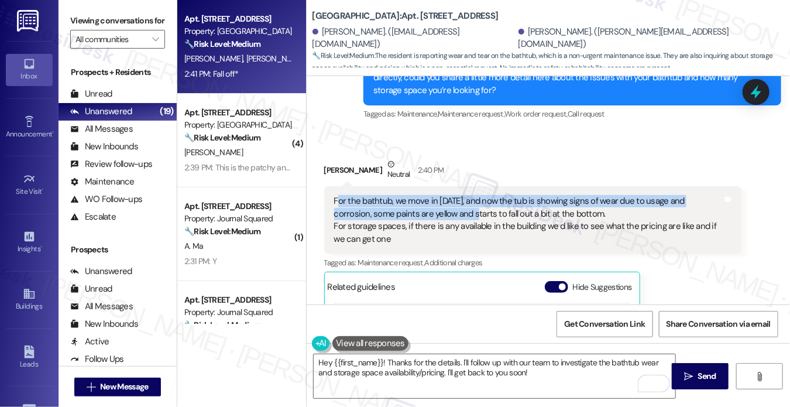
drag, startPoint x: 337, startPoint y: 157, endPoint x: 445, endPoint y: 176, distance: 109.9
click at [445, 195] on div "For the bathtub, we move in [DATE], and now the tub is showing signs of wear du…" at bounding box center [528, 220] width 389 height 50
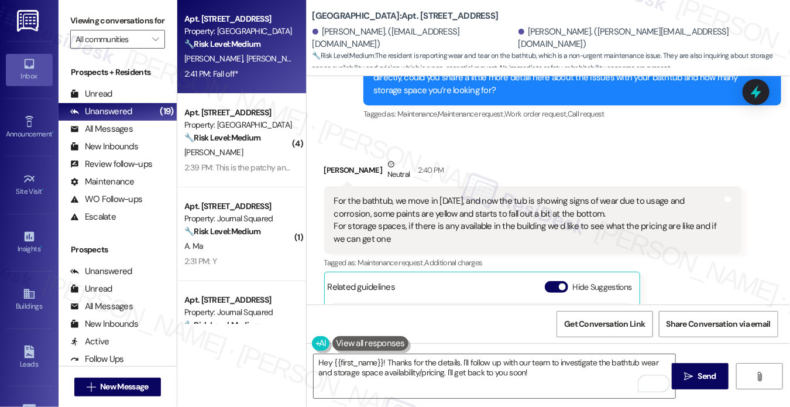
click at [422, 195] on div "For the bathtub, we move in [DATE], and now the tub is showing signs of wear du…" at bounding box center [528, 220] width 389 height 50
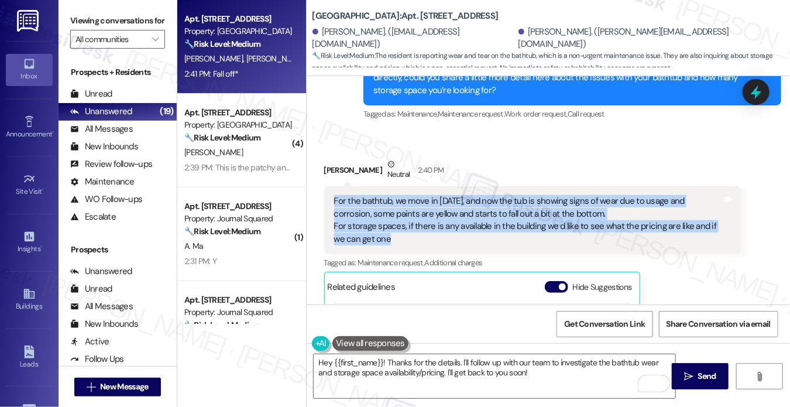
drag, startPoint x: 396, startPoint y: 201, endPoint x: 326, endPoint y: 163, distance: 79.6
click at [326, 186] on div "For the bathtub, we move in [DATE], and now the tub is showing signs of wear du…" at bounding box center [533, 220] width 418 height 68
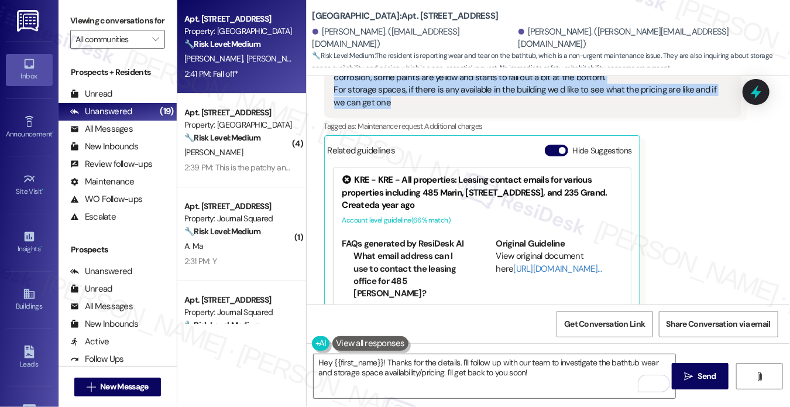
scroll to position [6854, 0]
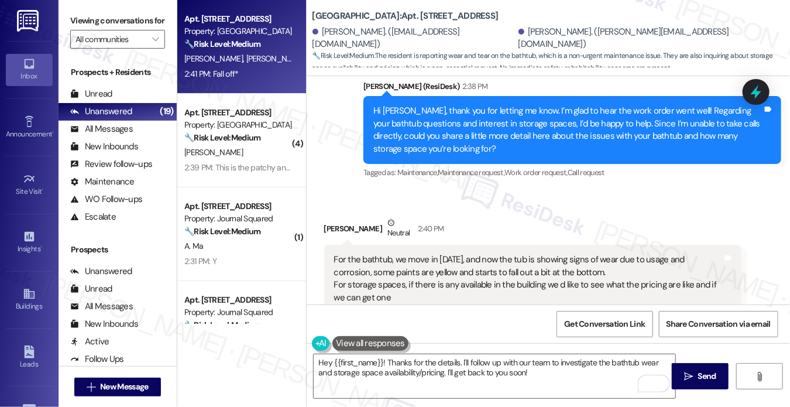
click at [87, 30] on label "Viewing conversations for" at bounding box center [117, 21] width 95 height 18
click at [80, 20] on label "Viewing conversations for" at bounding box center [117, 21] width 95 height 18
click at [422, 369] on textarea "Hey {{first_name}}! Thanks for the details. I'll follow up with our team to inv…" at bounding box center [495, 376] width 362 height 44
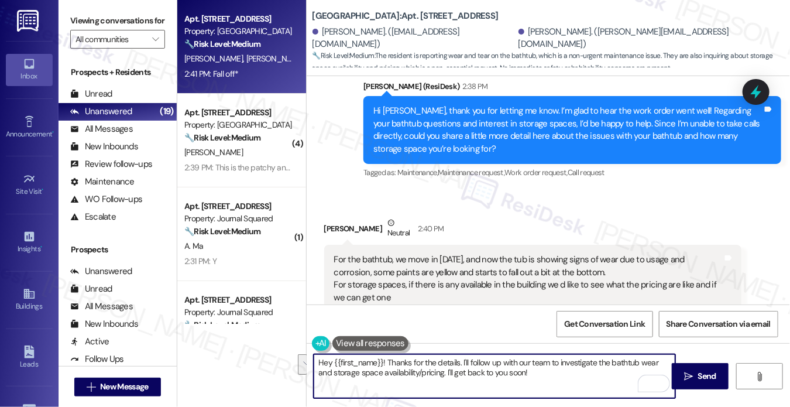
paste textarea "i {{first_name}}, thank you for sharing those details. For the bathtub, would y…"
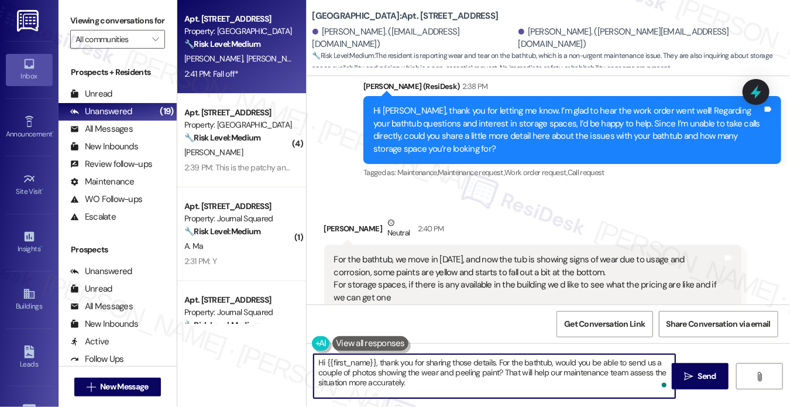
click at [335, 217] on div "[PERSON_NAME] Neutral 2:40 PM" at bounding box center [533, 231] width 418 height 29
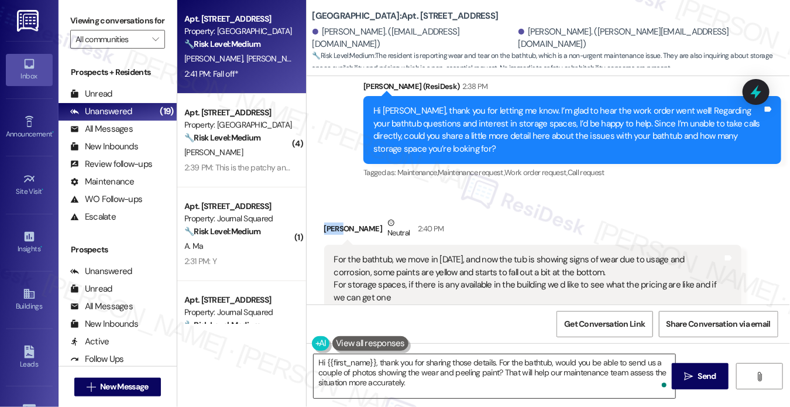
copy div "[PERSON_NAME]"
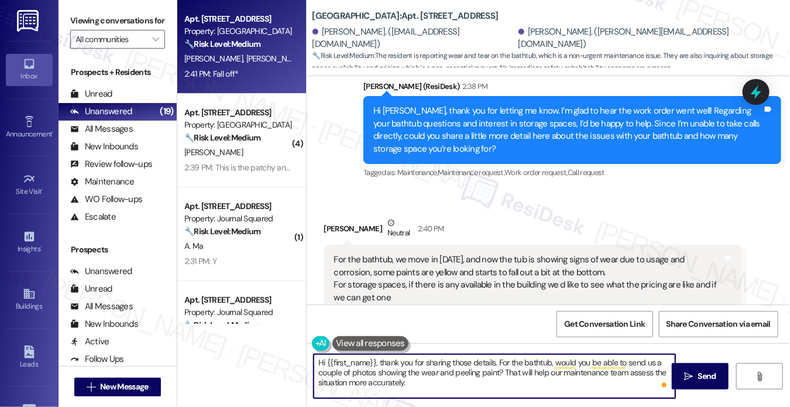
drag, startPoint x: 326, startPoint y: 365, endPoint x: 375, endPoint y: 351, distance: 51.0
click at [375, 354] on div "Hi {{first_name}}, thank you for sharing those details. For the bathtub, would …" at bounding box center [488, 376] width 363 height 45
paste textarea "Chun"
click at [512, 361] on textarea "Hi Chun, thank you for sharing those details. For the bathtub, would you be abl…" at bounding box center [495, 376] width 362 height 44
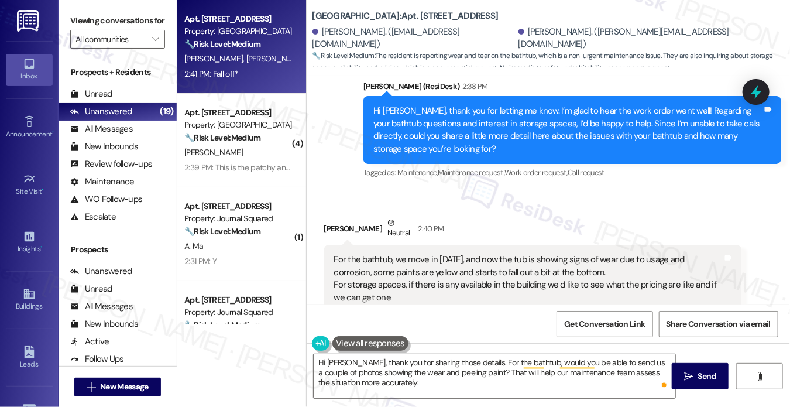
click at [414, 245] on div "For the bathtub, we move in 2021, and now the tub is showing signs of wear due …" at bounding box center [533, 279] width 418 height 68
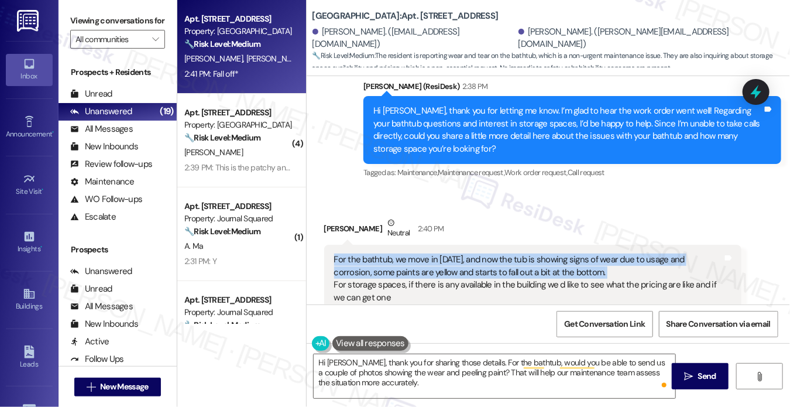
click at [414, 245] on div "For the bathtub, we move in 2021, and now the tub is showing signs of wear due …" at bounding box center [533, 279] width 418 height 68
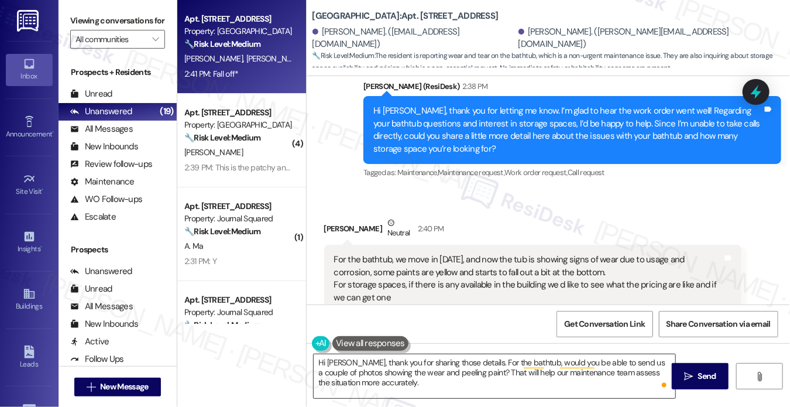
click at [402, 371] on textarea "Hi Chun, thank you for sharing those details. For the bathtub, would you be abl…" at bounding box center [495, 376] width 362 height 44
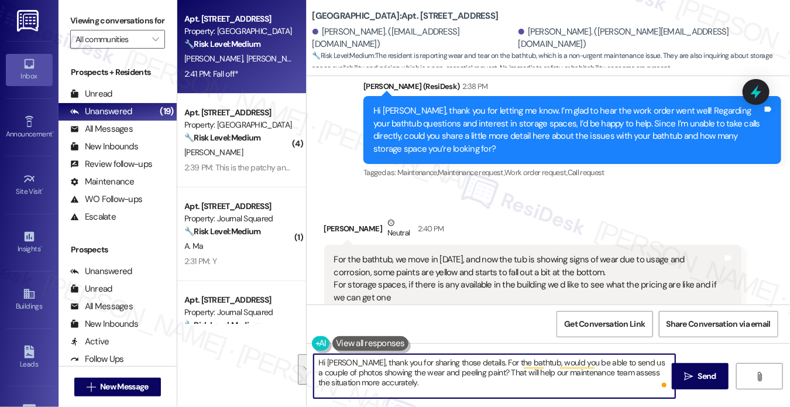
drag, startPoint x: 427, startPoint y: 382, endPoint x: 405, endPoint y: 359, distance: 31.1
click at [405, 359] on textarea "Hi Chun, thank you for sharing those details. For the bathtub, would you be abl…" at bounding box center [495, 376] width 362 height 44
click at [470, 374] on textarea "Hi Chun, thank you for sharing those details. For the bathtub, would you be abl…" at bounding box center [495, 376] width 362 height 44
drag, startPoint x: 520, startPoint y: 381, endPoint x: 412, endPoint y: 381, distance: 108.3
click at [412, 381] on textarea "Hi Chun, thank you for sharing those details. For the bathtub, would you be abl…" at bounding box center [495, 376] width 362 height 44
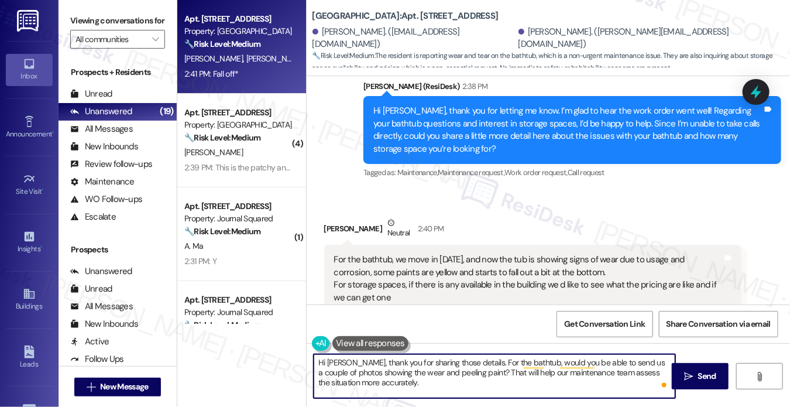
click at [410, 381] on textarea "Hi Chun, thank you for sharing those details. For the bathtub, would you be abl…" at bounding box center [495, 376] width 362 height 44
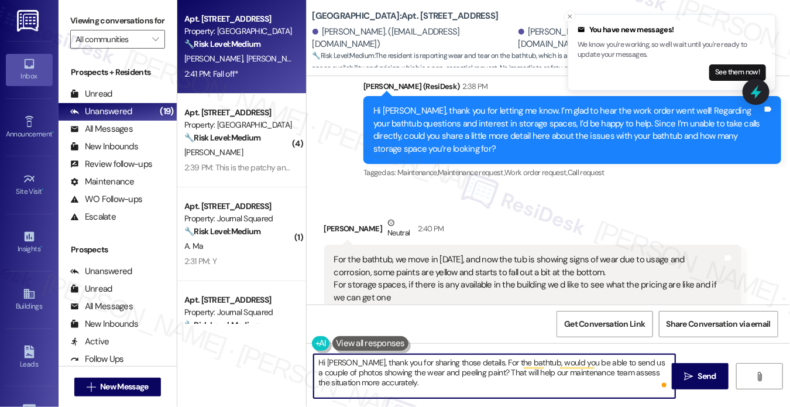
click at [525, 378] on textarea "Hi Chun, thank you for sharing those details. For the bathtub, would you be abl…" at bounding box center [495, 376] width 362 height 44
click at [455, 378] on textarea "Hi Chun, thank you for sharing those details. For the bathtub, would you be abl…" at bounding box center [495, 376] width 362 height 44
drag, startPoint x: 454, startPoint y: 379, endPoint x: 430, endPoint y: 381, distance: 24.1
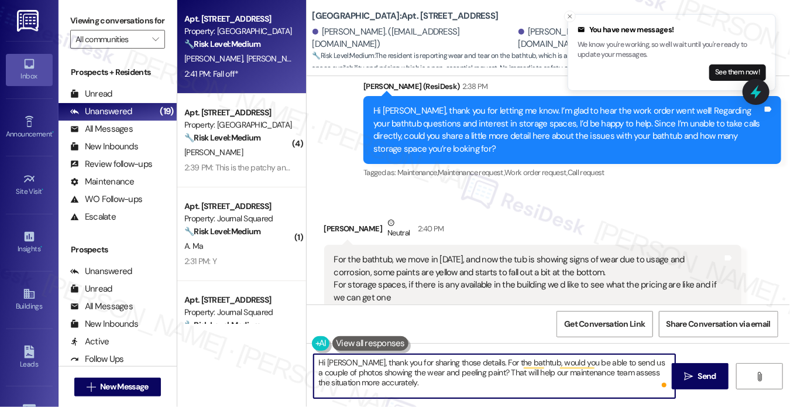
click at [430, 381] on textarea "Hi Chun, thank you for sharing those details. For the bathtub, would you be abl…" at bounding box center [495, 376] width 362 height 44
click at [407, 387] on textarea "Hi Chun, thank you for sharing those details. For the bathtub, would you be abl…" at bounding box center [495, 376] width 362 height 44
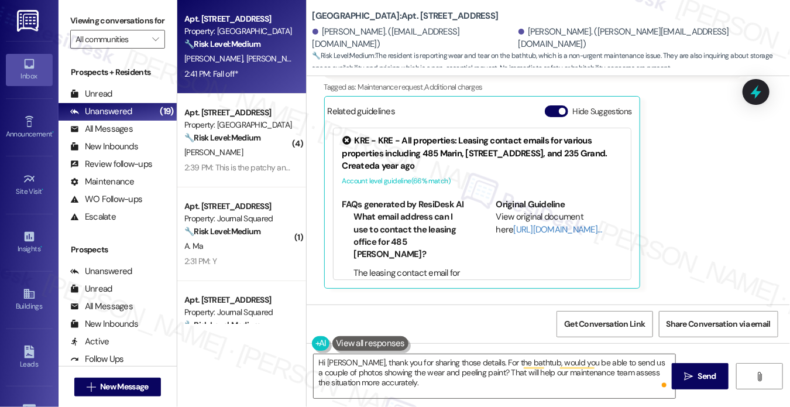
drag, startPoint x: 78, startPoint y: 22, endPoint x: 184, endPoint y: 68, distance: 115.9
click at [78, 22] on label "Viewing conversations for" at bounding box center [117, 21] width 95 height 18
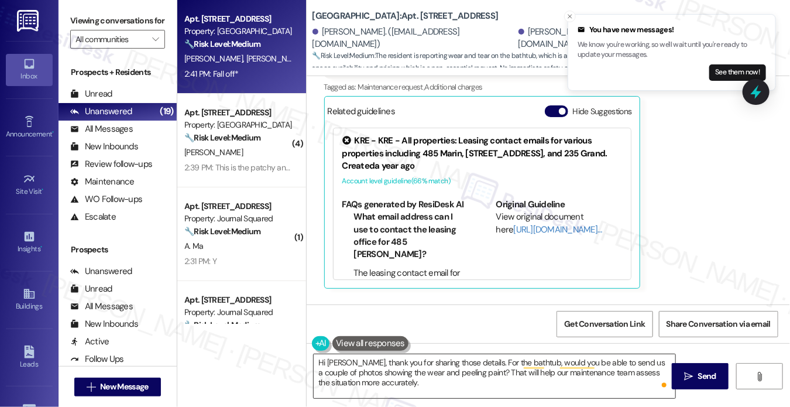
click at [389, 383] on textarea "Hi Chun, thank you for sharing those details. For the bathtub, would you be abl…" at bounding box center [495, 376] width 362 height 44
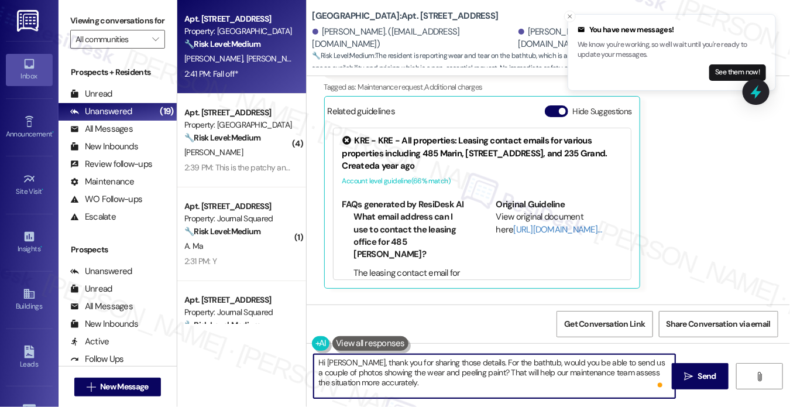
scroll to position [9, 0]
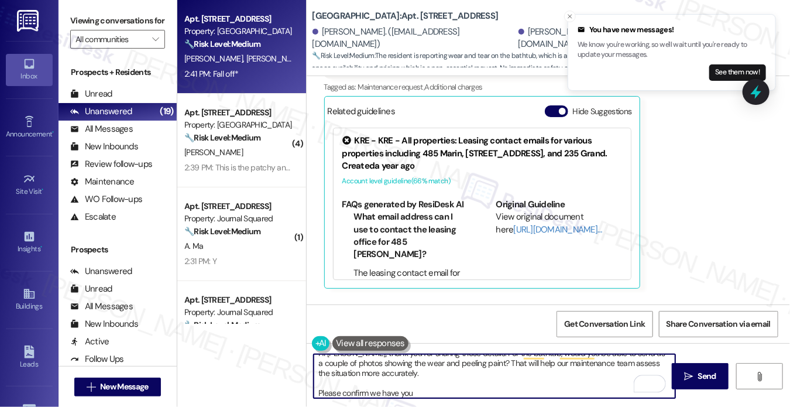
click at [314, 392] on textarea "Hi Chun, thank you for sharing those details. For the bathtub, would you be abl…" at bounding box center [495, 376] width 362 height 44
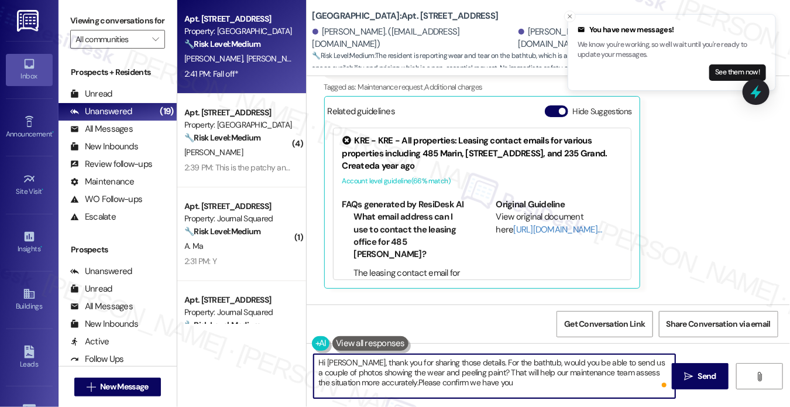
scroll to position [0, 0]
click at [476, 390] on textarea "Hi Chun, thank you for sharing those details. For the bathtub, would you be abl…" at bounding box center [495, 376] width 362 height 44
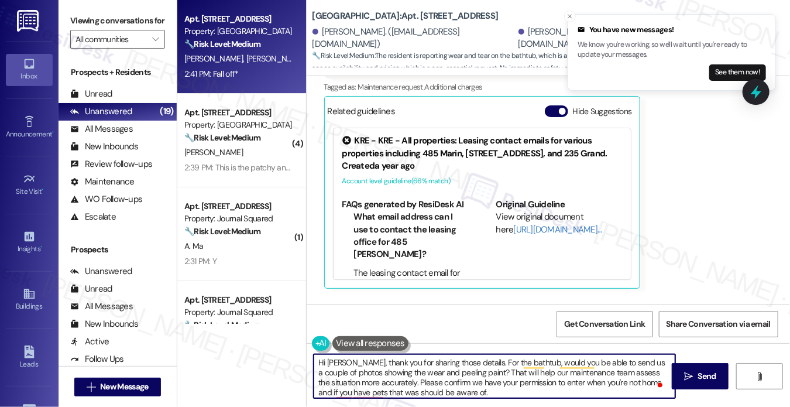
click at [553, 379] on textarea "Hi Chun, thank you for sharing those details. For the bathtub, would you be abl…" at bounding box center [495, 376] width 362 height 44
click at [505, 389] on textarea "Hi Chun, thank you for sharing those details. For the bathtub, would you be abl…" at bounding box center [495, 376] width 362 height 44
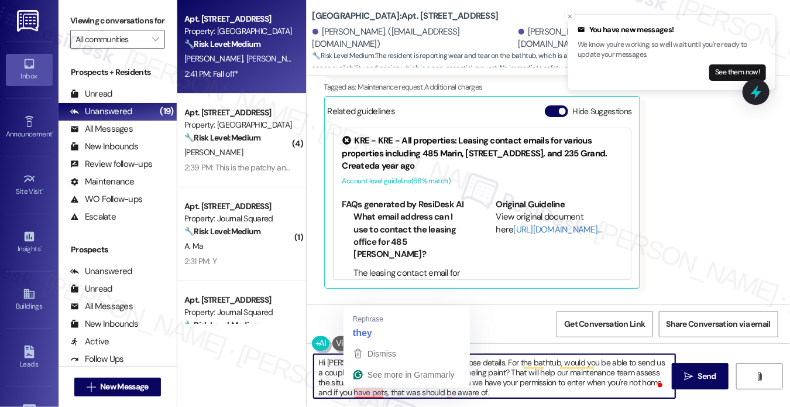
click at [376, 392] on textarea "Hi Chun, thank you for sharing those details. For the bathtub, would you be abl…" at bounding box center [495, 376] width 362 height 44
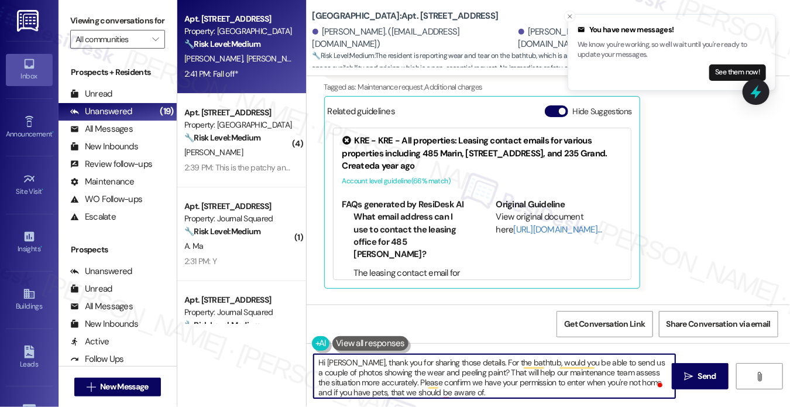
click at [354, 393] on textarea "Hi Chun, thank you for sharing those details. For the bathtub, would you be abl…" at bounding box center [495, 376] width 362 height 44
click at [677, 234] on div "Chun Zhang Neutral 2:40 PM For the bathtub, we move in 2021, and now the tub is…" at bounding box center [533, 135] width 418 height 306
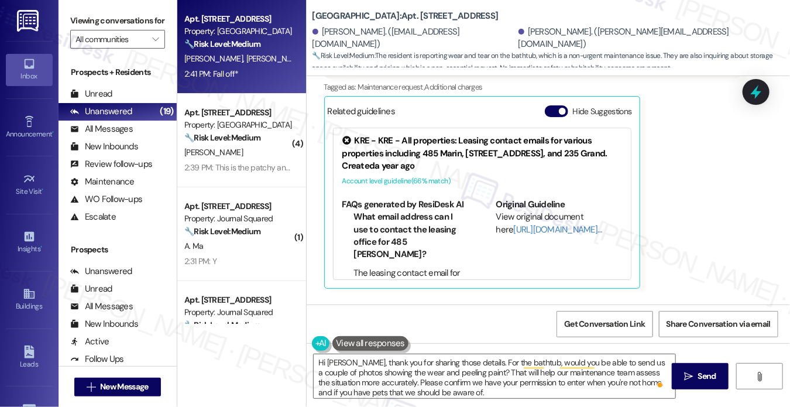
scroll to position [3236, 0]
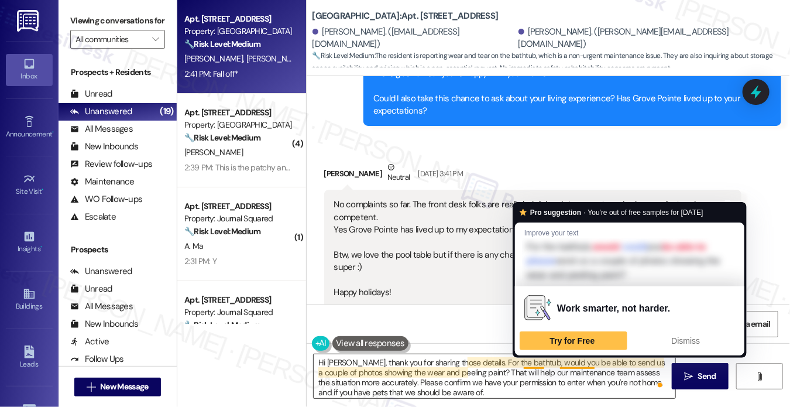
click at [495, 383] on textarea "Hi [PERSON_NAME], thank you for sharing those details. For the bathtub, would y…" at bounding box center [495, 376] width 362 height 44
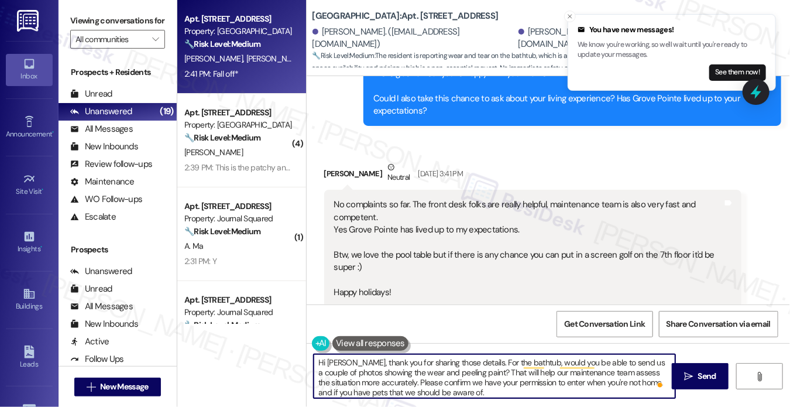
click at [540, 365] on textarea "Hi [PERSON_NAME], thank you for sharing those details. For the bathtub, would y…" at bounding box center [495, 376] width 362 height 44
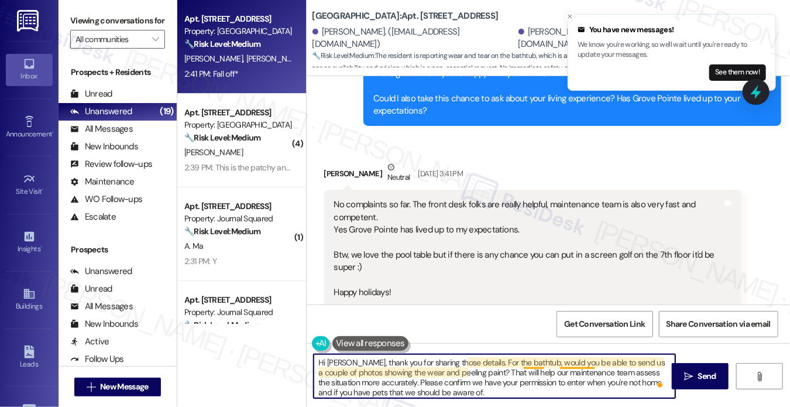
click at [540, 365] on textarea "Hi [PERSON_NAME], thank you for sharing those details. For the bathtub, would y…" at bounding box center [495, 376] width 362 height 44
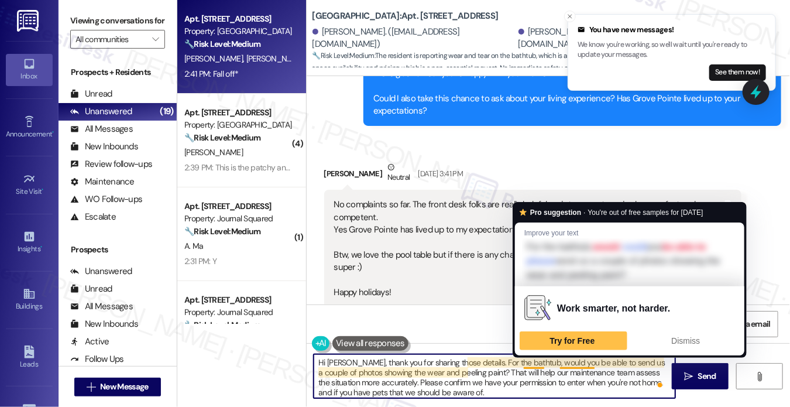
click at [540, 365] on textarea "Hi [PERSON_NAME], thank you for sharing those details. For the bathtub, would y…" at bounding box center [495, 376] width 362 height 44
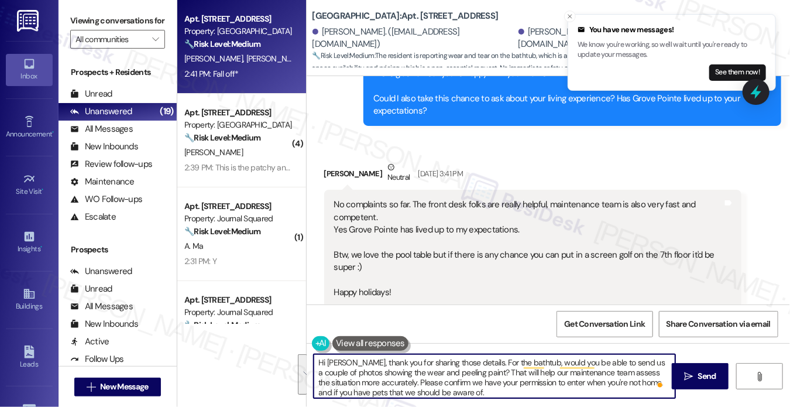
click at [462, 388] on textarea "Hi [PERSON_NAME], thank you for sharing those details. For the bathtub, would y…" at bounding box center [495, 376] width 362 height 44
click at [462, 386] on textarea "Hi [PERSON_NAME], thank you for sharing those details. For the bathtub, would y…" at bounding box center [495, 376] width 362 height 44
click at [456, 390] on textarea "Hi [PERSON_NAME], thank you for sharing those details. For the bathtub, would y…" at bounding box center [495, 376] width 362 height 44
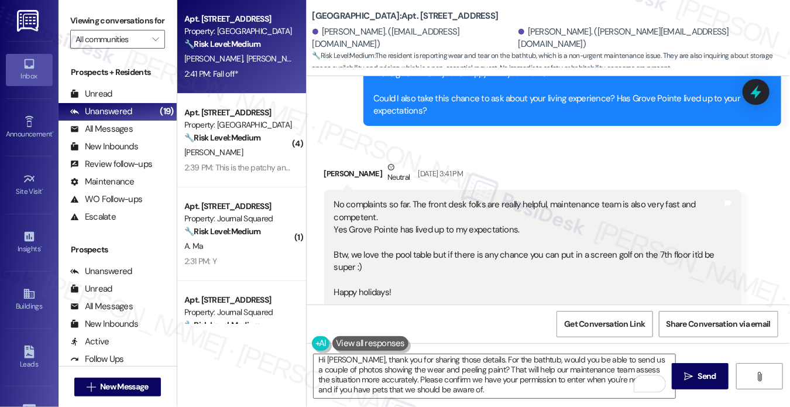
click at [77, 18] on label "Viewing conversations for" at bounding box center [117, 21] width 95 height 18
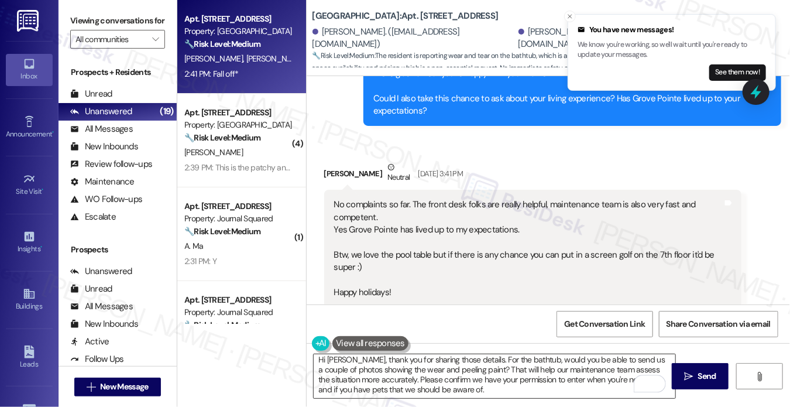
click at [340, 389] on textarea "Hi [PERSON_NAME], thank you for sharing those details. For the bathtub, would y…" at bounding box center [495, 376] width 362 height 44
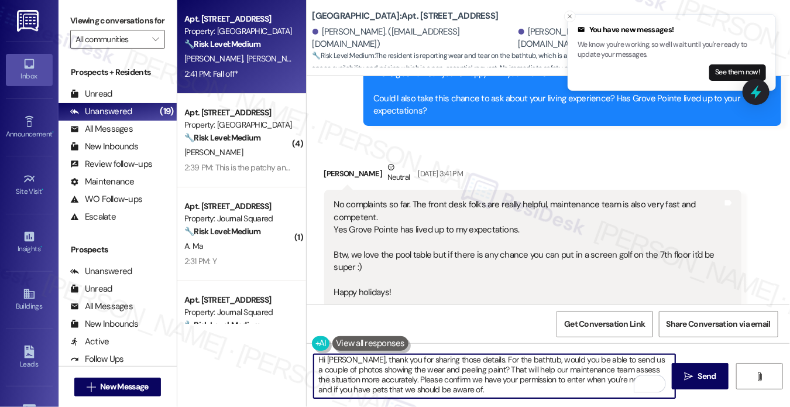
paste textarea "As for the storage spaces, I’ll confirm availability and pricing with our team …"
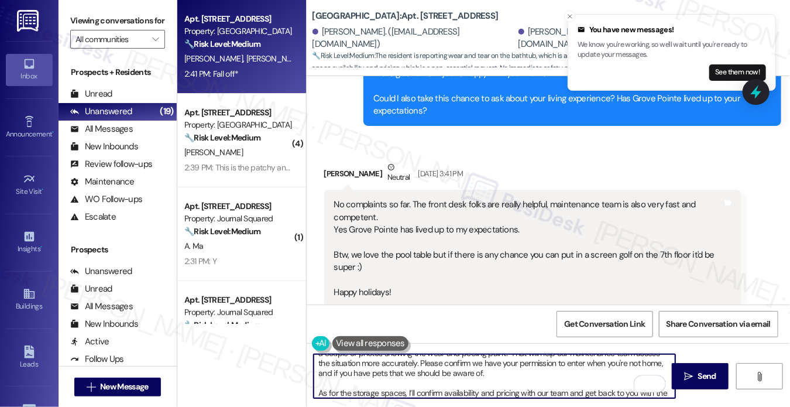
scroll to position [29, 0]
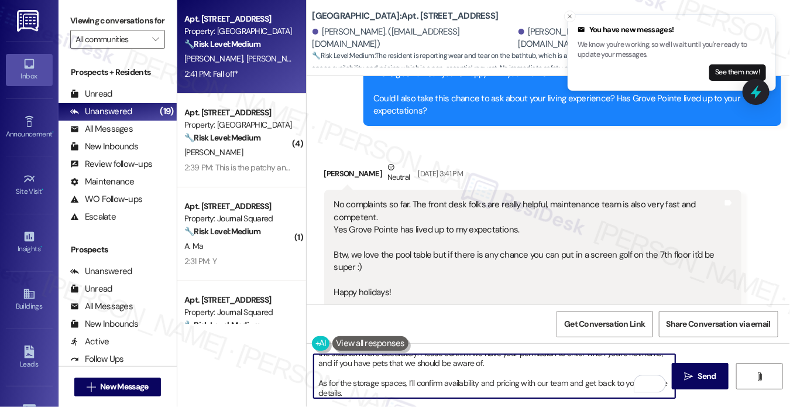
click at [342, 389] on textarea "Hi Chun, thank you for sharing those details. For the bathtub, would you be abl…" at bounding box center [495, 376] width 362 height 44
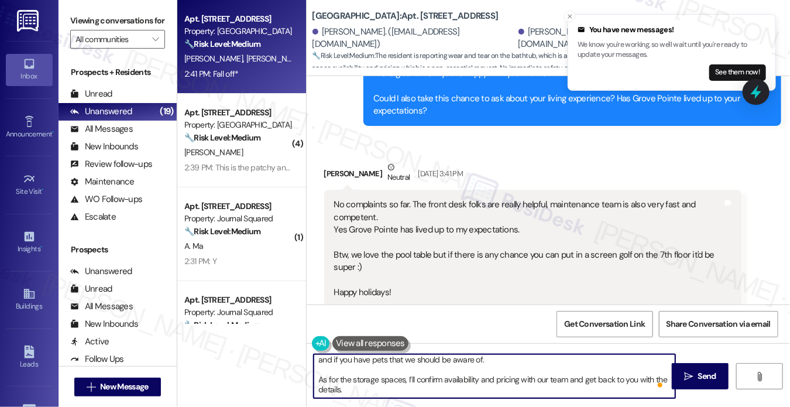
scroll to position [6, 0]
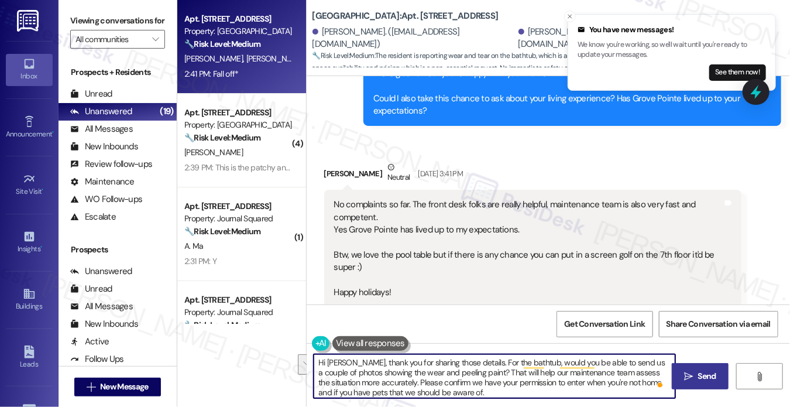
type textarea "Hi Chun, thank you for sharing those details. For the bathtub, would you be abl…"
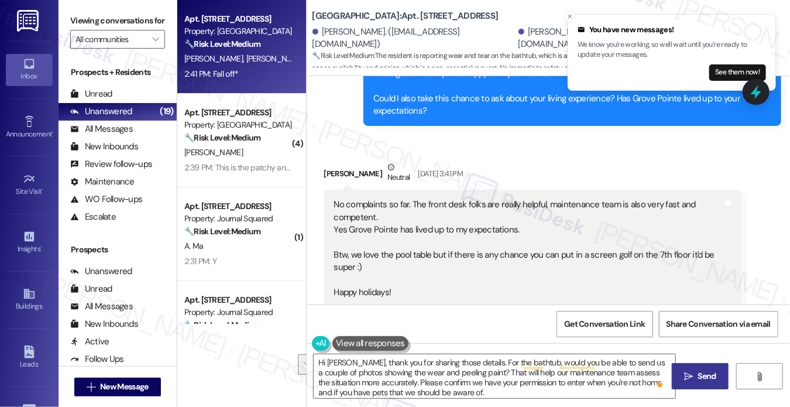
click at [717, 378] on span "Send" at bounding box center [707, 376] width 23 height 12
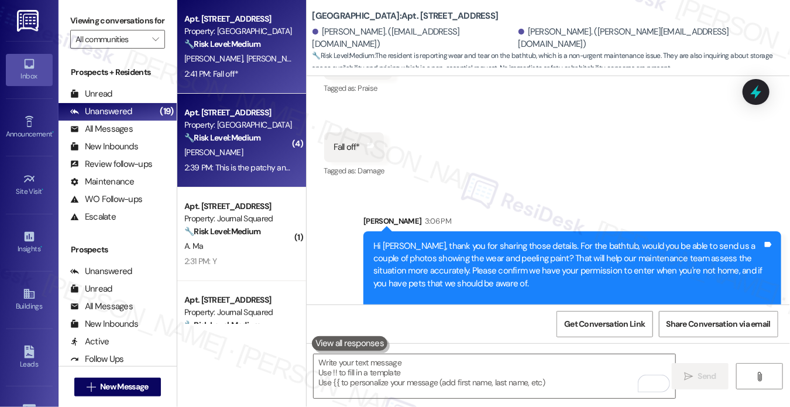
click at [256, 163] on div "2:39 PM: This is the patchy and dark, uneven grout work that's on all the botto…" at bounding box center [507, 167] width 647 height 11
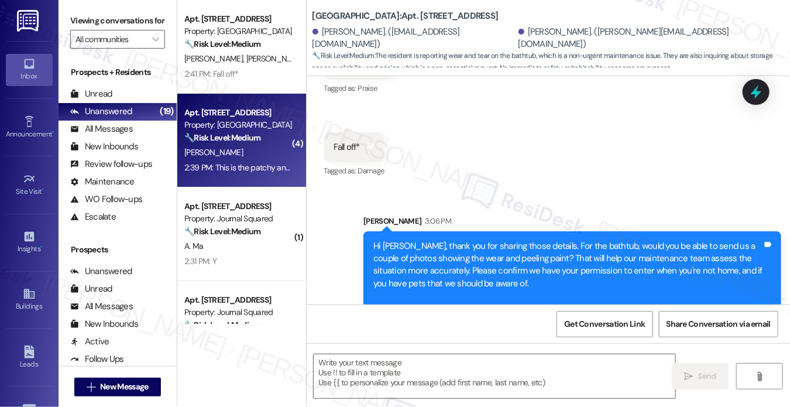
type textarea "Fetching suggested responses. Please feel free to read through the conversation…"
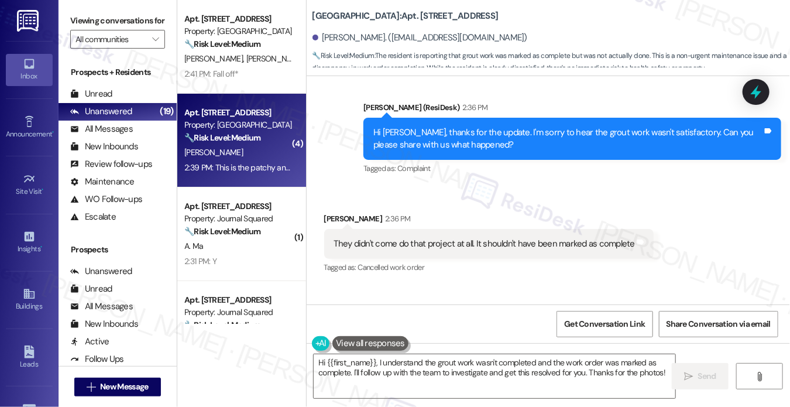
click at [464, 135] on div "Hi [PERSON_NAME], thanks for the update. I'm sorry to hear the grout work wasn'…" at bounding box center [568, 138] width 389 height 25
click at [419, 250] on div "They didn't come do that project at all. It shouldn't have been marked as compl…" at bounding box center [489, 244] width 330 height 30
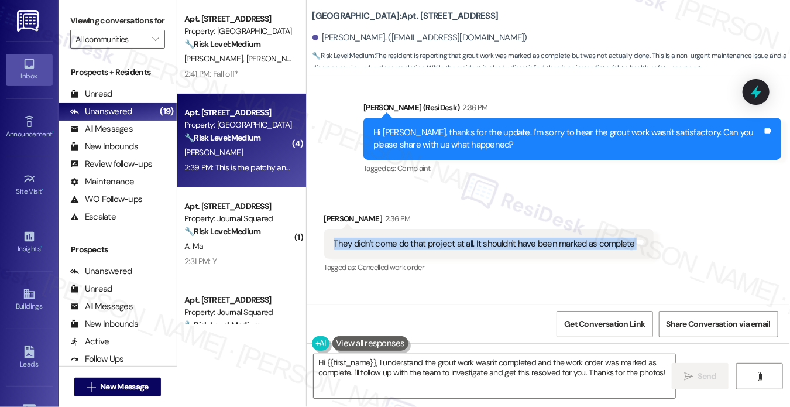
click at [419, 250] on div "They didn't come do that project at all. It shouldn't have been marked as compl…" at bounding box center [489, 244] width 330 height 30
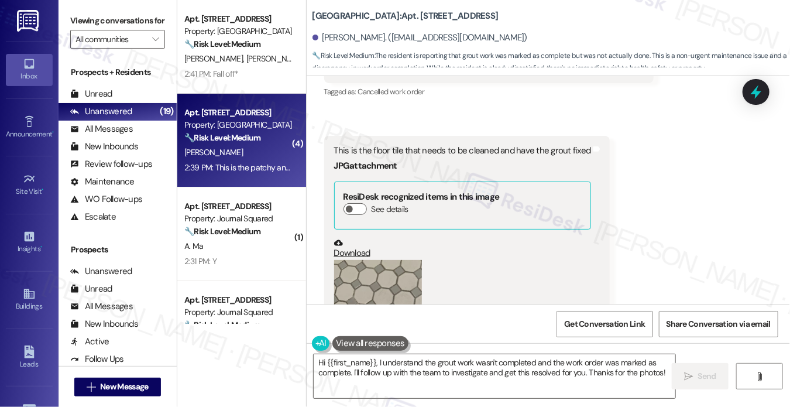
click at [386, 145] on div "This is the floor tile that needs to be cleaned and have the grout fixed" at bounding box center [462, 151] width 257 height 12
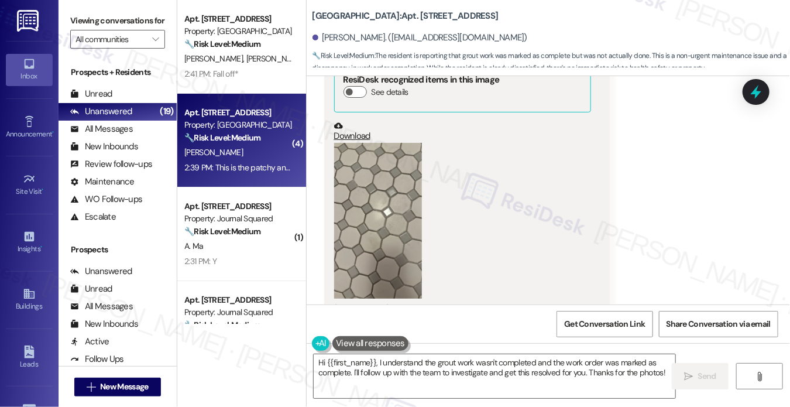
click at [367, 201] on button "Zoom image" at bounding box center [378, 221] width 88 height 156
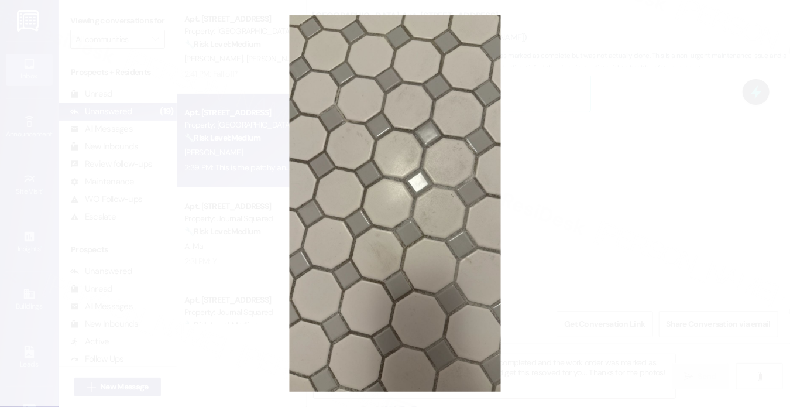
click at [574, 236] on button "Unzoom image" at bounding box center [395, 203] width 790 height 407
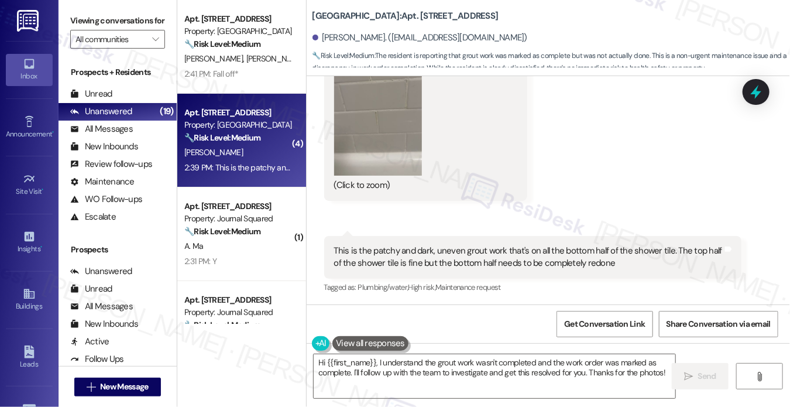
click at [379, 111] on button "Zoom image" at bounding box center [378, 97] width 88 height 156
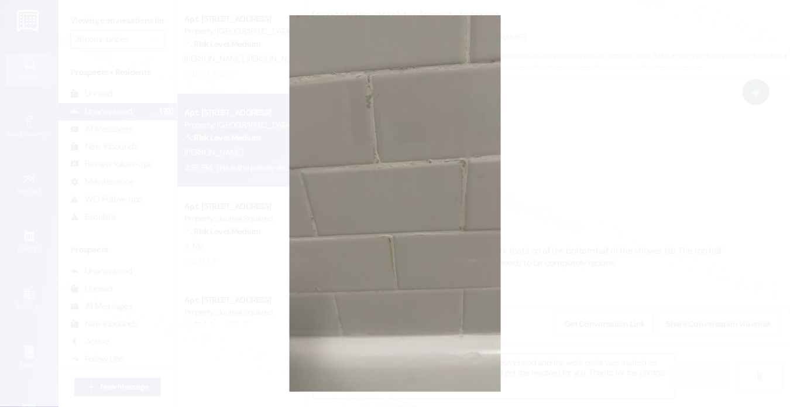
click at [585, 213] on button "Unzoom image" at bounding box center [395, 203] width 790 height 407
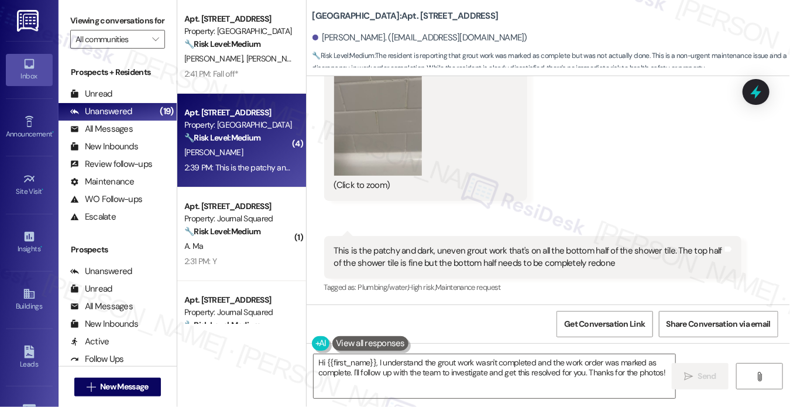
click at [388, 255] on div "This is the patchy and dark, uneven grout work that's on all the bottom half of…" at bounding box center [528, 257] width 389 height 25
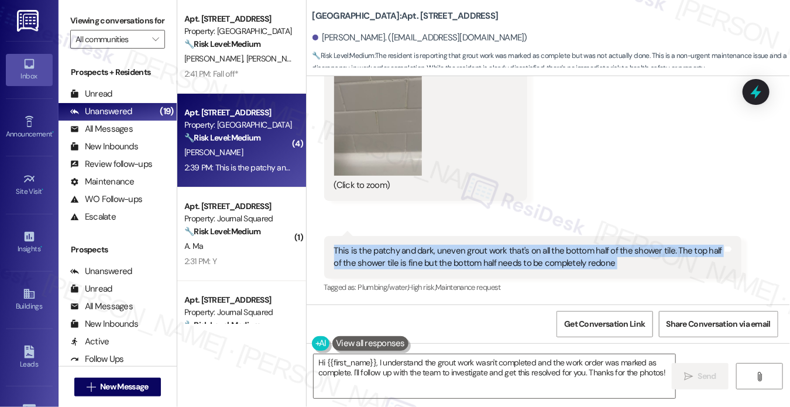
click at [388, 255] on div "This is the patchy and dark, uneven grout work that's on all the bottom half of…" at bounding box center [528, 257] width 389 height 25
click at [393, 167] on button "Zoom image" at bounding box center [378, 97] width 88 height 156
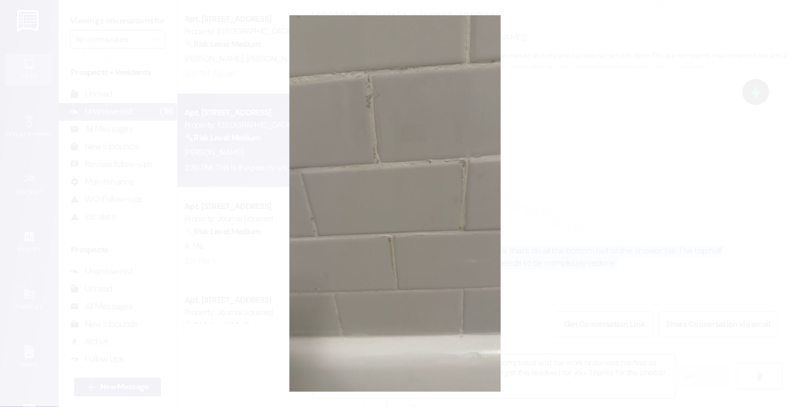
click at [84, 45] on button "Unzoom image" at bounding box center [395, 203] width 790 height 407
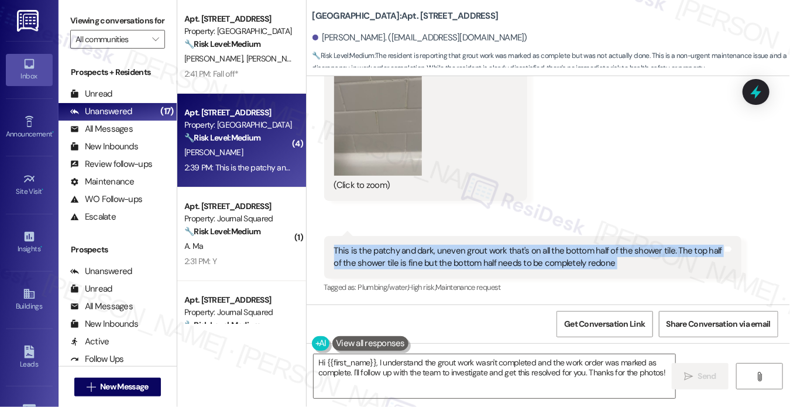
click at [425, 255] on div "This is the patchy and dark, uneven grout work that's on all the bottom half of…" at bounding box center [528, 257] width 389 height 25
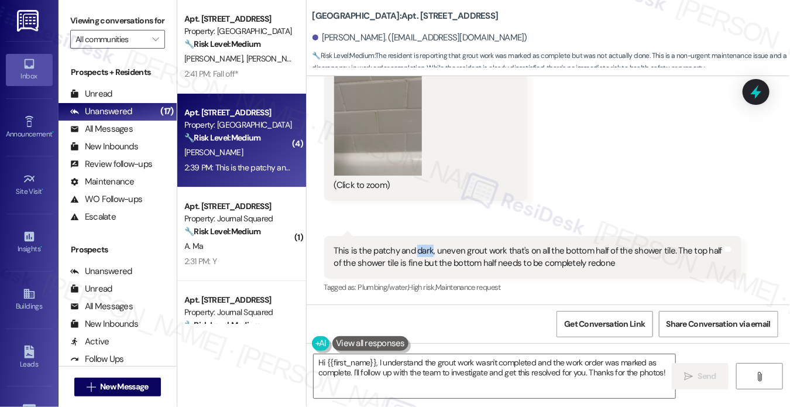
click at [425, 255] on div "This is the patchy and dark, uneven grout work that's on all the bottom half of…" at bounding box center [528, 257] width 389 height 25
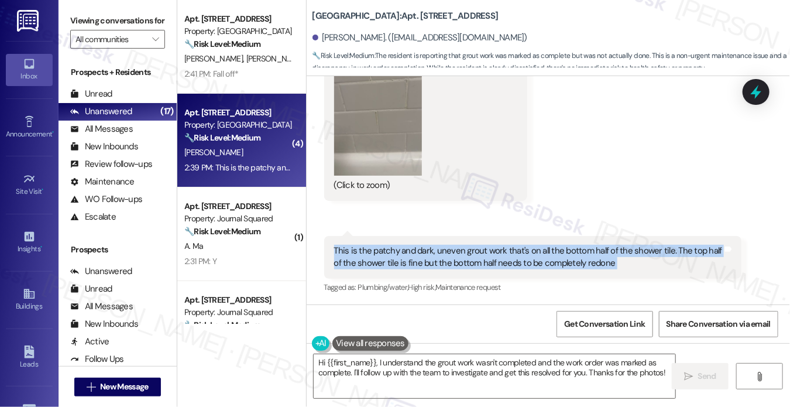
click at [425, 255] on div "This is the patchy and dark, uneven grout work that's on all the bottom half of…" at bounding box center [528, 257] width 389 height 25
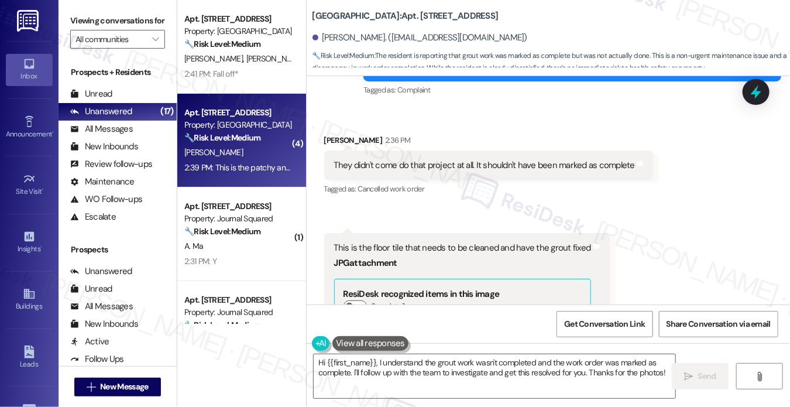
scroll to position [384, 0]
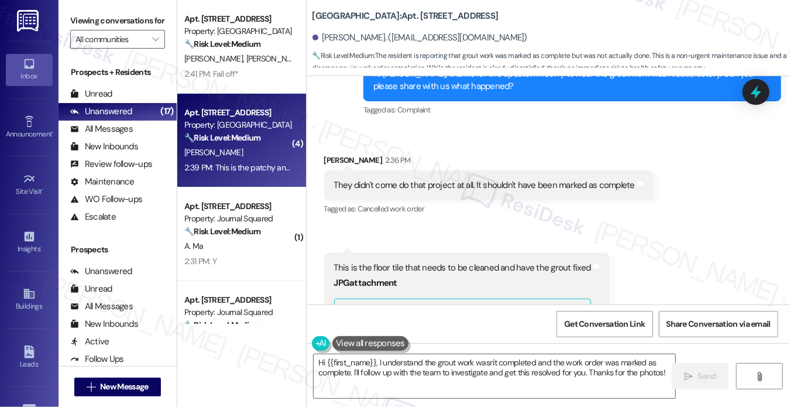
click at [393, 18] on b "Grove Pointe: Apt. 812, 100 C. Columbus Drive" at bounding box center [406, 16] width 186 height 12
click at [388, 18] on b "Grove Pointe: Apt. 812, 100 C. Columbus Drive" at bounding box center [406, 16] width 186 height 12
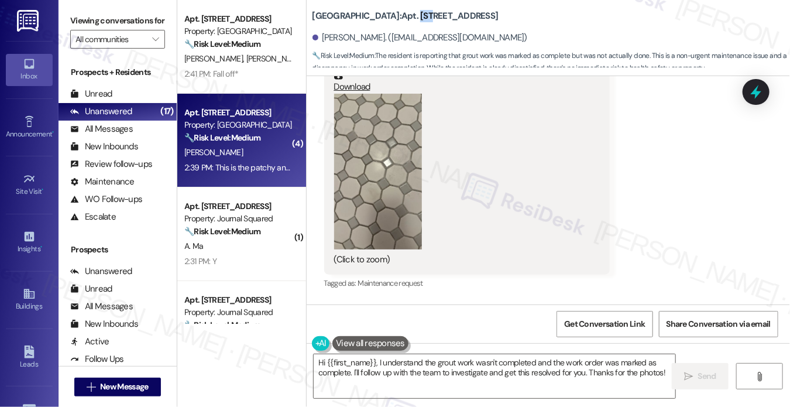
scroll to position [618, 0]
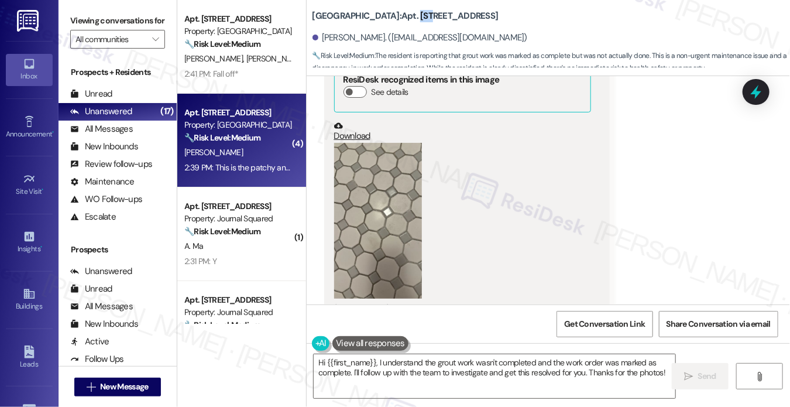
click at [358, 138] on link "Download" at bounding box center [462, 131] width 257 height 20
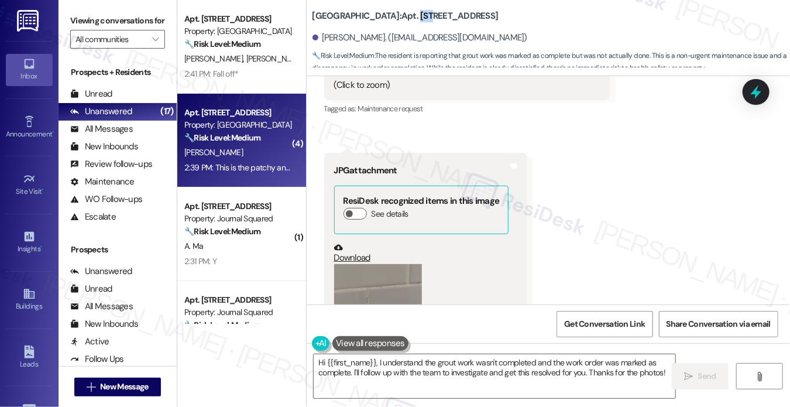
scroll to position [969, 0]
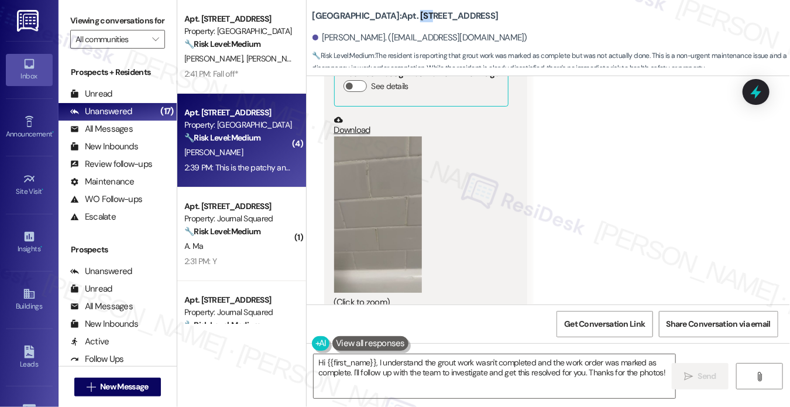
click at [354, 131] on link "Download" at bounding box center [421, 125] width 175 height 20
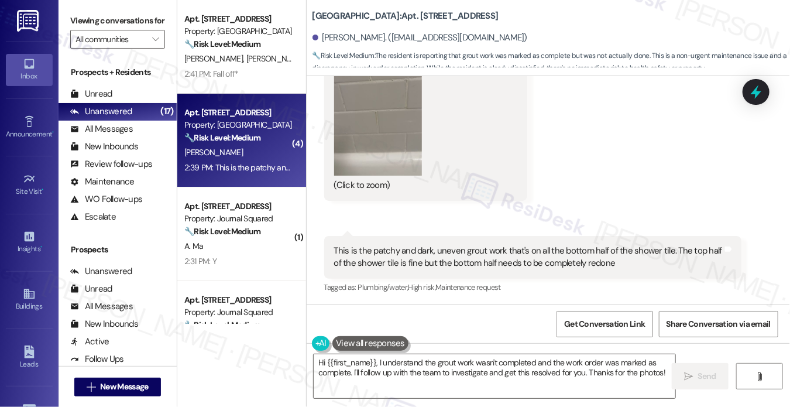
click at [413, 255] on div "This is the patchy and dark, uneven grout work that's on all the bottom half of…" at bounding box center [528, 257] width 389 height 25
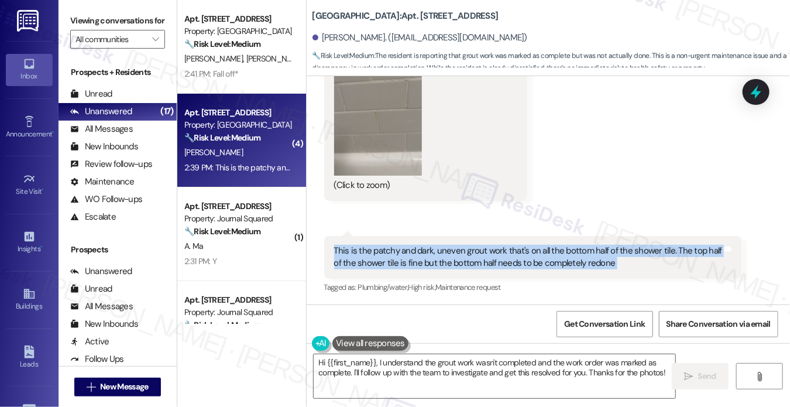
click at [413, 255] on div "This is the patchy and dark, uneven grout work that's on all the bottom half of…" at bounding box center [528, 257] width 389 height 25
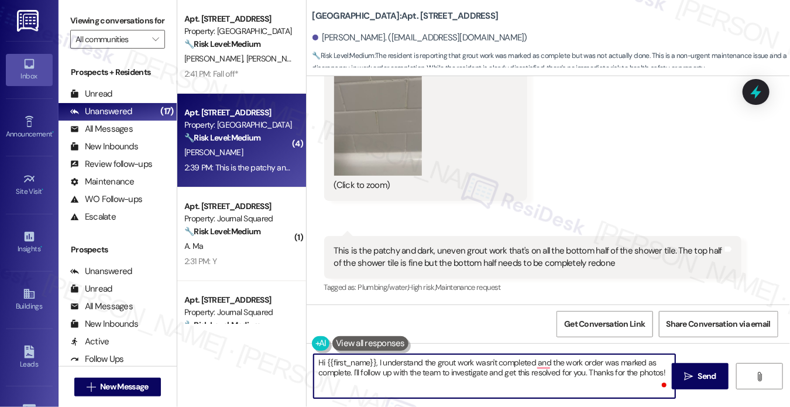
drag, startPoint x: 586, startPoint y: 372, endPoint x: 353, endPoint y: 379, distance: 233.1
click at [353, 379] on textarea "Hi {{first_name}}, I understand the grout work wasn't completed and the work or…" at bounding box center [495, 376] width 362 height 44
click at [443, 374] on textarea "Hi {{first_name}}, I understand the grout work wasn't completed and the work or…" at bounding box center [495, 376] width 362 height 44
click at [495, 375] on textarea "Hi {{first_name}}, I understand the grout work wasn't completed, and the work o…" at bounding box center [495, 376] width 362 height 44
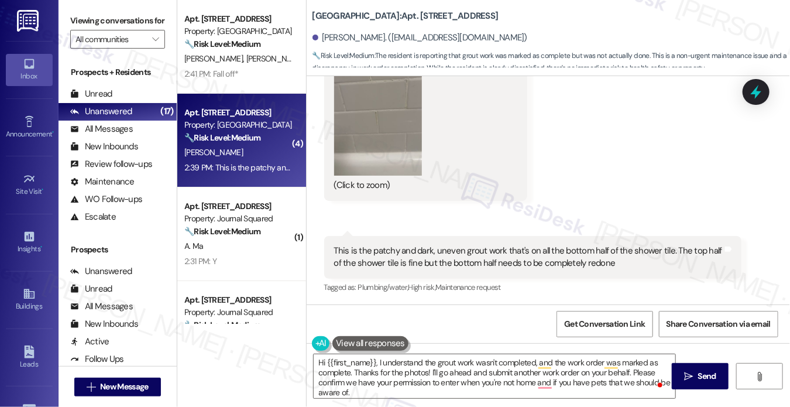
click at [64, 7] on div "Viewing conversations for All communities " at bounding box center [118, 30] width 118 height 60
click at [387, 12] on b "Grove Pointe: Apt. 812, 100 C. Columbus Drive" at bounding box center [406, 16] width 186 height 12
copy b "812"
click at [94, 25] on label "Viewing conversations for" at bounding box center [117, 21] width 95 height 18
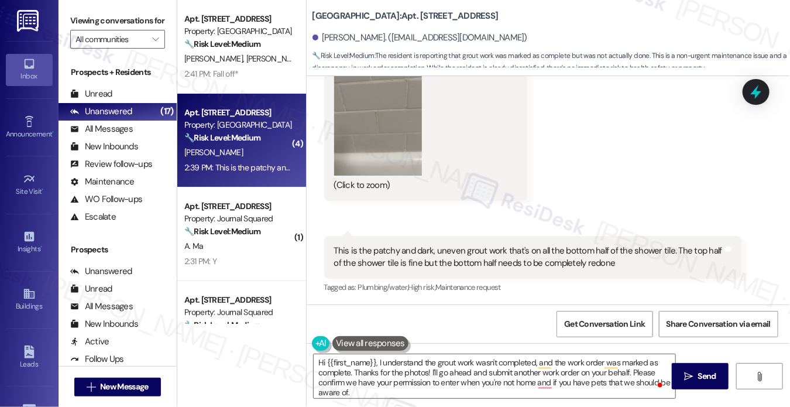
click at [80, 18] on label "Viewing conversations for" at bounding box center [117, 21] width 95 height 18
drag, startPoint x: 87, startPoint y: 15, endPoint x: 94, endPoint y: 15, distance: 7.6
click at [87, 15] on label "Viewing conversations for" at bounding box center [117, 21] width 95 height 18
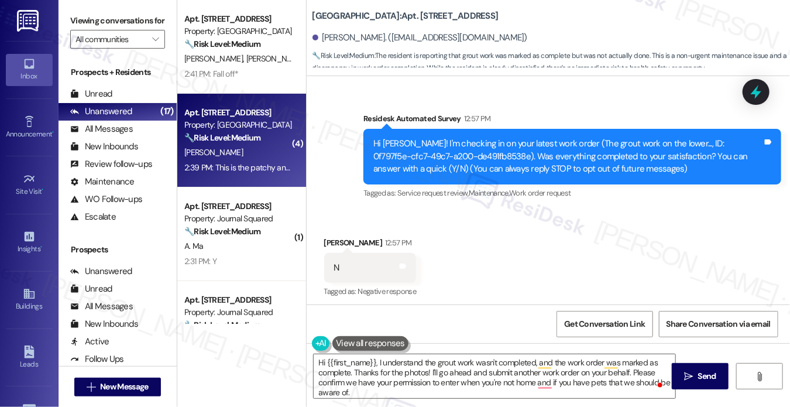
scroll to position [0, 0]
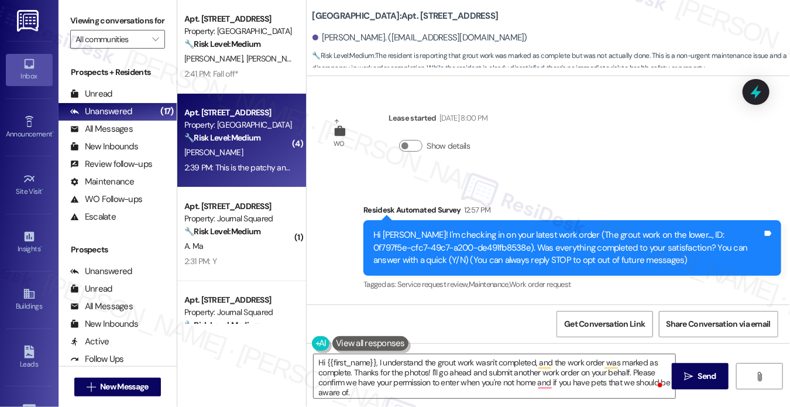
click at [85, 16] on label "Viewing conversations for" at bounding box center [117, 21] width 95 height 18
click at [368, 367] on textarea "Hi {{first_name}}, I understand the grout work wasn't completed, and the work o…" at bounding box center [495, 376] width 362 height 44
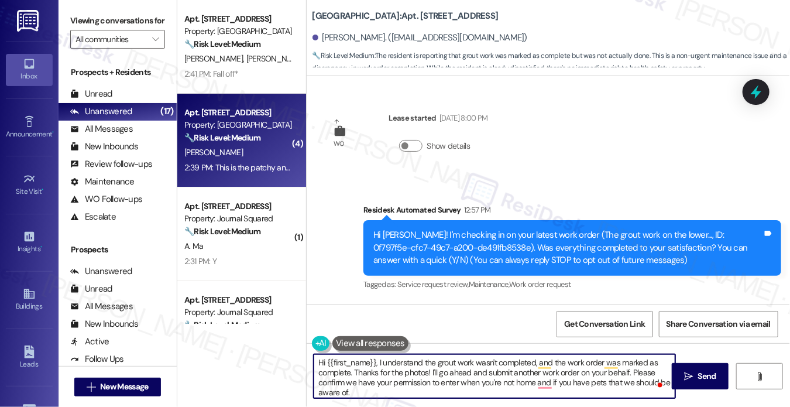
click at [368, 367] on textarea "Hi {{first_name}}, I understand the grout work wasn't completed, and the work o…" at bounding box center [495, 376] width 362 height 44
click at [426, 389] on textarea "Hi {{first_name}}, I understand the grout work wasn't completed, and the work o…" at bounding box center [495, 376] width 362 height 44
click at [581, 383] on textarea "Hi {{first_name}}, I understand the grout work wasn't completed, and the work o…" at bounding box center [495, 376] width 362 height 44
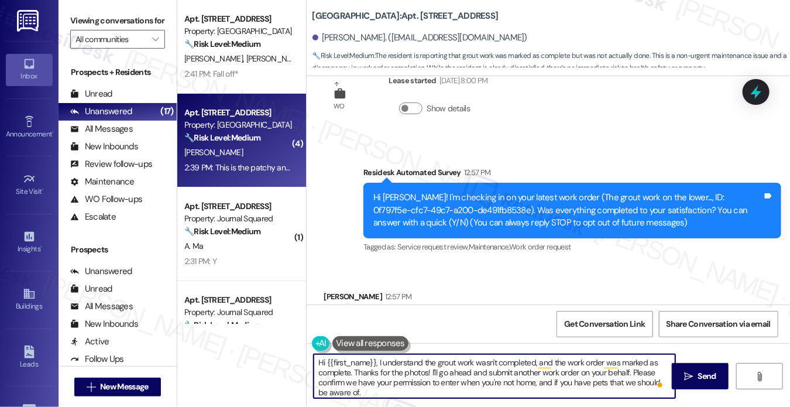
scroll to position [59, 0]
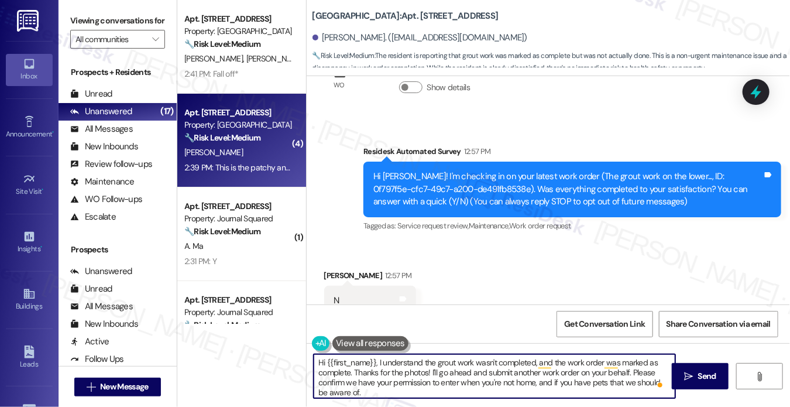
type textarea "Hi {{first_name}}, I understand the grout work wasn't completed, and the work o…"
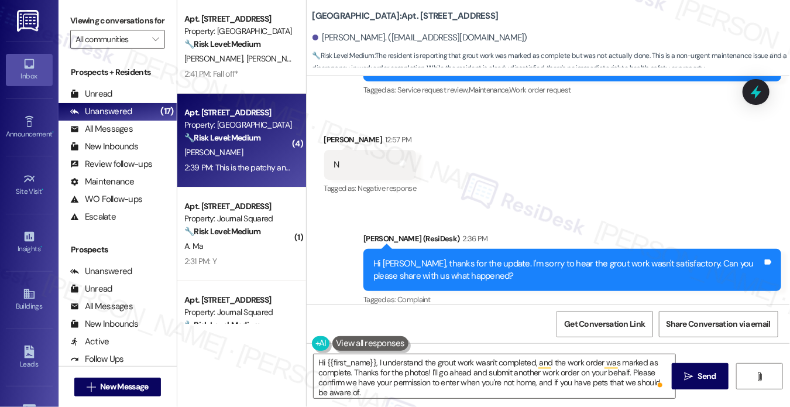
scroll to position [234, 0]
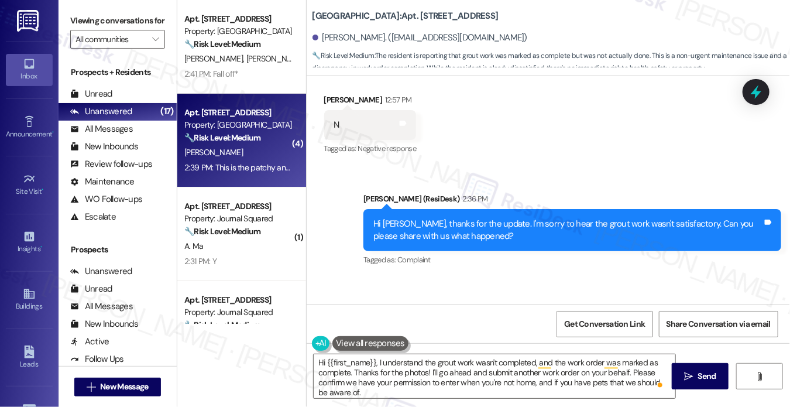
click at [499, 230] on div "Hi [PERSON_NAME], thanks for the update. I'm sorry to hear the grout work wasn'…" at bounding box center [568, 230] width 389 height 25
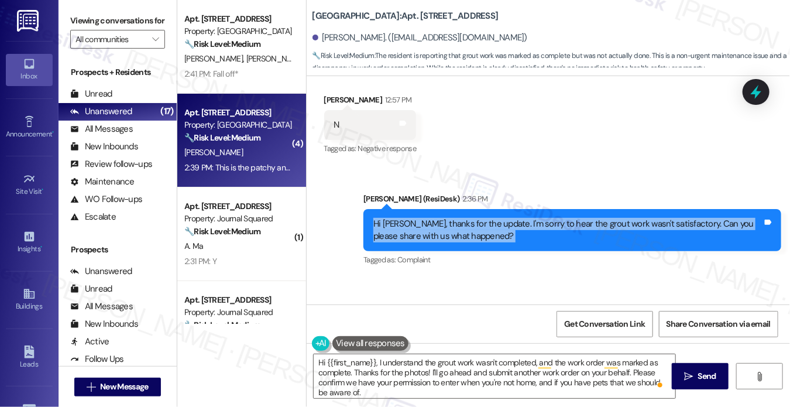
click at [499, 230] on div "Hi [PERSON_NAME], thanks for the update. I'm sorry to hear the grout work wasn'…" at bounding box center [568, 230] width 389 height 25
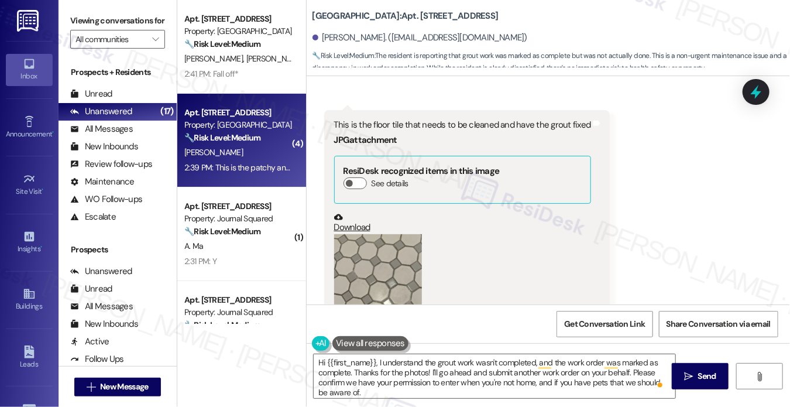
click at [436, 130] on div "This is the floor tile that needs to be cleaned and have the grout fixed" at bounding box center [462, 125] width 257 height 12
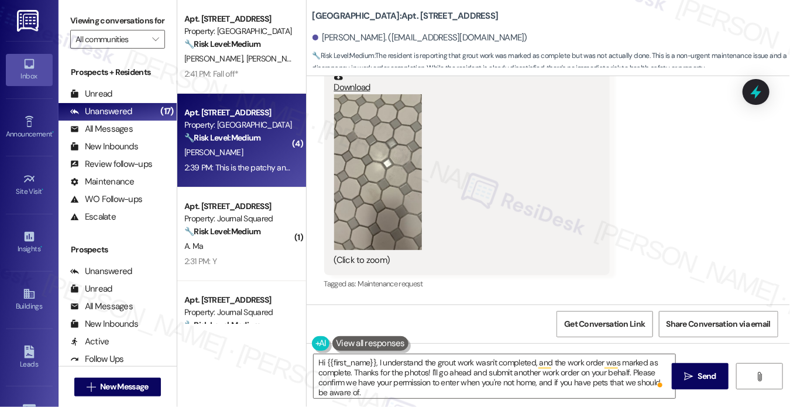
scroll to position [761, 0]
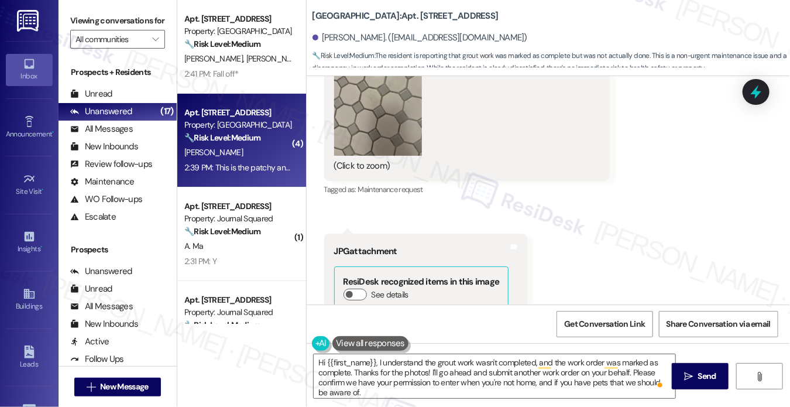
click at [384, 139] on button "Zoom image" at bounding box center [378, 78] width 88 height 156
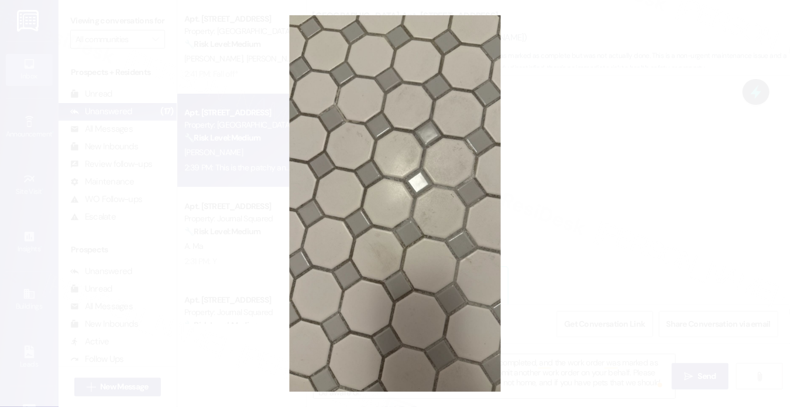
click at [665, 176] on button "Unzoom image" at bounding box center [395, 203] width 790 height 407
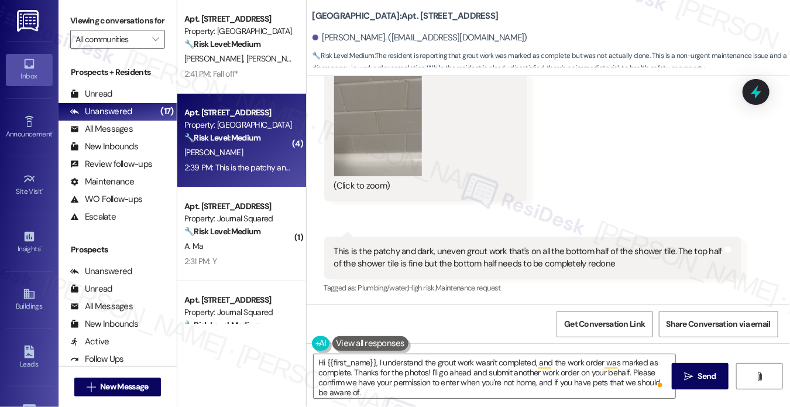
scroll to position [1087, 0]
click at [372, 150] on button "Zoom image" at bounding box center [378, 97] width 88 height 156
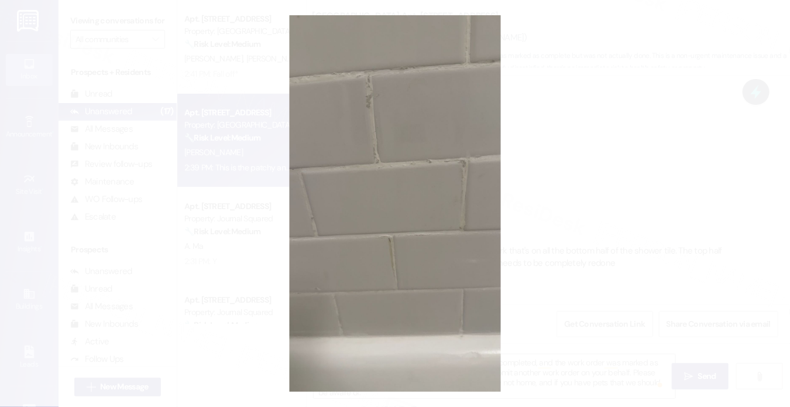
click at [722, 199] on button "Unzoom image" at bounding box center [395, 203] width 790 height 407
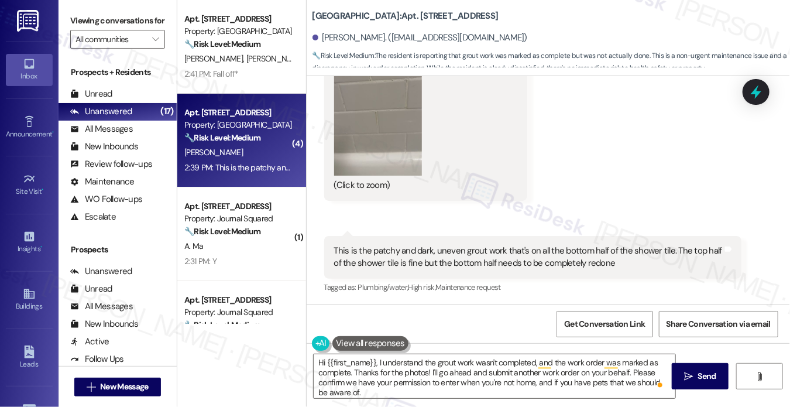
drag, startPoint x: 100, startPoint y: 14, endPoint x: 112, endPoint y: 16, distance: 12.4
click at [100, 14] on label "Viewing conversations for" at bounding box center [117, 21] width 95 height 18
click at [405, 257] on div "This is the patchy and dark, uneven grout work that's on all the bottom half of…" at bounding box center [528, 257] width 389 height 25
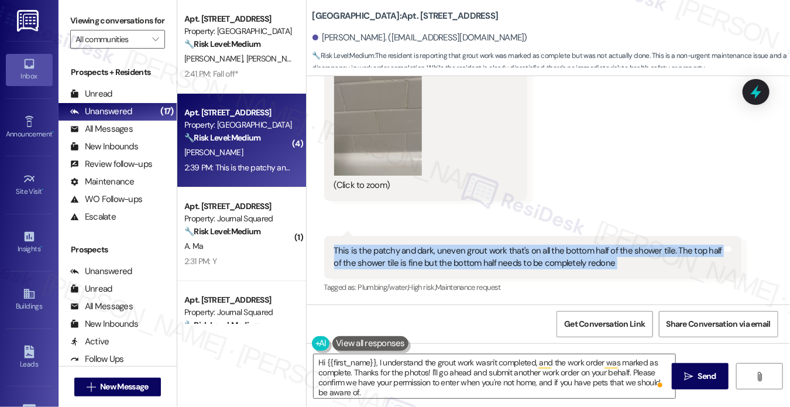
click at [405, 257] on div "This is the patchy and dark, uneven grout work that's on all the bottom half of…" at bounding box center [528, 257] width 389 height 25
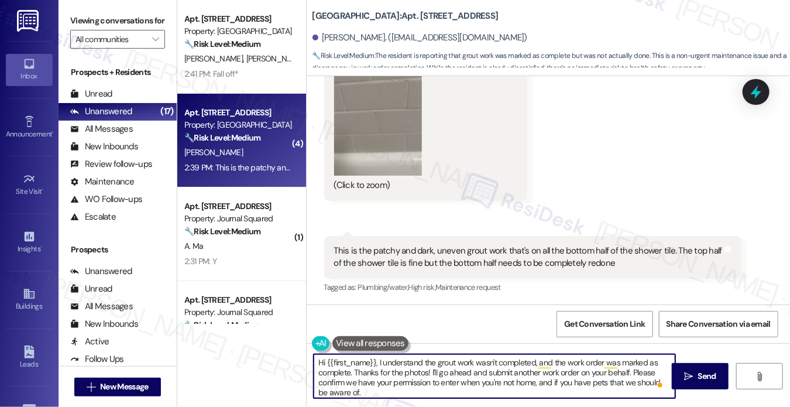
click at [527, 374] on textarea "Hi {{first_name}}, I understand the grout work wasn't completed, and the work o…" at bounding box center [495, 376] width 362 height 44
click at [455, 378] on textarea "Hi {{first_name}}, I understand the grout work wasn't completed, and the work o…" at bounding box center [495, 376] width 362 height 44
click at [710, 383] on button " Send" at bounding box center [700, 376] width 57 height 26
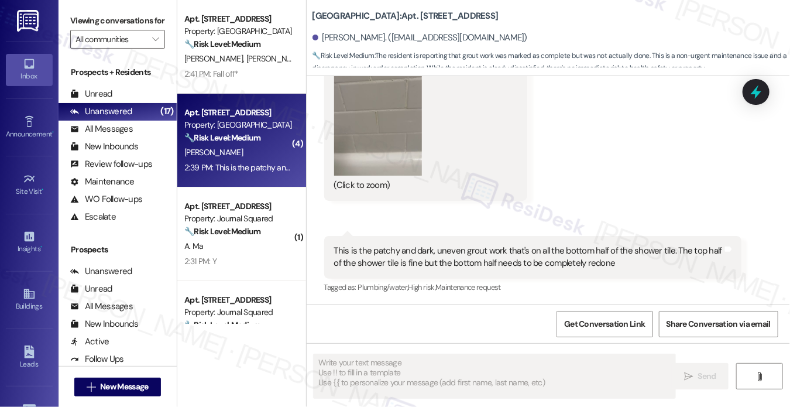
scroll to position [1086, 0]
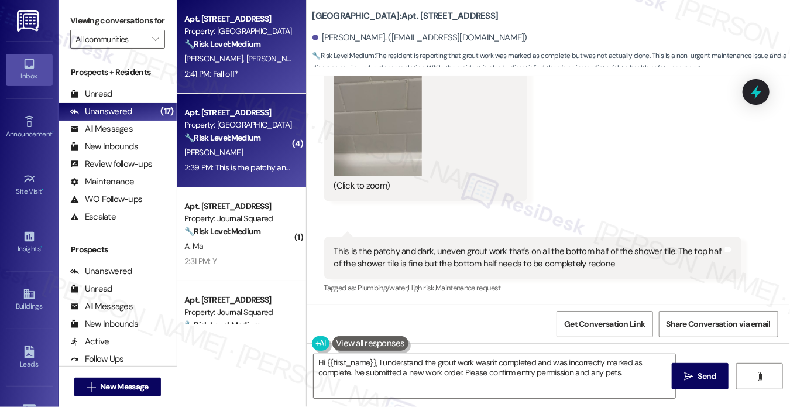
drag, startPoint x: 85, startPoint y: 28, endPoint x: 211, endPoint y: 60, distance: 130.5
click at [85, 28] on label "Viewing conversations for" at bounding box center [117, 21] width 95 height 18
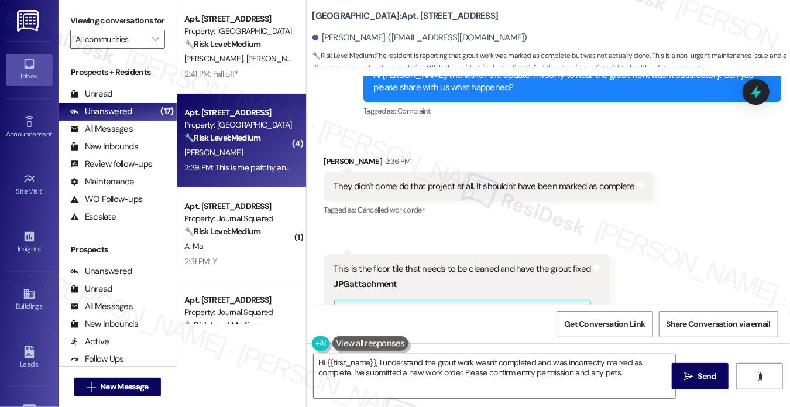
scroll to position [374, 0]
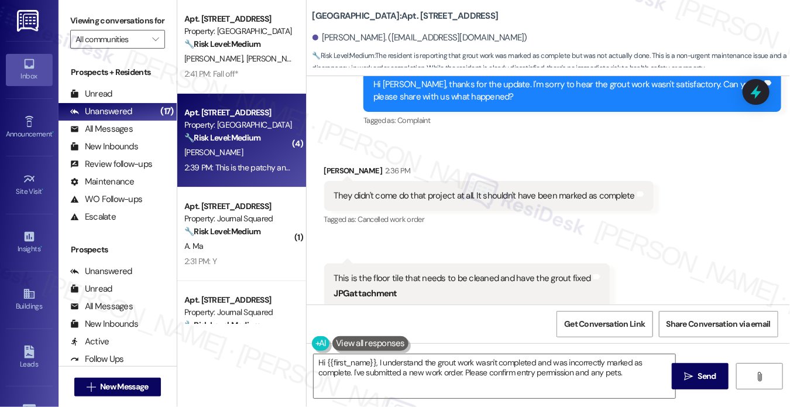
click at [356, 170] on div "Grace Spellmann 2:36 PM" at bounding box center [489, 173] width 330 height 16
click at [330, 166] on div "Grace Spellmann 2:36 PM" at bounding box center [489, 173] width 330 height 16
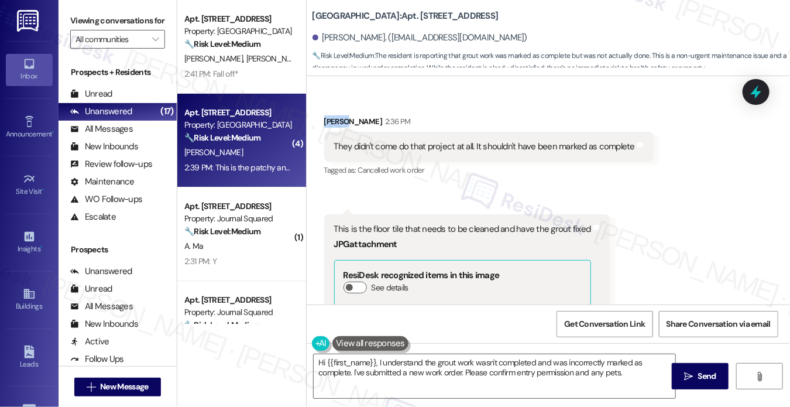
scroll to position [549, 0]
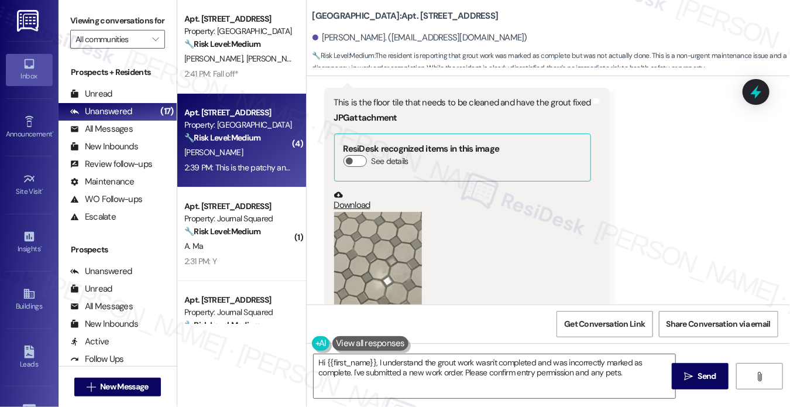
click at [500, 101] on div "This is the floor tile that needs to be cleaned and have the grout fixed" at bounding box center [462, 103] width 257 height 12
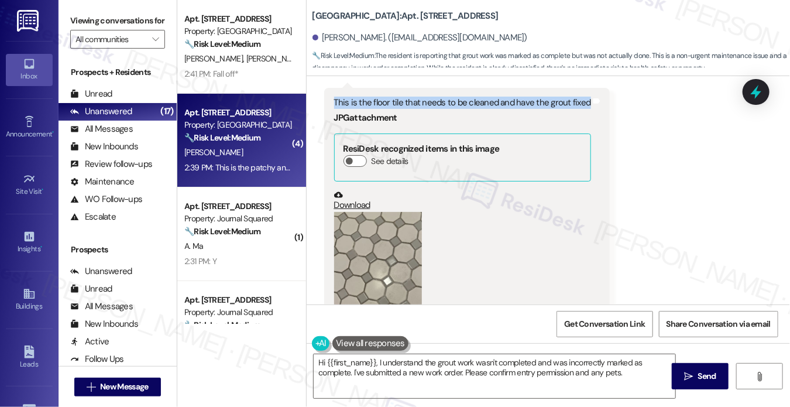
click at [500, 101] on div "This is the floor tile that needs to be cleaned and have the grout fixed" at bounding box center [462, 103] width 257 height 12
copy div "This is the floor tile that needs to be cleaned and have the grout fixed"
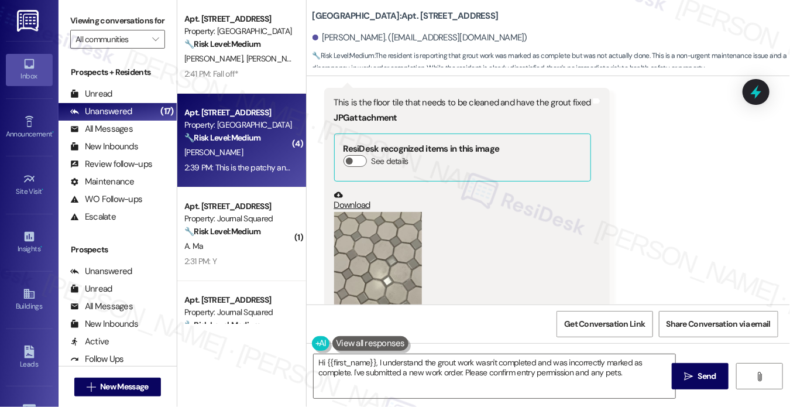
drag, startPoint x: 90, startPoint y: 25, endPoint x: 98, endPoint y: 25, distance: 8.2
click at [90, 25] on label "Viewing conversations for" at bounding box center [117, 21] width 95 height 18
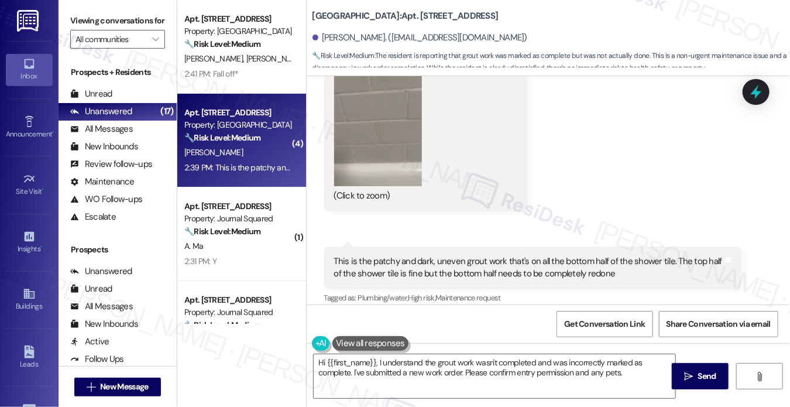
scroll to position [1193, 0]
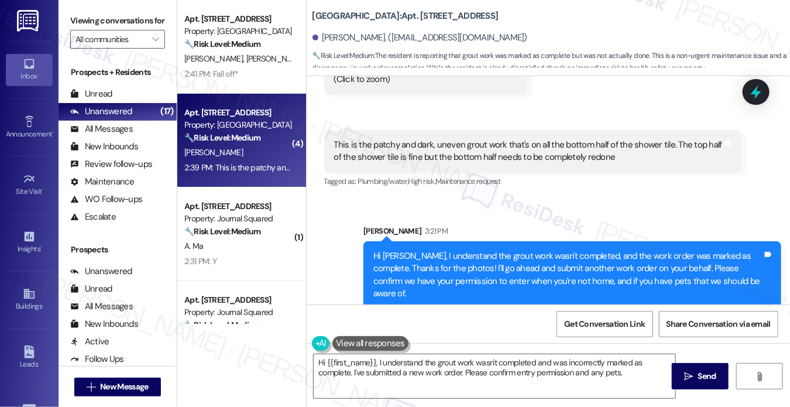
click at [392, 135] on div "This is the patchy and dark, uneven grout work that's on all the bottom half of…" at bounding box center [533, 151] width 418 height 43
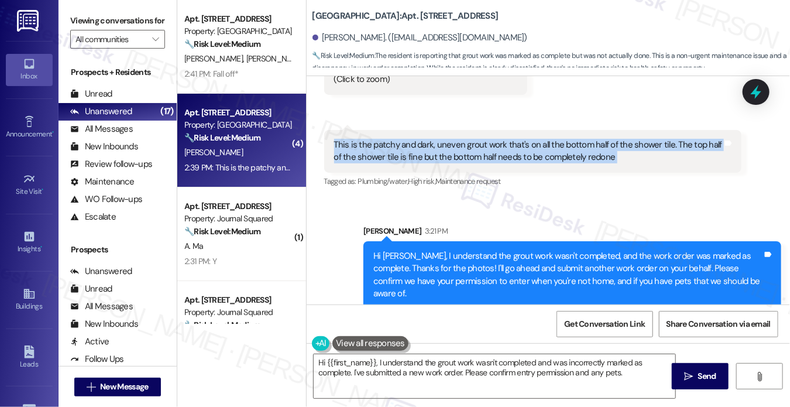
click at [392, 135] on div "This is the patchy and dark, uneven grout work that's on all the bottom half of…" at bounding box center [533, 151] width 418 height 43
copy div "This is the patchy and dark, uneven grout work that's on all the bottom half of…"
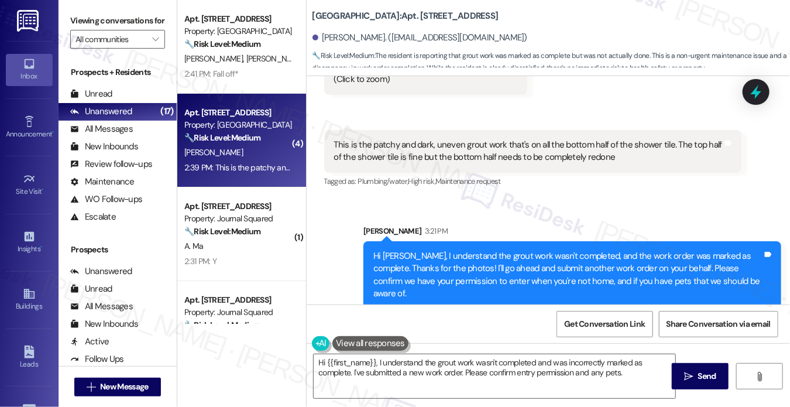
drag, startPoint x: 81, startPoint y: 25, endPoint x: 143, endPoint y: 70, distance: 76.7
click at [81, 25] on label "Viewing conversations for" at bounding box center [117, 21] width 95 height 18
click at [77, 24] on label "Viewing conversations for" at bounding box center [117, 21] width 95 height 18
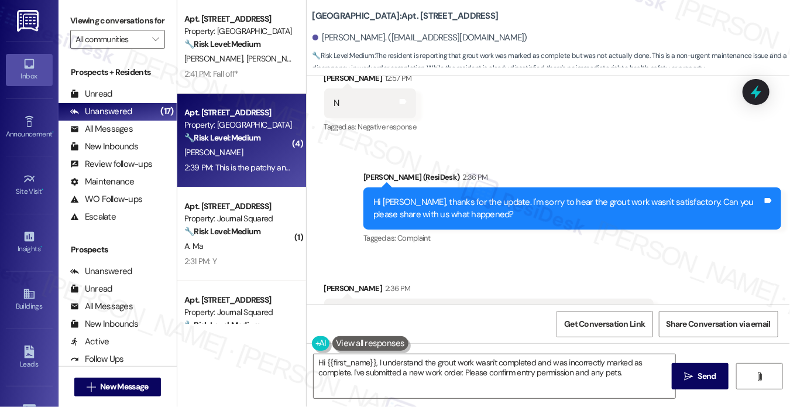
scroll to position [373, 0]
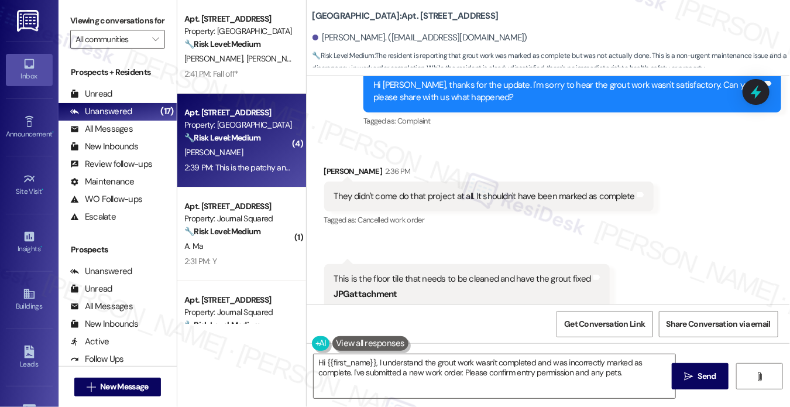
click at [422, 190] on div "They didn't come do that project at all. It shouldn't have been marked as compl…" at bounding box center [485, 196] width 302 height 12
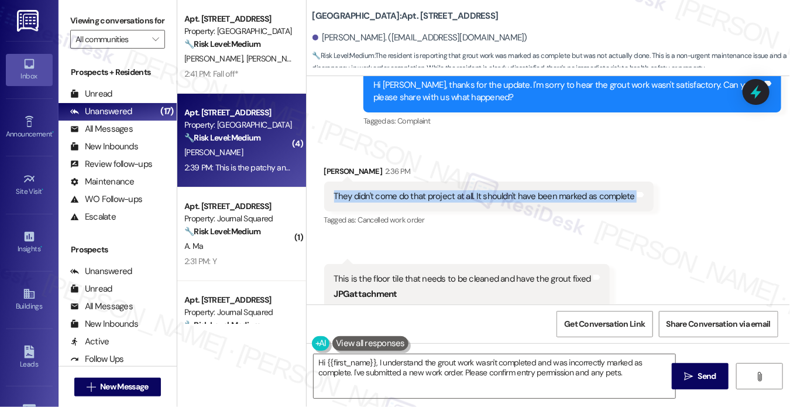
click at [422, 190] on div "They didn't come do that project at all. It shouldn't have been marked as compl…" at bounding box center [485, 196] width 302 height 12
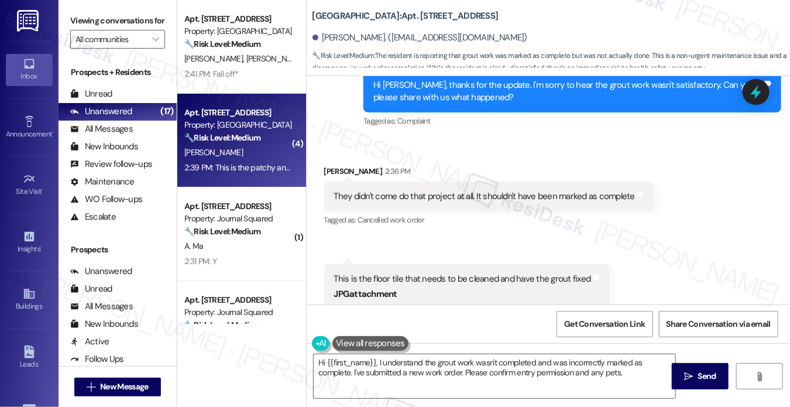
click at [86, 20] on label "Viewing conversations for" at bounding box center [117, 21] width 95 height 18
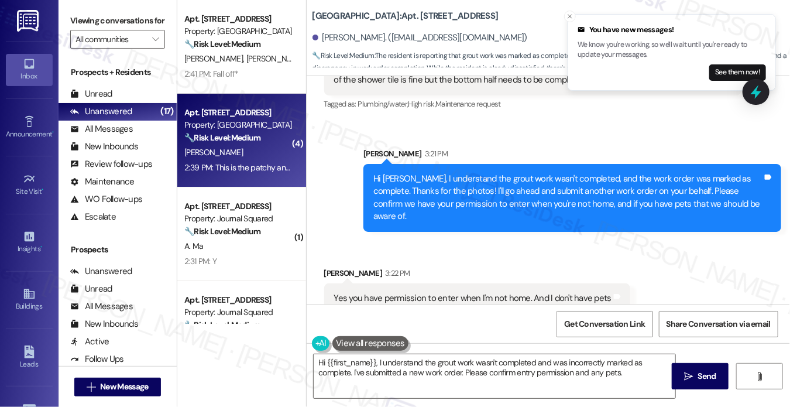
scroll to position [1274, 0]
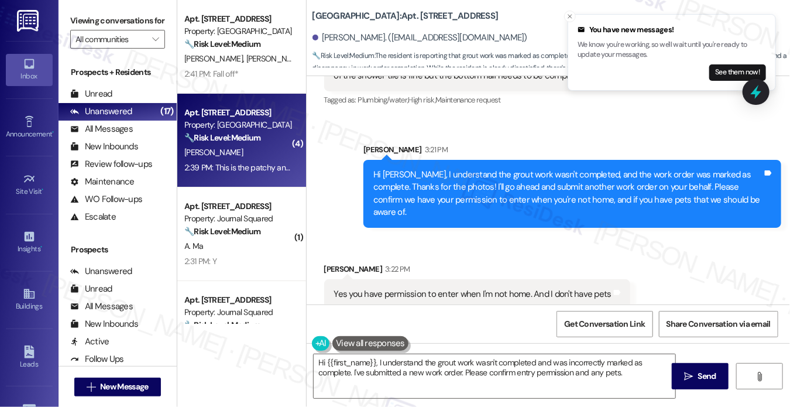
click at [543, 180] on div "Hi [PERSON_NAME], I understand the grout work wasn't completed, and the work or…" at bounding box center [568, 194] width 389 height 50
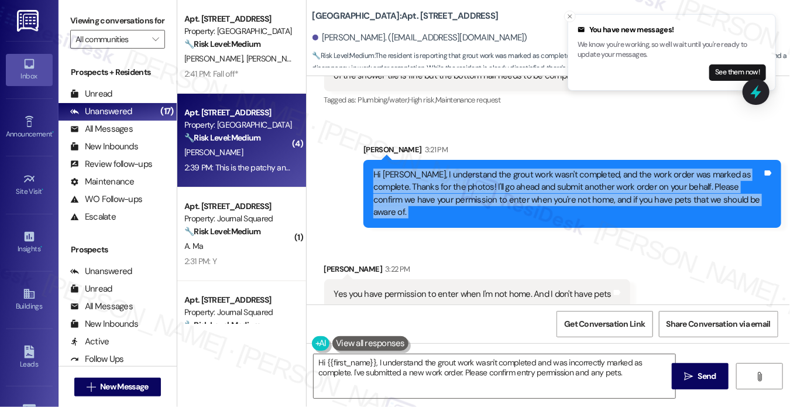
click at [543, 180] on div "Hi [PERSON_NAME], I understand the grout work wasn't completed, and the work or…" at bounding box center [568, 194] width 389 height 50
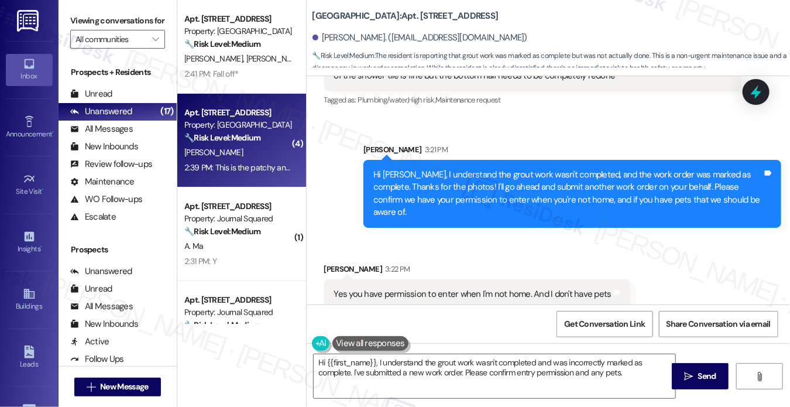
click at [88, 25] on label "Viewing conversations for" at bounding box center [117, 21] width 95 height 18
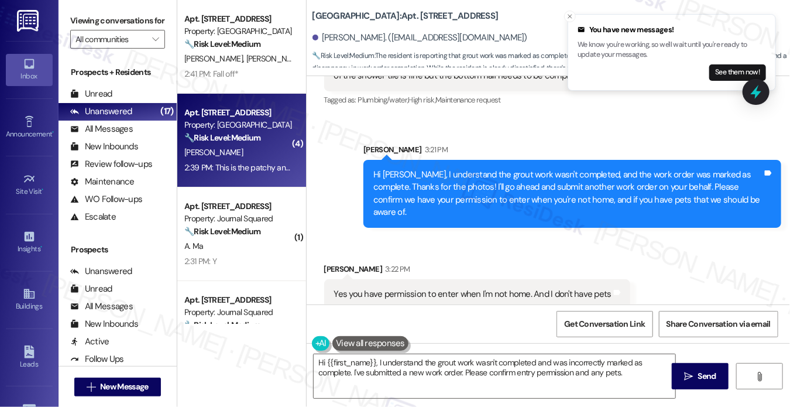
drag, startPoint x: 83, startPoint y: 26, endPoint x: 98, endPoint y: 2, distance: 28.9
click at [84, 25] on label "Viewing conversations for" at bounding box center [117, 21] width 95 height 18
drag, startPoint x: 77, startPoint y: 15, endPoint x: 138, endPoint y: 32, distance: 63.4
click at [77, 15] on label "Viewing conversations for" at bounding box center [117, 21] width 95 height 18
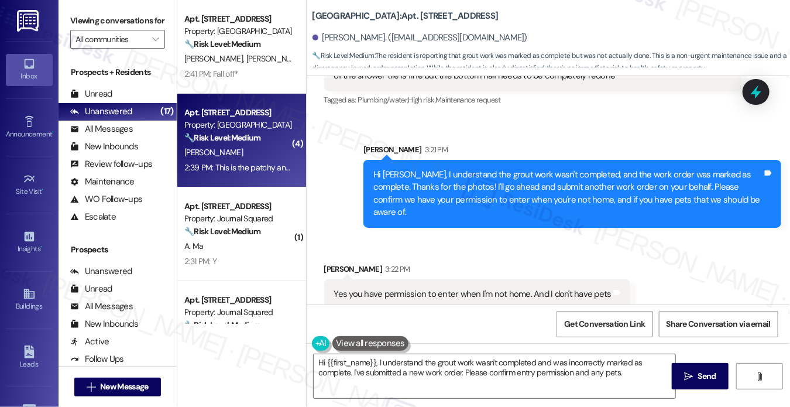
click at [83, 20] on label "Viewing conversations for" at bounding box center [117, 21] width 95 height 18
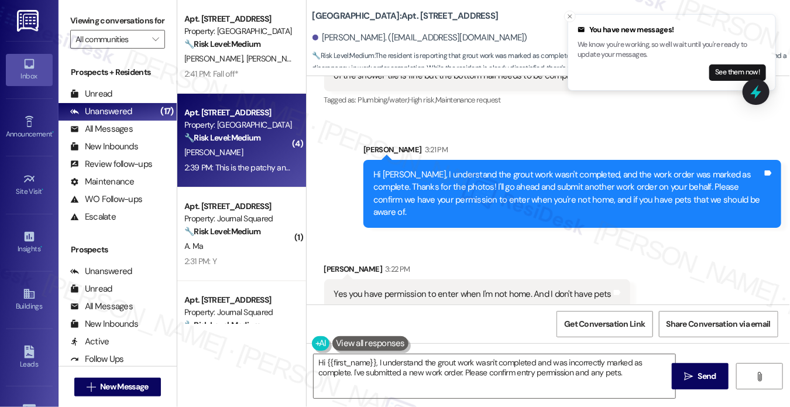
click at [84, 29] on label "Viewing conversations for" at bounding box center [117, 21] width 95 height 18
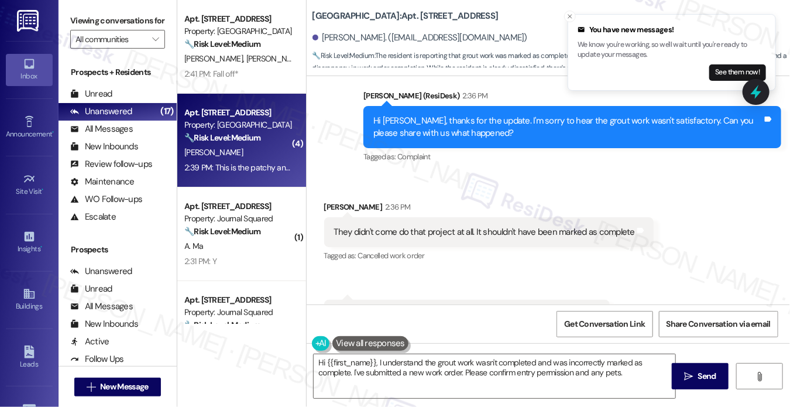
scroll to position [454, 0]
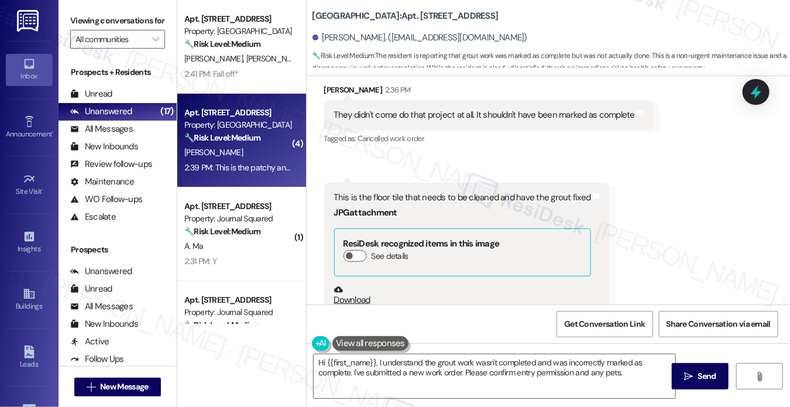
click at [84, 6] on div "Viewing conversations for All communities " at bounding box center [118, 30] width 118 height 60
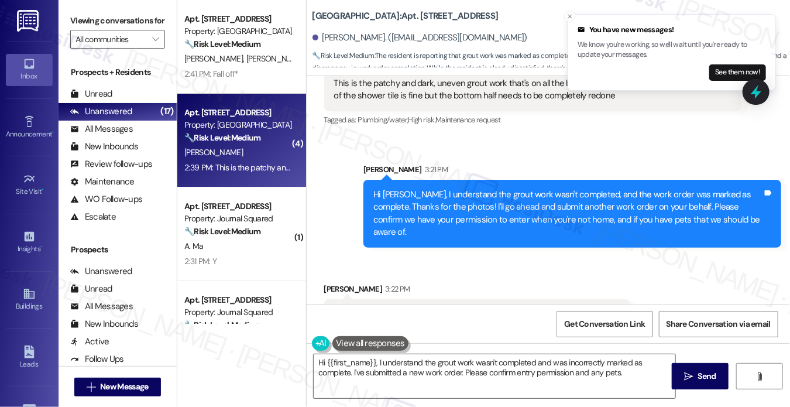
scroll to position [1274, 0]
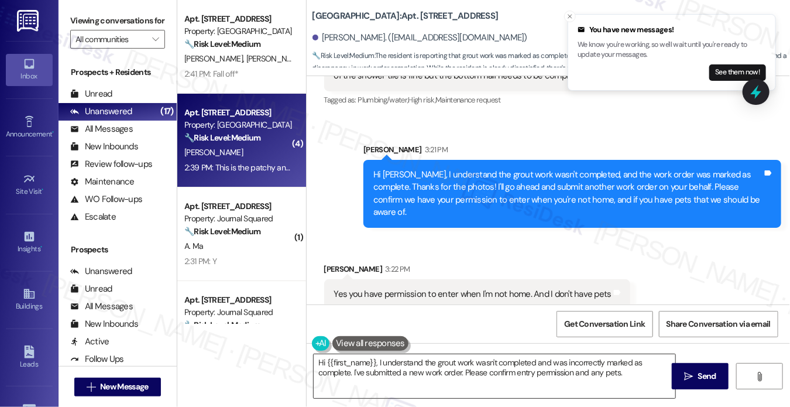
click at [466, 357] on textarea "Hi {{first_name}}, I understand the grout work wasn't completed and was incorre…" at bounding box center [495, 376] width 362 height 44
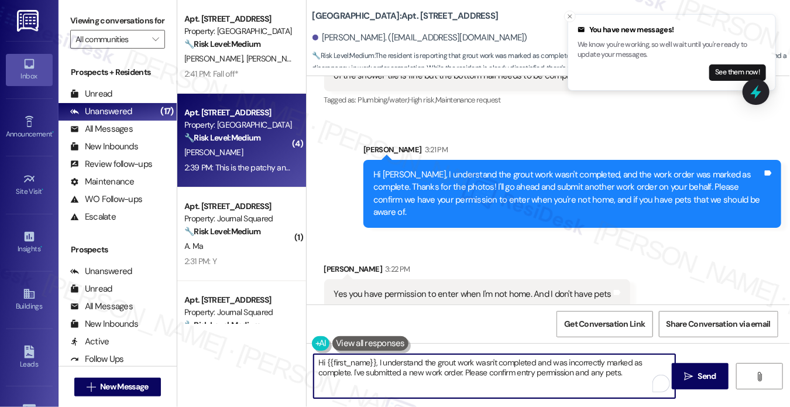
click at [466, 357] on textarea "Hi {{first_name}}, I understand the grout work wasn't completed and was incorre…" at bounding box center [495, 376] width 362 height 44
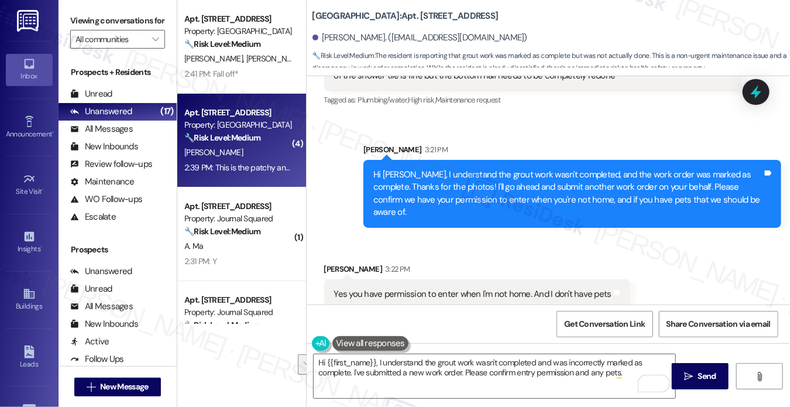
click at [87, 16] on label "Viewing conversations for" at bounding box center [117, 21] width 95 height 18
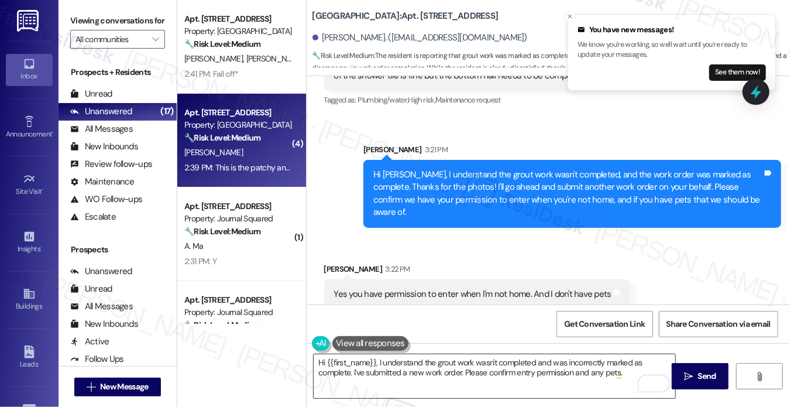
click at [464, 382] on textarea "Hi {{first_name}}, I understand the grout work wasn't completed and was incorre…" at bounding box center [495, 376] width 362 height 44
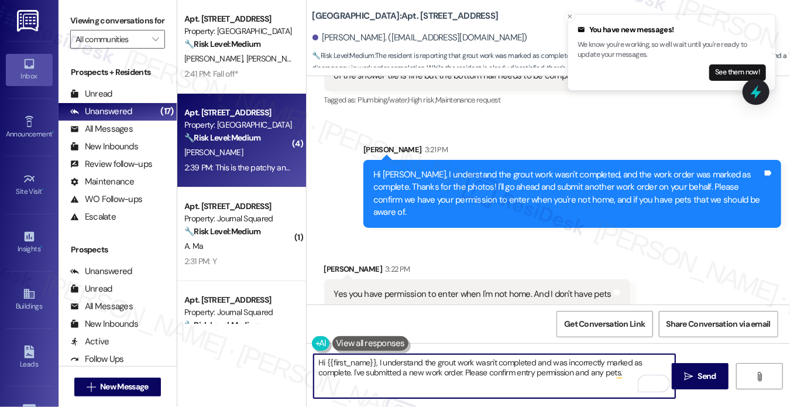
click at [464, 382] on textarea "Hi {{first_name}}, I understand the grout work wasn't completed and was incorre…" at bounding box center [495, 376] width 362 height 44
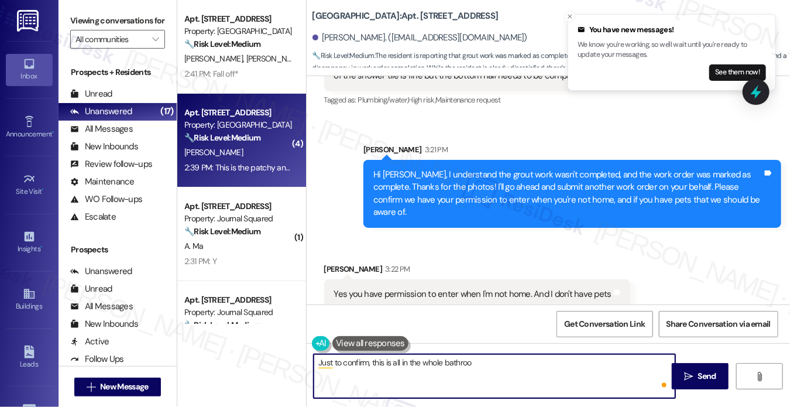
type textarea "Just to confirm, this is all in the whole bathroom"
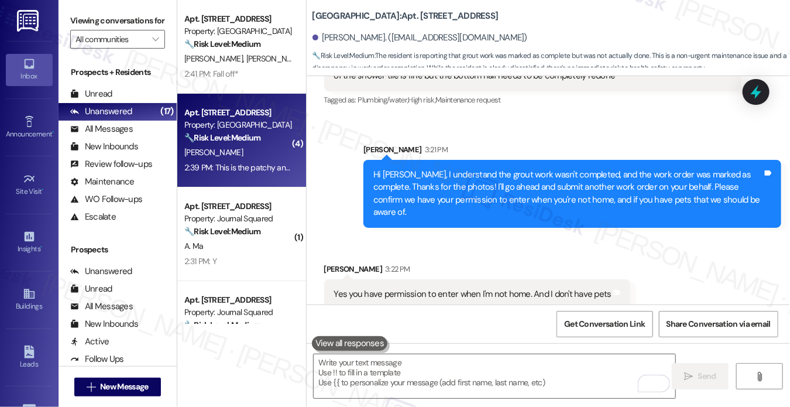
click at [96, 30] on label "Viewing conversations for" at bounding box center [117, 21] width 95 height 18
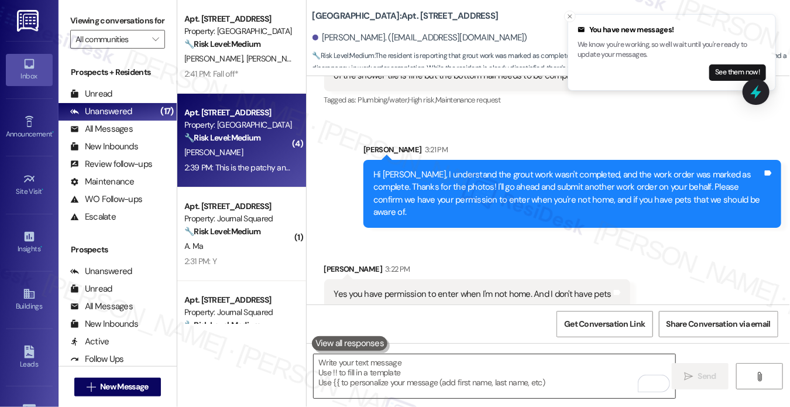
click at [385, 364] on textarea "To enrich screen reader interactions, please activate Accessibility in Grammarl…" at bounding box center [495, 376] width 362 height 44
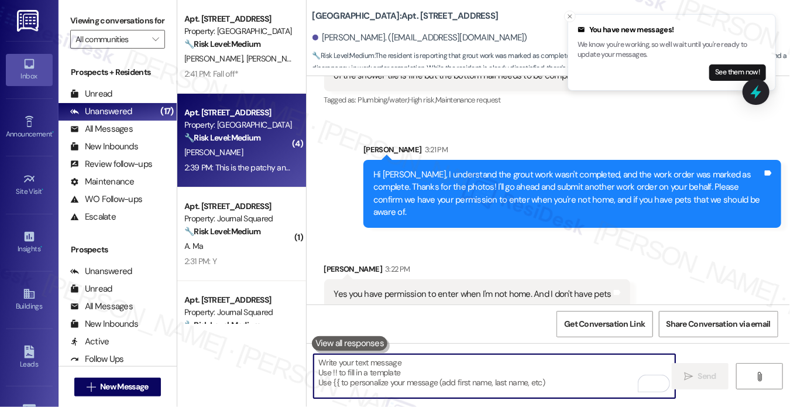
paste textarea "Is this in the whole bathroom or just part of it?"
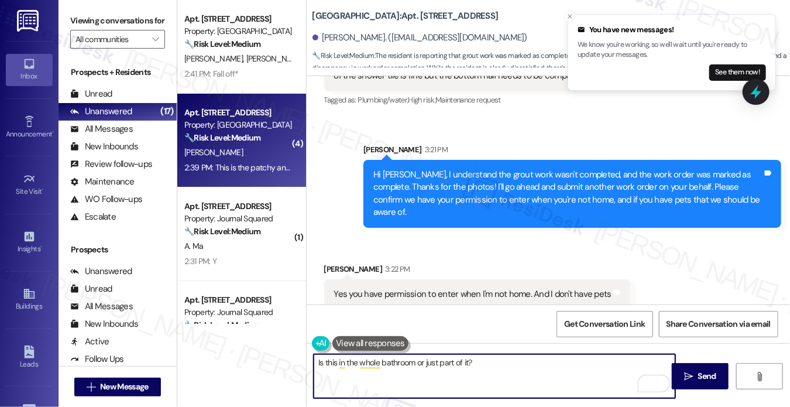
click at [314, 360] on textarea "Is this in the whole bathroom or just part of it?" at bounding box center [495, 376] width 362 height 44
click at [547, 364] on textarea "Thanks for confirming! Is this in the whole bathroom or just part of it?" at bounding box center [495, 376] width 362 height 44
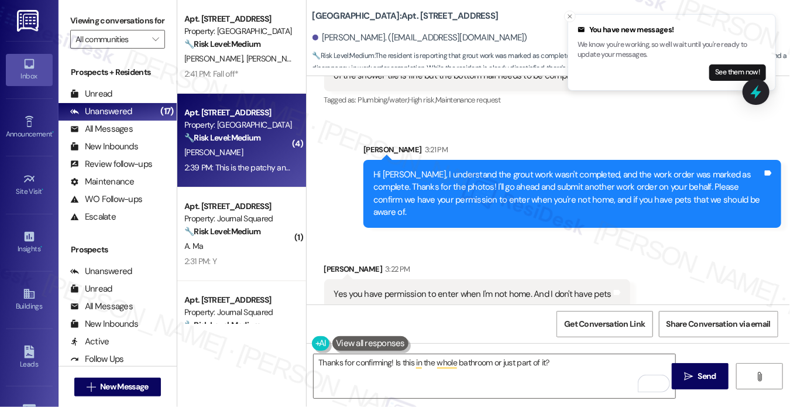
click at [335, 263] on div "Grace Spellmann 3:22 PM" at bounding box center [477, 271] width 306 height 16
copy div "Grace"
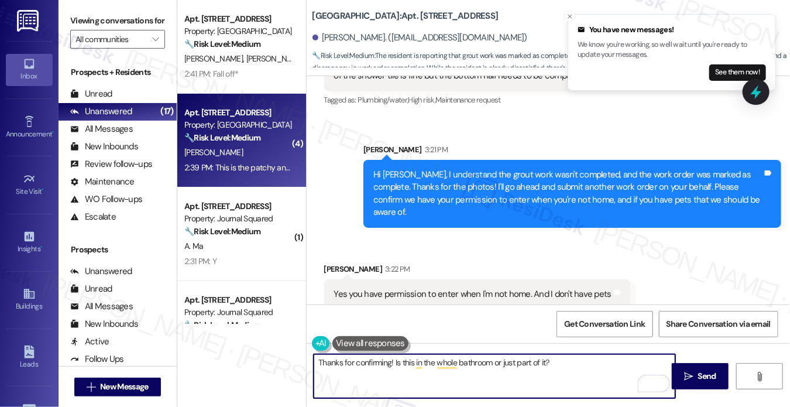
click at [391, 364] on textarea "Thanks for confirming! Is this in the whole bathroom or just part of it?" at bounding box center [495, 376] width 362 height 44
paste textarea "Grace"
click at [489, 365] on textarea "Thanks for confirming, [PERSON_NAME]! Is this in the whole bathroom or just par…" at bounding box center [495, 376] width 362 height 44
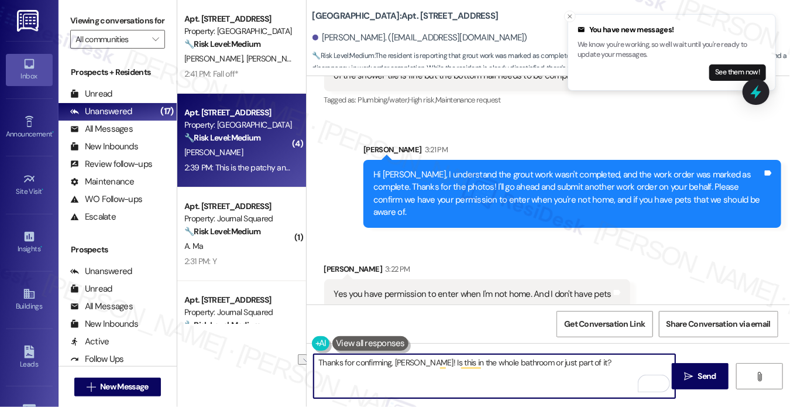
type textarea "Thanks for confirming, [PERSON_NAME]! Is this in the whole bathroom or just par…"
click at [641, 286] on div "Received via SMS Grace Spellmann 3:22 PM Yes you have permission to enter when …" at bounding box center [549, 277] width 484 height 81
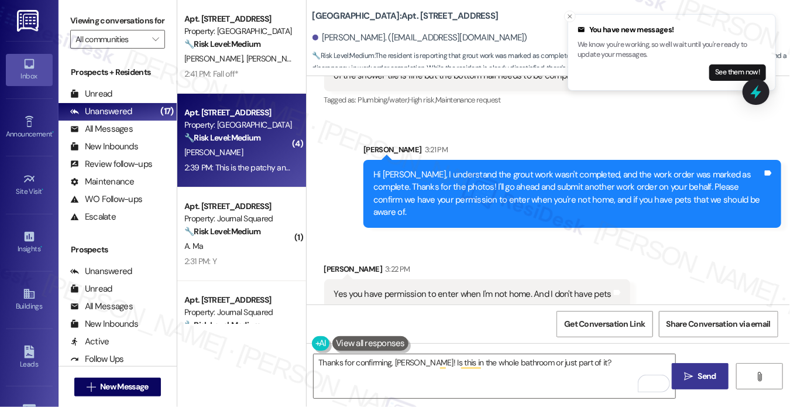
drag, startPoint x: 717, startPoint y: 369, endPoint x: 710, endPoint y: 365, distance: 8.4
click at [717, 369] on button " Send" at bounding box center [700, 376] width 57 height 26
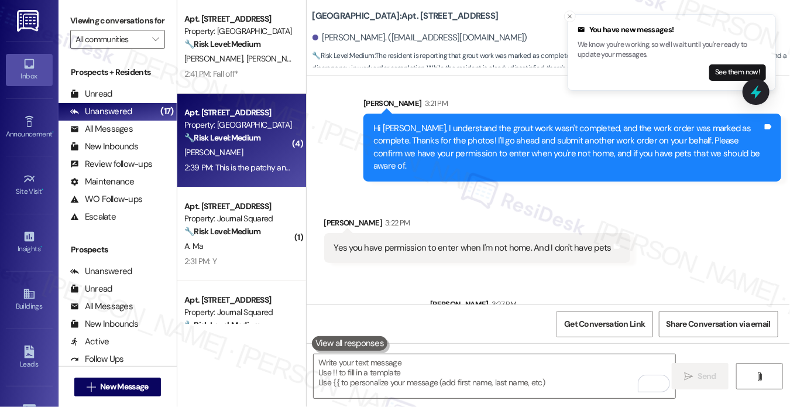
scroll to position [1356, 0]
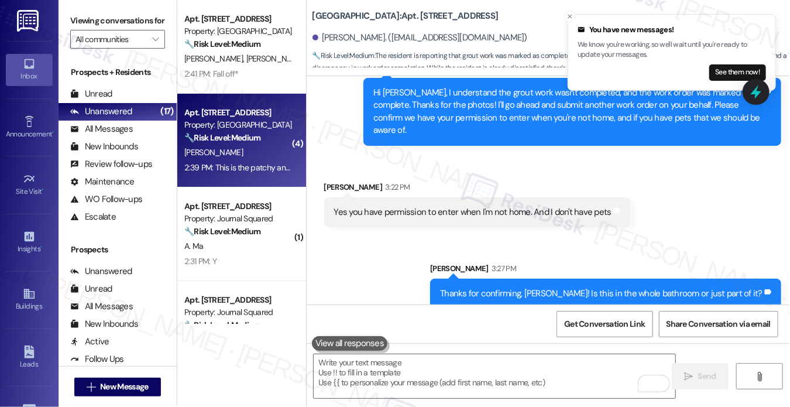
click at [609, 287] on div "Thanks for confirming, [PERSON_NAME]! Is this in the whole bathroom or just par…" at bounding box center [601, 293] width 323 height 12
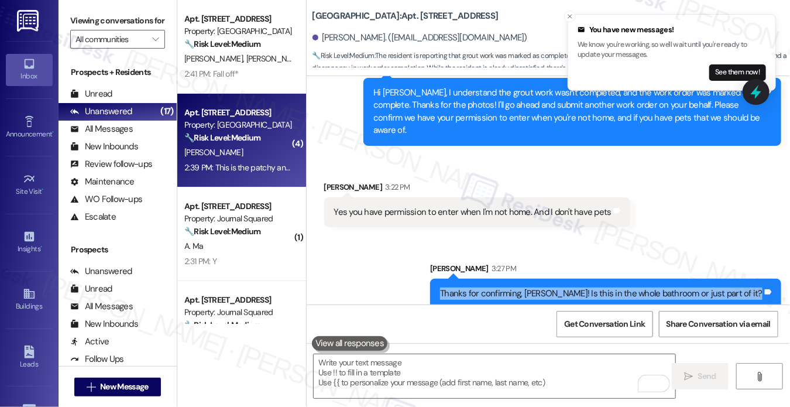
click at [609, 287] on div "Thanks for confirming, [PERSON_NAME]! Is this in the whole bathroom or just par…" at bounding box center [601, 293] width 323 height 12
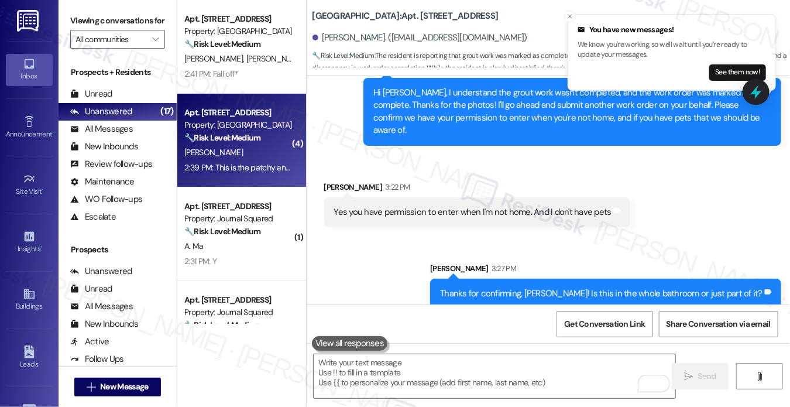
click at [665, 220] on div "Received via SMS Grace Spellmann 3:22 PM Yes you have permission to enter when …" at bounding box center [549, 195] width 484 height 81
click at [640, 287] on div "Thanks for confirming, [PERSON_NAME]! Is this in the whole bathroom or just par…" at bounding box center [601, 293] width 323 height 12
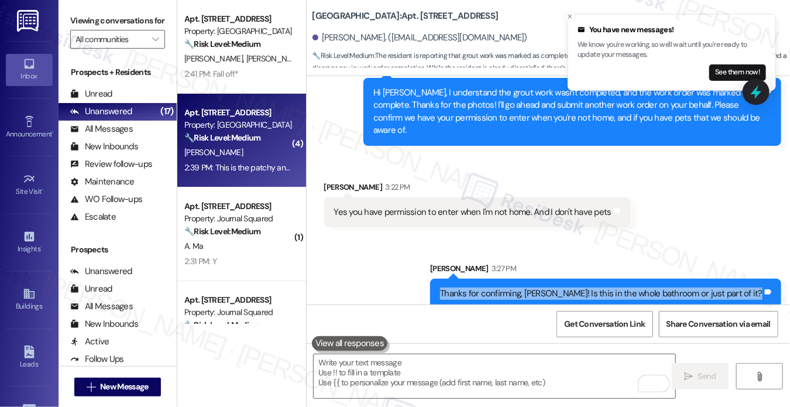
click at [640, 287] on div "Thanks for confirming, [PERSON_NAME]! Is this in the whole bathroom or just par…" at bounding box center [601, 293] width 323 height 12
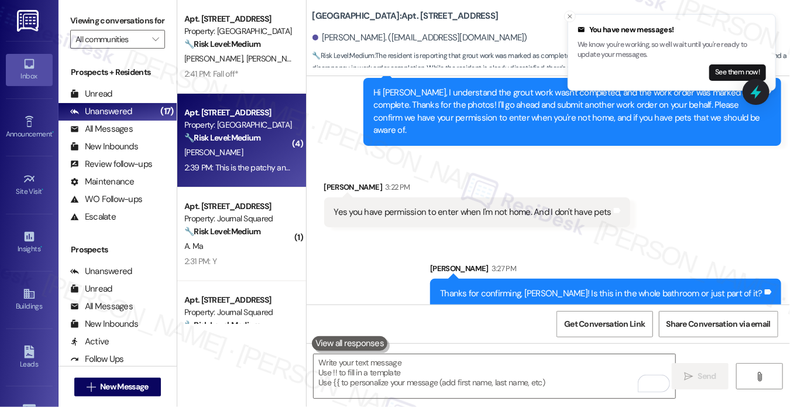
click at [660, 262] on div "Sarah 3:27 PM" at bounding box center [605, 270] width 351 height 16
click at [655, 287] on div "Thanks for confirming, [PERSON_NAME]! Is this in the whole bathroom or just par…" at bounding box center [601, 293] width 323 height 12
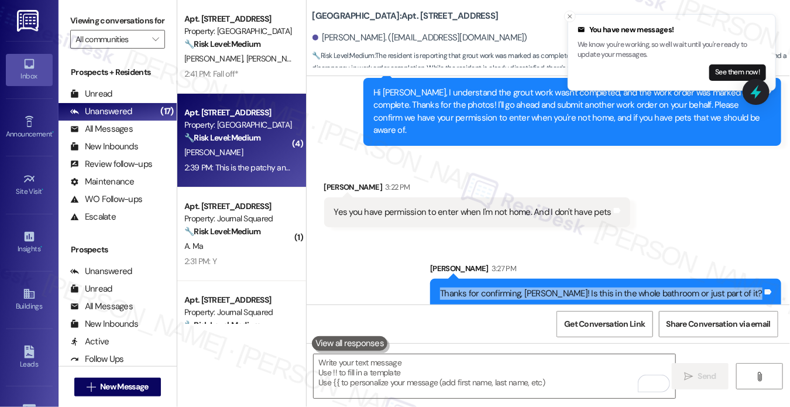
click at [655, 287] on div "Thanks for confirming, [PERSON_NAME]! Is this in the whole bathroom or just par…" at bounding box center [601, 293] width 323 height 12
click at [571, 20] on button "Close toast" at bounding box center [570, 17] width 12 height 12
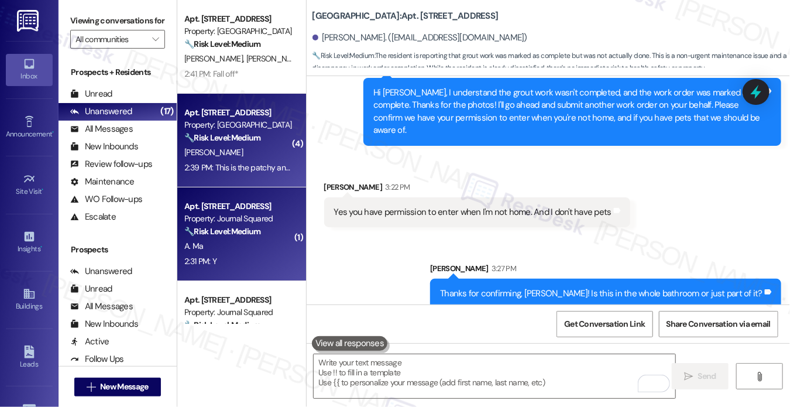
click at [200, 242] on span "A. Ma" at bounding box center [193, 246] width 19 height 11
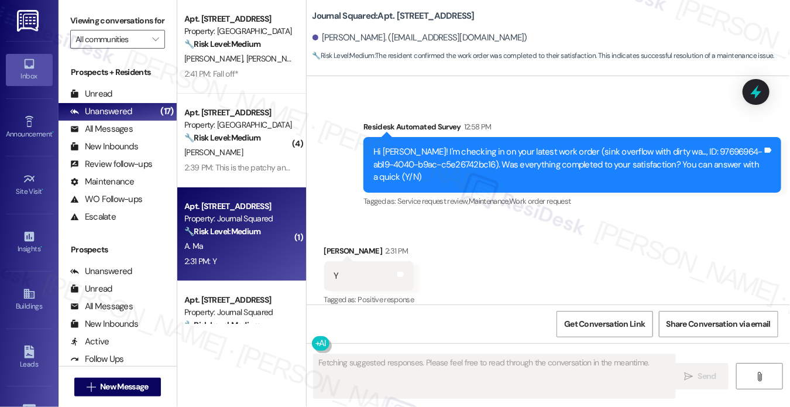
scroll to position [1060, 0]
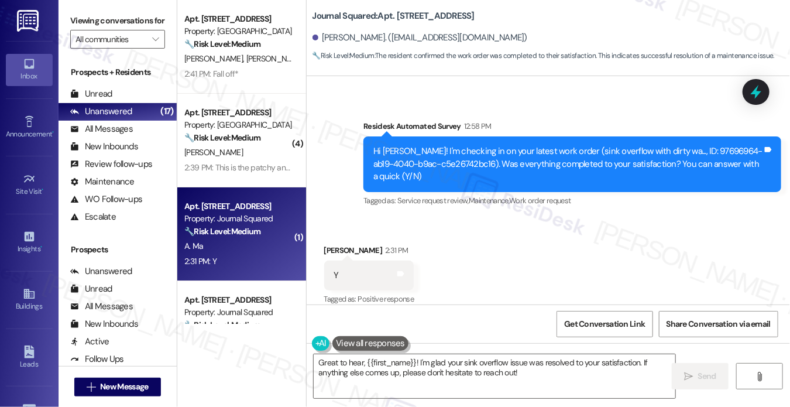
drag, startPoint x: 97, startPoint y: 15, endPoint x: 103, endPoint y: 18, distance: 7.1
click at [97, 15] on label "Viewing conversations for" at bounding box center [117, 21] width 95 height 18
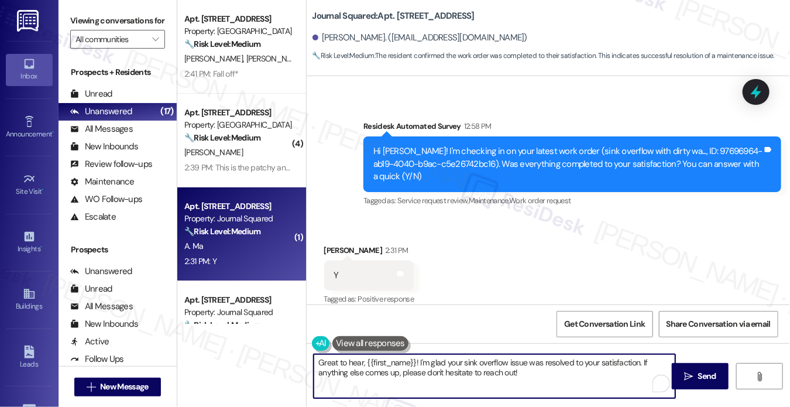
click at [373, 380] on textarea "Great to hear, {{first_name}}! I'm glad your sink overflow issue was resolved t…" at bounding box center [495, 376] width 362 height 44
click at [502, 351] on div "Great to hear, {{first_name}}! I'm glad your sink overflow issue was resolved t…" at bounding box center [549, 387] width 484 height 88
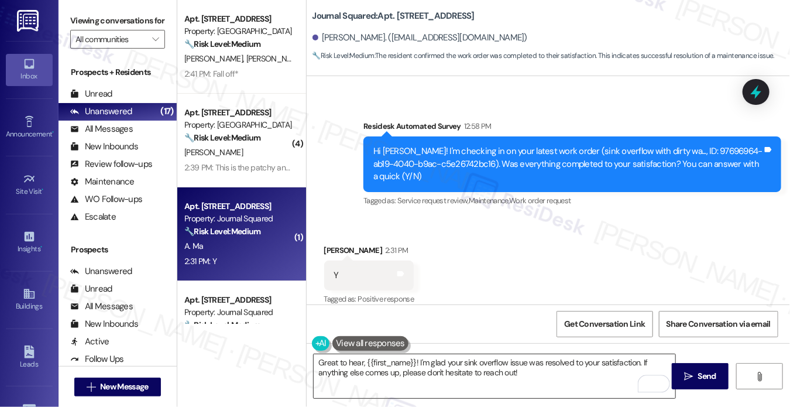
click at [603, 377] on textarea "Great to hear, {{first_name}}! I'm glad your sink overflow issue was resolved t…" at bounding box center [495, 376] width 362 height 44
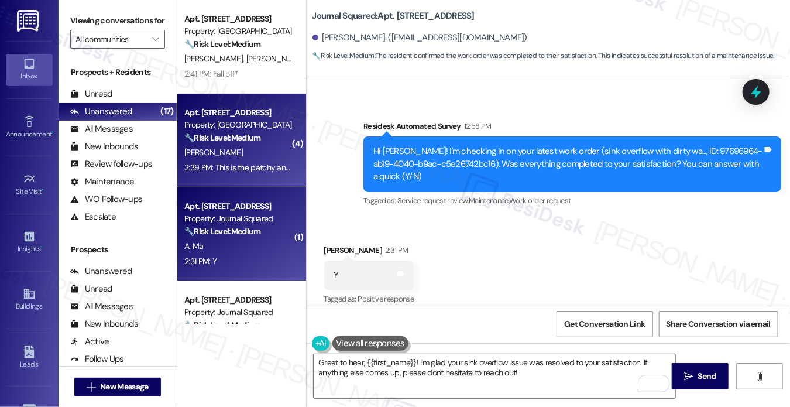
drag, startPoint x: 91, startPoint y: 11, endPoint x: 236, endPoint y: 114, distance: 178.4
click at [91, 11] on div "Viewing conversations for All communities " at bounding box center [118, 30] width 118 height 60
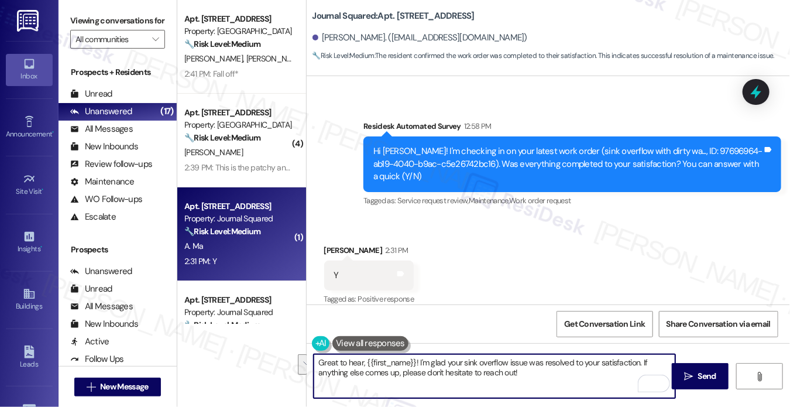
drag, startPoint x: 570, startPoint y: 381, endPoint x: 641, endPoint y: 358, distance: 74.4
click at [641, 358] on textarea "Great to hear, {{first_name}}! I'm glad your sink overflow issue was resolved t…" at bounding box center [495, 376] width 362 height 44
paste textarea "I may also ask....has {{property}} been living up to your expectations so far?"
type textarea "Great to hear, {{first_name}}! I'm glad your sink overflow issue was resolved t…"
click at [698, 371] on span "Send" at bounding box center [707, 376] width 18 height 12
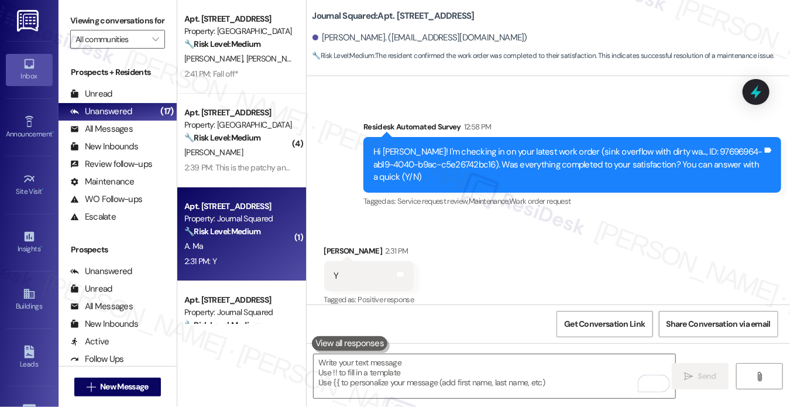
scroll to position [234, 0]
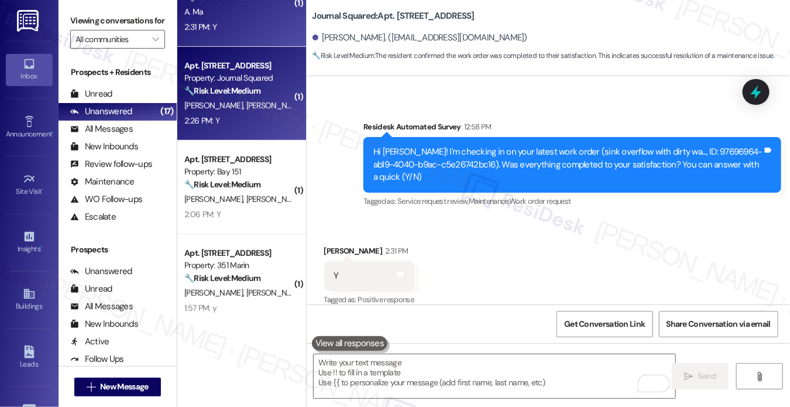
click at [246, 107] on span "[PERSON_NAME]" at bounding box center [275, 105] width 59 height 11
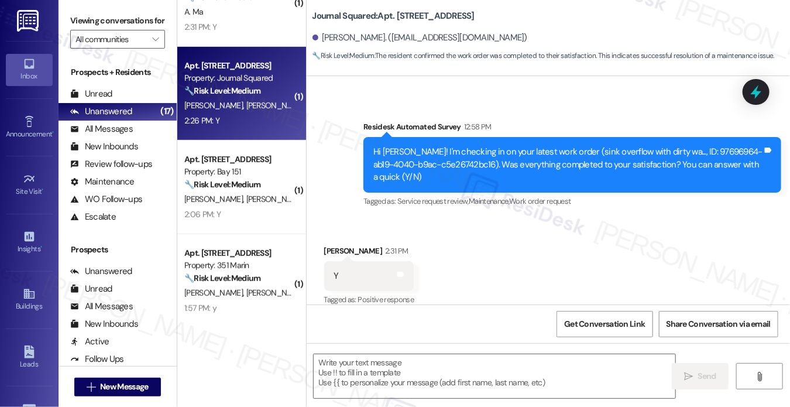
type textarea "Fetching suggested responses. Please feel free to read through the conversation…"
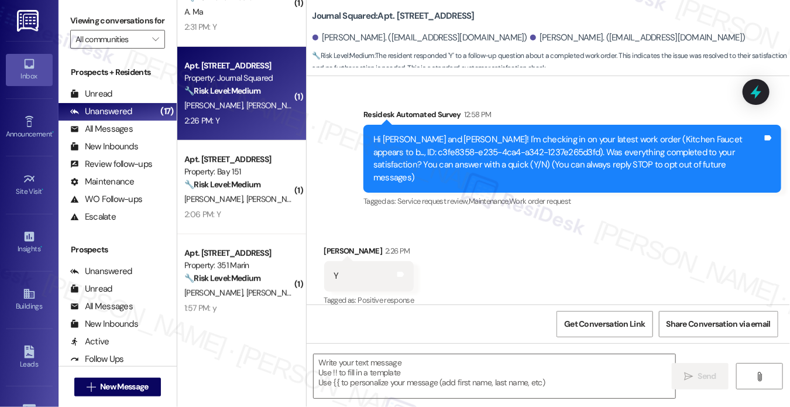
type textarea "Fetching suggested responses. Please feel free to read through the conversation…"
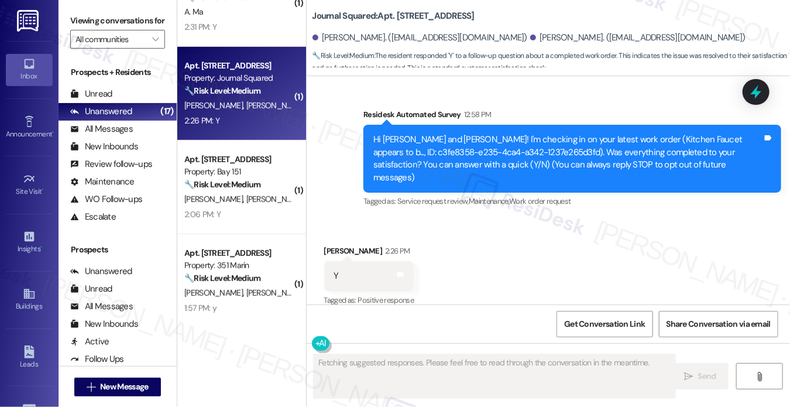
scroll to position [96, 0]
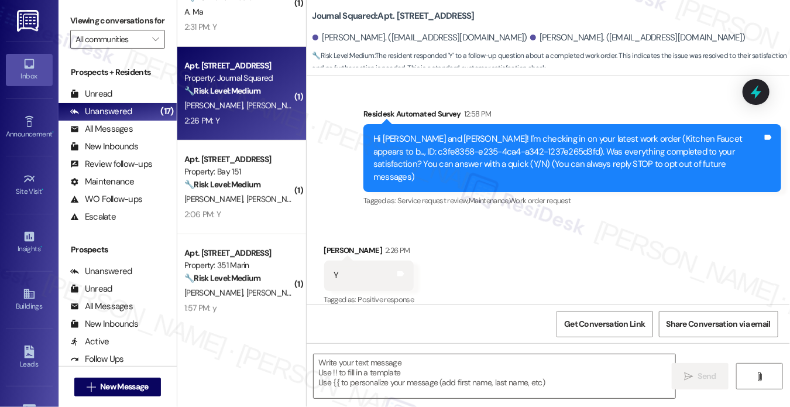
click at [75, 30] on label "Viewing conversations for" at bounding box center [117, 21] width 95 height 18
click at [371, 376] on textarea at bounding box center [495, 376] width 362 height 44
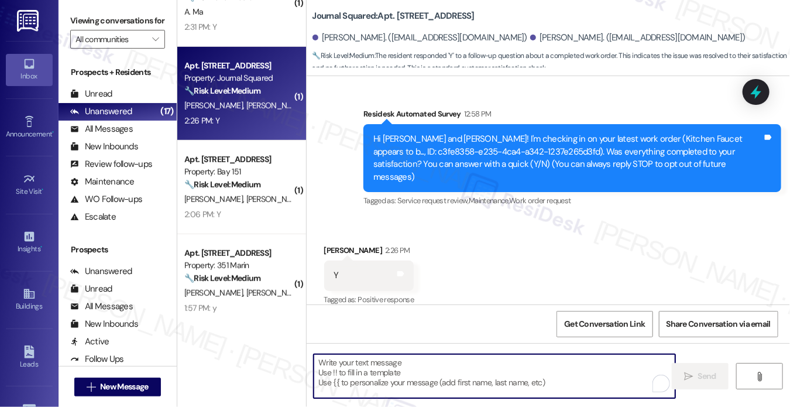
paste textarea "Hi {{first_name}}! I'm glad to hear that the latest work order was completed to…"
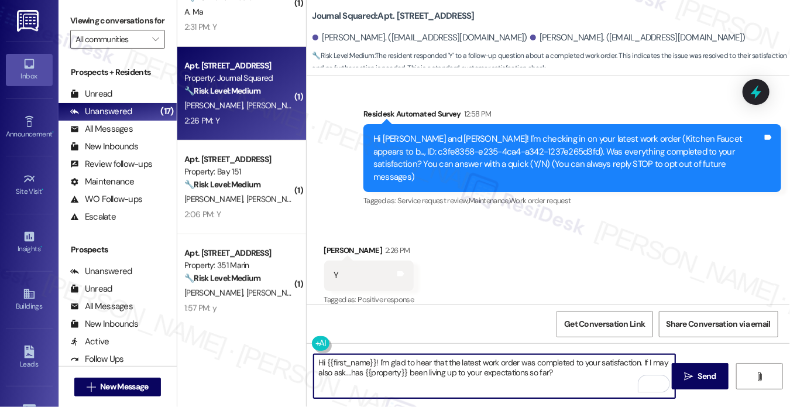
click at [331, 244] on div "Robert Morris 2:26 PM" at bounding box center [369, 252] width 90 height 16
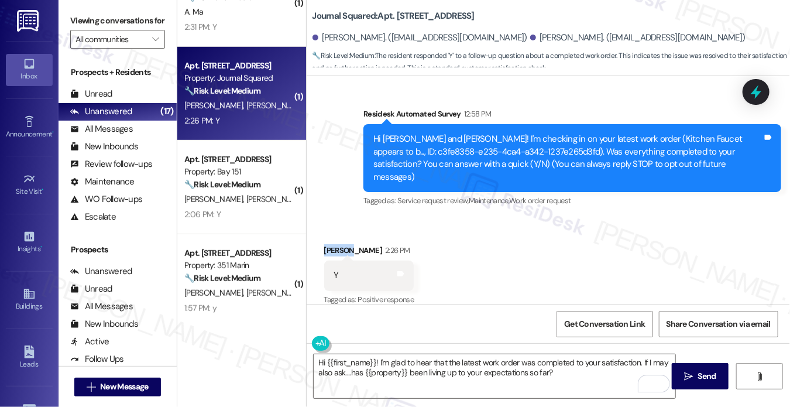
copy div "Robert"
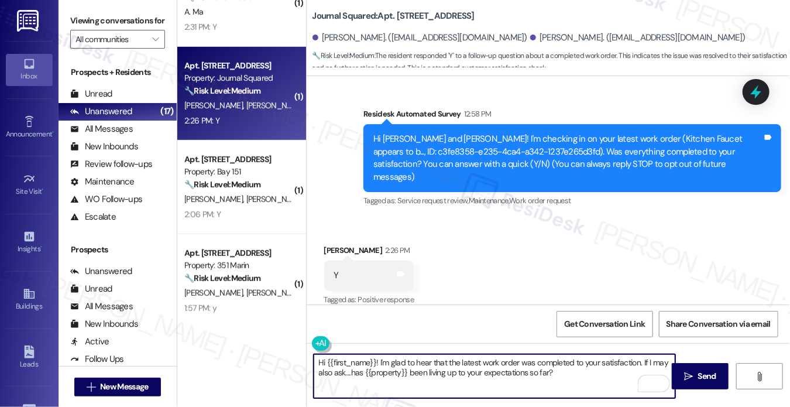
drag, startPoint x: 326, startPoint y: 362, endPoint x: 374, endPoint y: 358, distance: 48.7
click at [374, 358] on textarea "Hi {{first_name}}! I'm glad to hear that the latest work order was completed to…" at bounding box center [495, 376] width 362 height 44
paste textarea "Robert"
click at [443, 360] on textarea "Hi Robert! I'm glad to hear that the latest work order was completed to your sa…" at bounding box center [495, 376] width 362 height 44
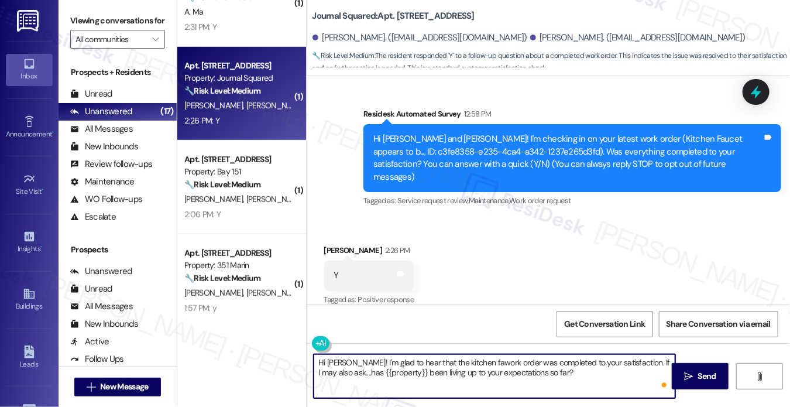
type textarea "Hi Robert! I'm glad to hear that the kitchen fauwork order was completed to you…"
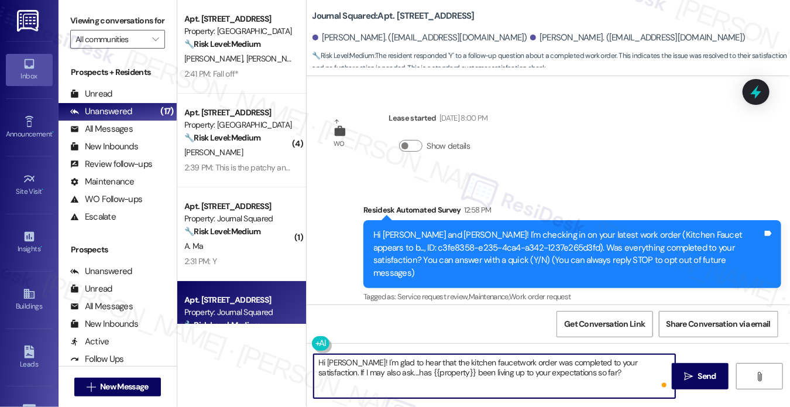
scroll to position [96, 0]
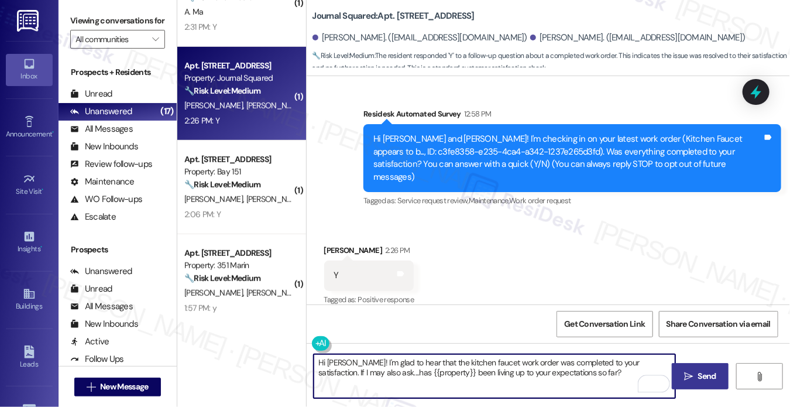
type textarea "Hi [PERSON_NAME]! I'm glad to hear that the kitchen faucet work order was compl…"
click at [686, 371] on span " Send" at bounding box center [700, 376] width 37 height 12
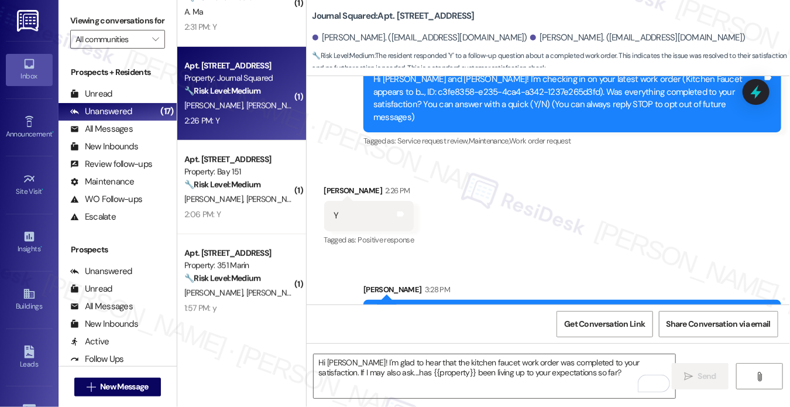
scroll to position [190, 0]
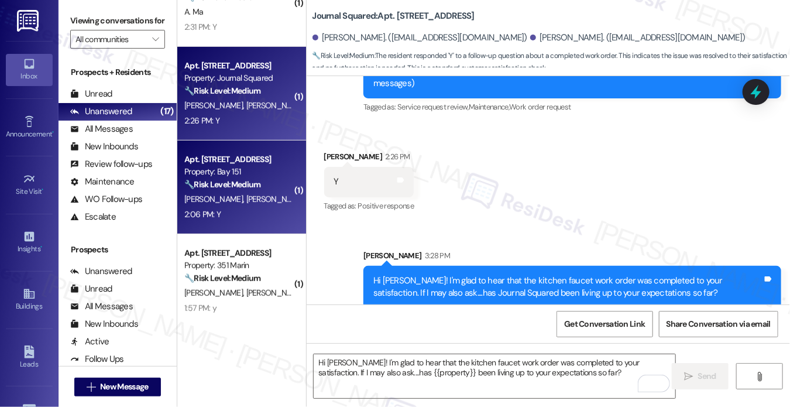
click at [246, 195] on span "[PERSON_NAME]" at bounding box center [275, 199] width 59 height 11
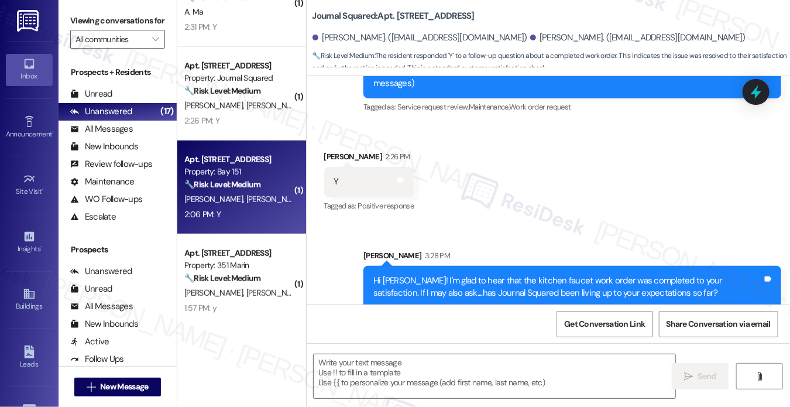
type textarea "Fetching suggested responses. Please feel free to read through the conversation…"
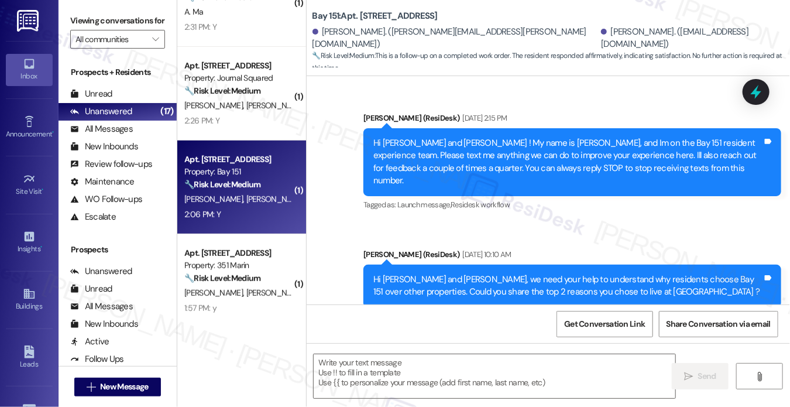
type textarea "Fetching suggested responses. Please feel free to read through the conversation…"
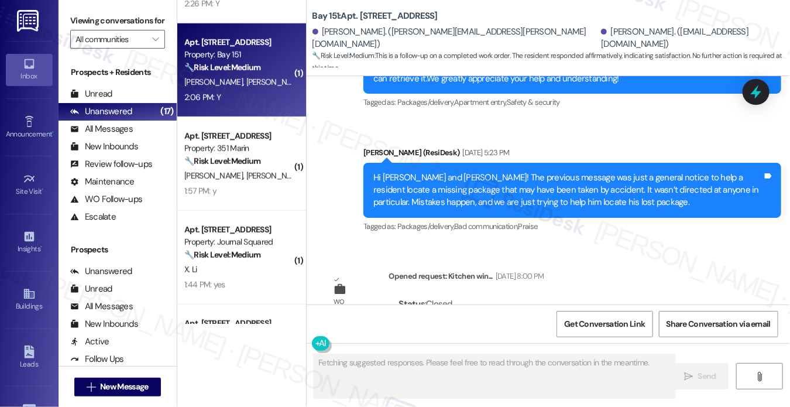
scroll to position [21010, 0]
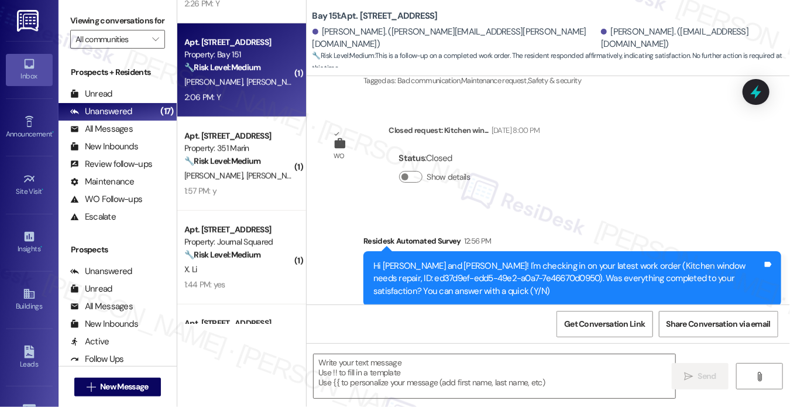
click at [592, 260] on div "Hi [PERSON_NAME] and [PERSON_NAME]! I'm checking in on your latest work order (…" at bounding box center [568, 278] width 389 height 37
click at [635, 260] on div "Hi [PERSON_NAME] and [PERSON_NAME]! I'm checking in on your latest work order (…" at bounding box center [568, 278] width 389 height 37
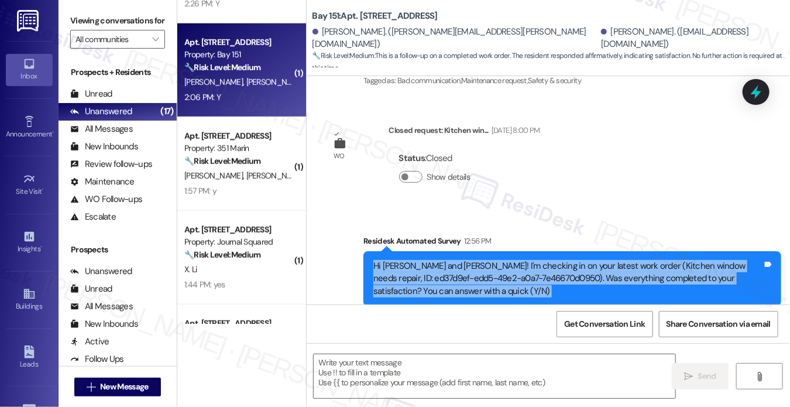
click at [635, 260] on div "Hi [PERSON_NAME] and [PERSON_NAME]! I'm checking in on your latest work order (…" at bounding box center [568, 278] width 389 height 37
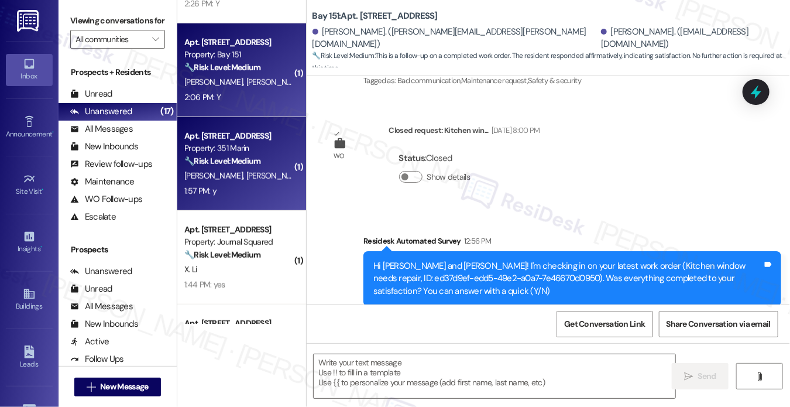
drag, startPoint x: 76, startPoint y: 28, endPoint x: 186, endPoint y: 143, distance: 159.4
click at [76, 28] on label "Viewing conversations for" at bounding box center [117, 21] width 95 height 18
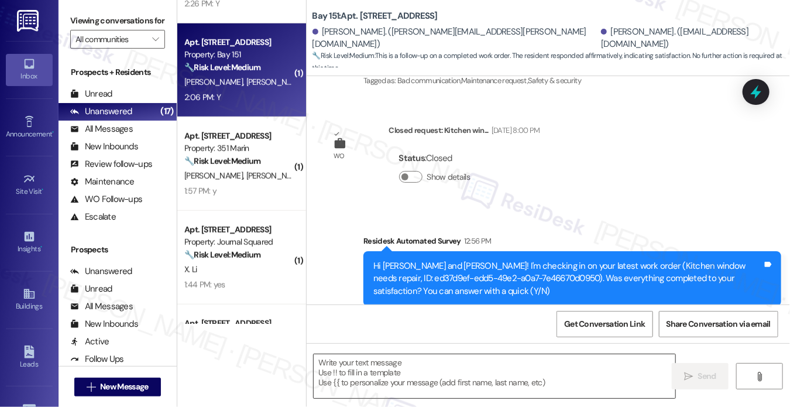
click at [363, 368] on textarea at bounding box center [495, 376] width 362 height 44
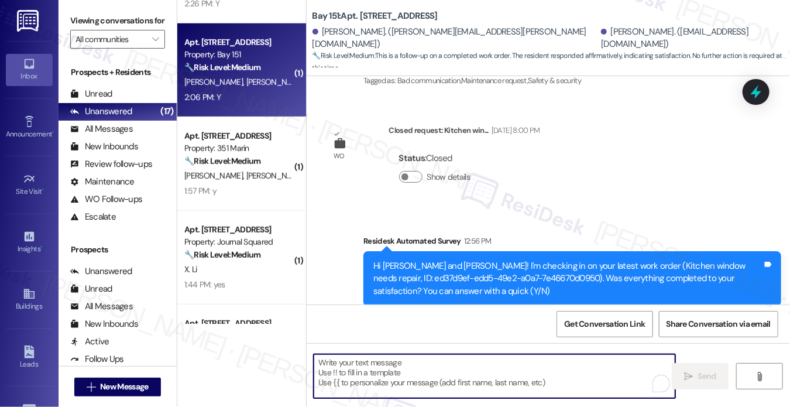
paste textarea "Hi {{first_name}}! I'm glad to hear that the latest work order was completed to…"
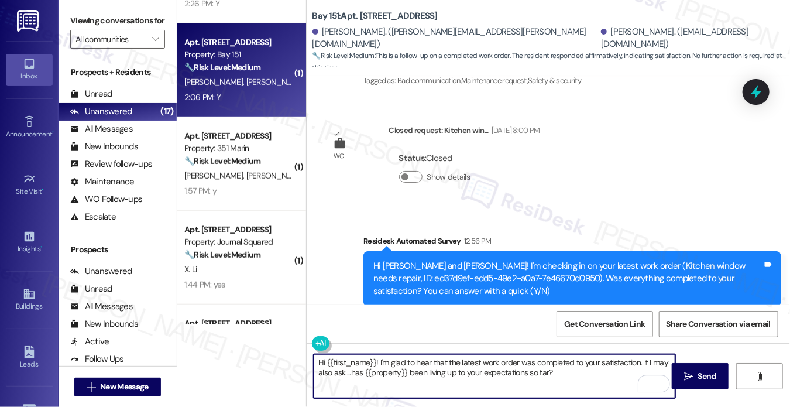
click at [338, 359] on div "Michael Evanski 2:06 PM" at bounding box center [369, 367] width 90 height 16
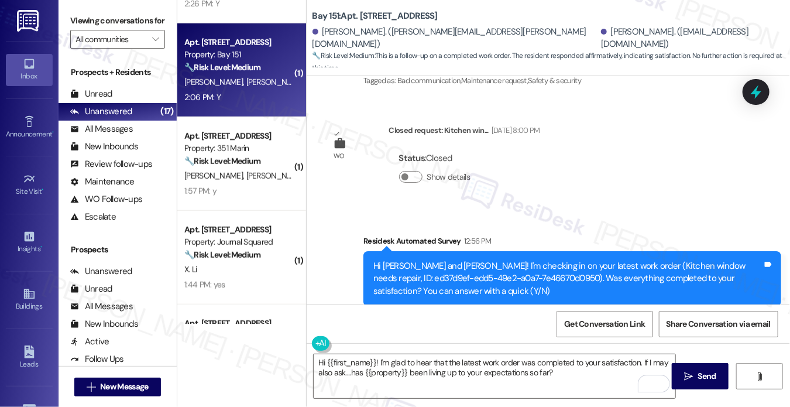
click at [338, 359] on div "Michael Evanski 2:06 PM" at bounding box center [369, 367] width 90 height 16
copy div "[PERSON_NAME]"
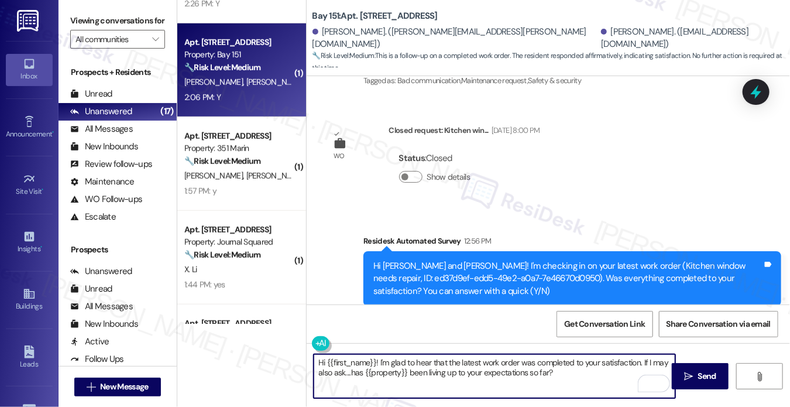
drag, startPoint x: 326, startPoint y: 364, endPoint x: 374, endPoint y: 353, distance: 49.1
click at [374, 354] on div "Hi {{first_name}}! I'm glad to hear that the latest work order was completed to…" at bounding box center [494, 376] width 363 height 45
paste textarea "[PERSON_NAME]"
click at [489, 379] on textarea "Hi Michael! I'm glad to hear that the latest work order was completed to your s…" at bounding box center [495, 376] width 362 height 44
click at [444, 361] on textarea "Hi Michael! I'm glad to hear that the latest work order was completed to your s…" at bounding box center [495, 376] width 362 height 44
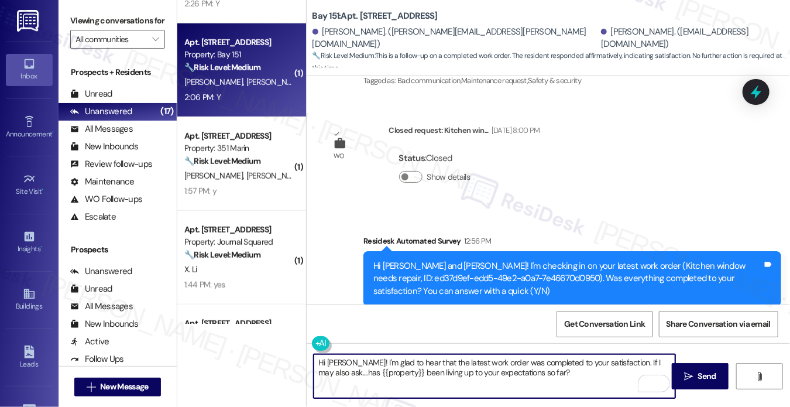
click at [444, 361] on textarea "Hi Michael! I'm glad to hear that the latest work order was completed to your s…" at bounding box center [495, 376] width 362 height 44
type textarea "Hi Michael! I'm glad to hear that the kitchen window work order was completed t…"
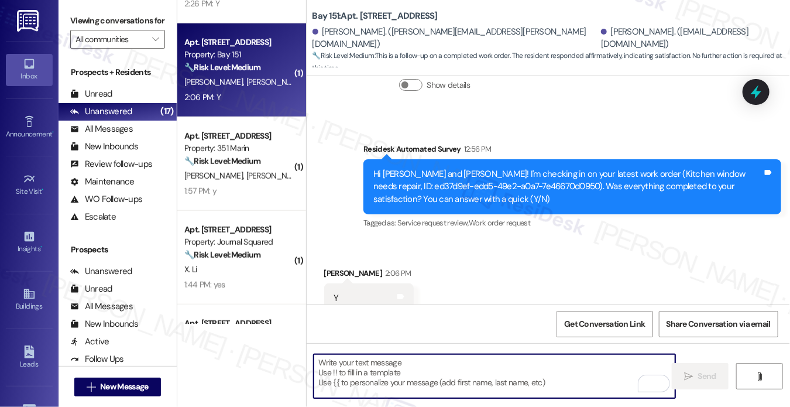
scroll to position [21104, 0]
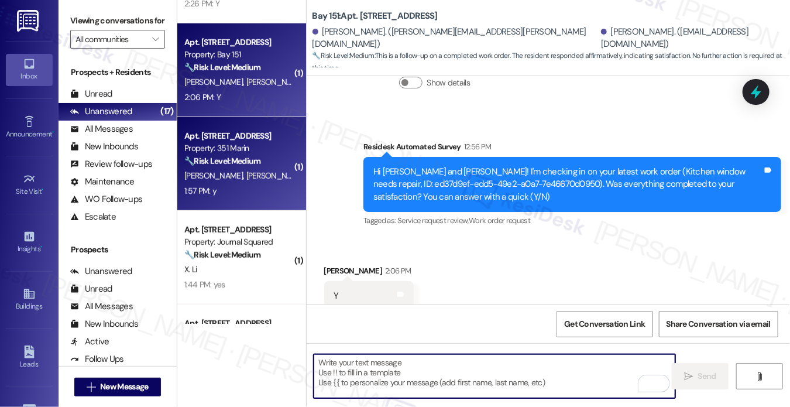
click at [263, 138] on div "Apt. [STREET_ADDRESS]" at bounding box center [238, 136] width 108 height 12
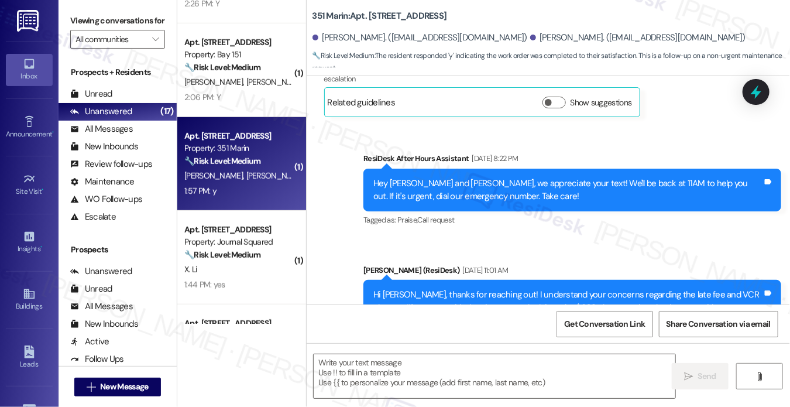
type textarea "Fetching suggested responses. Please feel free to read through the conversation…"
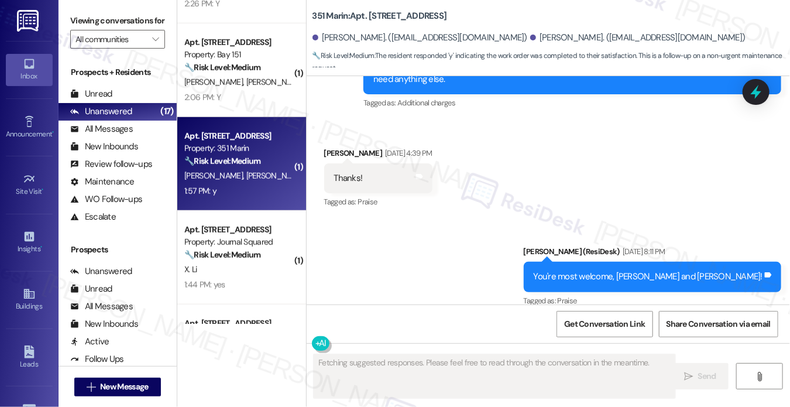
scroll to position [2259, 0]
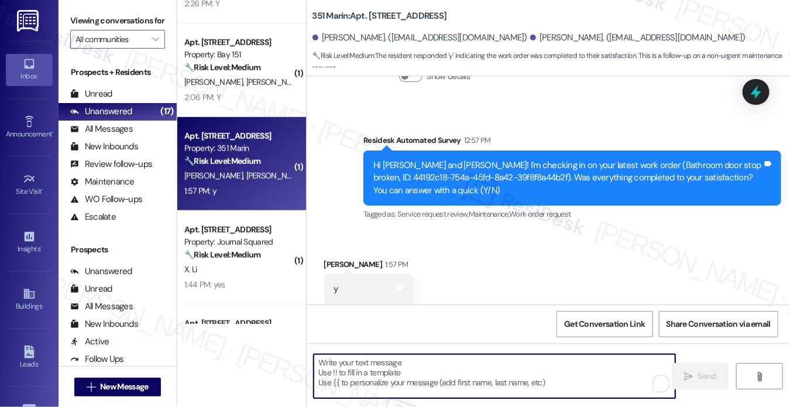
click at [377, 365] on textarea "To enrich screen reader interactions, please activate Accessibility in Grammarl…" at bounding box center [495, 376] width 362 height 44
paste textarea "Hi Michael! I'm glad to hear that the latest work order was completed to your s…"
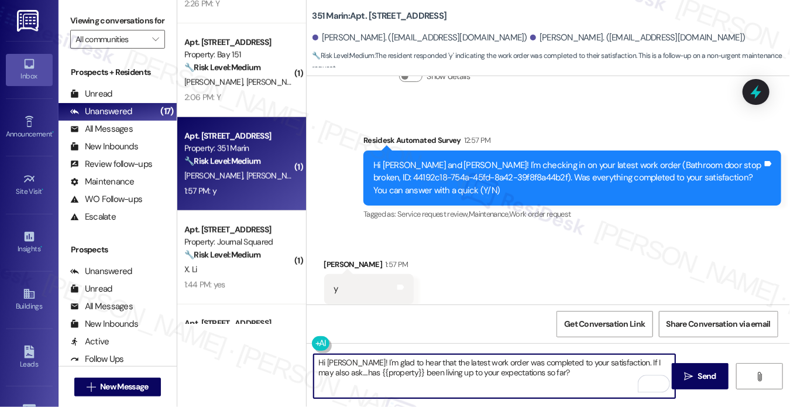
click at [330, 258] on div "Ziyuan Wu 1:57 PM" at bounding box center [369, 266] width 90 height 16
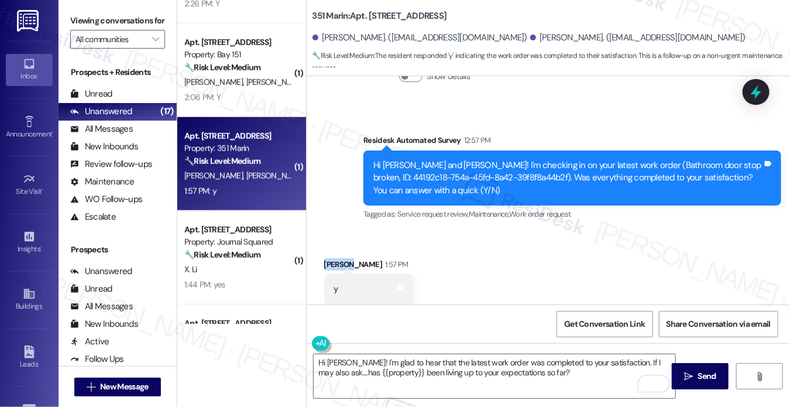
click at [330, 258] on div "Ziyuan Wu 1:57 PM" at bounding box center [369, 266] width 90 height 16
copy div "Ziyuan"
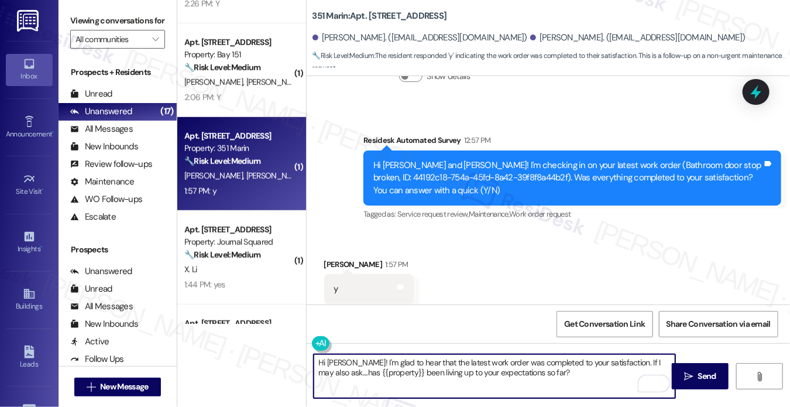
click at [341, 362] on textarea "Hi Michael! I'm glad to hear that the latest work order was completed to your s…" at bounding box center [495, 376] width 362 height 44
paste textarea "Ziyuan"
click at [504, 369] on textarea "Hi Ziyuan! I'm glad to hear that the latest work order was completed to your sa…" at bounding box center [495, 376] width 362 height 44
click at [443, 361] on textarea "Hi Ziyuan! I'm glad to hear that the latest work order was completed to your sa…" at bounding box center [495, 376] width 362 height 44
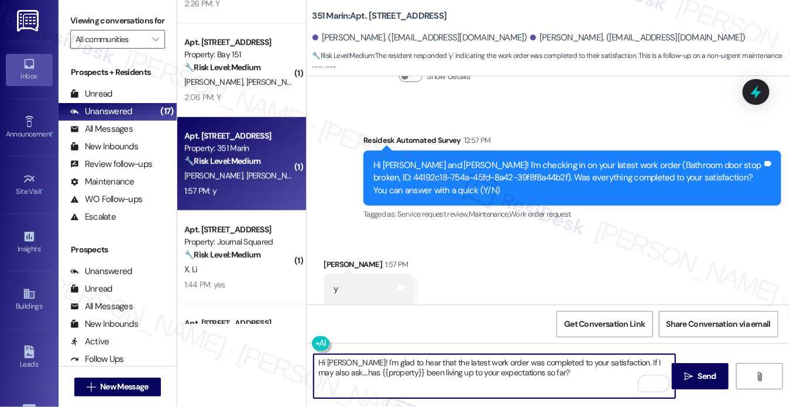
click at [443, 361] on textarea "Hi Ziyuan! I'm glad to hear that the latest work order was completed to your sa…" at bounding box center [495, 376] width 362 height 44
type textarea "Hi Ziyuan! I'm glad to hear that the bathroom door work order was completed to …"
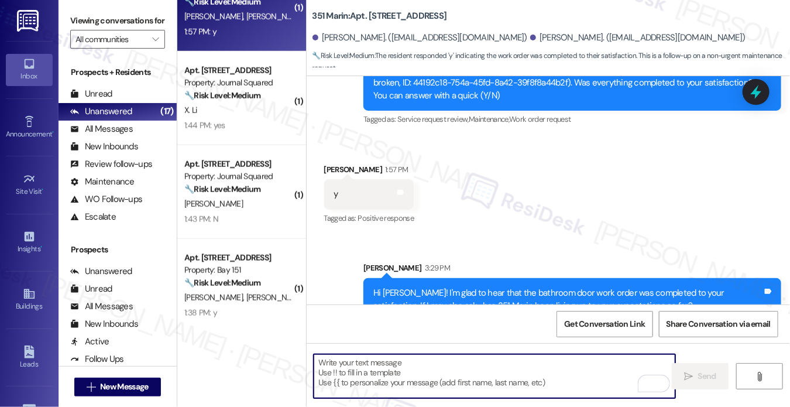
scroll to position [527, 0]
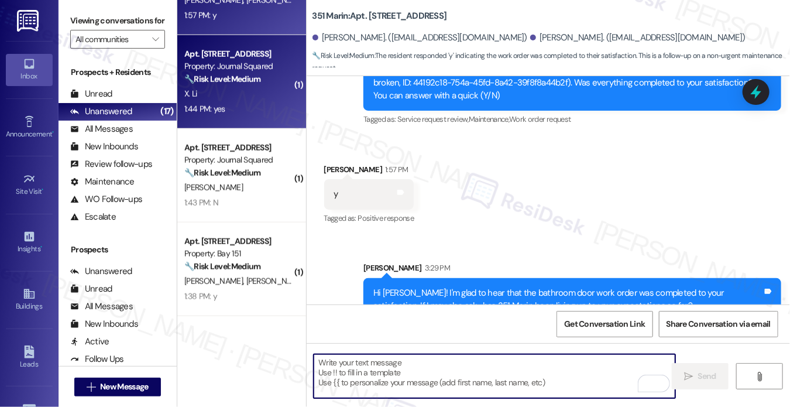
click at [241, 109] on div "1:44 PM: yes 1:44 PM: yes" at bounding box center [238, 109] width 111 height 15
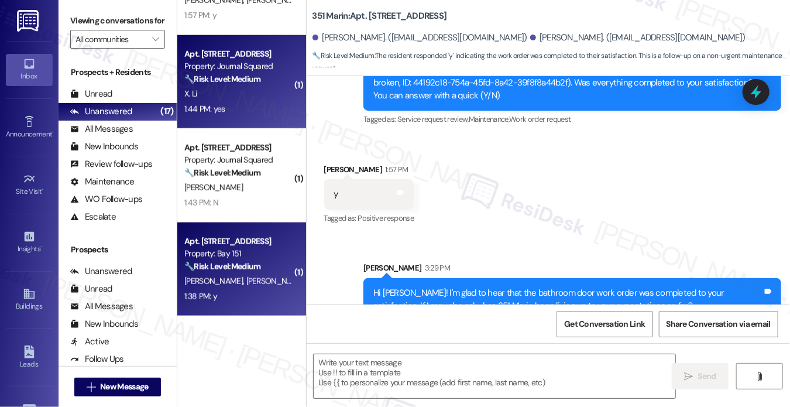
type textarea "Fetching suggested responses. Please feel free to read through the conversation…"
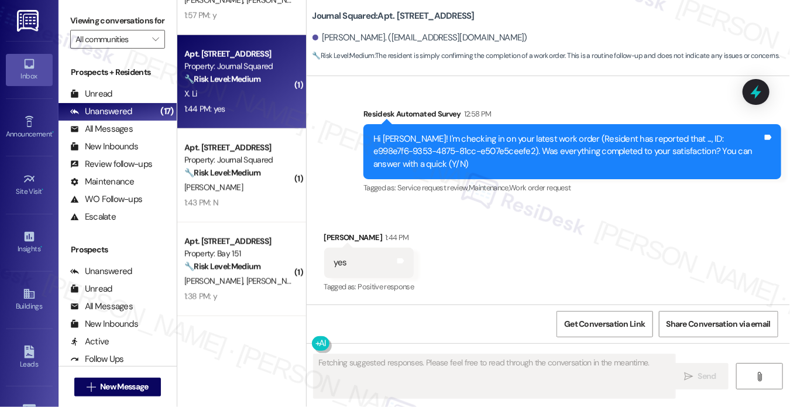
scroll to position [276, 0]
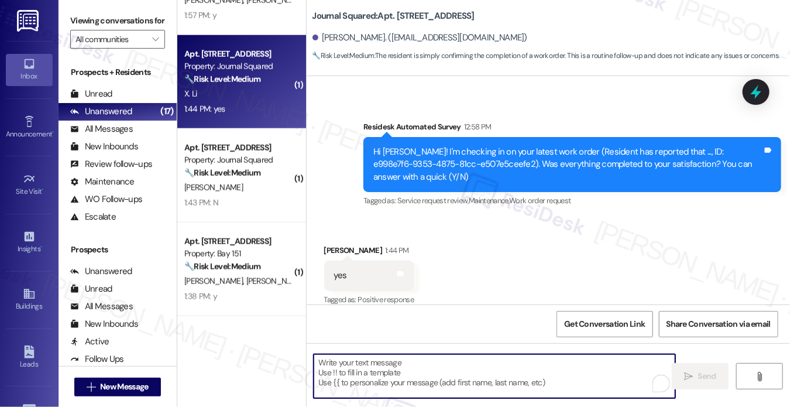
click at [389, 374] on textarea "To enrich screen reader interactions, please activate Accessibility in Grammarl…" at bounding box center [495, 376] width 362 height 44
paste textarea "Hi Ziyuan! I'm glad to hear that the latest work order was completed to your sa…"
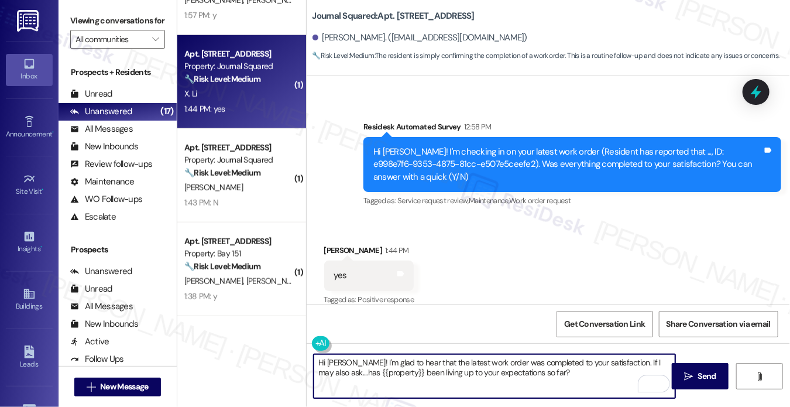
click at [326, 244] on div "Xihua Li 1:44 PM" at bounding box center [369, 252] width 90 height 16
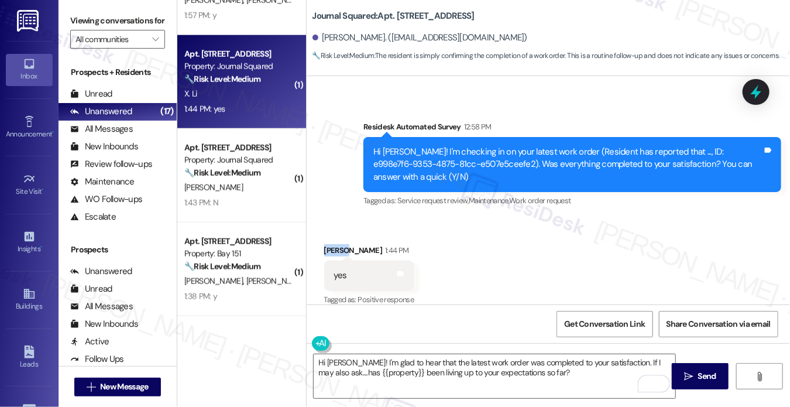
click at [326, 244] on div "Xihua Li 1:44 PM" at bounding box center [369, 252] width 90 height 16
copy div "Xihua"
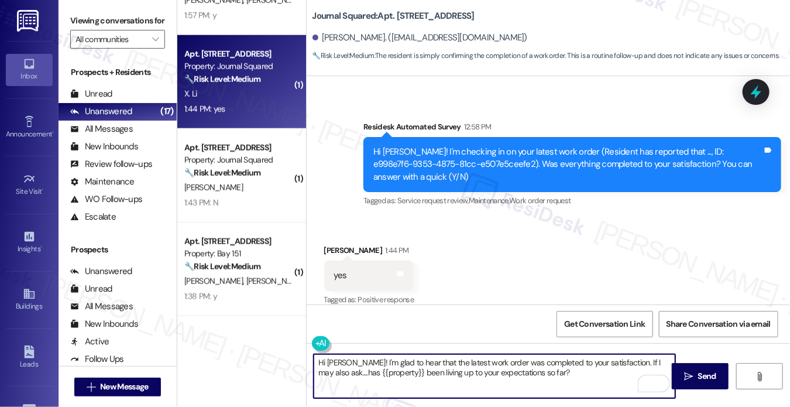
click at [334, 361] on textarea "Hi Ziyuan! I'm glad to hear that the latest work order was completed to your sa…" at bounding box center [495, 376] width 362 height 44
paste textarea "Xihua"
type textarea "Hi Xihua! I'm glad to hear that the latest work order was completed to your sat…"
click at [499, 376] on textarea "Hi Xihua! I'm glad to hear that the latest work order was completed to your sat…" at bounding box center [495, 376] width 362 height 44
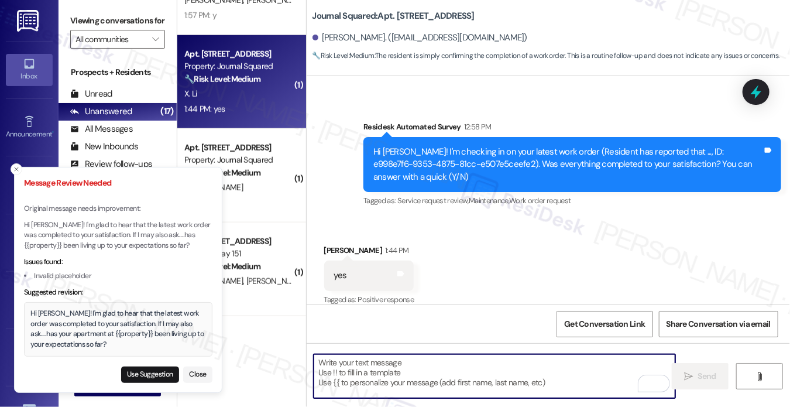
click at [105, 326] on div "Hi Xihua! I'm glad to hear that the latest work order was completed to your sat…" at bounding box center [118, 329] width 175 height 41
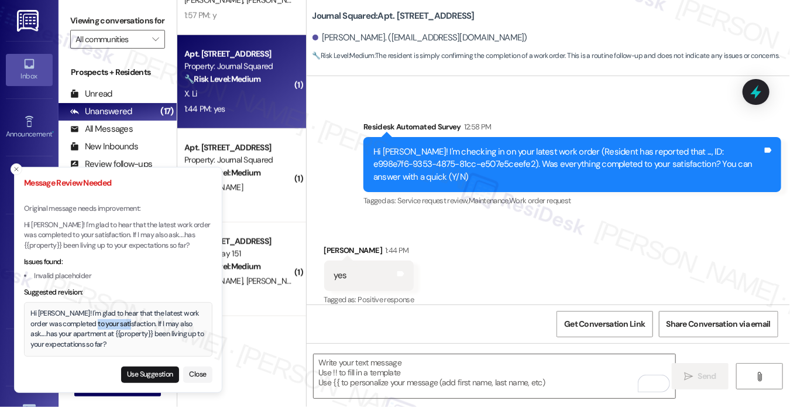
click at [105, 326] on div "Hi Xihua! I'm glad to hear that the latest work order was completed to your sat…" at bounding box center [118, 329] width 175 height 41
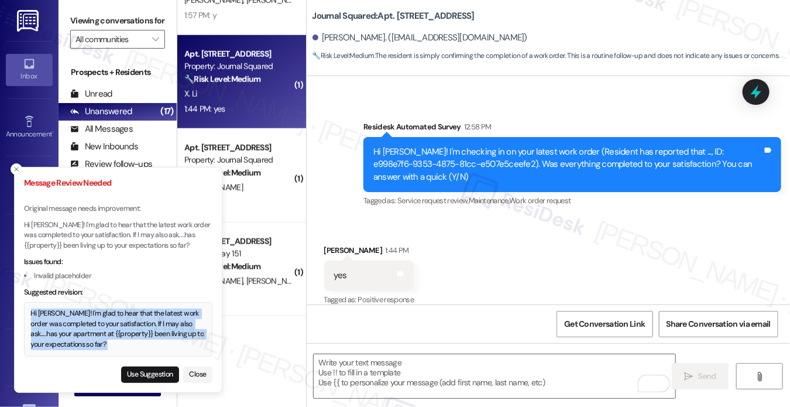
click at [105, 326] on div "Hi Xihua! I'm glad to hear that the latest work order was completed to your sat…" at bounding box center [118, 329] width 175 height 41
click at [143, 375] on button "Use Suggestion" at bounding box center [150, 374] width 58 height 16
type textarea "Hi Xihua! I'm glad to hear that the latest work order was completed to your sat…"
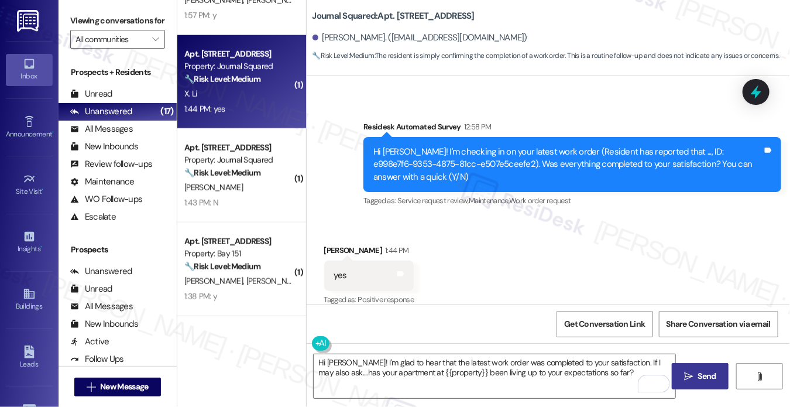
click at [699, 375] on span "Send" at bounding box center [707, 376] width 18 height 12
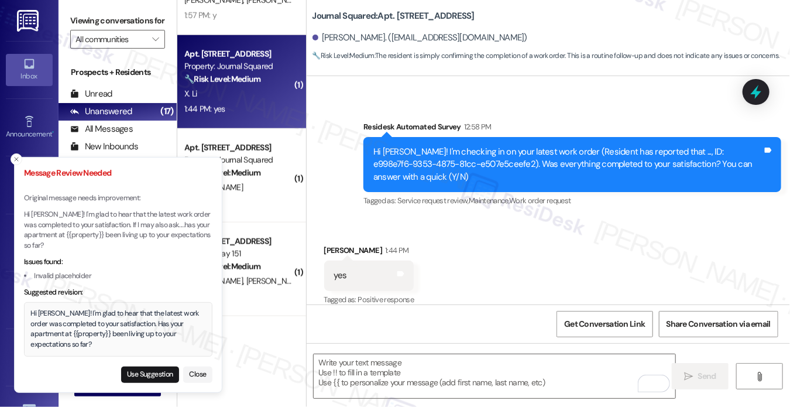
click at [98, 329] on div "Hi Xihua! I'm glad to hear that the latest work order was completed to your sat…" at bounding box center [118, 329] width 175 height 41
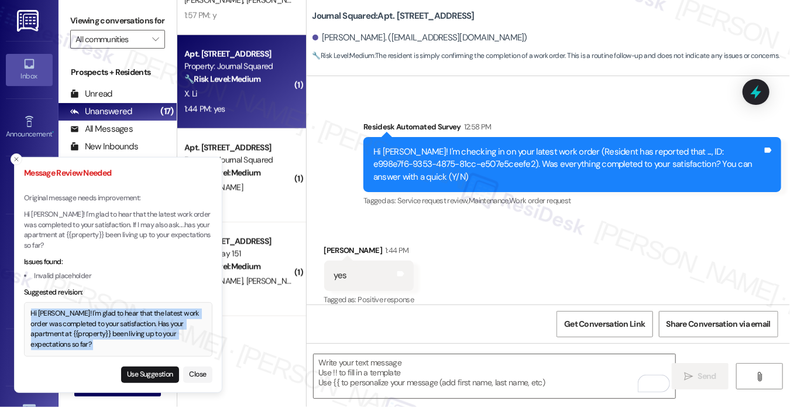
click at [98, 329] on div "Hi Xihua! I'm glad to hear that the latest work order was completed to your sat…" at bounding box center [118, 329] width 175 height 41
click at [190, 378] on button "Close" at bounding box center [197, 374] width 29 height 16
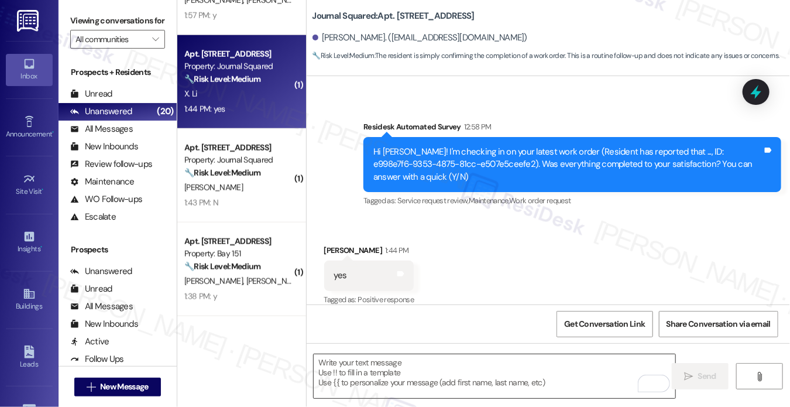
click at [379, 369] on textarea "To enrich screen reader interactions, please activate Accessibility in Grammarl…" at bounding box center [495, 376] width 362 height 44
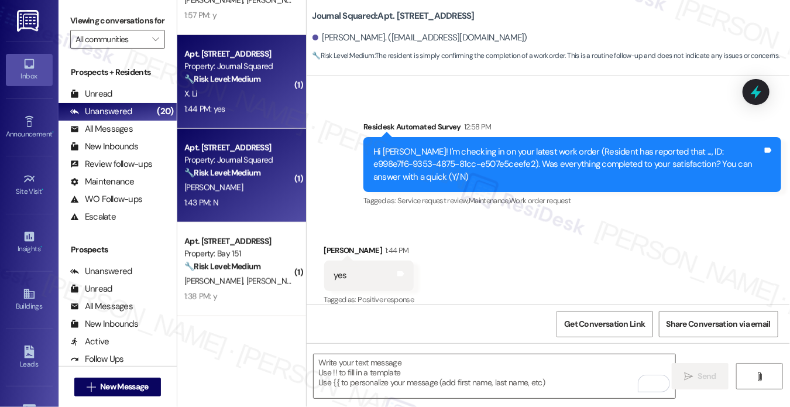
click at [255, 176] on strong "🔧 Risk Level: Medium" at bounding box center [222, 172] width 76 height 11
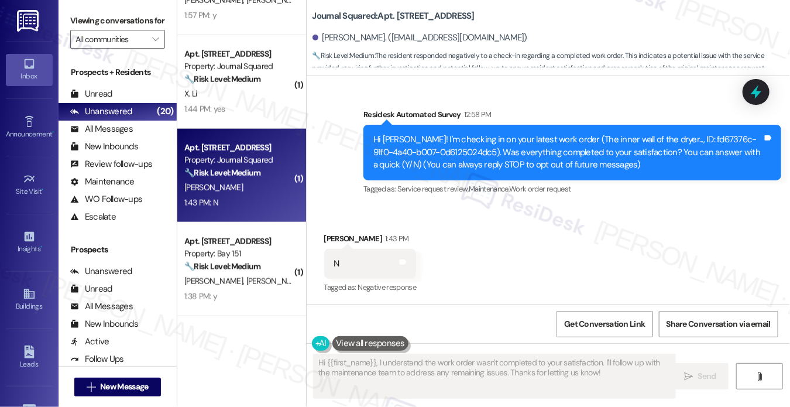
scroll to position [96, 0]
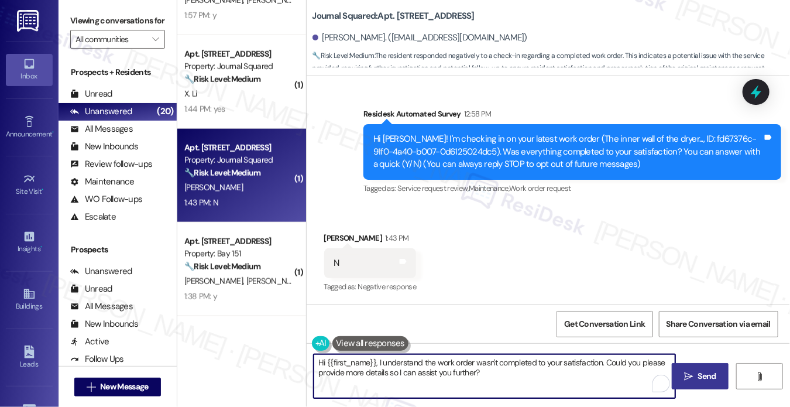
drag, startPoint x: 612, startPoint y: 378, endPoint x: 499, endPoint y: 364, distance: 113.3
click at [499, 364] on textarea "Hi {{first_name}}, I understand the work order wasn't completed to your satisfa…" at bounding box center [495, 376] width 362 height 44
click at [581, 365] on textarea "Hi {{first_name}}, I understand the work order wasn't completed to your satisfa…" at bounding box center [495, 376] width 362 height 44
drag, startPoint x: 540, startPoint y: 375, endPoint x: 553, endPoint y: 363, distance: 17.4
click at [550, 363] on textarea "Hi {{first_name}}, I understand the work order wasn't completed to your satisfa…" at bounding box center [495, 376] width 362 height 44
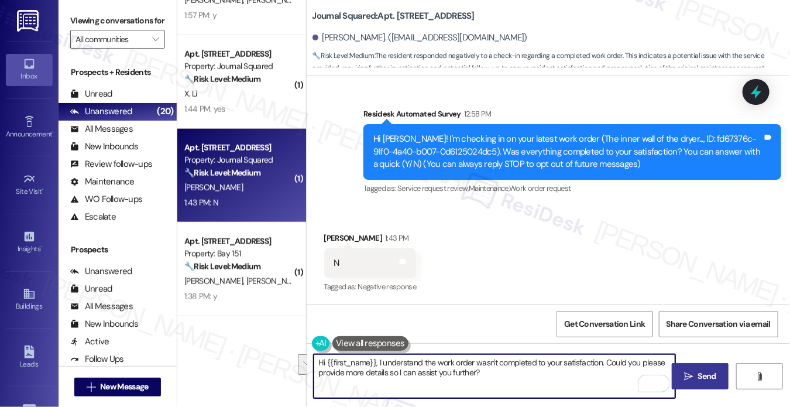
click at [590, 378] on textarea "Hi {{first_name}}, I understand the work order wasn't completed to your satisfa…" at bounding box center [495, 376] width 362 height 44
drag, startPoint x: 602, startPoint y: 377, endPoint x: 609, endPoint y: 361, distance: 17.3
click at [609, 361] on textarea "Hi {{first_name}}, I understand the work order wasn't completed to your satisfa…" at bounding box center [495, 376] width 362 height 44
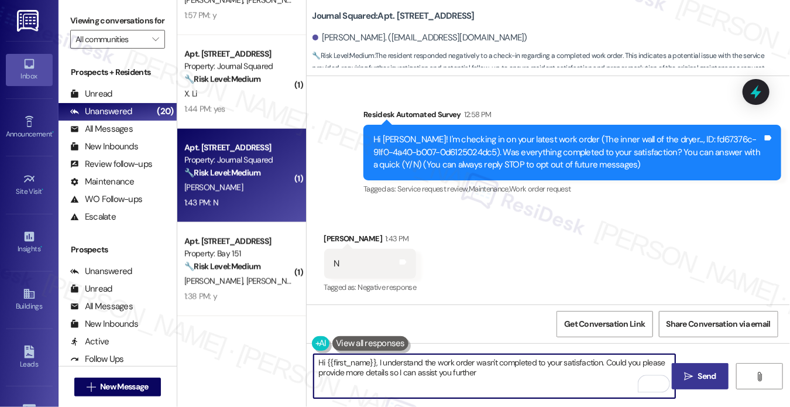
type textarea "Hi {{first_name}}, I understand the work order wasn't completed to your satisfa…"
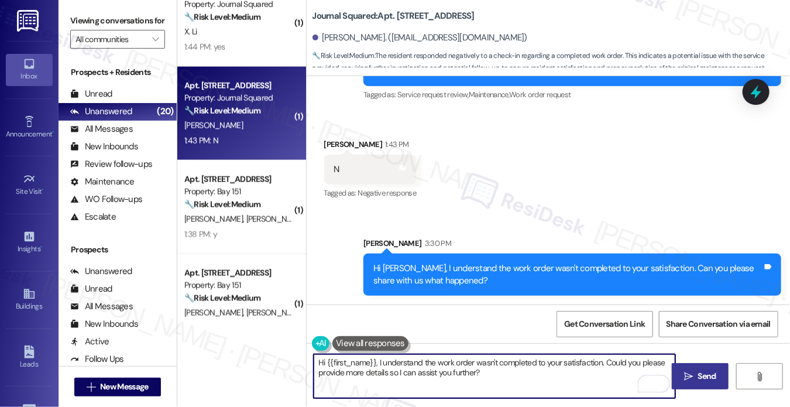
scroll to position [703, 0]
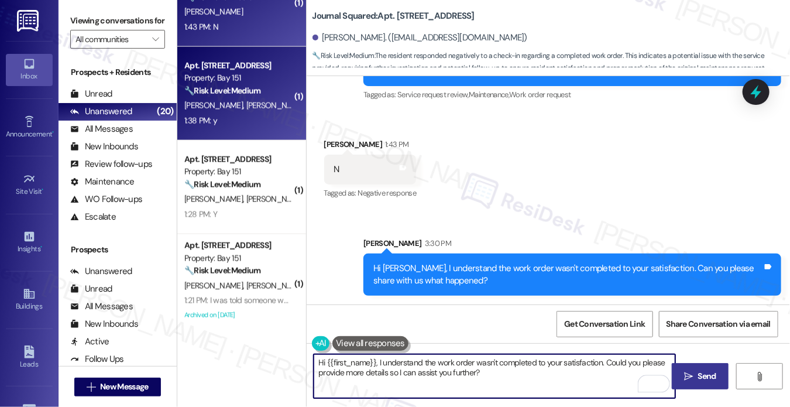
click at [246, 74] on div "Property: Bay 151" at bounding box center [238, 78] width 108 height 12
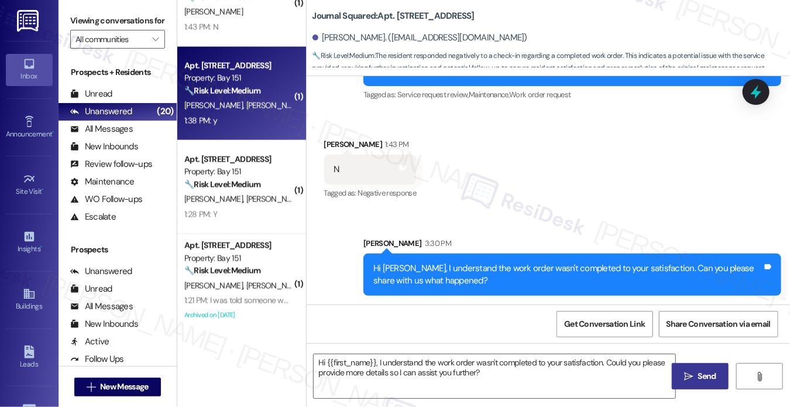
type textarea "Fetching suggested responses. Please feel free to read through the conversation…"
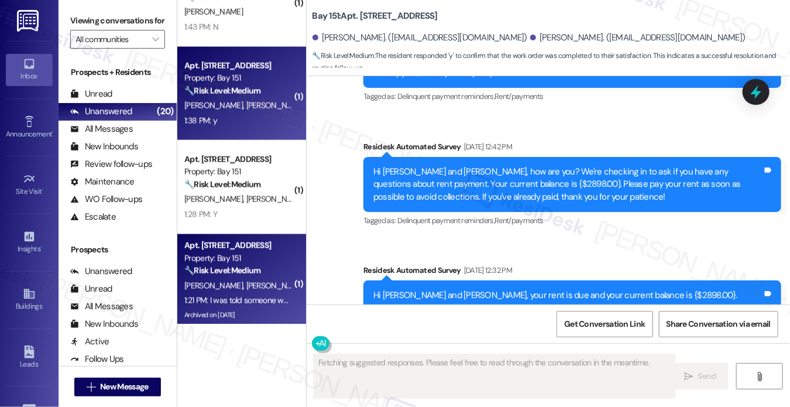
scroll to position [9697, 0]
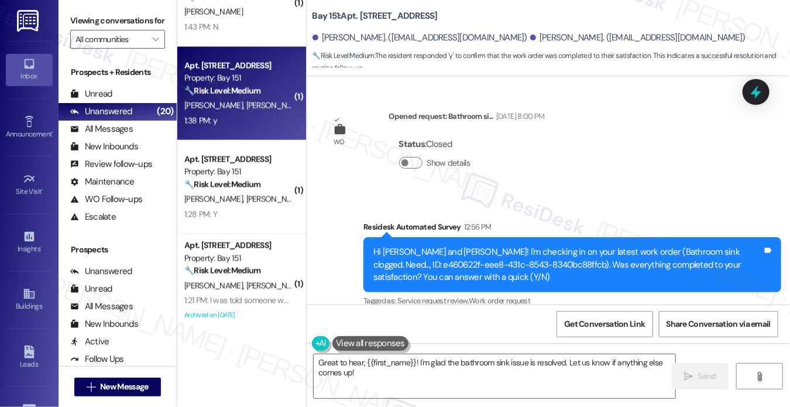
click at [75, 9] on div "Viewing conversations for All communities " at bounding box center [118, 30] width 118 height 60
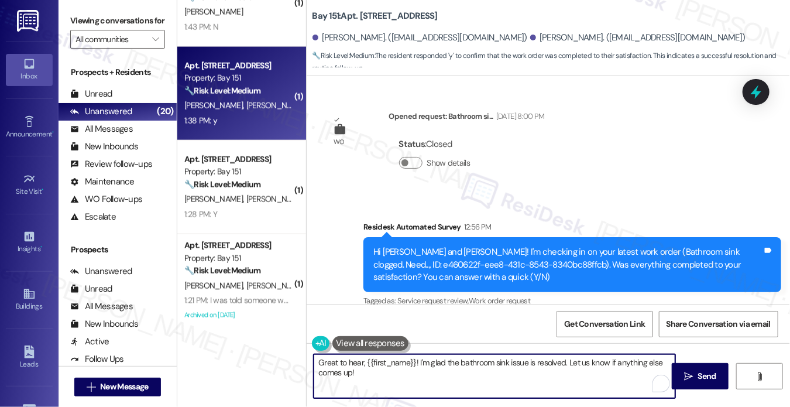
click at [398, 364] on textarea "Great to hear, {{first_name}}! I'm glad the bathroom sink issue is resolved. Le…" at bounding box center [495, 376] width 362 height 44
click at [485, 374] on textarea "Great to hear, {{first_name}}! I'm glad the bathroom sink issue is resolved. Le…" at bounding box center [495, 376] width 362 height 44
drag, startPoint x: 587, startPoint y: 381, endPoint x: 659, endPoint y: 292, distance: 114.4
click at [579, 350] on div "Great to hear, {{first_name}}! I'm glad the bathroom sink issue is resolved. Le…" at bounding box center [549, 387] width 484 height 88
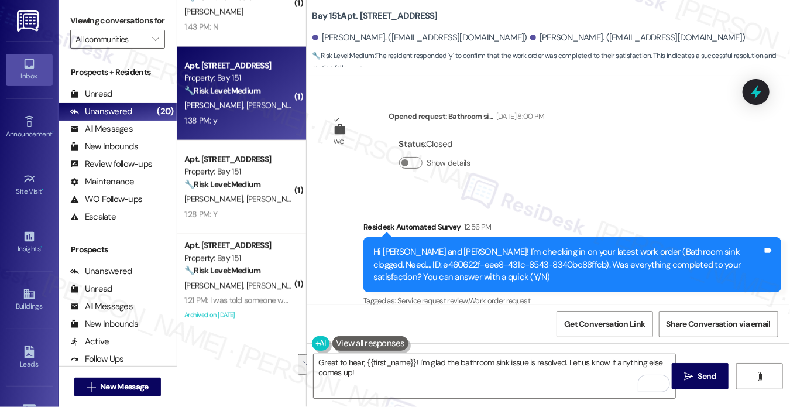
click at [82, 20] on label "Viewing conversations for" at bounding box center [117, 21] width 95 height 18
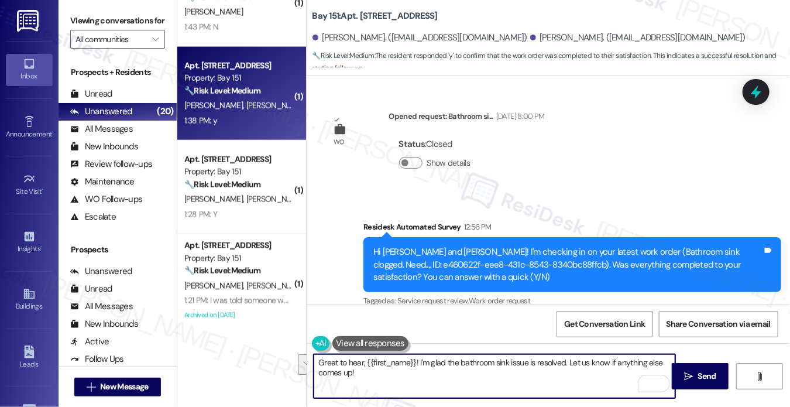
drag, startPoint x: 592, startPoint y: 379, endPoint x: 568, endPoint y: 360, distance: 31.3
click at [568, 360] on textarea "Great to hear, {{first_name}}! I'm glad the bathroom sink issue is resolved. Le…" at bounding box center [495, 376] width 362 height 44
paste textarea "If I may also ask....has {{property}} been living up to your expectations so fa…"
type textarea "Great to hear, {{first_name}}! I'm glad the bathroom sink issue is resolved. If…"
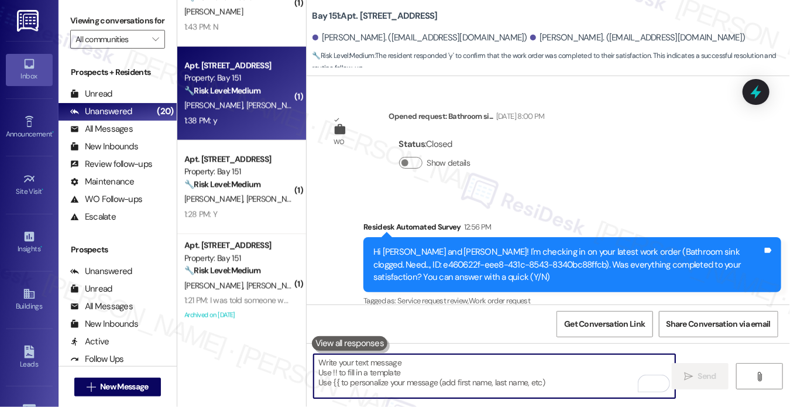
scroll to position [9792, 0]
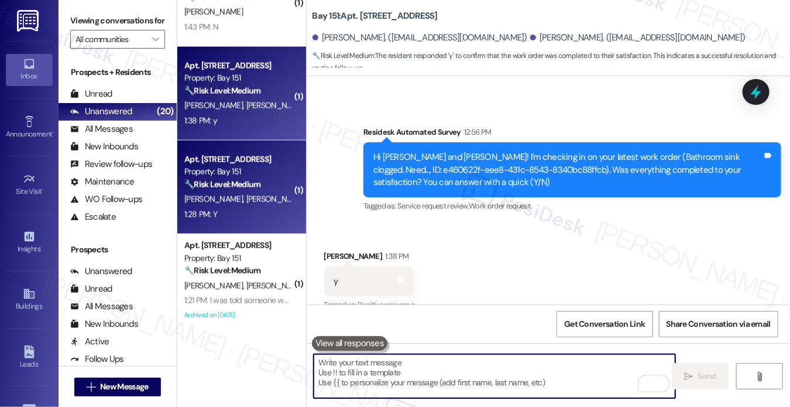
click at [248, 182] on strong "🔧 Risk Level: Medium" at bounding box center [222, 184] width 76 height 11
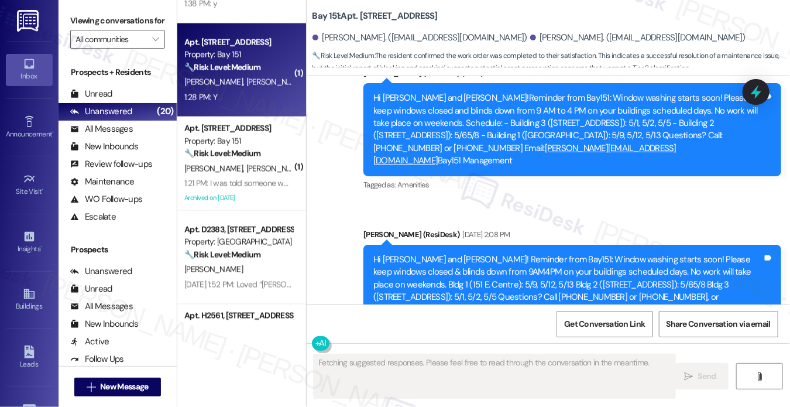
scroll to position [29469, 0]
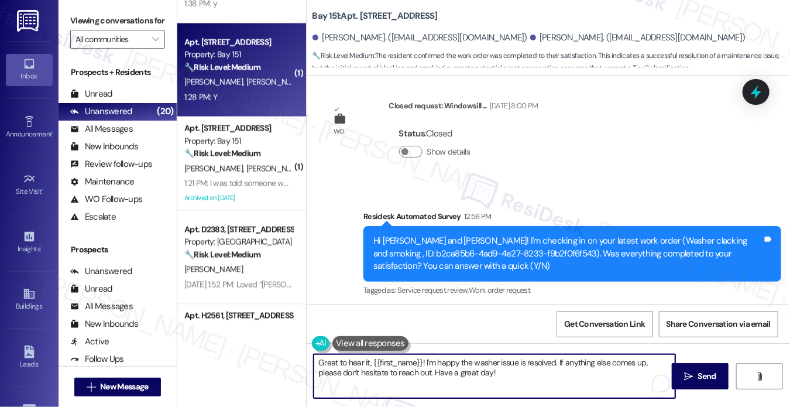
drag, startPoint x: 597, startPoint y: 378, endPoint x: 438, endPoint y: 374, distance: 159.3
click at [438, 374] on textarea "Great to hear it, {{first_name}}! I'm happy the washer issue is resolved. If an…" at bounding box center [495, 376] width 362 height 44
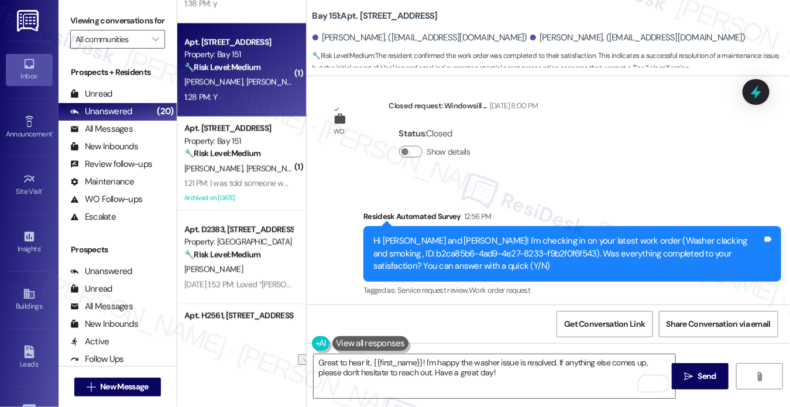
drag, startPoint x: 68, startPoint y: 5, endPoint x: 108, endPoint y: 30, distance: 47.6
click at [70, 6] on div "Viewing conversations for All communities " at bounding box center [118, 30] width 118 height 60
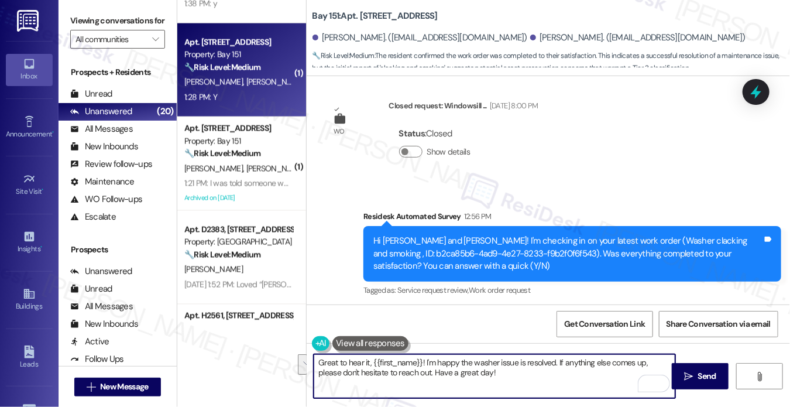
drag, startPoint x: 567, startPoint y: 376, endPoint x: 557, endPoint y: 358, distance: 20.7
click at [557, 358] on textarea "Great to hear it, {{first_name}}! I'm happy the washer issue is resolved. If an…" at bounding box center [495, 376] width 362 height 44
paste textarea "I may also ask....has {{property}} been living up to your expectations so far?"
click at [333, 334] on div "Amani Ortiz 1:28 PM" at bounding box center [369, 342] width 90 height 16
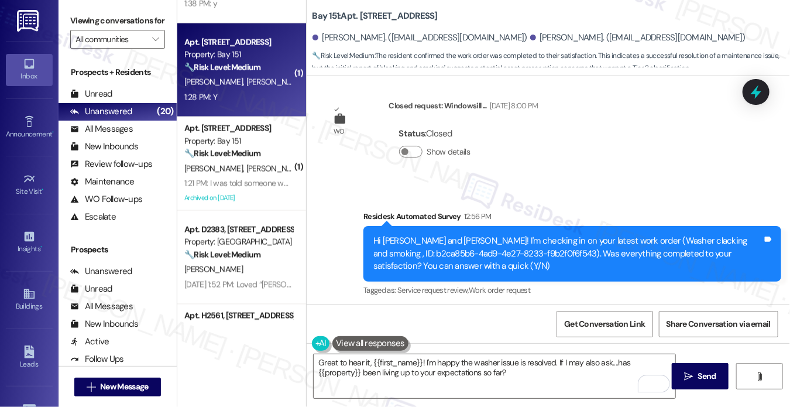
click at [333, 334] on div "Amani Ortiz 1:28 PM" at bounding box center [369, 342] width 90 height 16
copy div "Amani"
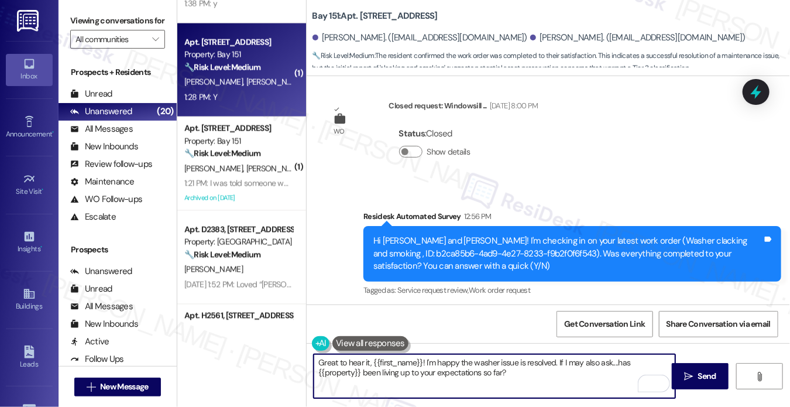
drag, startPoint x: 371, startPoint y: 362, endPoint x: 421, endPoint y: 352, distance: 50.7
click at [422, 352] on div "Great to hear it, {{first_name}}! I'm happy the washer issue is resolved. If I …" at bounding box center [549, 387] width 484 height 88
paste textarea "Amani"
click at [496, 368] on textarea "Great to hear it, Amani! I'm happy the washer issue is resolved. If I may also …" at bounding box center [495, 376] width 362 height 44
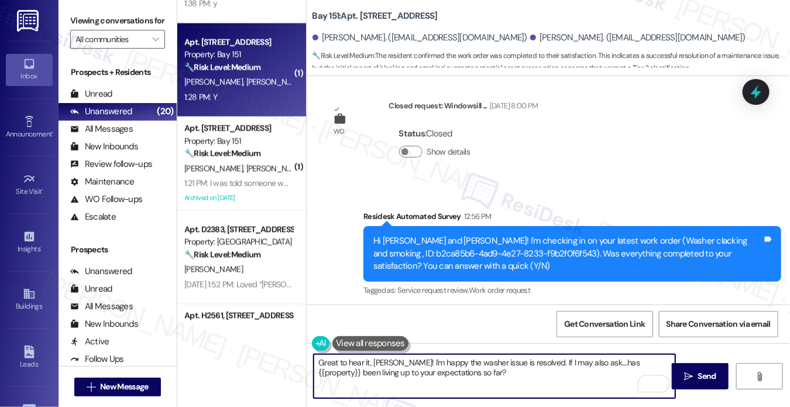
click at [496, 368] on textarea "Great to hear it, Amani! I'm happy the washer issue is resolved. If I may also …" at bounding box center [495, 376] width 362 height 44
type textarea "Great to hear it, Amani! I'm happy the washer issue is resolved. If I may also …"
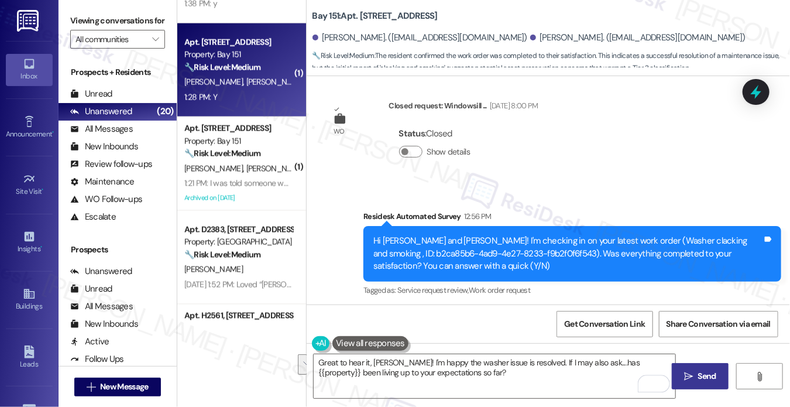
click at [724, 372] on button " Send" at bounding box center [700, 376] width 57 height 26
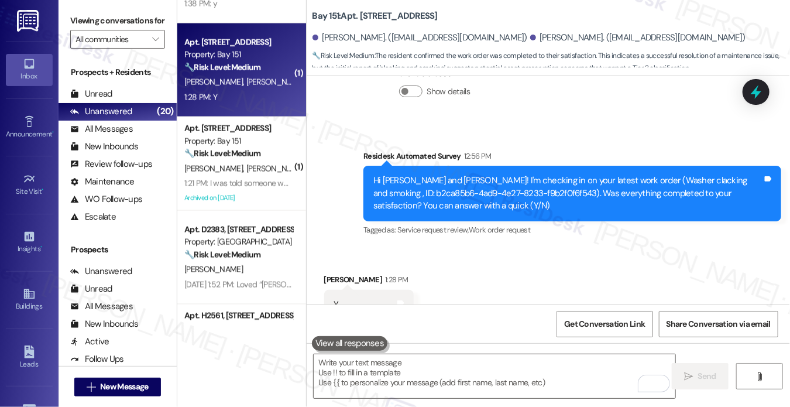
scroll to position [29564, 0]
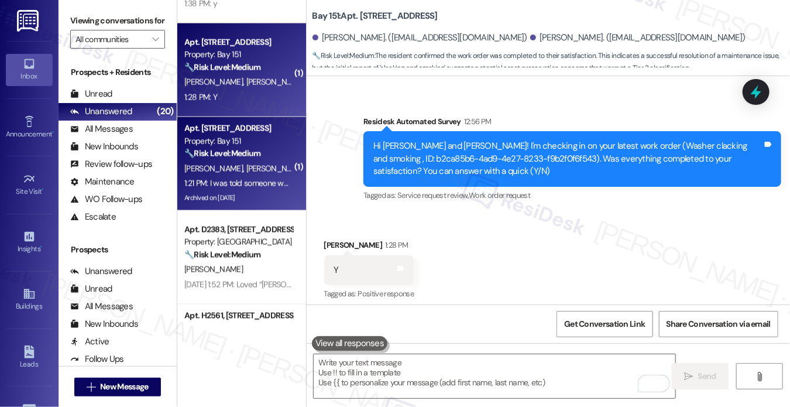
click at [272, 191] on div "Archived on [DATE]" at bounding box center [238, 198] width 111 height 15
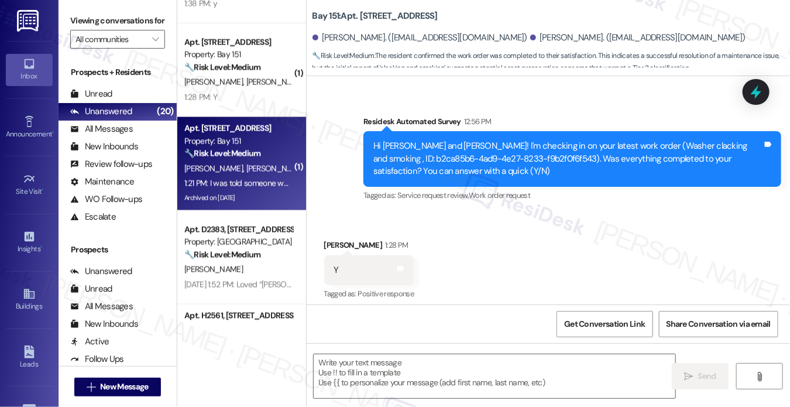
type textarea "Fetching suggested responses. Please feel free to read through the conversation…"
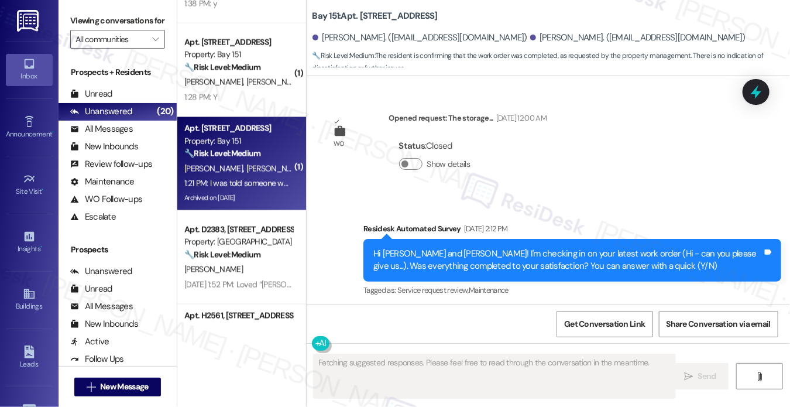
type textarea "Fetching suggested responses. Please feel free to read through the conversation…"
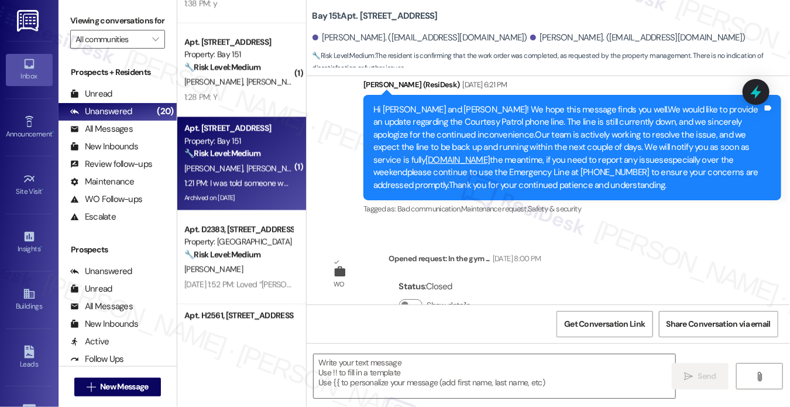
click at [462, 388] on div "Hi [PERSON_NAME] and [PERSON_NAME]! I'm checking in on your latest work order (…" at bounding box center [568, 406] width 389 height 37
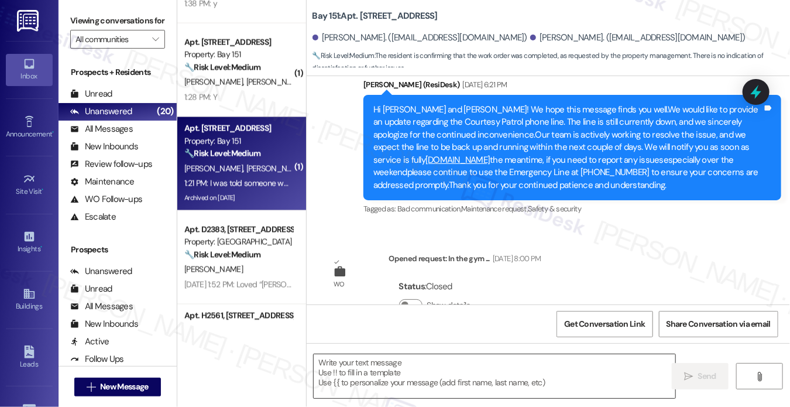
click at [445, 369] on textarea at bounding box center [495, 376] width 362 height 44
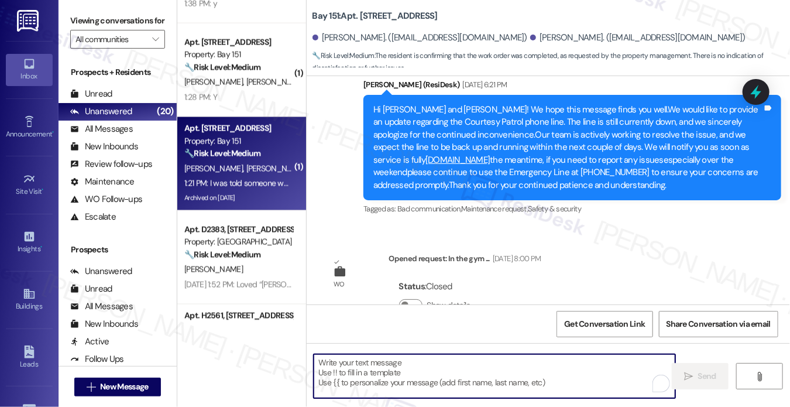
paste textarea "Hi {{first_name}}! I'm glad to hear that the latest work order was completed to…"
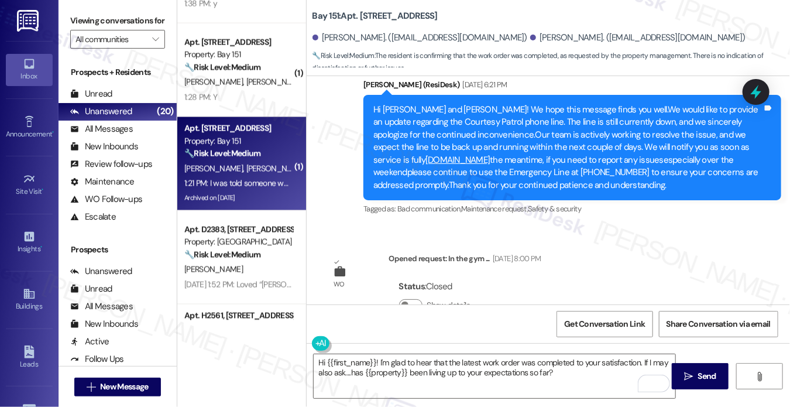
copy div "Marisa"
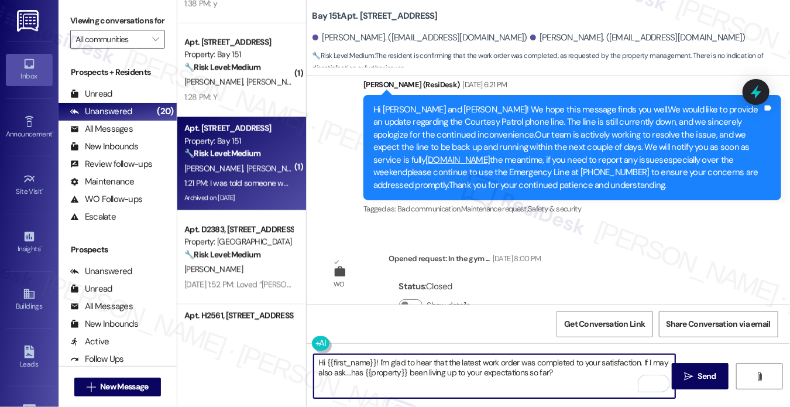
drag, startPoint x: 326, startPoint y: 359, endPoint x: 373, endPoint y: 348, distance: 48.7
click at [373, 348] on div "Hi {{first_name}}! I'm glad to hear that the latest work order was completed to…" at bounding box center [549, 387] width 484 height 88
paste textarea "Marisa"
click at [625, 366] on textarea "Hi Marisa! I'm glad to hear that the latest work order was completed to your sa…" at bounding box center [495, 376] width 362 height 44
type textarea "Hi Marisa! I'm glad to hear that the latest work order was completed to your sa…"
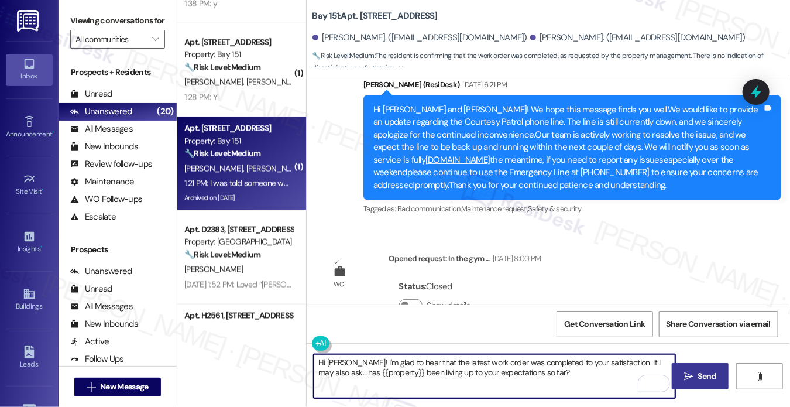
click at [703, 372] on span "Send" at bounding box center [707, 376] width 18 height 12
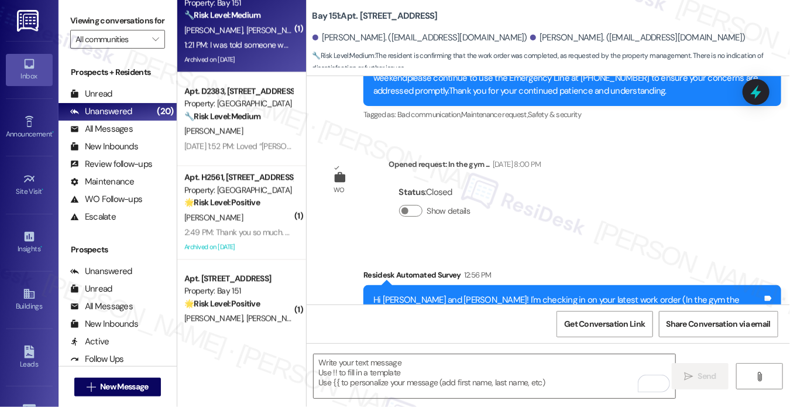
scroll to position [1054, 0]
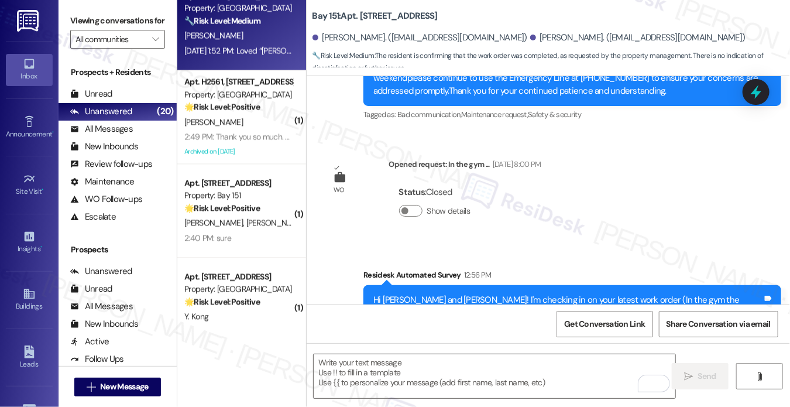
click at [253, 60] on div "Apt. D2383, 4883 Riley Road Property: Madison Farms 🔧 Risk Level: Medium The re…" at bounding box center [241, 24] width 129 height 94
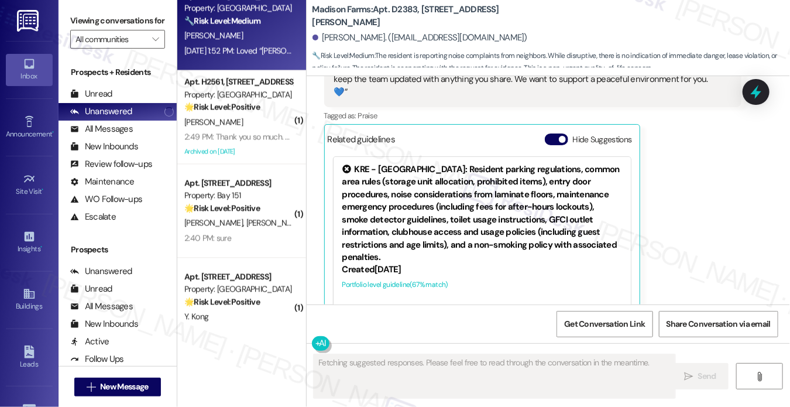
scroll to position [1897, 0]
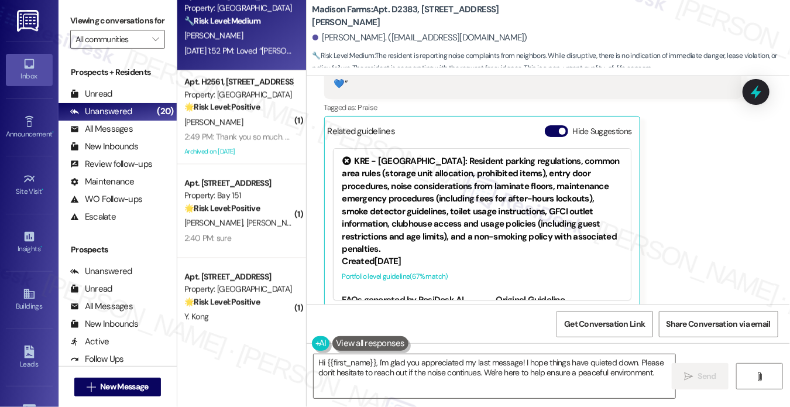
type textarea "Hi {{first_name}}, I'm glad you appreciated my last message! I hope things have…"
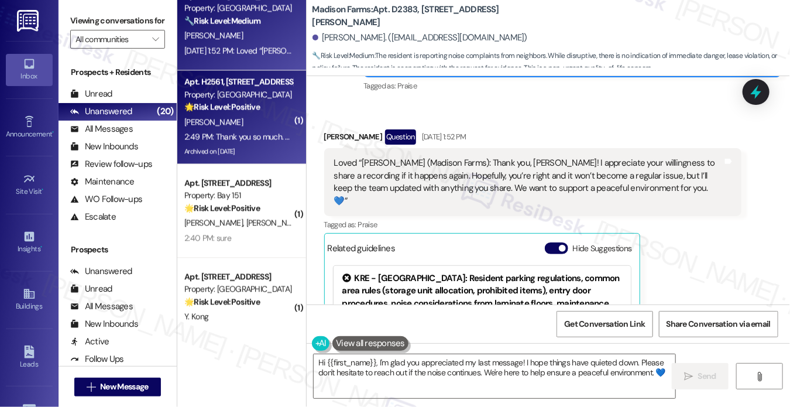
click at [258, 125] on div "[PERSON_NAME]" at bounding box center [238, 122] width 111 height 15
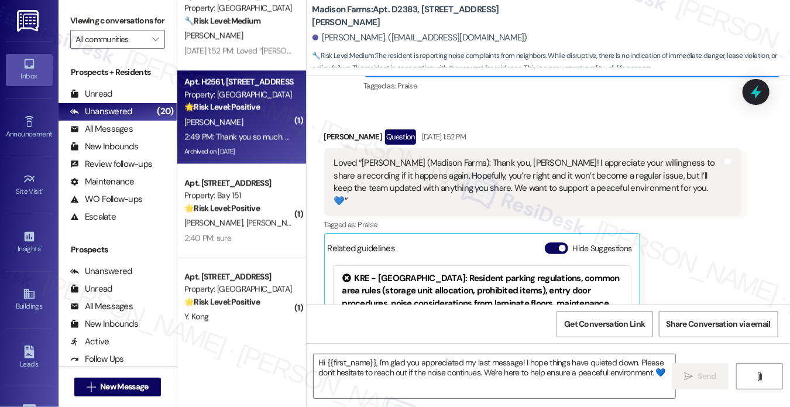
type textarea "Fetching suggested responses. Please feel free to read through the conversation…"
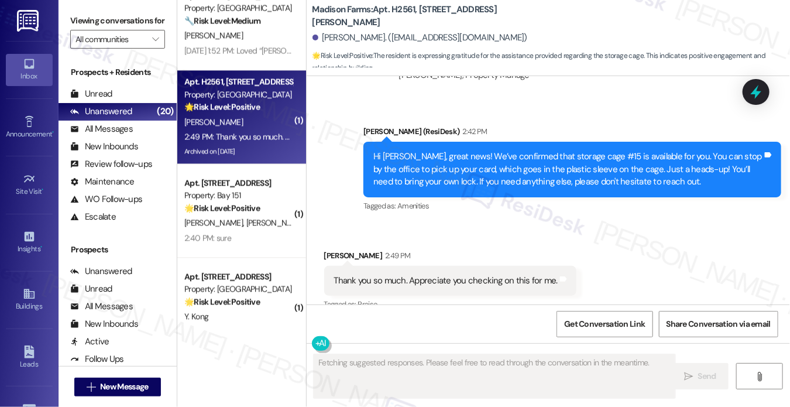
scroll to position [3231, 0]
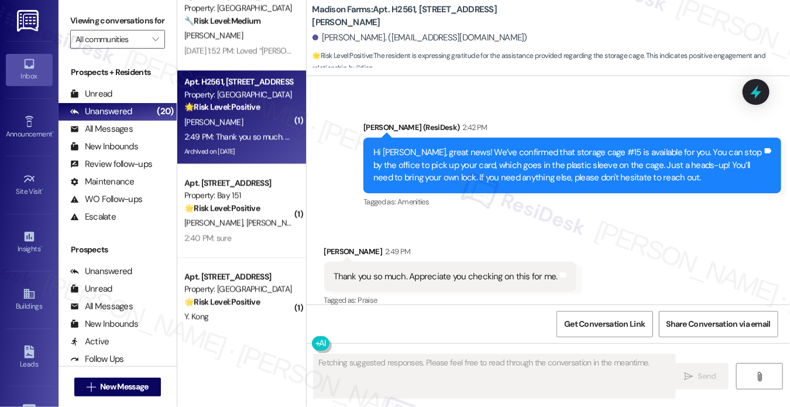
click at [457, 270] on div "Thank you so much. Appreciate you checking on this for me." at bounding box center [446, 276] width 224 height 12
click at [599, 146] on div "Hi [PERSON_NAME], great news! We’ve confirmed that storage cage #15 is availabl…" at bounding box center [568, 164] width 389 height 37
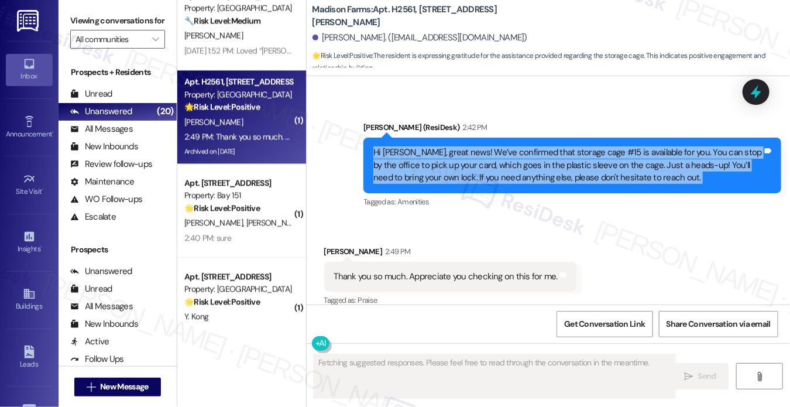
click at [599, 146] on div "Hi [PERSON_NAME], great news! We’ve confirmed that storage cage #15 is availabl…" at bounding box center [568, 164] width 389 height 37
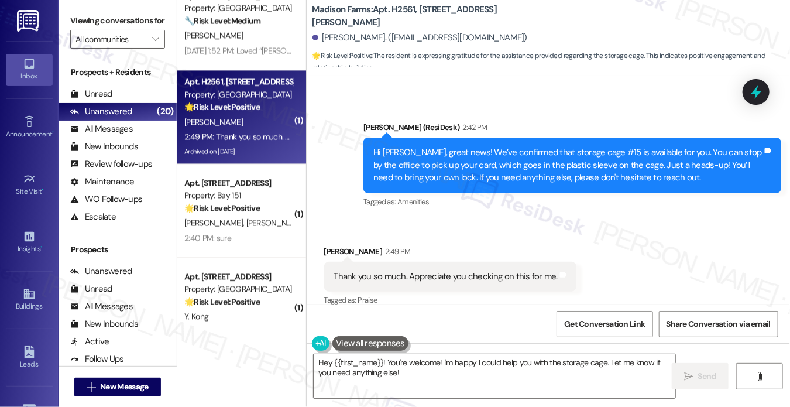
click at [454, 270] on div "Thank you so much. Appreciate you checking on this for me. Tags and notes" at bounding box center [450, 277] width 253 height 30
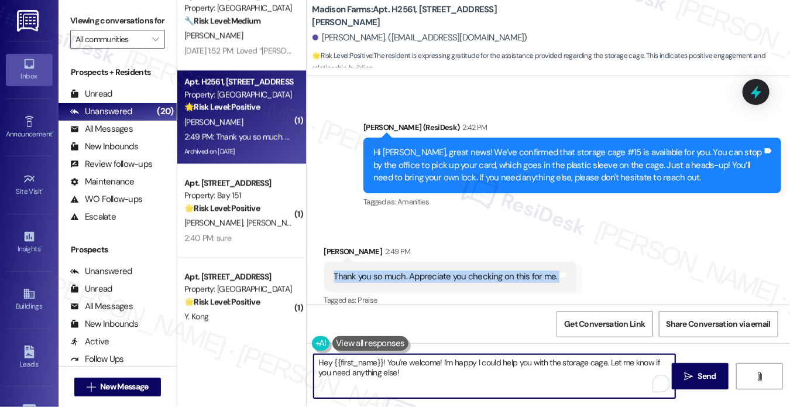
click at [393, 376] on textarea "Hey {{first_name}}! You're welcome! I'm happy I could help you with the storage…" at bounding box center [495, 376] width 362 height 44
drag, startPoint x: 386, startPoint y: 360, endPoint x: 267, endPoint y: 330, distance: 123.2
click at [267, 330] on div "( 1 ) Apt. 1231, 151 Center Street Property: Bay 151 🔧 Risk Level: Medium The r…" at bounding box center [484, 203] width 614 height 407
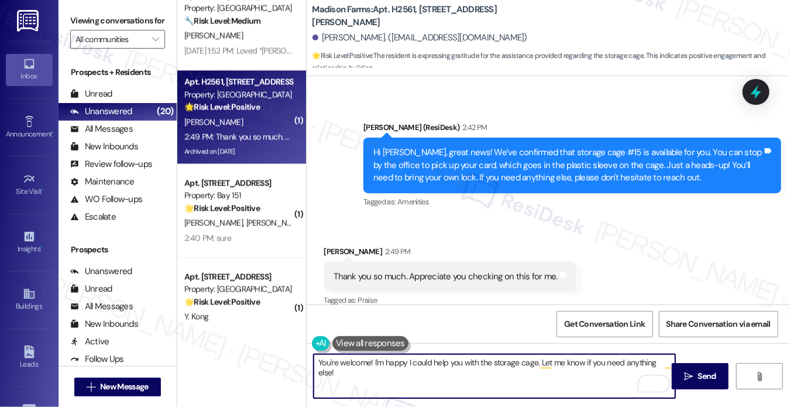
drag, startPoint x: 337, startPoint y: 364, endPoint x: 354, endPoint y: 363, distance: 16.4
click at [337, 364] on textarea "You're welcome! I'm happy I could help you with the storage cage. Let me know i…" at bounding box center [495, 376] width 362 height 44
click at [335, 245] on div "Diane Delaney 2:49 PM" at bounding box center [450, 253] width 253 height 16
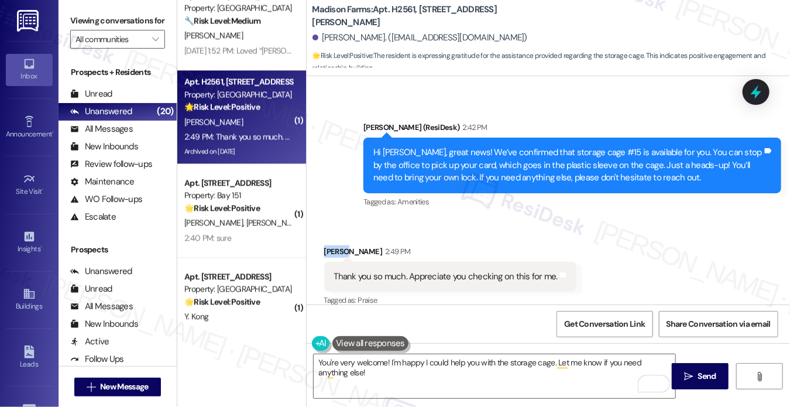
click at [335, 245] on div "Diane Delaney 2:49 PM" at bounding box center [450, 253] width 253 height 16
copy div "Diane"
click at [386, 361] on textarea "You're very welcome! I'm happy I could help you with the storage cage. Let me k…" at bounding box center [495, 376] width 362 height 44
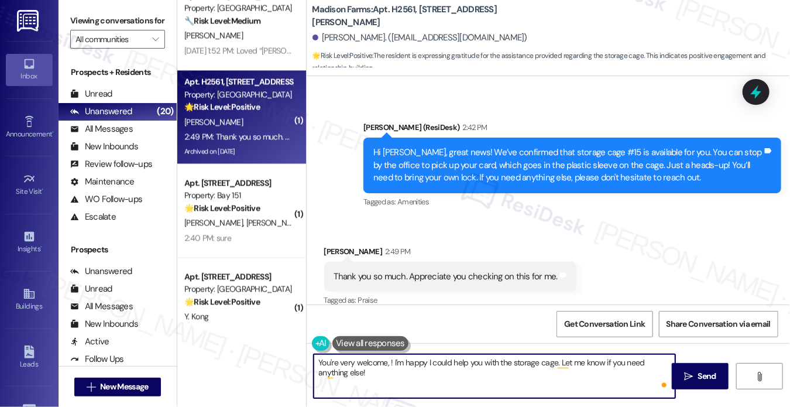
paste textarea "Diane"
click at [474, 362] on textarea "You're very welcome, Diane! I'm happy I could help you with the storage cage. L…" at bounding box center [495, 376] width 362 height 44
click at [438, 378] on textarea "You're very welcome, Diane! I'm happy I could help you with the storage cage. L…" at bounding box center [495, 376] width 362 height 44
type textarea "You're very welcome, [PERSON_NAME]! I'm happy I could help you with the storage…"
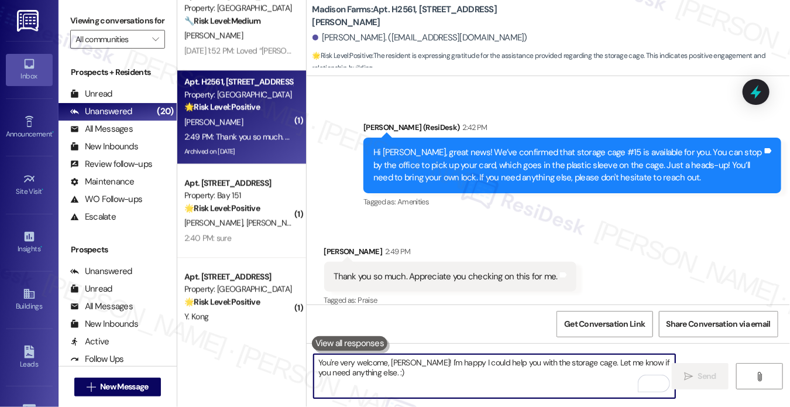
scroll to position [3325, 0]
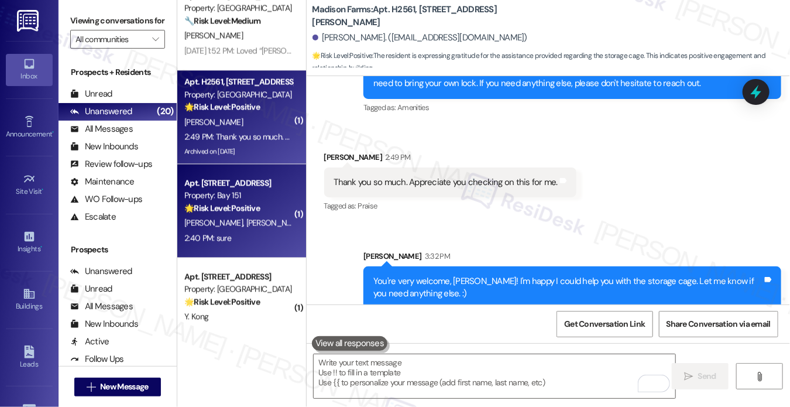
click at [252, 185] on div "Apt. [STREET_ADDRESS]" at bounding box center [238, 183] width 108 height 12
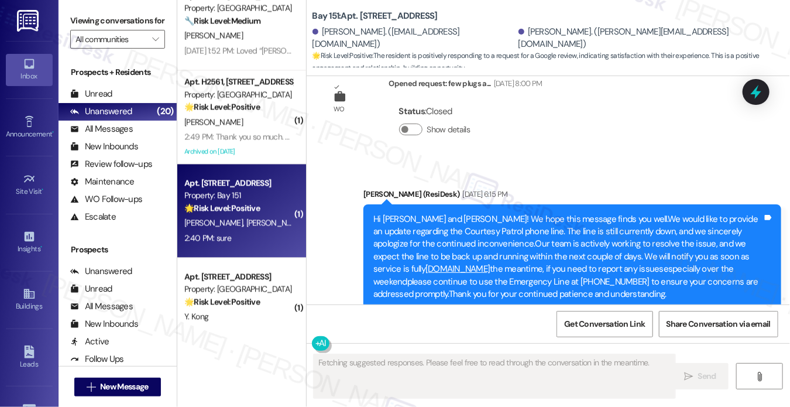
scroll to position [9779, 0]
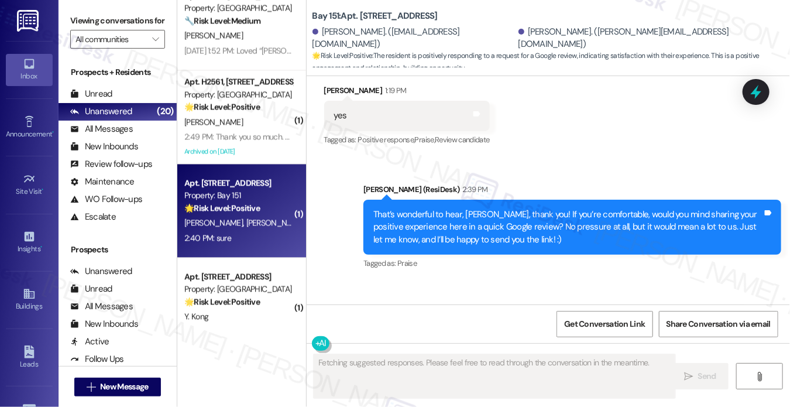
click at [560, 200] on div "That’s wonderful to hear, [PERSON_NAME], thank you! If you’re comfortable, woul…" at bounding box center [573, 227] width 418 height 55
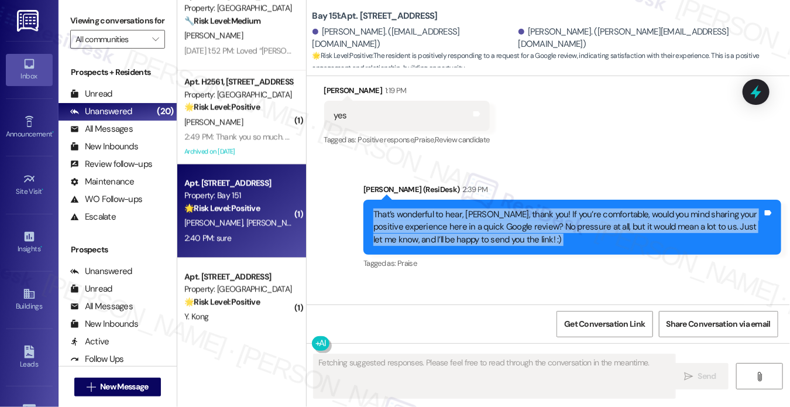
click at [560, 200] on div "That’s wonderful to hear, [PERSON_NAME], thank you! If you’re comfortable, woul…" at bounding box center [573, 227] width 418 height 55
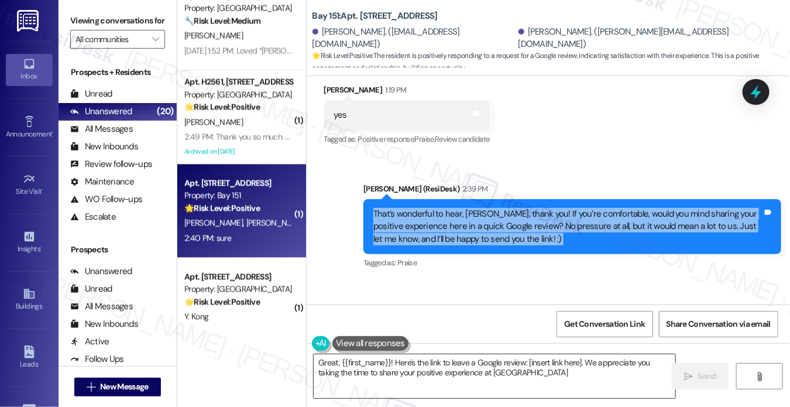
type textarea "Great, {{first_name}}! Here's the link to leave a Google review: [insert link h…"
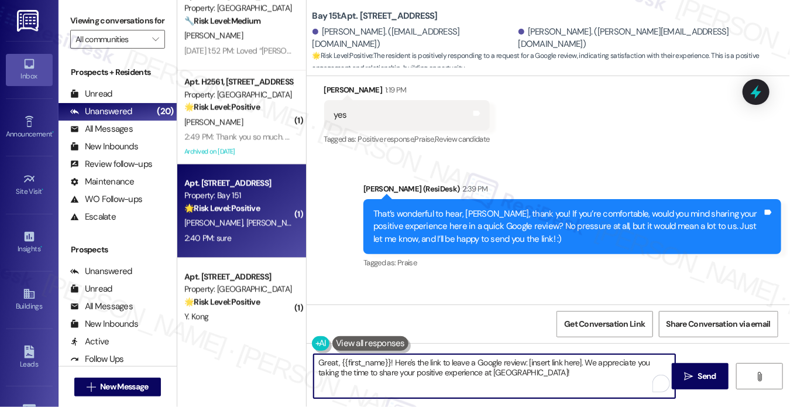
click at [416, 365] on textarea "Great, {{first_name}}! Here's the link to leave a Google review: [insert link h…" at bounding box center [495, 376] width 362 height 44
click at [741, 156] on div "Sent via SMS [PERSON_NAME] (ResiDesk) 2:39 PM That’s wonderful to hear, [PERSON…" at bounding box center [549, 218] width 484 height 124
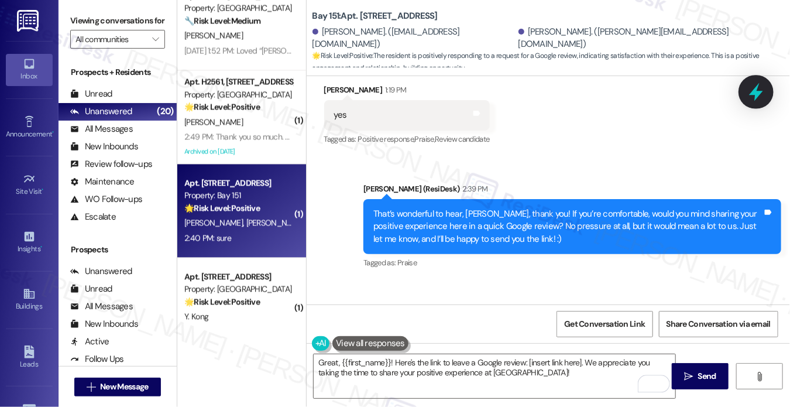
click at [746, 89] on div at bounding box center [756, 91] width 35 height 33
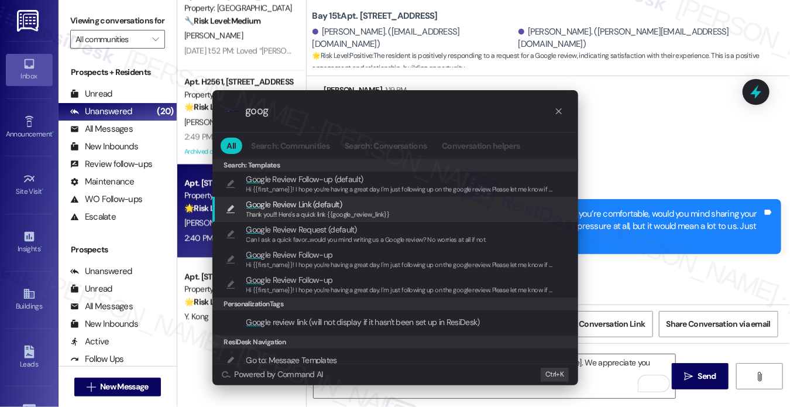
type input "goog"
click at [340, 207] on span "Goog le Review Link (default)" at bounding box center [293, 204] width 95 height 13
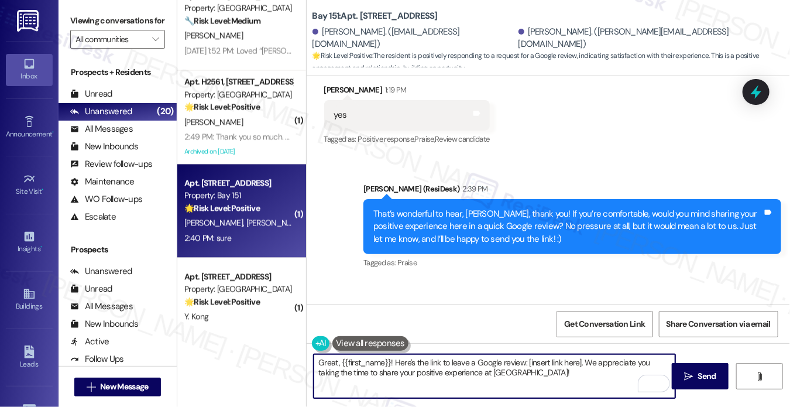
type textarea "Thank you!!! Here's a quick link {{google_review_link}}"
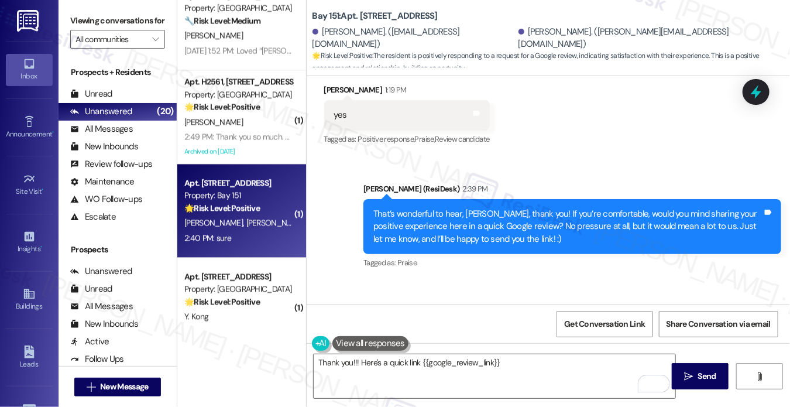
click at [340, 307] on div "Priyanka [PERSON_NAME] 2:40 PM" at bounding box center [369, 315] width 90 height 16
click at [506, 359] on textarea "Thank you!!! Here's a quick link {{google_review_link}}" at bounding box center [495, 376] width 362 height 44
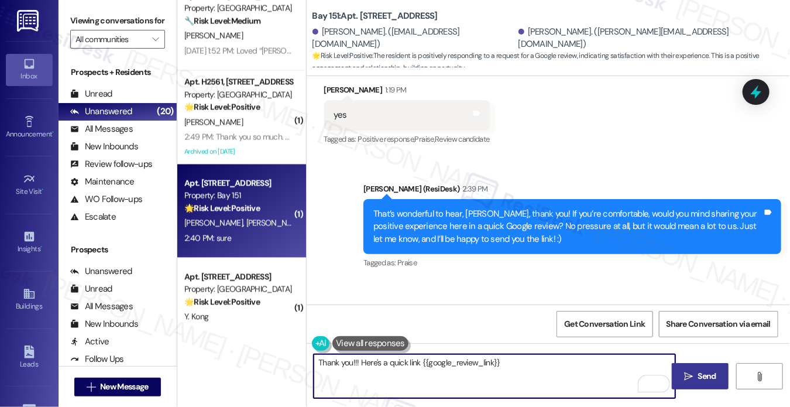
click at [692, 385] on button " Send" at bounding box center [700, 376] width 57 height 26
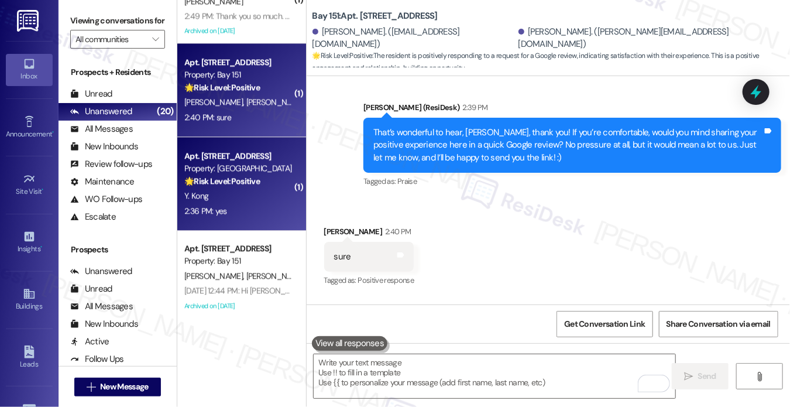
scroll to position [1175, 0]
click at [252, 152] on div "Apt. [STREET_ADDRESS]" at bounding box center [238, 155] width 108 height 12
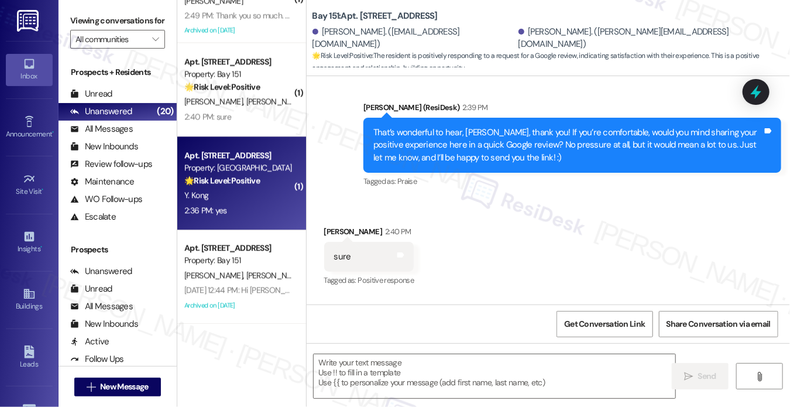
type textarea "Fetching suggested responses. Please feel free to read through the conversation…"
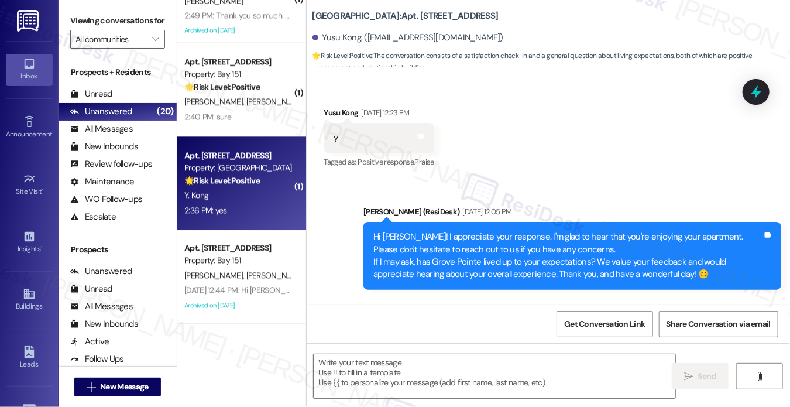
type textarea "Fetching suggested responses. Please feel free to read through the conversation…"
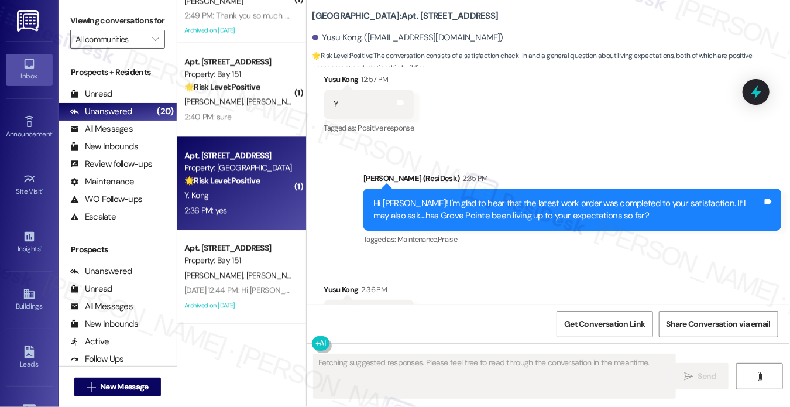
scroll to position [5984, 0]
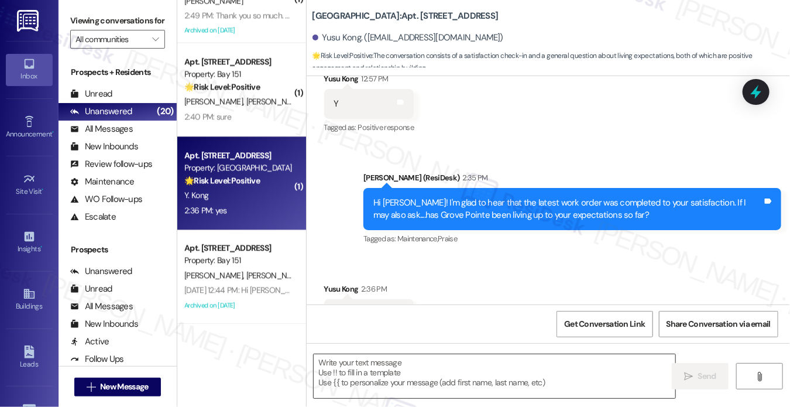
click at [412, 364] on textarea at bounding box center [495, 376] width 362 height 44
drag, startPoint x: 77, startPoint y: 19, endPoint x: 115, endPoint y: 41, distance: 43.8
click at [77, 19] on label "Viewing conversations for" at bounding box center [117, 21] width 95 height 18
click at [422, 372] on textarea "To enrich screen reader interactions, please activate Accessibility in Grammarl…" at bounding box center [495, 376] width 362 height 44
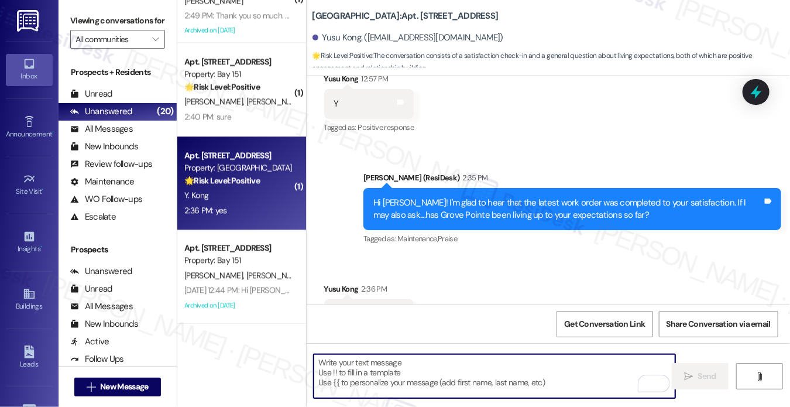
paste textarea "That’s wonderful to hear, [PERSON_NAME], thank you! If you’re comfortable, woul…"
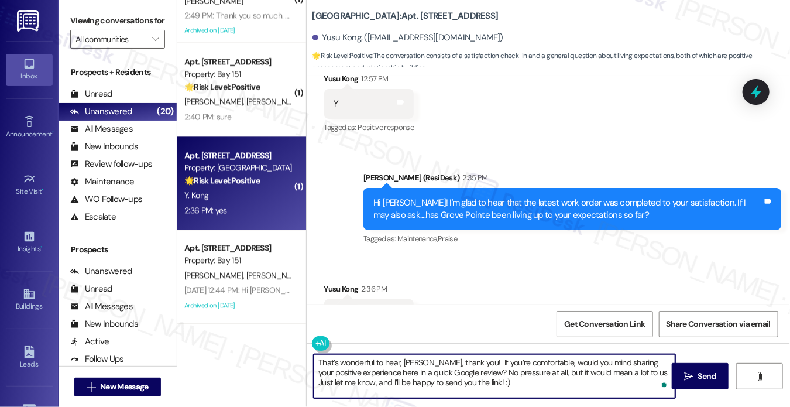
click at [331, 283] on div "Yusu Kong 2:36 PM" at bounding box center [369, 291] width 90 height 16
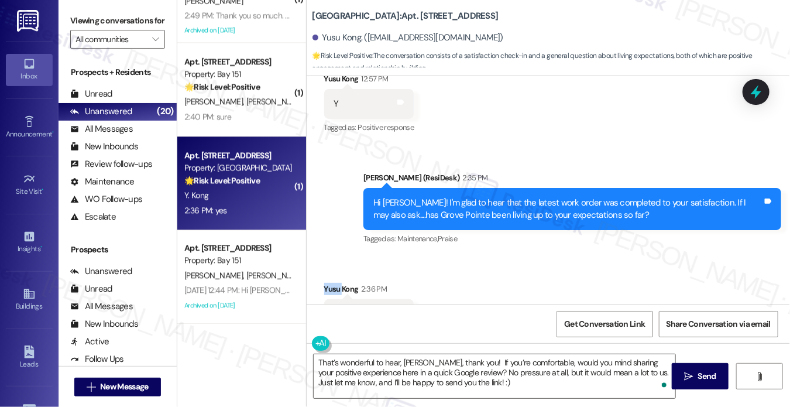
click at [331, 283] on div "Yusu Kong 2:36 PM" at bounding box center [369, 291] width 90 height 16
copy div "Yusu"
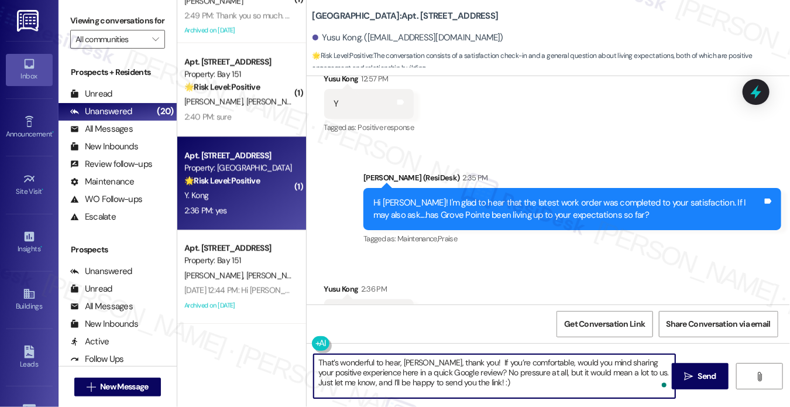
click at [413, 365] on textarea "That’s wonderful to hear, [PERSON_NAME], thank you! If you’re comfortable, woul…" at bounding box center [495, 376] width 362 height 44
paste textarea "Yusu"
type textarea "That’s wonderful to hear, [PERSON_NAME], thank you! If you’re comfortable, woul…"
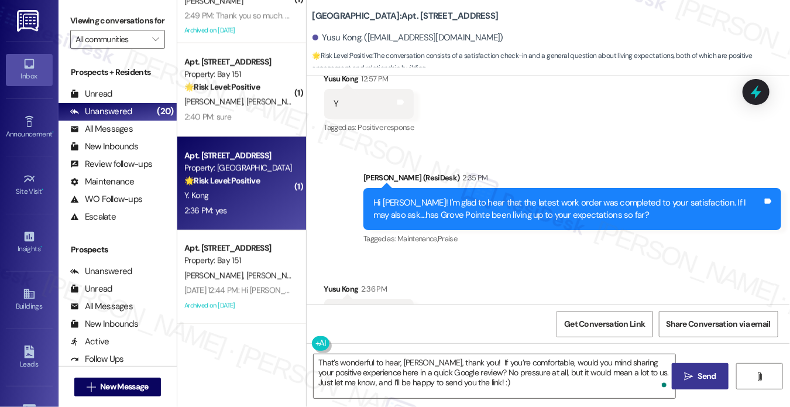
click at [679, 372] on button " Send" at bounding box center [700, 376] width 57 height 26
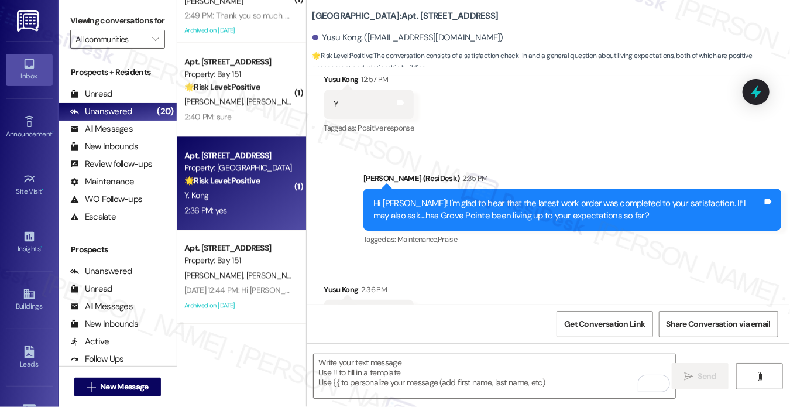
scroll to position [6091, 0]
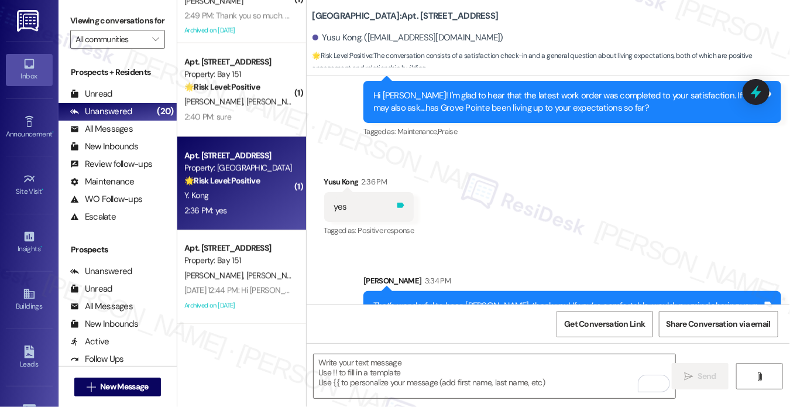
click at [400, 203] on icon at bounding box center [401, 205] width 7 height 5
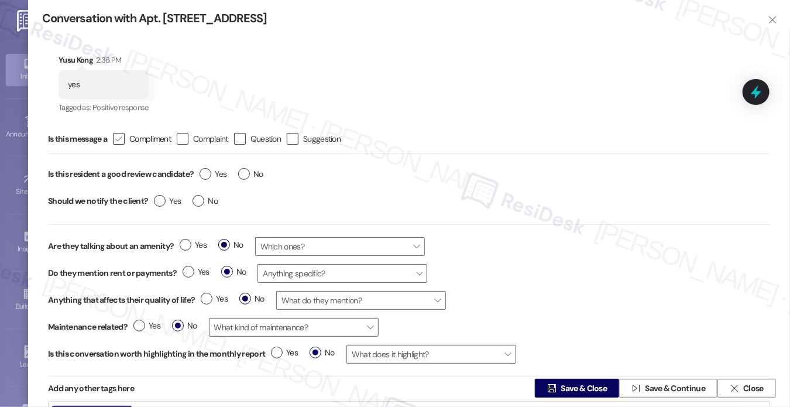
click at [141, 141] on span "Compliment" at bounding box center [150, 139] width 42 height 12
click at [115, 141] on input " Compliment" at bounding box center [111, 139] width 8 height 8
checkbox input "true"
click at [214, 179] on span "Yes" at bounding box center [213, 174] width 27 height 12
click at [214, 179] on input "Yes" at bounding box center [213, 175] width 27 height 15
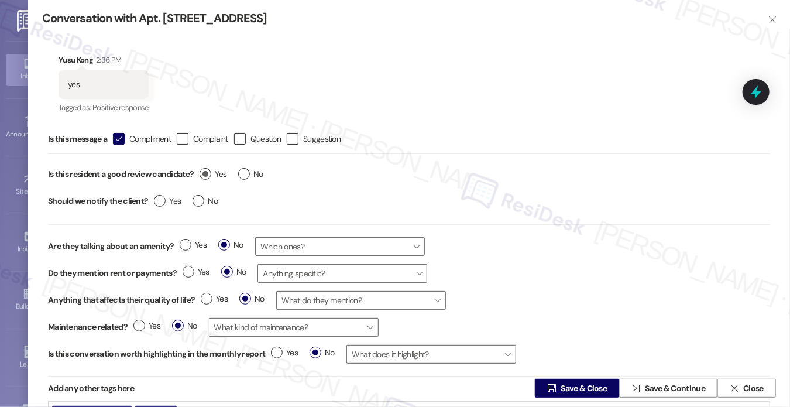
radio input "true"
click at [206, 199] on span "No" at bounding box center [205, 201] width 25 height 12
click at [206, 199] on input "No" at bounding box center [205, 202] width 25 height 15
radio input "true"
click at [564, 390] on span "Save & Close" at bounding box center [584, 388] width 46 height 12
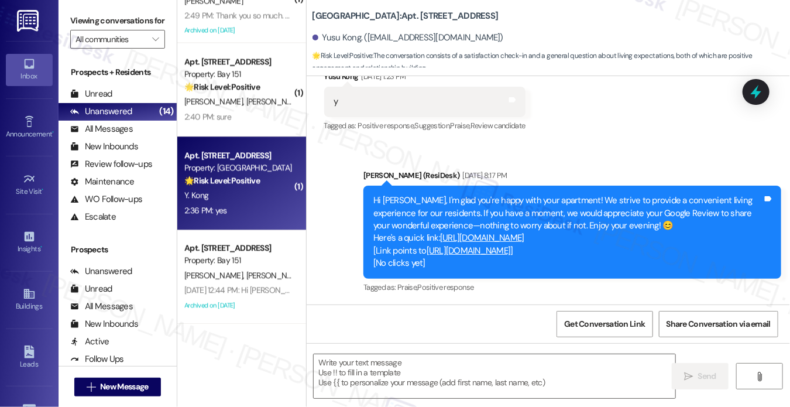
type textarea "Fetching suggested responses. Please feel free to read through the conversation…"
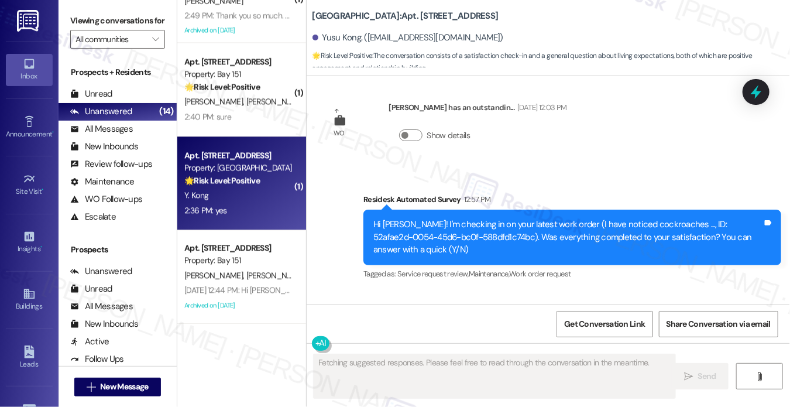
scroll to position [5983, 0]
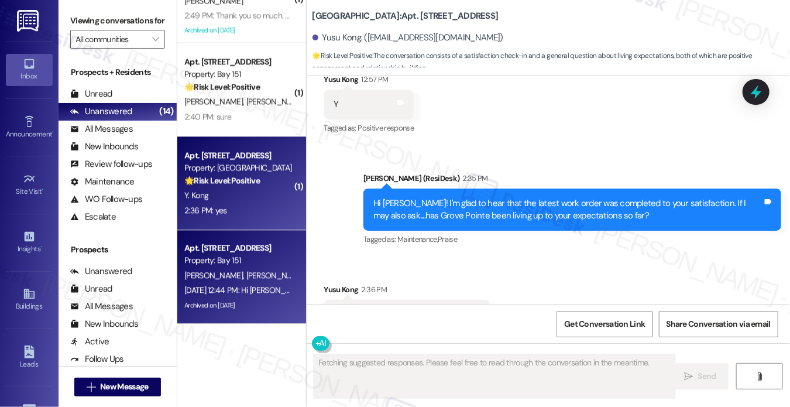
click at [261, 294] on div "[DATE] 12:44 PM: Hi [PERSON_NAME] and [PERSON_NAME]! I'm checking in on your la…" at bounding box center [628, 290] width 889 height 11
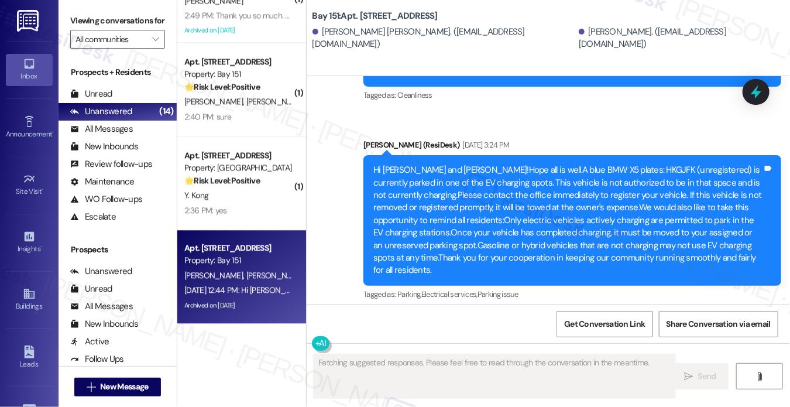
scroll to position [4571, 0]
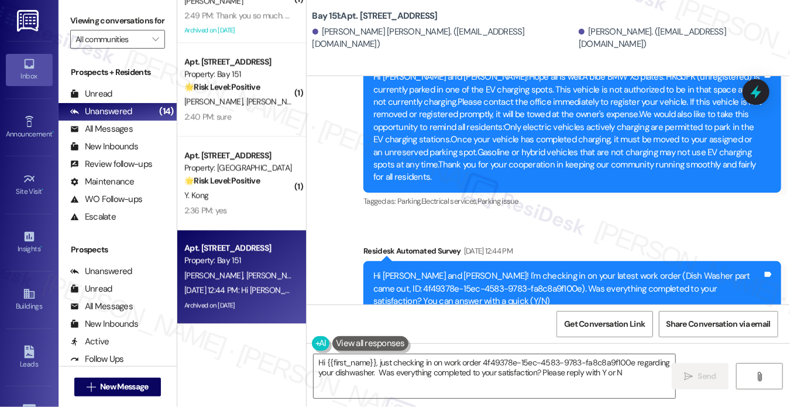
type textarea "Hi {{first_name}}, just checking in on work order 4f49378e-15ec-4583-9783-fa8c8…"
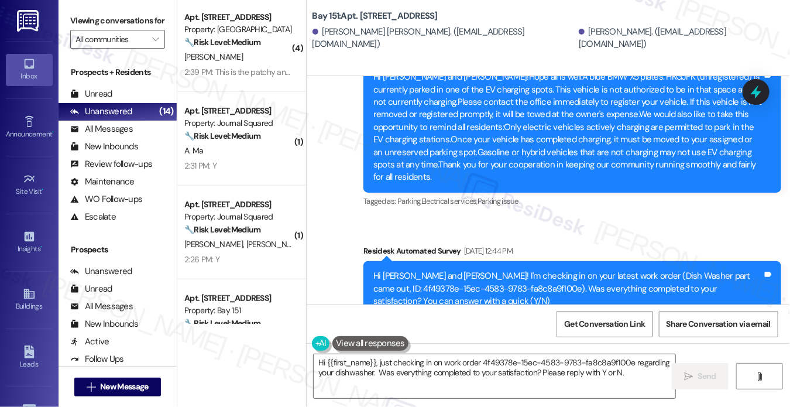
scroll to position [0, 0]
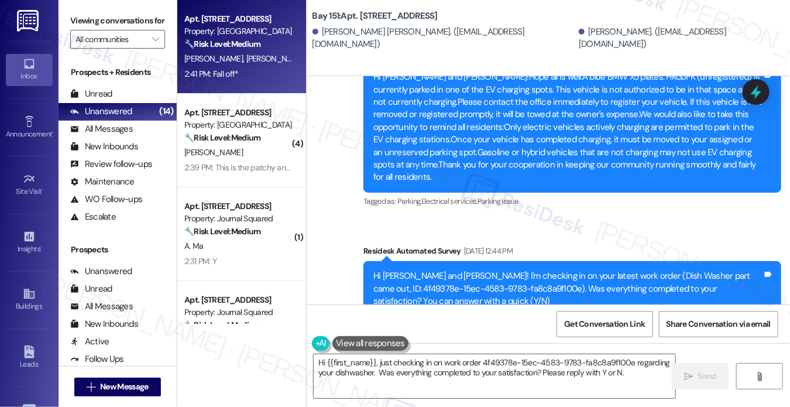
click at [248, 44] on strong "🔧 Risk Level: Medium" at bounding box center [222, 44] width 76 height 11
type textarea "Fetching suggested responses. Please feel free to read through the conversation…"
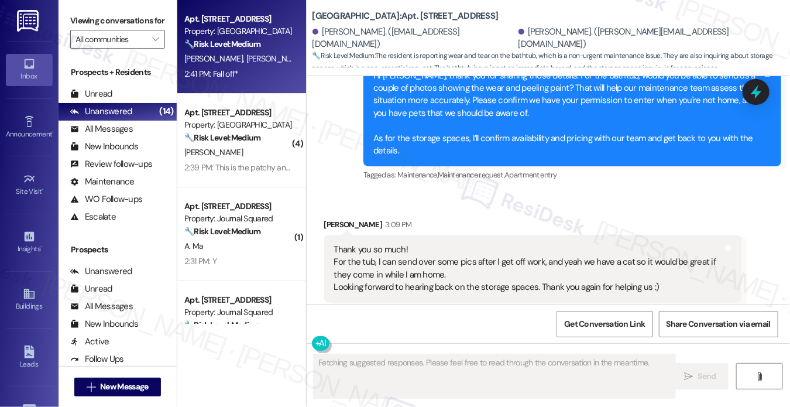
scroll to position [7488, 0]
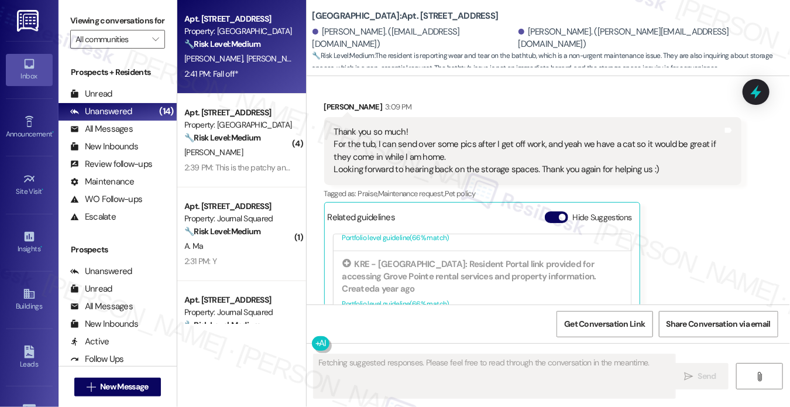
click at [398, 126] on div "Thank you so much! For the tub, I can send over some pics after I get off work,…" at bounding box center [528, 151] width 389 height 50
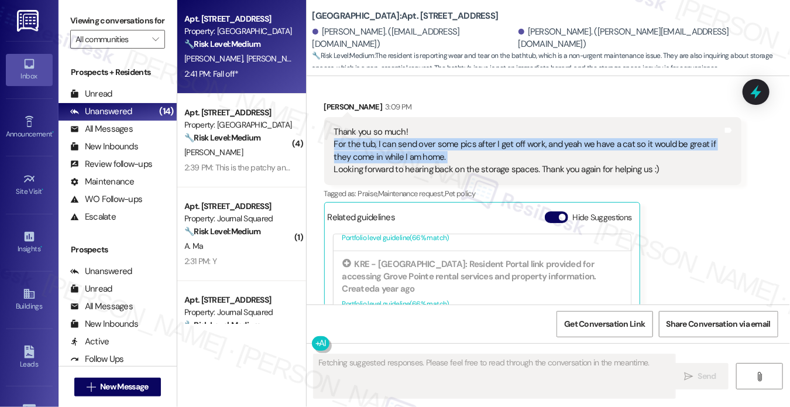
click at [398, 126] on div "Thank you so much! For the tub, I can send over some pics after I get off work,…" at bounding box center [528, 151] width 389 height 50
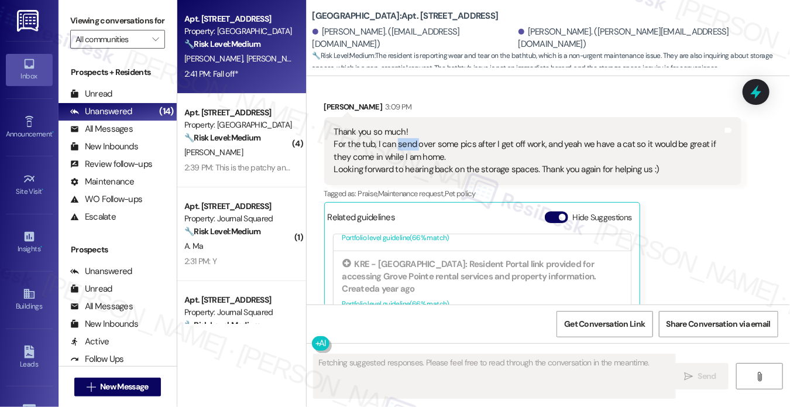
click at [398, 126] on div "Thank you so much! For the tub, I can send over some pics after I get off work,…" at bounding box center [528, 151] width 389 height 50
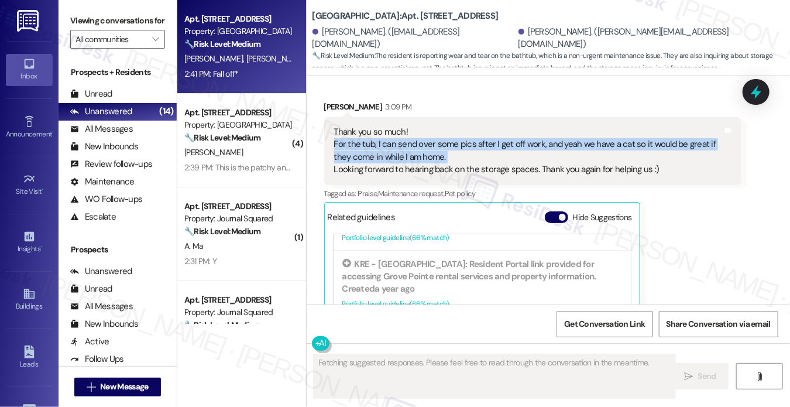
click at [398, 126] on div "Thank you so much! For the tub, I can send over some pics after I get off work,…" at bounding box center [528, 151] width 389 height 50
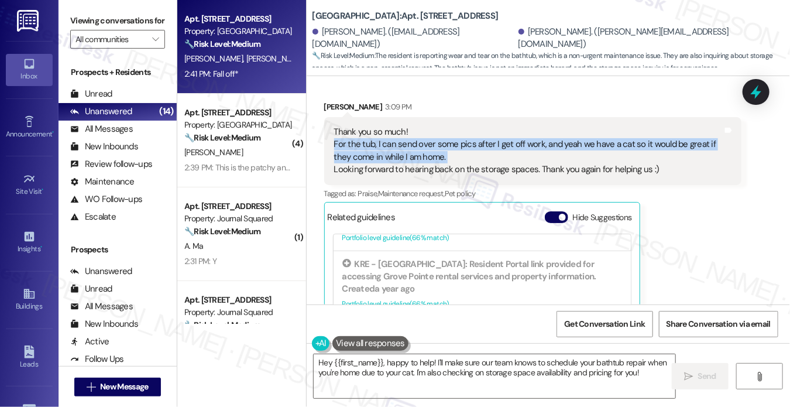
click at [392, 126] on div "Thank you so much! For the tub, I can send over some pics after I get off work,…" at bounding box center [528, 151] width 389 height 50
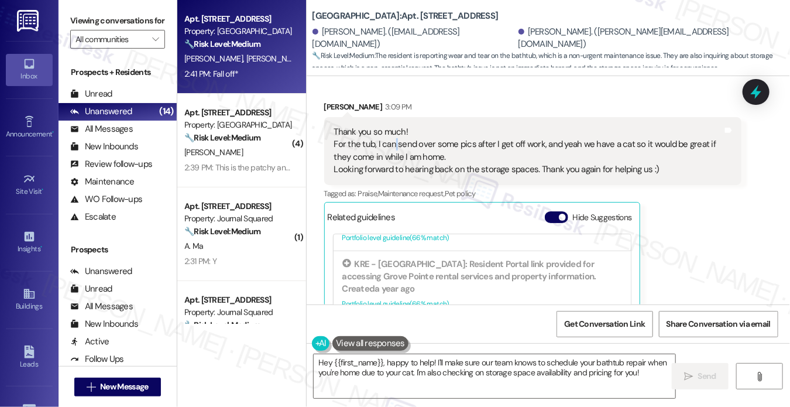
click at [392, 126] on div "Thank you so much! For the tub, I can send over some pics after I get off work,…" at bounding box center [528, 151] width 389 height 50
click at [391, 126] on div "Thank you so much! For the tub, I can send over some pics after I get off work,…" at bounding box center [528, 151] width 389 height 50
click at [419, 129] on div "Thank you so much! For the tub, I can send over some pics after I get off work,…" at bounding box center [528, 151] width 389 height 50
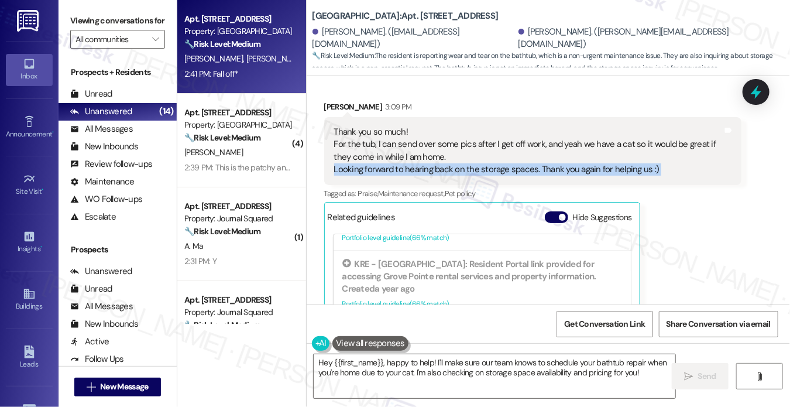
click at [419, 129] on div "Thank you so much! For the tub, I can send over some pics after I get off work,…" at bounding box center [528, 151] width 389 height 50
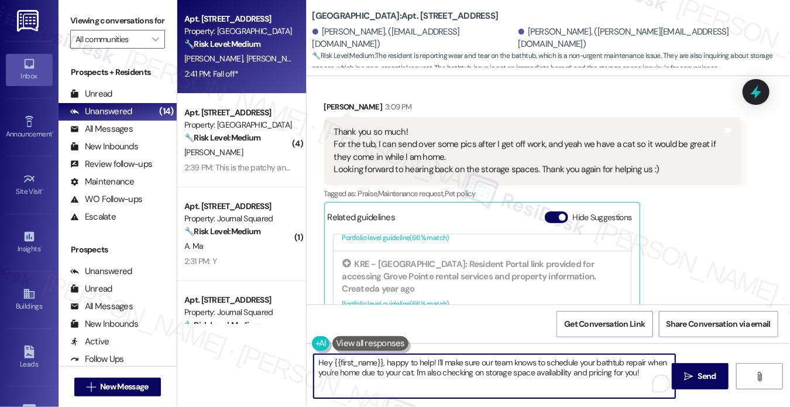
drag, startPoint x: 388, startPoint y: 363, endPoint x: 288, endPoint y: 362, distance: 99.5
click at [288, 362] on div "Apt. [STREET_ADDRESS] Property: Grove Pointe 🔧 Risk Level: Medium The resident …" at bounding box center [484, 203] width 614 height 407
drag, startPoint x: 597, startPoint y: 372, endPoint x: 347, endPoint y: 381, distance: 250.7
click at [347, 381] on textarea "Happy to help! I'll make sure our team knows to schedule your bathtub repair wh…" at bounding box center [495, 376] width 362 height 44
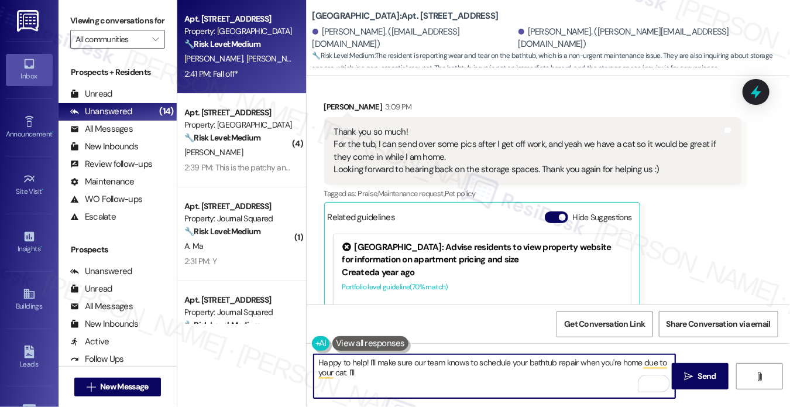
click at [389, 126] on div "Thank you so much! For the tub, I can send over some pics after I get off work,…" at bounding box center [528, 151] width 389 height 50
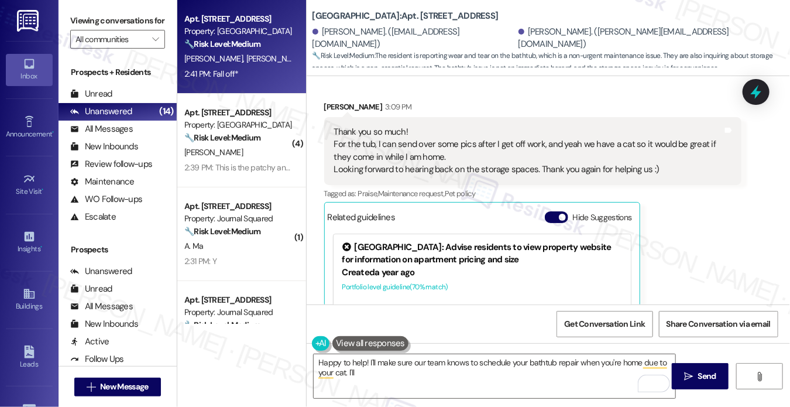
click at [389, 126] on div "Thank you so much! For the tub, I can send over some pics after I get off work,…" at bounding box center [528, 151] width 389 height 50
click at [398, 126] on div "Thank you so much! For the tub, I can send over some pics after I get off work,…" at bounding box center [528, 151] width 389 height 50
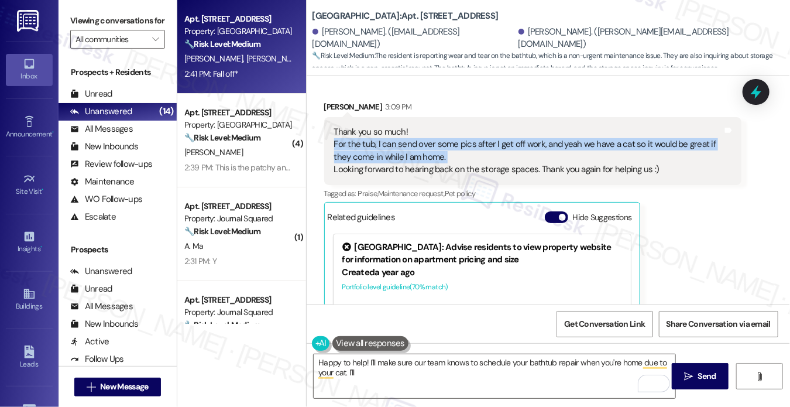
click at [398, 126] on div "Thank you so much! For the tub, I can send over some pics after I get off work,…" at bounding box center [528, 151] width 389 height 50
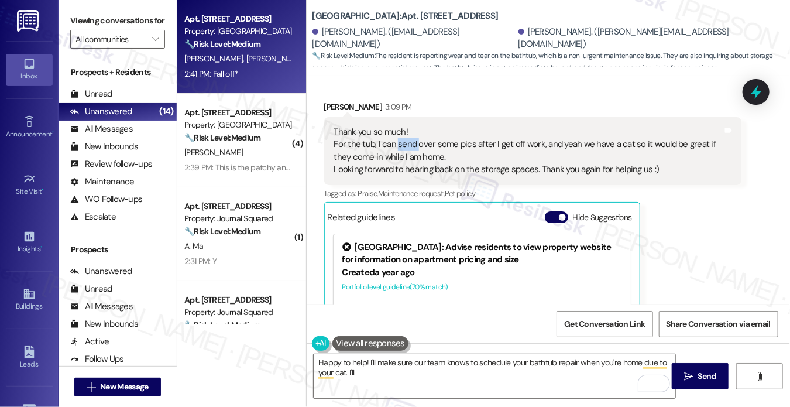
click at [398, 126] on div "Thank you so much! For the tub, I can send over some pics after I get off work,…" at bounding box center [528, 151] width 389 height 50
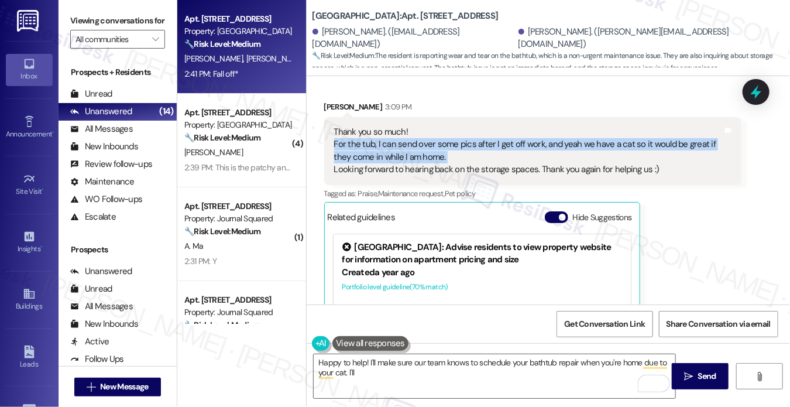
click at [398, 126] on div "Thank you so much! For the tub, I can send over some pics after I get off work,…" at bounding box center [528, 151] width 389 height 50
click at [399, 126] on div "Thank you so much! For the tub, I can send over some pics after I get off work,…" at bounding box center [528, 151] width 389 height 50
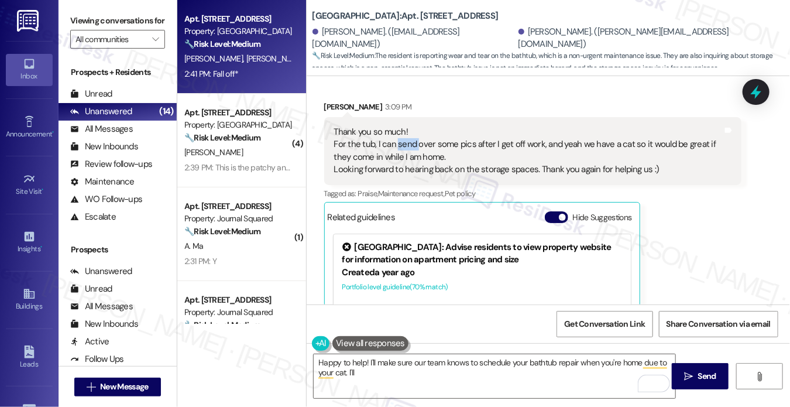
click at [399, 126] on div "Thank you so much! For the tub, I can send over some pics after I get off work,…" at bounding box center [528, 151] width 389 height 50
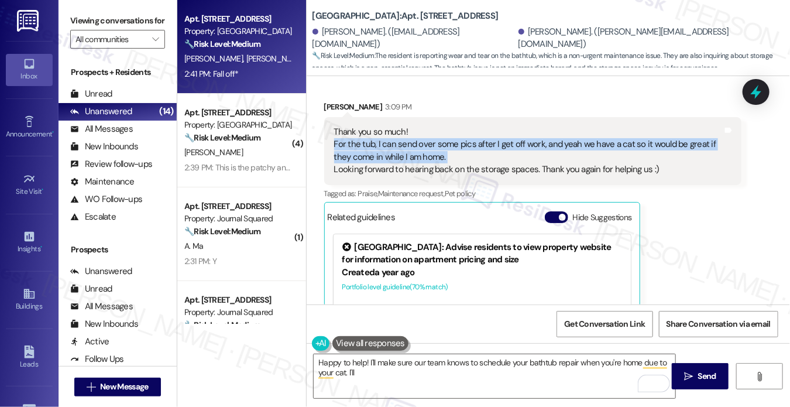
click at [399, 126] on div "Thank you so much! For the tub, I can send over some pics after I get off work,…" at bounding box center [528, 151] width 389 height 50
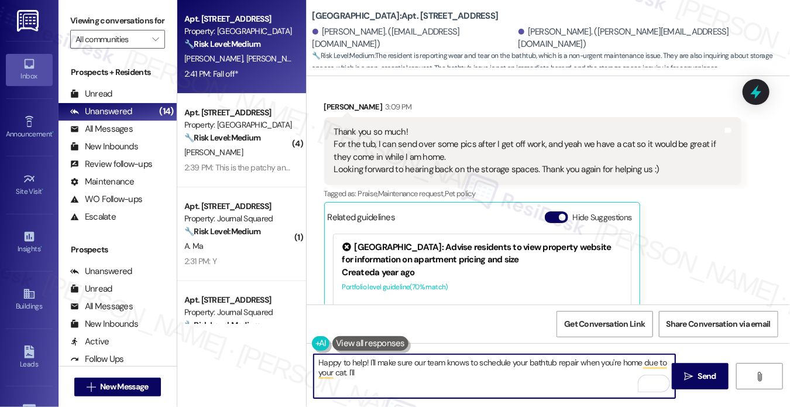
click at [358, 372] on textarea "Happy to help! I'll make sure our team knows to schedule your bathtub repair wh…" at bounding box center [495, 376] width 362 height 44
drag, startPoint x: 388, startPoint y: 372, endPoint x: 381, endPoint y: 362, distance: 12.2
click at [381, 362] on textarea "Happy to help! I'll make sure our team knows to schedule your bathtub repair wh…" at bounding box center [495, 376] width 362 height 44
click at [392, 365] on textarea "Happy to help! I'll make sure our team knows to schedule your bathtub repair wh…" at bounding box center [495, 376] width 362 height 44
click at [389, 371] on textarea "Happy to help! I'll make sure our team knows to schedule your bathtub repair wh…" at bounding box center [495, 376] width 362 height 44
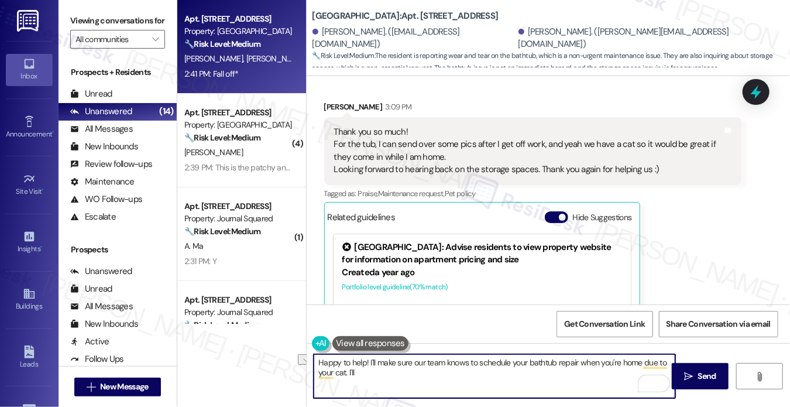
drag, startPoint x: 391, startPoint y: 372, endPoint x: 344, endPoint y: 375, distance: 47.0
click at [344, 375] on textarea "Happy to help! I'll make sure our team knows to schedule your bathtub repair wh…" at bounding box center [495, 376] width 362 height 44
click at [365, 371] on textarea "Happy to help! I'll make sure our team knows to schedule your bathtub repair wh…" at bounding box center [495, 376] width 362 height 44
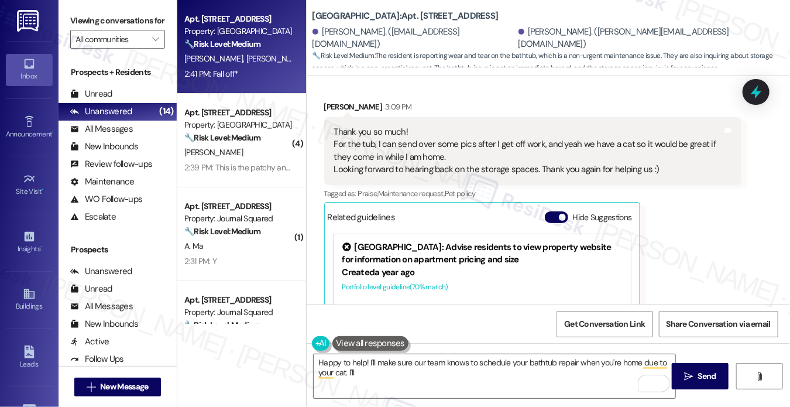
click at [368, 126] on div "Thank you so much! For the tub, I can send over some pics after I get off work,…" at bounding box center [528, 151] width 389 height 50
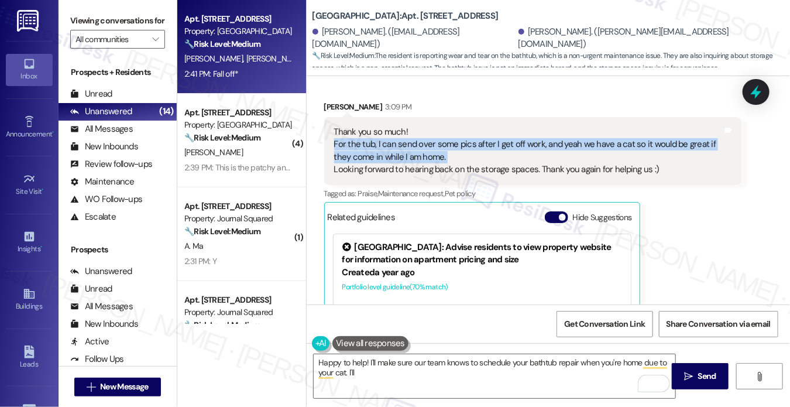
click at [368, 126] on div "Thank you so much! For the tub, I can send over some pics after I get off work,…" at bounding box center [528, 151] width 389 height 50
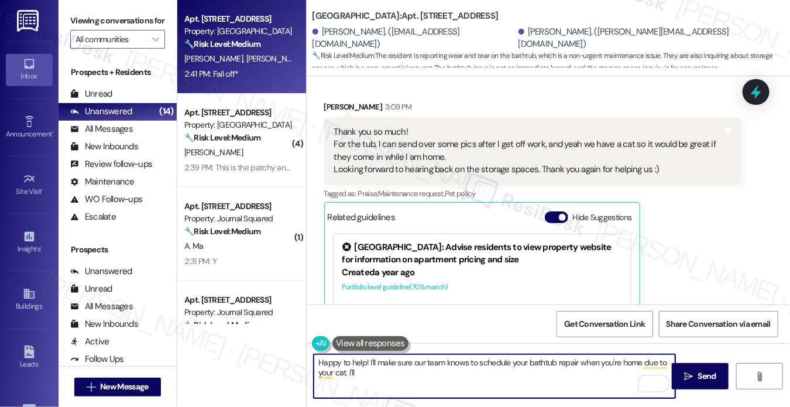
click at [372, 378] on textarea "Happy to help! I'll make sure our team knows to schedule your bathtub repair wh…" at bounding box center [495, 376] width 362 height 44
drag, startPoint x: 373, startPoint y: 378, endPoint x: 362, endPoint y: 365, distance: 17.0
click at [352, 354] on div "Happy to help! I'll make sure our team knows to schedule your bathtub repair wh…" at bounding box center [494, 376] width 363 height 45
click at [369, 371] on textarea "Happy to help! I'll make sure our team knows to schedule your bathtub repair wh…" at bounding box center [495, 376] width 362 height 44
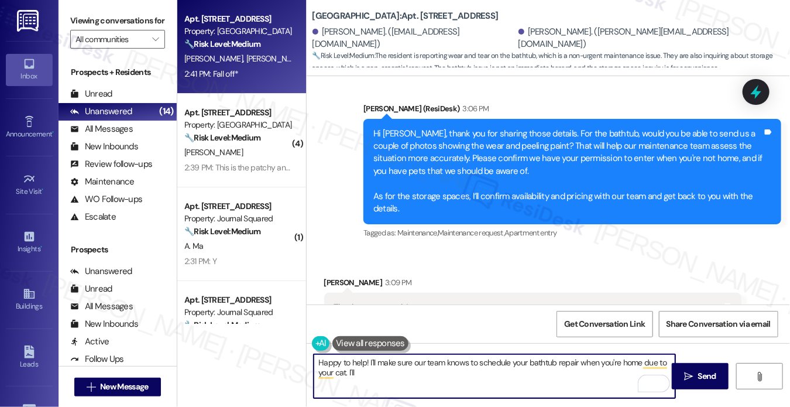
click at [335, 276] on div "[PERSON_NAME] 3:09 PM" at bounding box center [533, 284] width 418 height 16
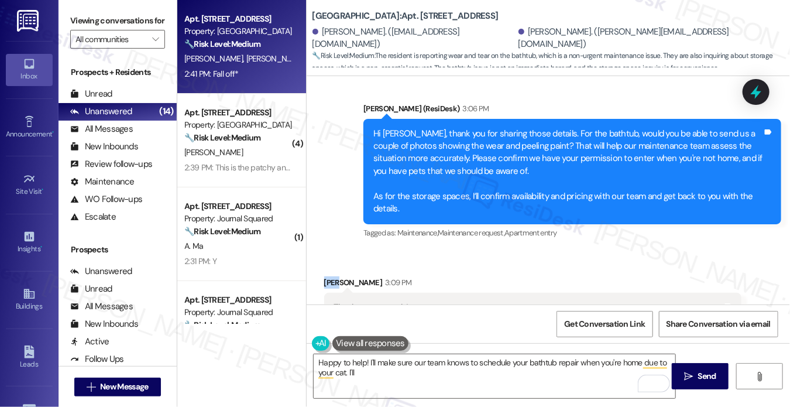
click at [335, 276] on div "[PERSON_NAME] 3:09 PM" at bounding box center [533, 284] width 418 height 16
copy div "[PERSON_NAME]"
click at [365, 362] on textarea "Happy to help! I'll make sure our team knows to schedule your bathtub repair wh…" at bounding box center [495, 376] width 362 height 44
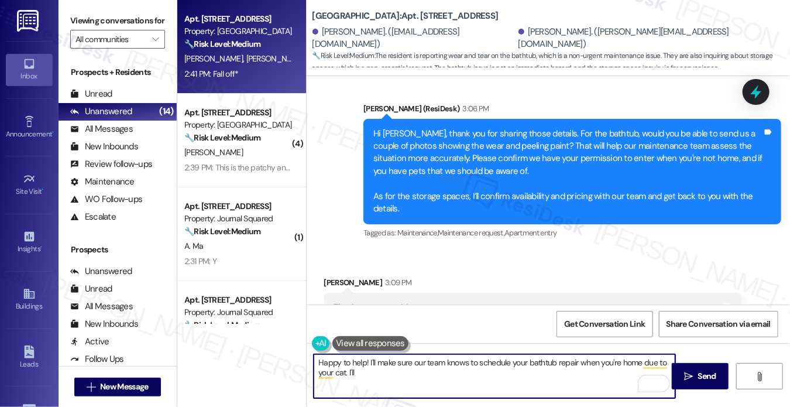
drag, startPoint x: 364, startPoint y: 362, endPoint x: 388, endPoint y: 362, distance: 24.6
click at [364, 362] on textarea "Happy to help! I'll make sure our team knows to schedule your bathtub repair wh…" at bounding box center [495, 376] width 362 height 44
paste textarea "[PERSON_NAME]"
click at [430, 366] on textarea "Happy to help, [PERSON_NAME]! I'll make sure our team knows to schedule your ba…" at bounding box center [495, 376] width 362 height 44
drag, startPoint x: 433, startPoint y: 379, endPoint x: 403, endPoint y: 365, distance: 32.5
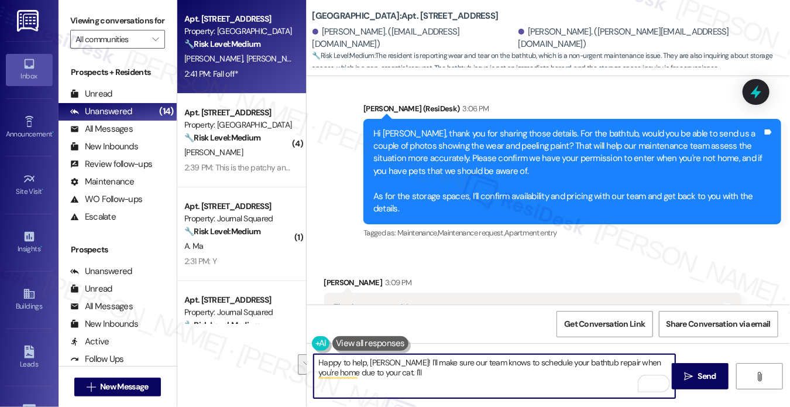
click at [403, 365] on textarea "Happy to help, [PERSON_NAME]! I'll make sure our team knows to schedule your ba…" at bounding box center [495, 376] width 362 height 44
click at [403, 368] on textarea "Happy to help, [PERSON_NAME]! I'll make sure our team knows to schedule your ba…" at bounding box center [495, 376] width 362 height 44
drag, startPoint x: 382, startPoint y: 375, endPoint x: 371, endPoint y: 373, distance: 11.8
click at [371, 373] on textarea "Happy to help, [PERSON_NAME]! I'll make sure our team knows to schedule your ba…" at bounding box center [495, 376] width 362 height 44
click at [390, 377] on textarea "Happy to help, [PERSON_NAME]! I'll make sure our team knows to schedule your ba…" at bounding box center [495, 376] width 362 height 44
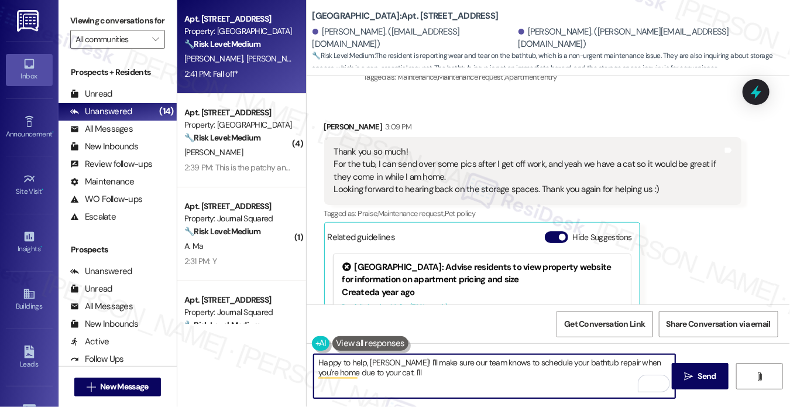
scroll to position [7370, 0]
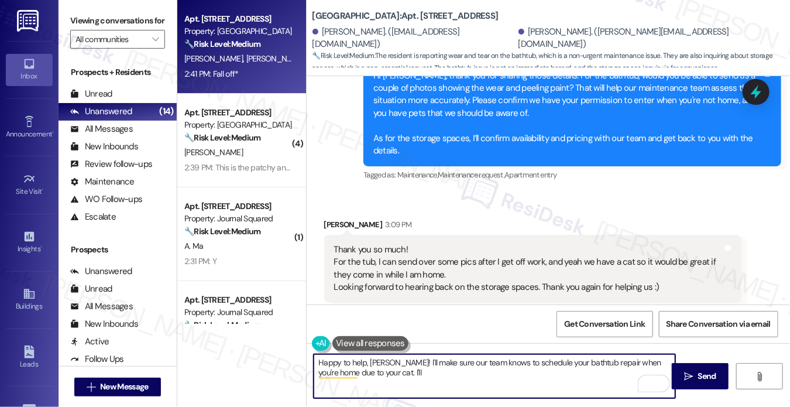
click at [431, 359] on textarea "Happy to help, [PERSON_NAME]! I'll make sure our team knows to schedule your ba…" at bounding box center [495, 376] width 362 height 44
click at [437, 375] on textarea "Happy to help, [PERSON_NAME]! I'll make sure our team knows to schedule your ba…" at bounding box center [495, 376] width 362 height 44
drag, startPoint x: 451, startPoint y: 371, endPoint x: 427, endPoint y: 357, distance: 28.0
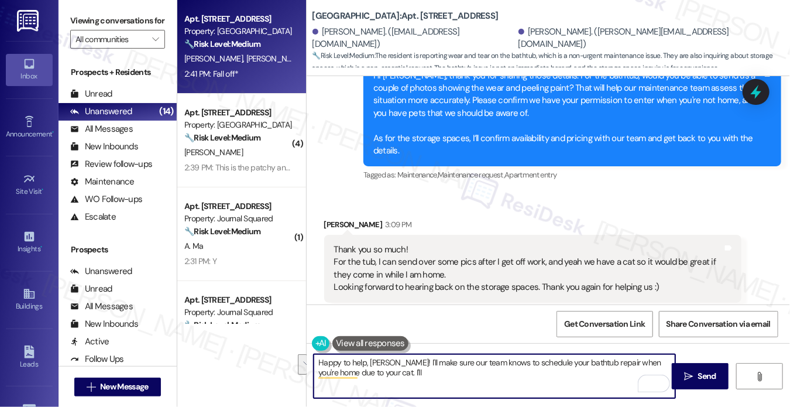
click at [427, 357] on textarea "Happy to help, [PERSON_NAME]! I'll make sure our team knows to schedule your ba…" at bounding box center [495, 376] width 362 height 44
click at [414, 372] on textarea "Happy to help, [PERSON_NAME]! I'll make sure our team knows to schedule your ba…" at bounding box center [495, 376] width 362 height 44
click at [396, 369] on textarea "Happy to help, [PERSON_NAME]! I'll make sure our team knows to schedule your ba…" at bounding box center [495, 376] width 362 height 44
click at [382, 244] on div "Thank you so much! For the tub, I can send over some pics after I get off work,…" at bounding box center [528, 269] width 389 height 50
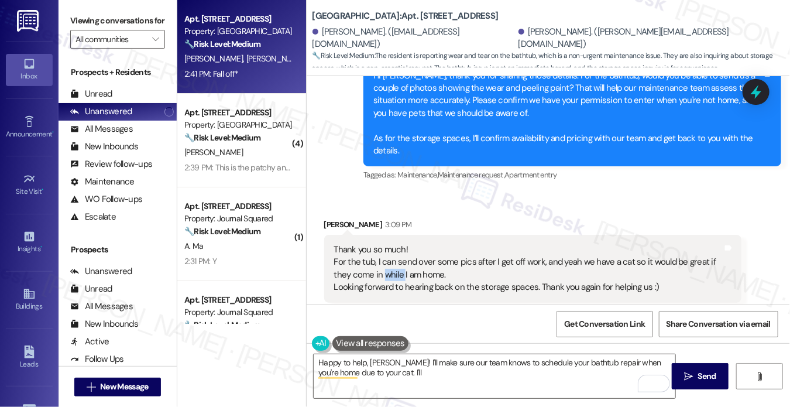
click at [382, 244] on div "Thank you so much! For the tub, I can send over some pics after I get off work,…" at bounding box center [528, 269] width 389 height 50
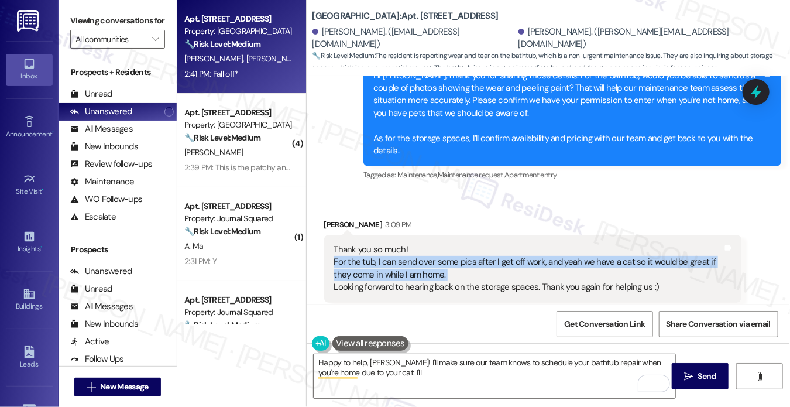
click at [382, 244] on div "Thank you so much! For the tub, I can send over some pics after I get off work,…" at bounding box center [528, 269] width 389 height 50
click at [403, 244] on div "Thank you so much! For the tub, I can send over some pics after I get off work,…" at bounding box center [528, 269] width 389 height 50
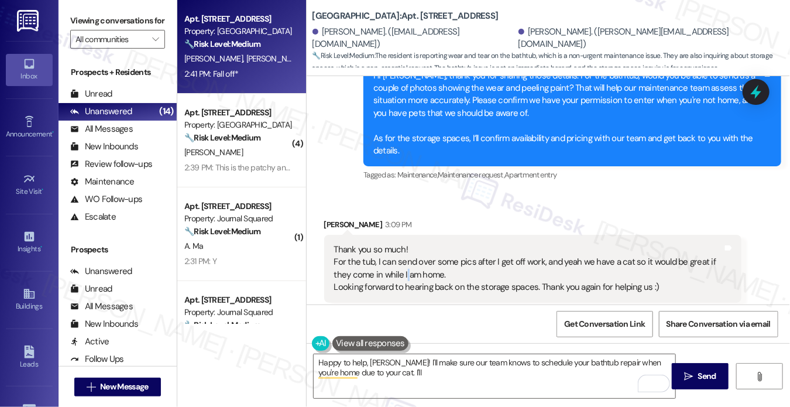
click at [403, 244] on div "Thank you so much! For the tub, I can send over some pics after I get off work,…" at bounding box center [528, 269] width 389 height 50
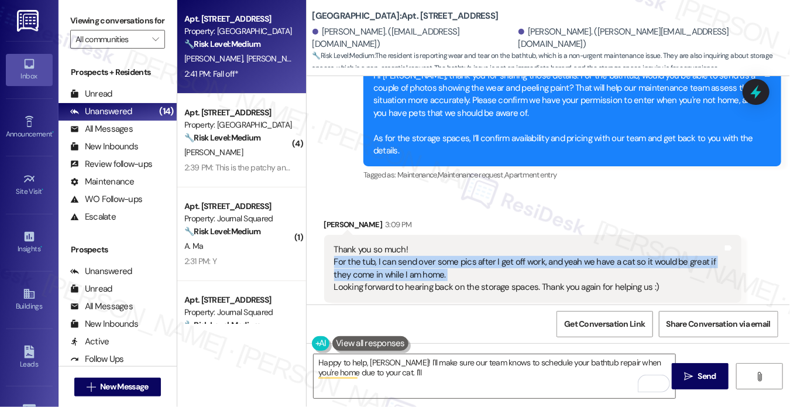
click at [403, 244] on div "Thank you so much! For the tub, I can send over some pics after I get off work,…" at bounding box center [528, 269] width 389 height 50
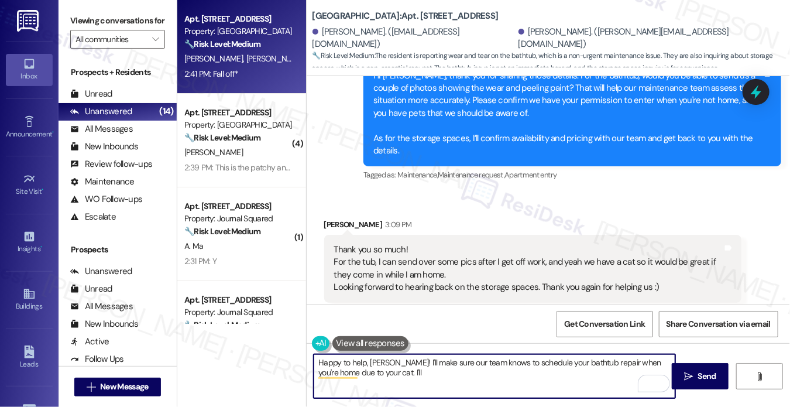
click at [461, 367] on textarea "Happy to help, [PERSON_NAME]! I'll make sure our team knows to schedule your ba…" at bounding box center [495, 376] width 362 height 44
click at [468, 381] on textarea "Happy to help, [PERSON_NAME]! I'll make sure our team knows to schedule your ba…" at bounding box center [495, 376] width 362 height 44
drag, startPoint x: 411, startPoint y: 375, endPoint x: 364, endPoint y: 336, distance: 61.1
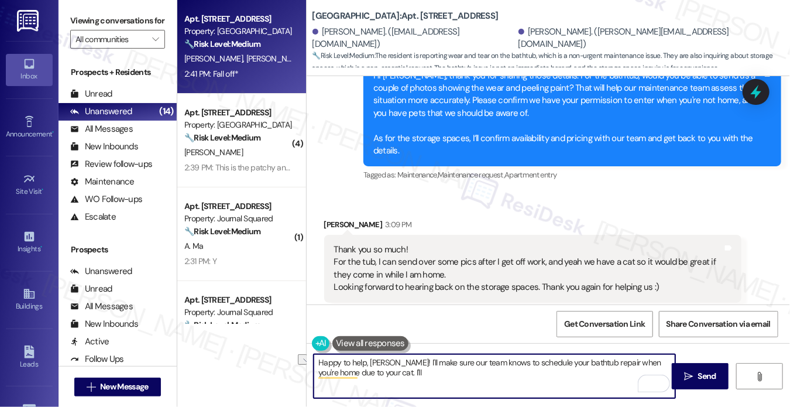
click at [364, 354] on div "Happy to help, [PERSON_NAME]! I'll make sure our team knows to schedule your ba…" at bounding box center [488, 376] width 363 height 45
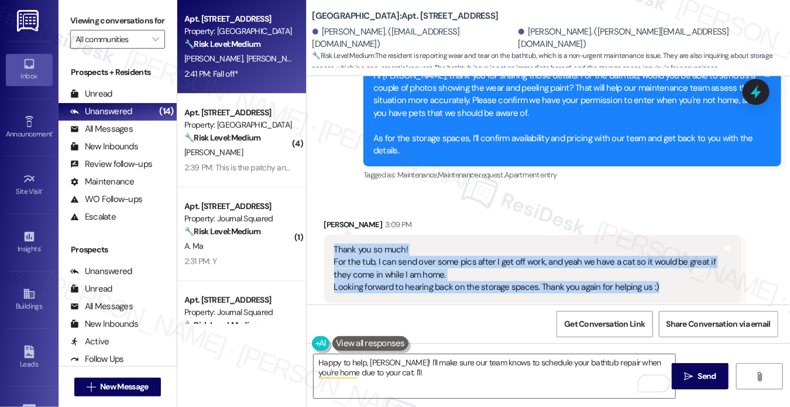
drag, startPoint x: 330, startPoint y: 203, endPoint x: 669, endPoint y: 243, distance: 341.3
click at [669, 243] on div "Thank you so much! For the tub, I can send over some pics after I get off work,…" at bounding box center [533, 269] width 418 height 68
copy div "Thank you so much! For the tub, I can send over some pics after I get off work,…"
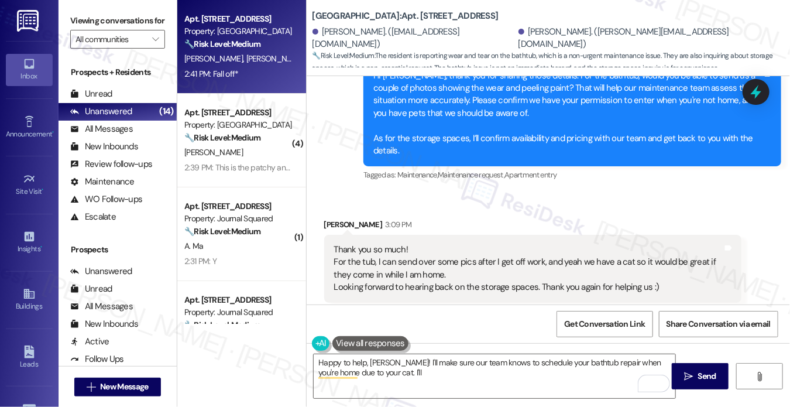
click at [97, 22] on label "Viewing conversations for" at bounding box center [117, 21] width 95 height 18
click at [94, 21] on label "Viewing conversations for" at bounding box center [117, 21] width 95 height 18
click at [414, 378] on textarea "Happy to help, [PERSON_NAME]! I'll make sure our team knows to schedule your ba…" at bounding box center [495, 376] width 362 height 44
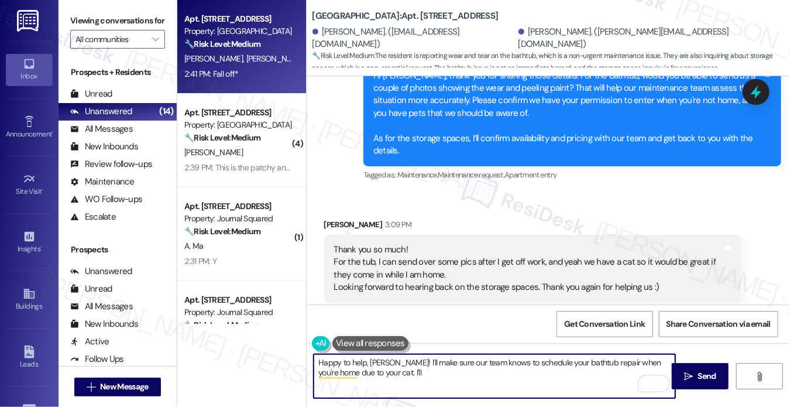
click at [414, 376] on textarea "Happy to help, [PERSON_NAME]! I'll make sure our team knows to schedule your ba…" at bounding box center [495, 376] width 362 height 44
click at [414, 376] on textarea "Happy to help, Chun! I'll make sure our team knows to schedule your bathtub rep…" at bounding box center [495, 376] width 362 height 44
click at [378, 359] on textarea "Happy to help, Chun! I'll make sure our team knows to schedule your bathtub rep…" at bounding box center [495, 376] width 362 height 44
drag, startPoint x: 431, startPoint y: 372, endPoint x: 392, endPoint y: 359, distance: 40.7
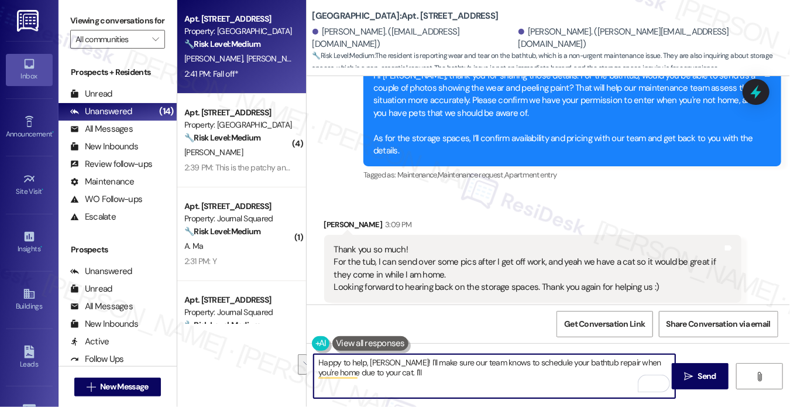
click at [392, 359] on textarea "Happy to help, Chun! I'll make sure our team knows to schedule your bathtub rep…" at bounding box center [495, 376] width 362 height 44
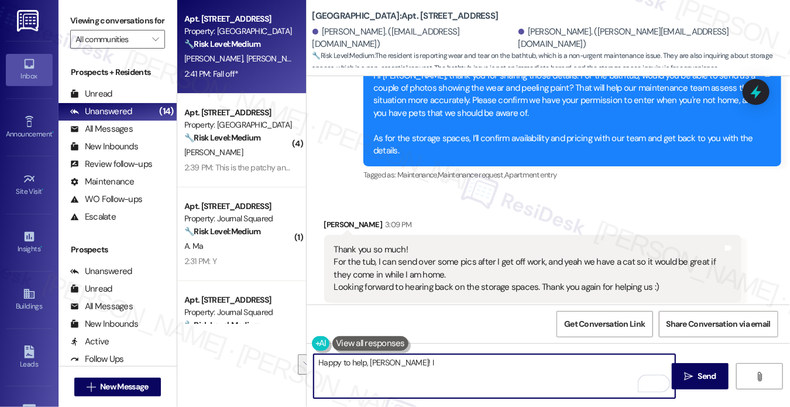
paste textarea "Thanks, {{first_name}}! I’ll wait for the tub photos before submitting the work…"
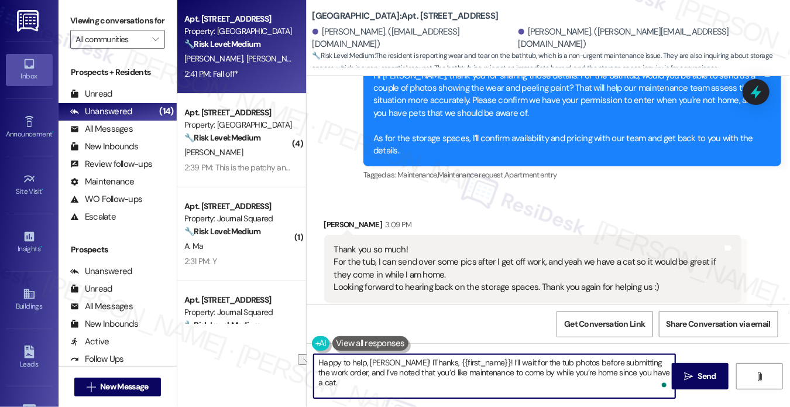
drag, startPoint x: 471, startPoint y: 361, endPoint x: 389, endPoint y: 362, distance: 82.0
click at [389, 362] on textarea "Happy to help, Chun! IThanks, {{first_name}}! I’ll wait for the tub photos befo…" at bounding box center [495, 376] width 362 height 44
click at [605, 372] on textarea "Happy to help, Chun! I’ll wait for the tub photos before submitting the work or…" at bounding box center [495, 376] width 362 height 44
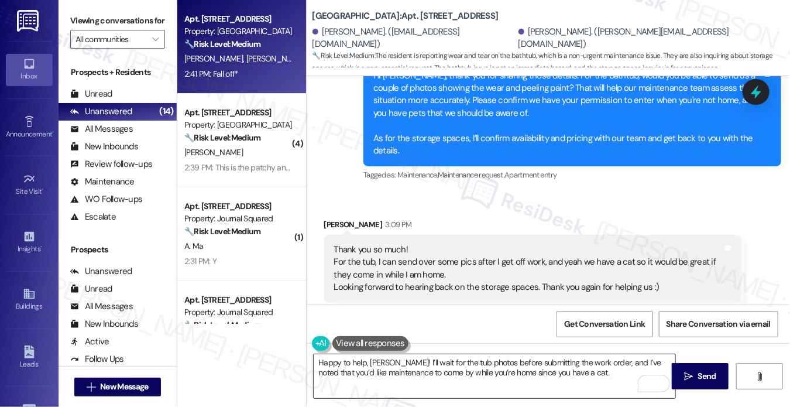
drag, startPoint x: 677, startPoint y: 368, endPoint x: 498, endPoint y: 361, distance: 179.9
click at [502, 352] on div "Happy to help, Chun! I’ll wait for the tub photos before submitting the work or…" at bounding box center [549, 387] width 484 height 88
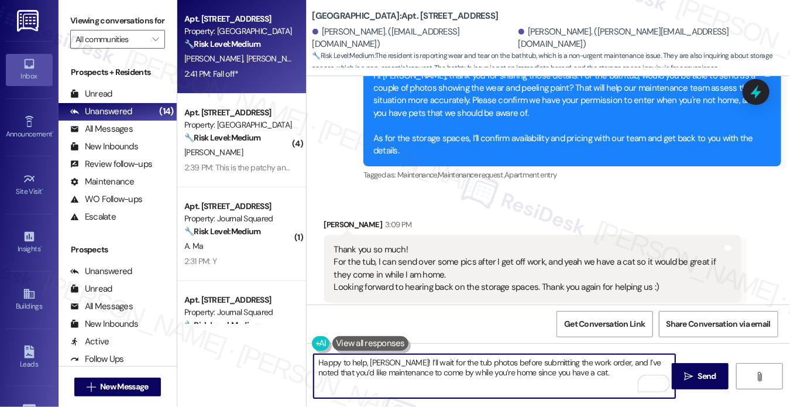
click at [498, 361] on textarea "Happy to help, Chun! I’ll wait for the tub photos before submitting the work or…" at bounding box center [495, 376] width 362 height 44
click at [584, 365] on textarea "Happy to help, Chun! I’ll wait for the tub photos before submitting the work or…" at bounding box center [495, 376] width 362 height 44
click at [597, 374] on textarea "Happy to help, Chun! I’ll wait for the tub photos before submitting the work or…" at bounding box center [495, 376] width 362 height 44
type textarea "Happy to help, Chun! I’ll wait for the tub photos before submitting the work or…"
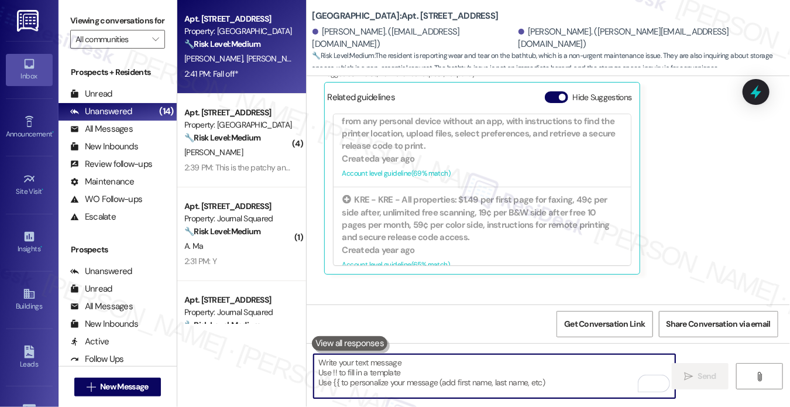
scroll to position [7653, 0]
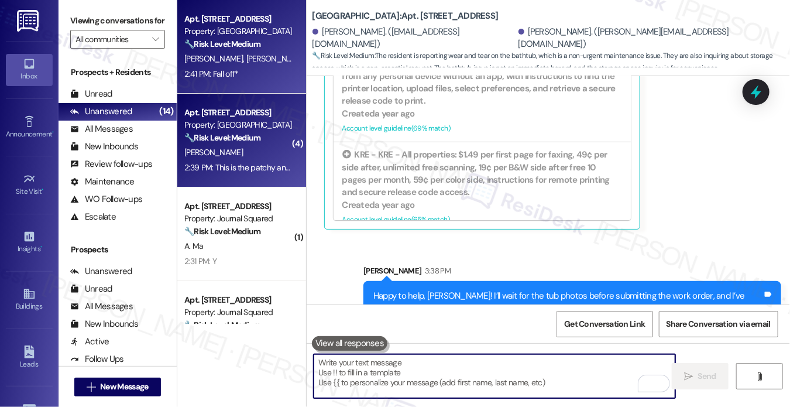
click at [269, 141] on div "🔧 Risk Level: Medium The resident is reporting that grout work was marked as co…" at bounding box center [238, 138] width 108 height 12
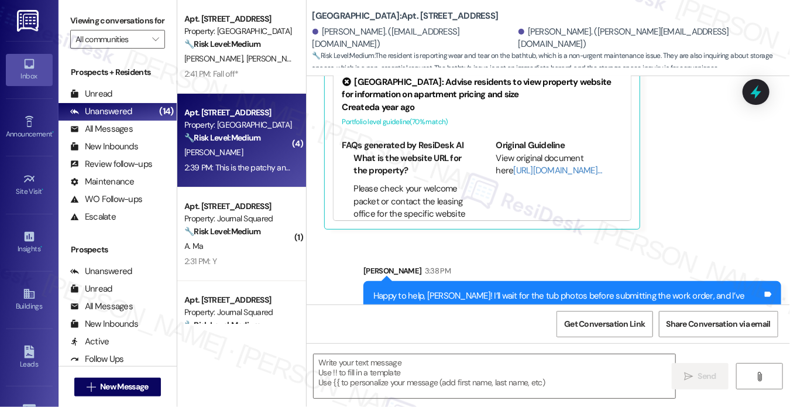
type textarea "Fetching suggested responses. Please feel free to read through the conversation…"
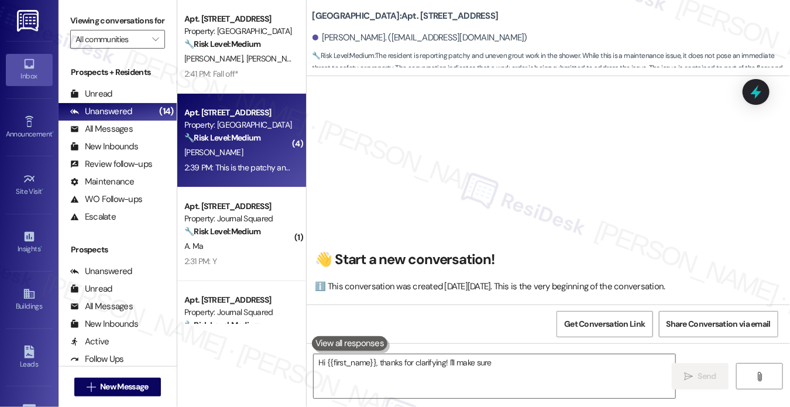
scroll to position [1506, 0]
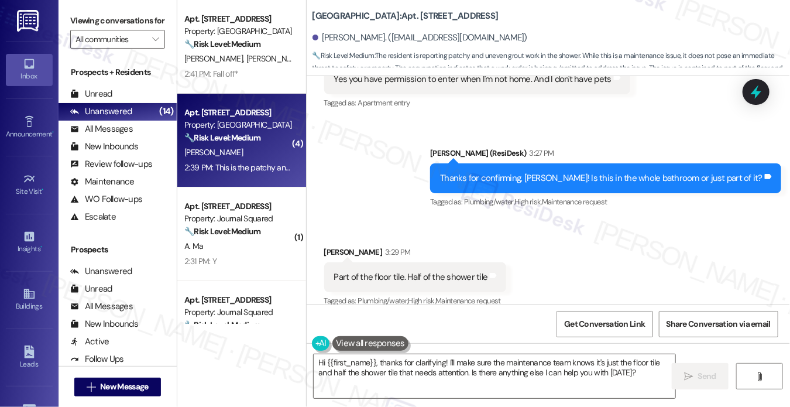
click at [417, 270] on div "Part of the floor tile. Half of the shower tile Tags and notes" at bounding box center [415, 277] width 183 height 30
click at [550, 172] on div "Thanks for confirming, Grace! Is this in the whole bathroom or just part of it?" at bounding box center [601, 178] width 323 height 12
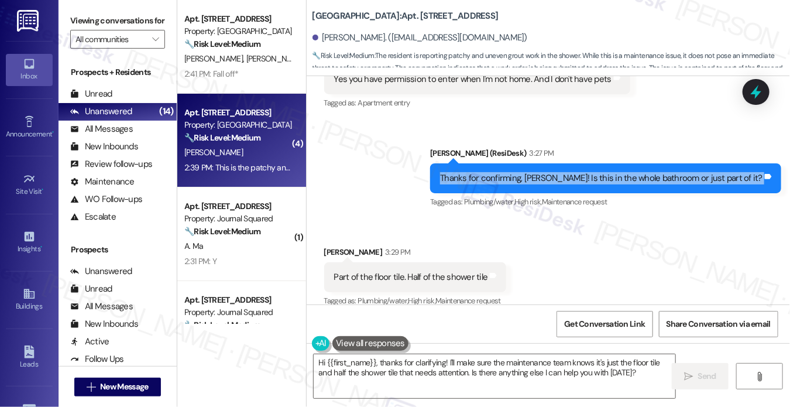
click at [550, 172] on div "Thanks for confirming, Grace! Is this in the whole bathroom or just part of it?" at bounding box center [601, 178] width 323 height 12
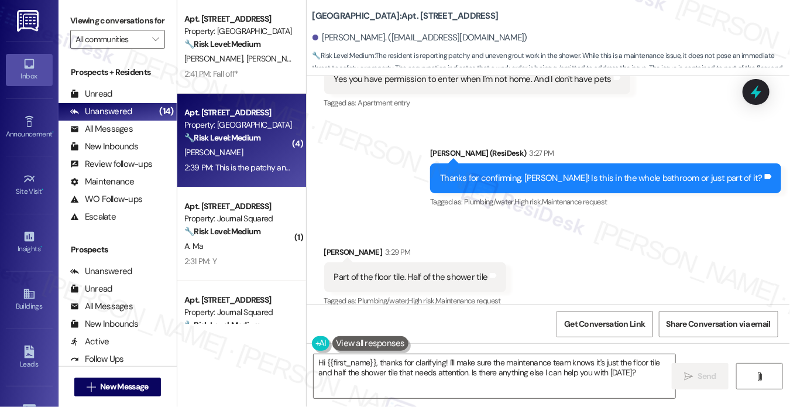
click at [407, 262] on div "Part of the floor tile. Half of the shower tile Tags and notes" at bounding box center [415, 277] width 183 height 30
click at [407, 271] on div "Part of the floor tile. Half of the shower tile" at bounding box center [411, 277] width 154 height 12
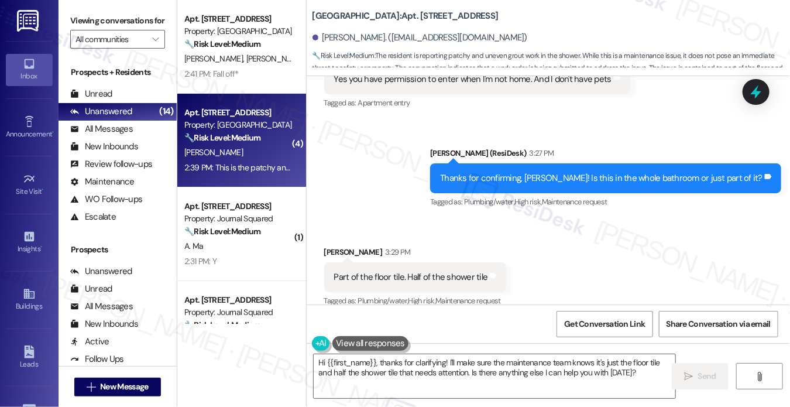
click at [419, 184] on div "Sent via SMS Jane (ResiDesk) 3:27 PM Thanks for confirming, Grace! Is this in t…" at bounding box center [549, 170] width 484 height 99
click at [443, 271] on div "Part of the floor tile. Half of the shower tile" at bounding box center [411, 277] width 154 height 12
click at [450, 376] on textarea "Hi {{first_name}}, thanks for clarifying! I'll make sure the maintenance team k…" at bounding box center [495, 376] width 362 height 44
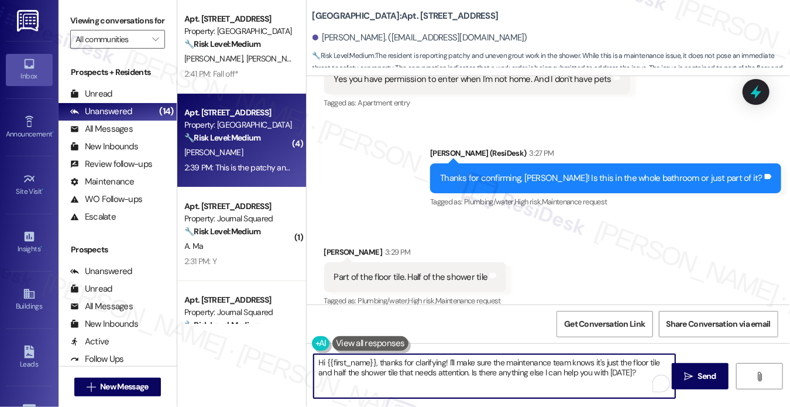
click at [450, 376] on textarea "Hi {{first_name}}, thanks for clarifying! I'll make sure the maintenance team k…" at bounding box center [495, 376] width 362 height 44
click at [370, 360] on textarea "Hi {{first_name}}, thanks for clarifying! I'll make sure the maintenance team k…" at bounding box center [495, 376] width 362 height 44
drag, startPoint x: 381, startPoint y: 362, endPoint x: 234, endPoint y: 346, distance: 147.9
click at [234, 346] on div "Apt. 701, 100 C. Columbus Drive Property: Grove Pointe 🔧 Risk Level: Medium The…" at bounding box center [484, 203] width 614 height 407
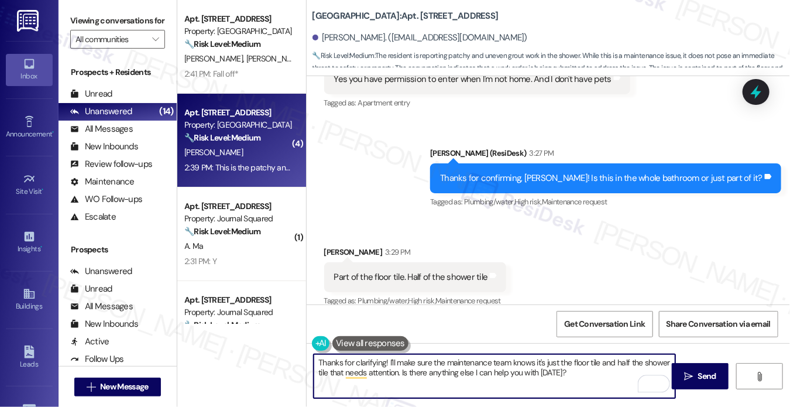
type textarea "Thanks for clarifying! I'll make sure the maintenance team knows it's just the …"
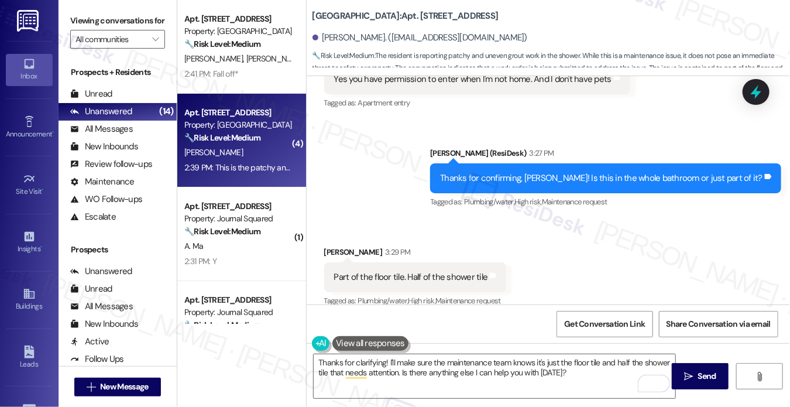
click at [73, 19] on label "Viewing conversations for" at bounding box center [117, 21] width 95 height 18
click at [91, 25] on label "Viewing conversations for" at bounding box center [117, 21] width 95 height 18
drag, startPoint x: 73, startPoint y: 25, endPoint x: 89, endPoint y: 27, distance: 16.6
click at [73, 25] on label "Viewing conversations for" at bounding box center [117, 21] width 95 height 18
click at [550, 220] on div "Received via SMS Grace Spellmann 3:29 PM Part of the floor tile. Half of the sh…" at bounding box center [549, 269] width 484 height 99
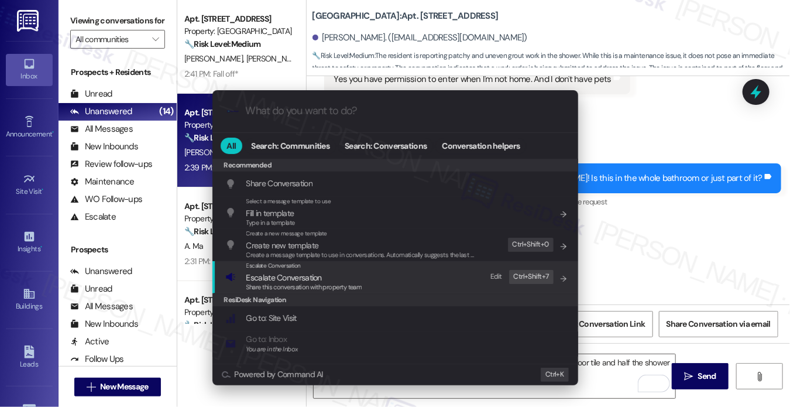
click at [396, 281] on div "Escalate Conversation Escalate Conversation Share this conversation with proper…" at bounding box center [396, 277] width 342 height 32
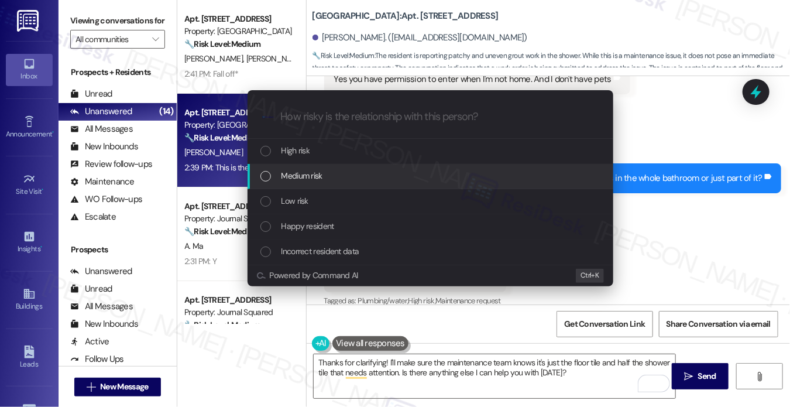
click at [341, 183] on div "Medium risk" at bounding box center [431, 176] width 366 height 25
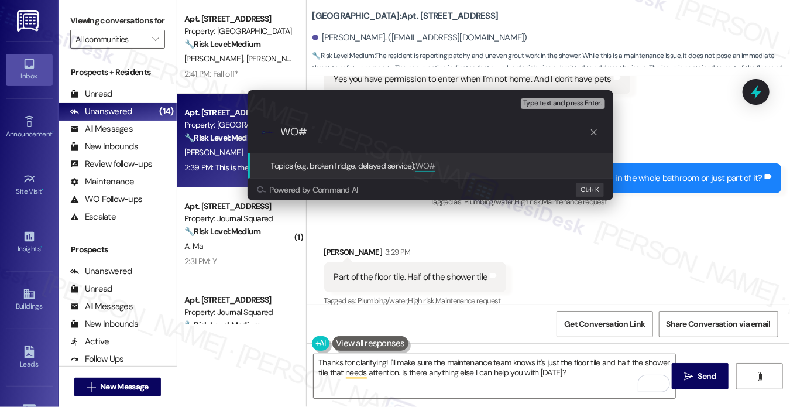
paste input "253761"
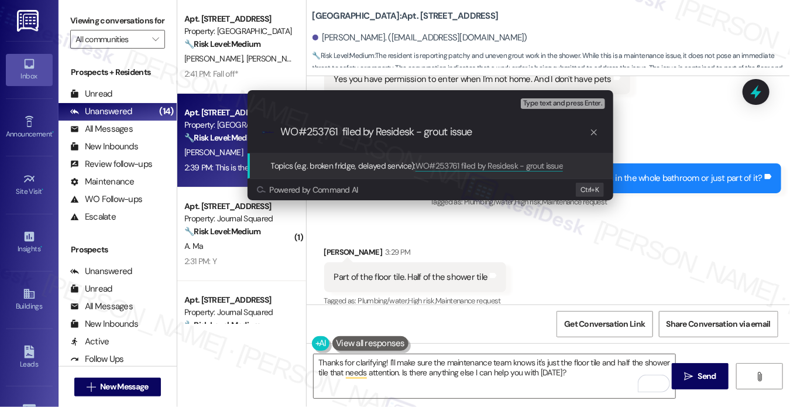
type input "WO#253761 filed by Residesk - grout issues"
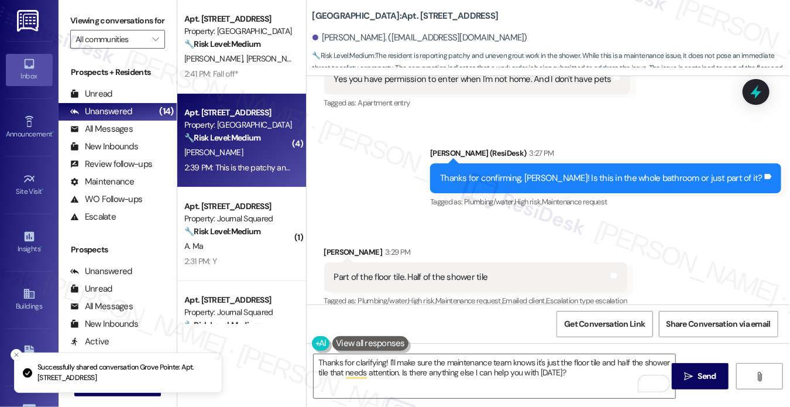
scroll to position [1506, 0]
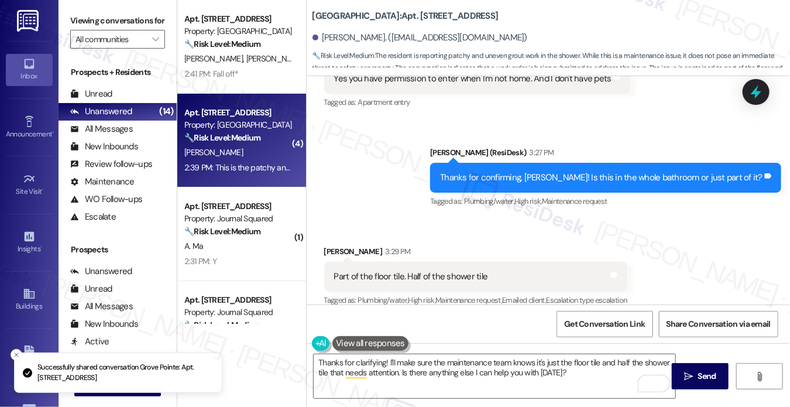
click at [386, 270] on div "Part of the floor tile. Half of the shower tile" at bounding box center [411, 276] width 154 height 12
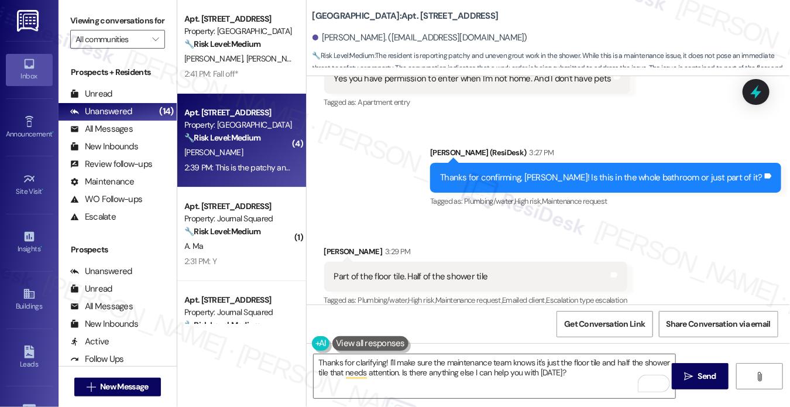
click at [389, 270] on div "Part of the floor tile. Half of the shower tile" at bounding box center [411, 276] width 154 height 12
click at [392, 383] on textarea "Thanks for clarifying! I'll make sure the maintenance team knows it's just the …" at bounding box center [495, 376] width 362 height 44
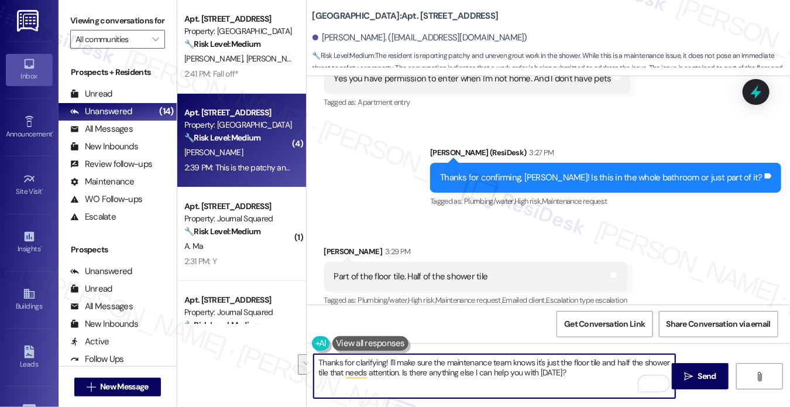
drag, startPoint x: 590, startPoint y: 373, endPoint x: 422, endPoint y: 366, distance: 168.2
click at [422, 366] on textarea "Thanks for clarifying! I'll make sure the maintenance team knows it's just the …" at bounding box center [495, 376] width 362 height 44
drag, startPoint x: 386, startPoint y: 362, endPoint x: 590, endPoint y: 375, distance: 203.5
click at [590, 375] on textarea "Thanks for clarifying! I'll make sure the maintenance team knows it's just the …" at bounding box center [495, 376] width 362 height 44
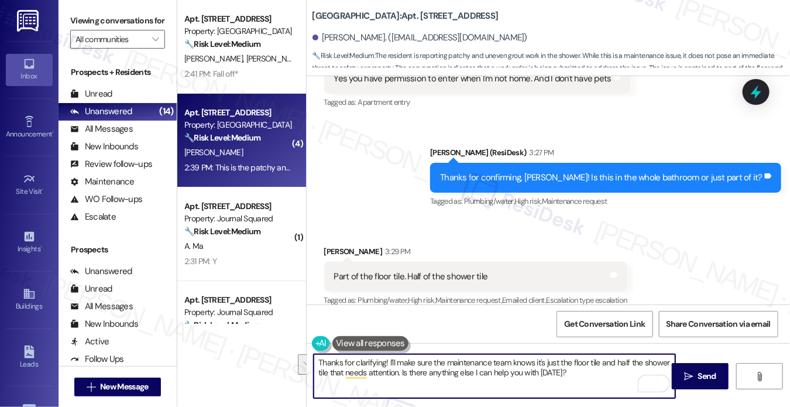
click at [503, 272] on div "Part of the floor tile. Half of the shower tile Tags and notes" at bounding box center [475, 277] width 303 height 30
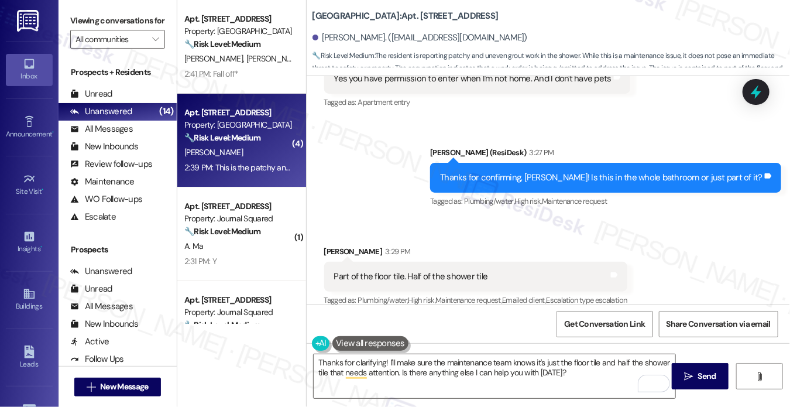
click at [503, 272] on div "Part of the floor tile. Half of the shower tile Tags and notes" at bounding box center [475, 277] width 303 height 30
click at [74, 10] on div "Viewing conversations for All communities " at bounding box center [118, 30] width 118 height 60
click at [402, 363] on textarea "Thanks for clarifying! I'll make sure the maintenance team knows it's just the …" at bounding box center [495, 376] width 362 height 44
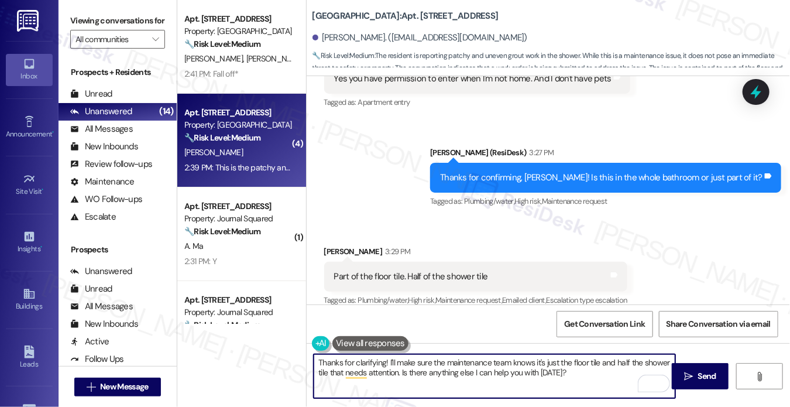
click at [402, 363] on textarea "Thanks for clarifying! I'll make sure the maintenance team knows it's just the …" at bounding box center [495, 376] width 362 height 44
click at [434, 362] on textarea "Thanks for clarifying! I'll make sure the maintenance team knows it's just the …" at bounding box center [495, 376] width 362 height 44
drag, startPoint x: 578, startPoint y: 369, endPoint x: 400, endPoint y: 374, distance: 178.0
click at [400, 374] on textarea "Thanks for clarifying! I'll make sure the maintenance team knows it's just the …" at bounding box center [495, 376] width 362 height 44
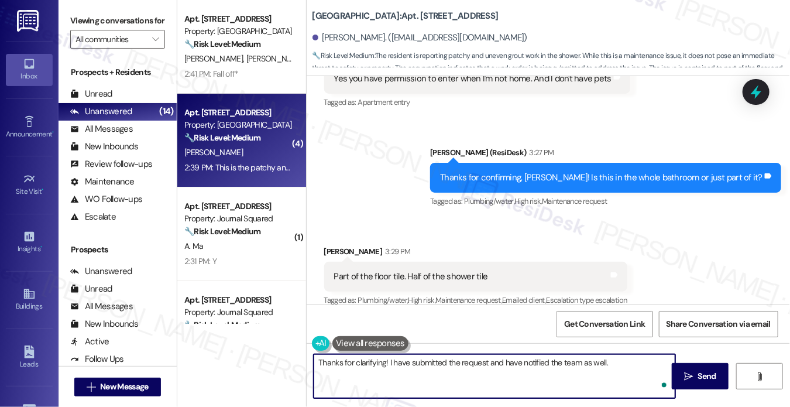
click at [472, 362] on textarea "Thanks for clarifying! I have submitted the request and have notified the team …" at bounding box center [495, 376] width 362 height 44
click at [618, 355] on textarea "Thanks for clarifying! I have submitted the work order and have notified the te…" at bounding box center [495, 376] width 362 height 44
click at [480, 367] on textarea "Thanks for clarifying! I have submitted the work order and have notified the te…" at bounding box center [495, 376] width 362 height 44
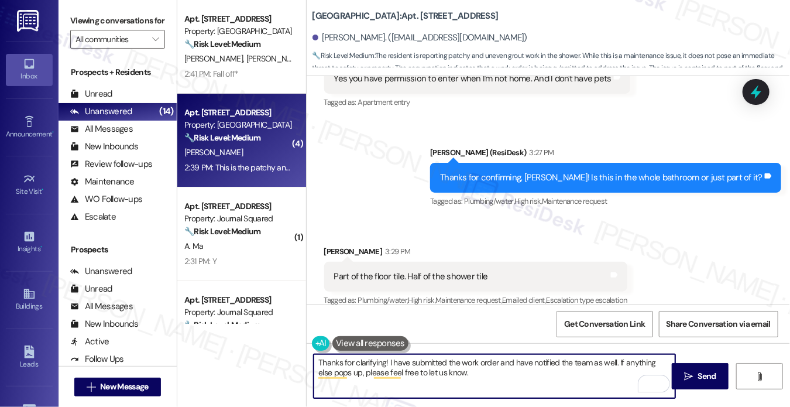
click at [480, 367] on textarea "Thanks for clarifying! I have submitted the work order and have notified the te…" at bounding box center [495, 376] width 362 height 44
type textarea "Thanks for clarifying! I have submitted the work order and have notified the te…"
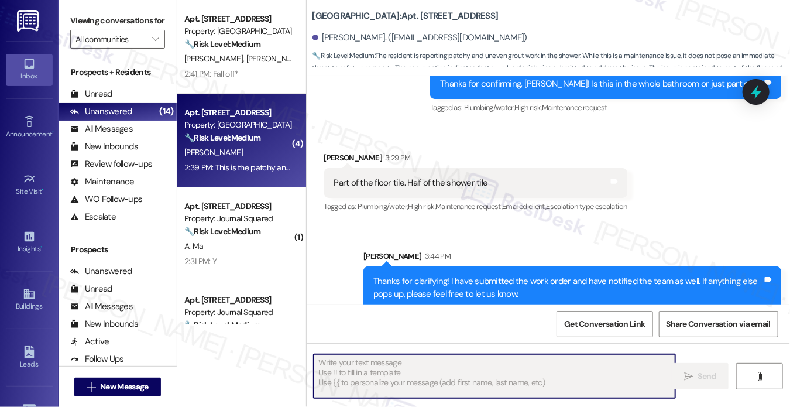
scroll to position [1601, 0]
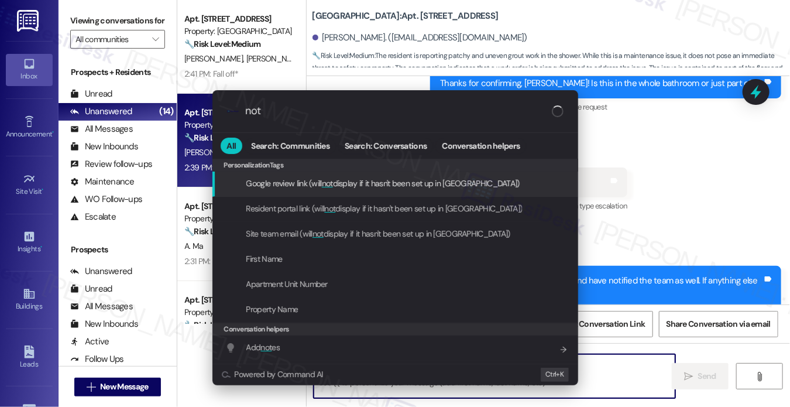
type input "note"
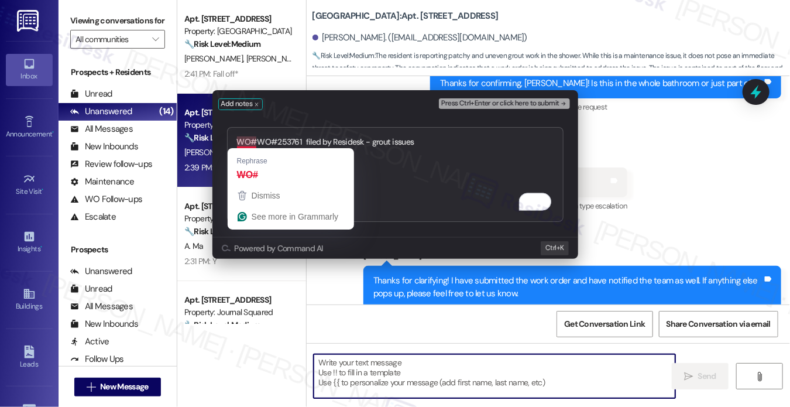
drag, startPoint x: 255, startPoint y: 141, endPoint x: 183, endPoint y: 139, distance: 72.6
click at [183, 139] on div "Add notes Press Ctrl+Enter or click here to submit WO#WO#253761 filed by Reside…" at bounding box center [395, 203] width 790 height 407
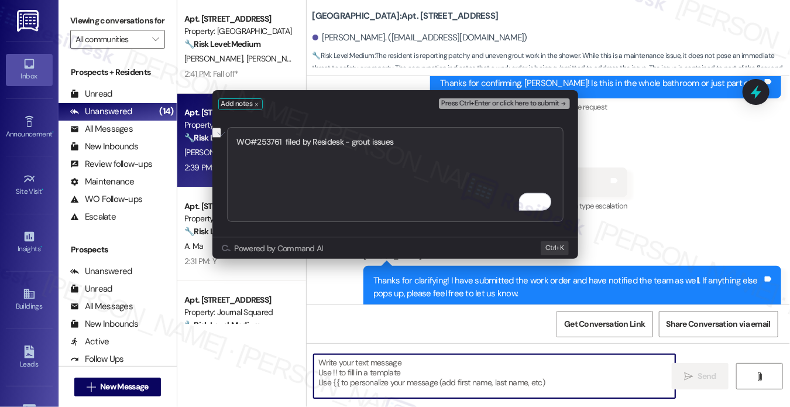
drag, startPoint x: 283, startPoint y: 140, endPoint x: 453, endPoint y: 143, distance: 169.8
click at [458, 142] on textarea "WO#253761 filed by Residesk - grout issues" at bounding box center [395, 174] width 337 height 95
type textarea "WO#253761 submitted"
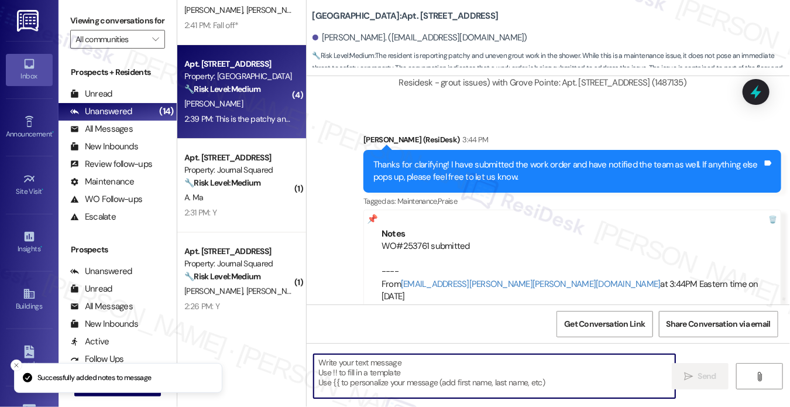
scroll to position [176, 0]
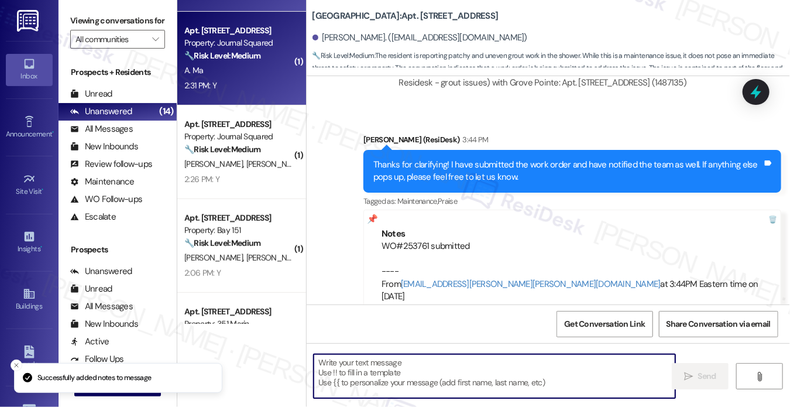
click at [244, 80] on div "2:31 PM: Y 2:31 PM: Y" at bounding box center [238, 85] width 111 height 15
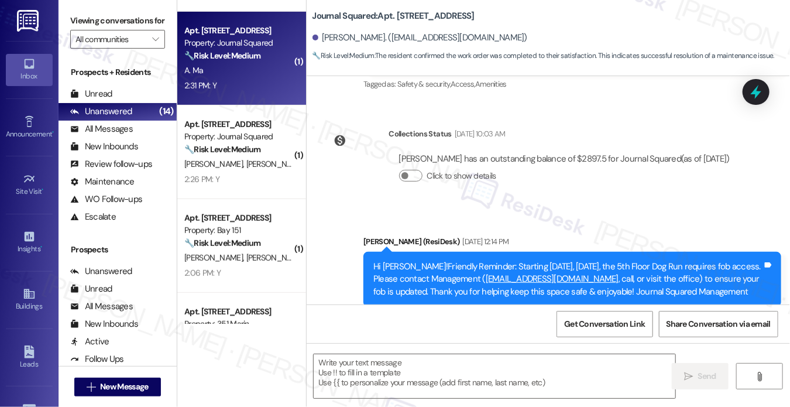
type textarea "Fetching suggested responses. Please feel free to read through the conversation…"
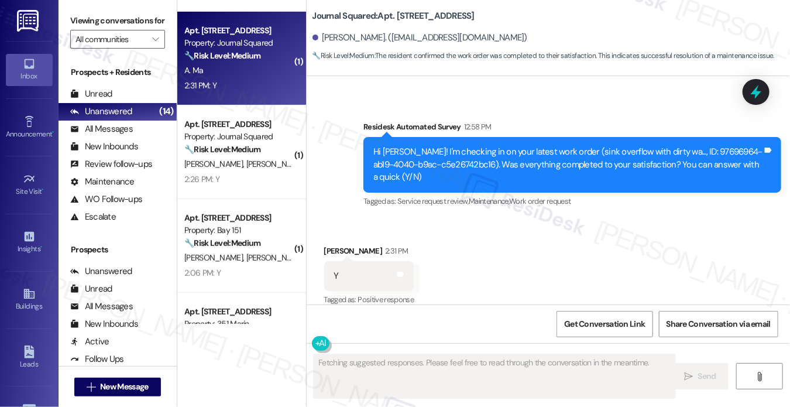
scroll to position [1171, 0]
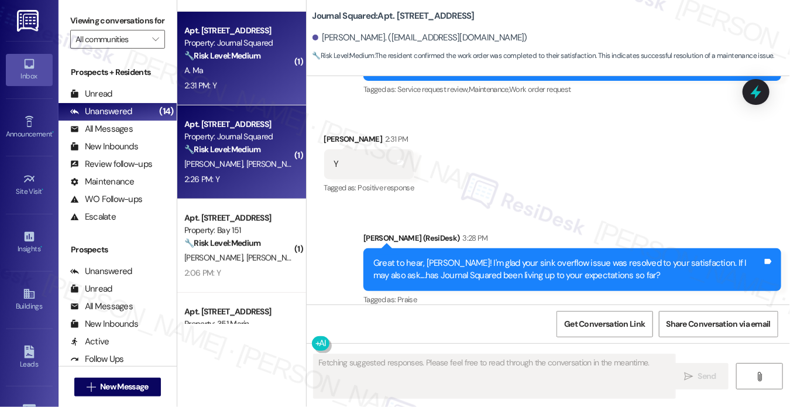
click at [246, 162] on span "[PERSON_NAME]" at bounding box center [275, 164] width 59 height 11
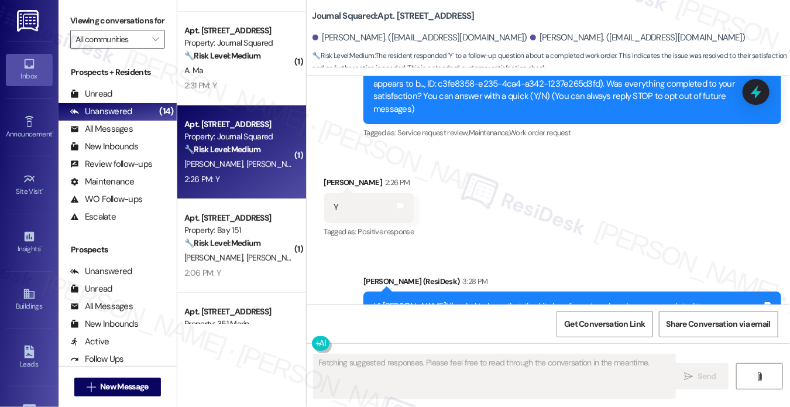
scroll to position [207, 0]
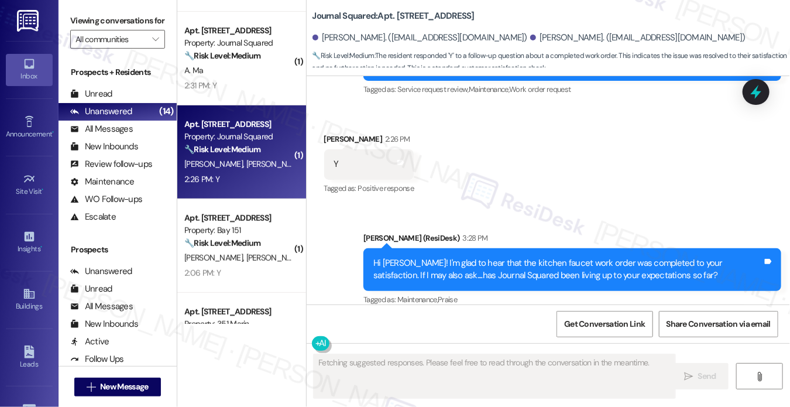
click at [220, 198] on div "Apt. 4510, 615 Pavonia Avenue Property: Journal Squared 🔧 Risk Level: Medium Th…" at bounding box center [241, 152] width 129 height 94
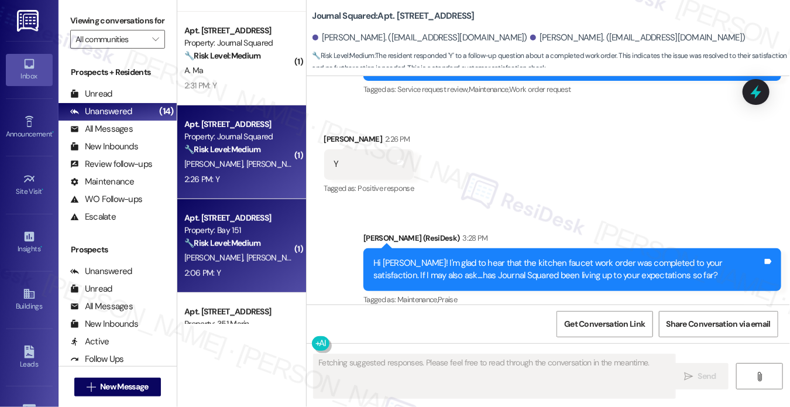
click at [233, 223] on div "Apt. [STREET_ADDRESS]" at bounding box center [238, 218] width 108 height 12
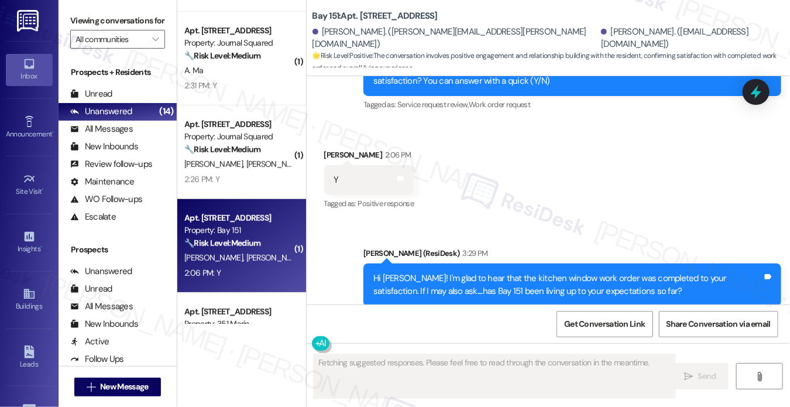
scroll to position [21220, 0]
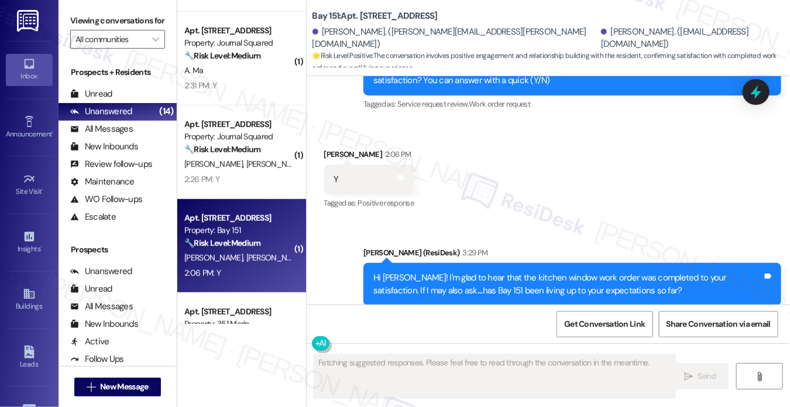
click at [513, 272] on div "Hi [PERSON_NAME]! I'm glad to hear that the kitchen window work order was compl…" at bounding box center [568, 284] width 389 height 25
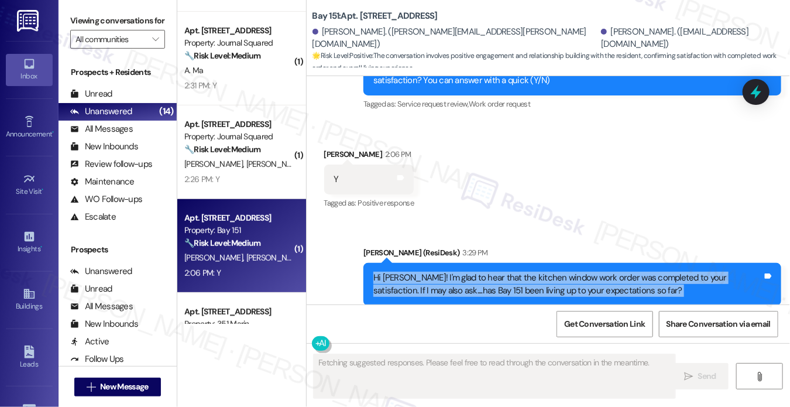
click at [513, 272] on div "Hi [PERSON_NAME]! I'm glad to hear that the kitchen window work order was compl…" at bounding box center [568, 284] width 389 height 25
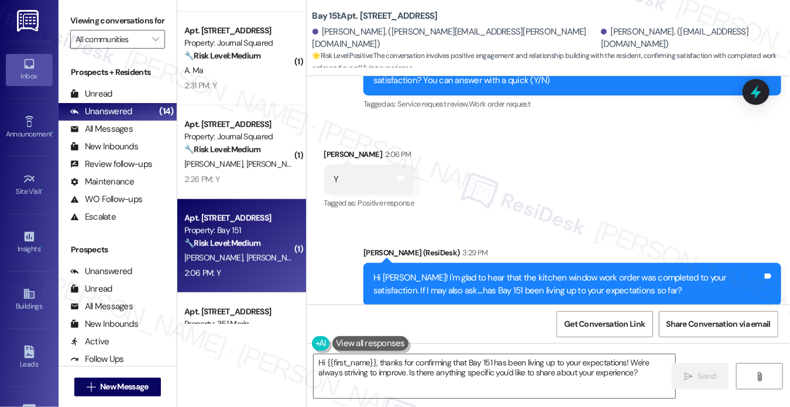
click at [98, 20] on label "Viewing conversations for" at bounding box center [117, 21] width 95 height 18
click at [525, 246] on div "Jane (ResiDesk) 3:29 PM" at bounding box center [573, 254] width 418 height 16
drag, startPoint x: 94, startPoint y: 26, endPoint x: 145, endPoint y: 65, distance: 63.9
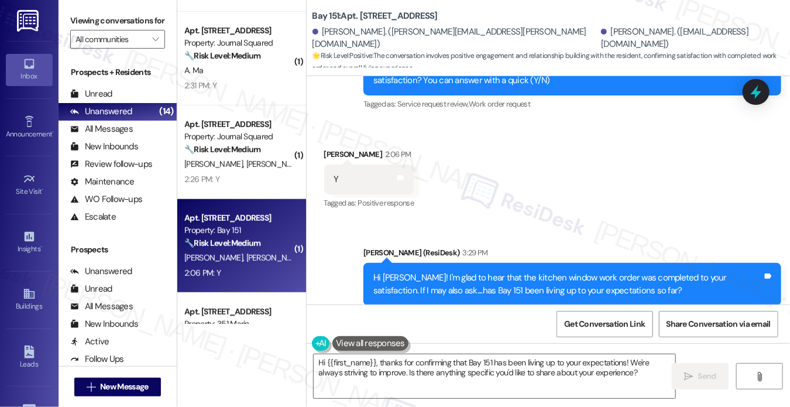
click at [94, 26] on label "Viewing conversations for" at bounding box center [117, 21] width 95 height 18
click at [433, 362] on textarea "Hi {{first_name}}, thanks for confirming that Bay 151 has been living up to you…" at bounding box center [495, 376] width 362 height 44
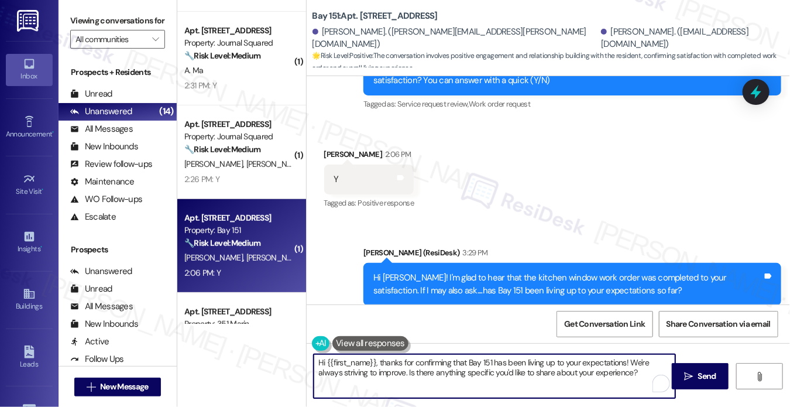
paste textarea "That’s wonderful to hear, [PERSON_NAME], thank you! If you’re comfortable, woul…"
click at [407, 368] on textarea "That’s wonderful to hear, [PERSON_NAME], thank you! If you’re comfortable, woul…" at bounding box center [495, 376] width 362 height 44
click at [333, 358] on div "Michael Evanski 3:30 PM" at bounding box center [369, 366] width 90 height 16
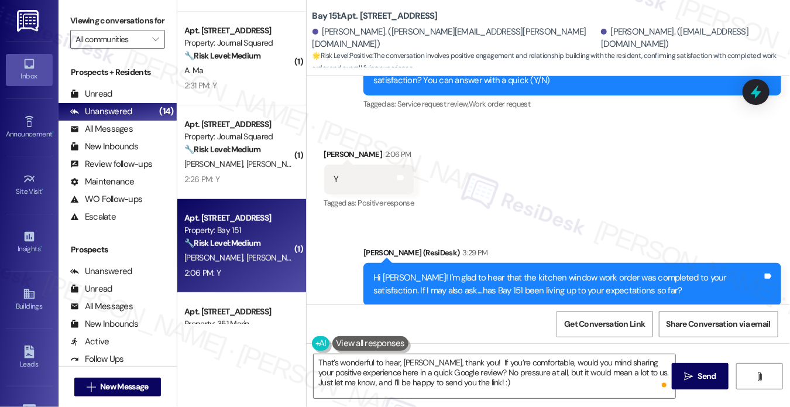
copy div "Michael"
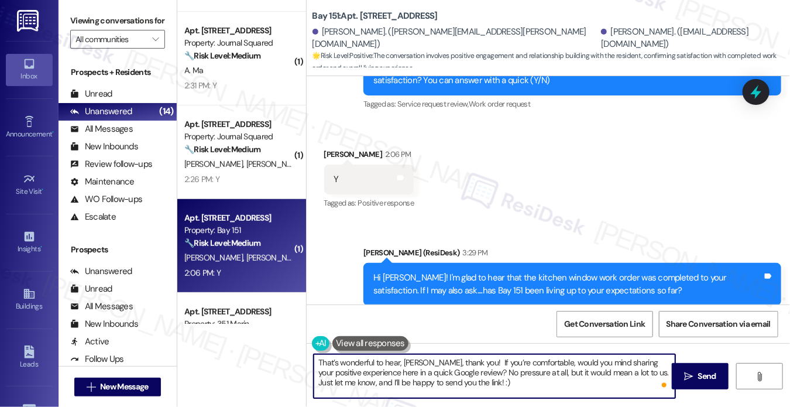
click at [414, 364] on textarea "That’s wonderful to hear, Rania, thank you! If you’re comfortable, would you mi…" at bounding box center [495, 376] width 362 height 44
paste textarea "Michael"
type textarea "That’s wonderful to hear, Michael, thank you! If you’re comfortable, would you …"
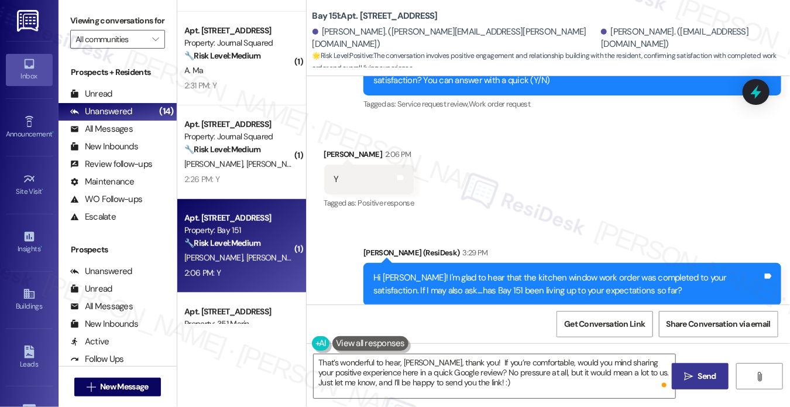
click at [687, 372] on icon "" at bounding box center [688, 376] width 9 height 9
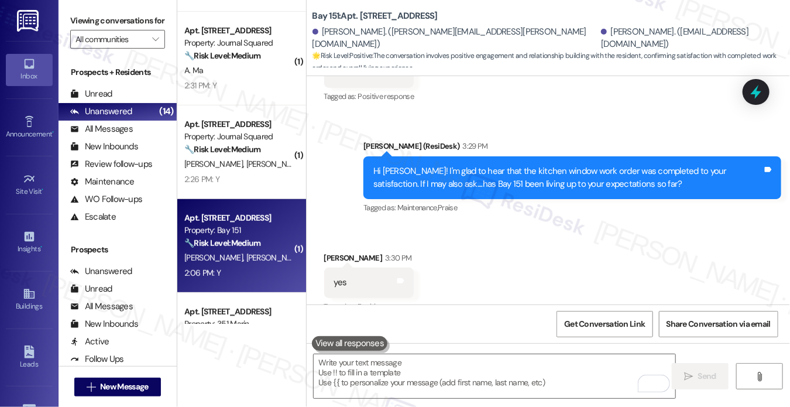
scroll to position [410, 0]
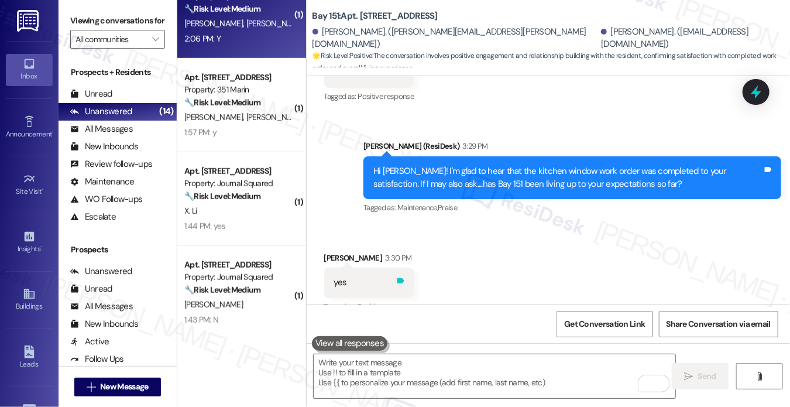
click at [400, 276] on icon at bounding box center [400, 280] width 9 height 9
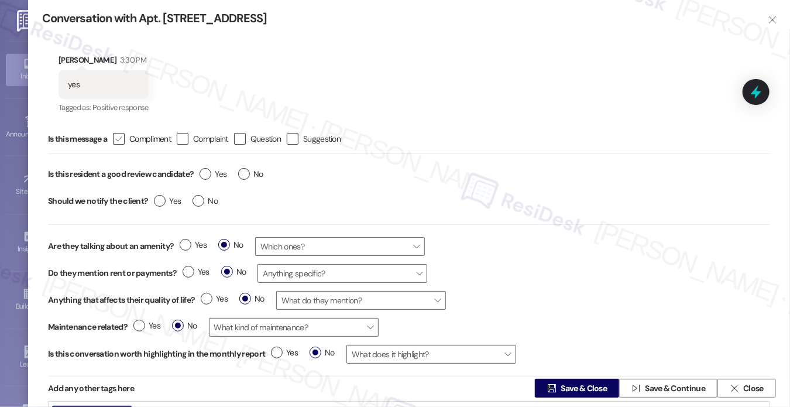
click at [122, 135] on icon "" at bounding box center [119, 139] width 8 height 12
click at [115, 135] on input " Compliment" at bounding box center [111, 139] width 8 height 8
checkbox input "true"
click at [209, 169] on label "Yes" at bounding box center [213, 174] width 27 height 12
click at [209, 169] on input "Yes" at bounding box center [213, 175] width 27 height 15
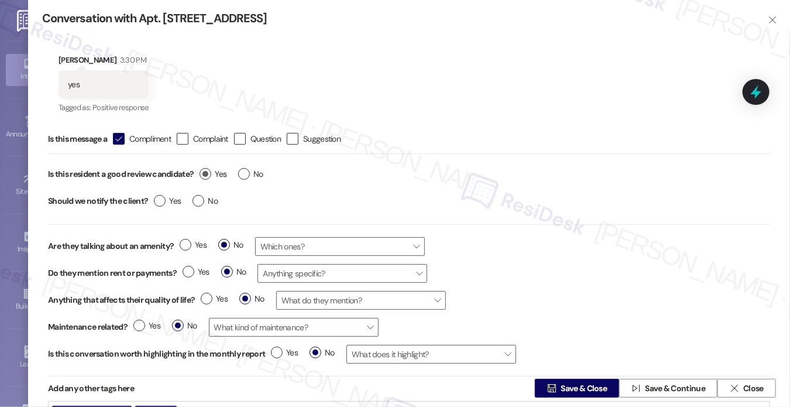
radio input "true"
click at [200, 210] on div "Yes No" at bounding box center [186, 202] width 76 height 27
click at [193, 203] on label "No" at bounding box center [205, 201] width 25 height 12
click at [193, 203] on input "No" at bounding box center [205, 202] width 25 height 15
radio input "true"
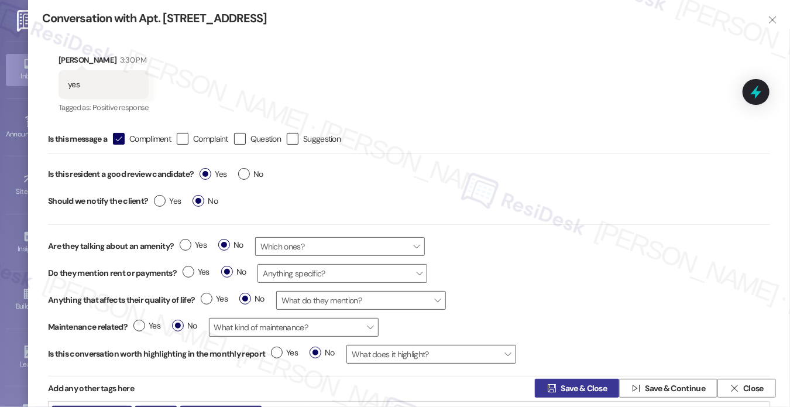
click at [551, 382] on span " Save & Close" at bounding box center [577, 388] width 64 height 18
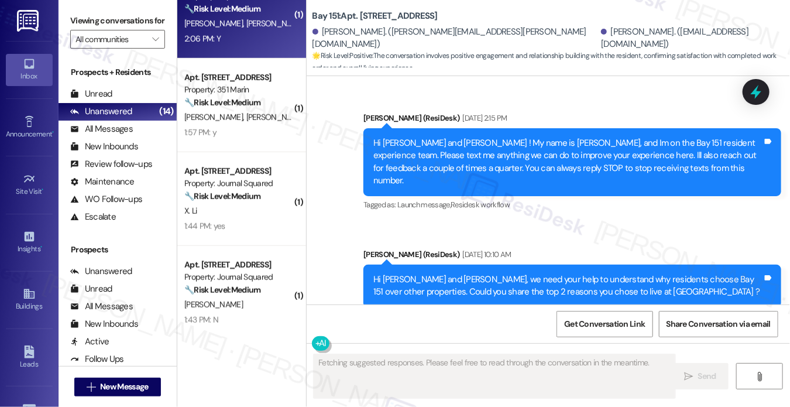
type textarea "Fetching suggested responses. Please feel free to read through the conversation…"
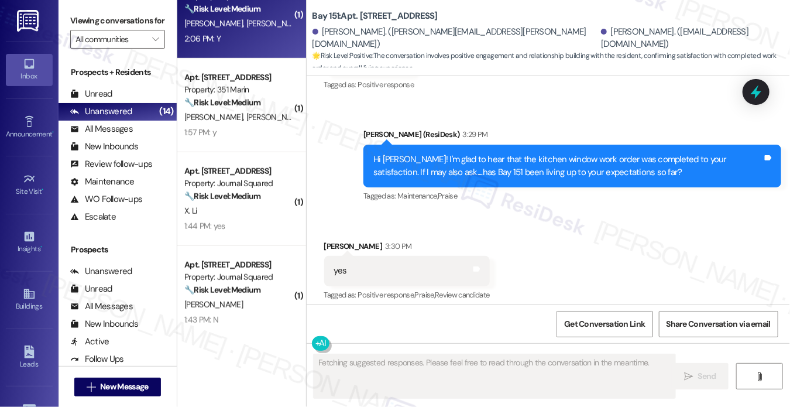
scroll to position [21344, 0]
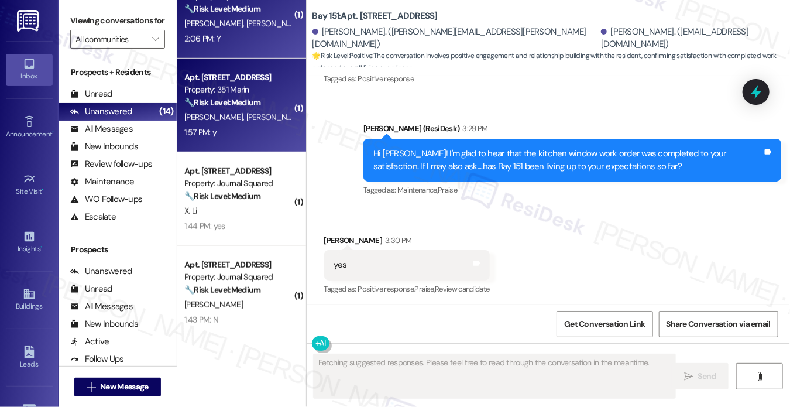
click at [265, 149] on div "Apt. [STREET_ADDRESS] Property: 351 Marin 🔧 Risk Level: Medium The resident res…" at bounding box center [241, 106] width 129 height 94
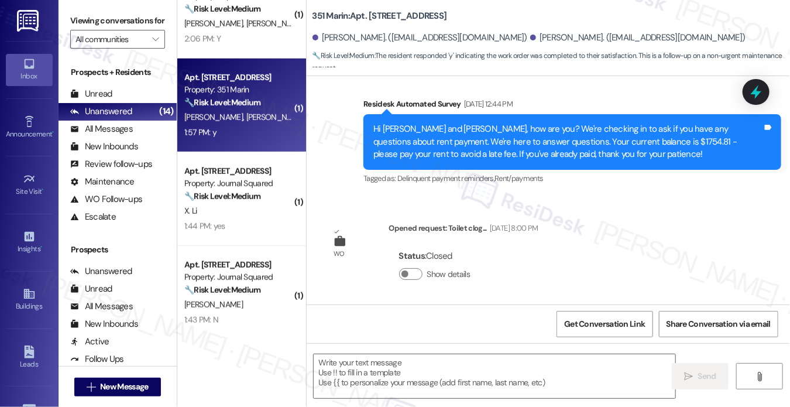
type textarea "Fetching suggested responses. Please feel free to read through the conversation…"
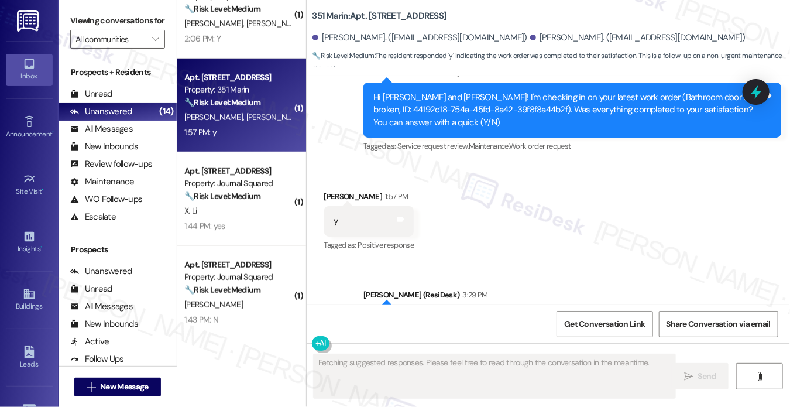
scroll to position [2370, 0]
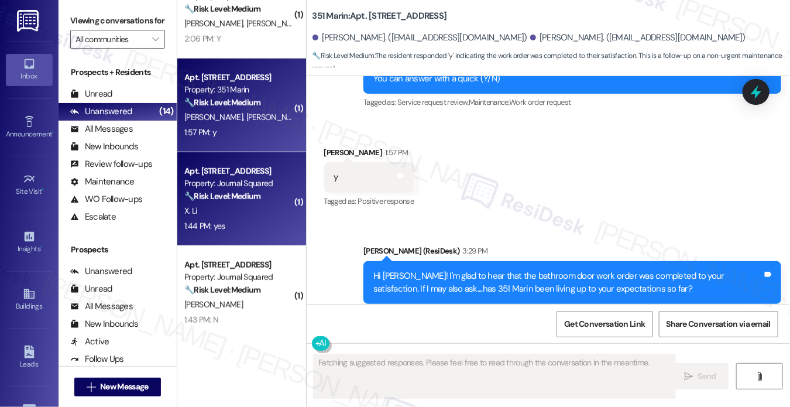
click at [268, 216] on div "X. Li" at bounding box center [238, 211] width 111 height 15
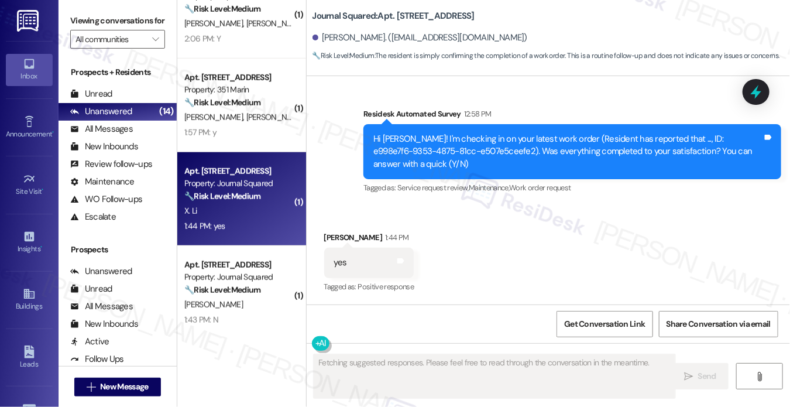
scroll to position [276, 0]
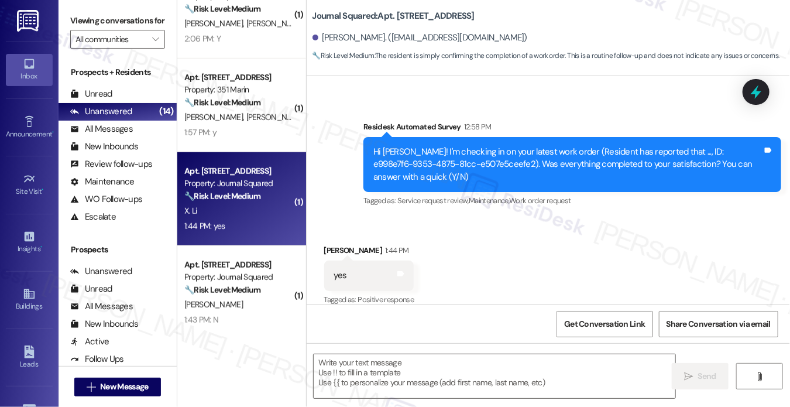
click at [92, 25] on label "Viewing conversations for" at bounding box center [117, 21] width 95 height 18
click at [375, 368] on textarea at bounding box center [495, 376] width 362 height 44
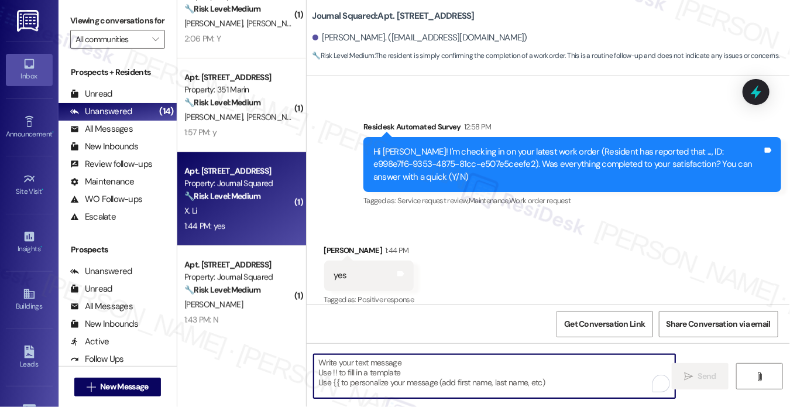
paste textarea "Hi {{first_name}}! I'm glad to hear that the latest work order was completed to…"
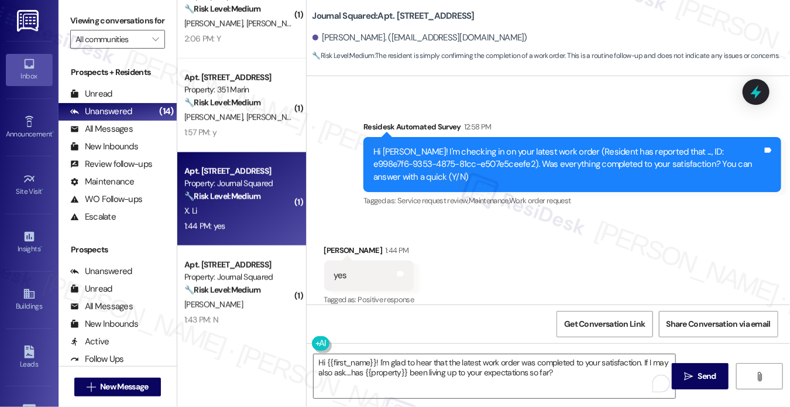
click at [330, 235] on div "Received via SMS Xihua Li 1:44 PM yes Tags and notes Tagged as: Positive respon…" at bounding box center [370, 275] width 108 height 81
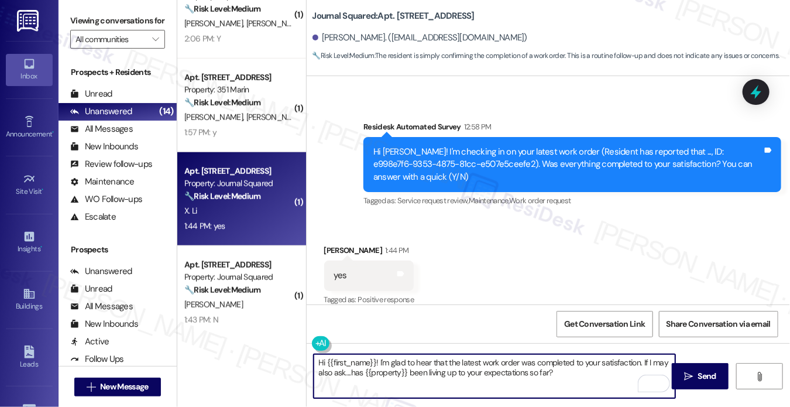
drag, startPoint x: 377, startPoint y: 362, endPoint x: 227, endPoint y: 340, distance: 152.2
click at [227, 340] on div "( 1 ) Apt. 1114, [STREET_ADDRESS] Property: Journal Squared 🔧 Risk Level: Mediu…" at bounding box center [484, 203] width 614 height 407
click at [329, 244] on div "Xihua Li 1:44 PM" at bounding box center [369, 252] width 90 height 16
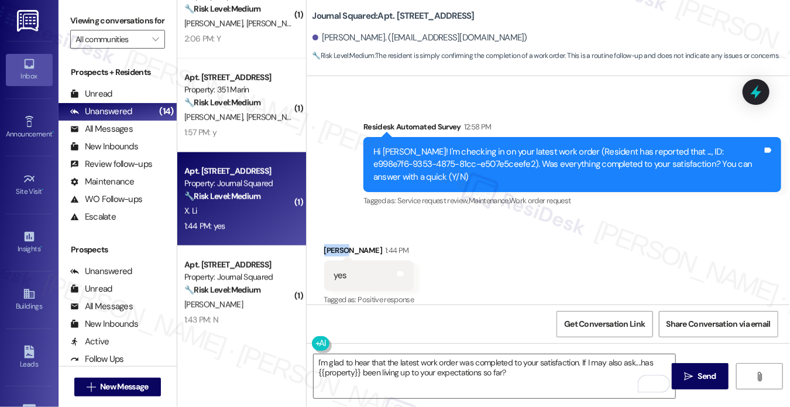
click at [329, 244] on div "Xihua Li 1:44 PM" at bounding box center [369, 252] width 90 height 16
copy div "Xihua"
click at [577, 361] on textarea "I'm glad to hear that the latest work order was completed to your satisfaction.…" at bounding box center [495, 376] width 362 height 44
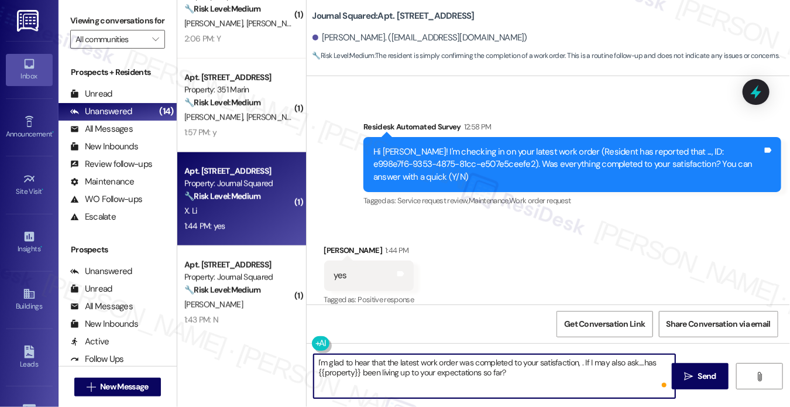
paste textarea "Xihua"
click at [578, 388] on textarea "I'm glad to hear that the latest work order was completed to your satisfaction,…" at bounding box center [495, 376] width 362 height 44
type textarea "I'm glad to hear that the latest work order was completed to your satisfaction,…"
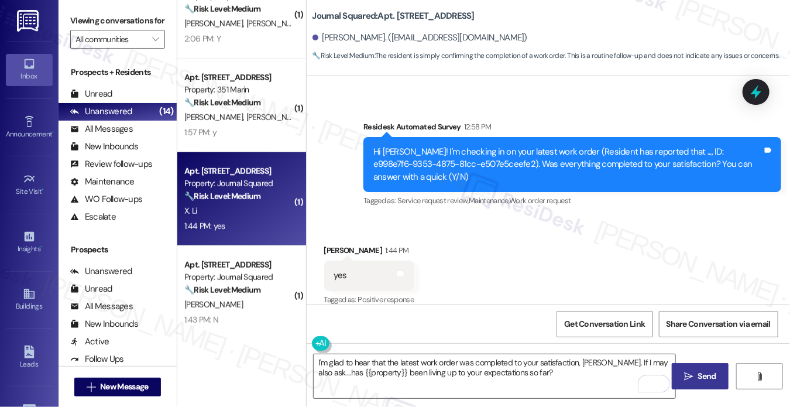
click at [686, 368] on button " Send" at bounding box center [700, 376] width 57 height 26
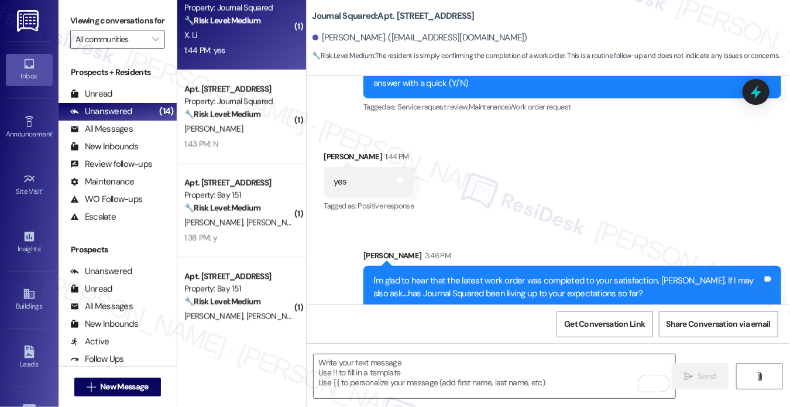
scroll to position [371, 0]
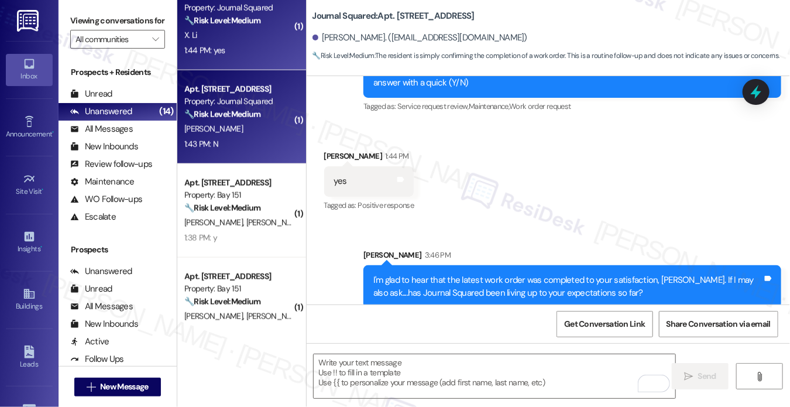
click at [234, 139] on div "1:43 PM: N 1:43 PM: N" at bounding box center [238, 144] width 111 height 15
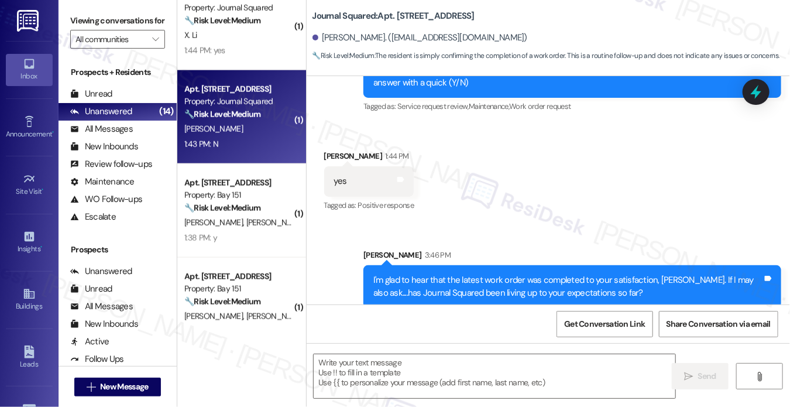
type textarea "Fetching suggested responses. Please feel free to read through the conversation…"
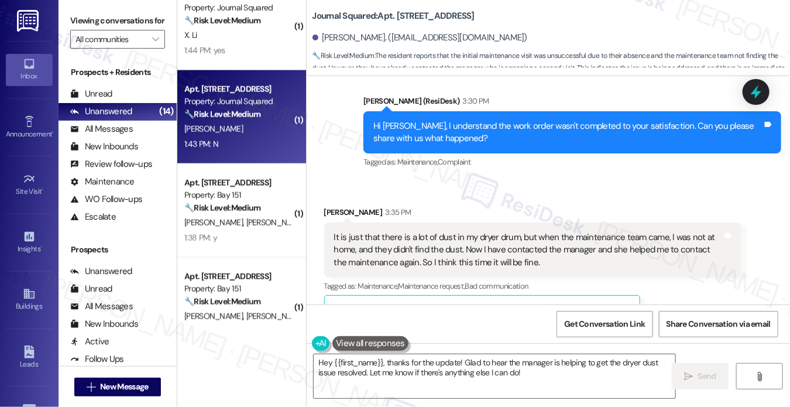
scroll to position [407, 0]
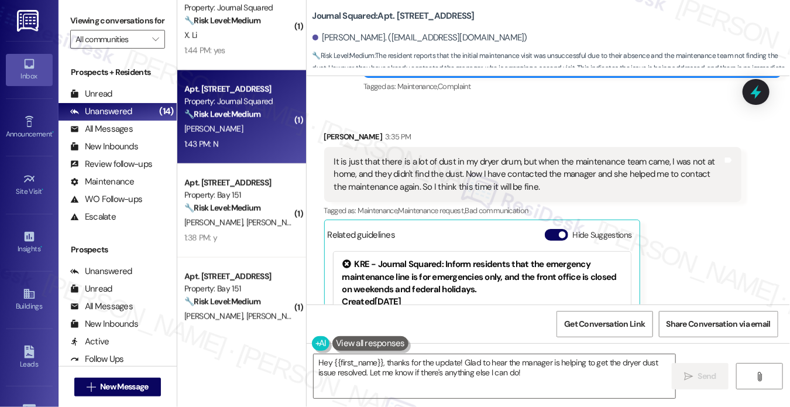
click at [397, 179] on div "It is just that there is a lot of dust in my dryer drum, but when the maintenan…" at bounding box center [528, 174] width 389 height 37
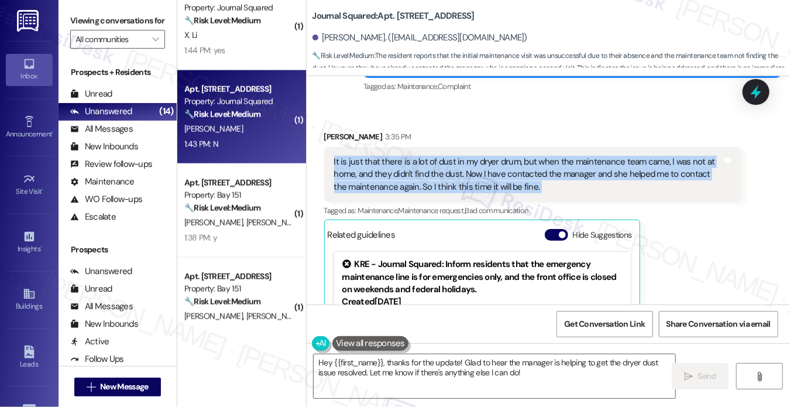
click at [397, 179] on div "It is just that there is a lot of dust in my dryer drum, but when the maintenan…" at bounding box center [528, 174] width 389 height 37
click at [496, 171] on div "It is just that there is a lot of dust in my dryer drum, but when the maintenan…" at bounding box center [528, 174] width 389 height 37
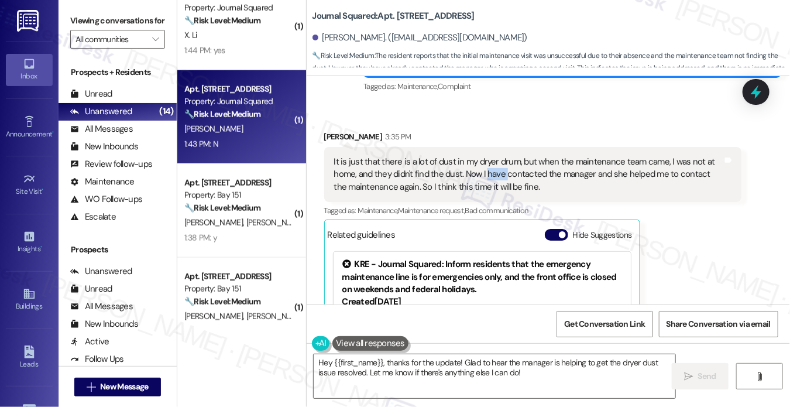
click at [496, 171] on div "It is just that there is a lot of dust in my dryer drum, but when the maintenan…" at bounding box center [528, 174] width 389 height 37
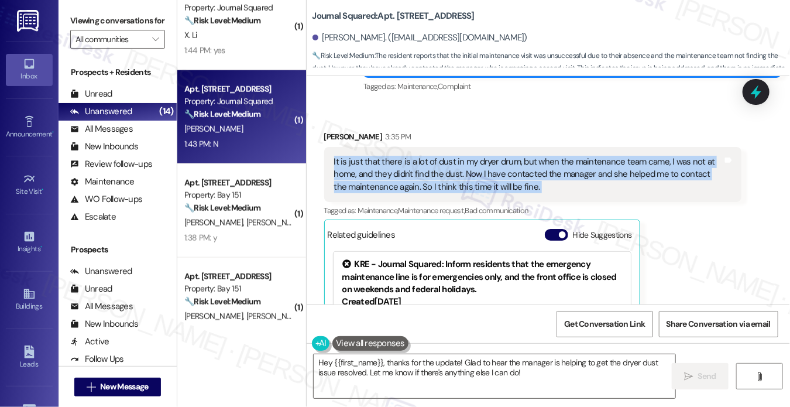
click at [497, 170] on div "It is just that there is a lot of dust in my dryer drum, but when the maintenan…" at bounding box center [528, 174] width 389 height 37
click at [518, 173] on div "It is just that there is a lot of dust in my dryer drum, but when the maintenan…" at bounding box center [528, 174] width 389 height 37
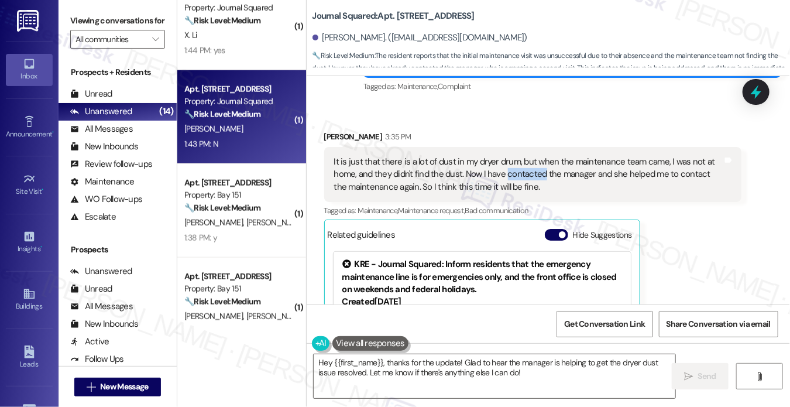
click at [516, 173] on div "It is just that there is a lot of dust in my dryer drum, but when the maintenan…" at bounding box center [528, 174] width 389 height 37
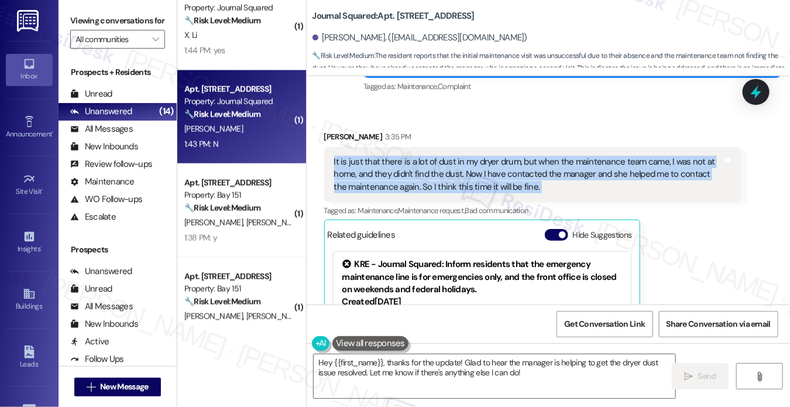
click at [516, 173] on div "It is just that there is a lot of dust in my dryer drum, but when the maintenan…" at bounding box center [528, 174] width 389 height 37
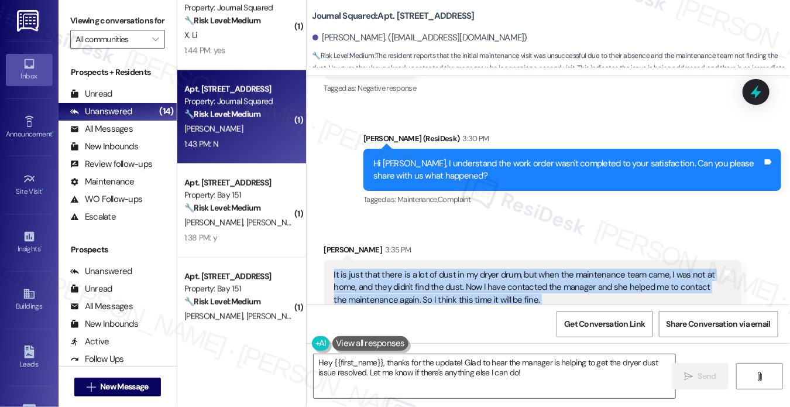
scroll to position [290, 0]
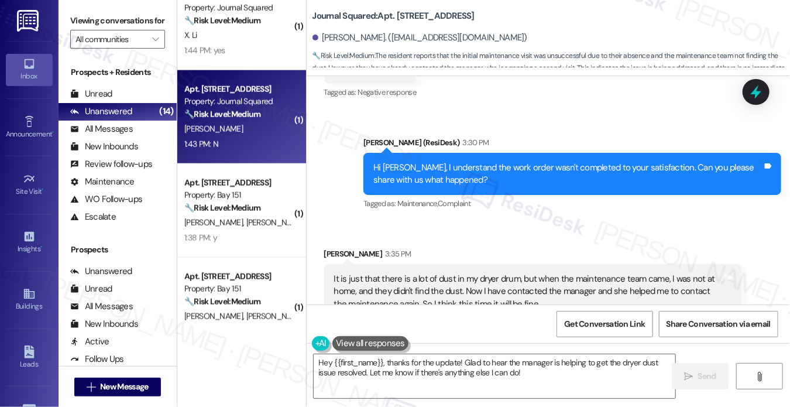
click at [516, 173] on div "Hi [PERSON_NAME], I understand the work order wasn't completed to your satisfac…" at bounding box center [568, 174] width 389 height 25
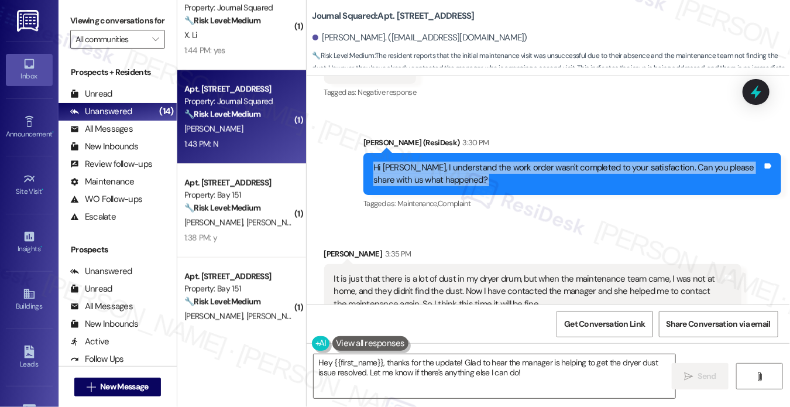
click at [516, 173] on div "Hi [PERSON_NAME], I understand the work order wasn't completed to your satisfac…" at bounding box center [568, 174] width 389 height 25
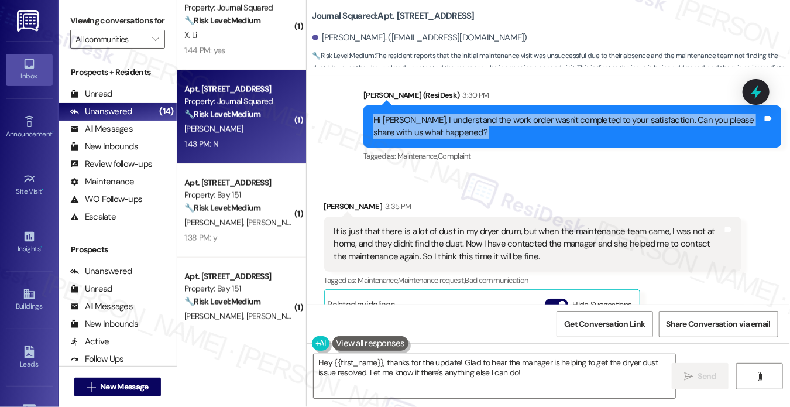
scroll to position [407, 0]
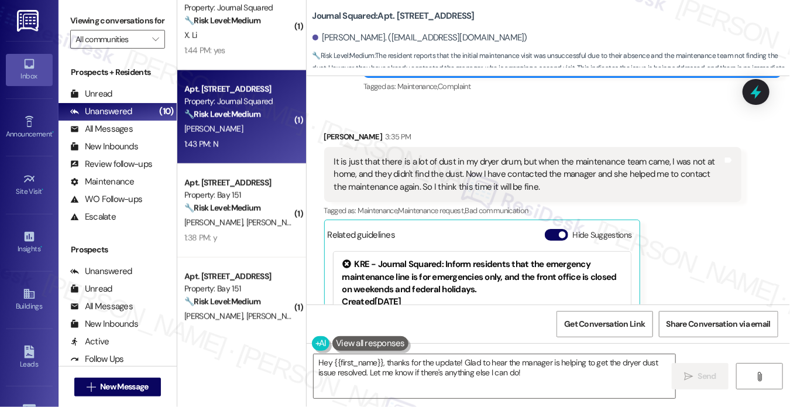
click at [485, 160] on div "It is just that there is a lot of dust in my dryer drum, but when the maintenan…" at bounding box center [528, 174] width 389 height 37
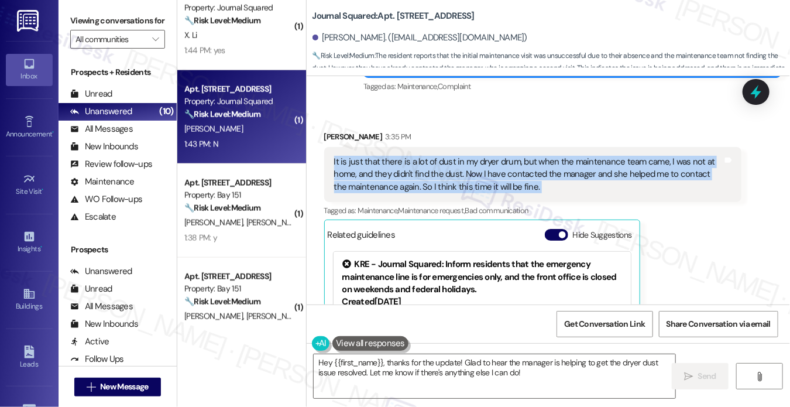
click at [485, 160] on div "It is just that there is a lot of dust in my dryer drum, but when the maintenan…" at bounding box center [528, 174] width 389 height 37
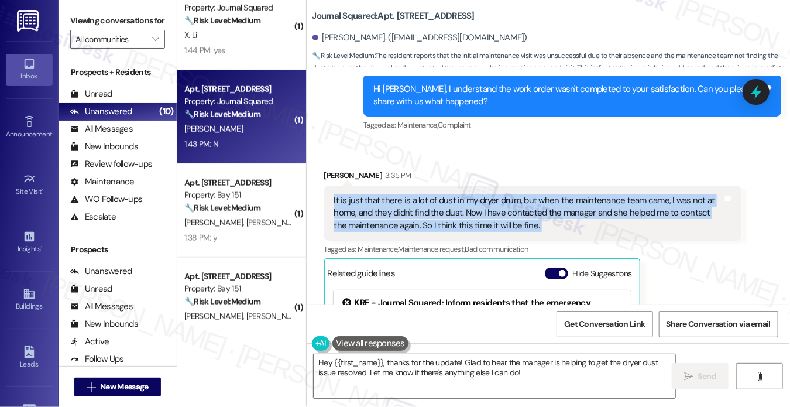
scroll to position [349, 0]
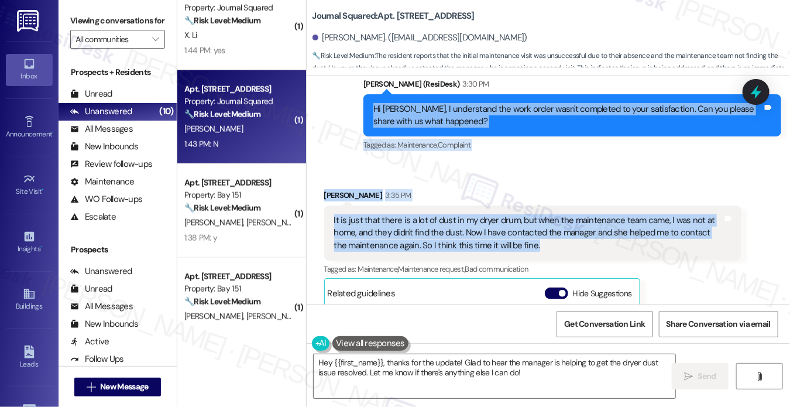
drag, startPoint x: 361, startPoint y: 109, endPoint x: 580, endPoint y: 251, distance: 260.8
click at [580, 251] on div "WO Lease started [DATE] 8:00 PM Show details Survey, sent via SMS Residesk Auto…" at bounding box center [549, 190] width 484 height 228
copy div "Hi [PERSON_NAME], I understand the work order wasn't completed to your satisfac…"
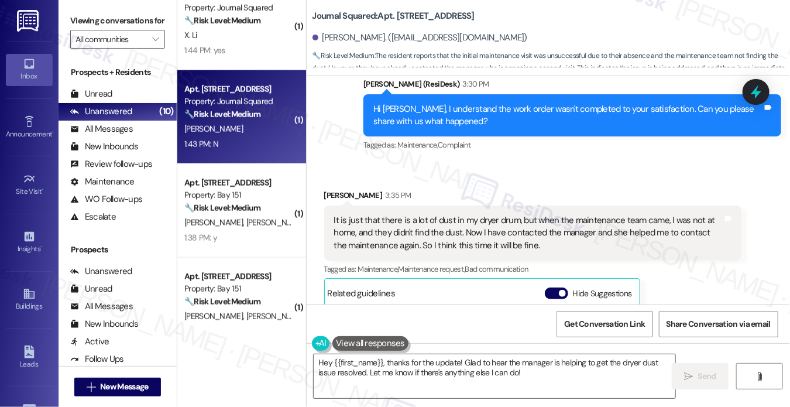
click at [100, 14] on label "Viewing conversations for" at bounding box center [117, 21] width 95 height 18
click at [440, 223] on div "It is just that there is a lot of dust in my dryer drum, but when the maintenan…" at bounding box center [528, 232] width 389 height 37
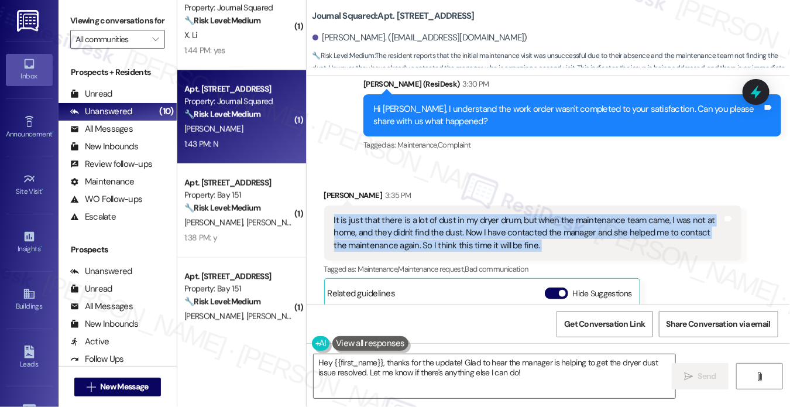
click at [440, 223] on div "It is just that there is a lot of dust in my dryer drum, but when the maintenan…" at bounding box center [528, 232] width 389 height 37
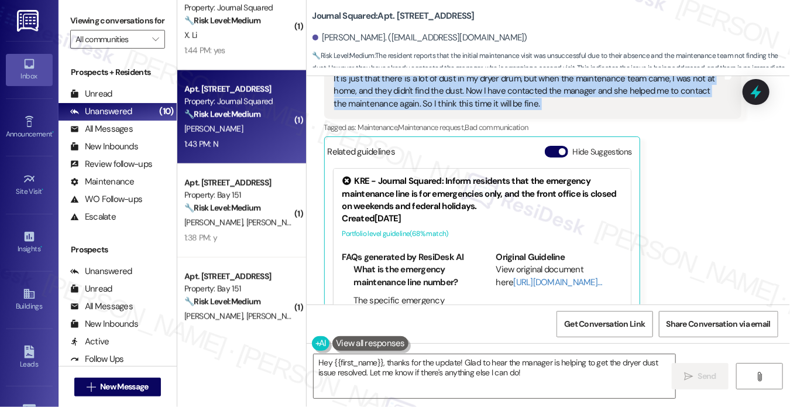
scroll to position [524, 0]
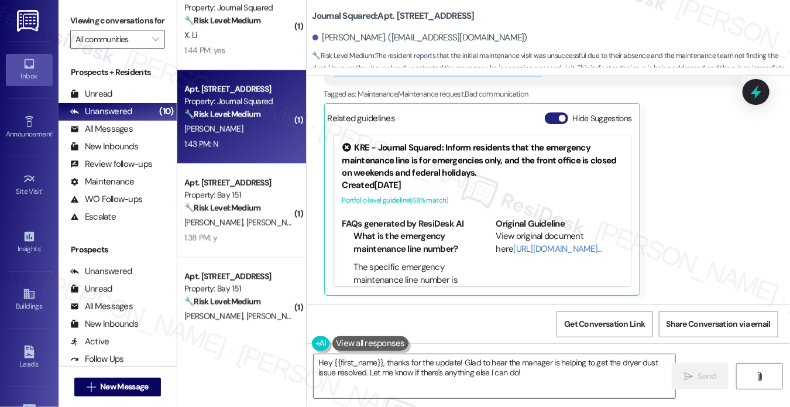
click at [552, 115] on button "Hide Suggestions" at bounding box center [556, 118] width 23 height 12
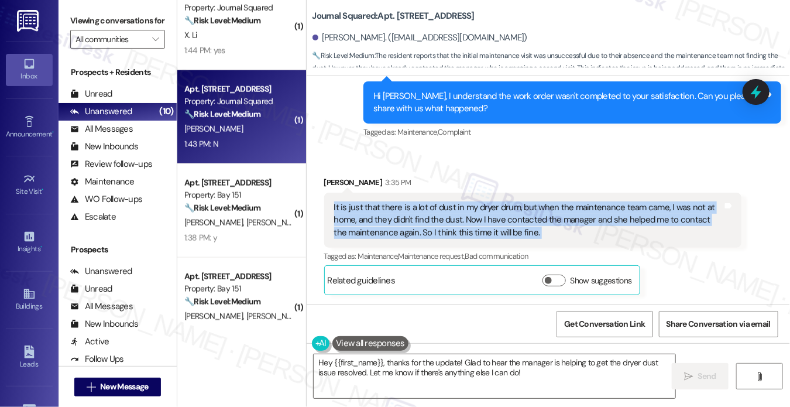
scroll to position [361, 0]
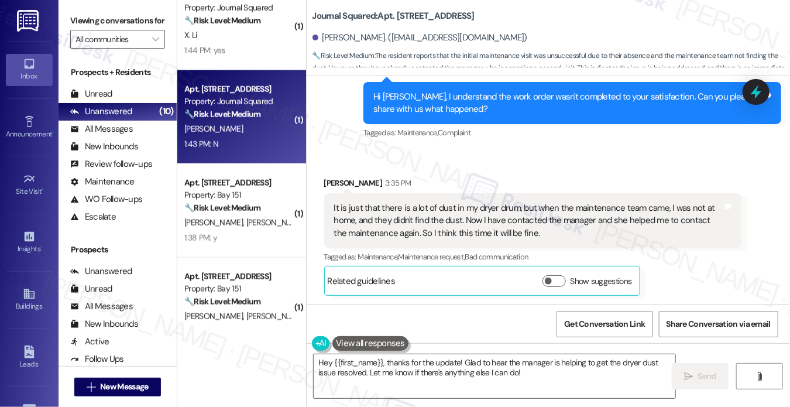
click at [77, 29] on label "Viewing conversations for" at bounding box center [117, 21] width 95 height 18
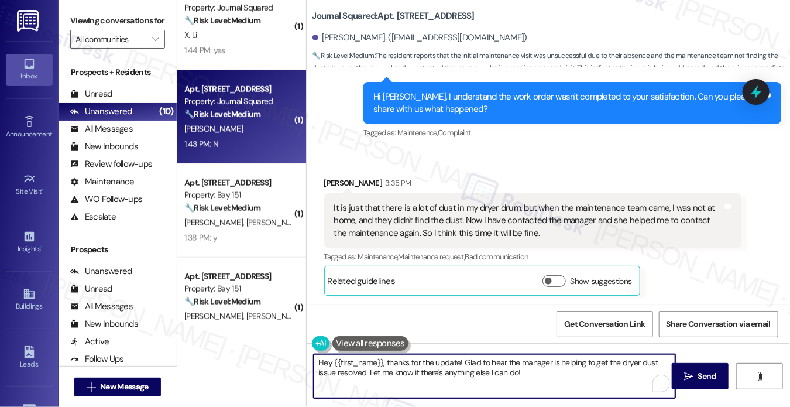
click at [422, 365] on textarea "Hey {{first_name}}, thanks for the update! Glad to hear the manager is helping …" at bounding box center [495, 376] width 362 height 44
paste textarea "i [PERSON_NAME], thank you for explaining that. I’m sorry the dust issue in you…"
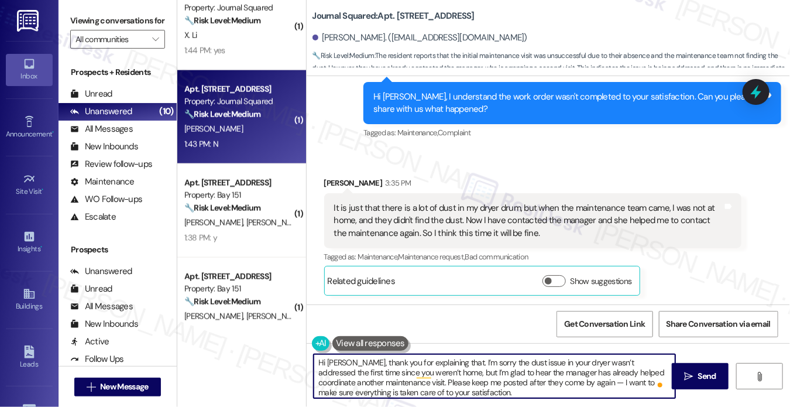
click at [345, 362] on textarea "Hi [PERSON_NAME], thank you for explaining that. I’m sorry the dust issue in yo…" at bounding box center [495, 376] width 362 height 44
drag, startPoint x: 342, startPoint y: 364, endPoint x: 281, endPoint y: 364, distance: 61.5
click at [281, 364] on div "( 1 ) Apt. 1426, [STREET_ADDRESS] Property: Bay 151 🔧 Risk Level: Medium This i…" at bounding box center [484, 203] width 614 height 407
click at [413, 361] on textarea "Thank you for explaining that. I’m sorry the dust issue in your dryer wasn’t ad…" at bounding box center [495, 376] width 362 height 44
click at [503, 368] on textarea "Thank you for explaining that. I’m sorry the dust issue in your dryer wasn’t ad…" at bounding box center [495, 376] width 362 height 44
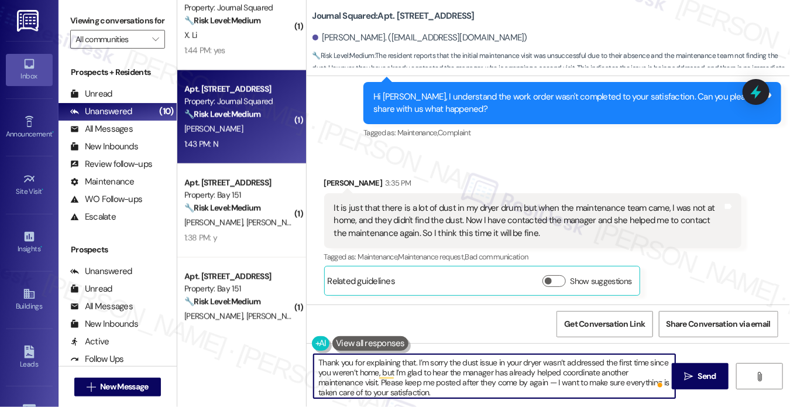
click at [503, 368] on textarea "Thank you for explaining that. I’m sorry the dust issue in your dryer wasn’t ad…" at bounding box center [495, 376] width 362 height 44
click at [443, 365] on textarea "Thank you for explaining that. I’m sorry the dust issue in your dryer wasn’t ad…" at bounding box center [495, 376] width 362 height 44
drag, startPoint x: 458, startPoint y: 393, endPoint x: 382, endPoint y: 380, distance: 77.8
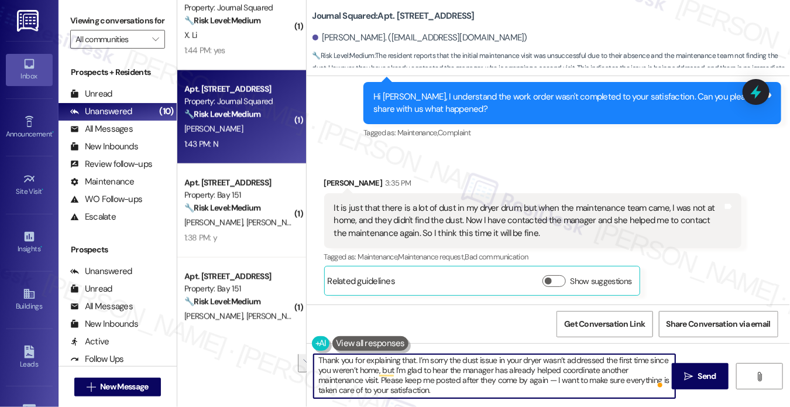
click at [382, 380] on textarea "Thank you for explaining that. I’m sorry the dust issue in your dryer wasn’t ad…" at bounding box center [495, 376] width 362 height 44
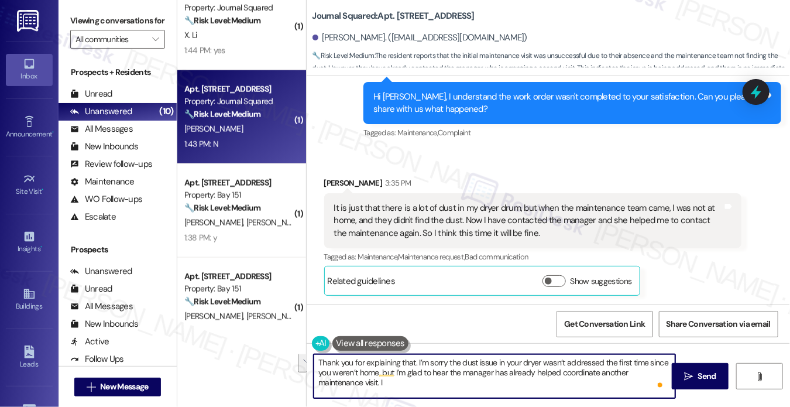
scroll to position [0, 0]
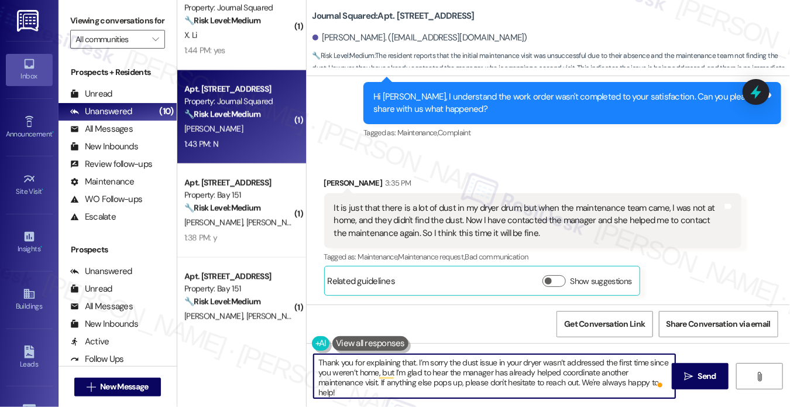
type textarea "Thank you for explaining that. I’m sorry the dust issue in your dryer wasn’t ad…"
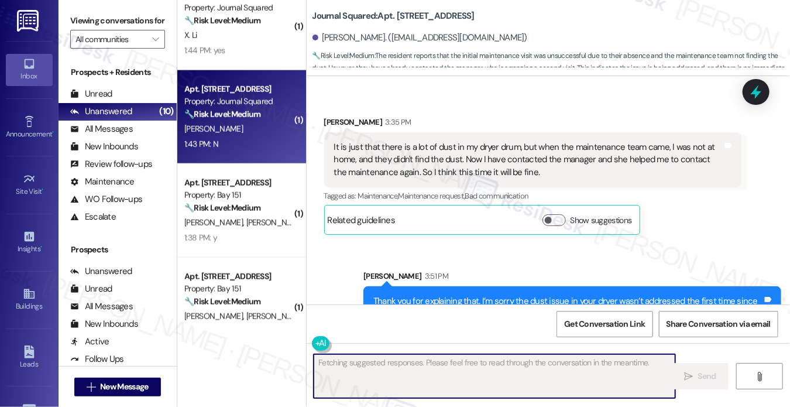
scroll to position [468, 0]
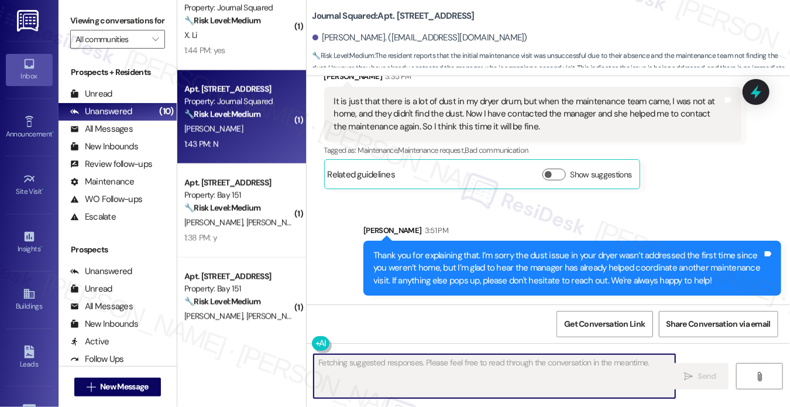
click at [575, 273] on div "Thank you for explaining that. I’m sorry the dust issue in your dryer wasn’t ad…" at bounding box center [568, 267] width 389 height 37
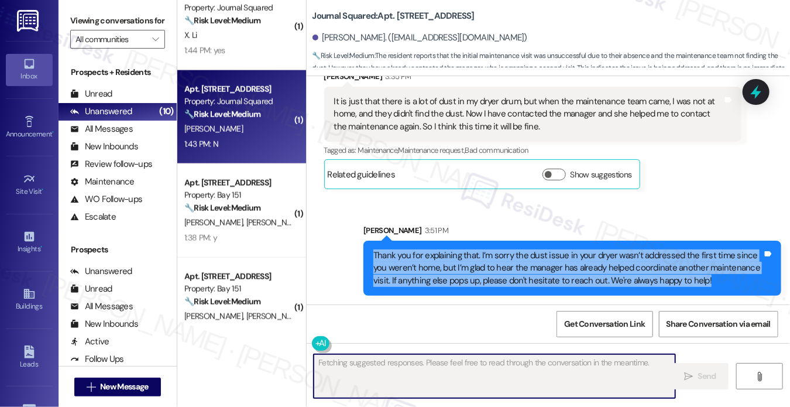
click at [575, 273] on div "Thank you for explaining that. I’m sorry the dust issue in your dryer wasn’t ad…" at bounding box center [568, 267] width 389 height 37
click at [532, 263] on div "Thank you for explaining that. I’m sorry the dust issue in your dryer wasn’t ad…" at bounding box center [568, 267] width 389 height 37
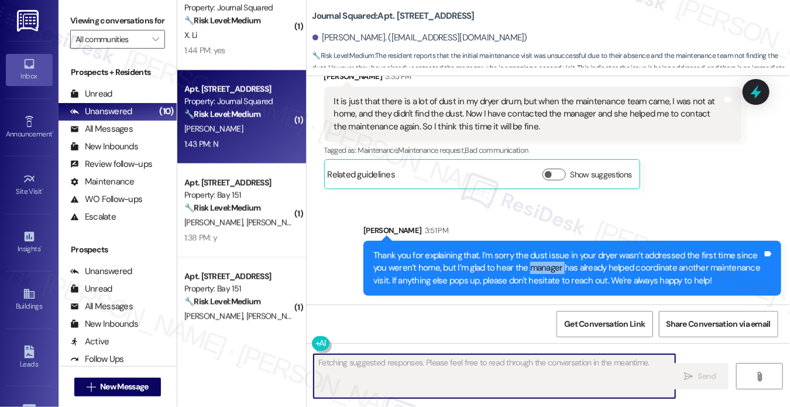
click at [532, 263] on div "Thank you for explaining that. I’m sorry the dust issue in your dryer wasn’t ad…" at bounding box center [568, 267] width 389 height 37
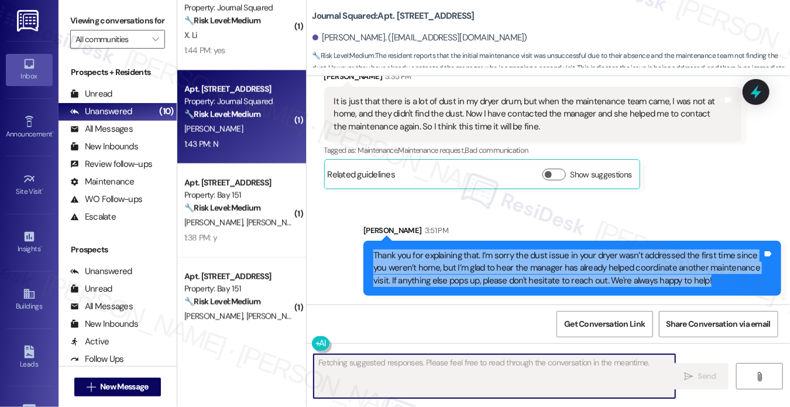
click at [532, 263] on div "Thank you for explaining that. I’m sorry the dust issue in your dryer wasn’t ad…" at bounding box center [568, 267] width 389 height 37
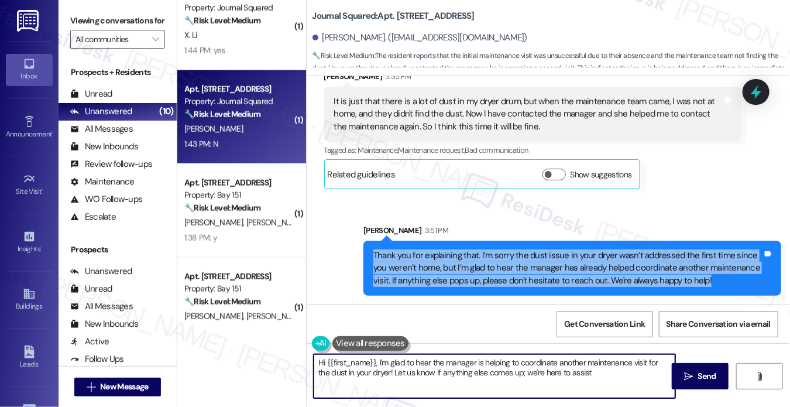
type textarea "Hi {{first_name}}, I'm glad to hear the manager is helping to coordinate anothe…"
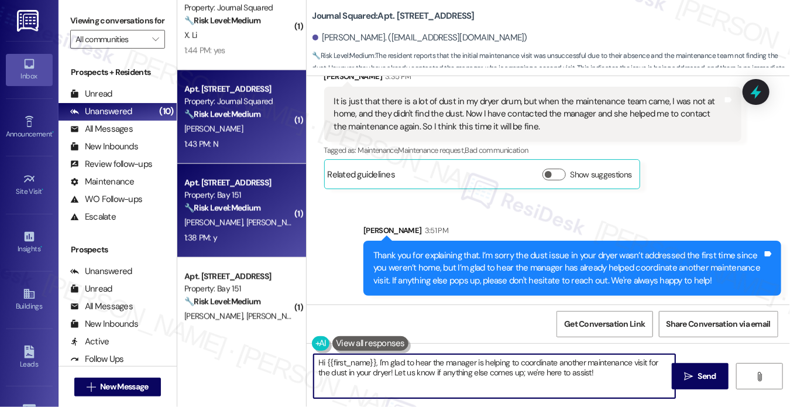
click at [234, 223] on div "[PERSON_NAME] [PERSON_NAME]" at bounding box center [238, 222] width 111 height 15
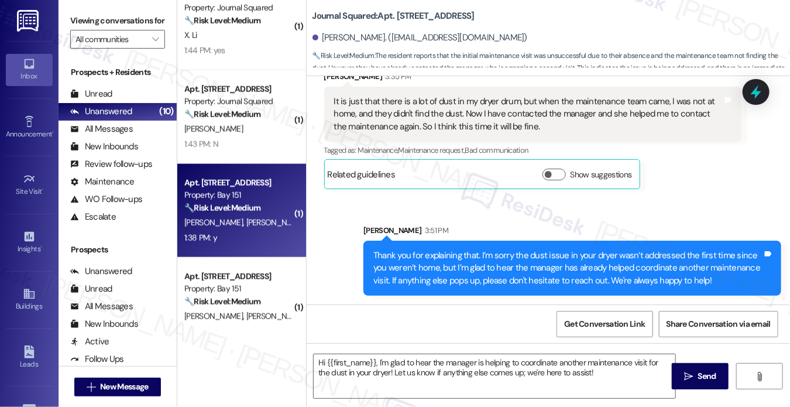
type textarea "Fetching suggested responses. Please feel free to read through the conversation…"
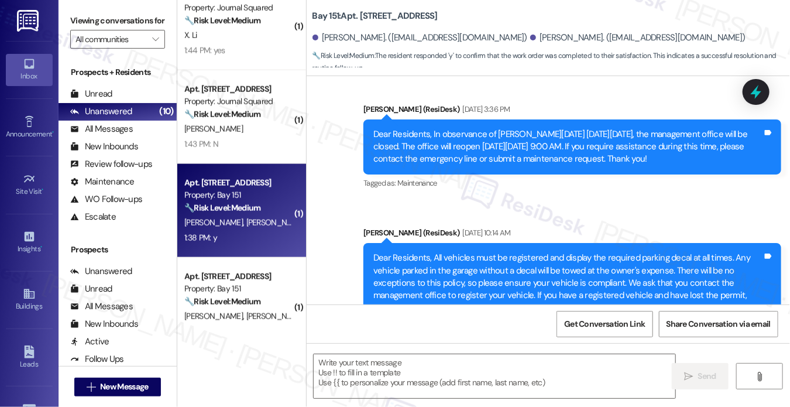
type textarea "Fetching suggested responses. Please feel free to read through the conversation…"
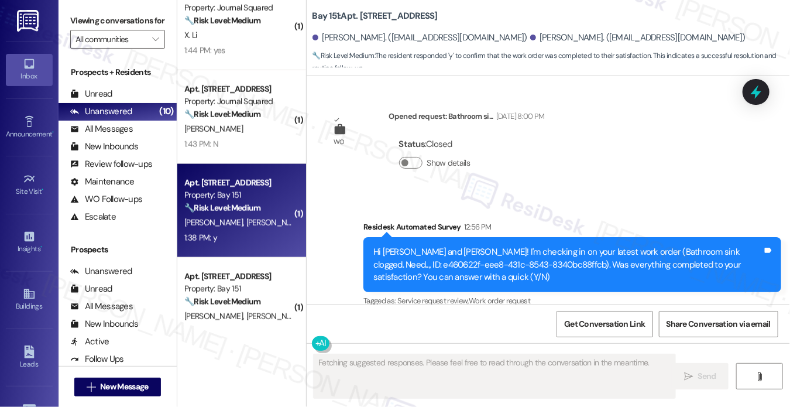
scroll to position [9810, 0]
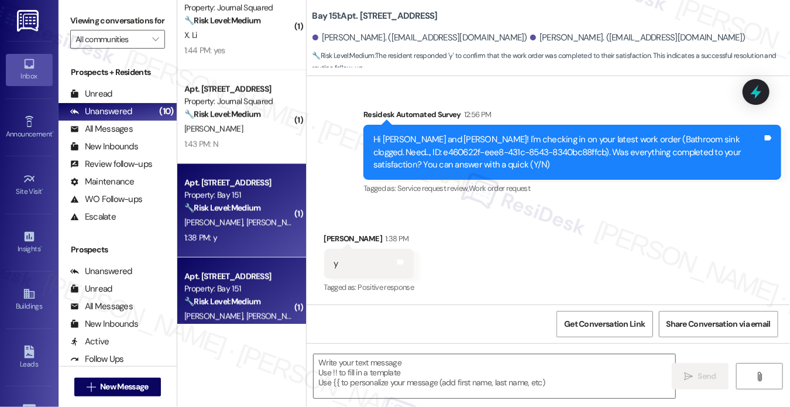
click at [231, 264] on div "Apt. [STREET_ADDRESS] Property: Bay 151 🔧 Risk Level: Medium The resident confi…" at bounding box center [241, 305] width 129 height 94
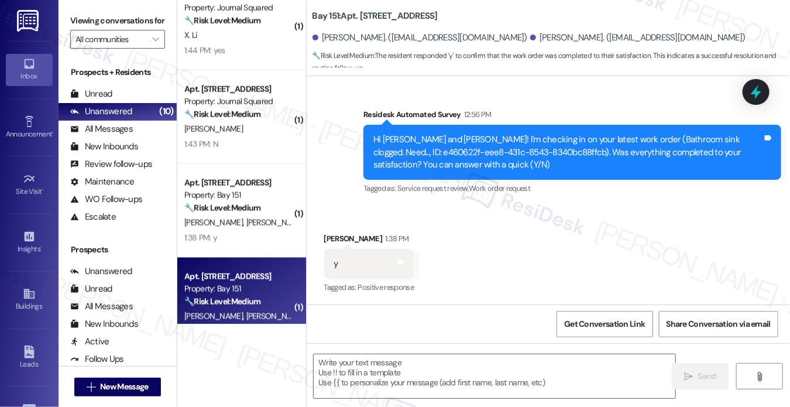
type textarea "Fetching suggested responses. Please feel free to read through the conversation…"
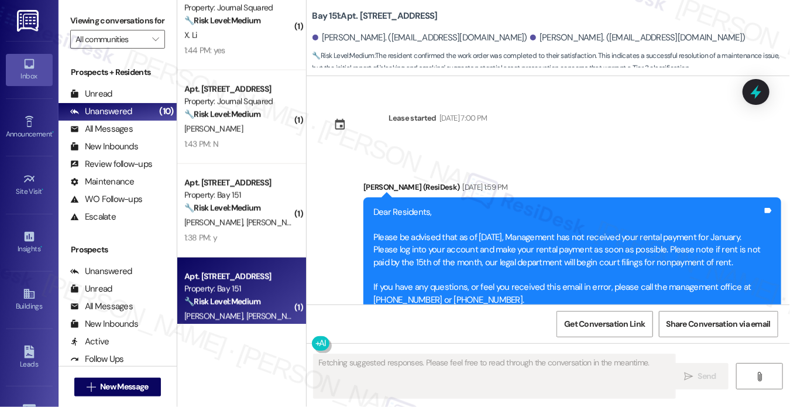
type textarea "Fetching suggested responses. Please feel free to read through the conversation…"
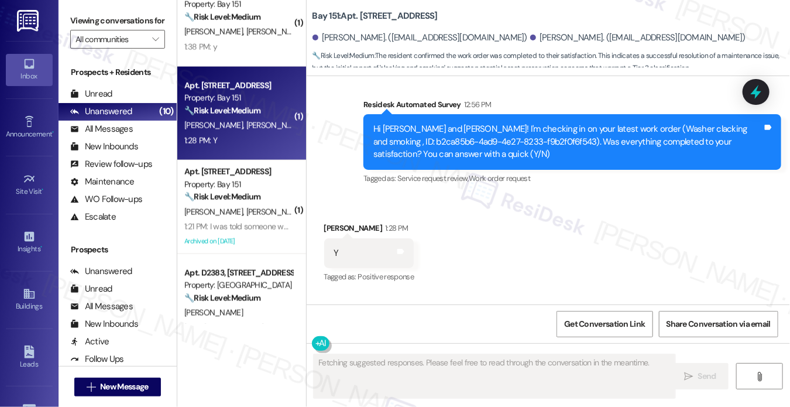
scroll to position [878, 0]
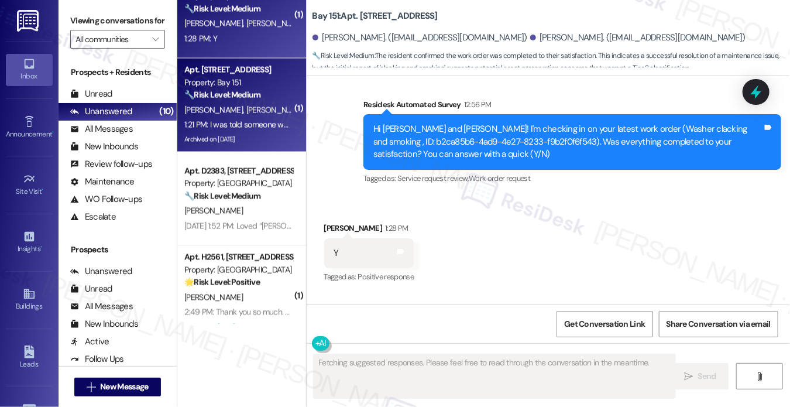
click at [248, 108] on span "[PERSON_NAME]" at bounding box center [275, 110] width 59 height 11
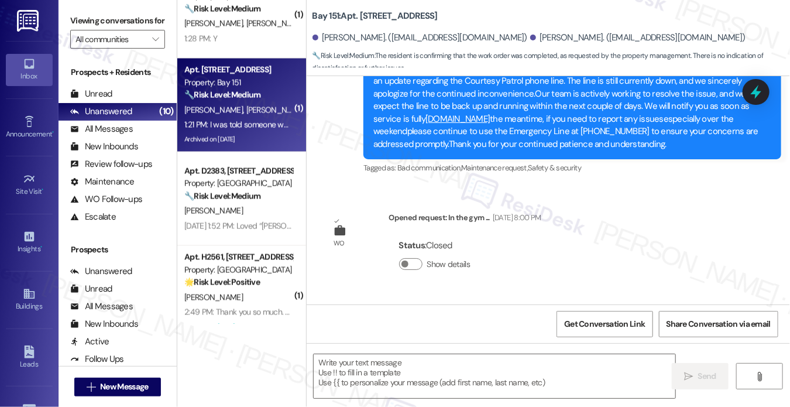
type textarea "Fetching suggested responses. Please feel free to read through the conversation…"
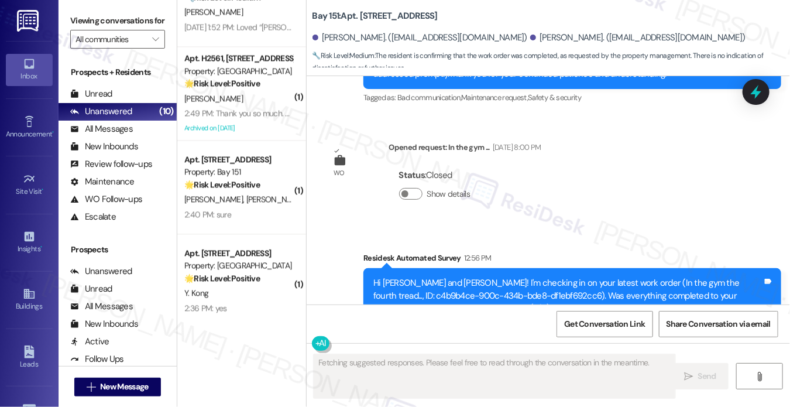
scroll to position [941, 0]
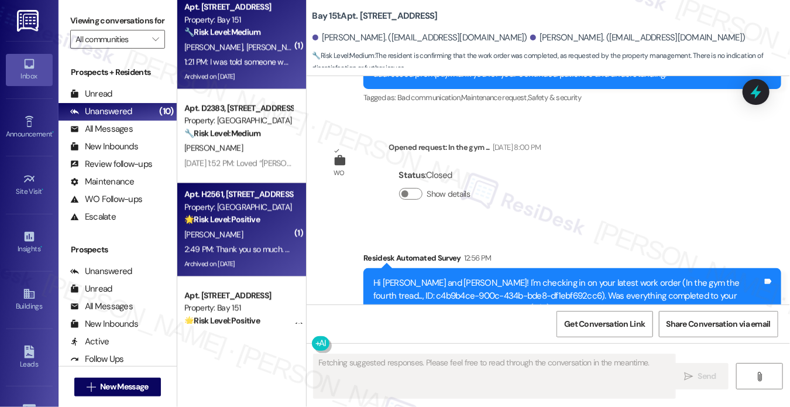
click at [270, 242] on div "2:49 PM: Thank you so much. Appreciate you checking on this for me. 2:49 PM: Th…" at bounding box center [238, 249] width 111 height 15
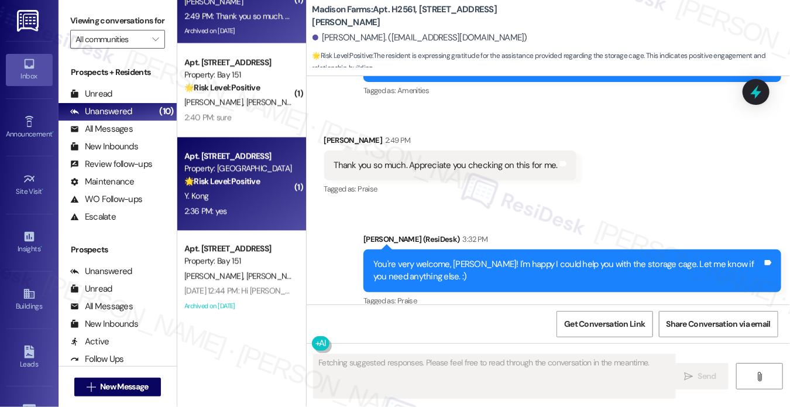
scroll to position [1175, 0]
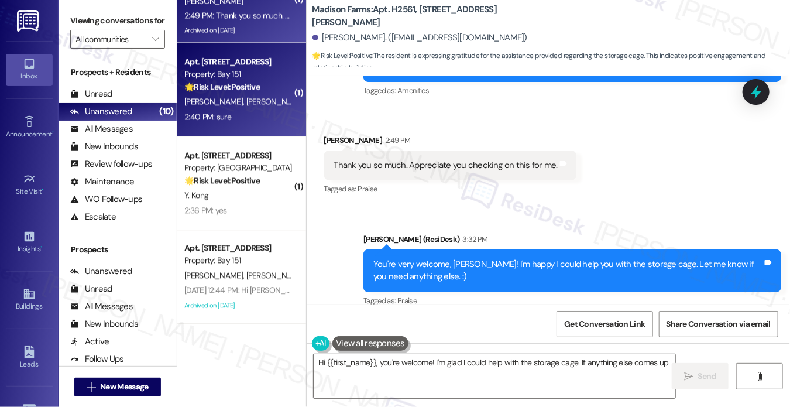
type textarea "Hi {{first_name}}, you're welcome! I'm glad I could help with the storage cage.…"
click at [268, 92] on div "🌟 Risk Level: Positive The resident is positively responding to a request for a…" at bounding box center [238, 87] width 108 height 12
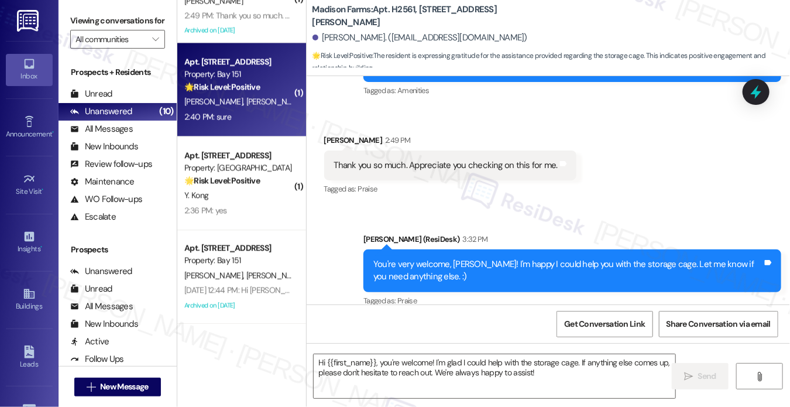
type textarea "Fetching suggested responses. Please feel free to read through the conversation…"
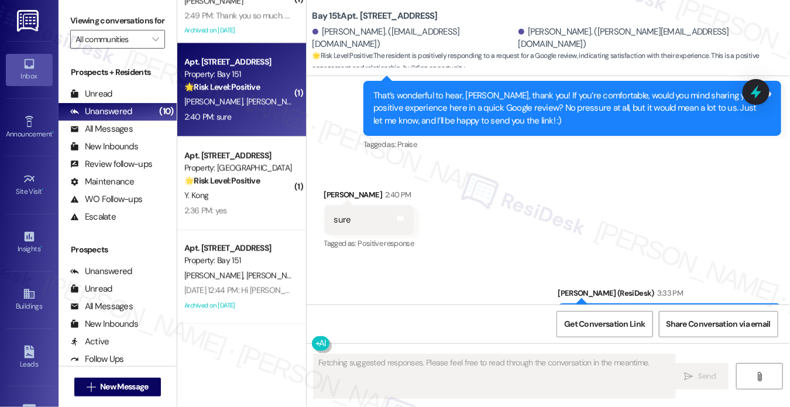
scroll to position [9903, 0]
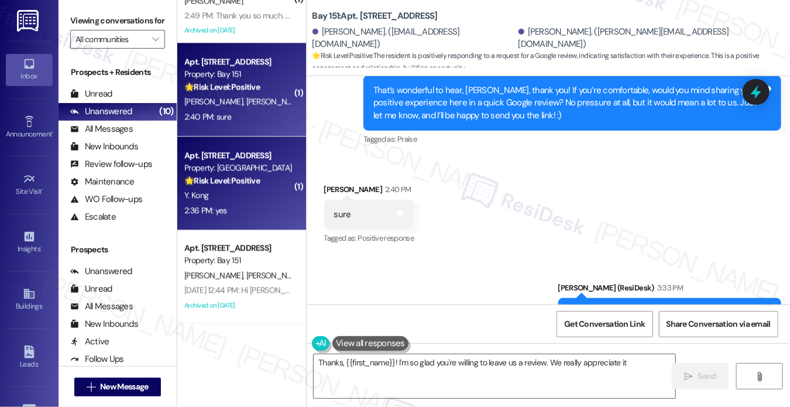
type textarea "Thanks, {{first_name}}! I'm so glad you're willing to leave us a review. We rea…"
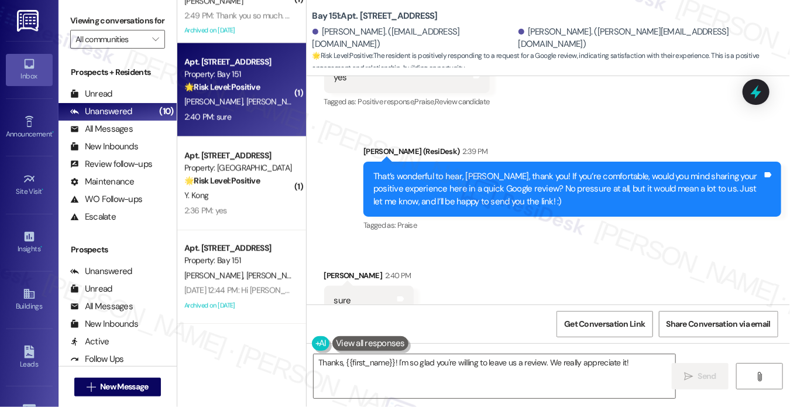
scroll to position [9727, 0]
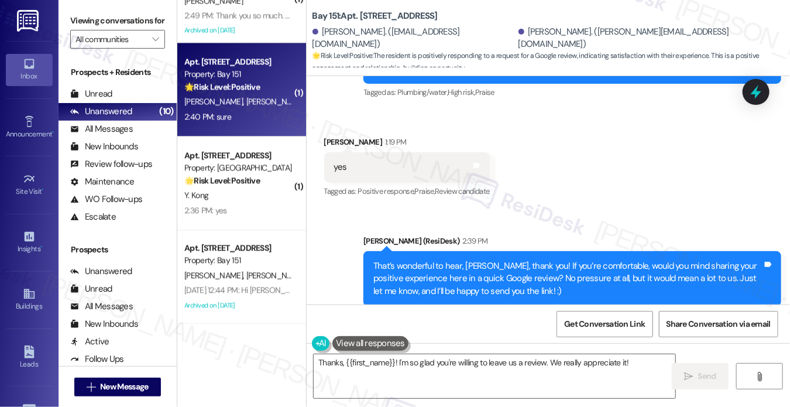
click at [491, 260] on div "That’s wonderful to hear, [PERSON_NAME], thank you! If you’re comfortable, woul…" at bounding box center [568, 278] width 389 height 37
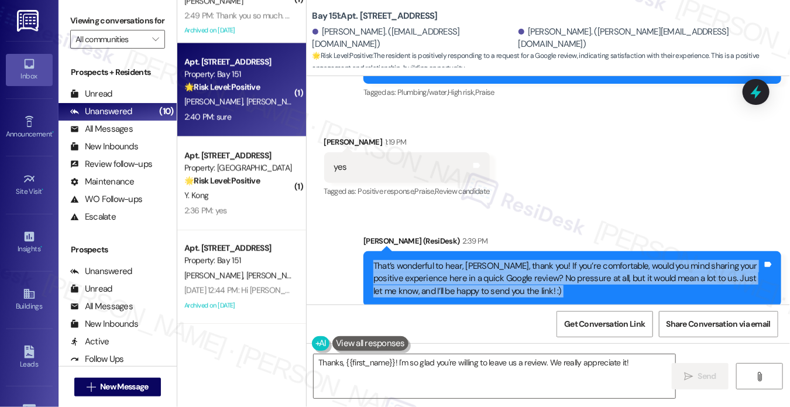
click at [491, 260] on div "That’s wonderful to hear, [PERSON_NAME], thank you! If you’re comfortable, woul…" at bounding box center [568, 278] width 389 height 37
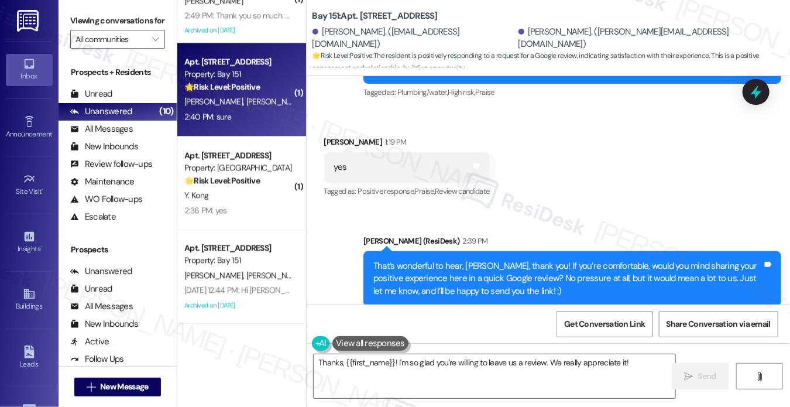
click at [482, 306] on div "Tagged as: Praise Click to highlight conversations about Praise" at bounding box center [573, 314] width 418 height 17
click at [478, 260] on div "That’s wonderful to hear, [PERSON_NAME], thank you! If you’re comfortable, woul…" at bounding box center [568, 278] width 389 height 37
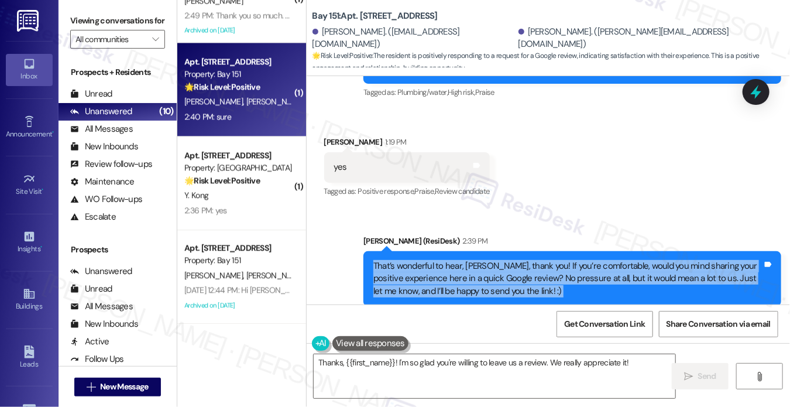
click at [478, 260] on div "That’s wonderful to hear, [PERSON_NAME], thank you! If you’re comfortable, woul…" at bounding box center [568, 278] width 389 height 37
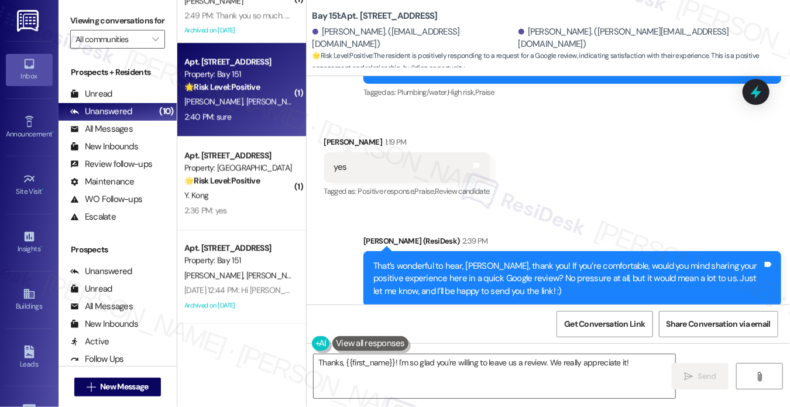
click at [585, 208] on div "Sent via SMS [PERSON_NAME] (ResiDesk) 2:39 PM That’s wonderful to hear, [PERSON…" at bounding box center [549, 270] width 484 height 124
click at [488, 260] on div "That’s wonderful to hear, [PERSON_NAME], thank you! If you’re comfortable, woul…" at bounding box center [568, 278] width 389 height 37
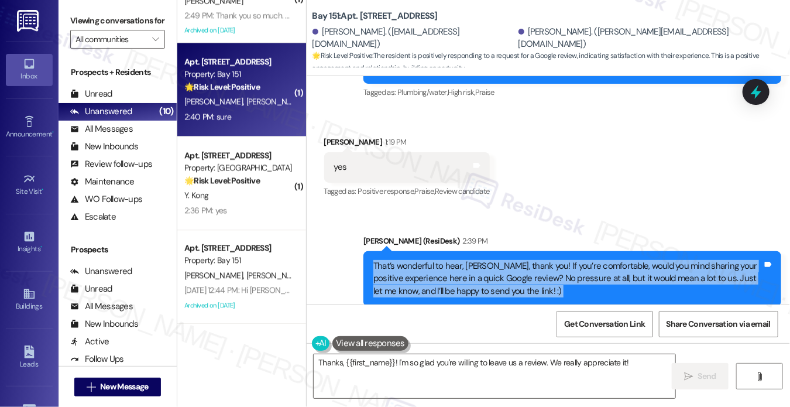
click at [488, 260] on div "That’s wonderful to hear, [PERSON_NAME], thank you! If you’re comfortable, woul…" at bounding box center [568, 278] width 389 height 37
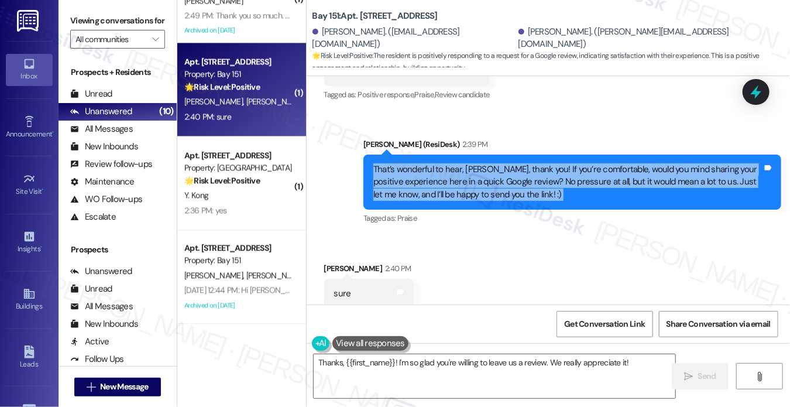
scroll to position [9903, 0]
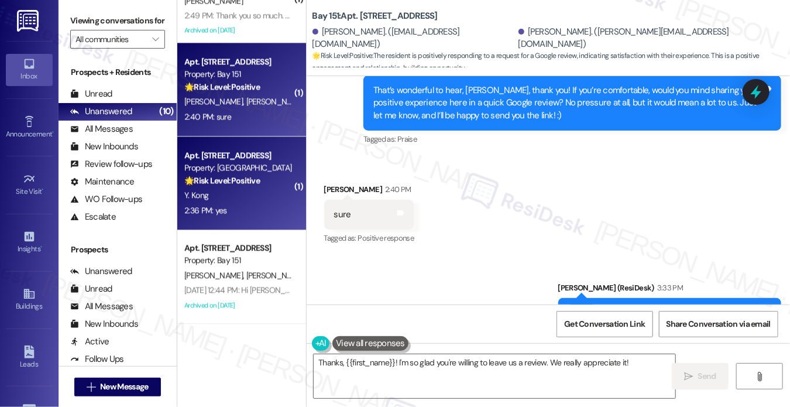
click at [186, 150] on div "Apt. [STREET_ADDRESS]" at bounding box center [238, 155] width 108 height 12
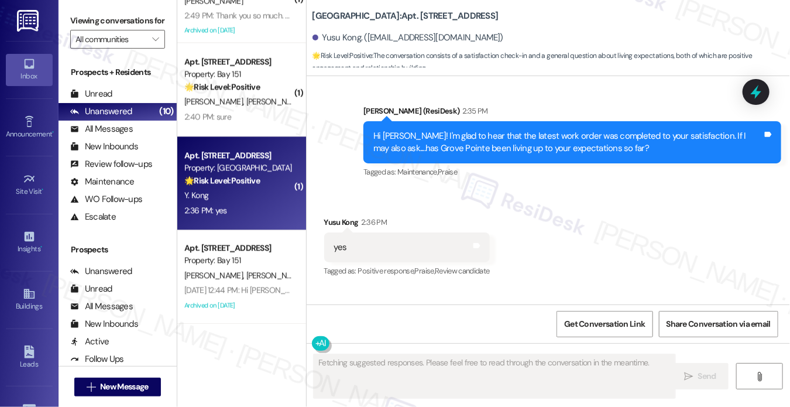
scroll to position [6108, 0]
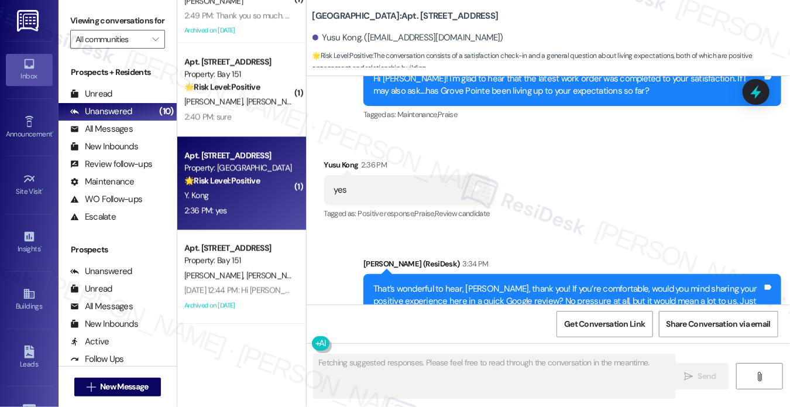
click at [431, 283] on div "That’s wonderful to hear, [PERSON_NAME], thank you! If you’re comfortable, woul…" at bounding box center [568, 301] width 389 height 37
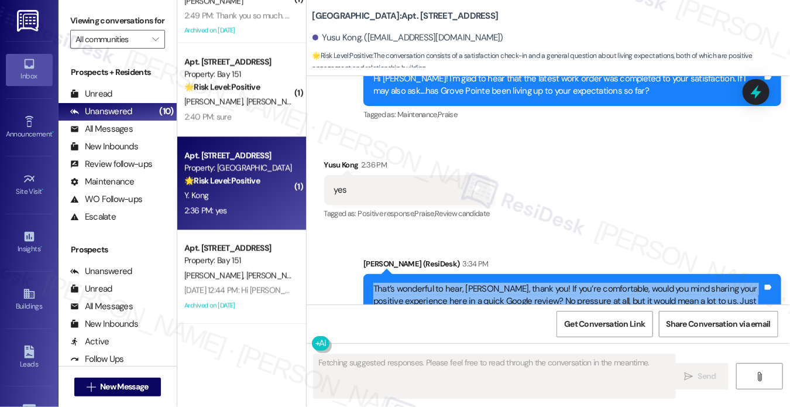
click at [431, 283] on div "That’s wonderful to hear, [PERSON_NAME], thank you! If you’re comfortable, woul…" at bounding box center [568, 301] width 389 height 37
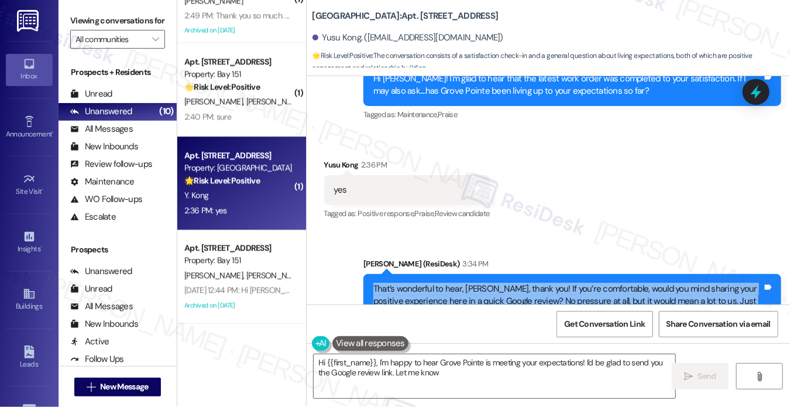
type textarea "Hi {{first_name}}, I'm happy to hear Grove Pointe is meeting your expectations!…"
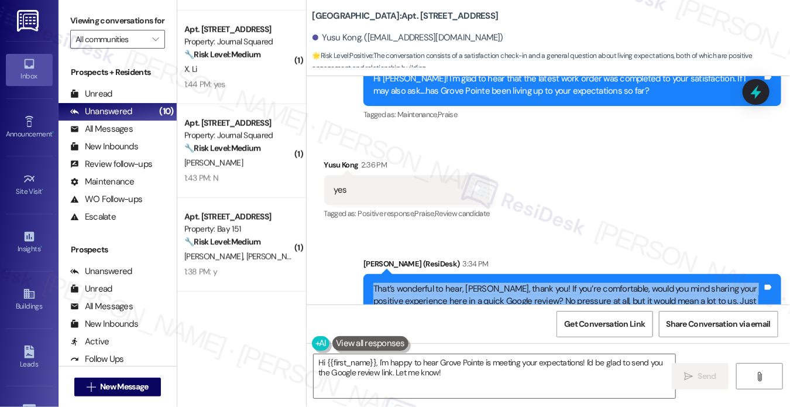
scroll to position [355, 0]
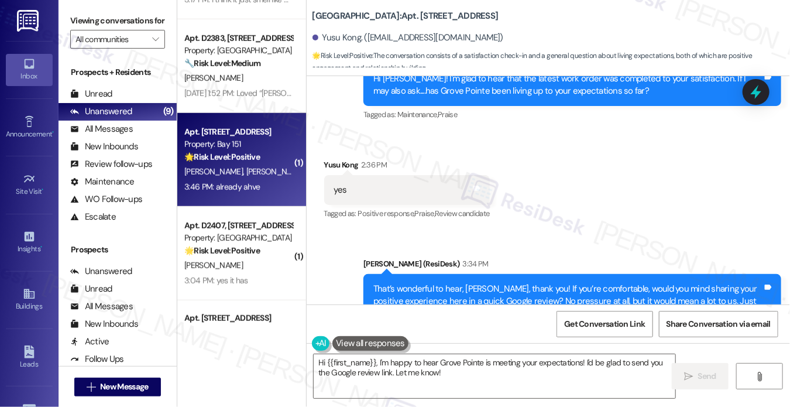
click at [263, 175] on div "[PERSON_NAME] [PERSON_NAME]" at bounding box center [238, 172] width 111 height 15
type textarea "Fetching suggested responses. Please feel free to read through the conversation…"
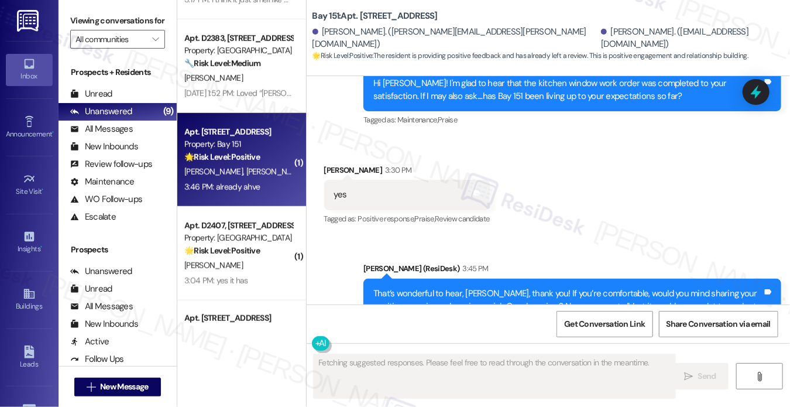
scroll to position [21438, 0]
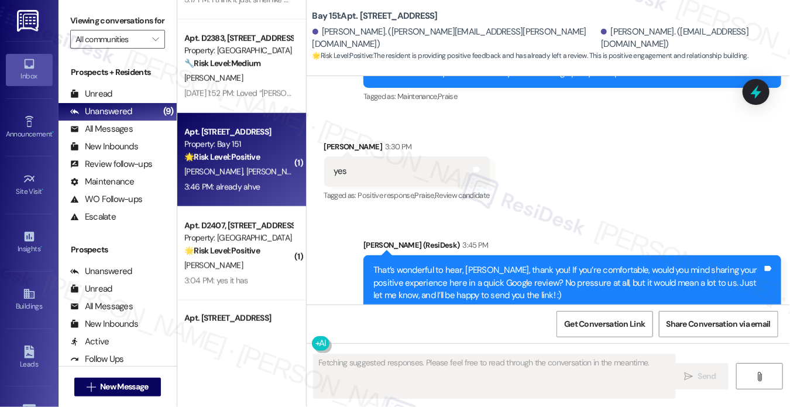
click at [414, 264] on div "That’s wonderful to hear, [PERSON_NAME], thank you! If you’re comfortable, woul…" at bounding box center [568, 282] width 389 height 37
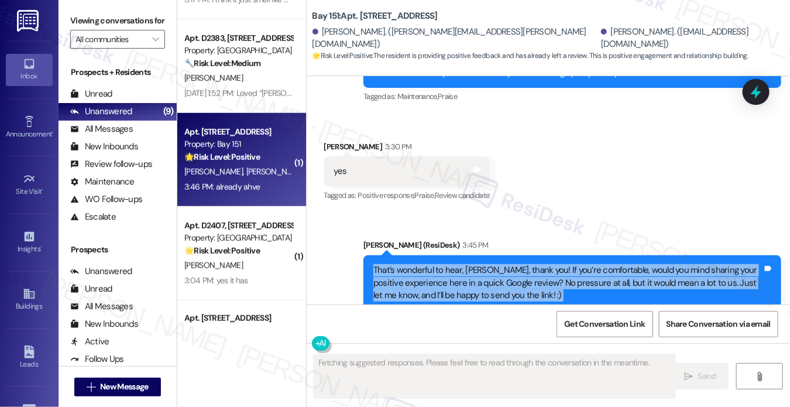
click at [414, 264] on div "That’s wonderful to hear, [PERSON_NAME], thank you! If you’re comfortable, woul…" at bounding box center [568, 282] width 389 height 37
click at [458, 264] on div "That’s wonderful to hear, [PERSON_NAME], thank you! If you’re comfortable, woul…" at bounding box center [568, 282] width 389 height 37
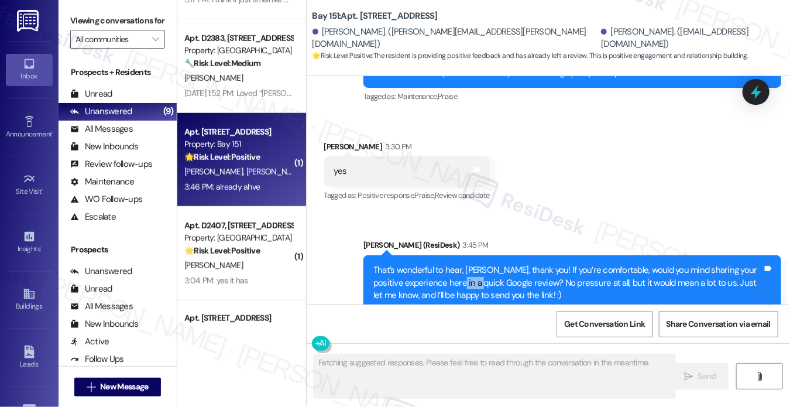
click at [458, 264] on div "That’s wonderful to hear, [PERSON_NAME], thank you! If you’re comfortable, woul…" at bounding box center [568, 282] width 389 height 37
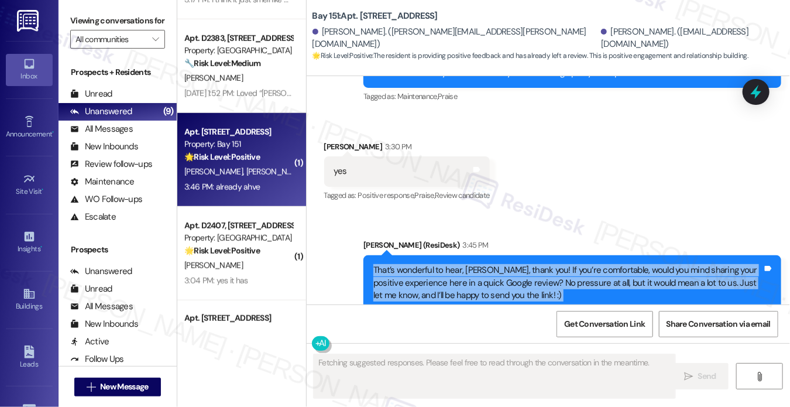
click at [458, 264] on div "That’s wonderful to hear, [PERSON_NAME], thank you! If you’re comfortable, woul…" at bounding box center [568, 282] width 389 height 37
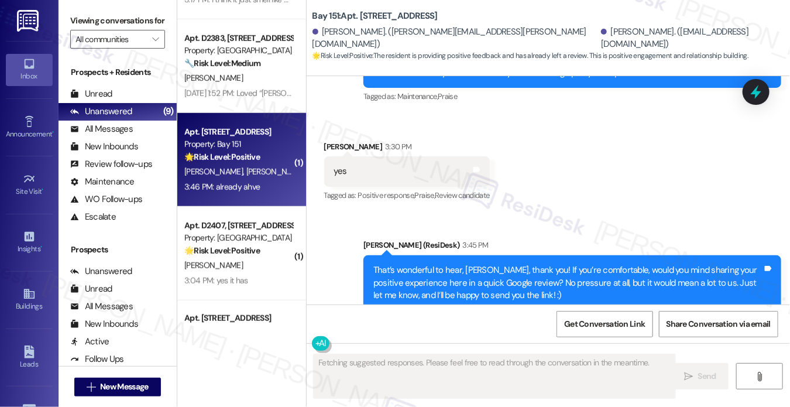
click at [431, 388] on div "Translated message: already have" at bounding box center [406, 394] width 145 height 12
click at [490, 348] on div "Fetching suggested responses. Please feel free to read through the conversation…" at bounding box center [549, 387] width 484 height 88
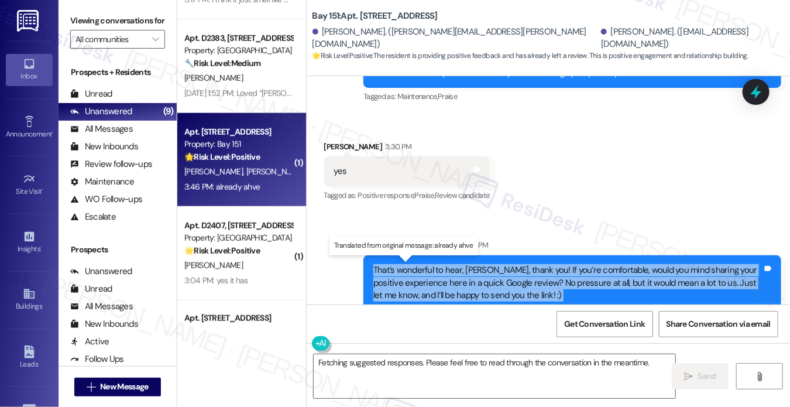
drag, startPoint x: 421, startPoint y: 147, endPoint x: 457, endPoint y: 266, distance: 124.8
click at [457, 266] on div "Announcement, sent via SMS Jane (ResiDesk) May 03, 2022 at 2:15 PM Hi Sujatha a…" at bounding box center [549, 190] width 484 height 228
copy div "That’s wonderful to hear, Michael, thank you! If you’re comfortable, would you …"
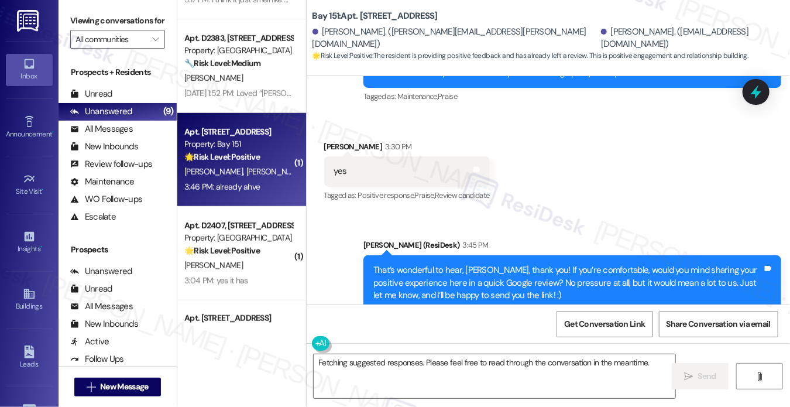
click at [97, 30] on label "Viewing conversations for" at bounding box center [117, 21] width 95 height 18
click at [404, 264] on div "That’s wonderful to hear, Michael, thank you! If you’re comfortable, would you …" at bounding box center [568, 282] width 389 height 37
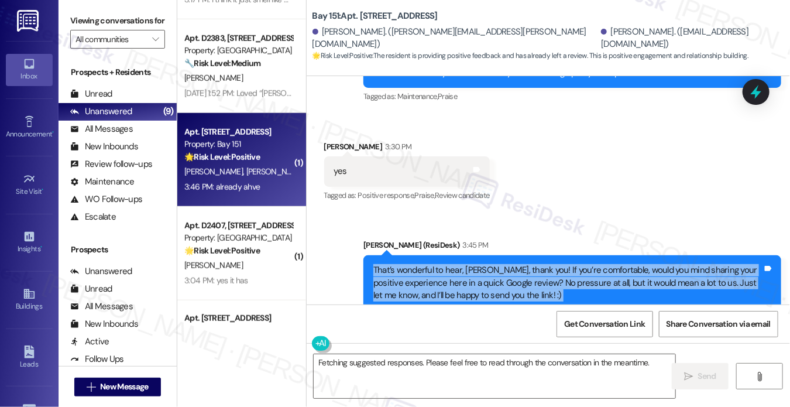
drag, startPoint x: 371, startPoint y: 141, endPoint x: 466, endPoint y: 258, distance: 151.0
click at [466, 258] on div "Announcement, sent via SMS Jane (ResiDesk) May 03, 2022 at 2:15 PM Hi Sujatha a…" at bounding box center [549, 190] width 484 height 228
copy div "That’s wonderful to hear, Michael, thank you! If you’re comfortable, would you …"
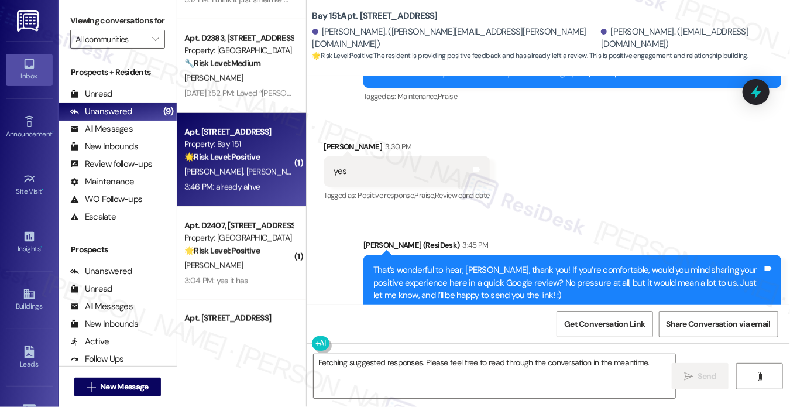
click at [103, 18] on label "Viewing conversations for" at bounding box center [117, 21] width 95 height 18
click at [391, 365] on textarea "Fetching suggested responses. Please feel free to read through the conversation…" at bounding box center [495, 376] width 362 height 44
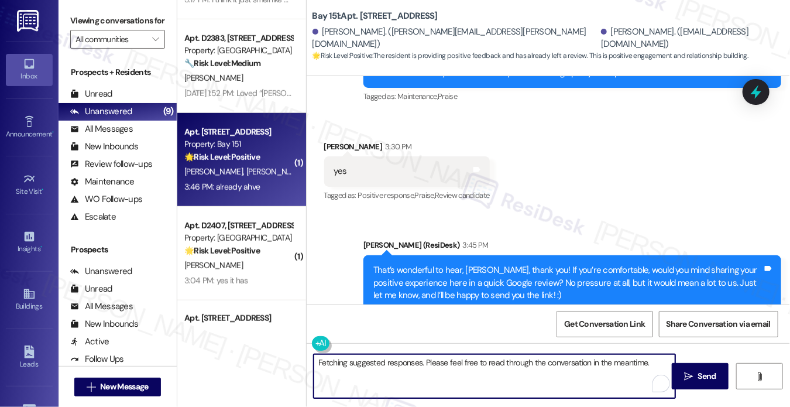
click at [392, 365] on textarea "Fetching suggested responses. Please feel free to read through the conversation…" at bounding box center [495, 376] width 362 height 44
paste textarea "Hi Michael, thank you so much — we truly appreciate you taking the time to leav…"
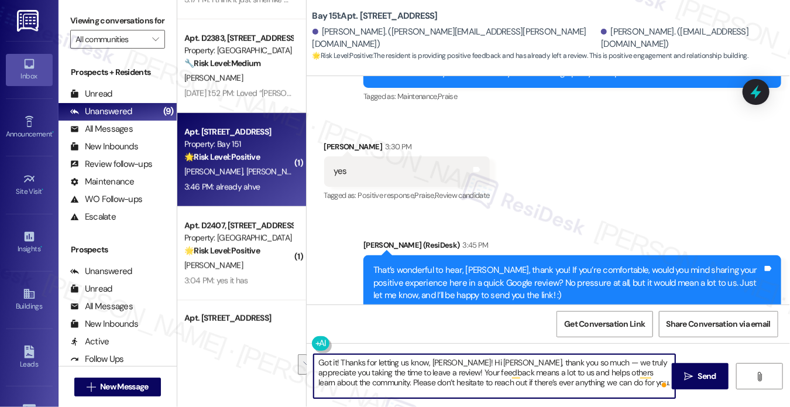
drag, startPoint x: 429, startPoint y: 369, endPoint x: 461, endPoint y: 354, distance: 35.6
click at [461, 354] on textarea "Got it! Thanks for letting us know, Michael! Hi Michael, thank you so much — we…" at bounding box center [495, 376] width 362 height 44
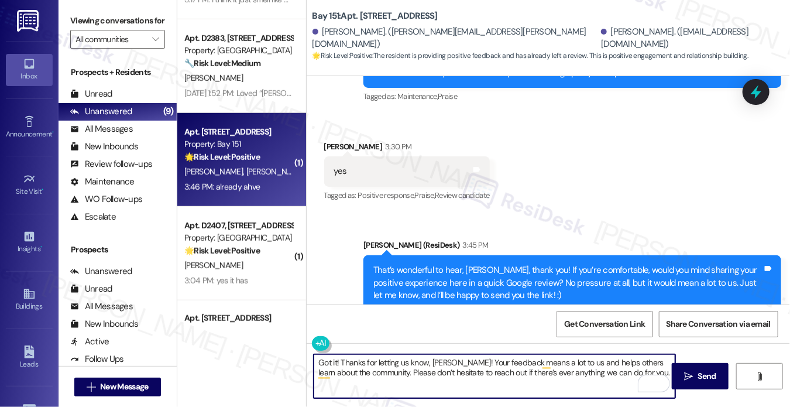
click at [479, 366] on textarea "Got it! Thanks for letting us know, Michael! Your feedback means a lot to us an…" at bounding box center [495, 376] width 362 height 44
click at [636, 371] on textarea "Got it! Thanks for letting us know, Michael! Your feedback means a lot to us an…" at bounding box center [495, 376] width 362 height 44
type textarea "Got it! Thanks for letting us know, Michael! Your feedback means a lot to us an…"
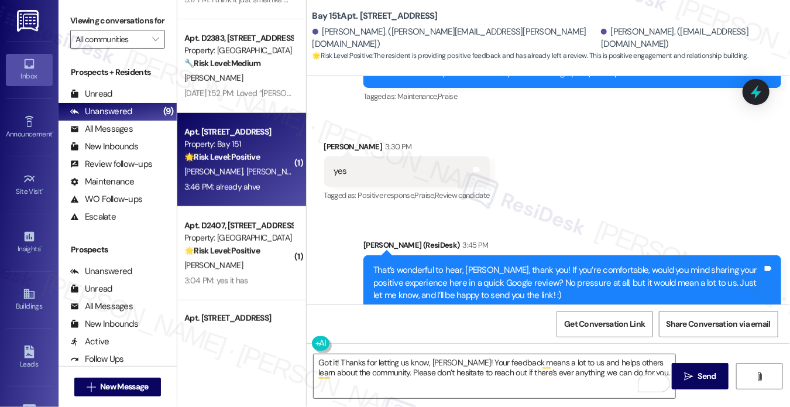
click at [695, 362] on div "Got it! Thanks for letting us know, Michael! Your feedback means a lot to us an…" at bounding box center [549, 387] width 484 height 88
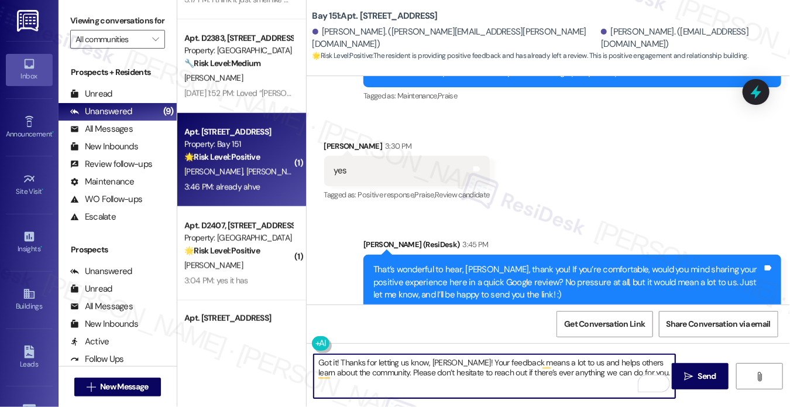
click at [614, 381] on textarea "Got it! Thanks for letting us know, Michael! Your feedback means a lot to us an…" at bounding box center [495, 376] width 362 height 44
drag, startPoint x: 639, startPoint y: 370, endPoint x: 549, endPoint y: 368, distance: 90.2
click at [549, 368] on textarea "Got it! Thanks for letting us know, Michael! Your feedback means a lot to us an…" at bounding box center [495, 376] width 362 height 44
click at [583, 367] on textarea "Got it! Thanks for letting us know, Michael! Your feedback means a lot to us an…" at bounding box center [495, 376] width 362 height 44
drag, startPoint x: 568, startPoint y: 365, endPoint x: 621, endPoint y: 377, distance: 54.1
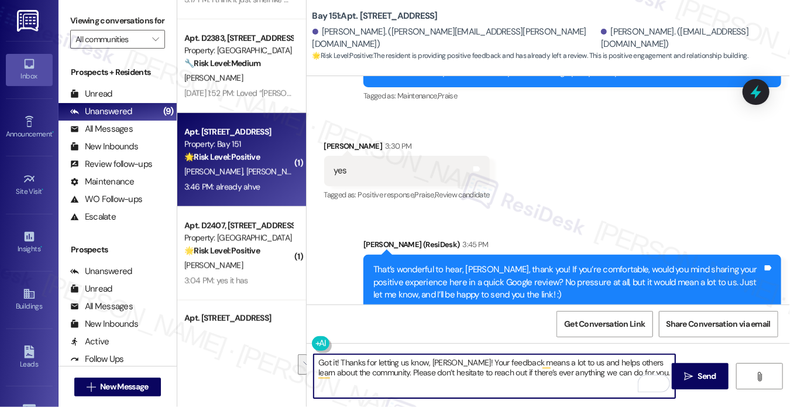
click at [621, 377] on textarea "Got it! Thanks for letting us know, Michael! Your feedback means a lot to us an…" at bounding box center [495, 376] width 362 height 44
drag, startPoint x: 628, startPoint y: 376, endPoint x: 571, endPoint y: 368, distance: 58.0
click at [571, 368] on textarea "Got it! Thanks for letting us know, Michael! Your feedback means a lot to us an…" at bounding box center [495, 376] width 362 height 44
click at [423, 365] on textarea "Got it! Thanks for letting us know, Michael! Your feedback means a lot to us an…" at bounding box center [495, 376] width 362 height 44
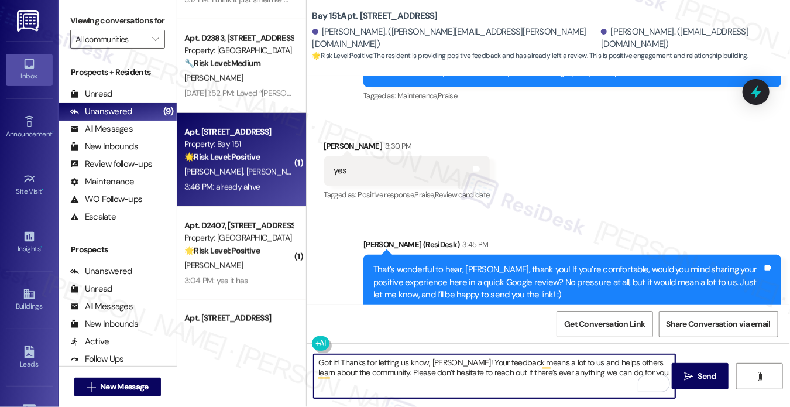
click at [595, 369] on textarea "Got it! Thanks for letting us know, Michael! Your feedback means a lot to us an…" at bounding box center [495, 376] width 362 height 44
click at [635, 373] on textarea "Got it! Thanks for letting us know, Michael! Your feedback means a lot to us an…" at bounding box center [495, 376] width 362 height 44
click at [637, 370] on textarea "Got it! Thanks for letting us know, Michael! Your feedback means a lot to us an…" at bounding box center [495, 376] width 362 height 44
click at [700, 372] on span "Send" at bounding box center [707, 376] width 18 height 12
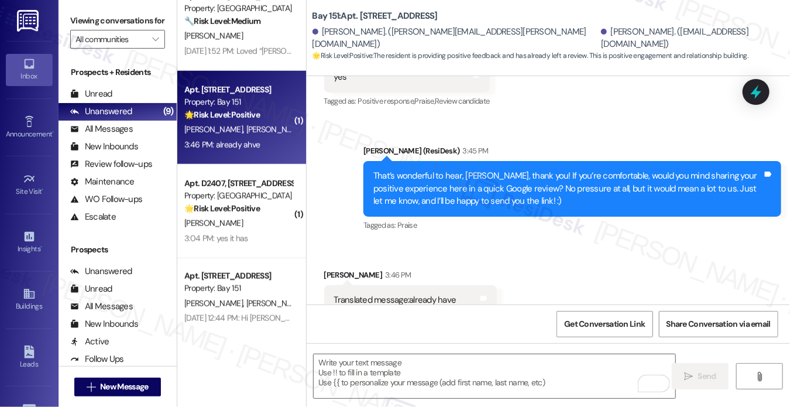
scroll to position [426, 0]
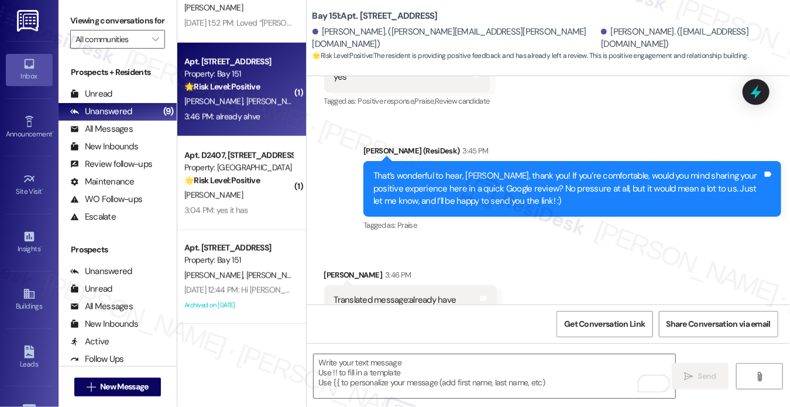
click at [263, 184] on div "🌟 Risk Level: Positive The resident is expressing satisfaction with the complet…" at bounding box center [238, 180] width 108 height 12
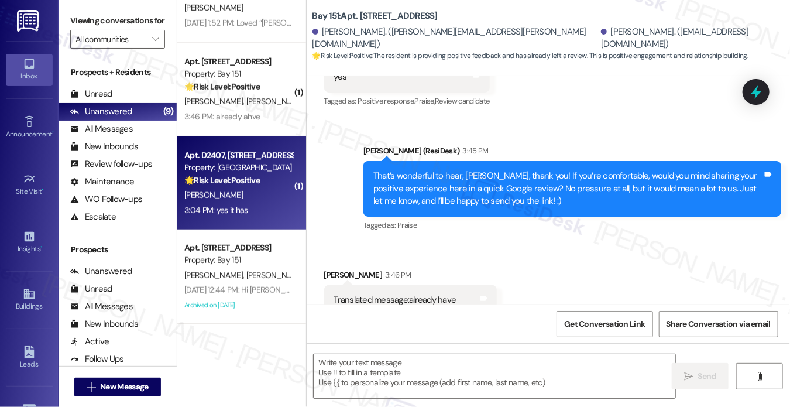
type textarea "Fetching suggested responses. Please feel free to read through the conversation…"
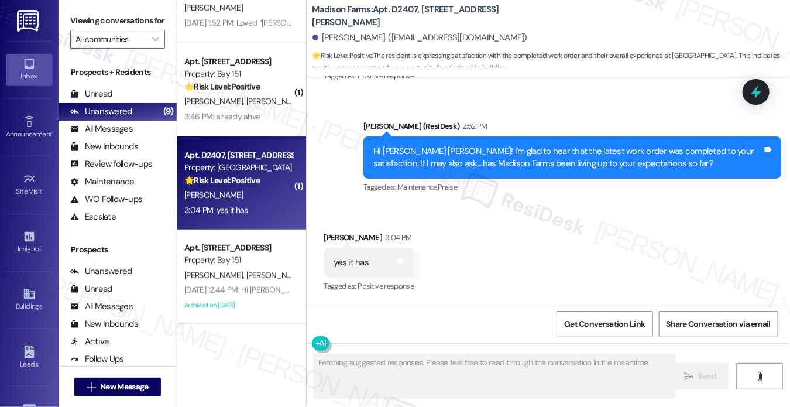
scroll to position [1212, 0]
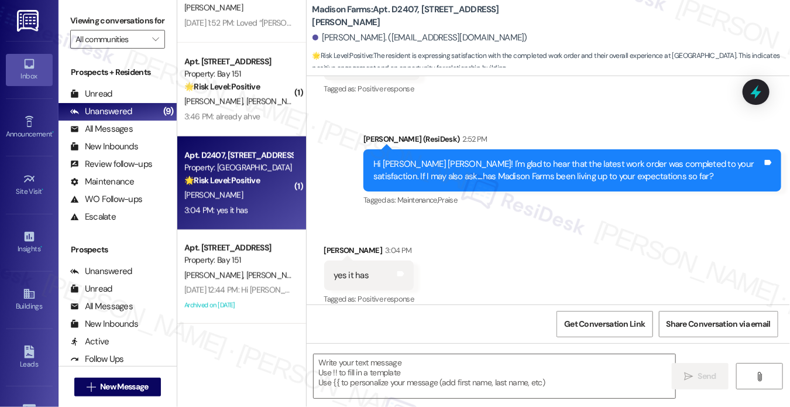
click at [91, 30] on label "Viewing conversations for" at bounding box center [117, 21] width 95 height 18
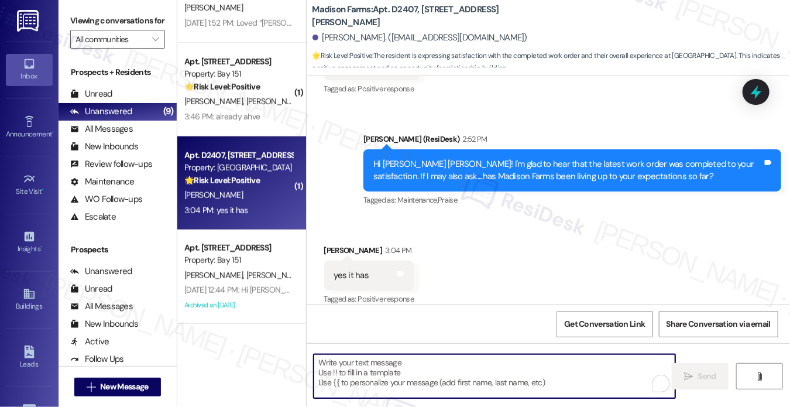
click at [422, 377] on textarea "To enrich screen reader interactions, please activate Accessibility in Grammarl…" at bounding box center [495, 376] width 362 height 44
paste textarea "That’s wonderful to hear, Rania, thank you! If you’re comfortable, would you mi…"
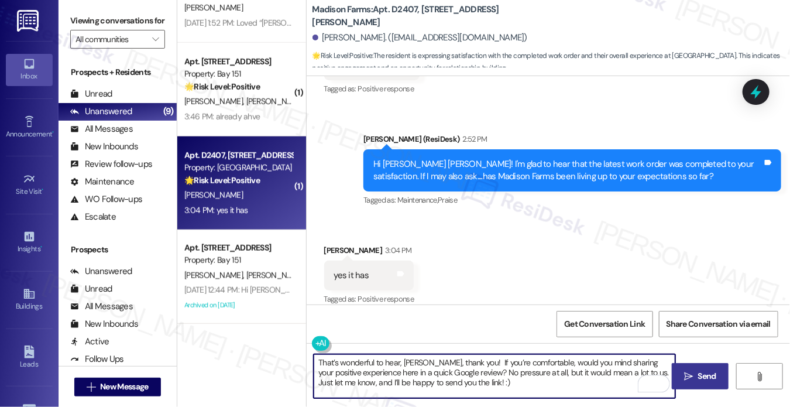
click at [333, 244] on div "Amy Jo Lingren 3:04 PM" at bounding box center [369, 252] width 90 height 16
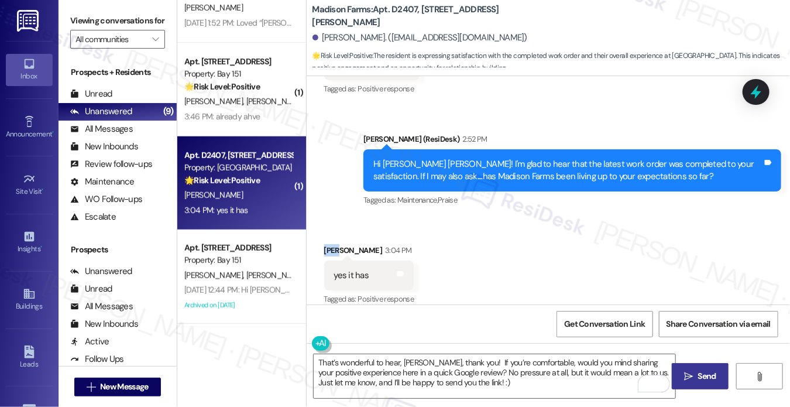
click at [333, 244] on div "Amy Jo Lingren 3:04 PM" at bounding box center [369, 252] width 90 height 16
copy div "Amy"
click at [409, 360] on textarea "That’s wonderful to hear, Rania, thank you! If you’re comfortable, would you mi…" at bounding box center [495, 376] width 362 height 44
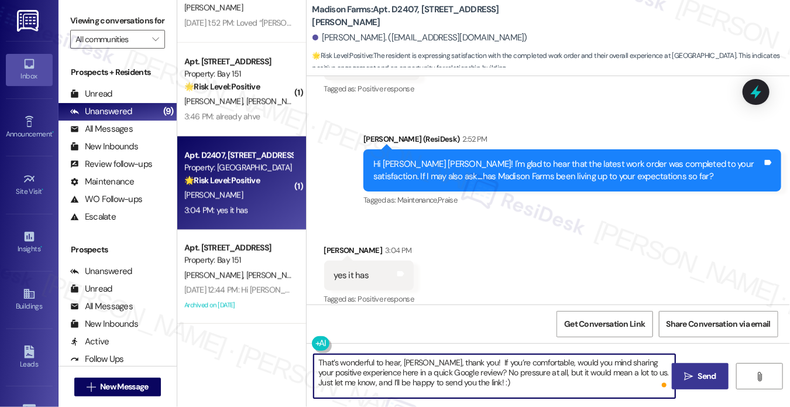
click at [409, 360] on textarea "That’s wonderful to hear, Rania, thank you! If you’re comfortable, would you mi…" at bounding box center [495, 376] width 362 height 44
paste textarea "Amy"
type textarea "That’s wonderful to hear, Amy, thank you! If you’re comfortable, would you mind…"
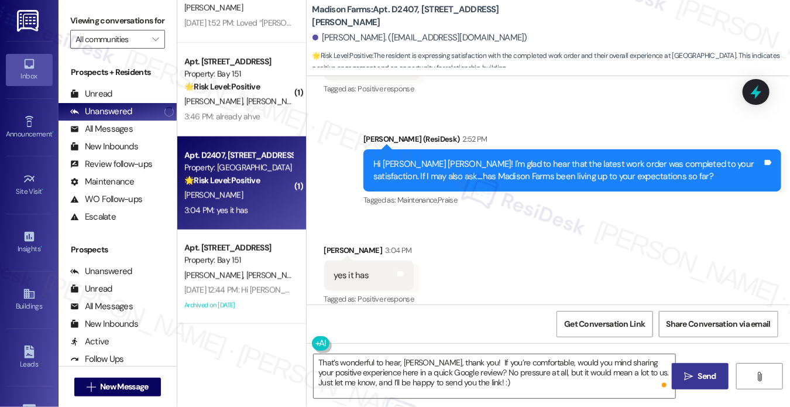
click at [704, 390] on div "That’s wonderful to hear, Amy, thank you! If you’re comfortable, would you mind…" at bounding box center [549, 387] width 484 height 88
click at [700, 375] on span "Send" at bounding box center [707, 376] width 18 height 12
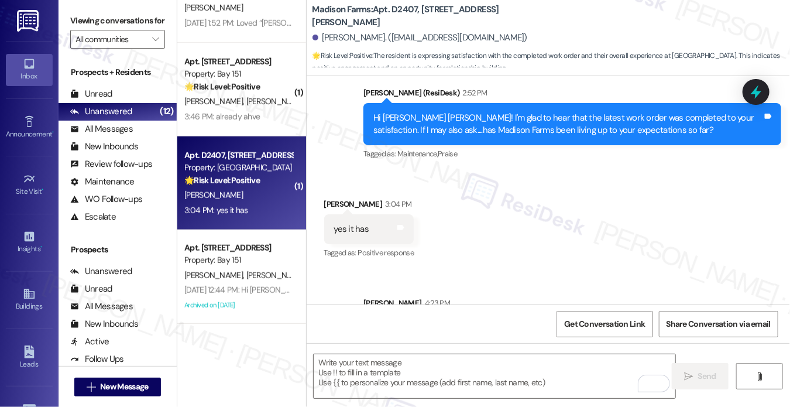
scroll to position [1318, 0]
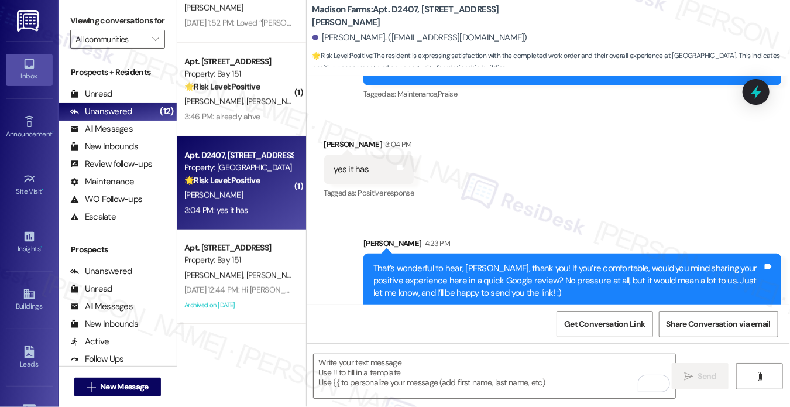
click at [406, 155] on div "yes it has Tags and notes" at bounding box center [369, 170] width 90 height 30
click at [405, 155] on div "yes it has Tags and notes" at bounding box center [369, 170] width 90 height 30
click at [403, 163] on icon at bounding box center [400, 167] width 9 height 9
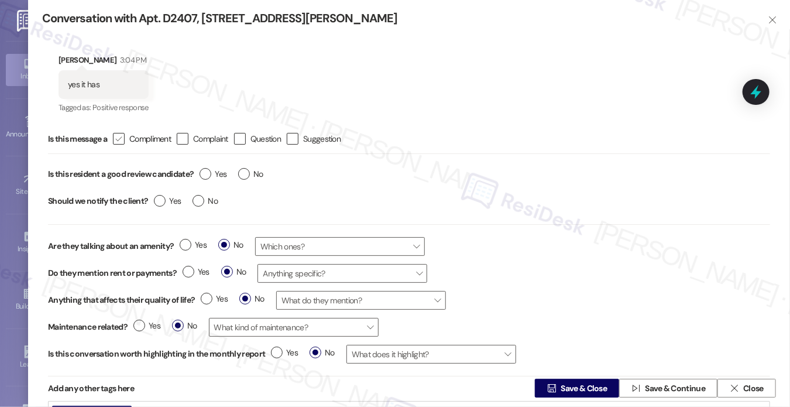
click at [125, 139] on div "" at bounding box center [119, 139] width 12 height 12
click at [115, 139] on input " Compliment" at bounding box center [111, 139] width 8 height 8
checkbox input "true"
click at [202, 175] on label "Yes" at bounding box center [213, 174] width 27 height 12
click at [202, 175] on input "Yes" at bounding box center [213, 175] width 27 height 15
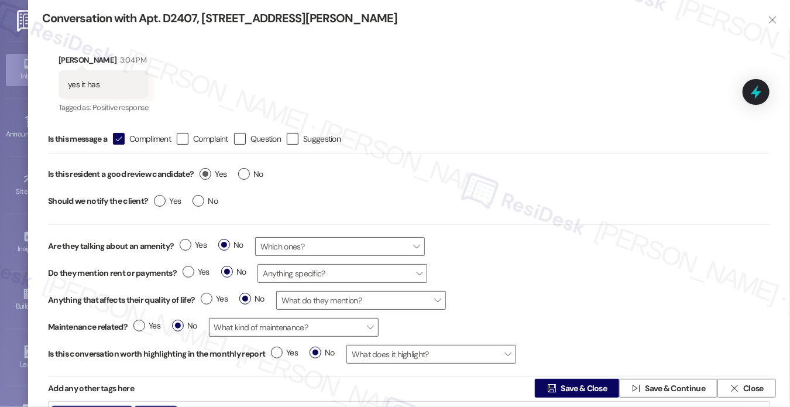
radio input "true"
click at [204, 198] on label "No" at bounding box center [205, 201] width 25 height 12
click at [204, 198] on input "No" at bounding box center [205, 202] width 25 height 15
radio input "true"
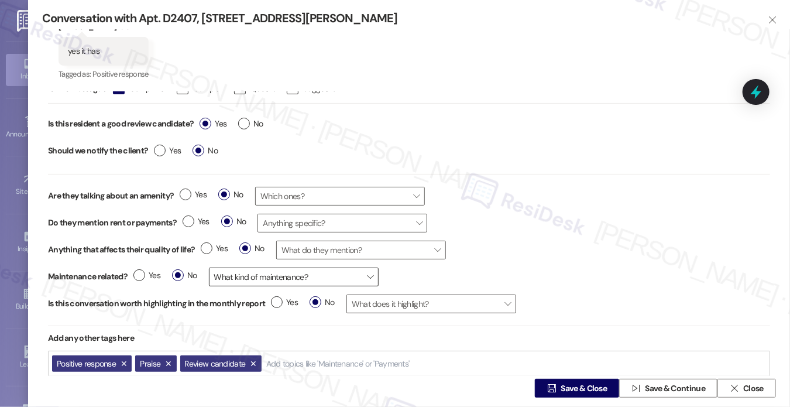
scroll to position [52, 0]
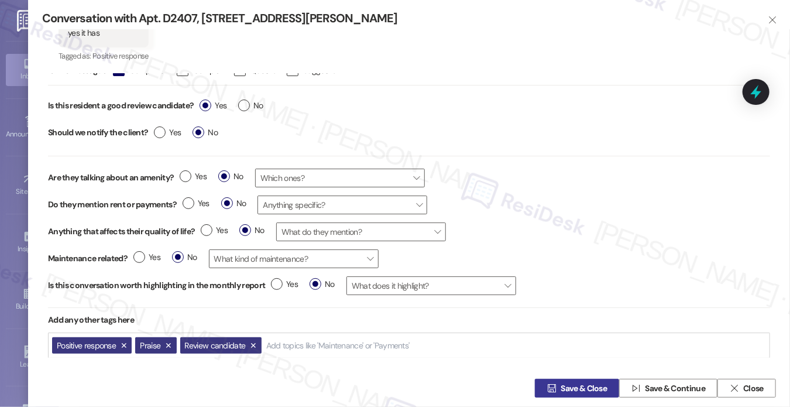
click at [591, 389] on span "Save & Close" at bounding box center [584, 388] width 46 height 12
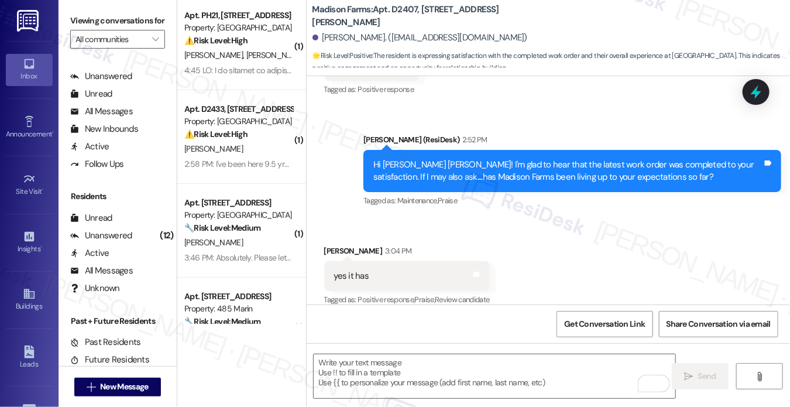
scroll to position [0, 0]
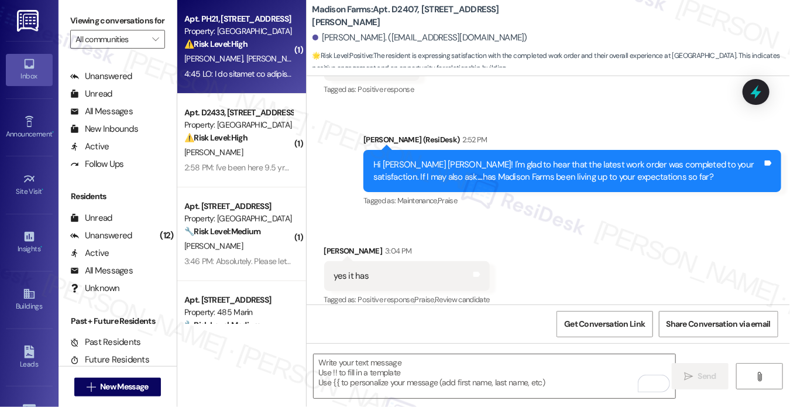
type textarea "Fetching suggested responses. Please feel free to read through the conversation…"
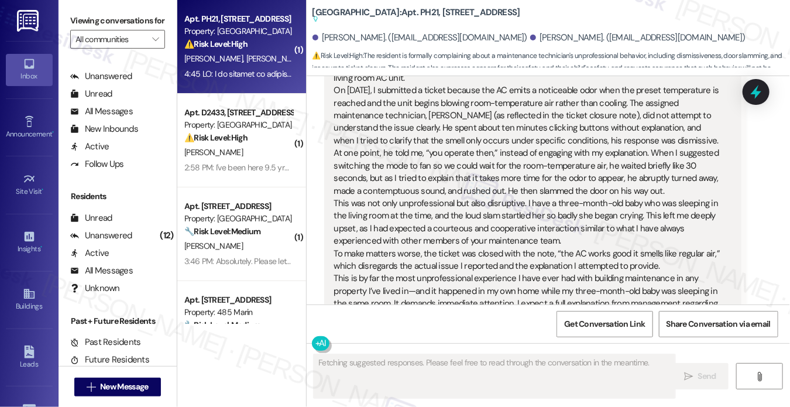
scroll to position [1857, 0]
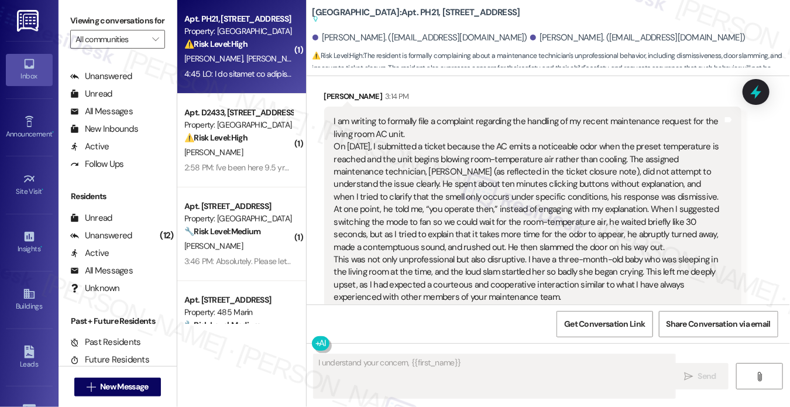
click at [414, 115] on div "I am writing to formally file a complaint regarding the handling of my recent m…" at bounding box center [528, 278] width 389 height 326
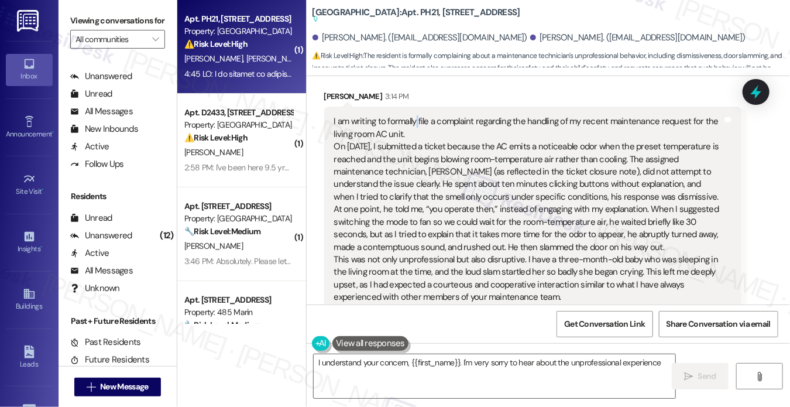
click at [414, 115] on div "I am writing to formally file a complaint regarding the handling of my recent m…" at bounding box center [528, 278] width 389 height 326
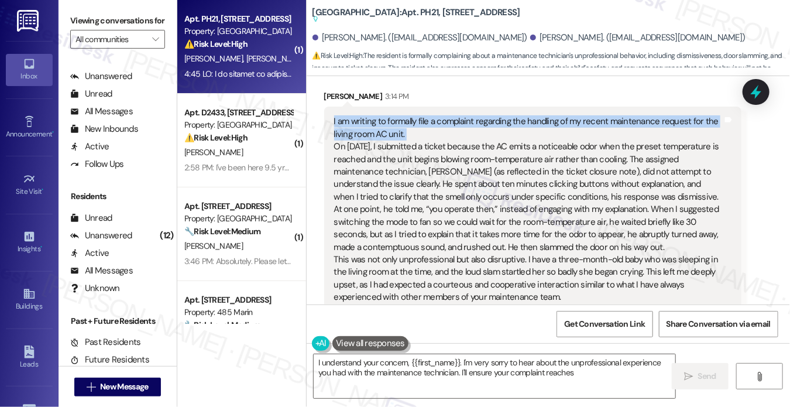
click at [414, 115] on div "I am writing to formally file a complaint regarding the handling of my recent m…" at bounding box center [528, 278] width 389 height 326
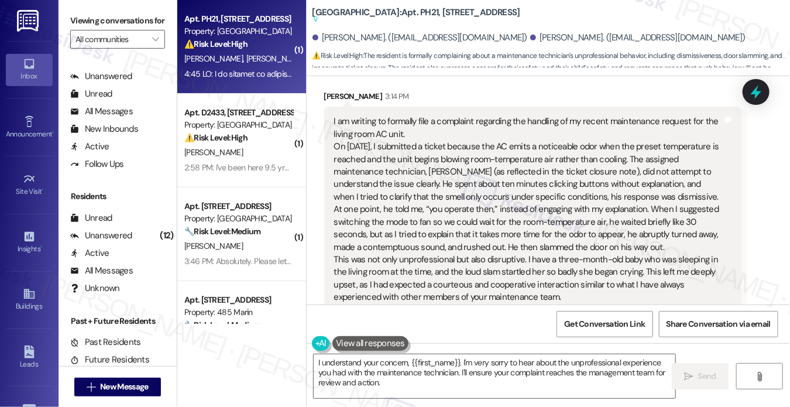
click at [412, 131] on div "I am writing to formally file a complaint regarding the handling of my recent m…" at bounding box center [528, 278] width 389 height 326
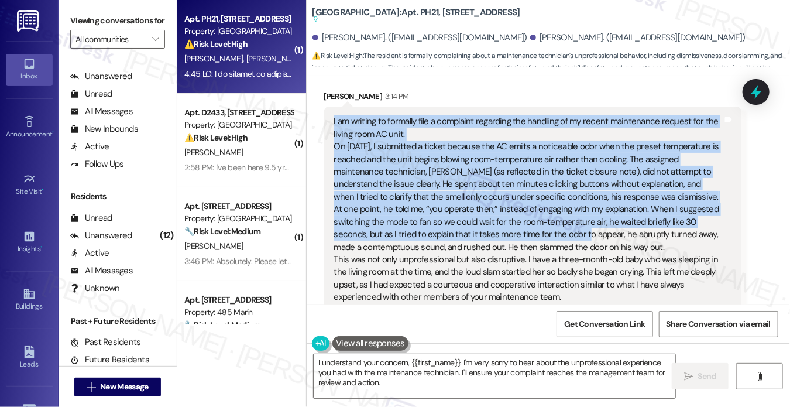
drag, startPoint x: 321, startPoint y: 112, endPoint x: 584, endPoint y: 222, distance: 285.0
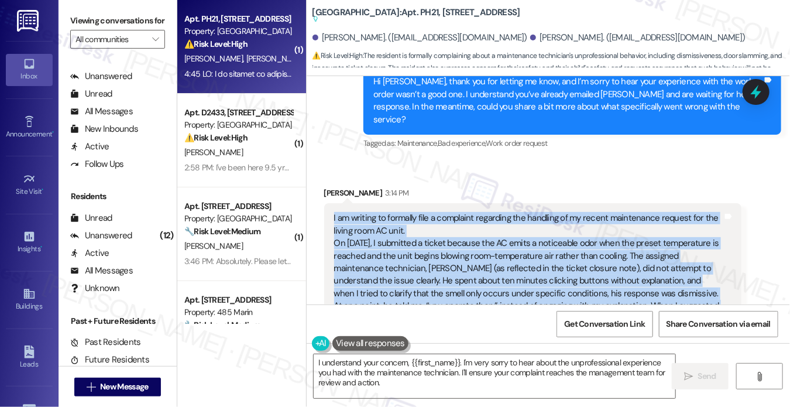
scroll to position [1623, 0]
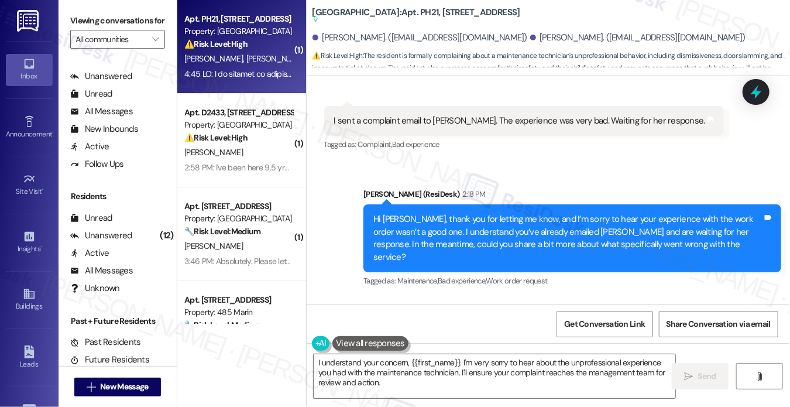
click at [440, 217] on div "Hi [PERSON_NAME], thank you for letting me know, and I’m sorry to hear your exp…" at bounding box center [568, 238] width 389 height 50
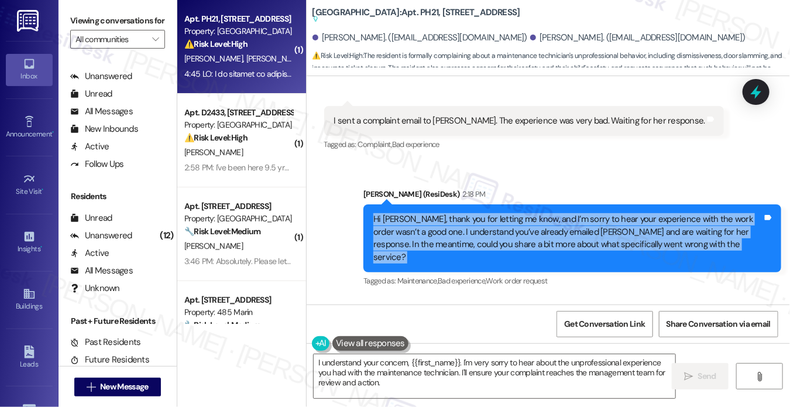
click at [440, 217] on div "Hi [PERSON_NAME], thank you for letting me know, and I’m sorry to hear your exp…" at bounding box center [568, 238] width 389 height 50
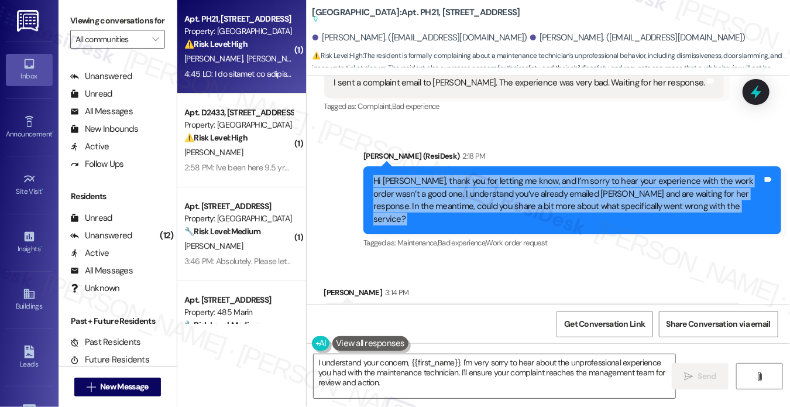
scroll to position [1681, 0]
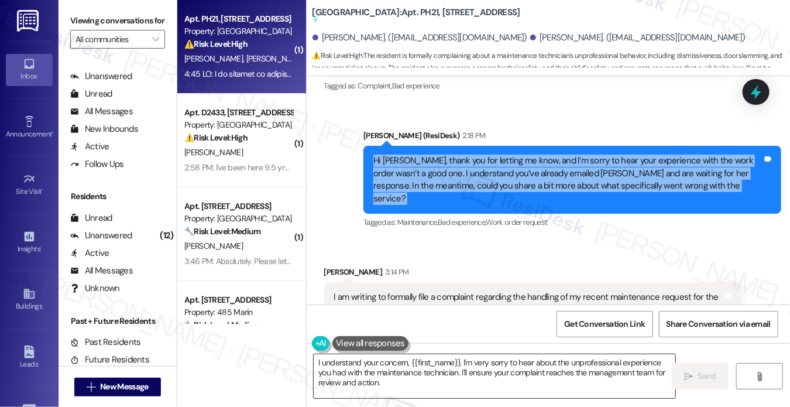
click at [424, 362] on textarea "I understand your concern, {{first_name}}. I'm very sorry to hear about the unp…" at bounding box center [495, 376] width 362 height 44
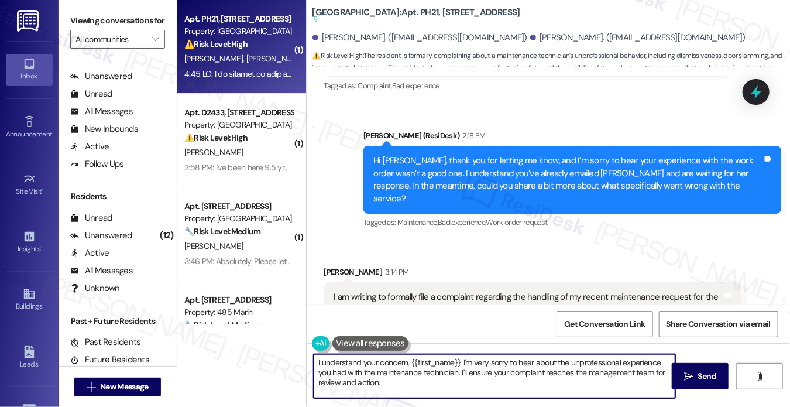
click at [424, 362] on textarea "I understand your concern, {{first_name}}. I'm very sorry to hear about the unp…" at bounding box center [495, 376] width 362 height 44
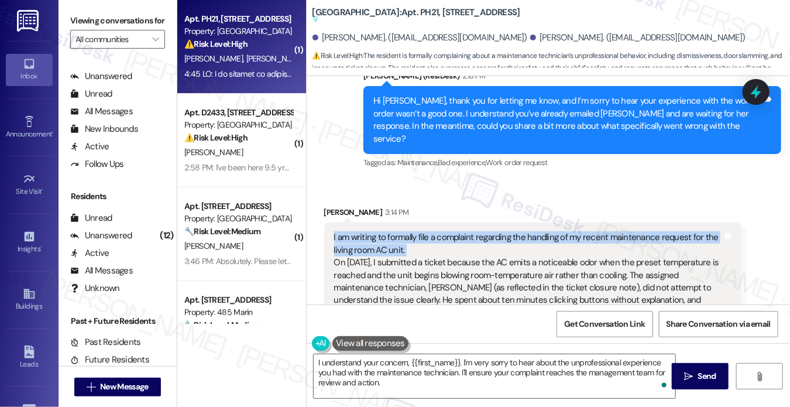
scroll to position [1798, 0]
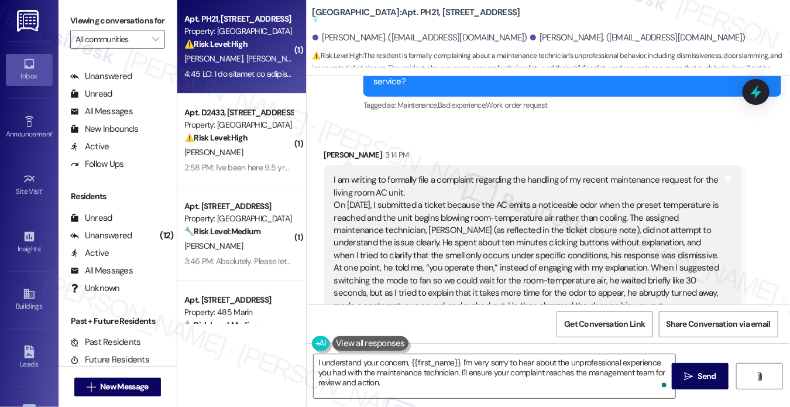
click at [462, 187] on div "I am writing to formally file a complaint regarding the handling of my recent m…" at bounding box center [528, 337] width 389 height 326
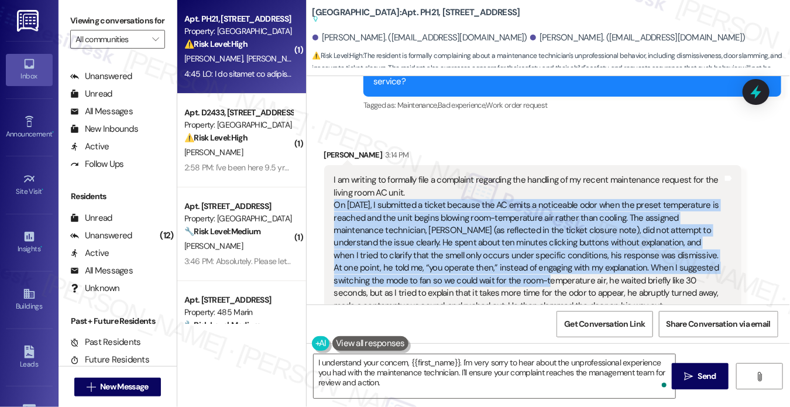
drag, startPoint x: 328, startPoint y: 189, endPoint x: 541, endPoint y: 262, distance: 225.3
click at [544, 266] on div "I am writing to formally file a complaint regarding the handling of my recent m…" at bounding box center [533, 337] width 418 height 344
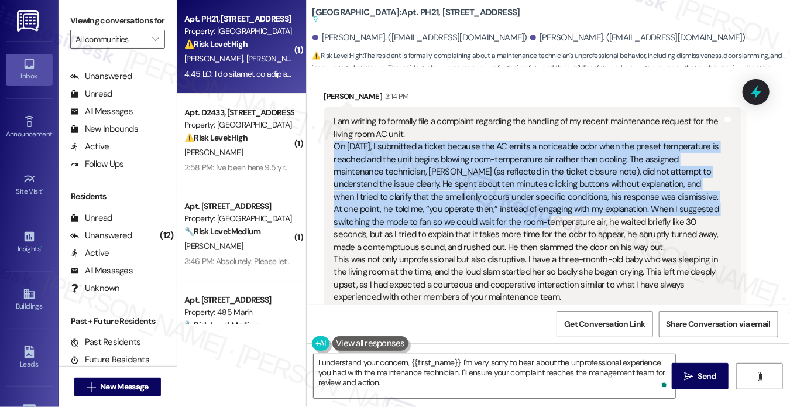
click at [561, 182] on div "I am writing to formally file a complaint regarding the handling of my recent m…" at bounding box center [528, 278] width 389 height 326
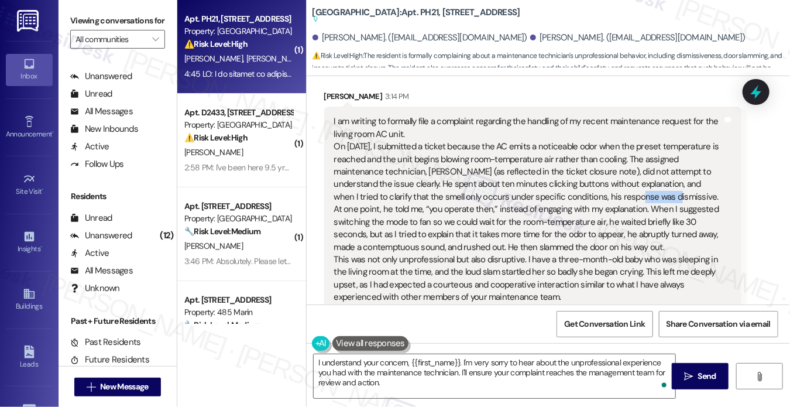
click at [561, 182] on div "I am writing to formally file a complaint regarding the handling of my recent m…" at bounding box center [528, 278] width 389 height 326
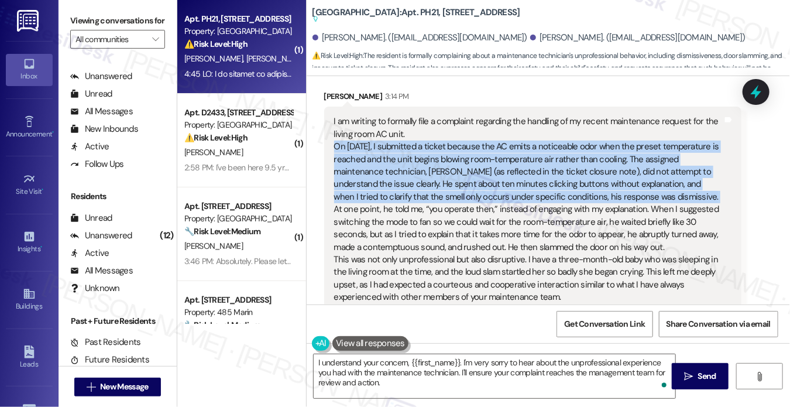
click at [561, 182] on div "I am writing to formally file a complaint regarding the handling of my recent m…" at bounding box center [528, 278] width 389 height 326
click at [455, 153] on div "I am writing to formally file a complaint regarding the handling of my recent m…" at bounding box center [528, 278] width 389 height 326
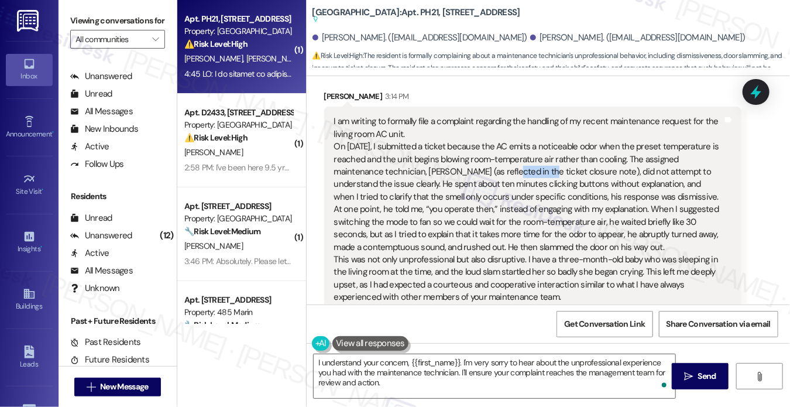
click at [455, 153] on div "I am writing to formally file a complaint regarding the handling of my recent m…" at bounding box center [528, 278] width 389 height 326
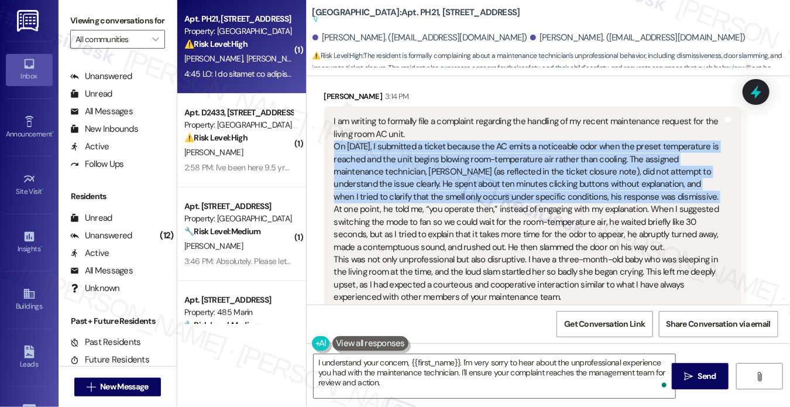
click at [455, 153] on div "I am writing to formally file a complaint regarding the handling of my recent m…" at bounding box center [528, 278] width 389 height 326
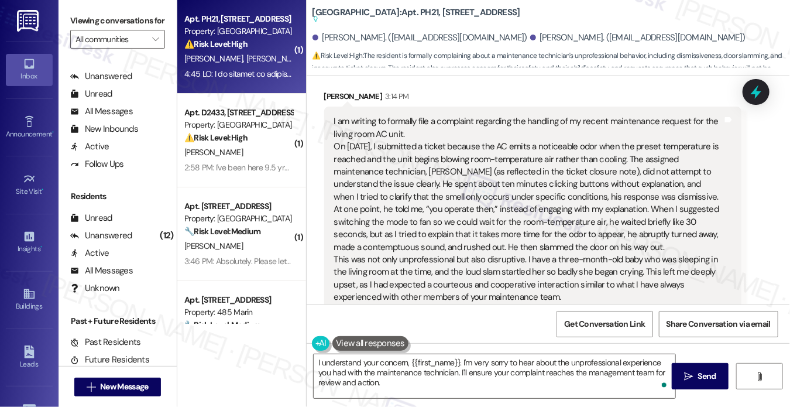
click at [488, 211] on div "I am writing to formally file a complaint regarding the handling of my recent m…" at bounding box center [528, 278] width 389 height 326
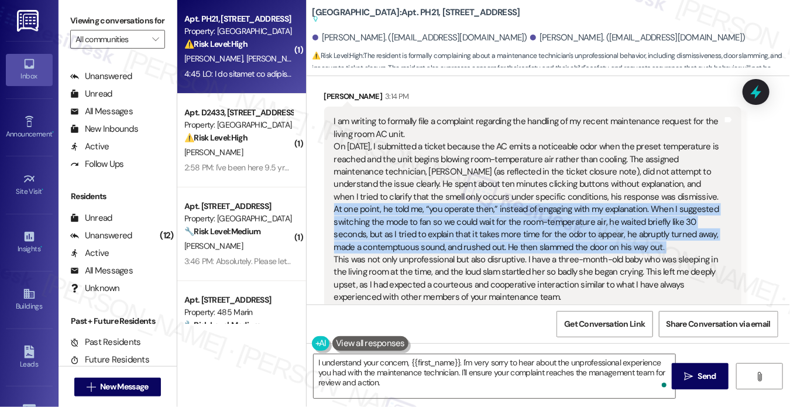
drag, startPoint x: 488, startPoint y: 211, endPoint x: 489, endPoint y: 198, distance: 12.9
click at [488, 211] on div "I am writing to formally file a complaint regarding the handling of my recent m…" at bounding box center [528, 278] width 389 height 326
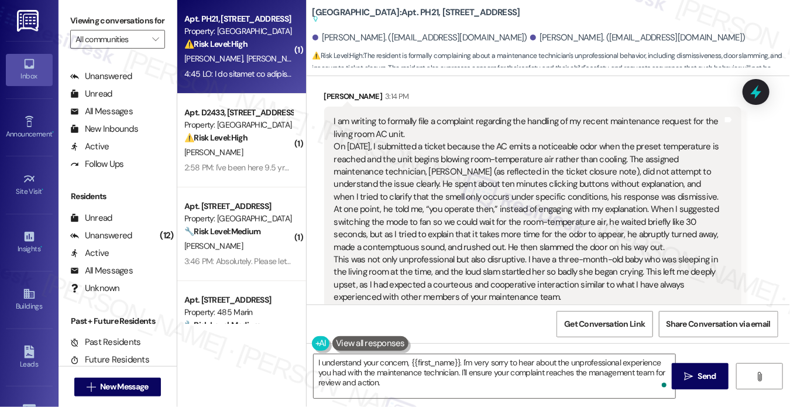
click at [563, 154] on div "I am writing to formally file a complaint regarding the handling of my recent m…" at bounding box center [528, 278] width 389 height 326
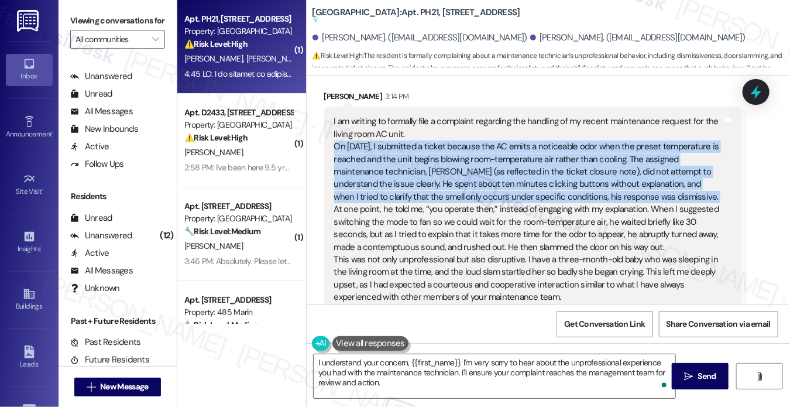
drag, startPoint x: 563, startPoint y: 154, endPoint x: 550, endPoint y: 153, distance: 12.9
click at [563, 154] on div "I am writing to formally file a complaint regarding the handling of my recent m…" at bounding box center [528, 278] width 389 height 326
click at [393, 166] on div "I am writing to formally file a complaint regarding the handling of my recent m…" at bounding box center [528, 278] width 389 height 326
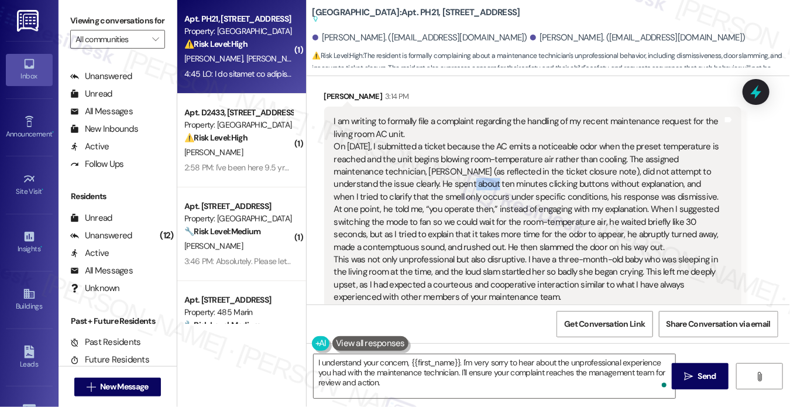
click at [393, 166] on div "I am writing to formally file a complaint regarding the handling of my recent m…" at bounding box center [528, 278] width 389 height 326
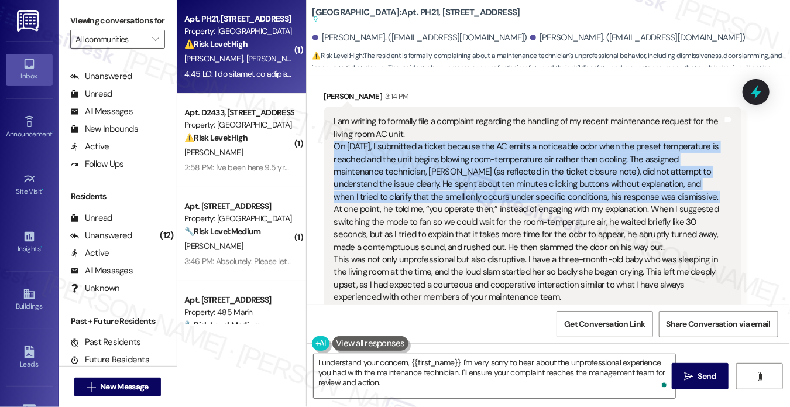
click at [393, 166] on div "I am writing to formally file a complaint regarding the handling of my recent m…" at bounding box center [528, 278] width 389 height 326
click at [543, 178] on div "I am writing to formally file a complaint regarding the handling of my recent m…" at bounding box center [528, 278] width 389 height 326
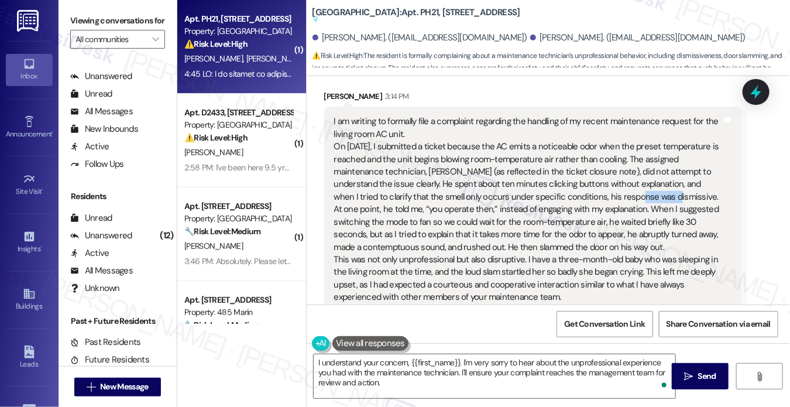
click at [543, 178] on div "I am writing to formally file a complaint regarding the handling of my recent m…" at bounding box center [528, 278] width 389 height 326
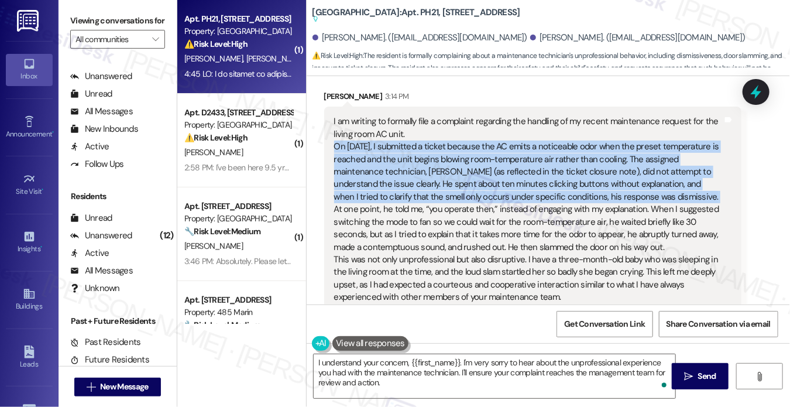
click at [543, 178] on div "I am writing to formally file a complaint regarding the handling of my recent m…" at bounding box center [528, 278] width 389 height 326
click at [393, 180] on div "I am writing to formally file a complaint regarding the handling of my recent m…" at bounding box center [528, 278] width 389 height 326
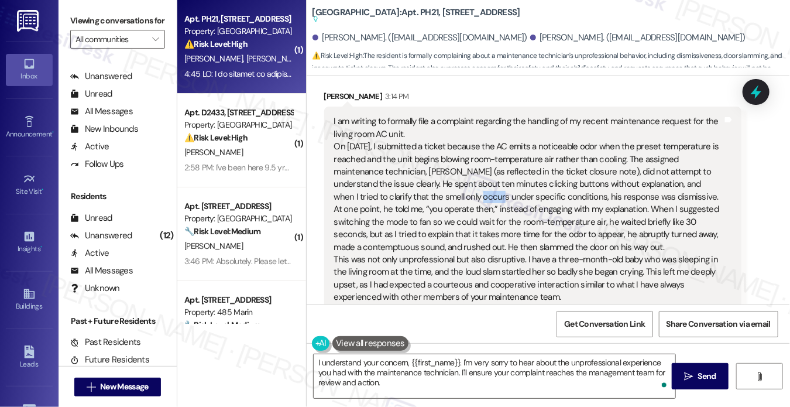
click at [393, 180] on div "I am writing to formally file a complaint regarding the handling of my recent m…" at bounding box center [528, 278] width 389 height 326
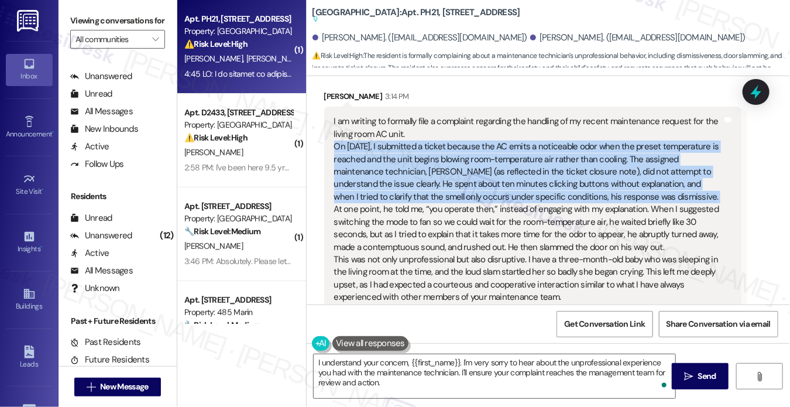
click at [393, 180] on div "I am writing to formally file a complaint regarding the handling of my recent m…" at bounding box center [528, 278] width 389 height 326
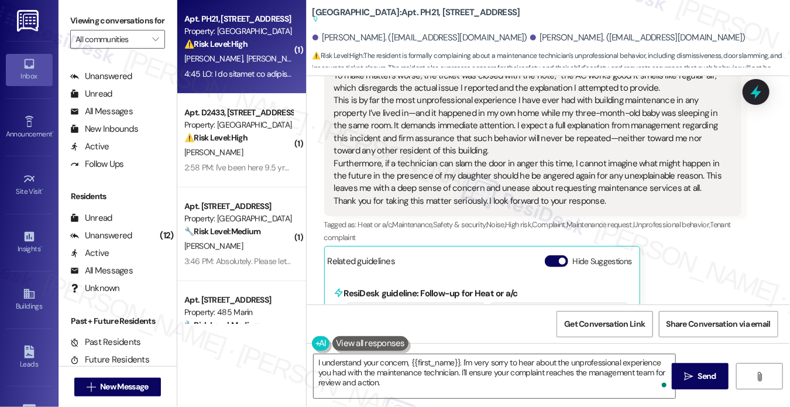
scroll to position [2033, 0]
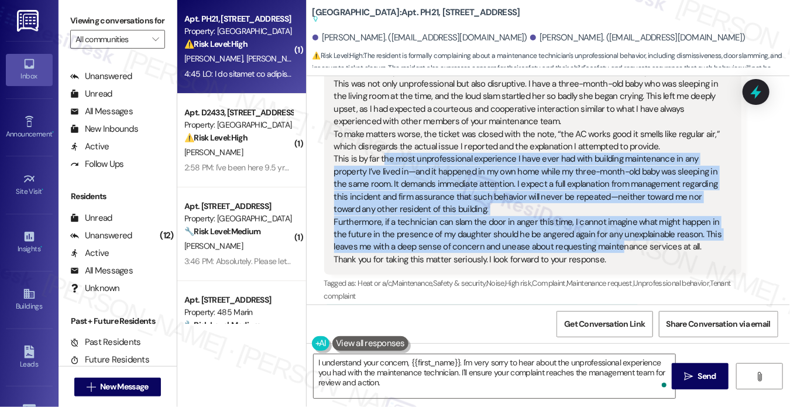
drag, startPoint x: 381, startPoint y: 142, endPoint x: 615, endPoint y: 238, distance: 252.9
click at [615, 238] on div "I am writing to formally file a complaint regarding the handling of my recent m…" at bounding box center [528, 103] width 389 height 326
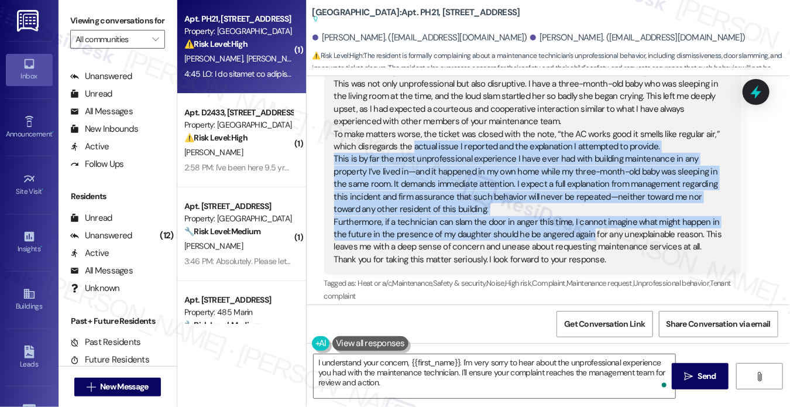
drag, startPoint x: 585, startPoint y: 218, endPoint x: 410, endPoint y: 139, distance: 191.8
click at [410, 139] on div "I am writing to formally file a complaint regarding the handling of my recent m…" at bounding box center [528, 103] width 389 height 326
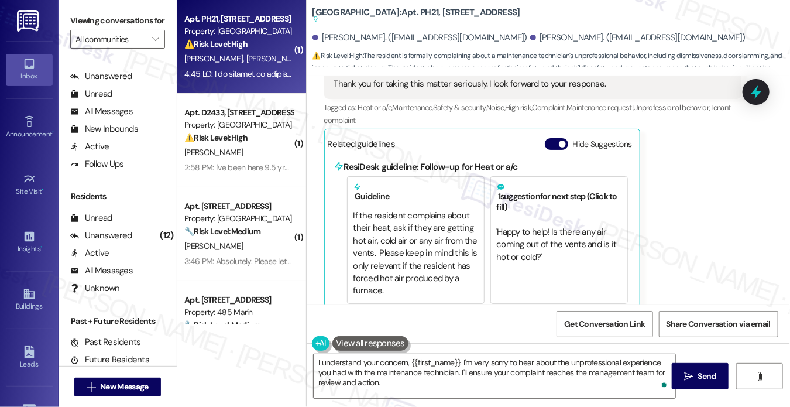
scroll to position [12, 0]
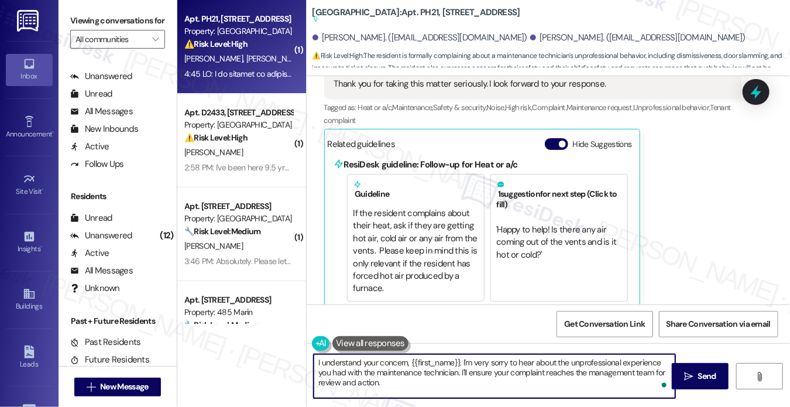
click at [587, 357] on textarea "I understand your concern, {{first_name}}. I'm very sorry to hear about the unp…" at bounding box center [495, 376] width 362 height 44
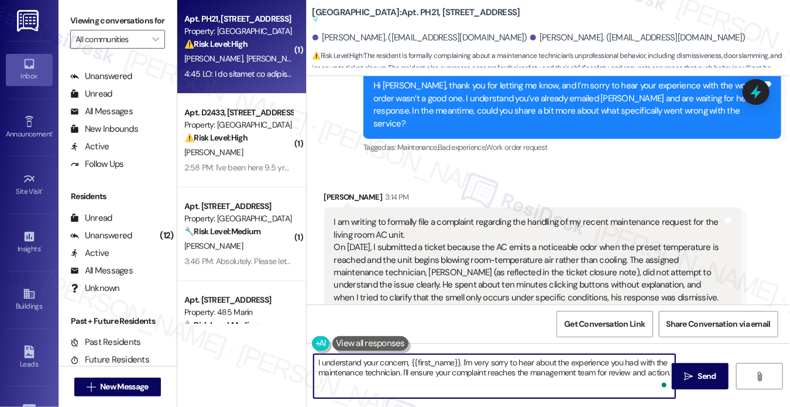
scroll to position [1681, 0]
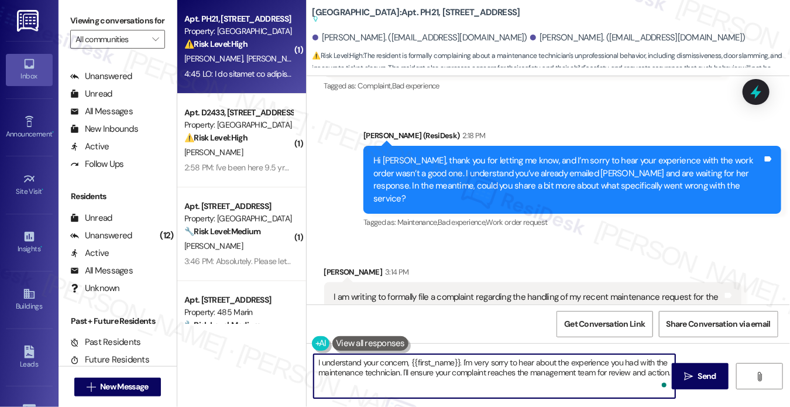
click at [329, 266] on div "Xiaoshi Jiang 3:14 PM" at bounding box center [533, 274] width 418 height 16
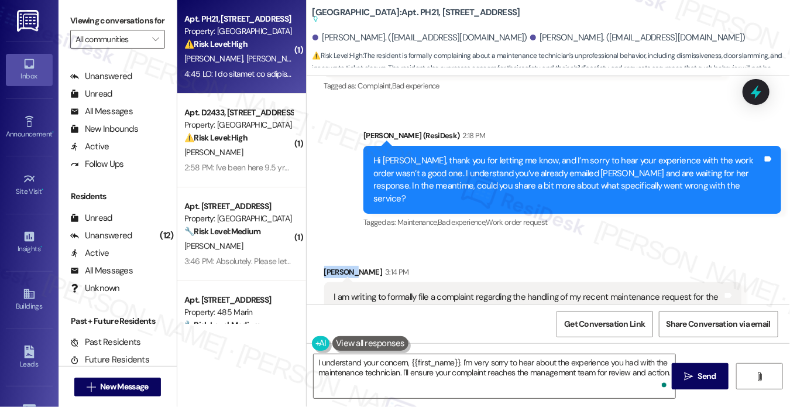
click at [330, 266] on div "Xiaoshi Jiang 3:14 PM" at bounding box center [533, 274] width 418 height 16
copy div "Xiaoshi"
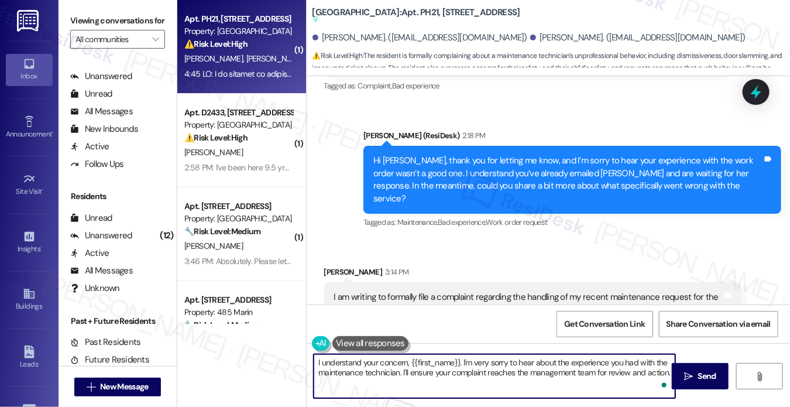
drag, startPoint x: 410, startPoint y: 359, endPoint x: 457, endPoint y: 354, distance: 47.1
click at [458, 355] on textarea "I understand your concern, {{first_name}}. I'm very sorry to hear about the exp…" at bounding box center [495, 376] width 362 height 44
paste textarea "Xiaoshi"
drag, startPoint x: 666, startPoint y: 371, endPoint x: 628, endPoint y: 372, distance: 38.1
click at [628, 372] on textarea "I understand your concern, Xiaoshi. I'm very sorry to hear about the experience…" at bounding box center [495, 376] width 362 height 44
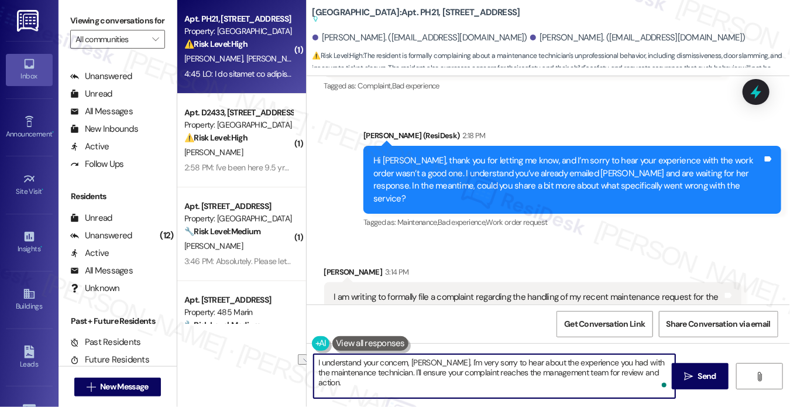
click at [628, 372] on textarea "I understand your concern, Xiaoshi. I'm very sorry to hear about the experience…" at bounding box center [495, 376] width 362 height 44
click at [495, 372] on textarea "I understand your concern, Xiaoshi. I'm very sorry to hear about the experience…" at bounding box center [495, 376] width 362 height 44
drag, startPoint x: 408, startPoint y: 369, endPoint x: 694, endPoint y: 376, distance: 285.8
click at [675, 372] on div "I understand your concern, Xiaoshi. I'm very sorry to hear about the experience…" at bounding box center [549, 387] width 484 height 88
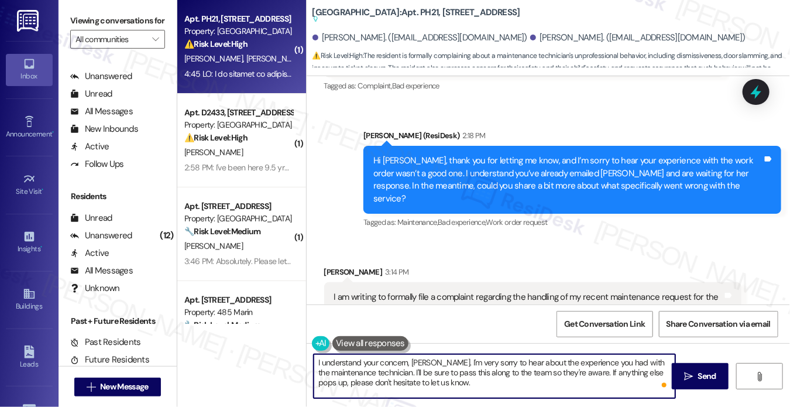
click at [460, 385] on textarea "I understand your concern, [PERSON_NAME]. I'm very sorry to hear about the expe…" at bounding box center [495, 376] width 362 height 44
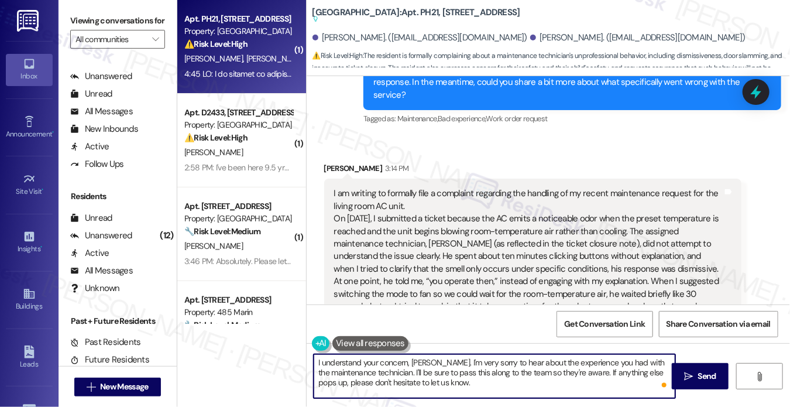
scroll to position [1857, 0]
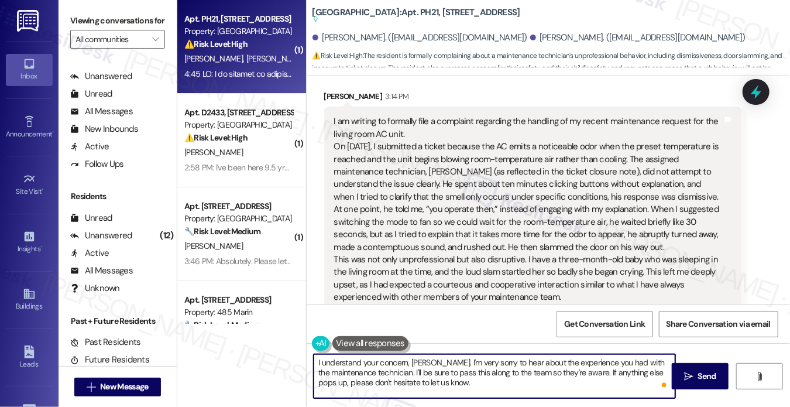
click at [547, 379] on textarea "I understand your concern, [PERSON_NAME]. I'm very sorry to hear about the expe…" at bounding box center [495, 376] width 362 height 44
type textarea "I understand your concern, [PERSON_NAME]. I'm very sorry to hear about the expe…"
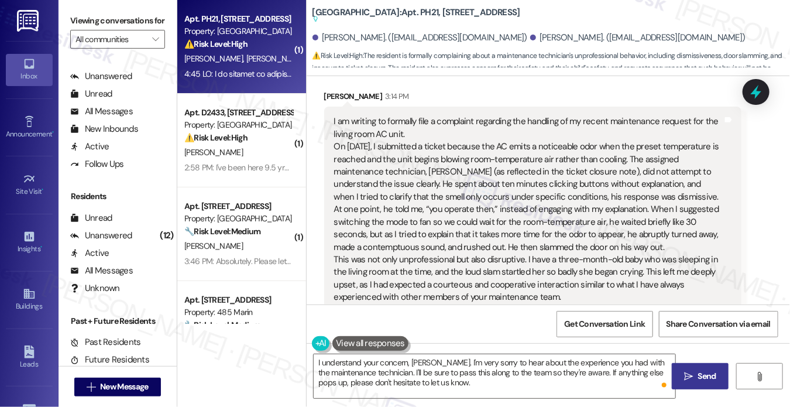
click at [686, 381] on span " Send" at bounding box center [700, 376] width 37 height 12
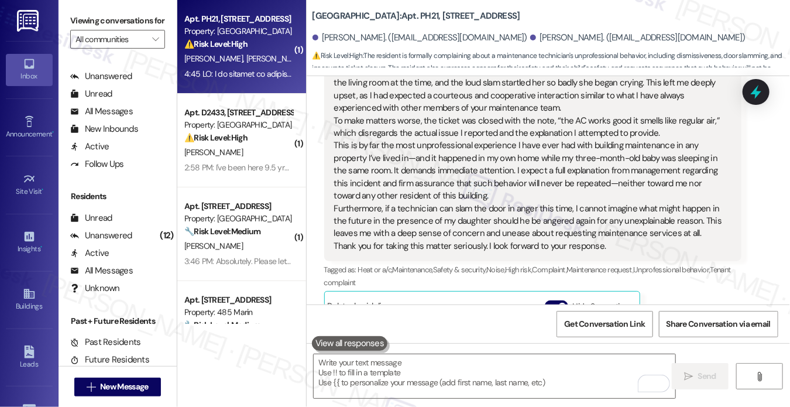
click at [457, 213] on div "I am writing to formally file a complaint regarding the handling of my recent m…" at bounding box center [528, 89] width 389 height 326
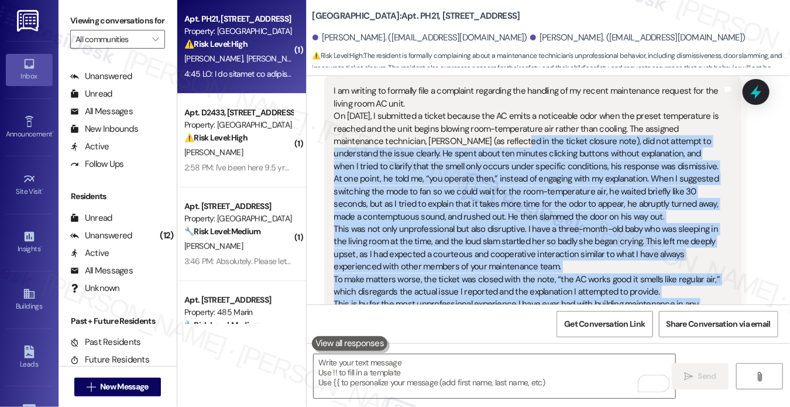
scroll to position [1753, 0]
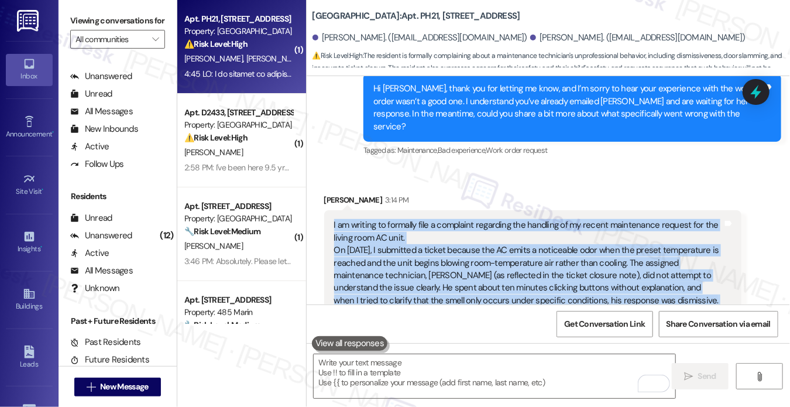
drag, startPoint x: 614, startPoint y: 294, endPoint x: 314, endPoint y: 211, distance: 310.5
copy div "I am writing to formally file a complaint regarding the handling of my recent m…"
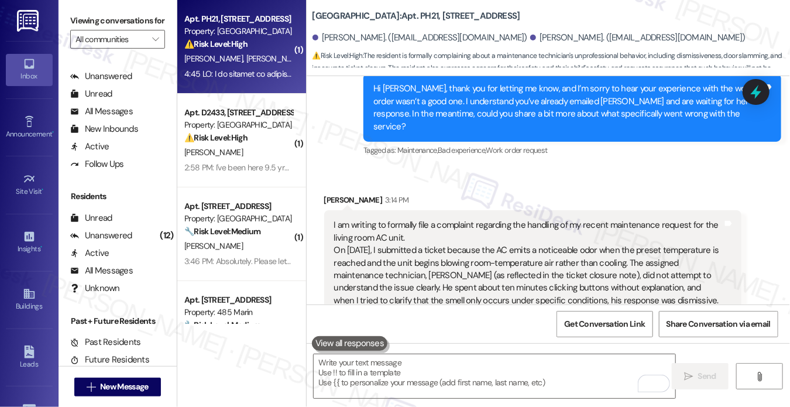
click at [87, 12] on label "Viewing conversations for" at bounding box center [117, 21] width 95 height 18
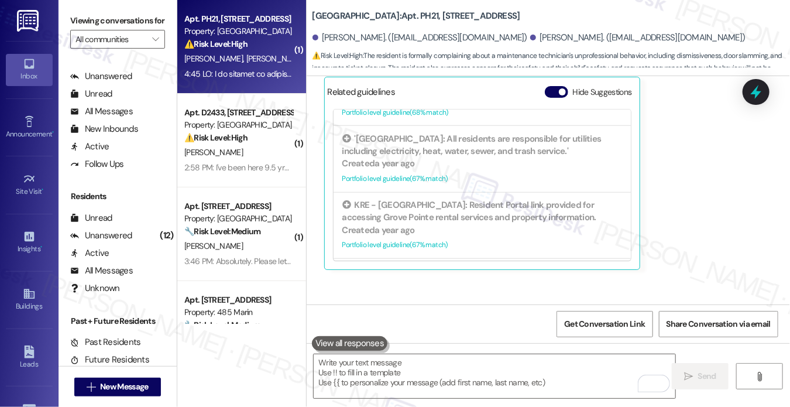
scroll to position [2328, 0]
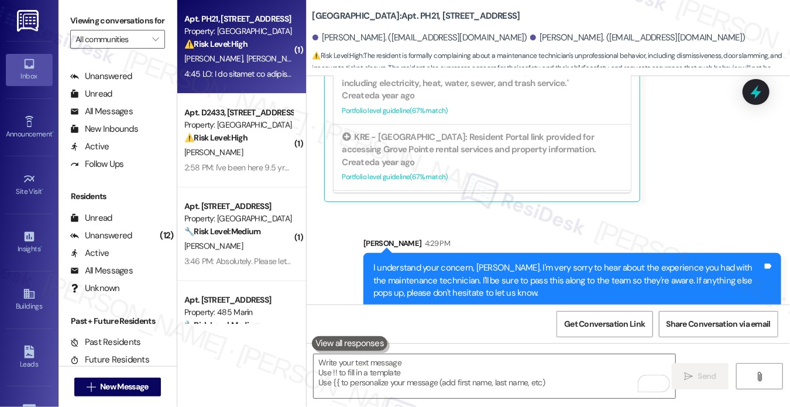
click at [87, 19] on label "Viewing conversations for" at bounding box center [117, 21] width 95 height 18
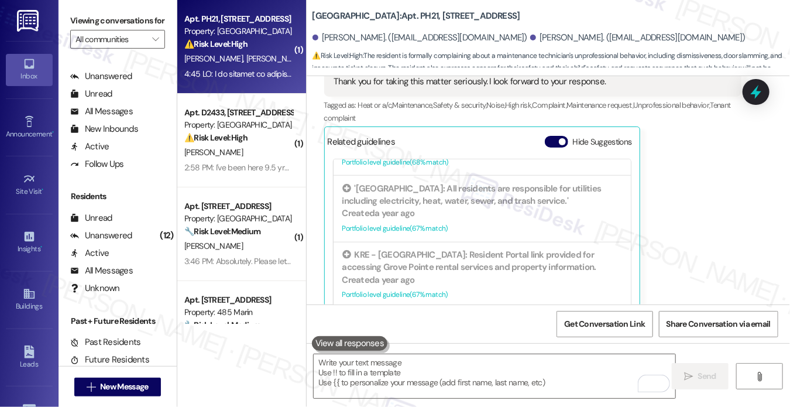
scroll to position [2094, 0]
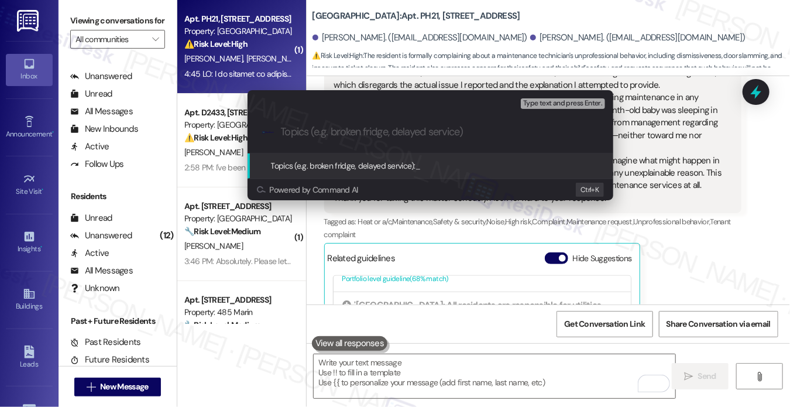
paste input "Resident Complaint Regarding AC Maintenance Handling"
type input "Resident Complaint Regarding AC Maintenance Handling"
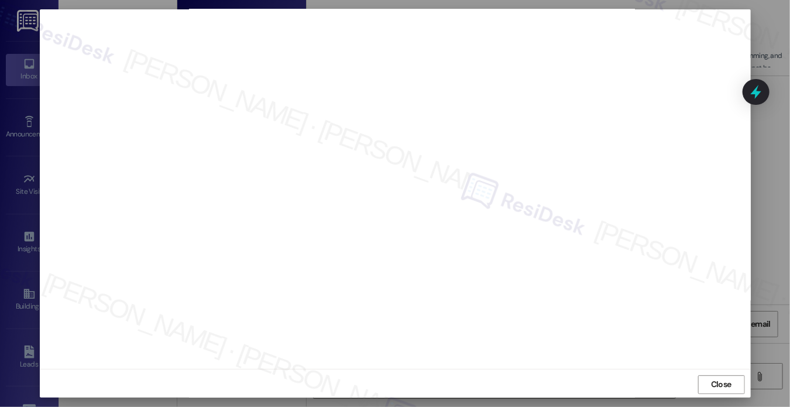
scroll to position [9, 0]
click at [711, 382] on span "Close" at bounding box center [721, 382] width 20 height 12
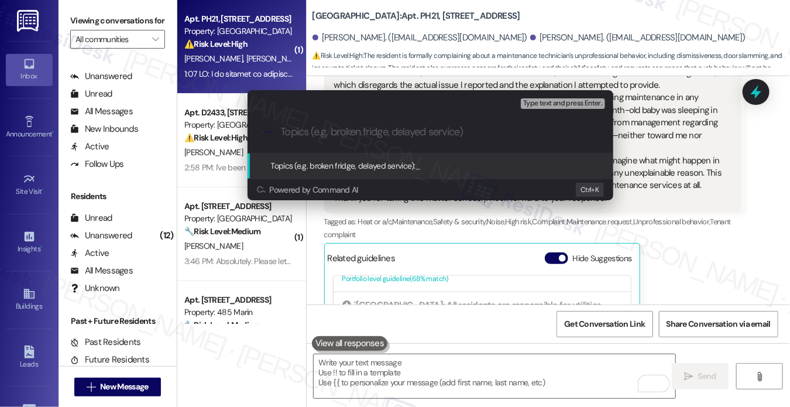
paste input "Complaint Regarding AC Maintenance Handling"
type input "Complaint Regarding AC Maintenance Handling"
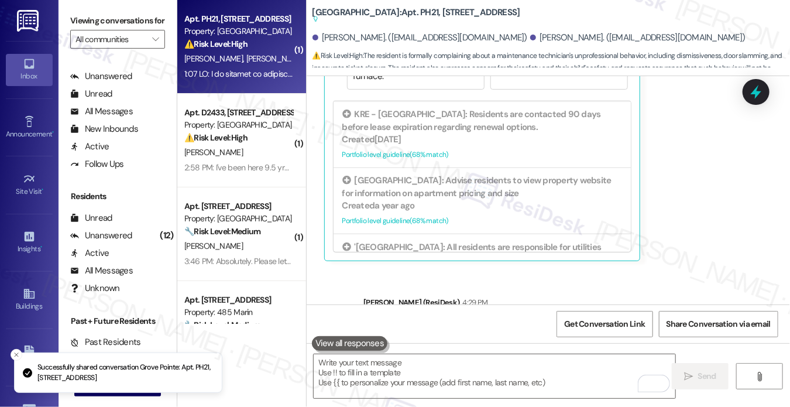
scroll to position [2509, 0]
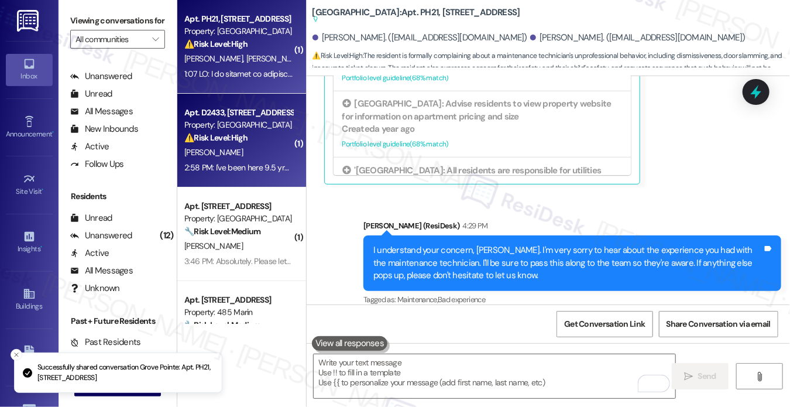
click at [241, 132] on div "⚠️ Risk Level: High The resident expresses concern about a potential rent incre…" at bounding box center [238, 138] width 108 height 12
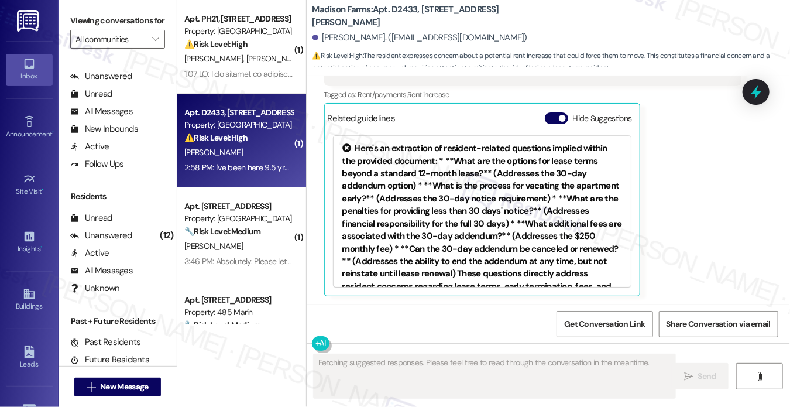
scroll to position [2209, 0]
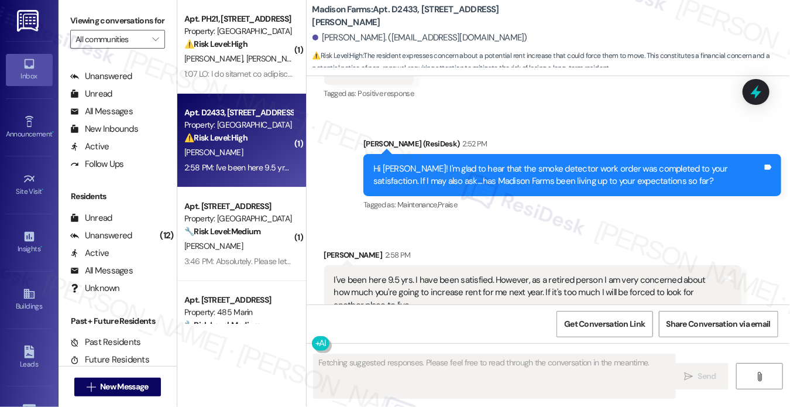
click at [385, 173] on div "Hi [PERSON_NAME]! I'm glad to hear that the smoke detector work order was compl…" at bounding box center [568, 175] width 389 height 25
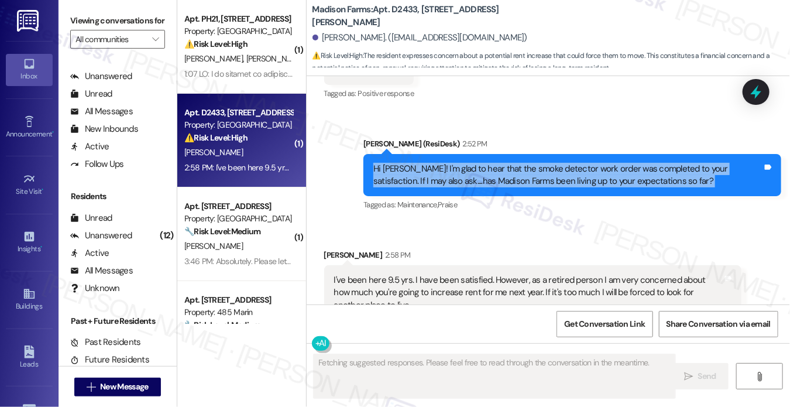
click at [385, 173] on div "Hi [PERSON_NAME]! I'm glad to hear that the smoke detector work order was compl…" at bounding box center [568, 175] width 389 height 25
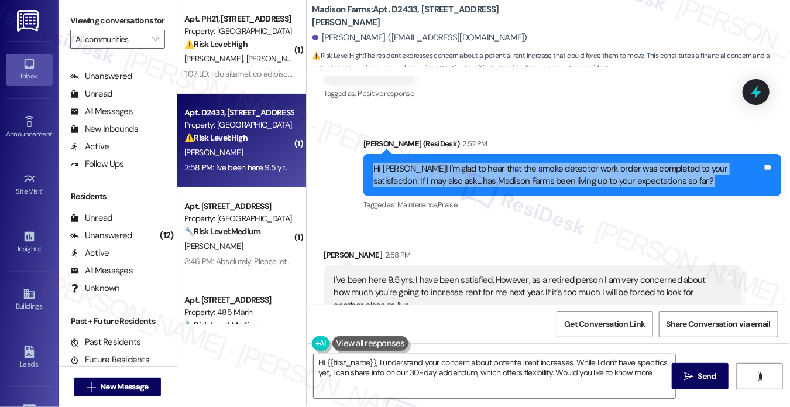
type textarea "Hi {{first_name}}, I understand your concern about potential rent increases. Wh…"
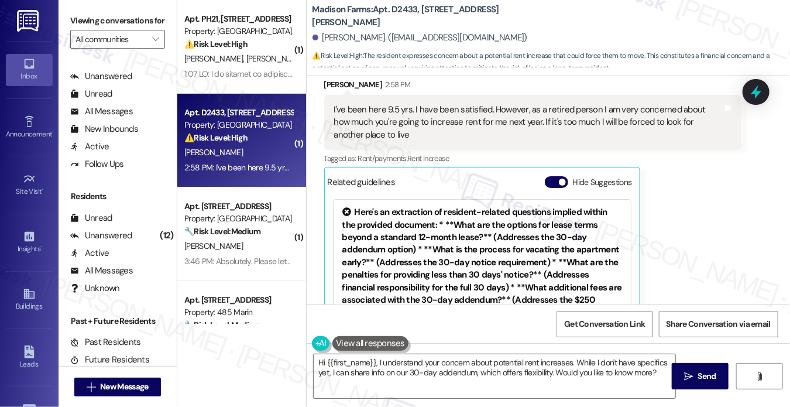
scroll to position [2384, 0]
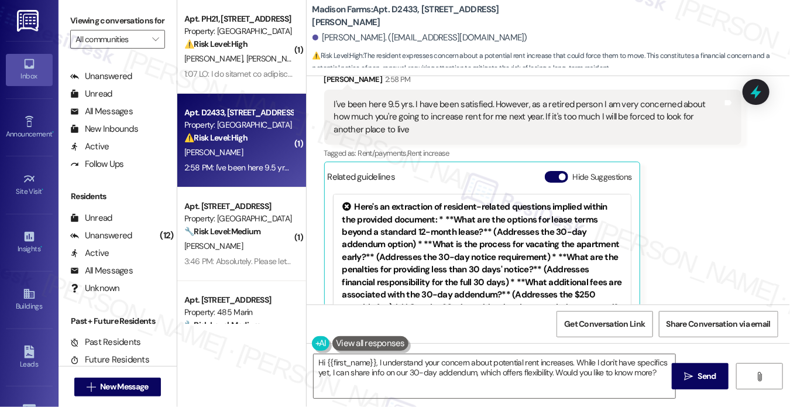
click at [498, 109] on div "I've been here 9.5 yrs. I have been satisfied. However, as a retired person I a…" at bounding box center [528, 116] width 389 height 37
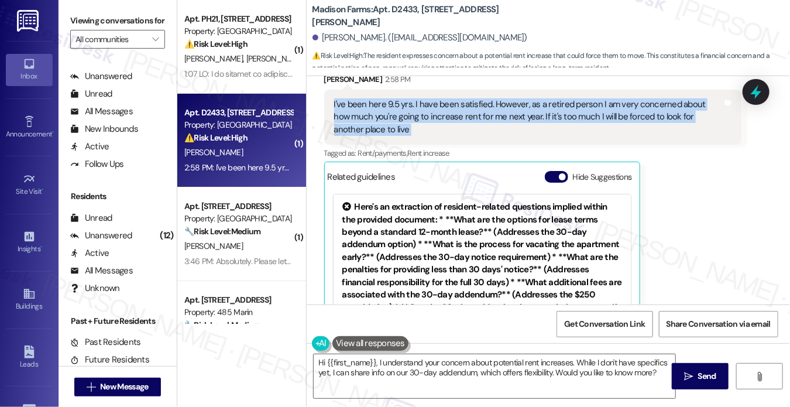
click at [499, 109] on div "I've been here 9.5 yrs. I have been satisfied. However, as a retired person I a…" at bounding box center [528, 116] width 389 height 37
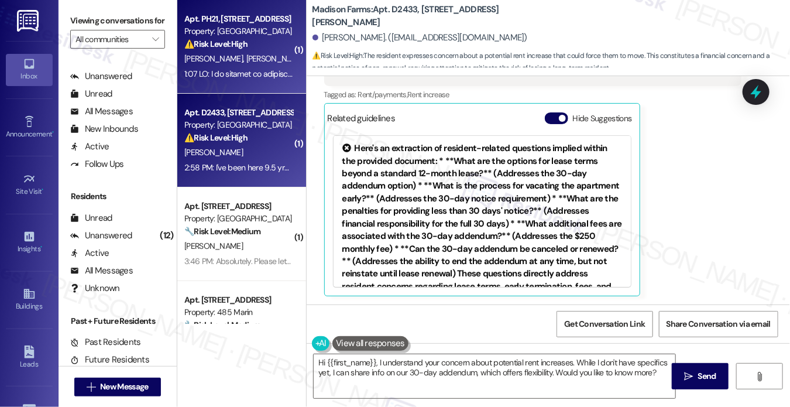
click at [203, 55] on span "[PERSON_NAME]" at bounding box center [215, 58] width 62 height 11
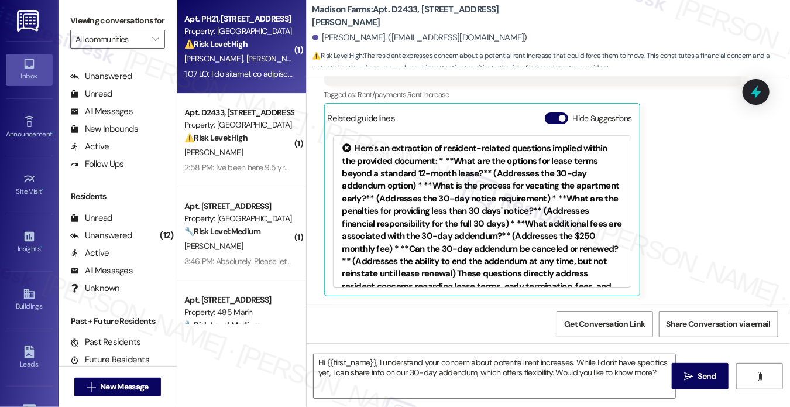
type textarea "Fetching suggested responses. Please feel free to read through the conversation…"
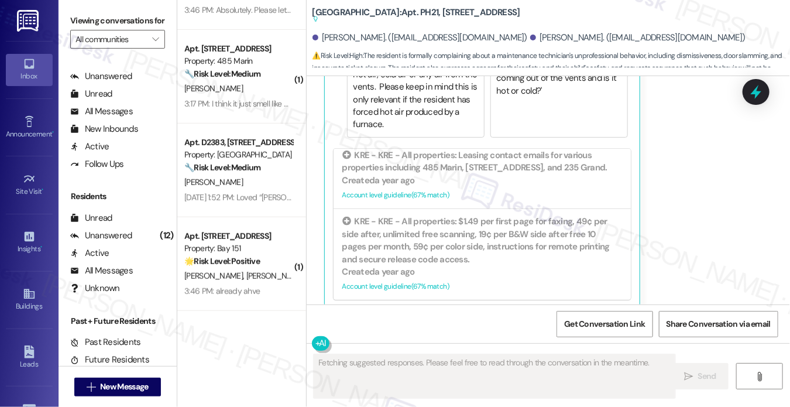
scroll to position [426, 0]
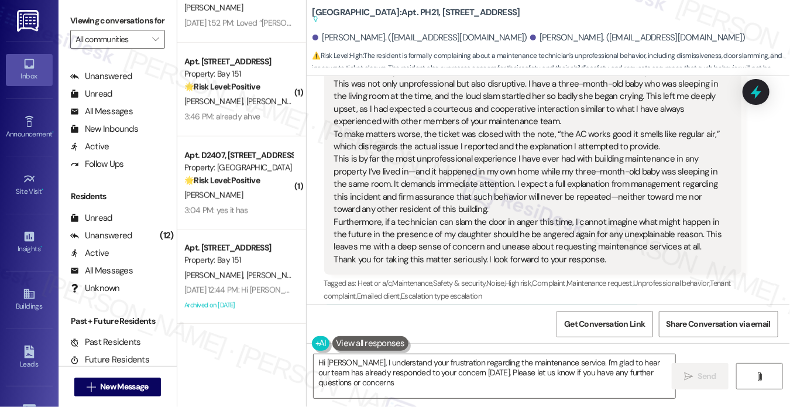
type textarea "Hi [PERSON_NAME], I understand your frustration regarding the maintenance servi…"
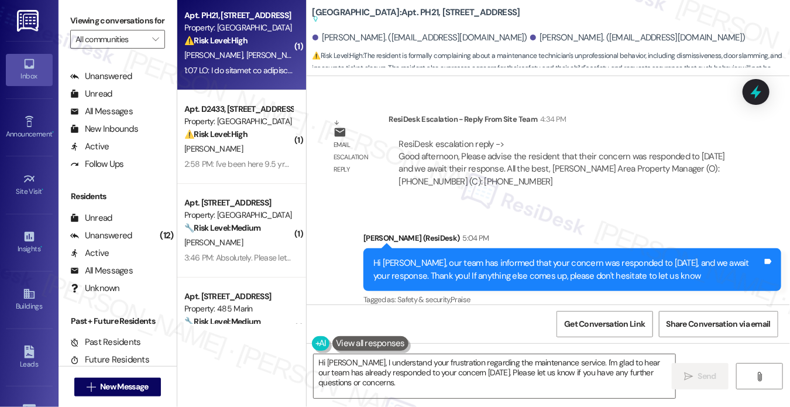
scroll to position [0, 0]
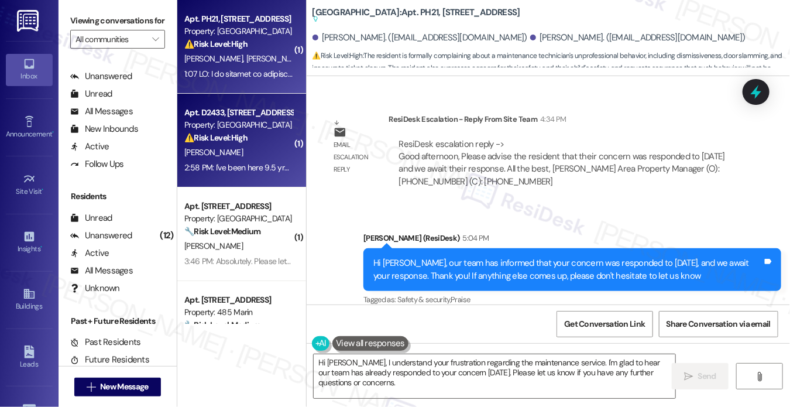
click at [254, 107] on div "Apt. D2433, [STREET_ADDRESS][PERSON_NAME]" at bounding box center [238, 113] width 108 height 12
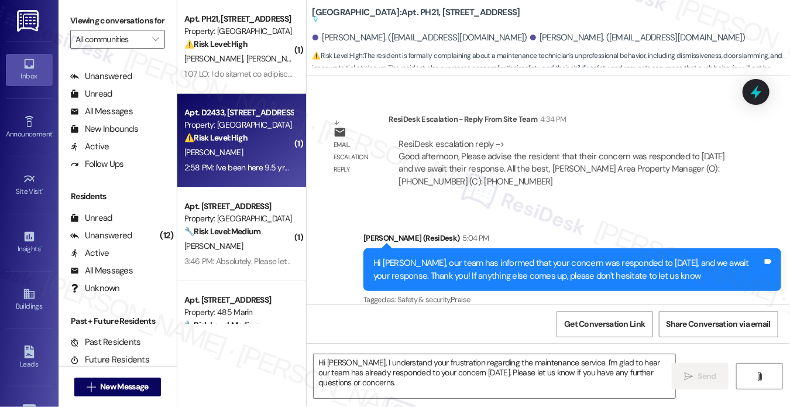
type textarea "Fetching suggested responses. Please feel free to read through the conversation…"
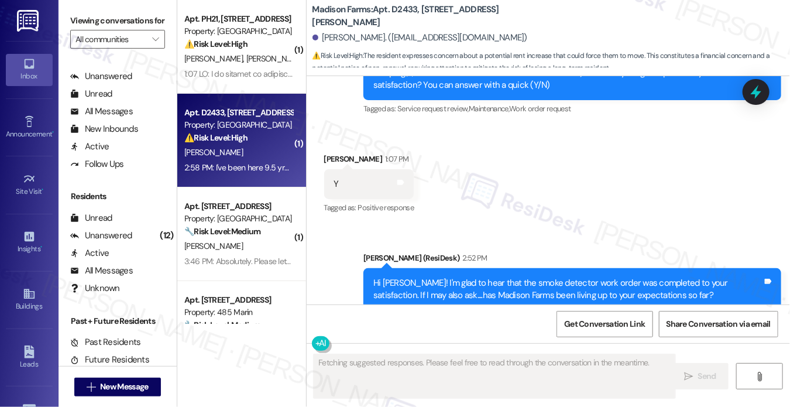
scroll to position [2092, 0]
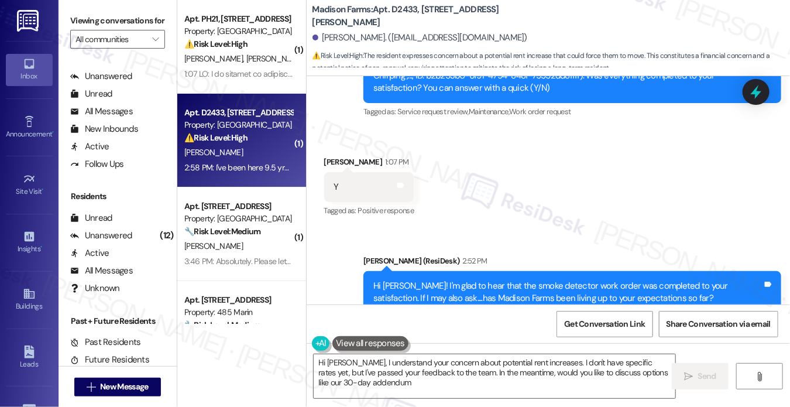
type textarea "Hi [PERSON_NAME], I understand your concern about potential rent increases. I d…"
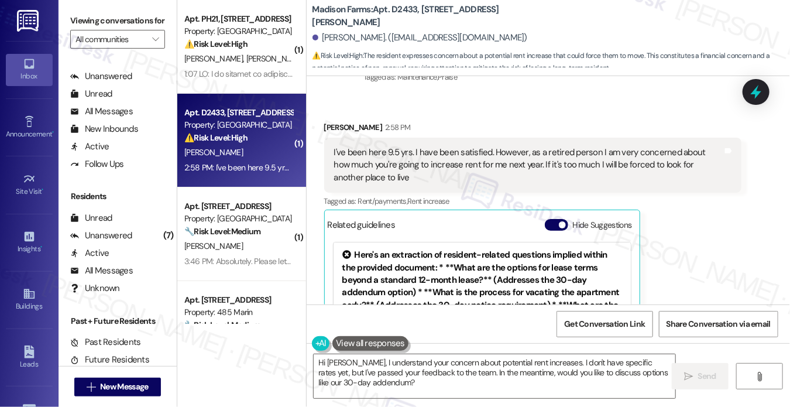
drag, startPoint x: 538, startPoint y: 273, endPoint x: 533, endPoint y: 292, distance: 19.9
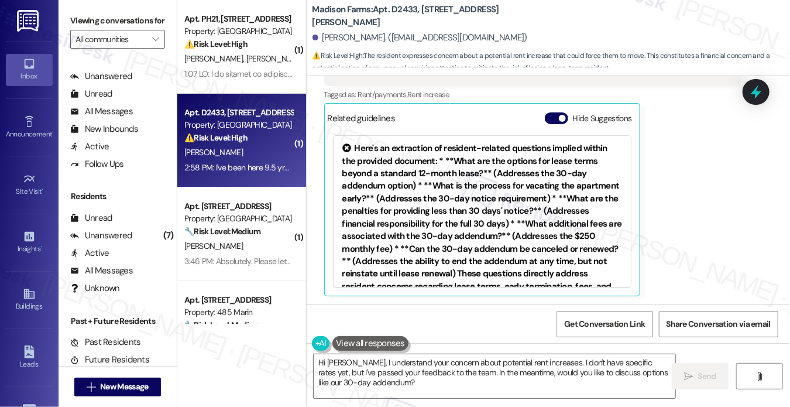
drag, startPoint x: 533, startPoint y: 292, endPoint x: 405, endPoint y: 87, distance: 242.5
click at [405, 87] on div "Tagged as: Rent/payments , Click to highlight conversations about Rent/payments…" at bounding box center [533, 94] width 418 height 17
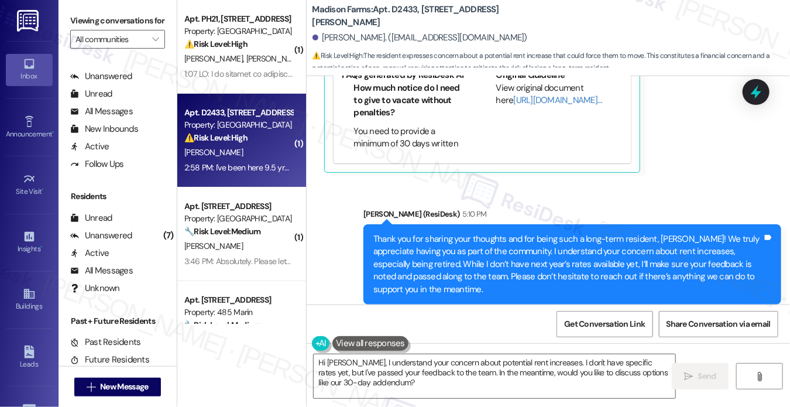
scroll to position [2592, 0]
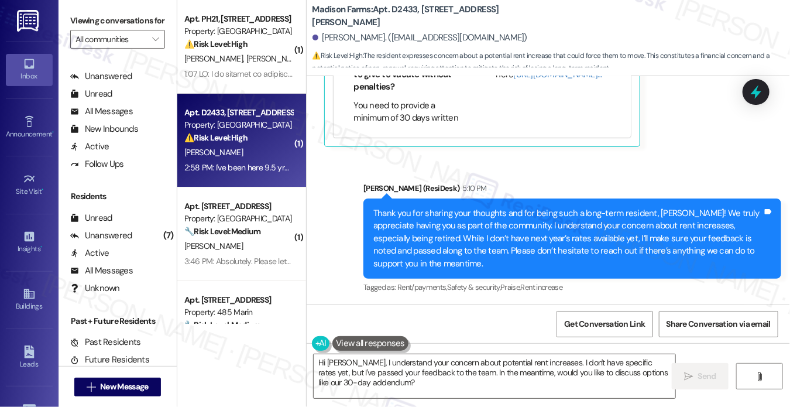
click at [497, 233] on div "Thank you for sharing your thoughts and for being such a long-term resident, [P…" at bounding box center [568, 238] width 389 height 63
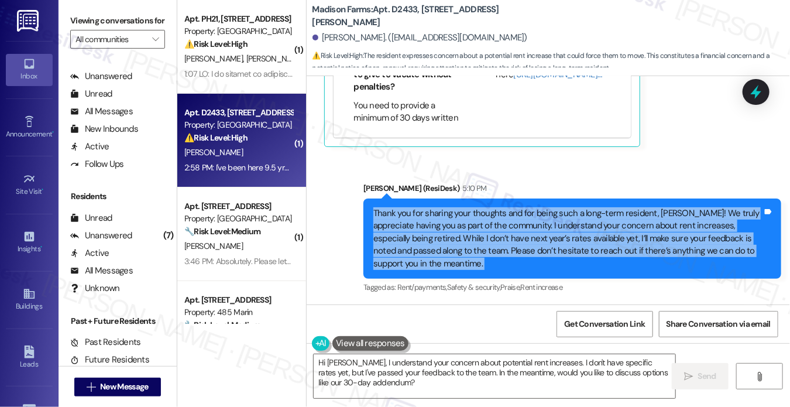
click at [497, 233] on div "Thank you for sharing your thoughts and for being such a long-term resident, [P…" at bounding box center [568, 238] width 389 height 63
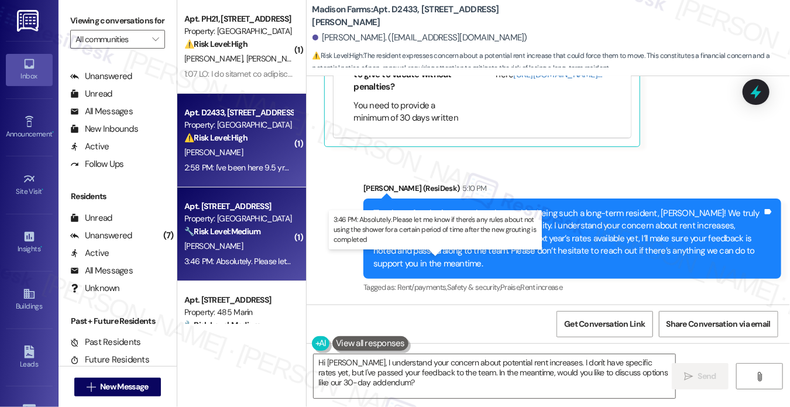
click at [279, 257] on div "3:46 PM: Absolutely. Please let me know if there's any rules about not using th…" at bounding box center [438, 261] width 508 height 11
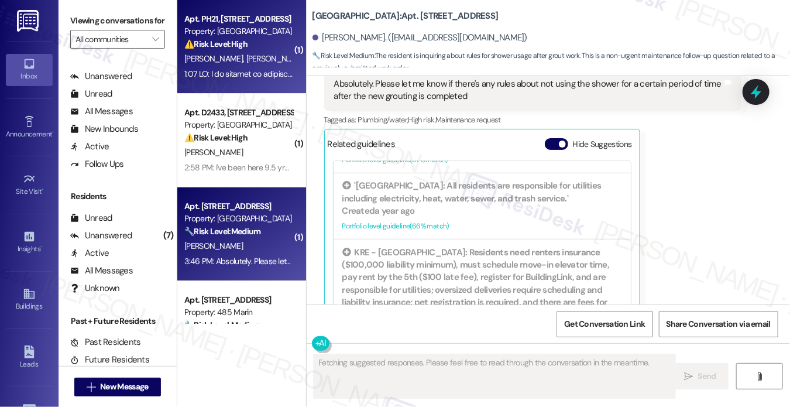
scroll to position [176, 0]
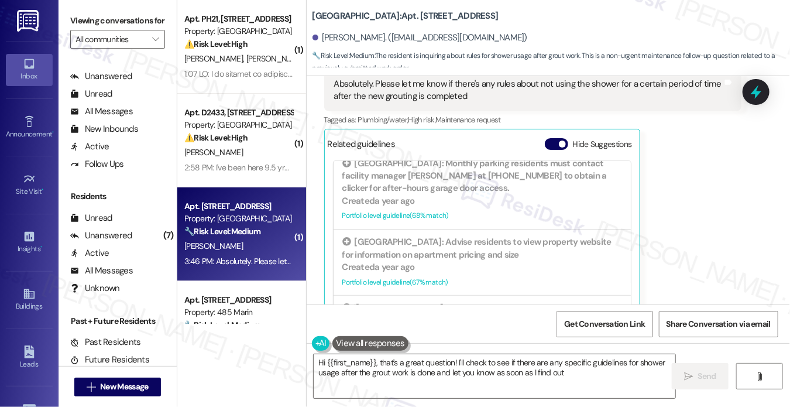
type textarea "Hi {{first_name}}, that's a great question! I'll check to see if there are any …"
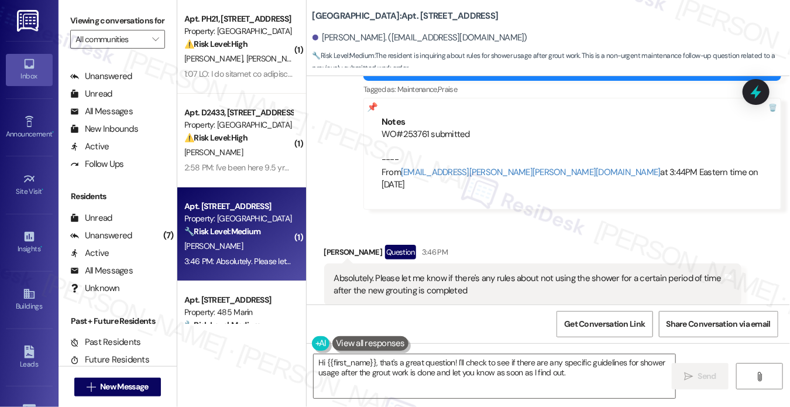
scroll to position [1992, 0]
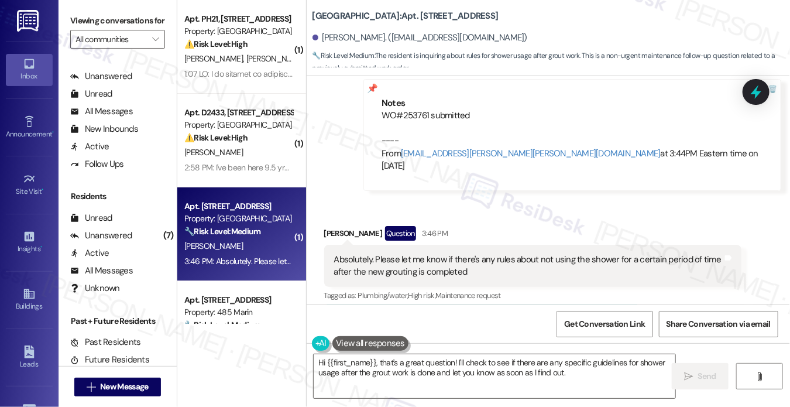
click at [385, 253] on div "Absolutely. Please let me know if there's any rules about not using the shower …" at bounding box center [528, 265] width 389 height 25
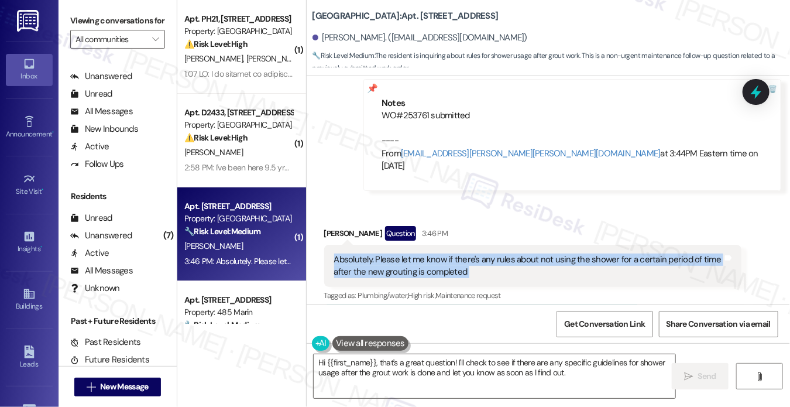
click at [385, 253] on div "Absolutely. Please let me know if there's any rules about not using the shower …" at bounding box center [528, 265] width 389 height 25
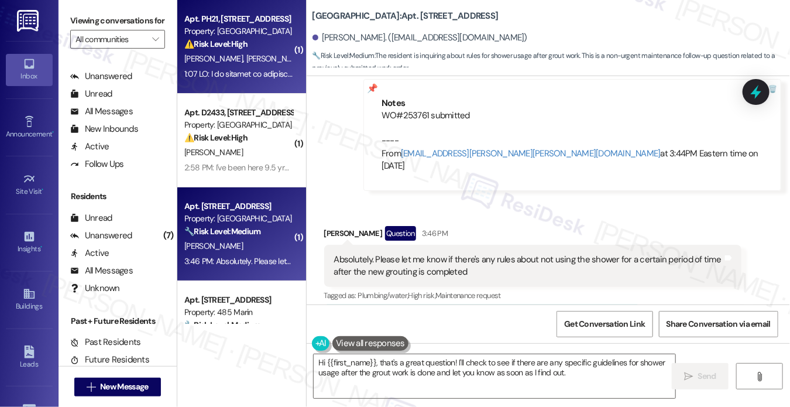
click at [209, 83] on div "Apt. PH21, [STREET_ADDRESS] Property: Grove Pointe ⚠️ Risk Level: High The resi…" at bounding box center [241, 47] width 129 height 94
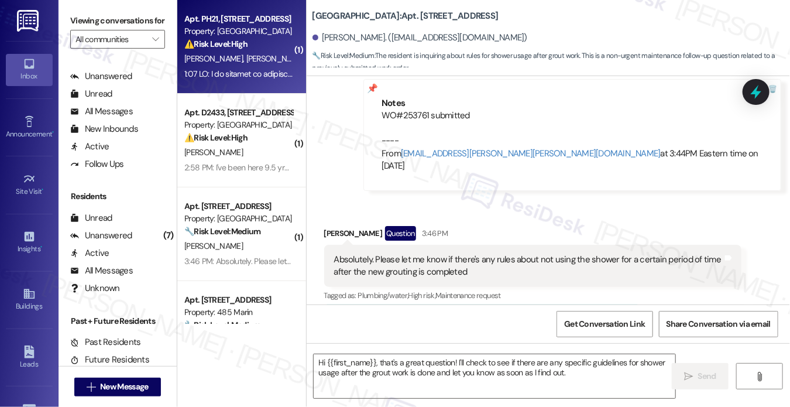
type textarea "Fetching suggested responses. Please feel free to read through the conversation…"
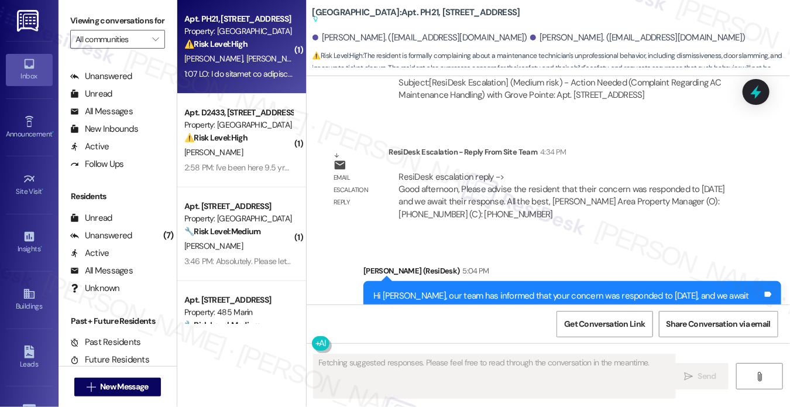
scroll to position [2883, 0]
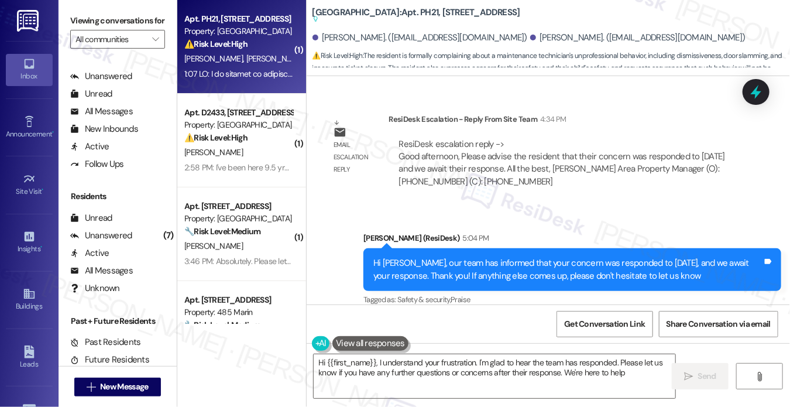
type textarea "Hi {{first_name}}, I understand your frustration. I'm glad to hear the team has…"
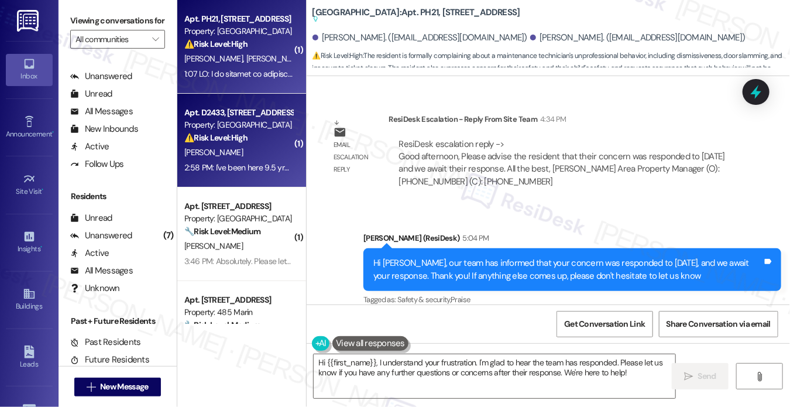
click at [253, 138] on div "⚠️ Risk Level: High The resident expresses concern about a potential rent incre…" at bounding box center [238, 138] width 108 height 12
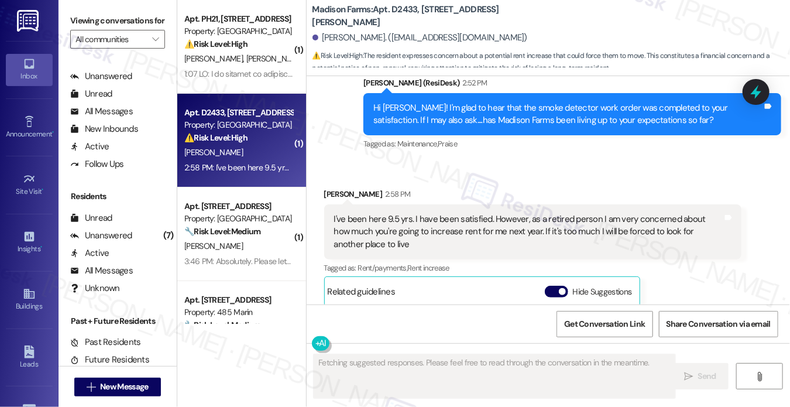
scroll to position [2267, 0]
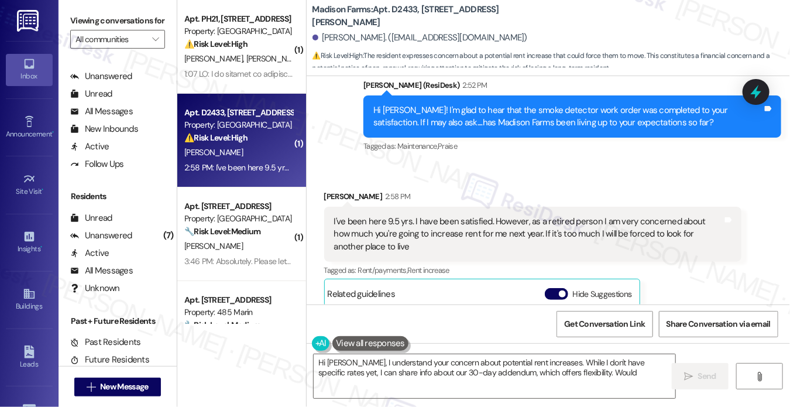
click at [474, 225] on div "I've been here 9.5 yrs. I have been satisfied. However, as a retired person I a…" at bounding box center [528, 233] width 389 height 37
type textarea "Hi [PERSON_NAME], I understand your concern about potential rent increases. Whi…"
click at [474, 225] on div "I've been here 9.5 yrs. I have been satisfied. However, as a retired person I a…" at bounding box center [528, 233] width 389 height 37
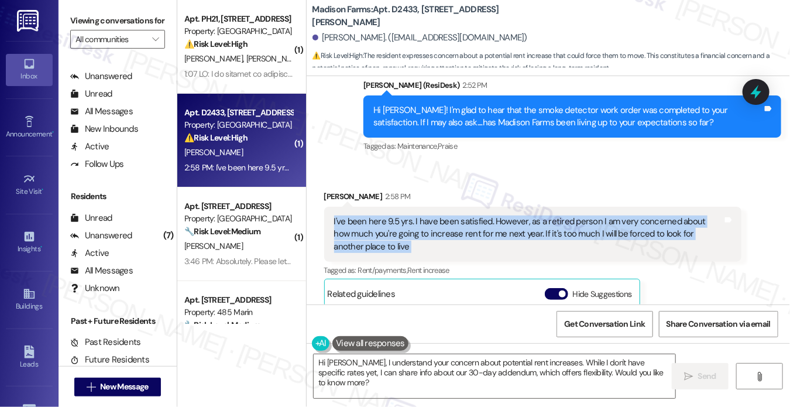
click at [473, 225] on div "I've been here 9.5 yrs. I have been satisfied. However, as a retired person I a…" at bounding box center [528, 233] width 389 height 37
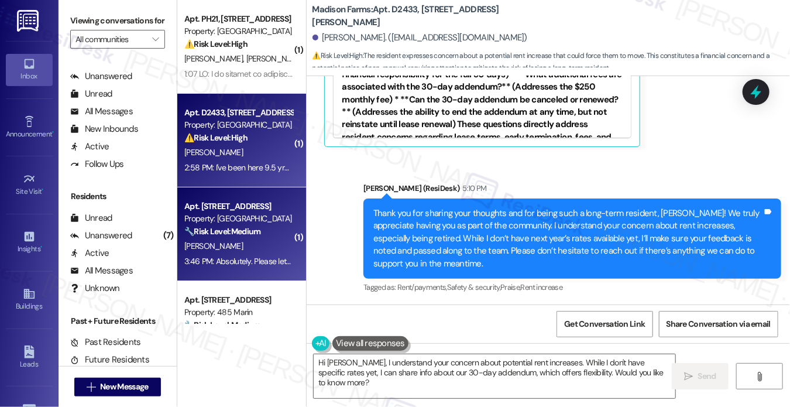
click at [205, 266] on div "3:46 PM: Absolutely. Please let me know if there's any rules about not using th…" at bounding box center [238, 261] width 111 height 15
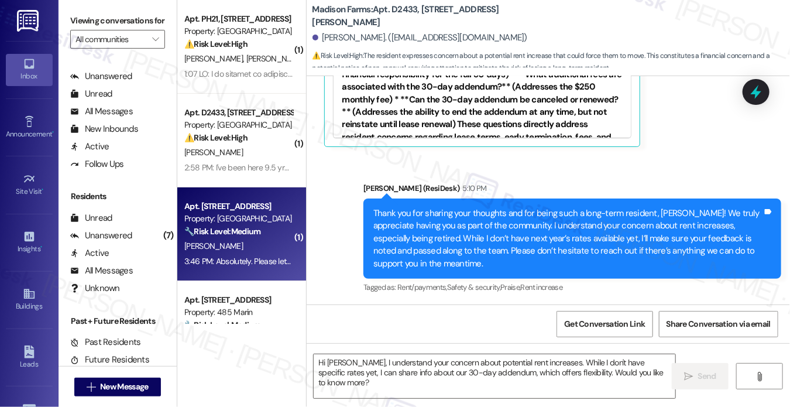
type textarea "Fetching suggested responses. Please feel free to read through the conversation…"
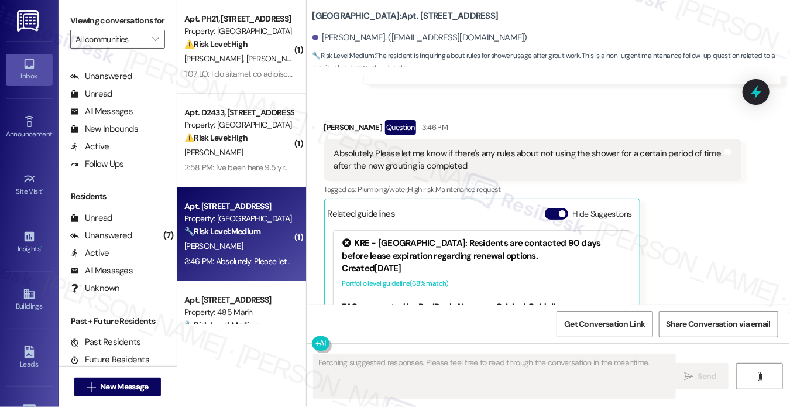
scroll to position [1991, 0]
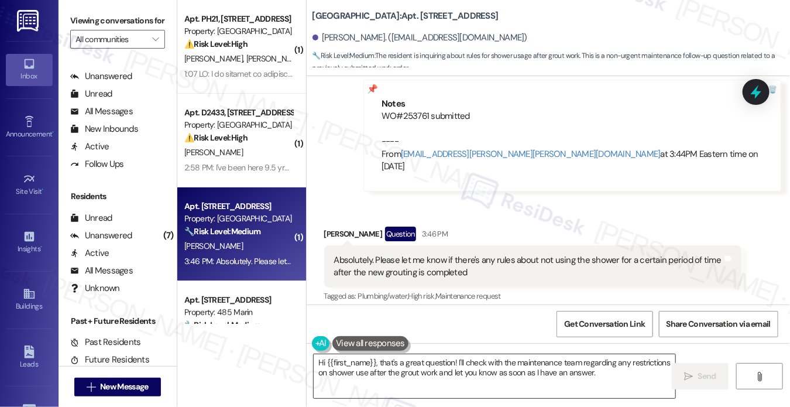
click at [395, 364] on textarea "Hi {{first_name}}, that's a great question! I'll check with the maintenance tea…" at bounding box center [495, 376] width 362 height 44
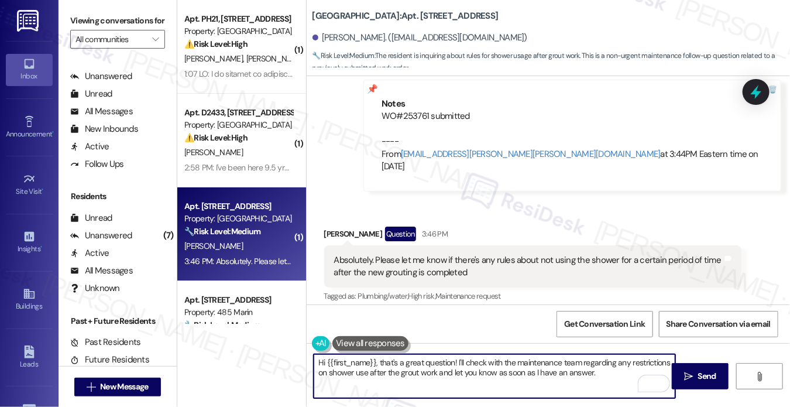
click at [441, 257] on div "Absolutely. Please let me know if there's any rules about not using the shower …" at bounding box center [533, 266] width 418 height 43
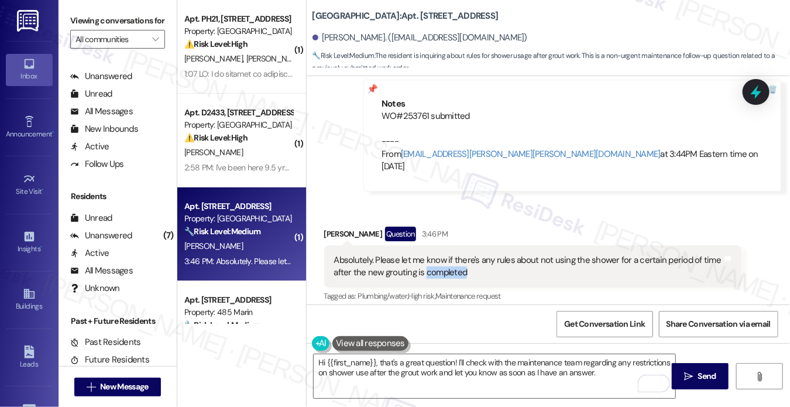
click at [441, 257] on div "Absolutely. Please let me know if there's any rules about not using the shower …" at bounding box center [533, 266] width 418 height 43
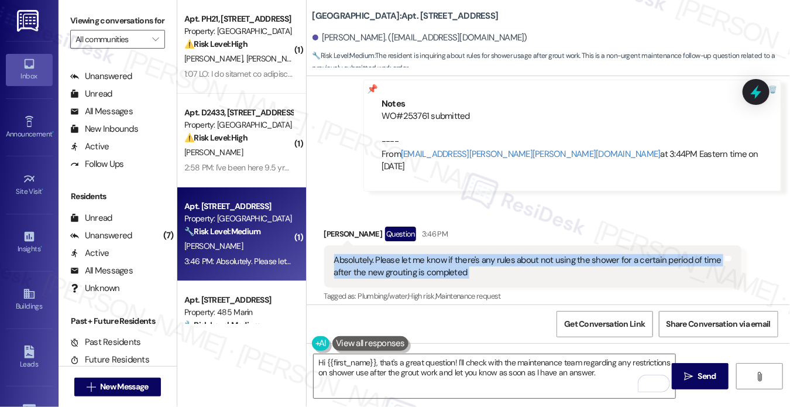
click at [440, 257] on div "Absolutely. Please let me know if there's any rules about not using the shower …" at bounding box center [533, 266] width 418 height 43
copy div "Absolutely. Please let me know if there's any rules about not using the shower …"
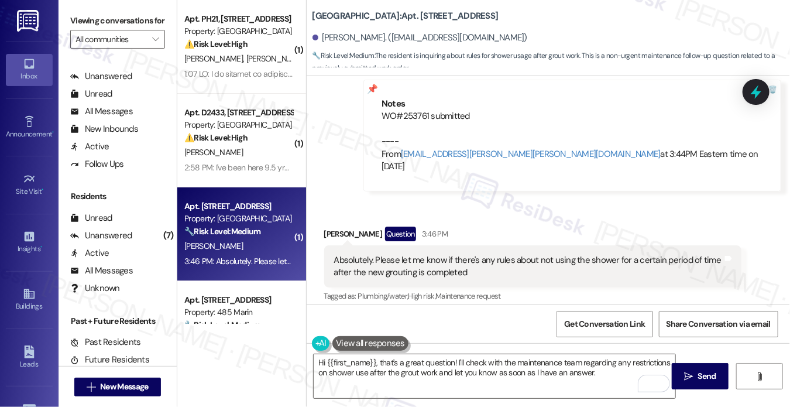
drag, startPoint x: 71, startPoint y: 13, endPoint x: 89, endPoint y: 23, distance: 20.4
click at [71, 13] on label "Viewing conversations for" at bounding box center [117, 21] width 95 height 18
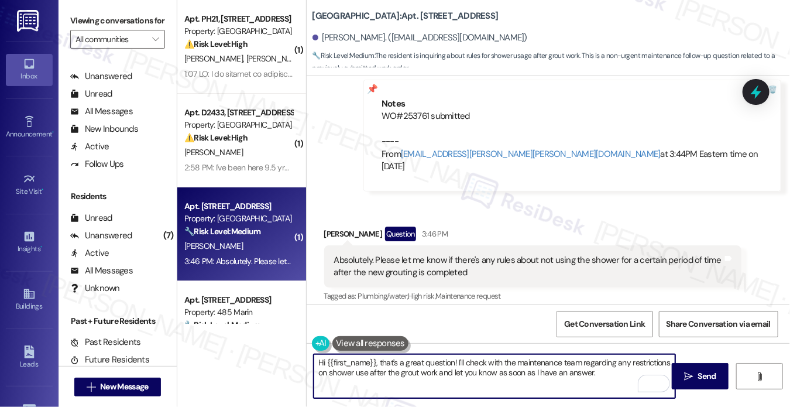
click at [403, 383] on textarea "Hi {{first_name}}, that's a great question! I'll check with the maintenance tea…" at bounding box center [495, 376] width 362 height 44
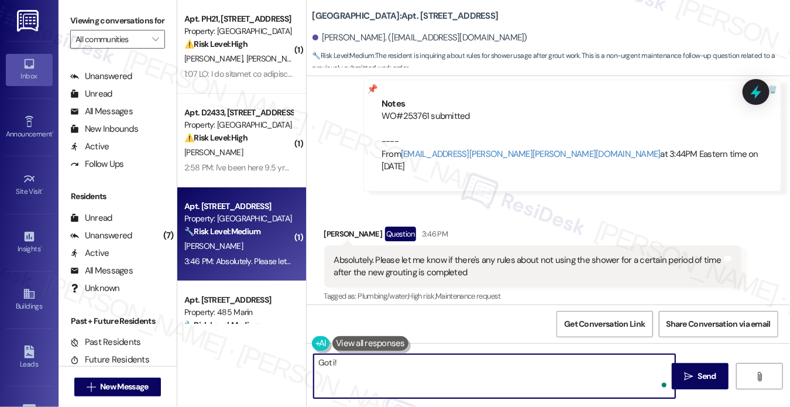
paste textarea "I’ll update you as soon as I have the details."
click at [595, 379] on textarea "Got i! I’ll update you as soon as I have the details." at bounding box center [495, 376] width 362 height 44
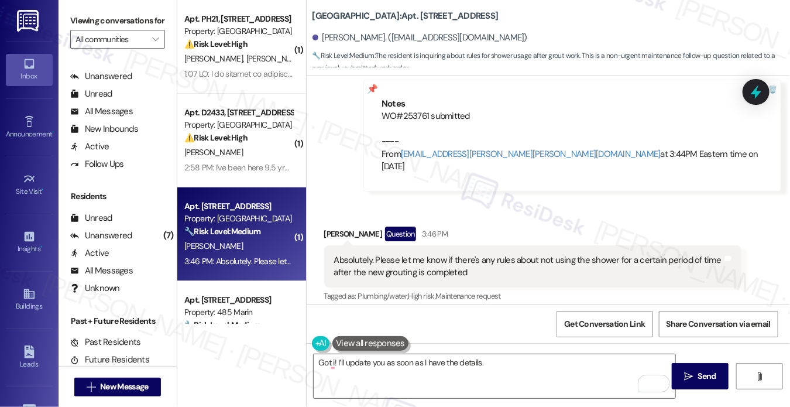
click at [324, 227] on div "[PERSON_NAME] Question 3:46 PM" at bounding box center [533, 236] width 418 height 19
copy div "Grace"
click at [518, 365] on textarea "Got i! I’ll update you as soon as I have the details." at bounding box center [495, 376] width 362 height 44
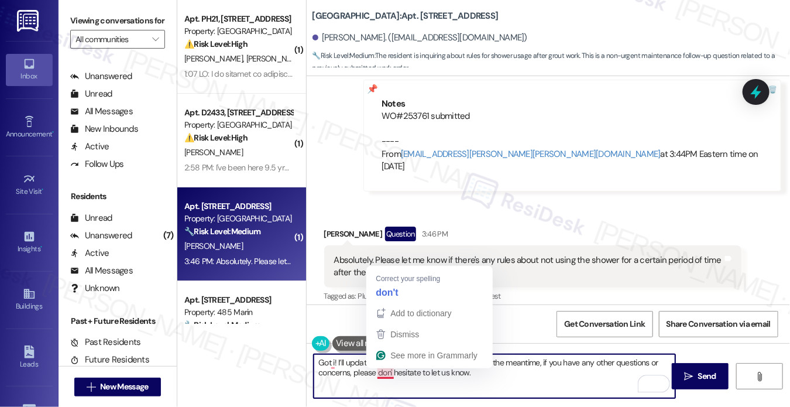
type textarea "Got i! I’ll update you as soon as I have the details. In the meantime, if you h…"
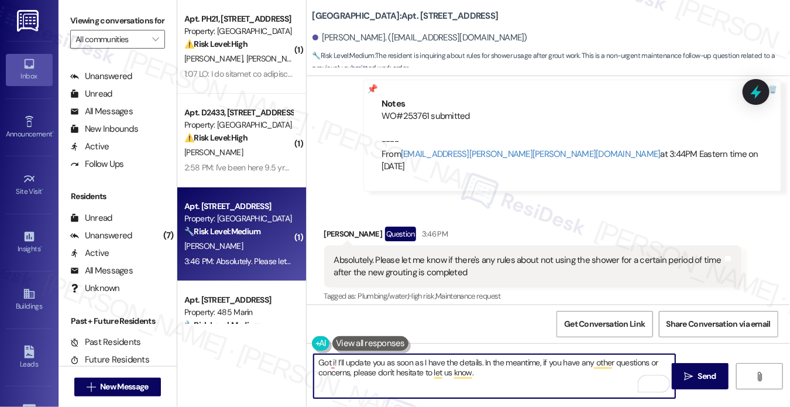
click at [523, 396] on textarea "Got i! I’ll update you as soon as I have the details. In the meantime, if you h…" at bounding box center [495, 376] width 362 height 44
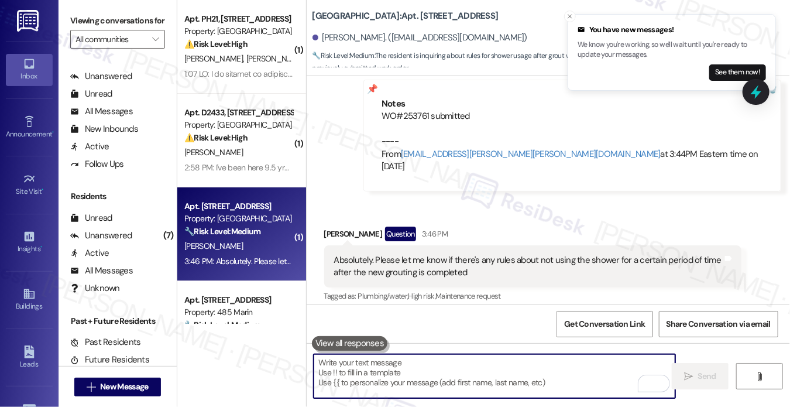
click at [351, 255] on div "Absolutely. Please let me know if there's any rules about not using the shower …" at bounding box center [533, 266] width 418 height 43
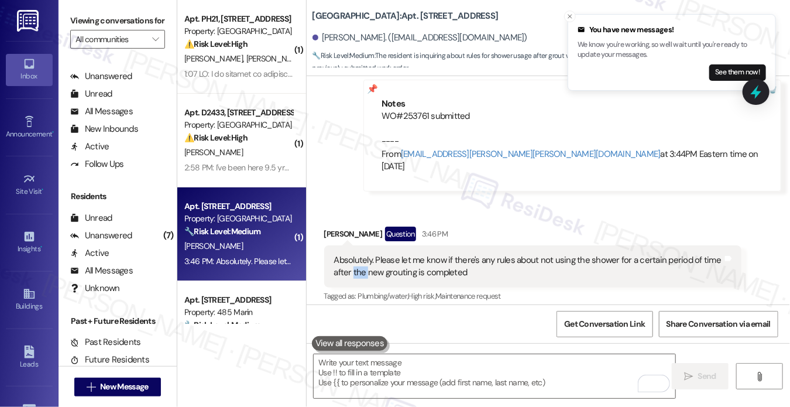
click at [351, 255] on div "Absolutely. Please let me know if there's any rules about not using the shower …" at bounding box center [533, 266] width 418 height 43
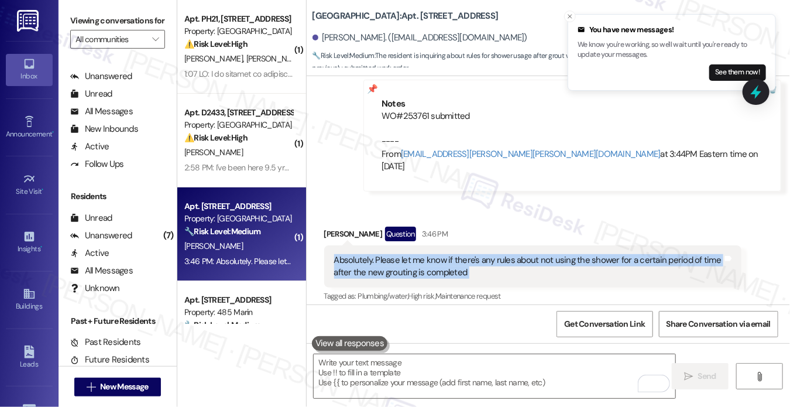
drag, startPoint x: 351, startPoint y: 255, endPoint x: 358, endPoint y: 252, distance: 7.6
click at [351, 255] on div "Absolutely. Please let me know if there's any rules about not using the shower …" at bounding box center [533, 266] width 418 height 43
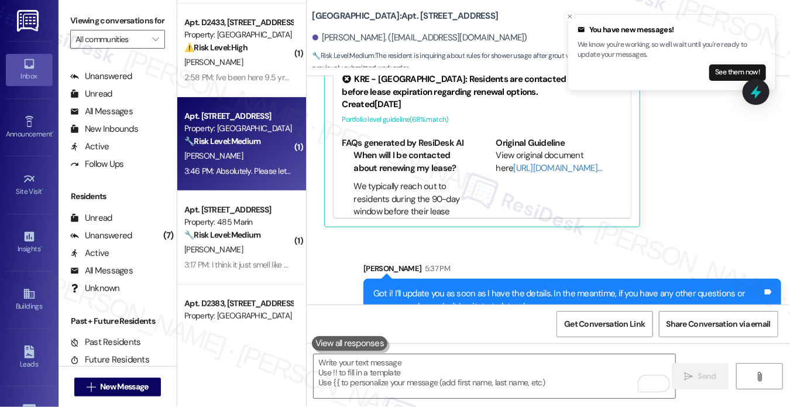
scroll to position [117, 0]
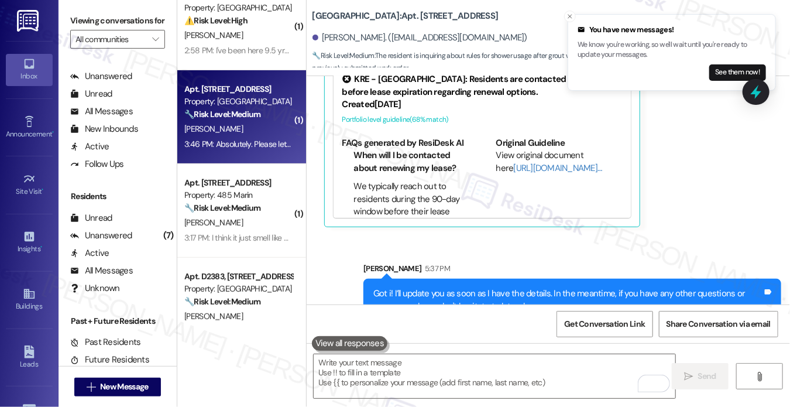
click at [239, 182] on div "Apt. [STREET_ADDRESS]" at bounding box center [238, 183] width 108 height 12
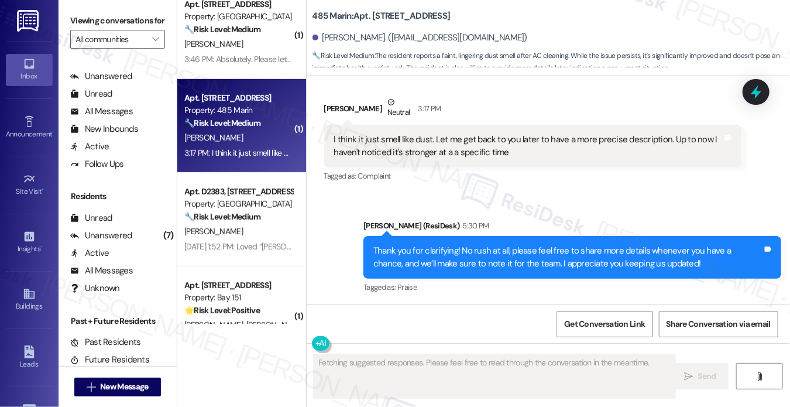
scroll to position [351, 0]
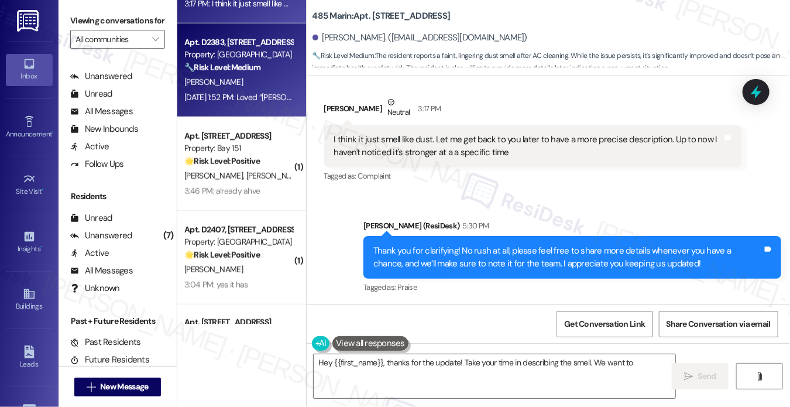
type textarea "Hey {{first_name}}, thanks for the update! Take your time in describing the sme…"
click at [238, 95] on div "[DATE] 1:52 PM: Loved “[PERSON_NAME] ([GEOGRAPHIC_DATA]): Thank you, [PERSON_NA…" at bounding box center [750, 97] width 1132 height 11
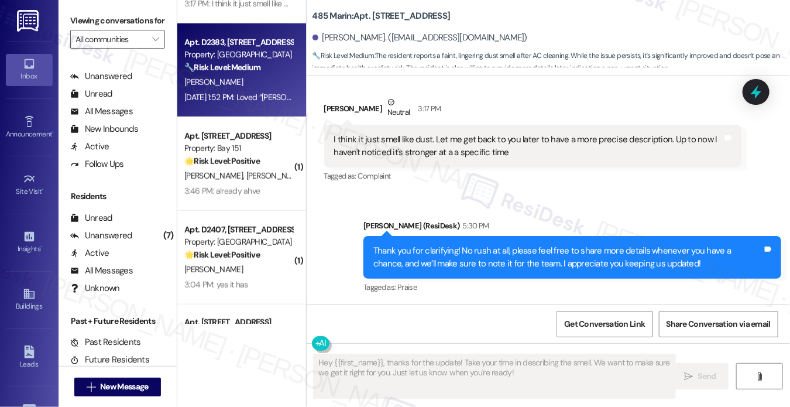
type textarea "Fetching suggested responses. Please feel free to read through the conversation…"
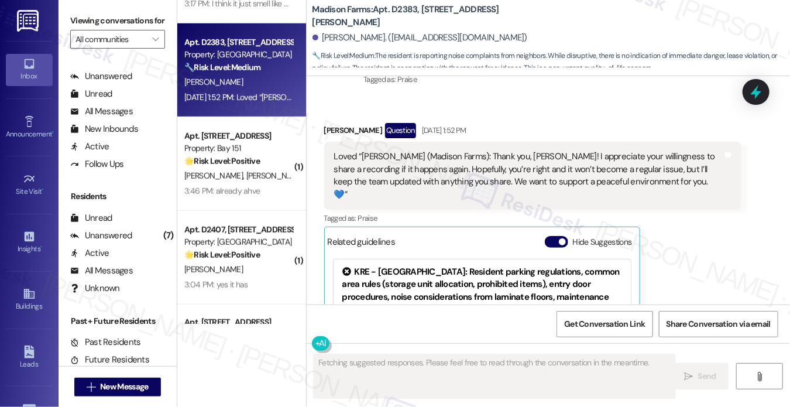
scroll to position [1780, 0]
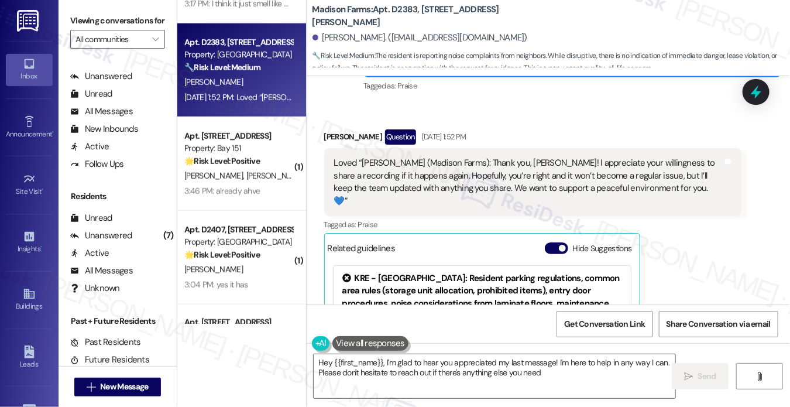
type textarea "Hey {{first_name}}, I'm glad to hear you appreciated my last message! I'm here …"
click at [426, 190] on div "Loved “[PERSON_NAME] (Madison Farms): Thank you, [PERSON_NAME]! I appreciate yo…" at bounding box center [528, 182] width 389 height 50
